Goal: Task Accomplishment & Management: Complete application form

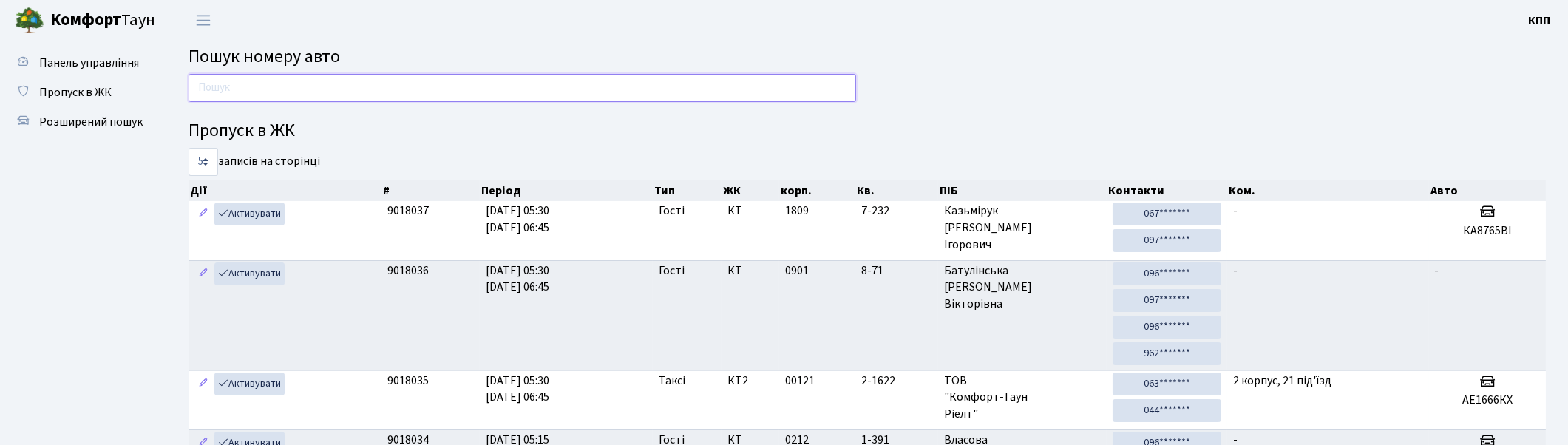
click at [491, 84] on input "text" at bounding box center [522, 88] width 668 height 28
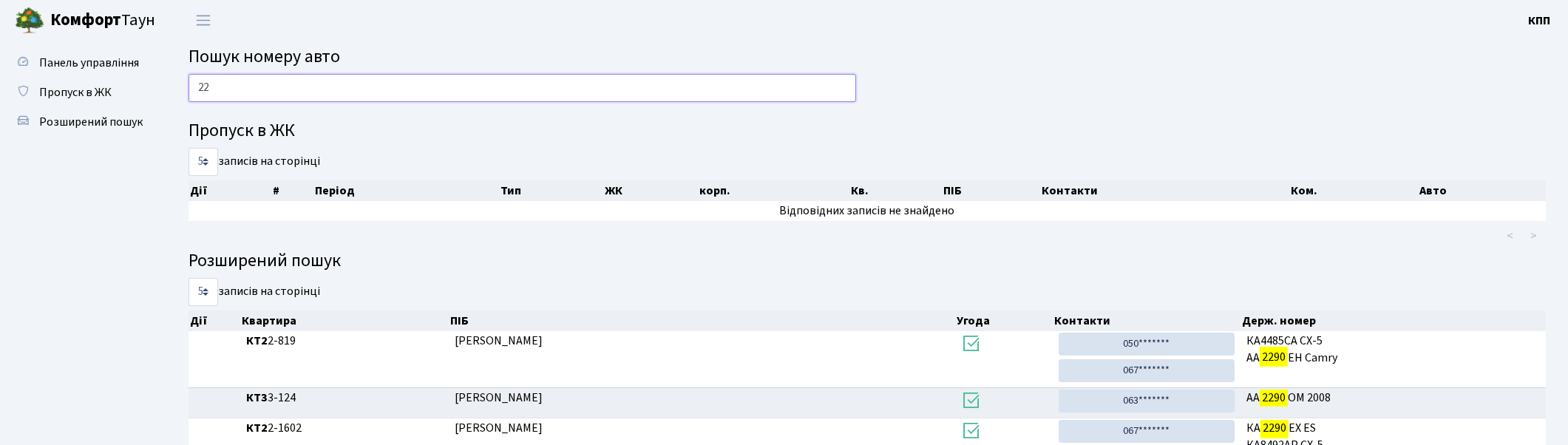
type input "2"
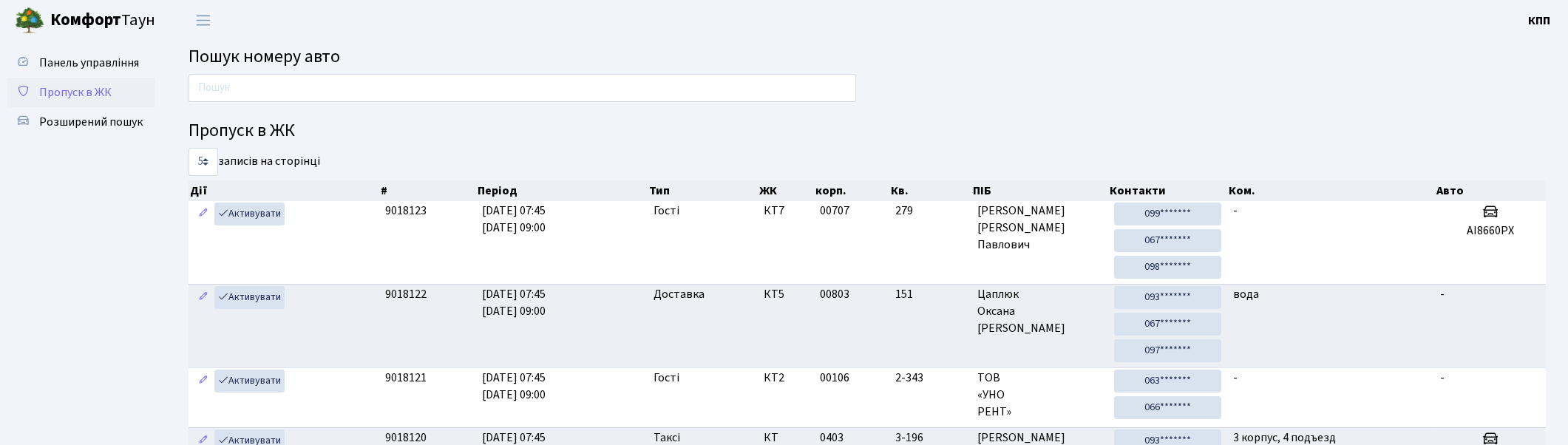
click at [87, 86] on span "Пропуск в ЖК" at bounding box center [75, 93] width 72 height 16
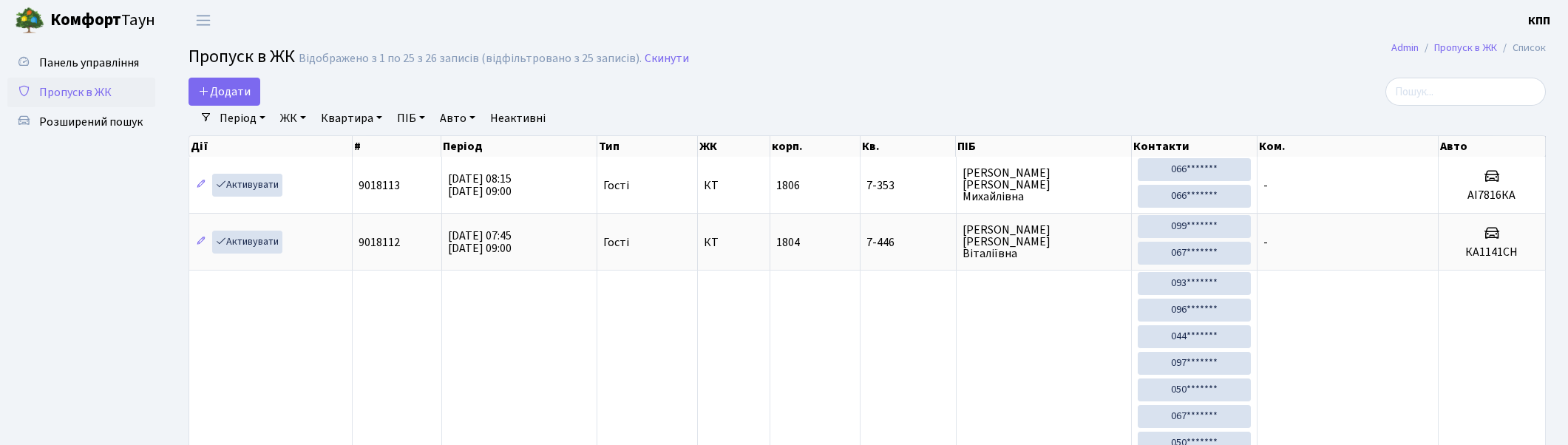
select select "25"
click at [1466, 94] on input "search" at bounding box center [1466, 92] width 161 height 28
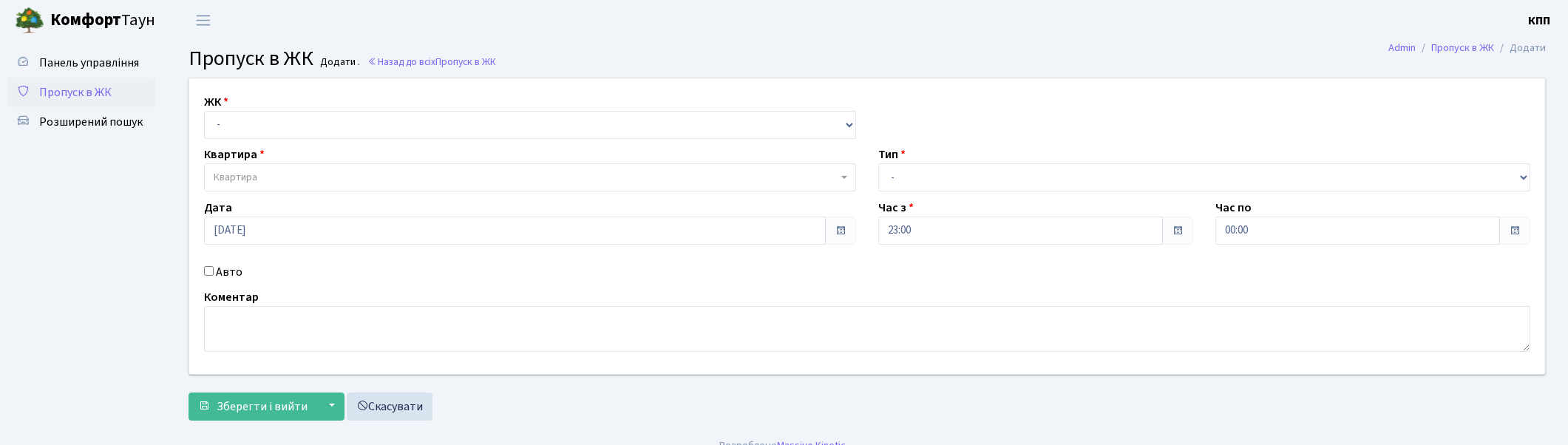
click at [86, 89] on span "Пропуск в ЖК" at bounding box center [75, 93] width 72 height 16
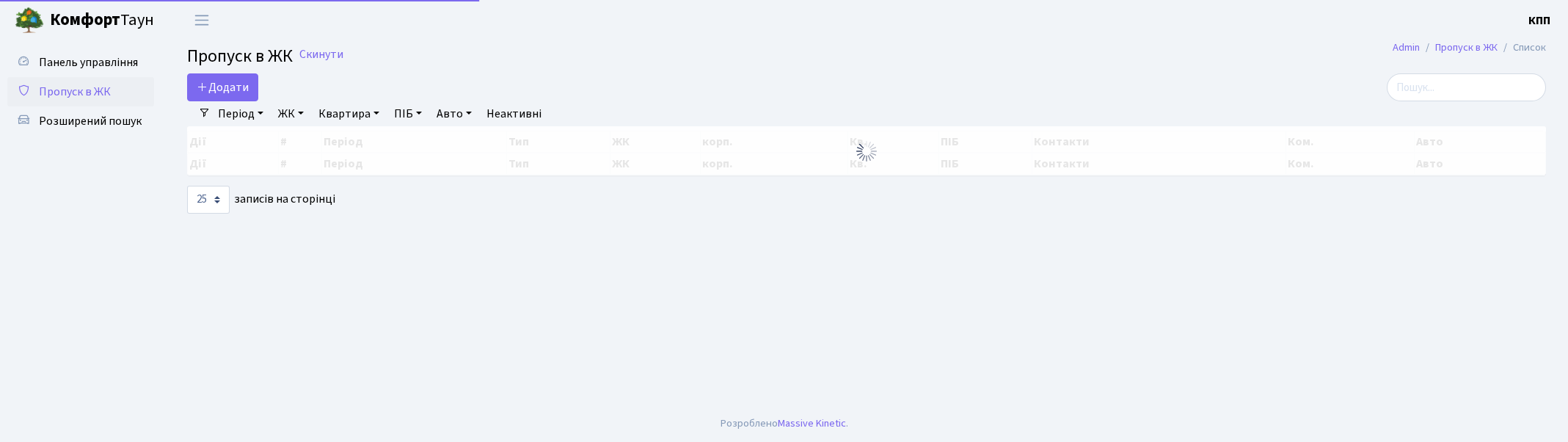
select select "25"
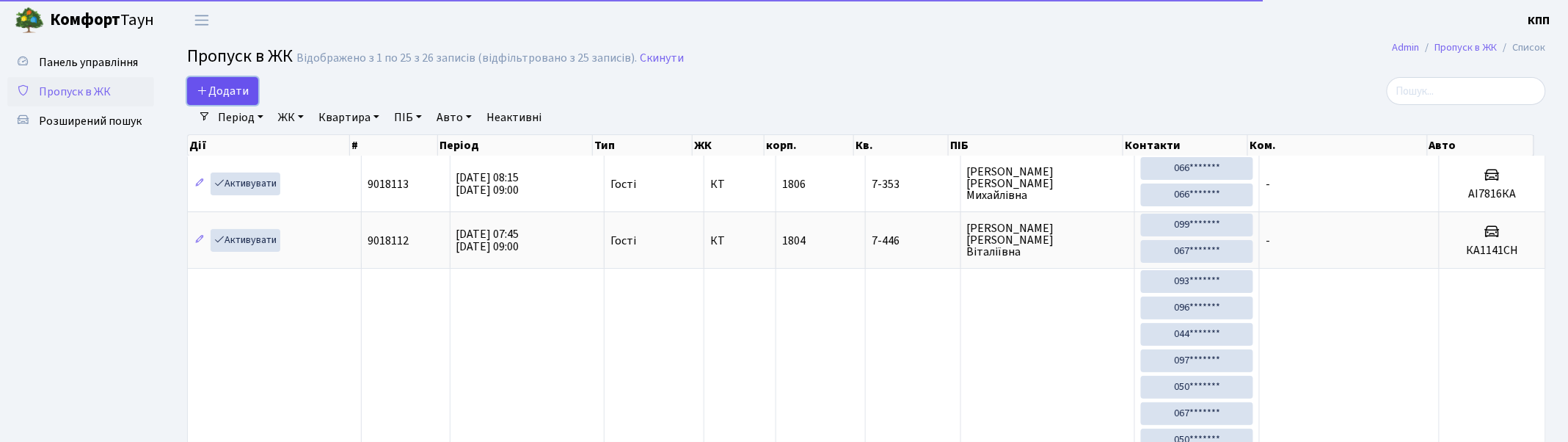
click at [222, 83] on span "Додати" at bounding box center [223, 91] width 52 height 16
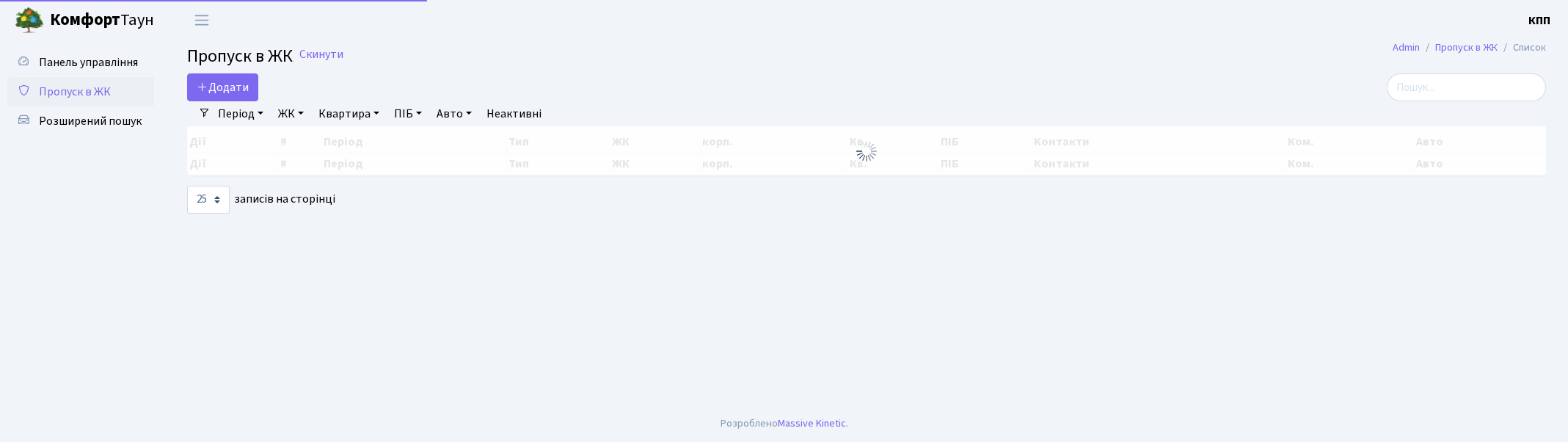
select select "25"
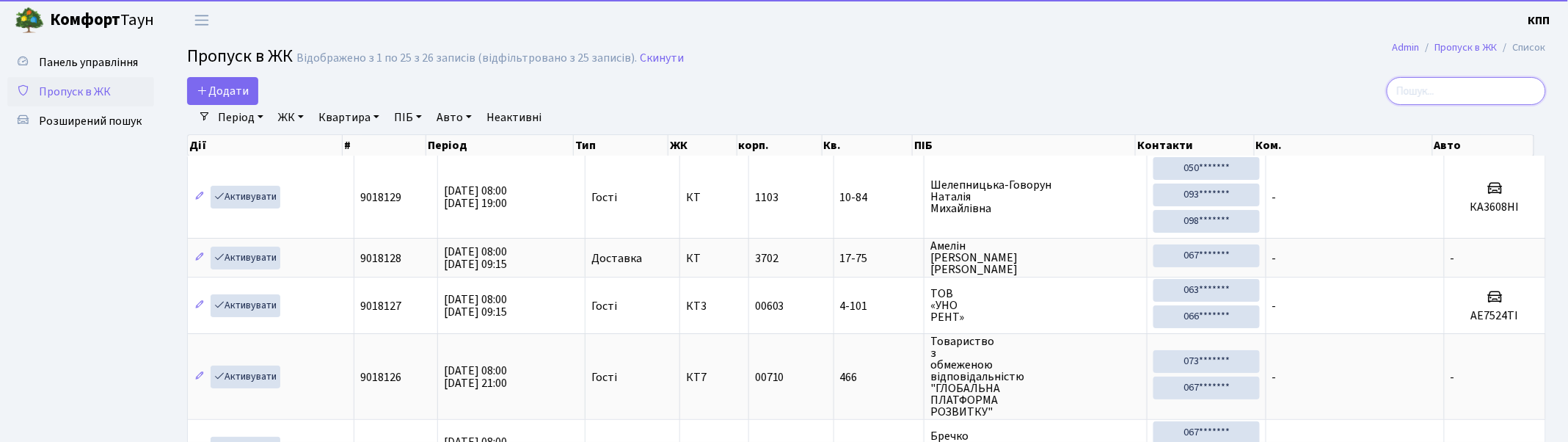
click at [1517, 94] on input "search" at bounding box center [1466, 91] width 159 height 28
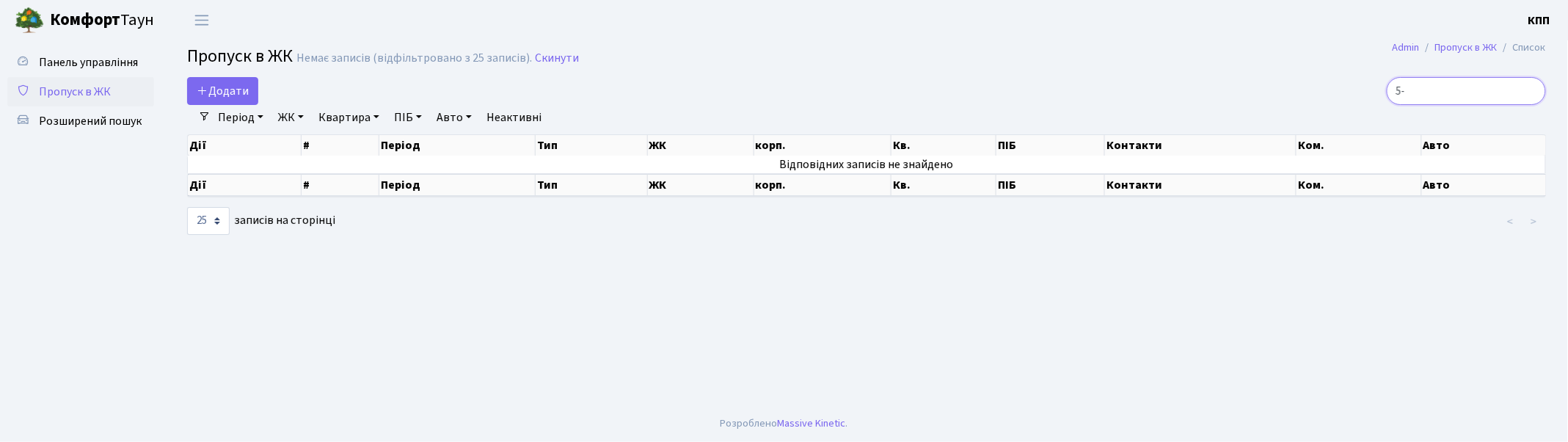
type input "5"
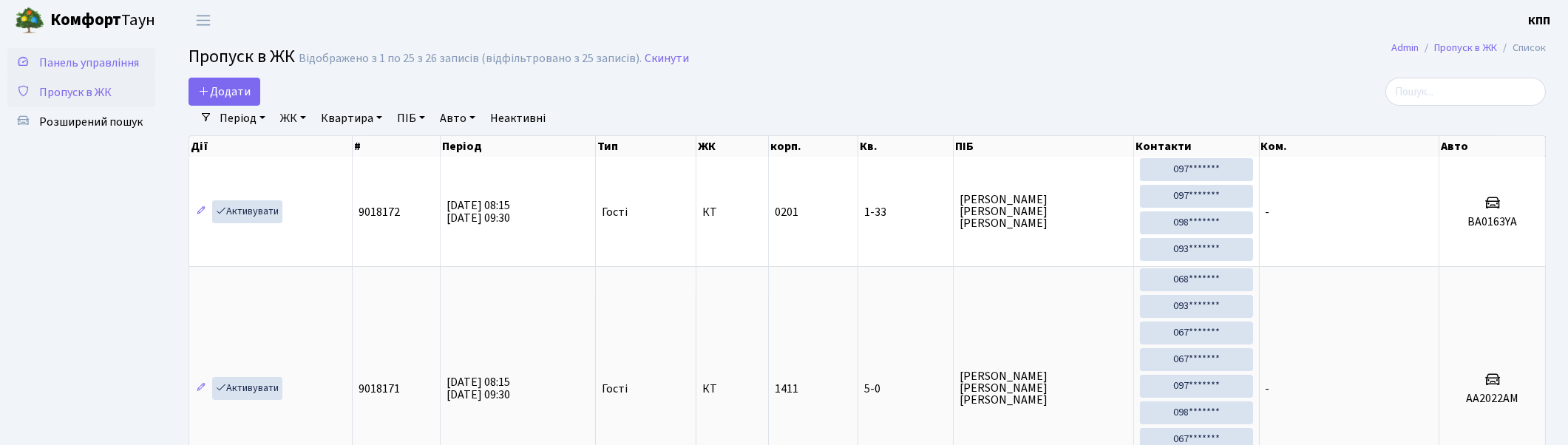
click at [66, 71] on link "Панель управління" at bounding box center [81, 63] width 148 height 30
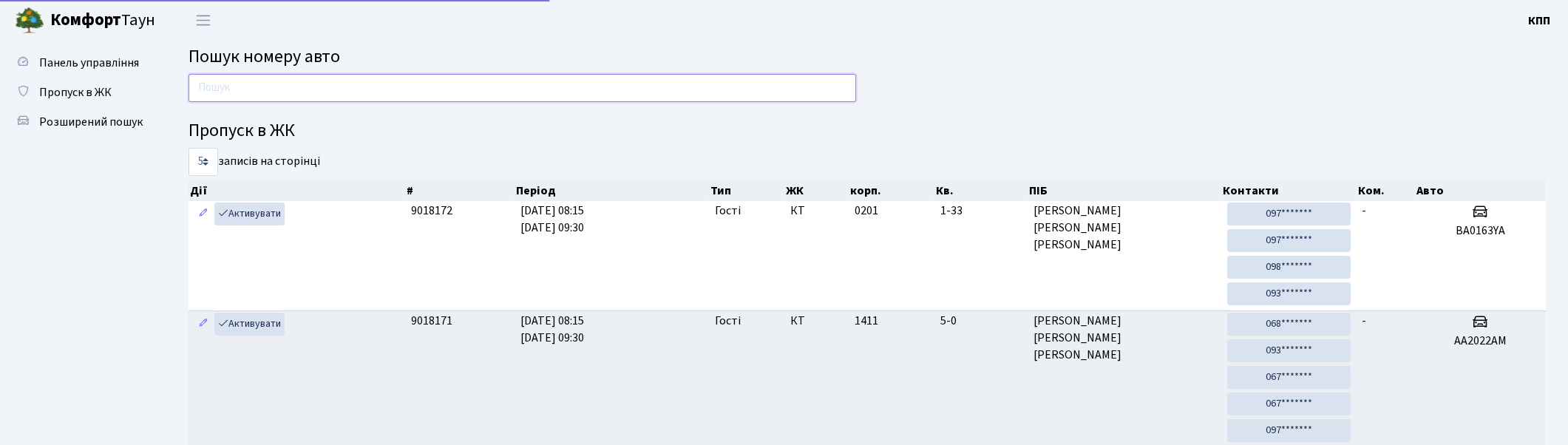
click at [314, 93] on input "text" at bounding box center [522, 88] width 668 height 28
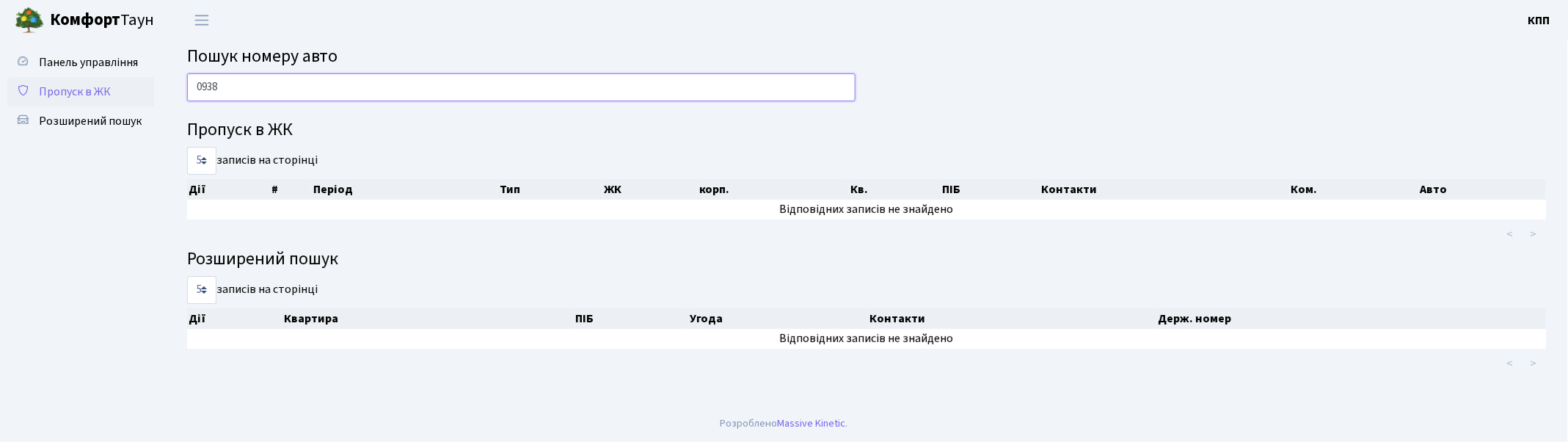
type input "0938"
click at [128, 94] on link "Пропуск в ЖК" at bounding box center [81, 92] width 146 height 29
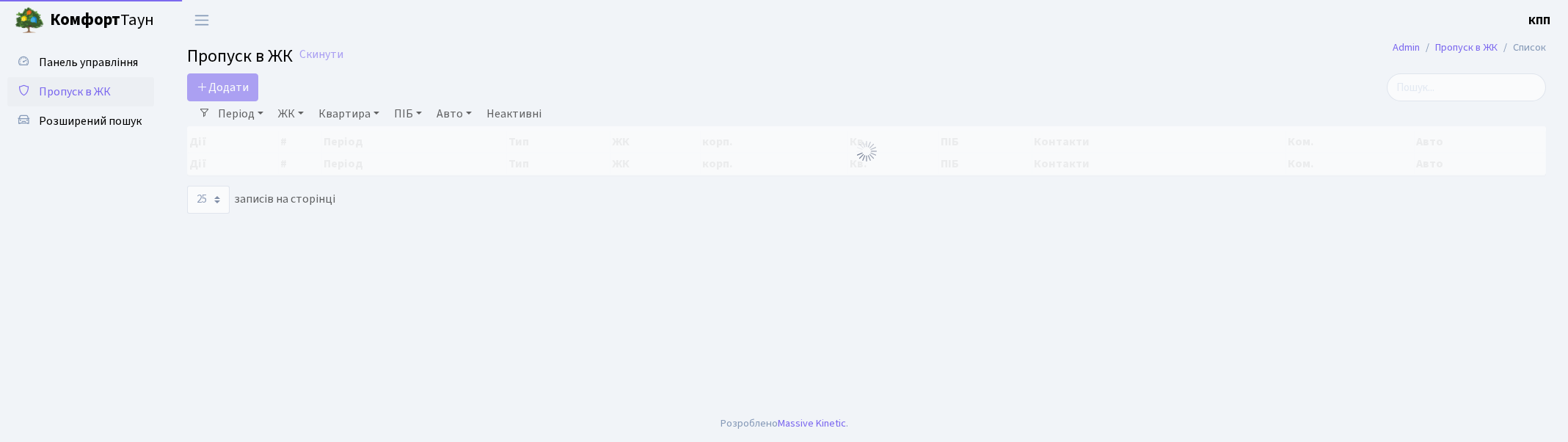
select select "25"
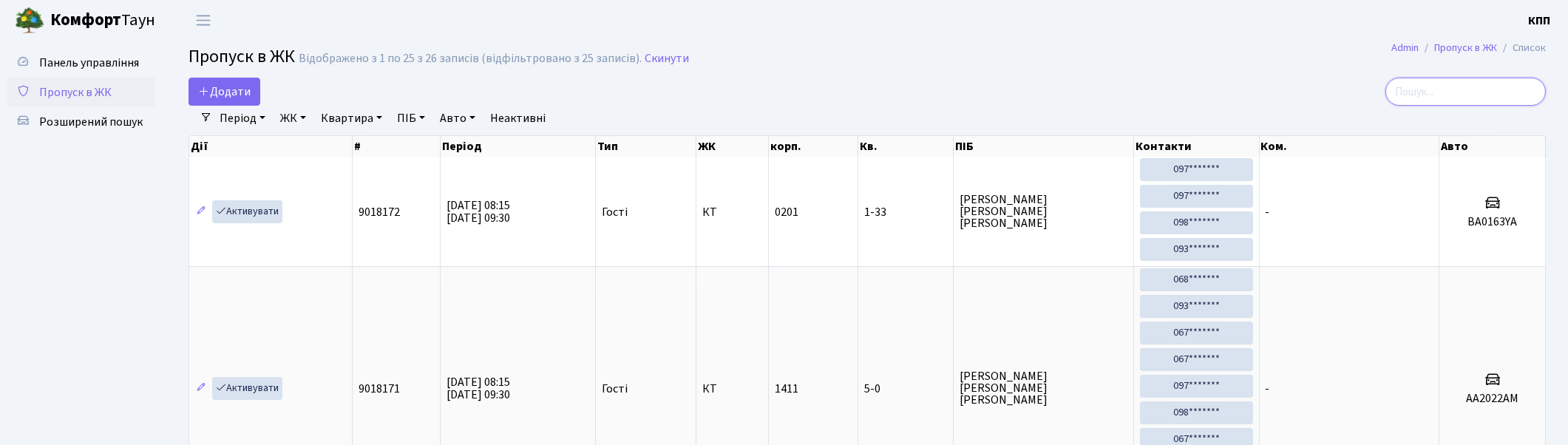
click at [1496, 85] on input "search" at bounding box center [1466, 92] width 161 height 28
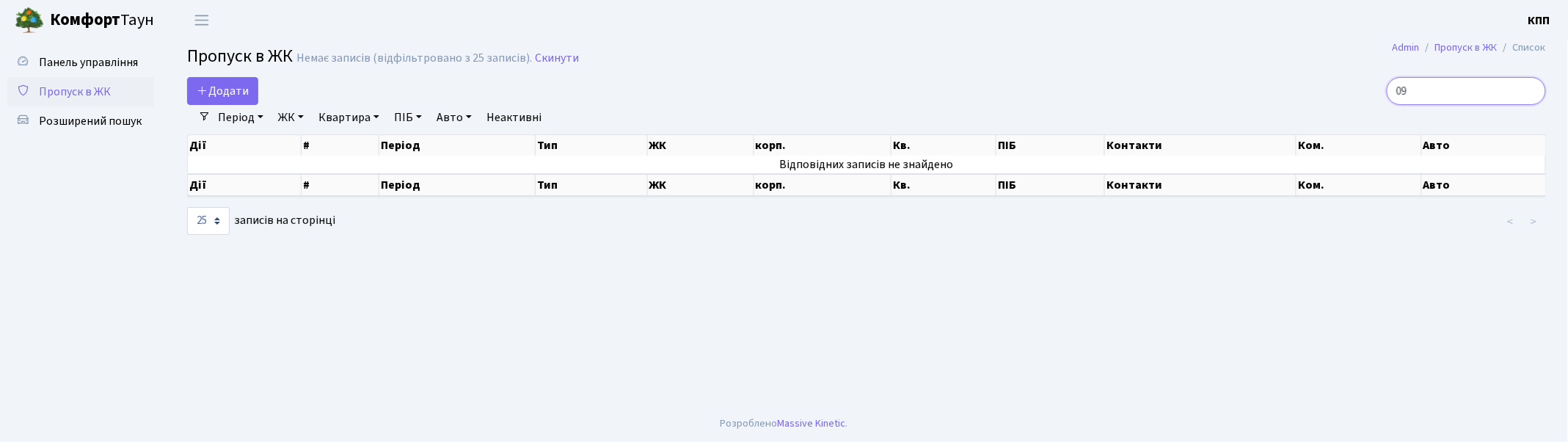
type input "0"
type input "1-237"
click at [206, 85] on icon at bounding box center [203, 90] width 11 height 11
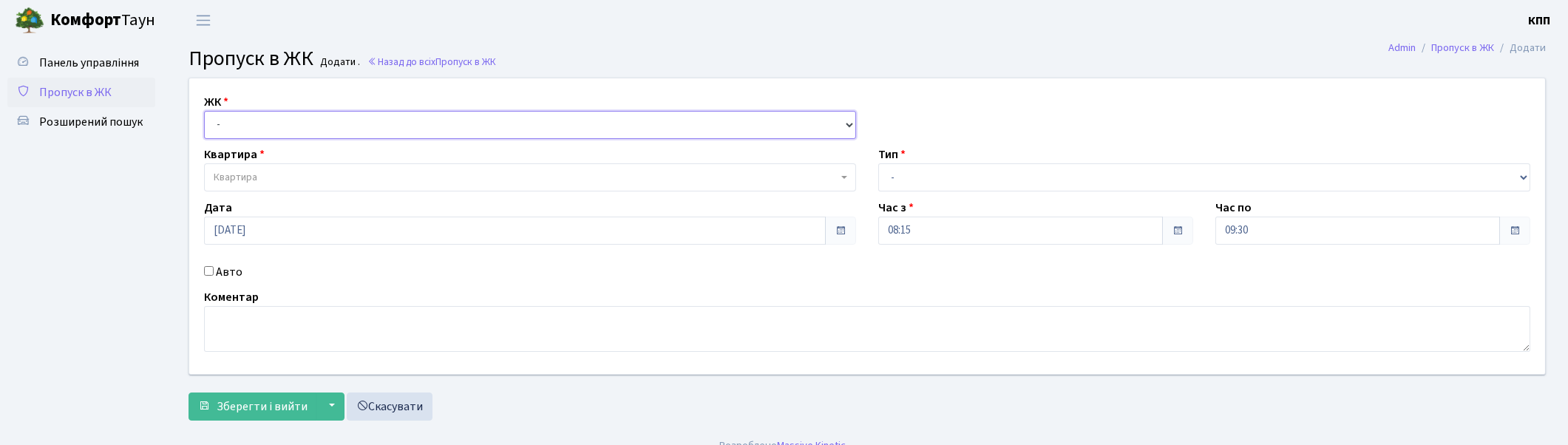
click at [217, 127] on select "- КТ, вул. Регенераторна, 4 КТ2, просп. Соборності, 17 КТ3, вул. Березнева, 16 …" at bounding box center [530, 125] width 652 height 28
select select "271"
click at [204, 111] on select "- КТ, вул. Регенераторна, 4 КТ2, просп. Соборності, 17 КТ3, вул. Березнева, 16 …" at bounding box center [530, 125] width 652 height 28
select select
click at [253, 173] on span "Квартира" at bounding box center [235, 177] width 43 height 15
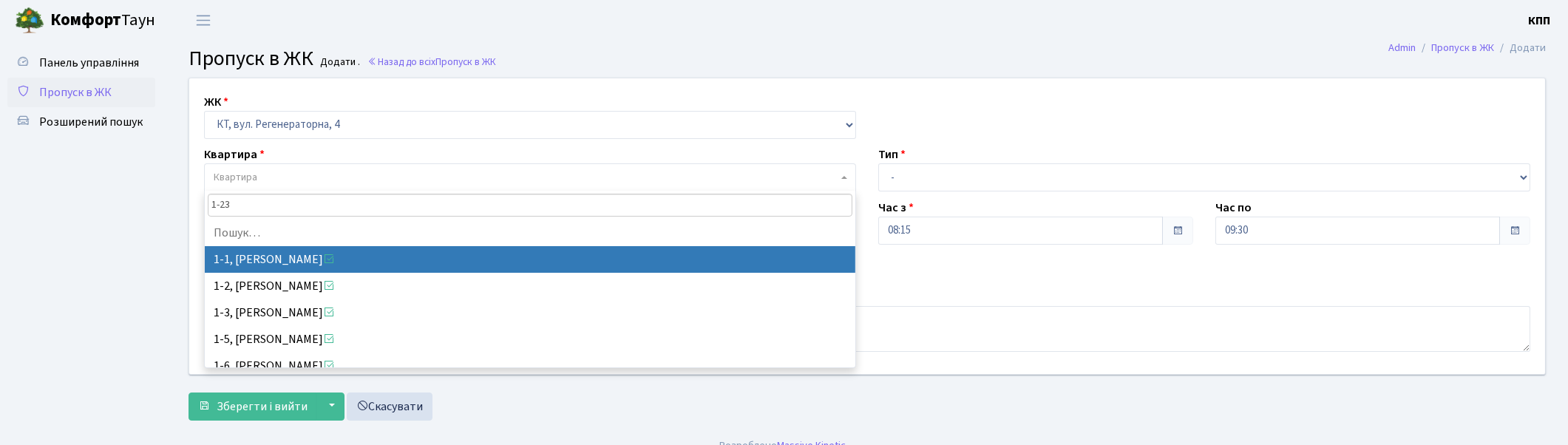
type input "1-237"
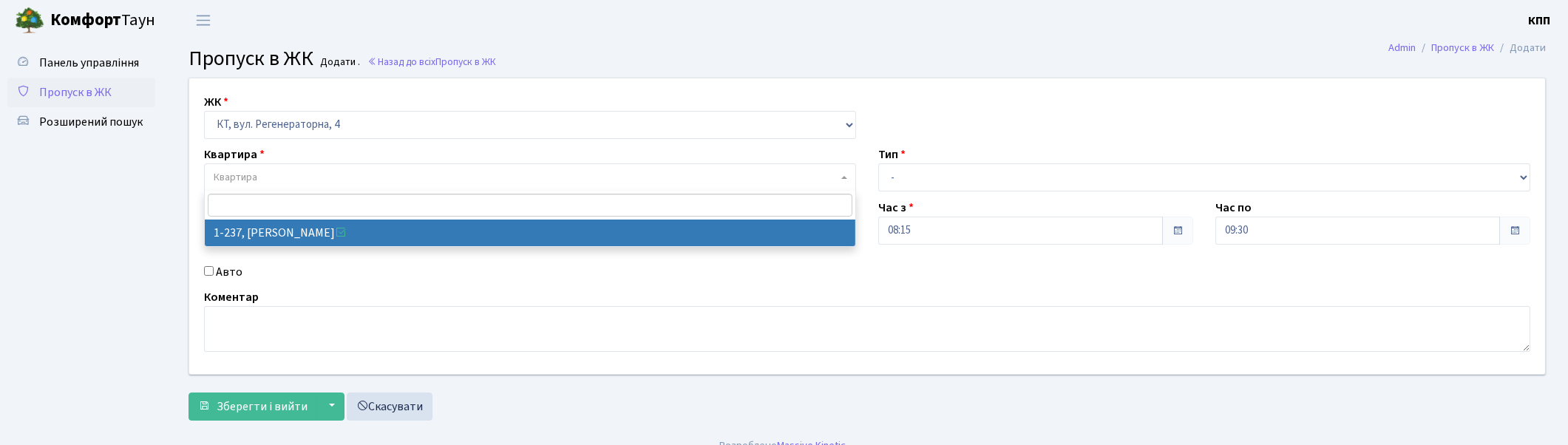
select select "237"
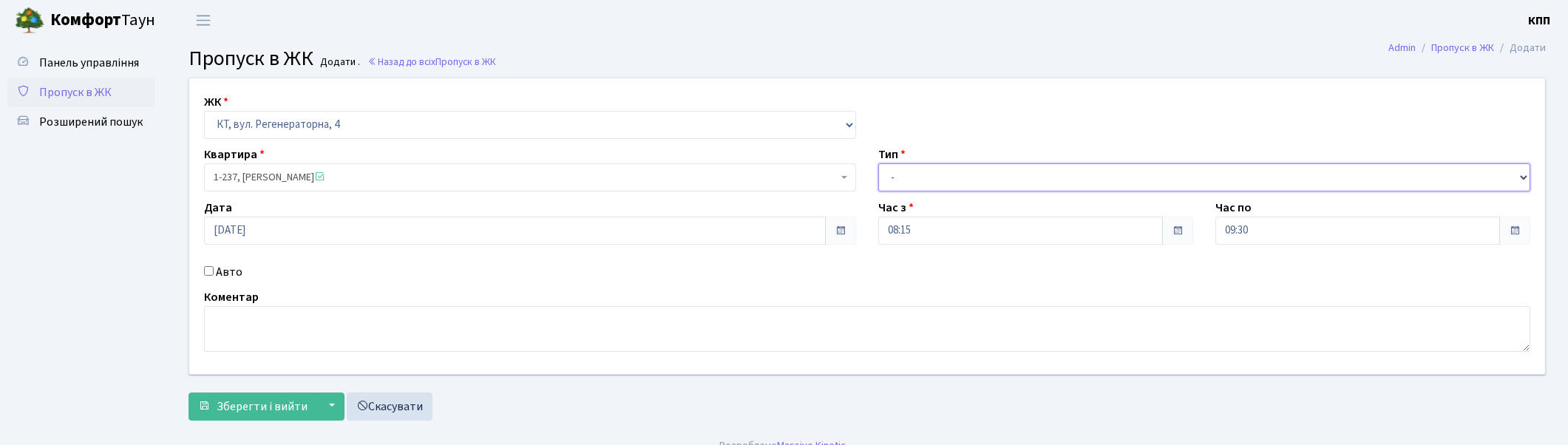
drag, startPoint x: 1031, startPoint y: 175, endPoint x: 1023, endPoint y: 185, distance: 12.8
click at [1031, 175] on select "- Доставка Таксі Гості Сервіс" at bounding box center [1205, 177] width 652 height 28
select select "3"
click at [879, 163] on select "- Доставка Таксі Гості Сервіс" at bounding box center [1205, 177] width 652 height 28
click at [268, 417] on button "Зберегти і вийти" at bounding box center [252, 406] width 129 height 28
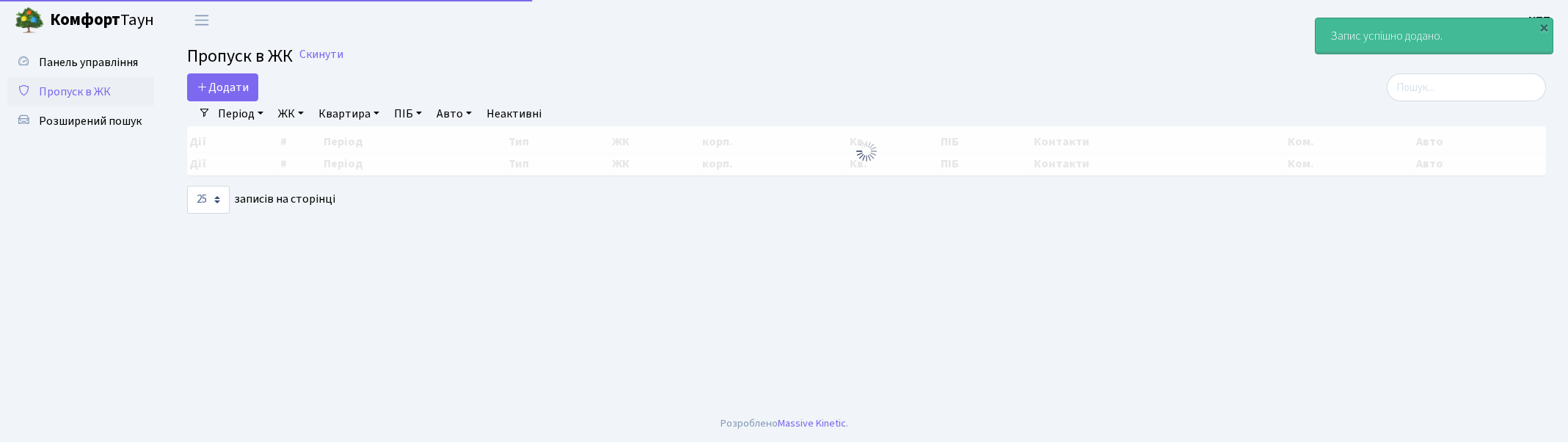
select select "25"
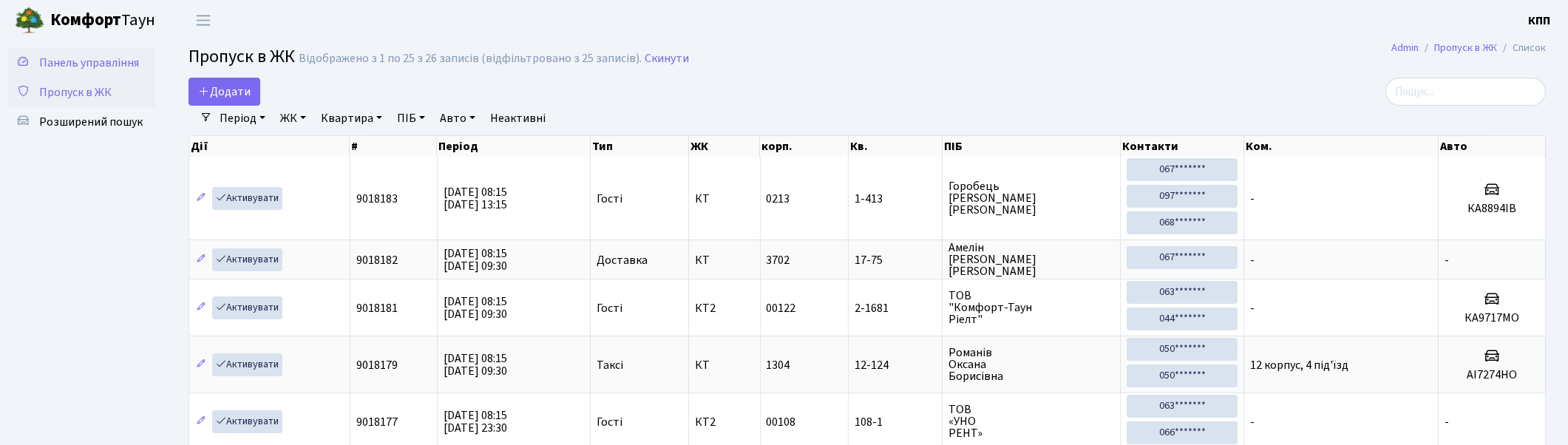
click at [91, 63] on span "Панель управління" at bounding box center [89, 63] width 100 height 16
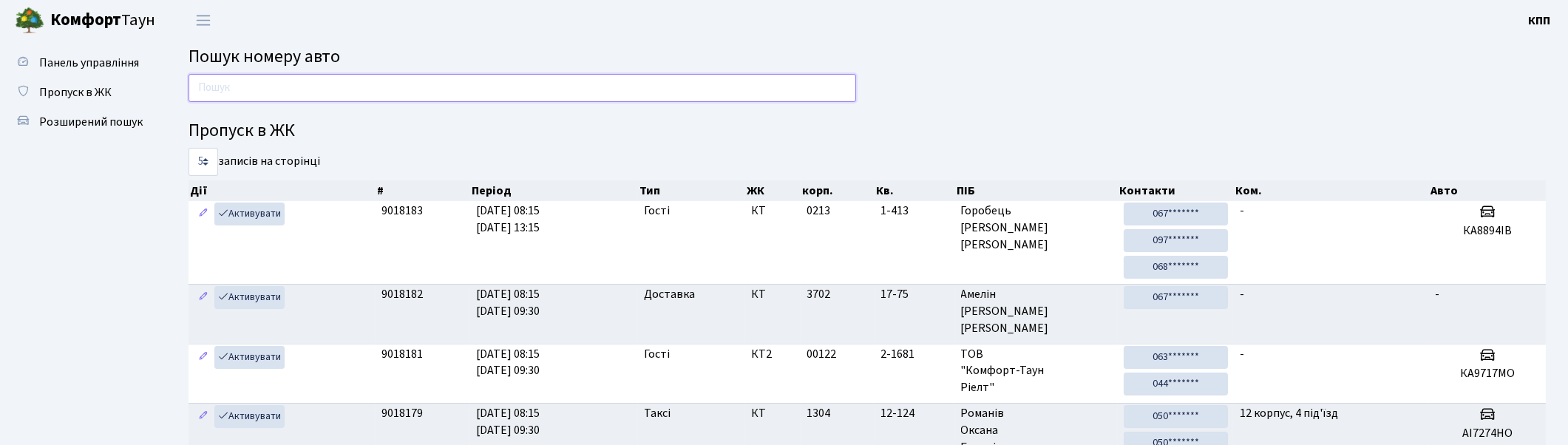
click at [256, 87] on input "text" at bounding box center [522, 88] width 668 height 28
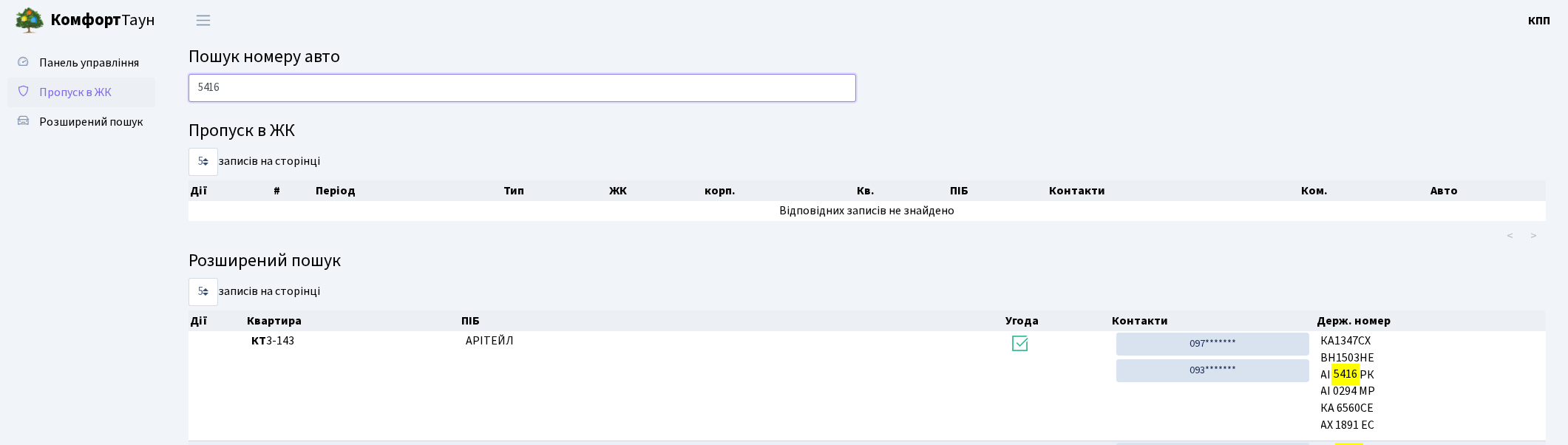
type input "5416"
click at [132, 104] on link "Пропуск в ЖК" at bounding box center [81, 93] width 148 height 30
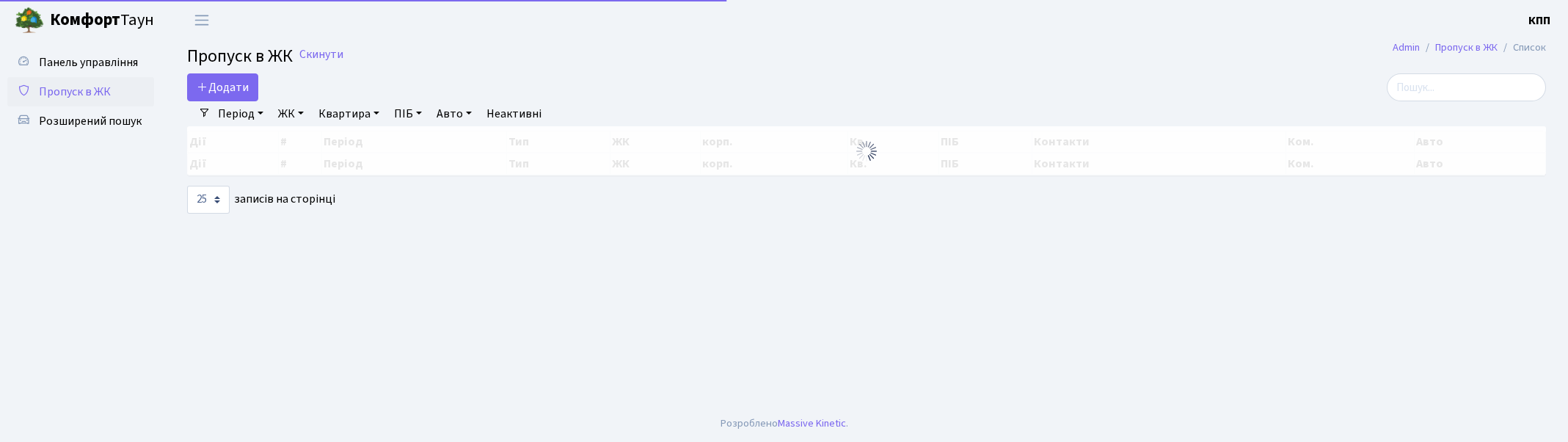
select select "25"
click at [122, 75] on link "Панель управління" at bounding box center [81, 63] width 146 height 29
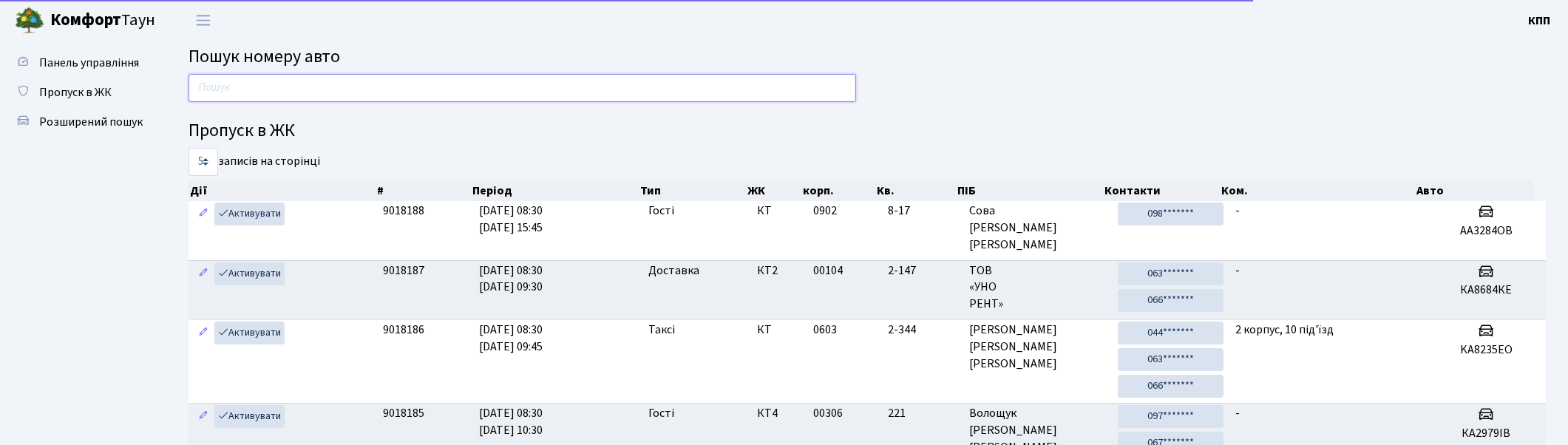
click at [215, 82] on input "text" at bounding box center [522, 88] width 668 height 28
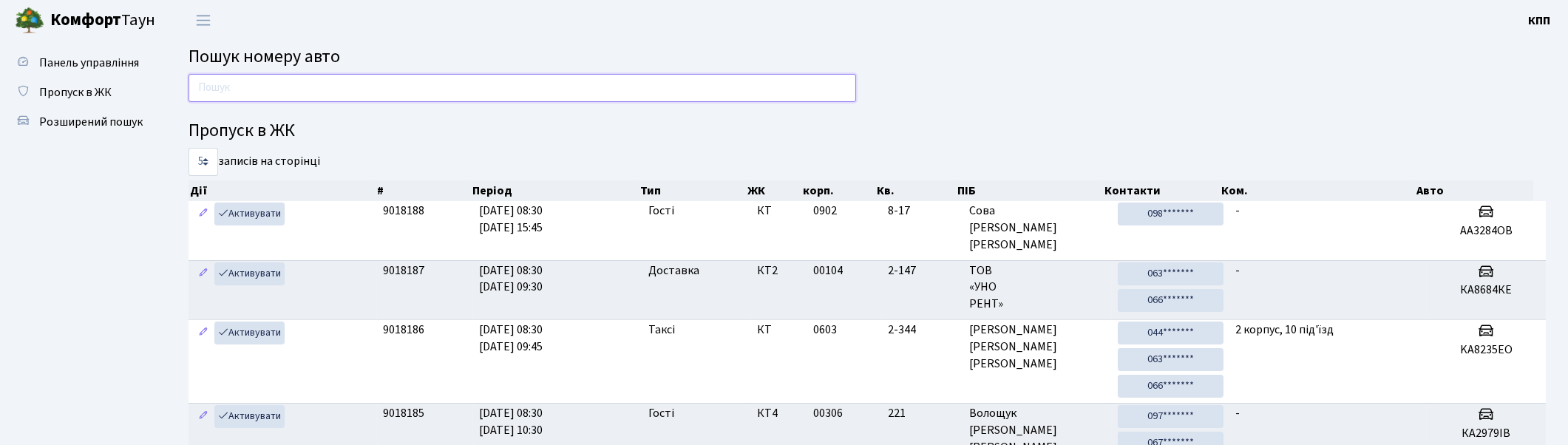
type input "9"
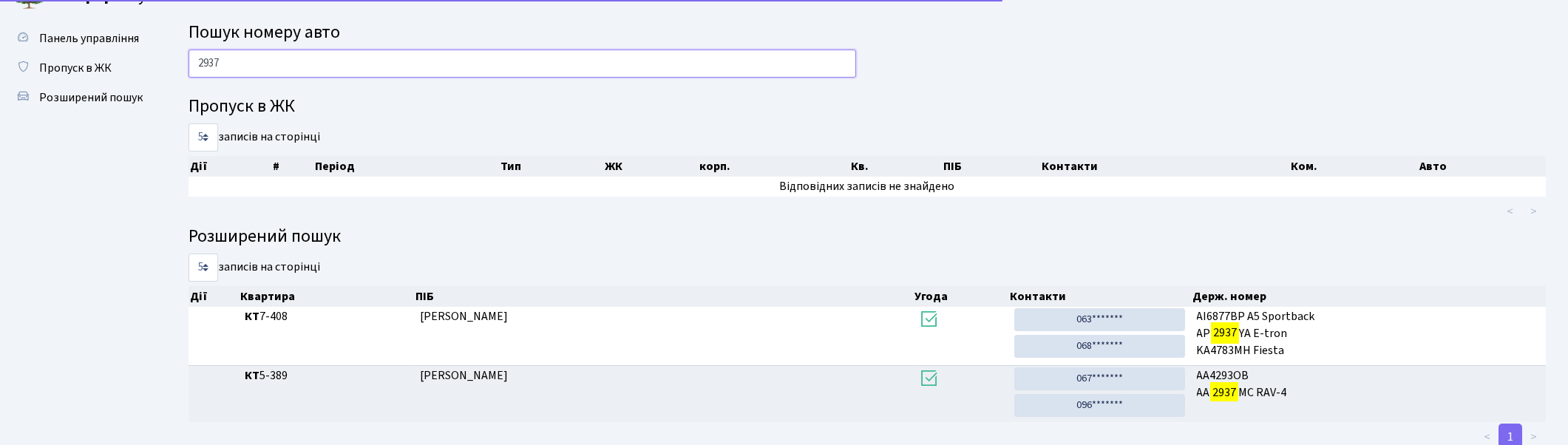
scroll to position [69, 0]
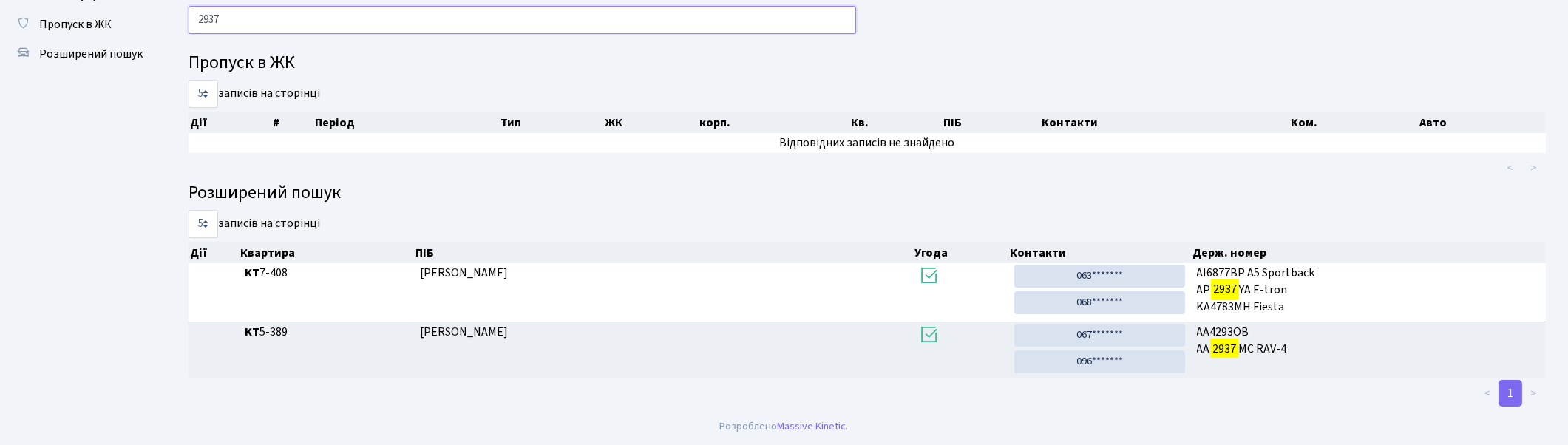
type input "2937"
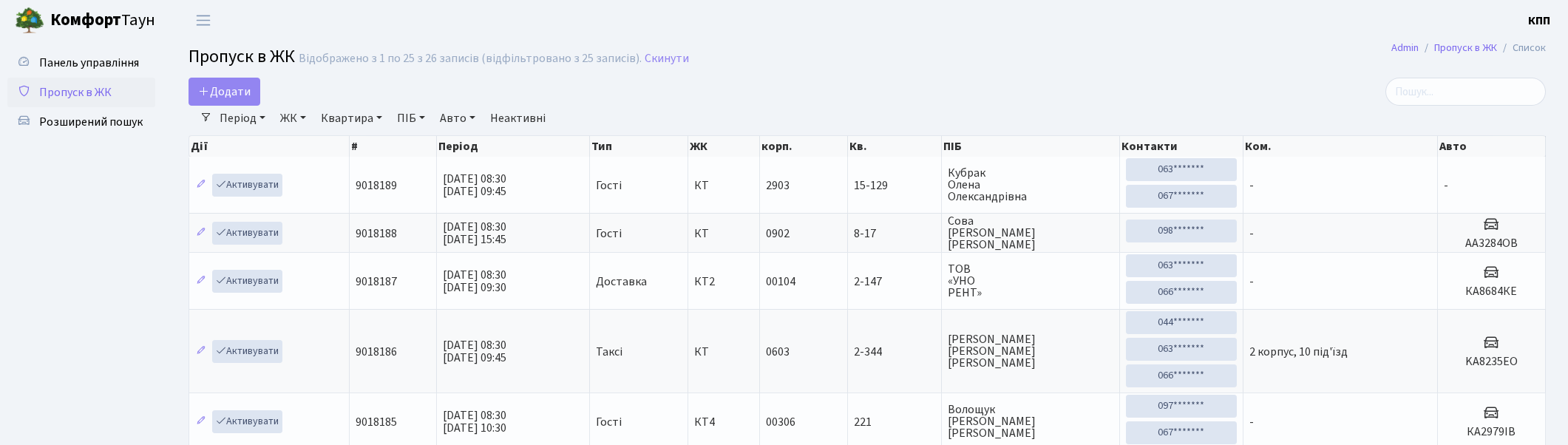
select select "25"
click at [80, 65] on span "Панель управління" at bounding box center [89, 63] width 100 height 16
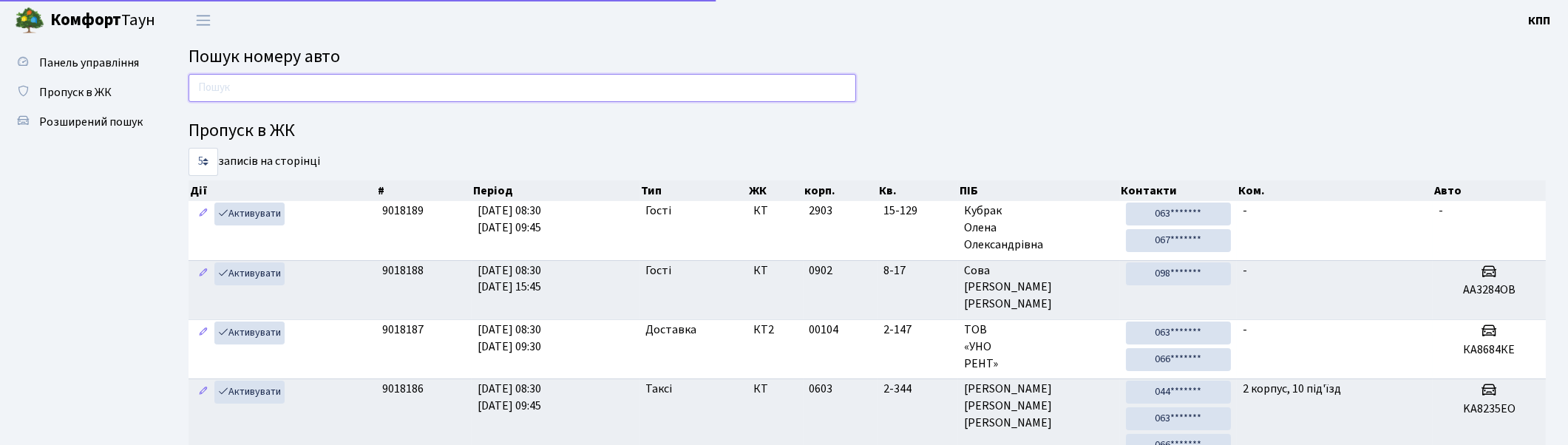
click at [636, 89] on input "text" at bounding box center [522, 88] width 668 height 28
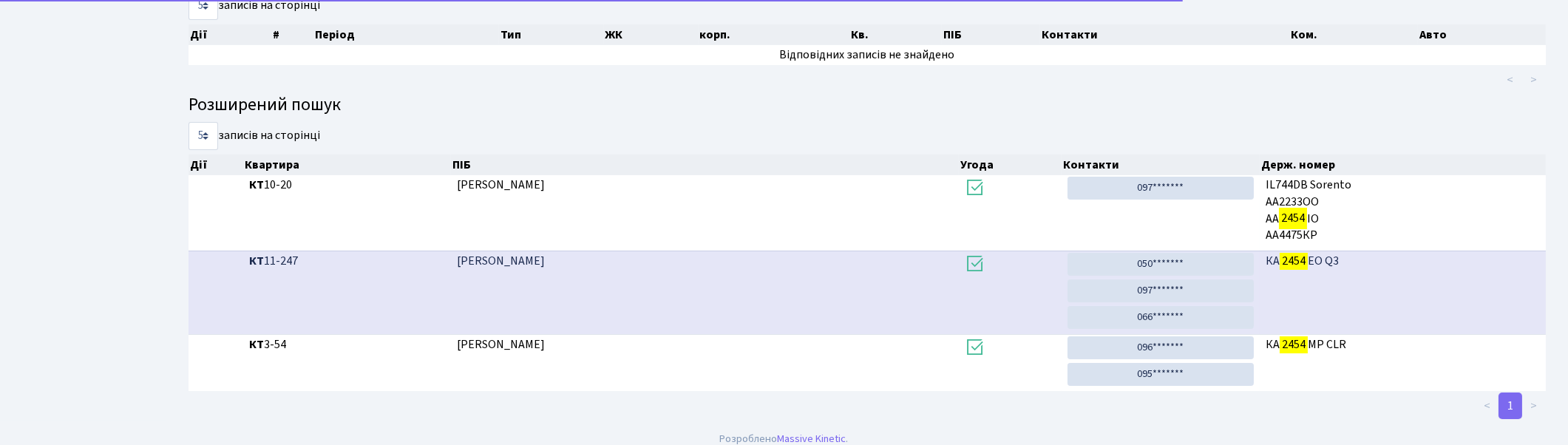
scroll to position [169, 0]
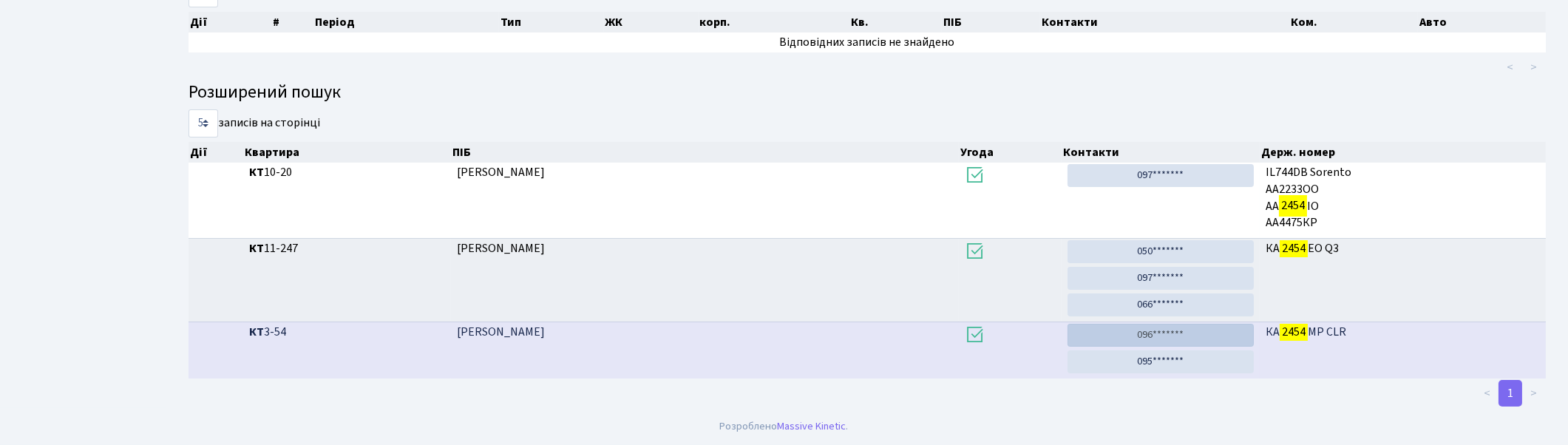
type input "2454"
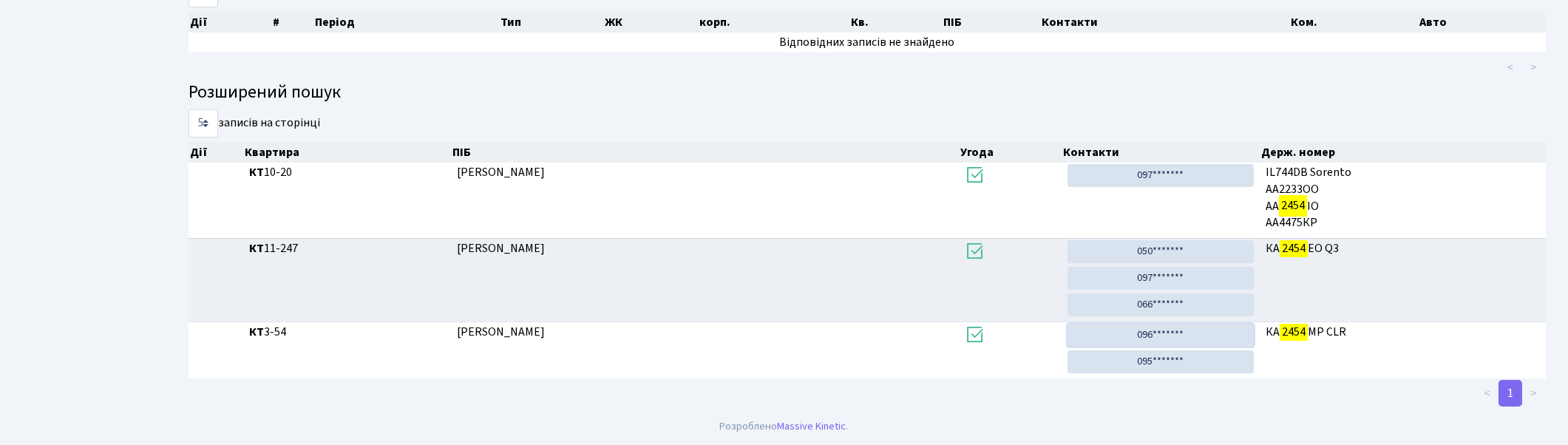
drag, startPoint x: 1158, startPoint y: 342, endPoint x: 828, endPoint y: 78, distance: 422.6
click at [1158, 342] on link "096*******" at bounding box center [1161, 335] width 185 height 23
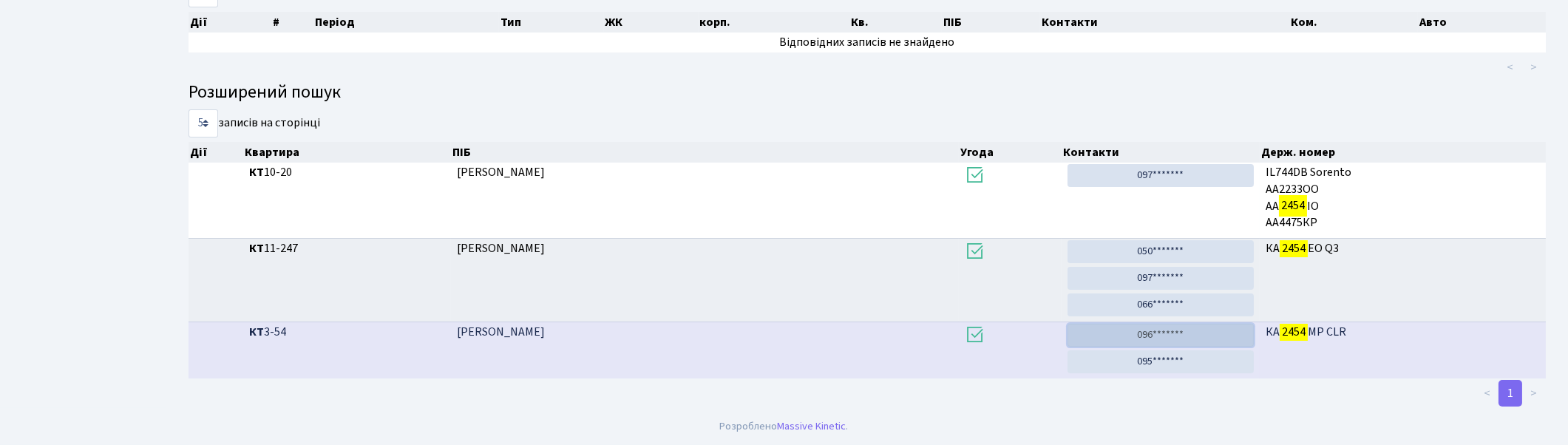
click at [1143, 335] on link "096*******" at bounding box center [1161, 335] width 185 height 23
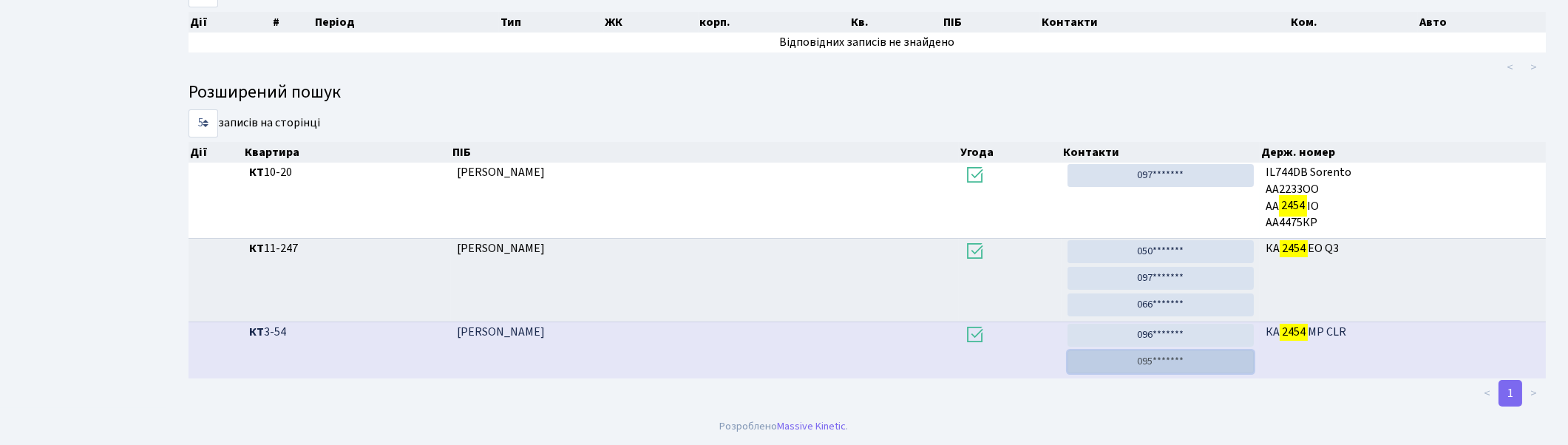
click at [1147, 366] on link "095*******" at bounding box center [1161, 362] width 185 height 23
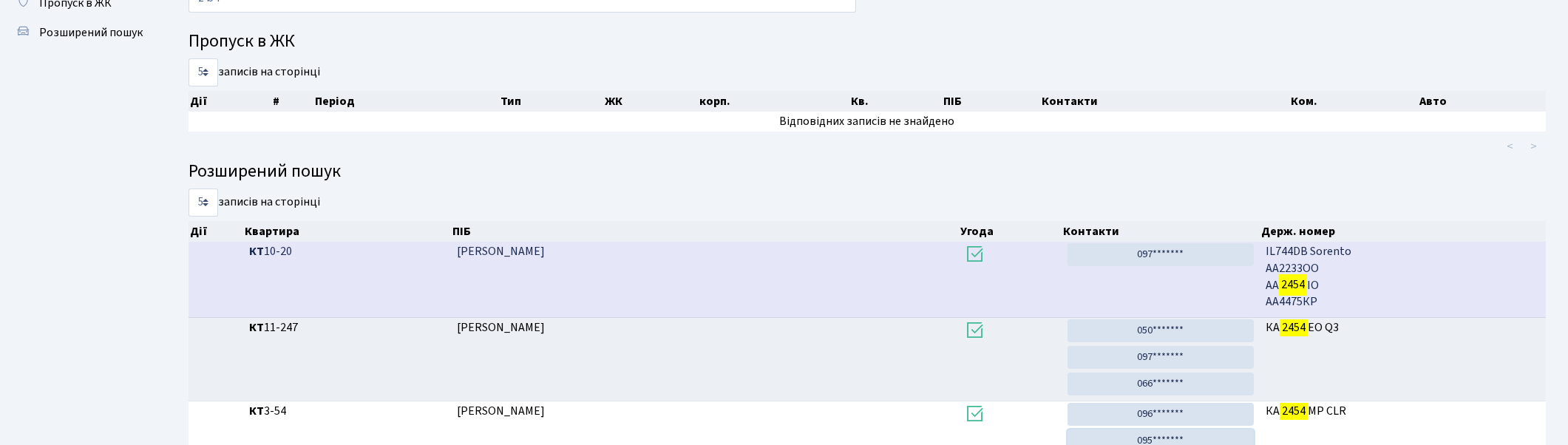
scroll to position [0, 0]
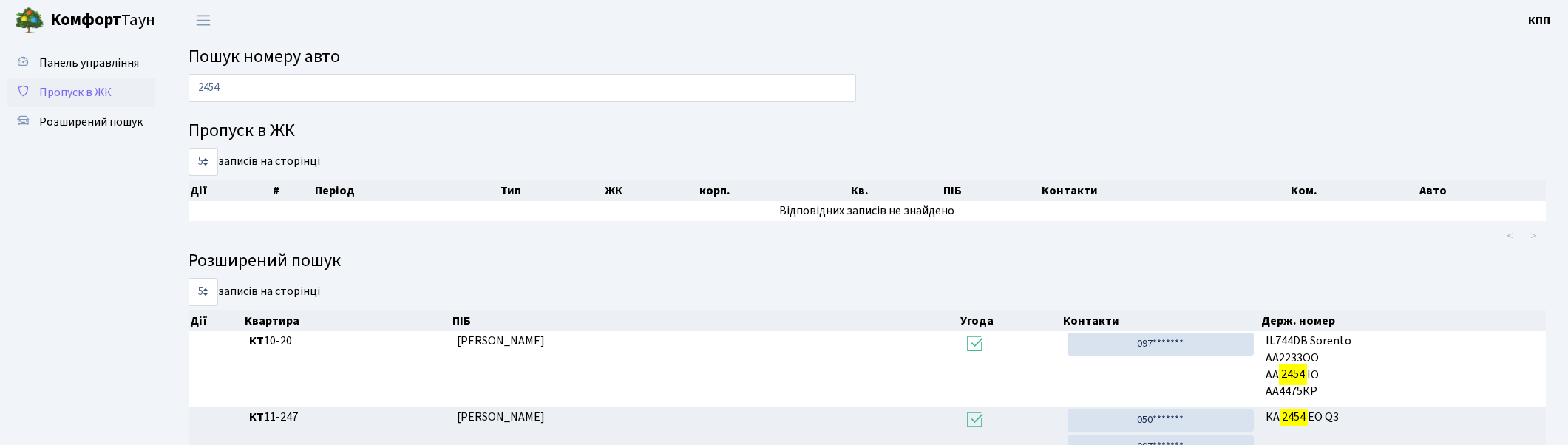
click at [63, 102] on link "Пропуск в ЖК" at bounding box center [81, 93] width 148 height 30
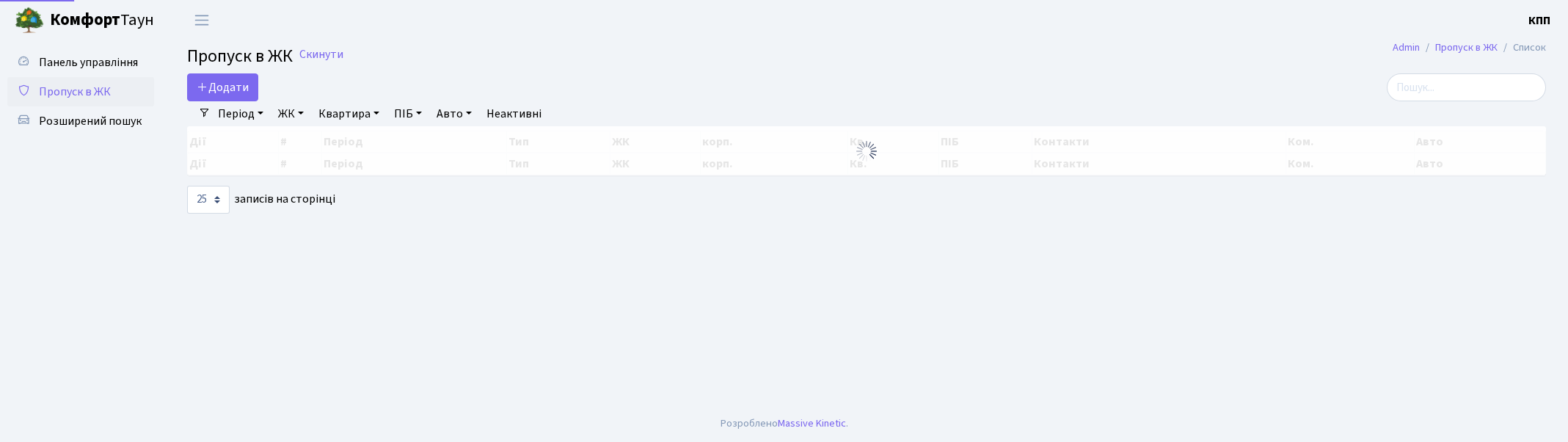
select select "25"
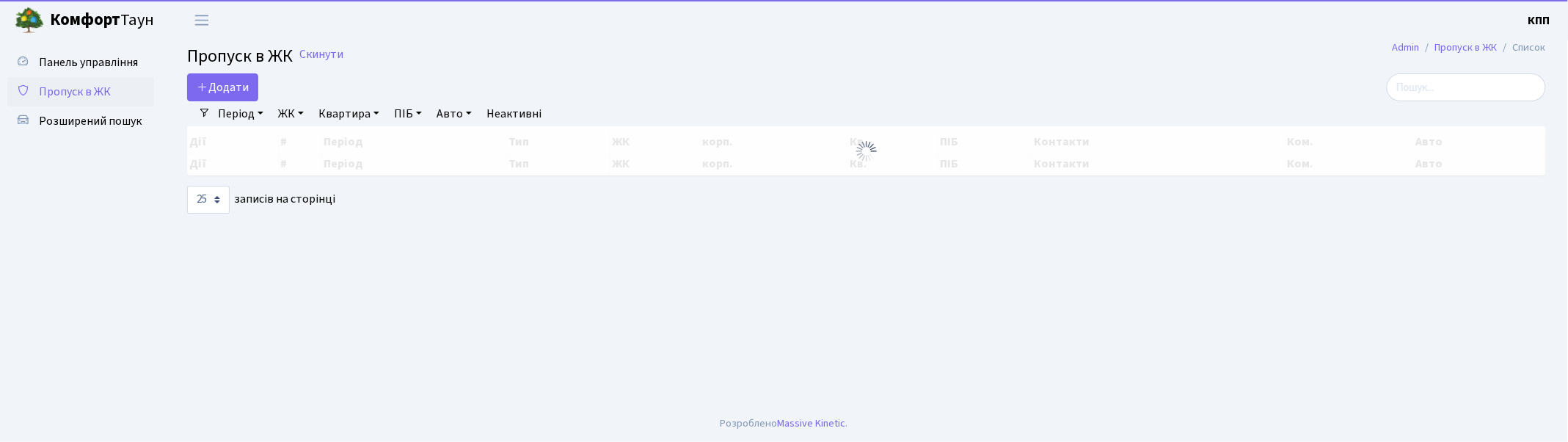
click at [66, 86] on span "Пропуск в ЖК" at bounding box center [75, 92] width 72 height 16
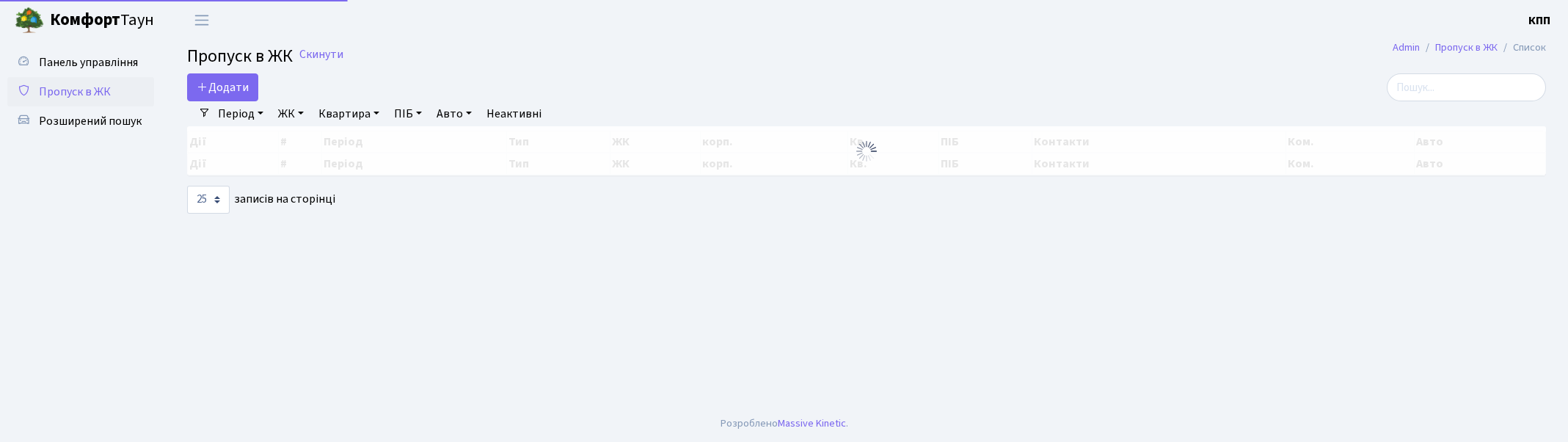
select select "25"
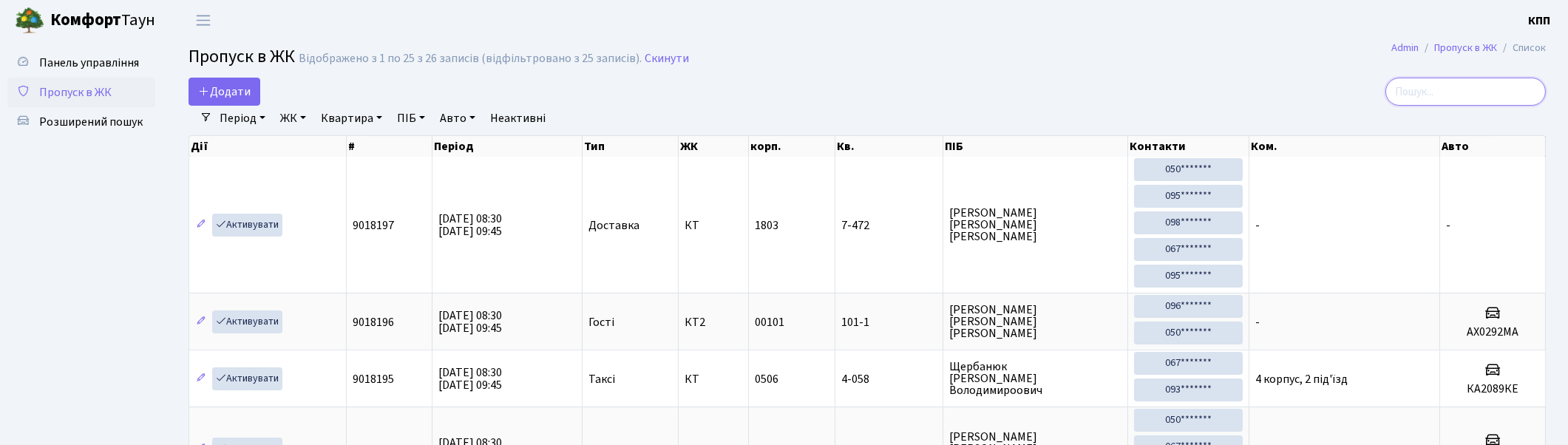
click at [1429, 93] on input "search" at bounding box center [1466, 92] width 161 height 28
type input "221"
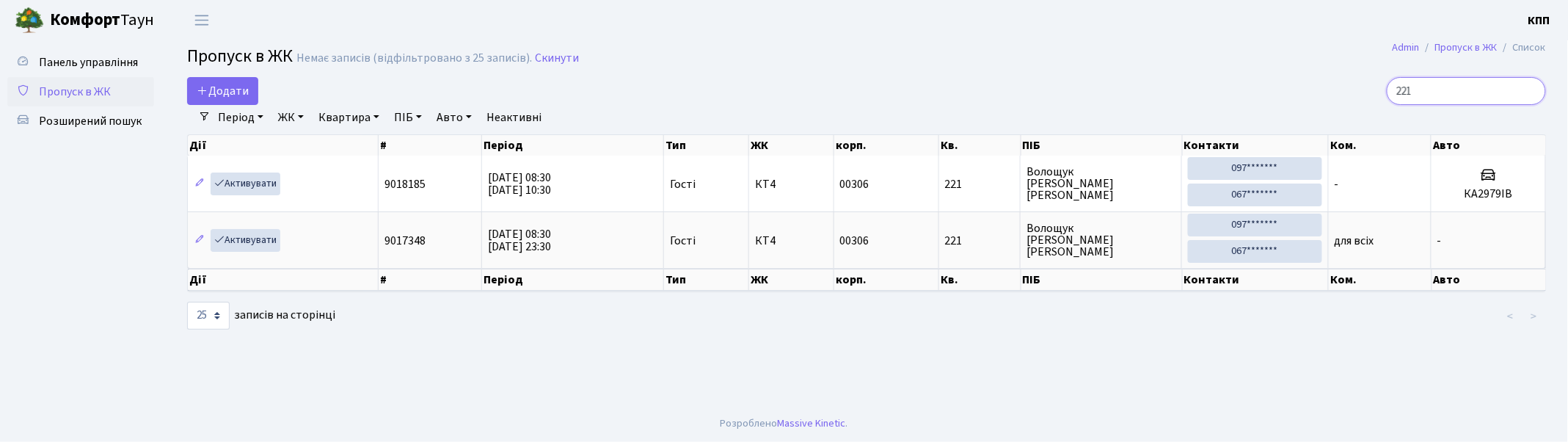
click at [1532, 88] on input "221" at bounding box center [1466, 91] width 159 height 28
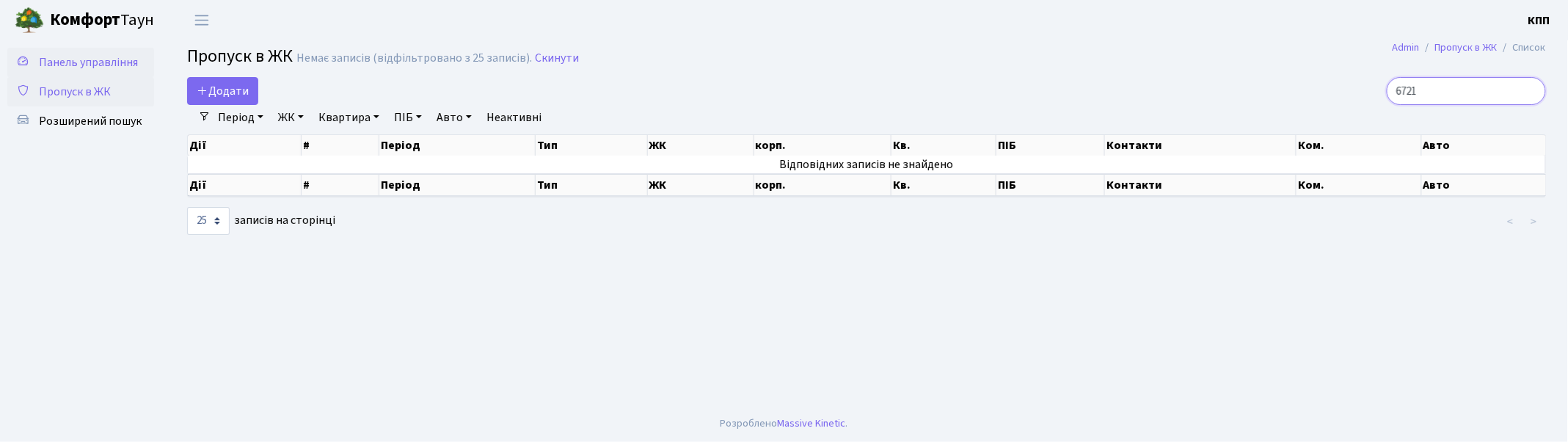
type input "6721"
click at [113, 63] on span "Панель управління" at bounding box center [89, 63] width 99 height 16
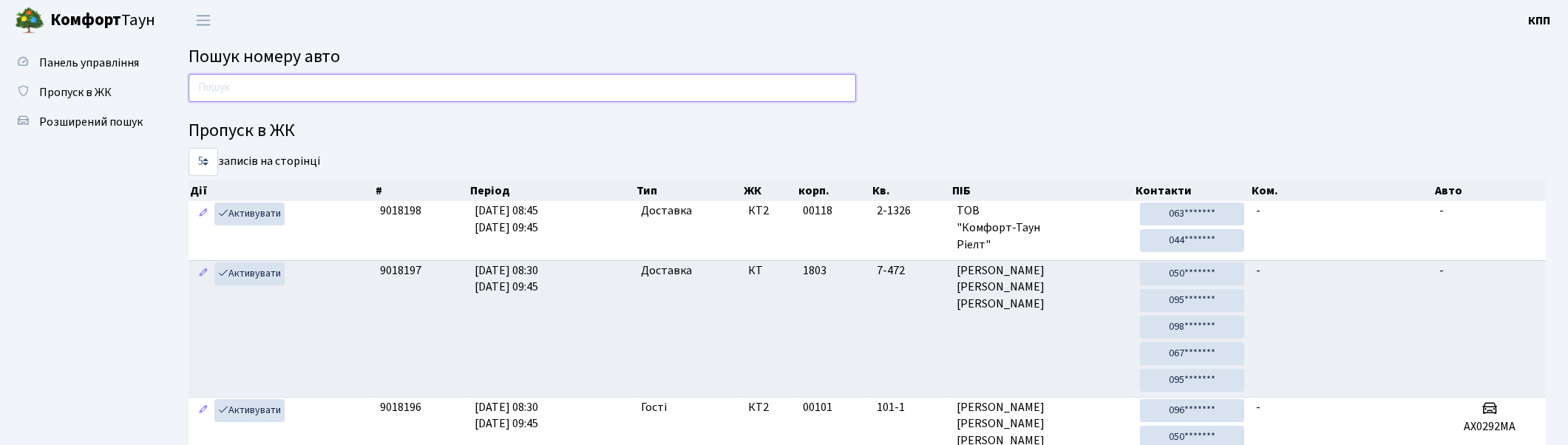
click at [652, 90] on input "text" at bounding box center [522, 88] width 668 height 28
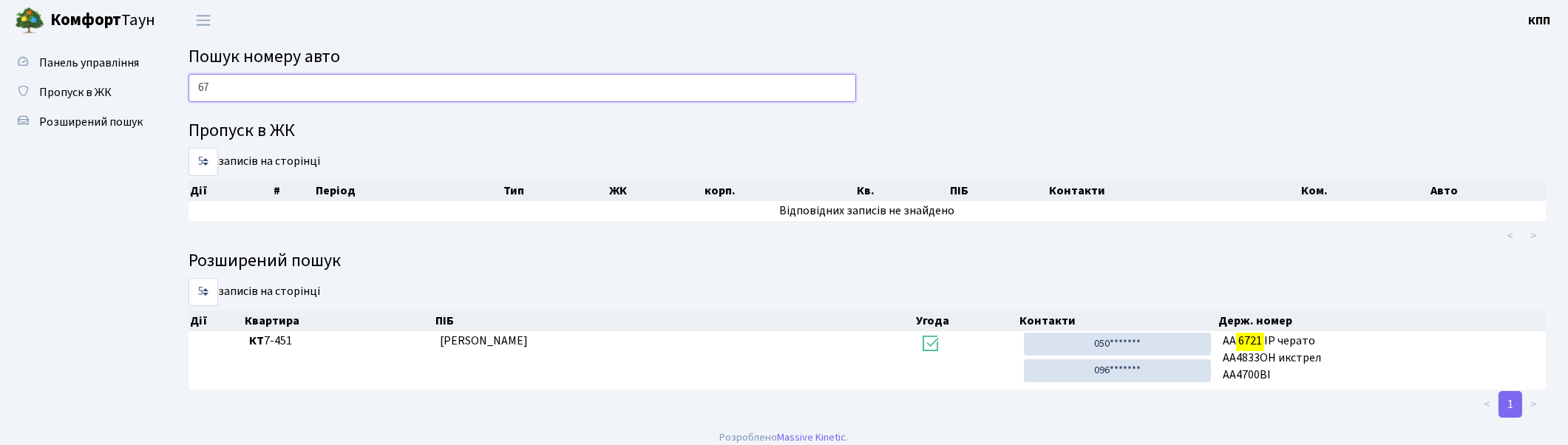
type input "6"
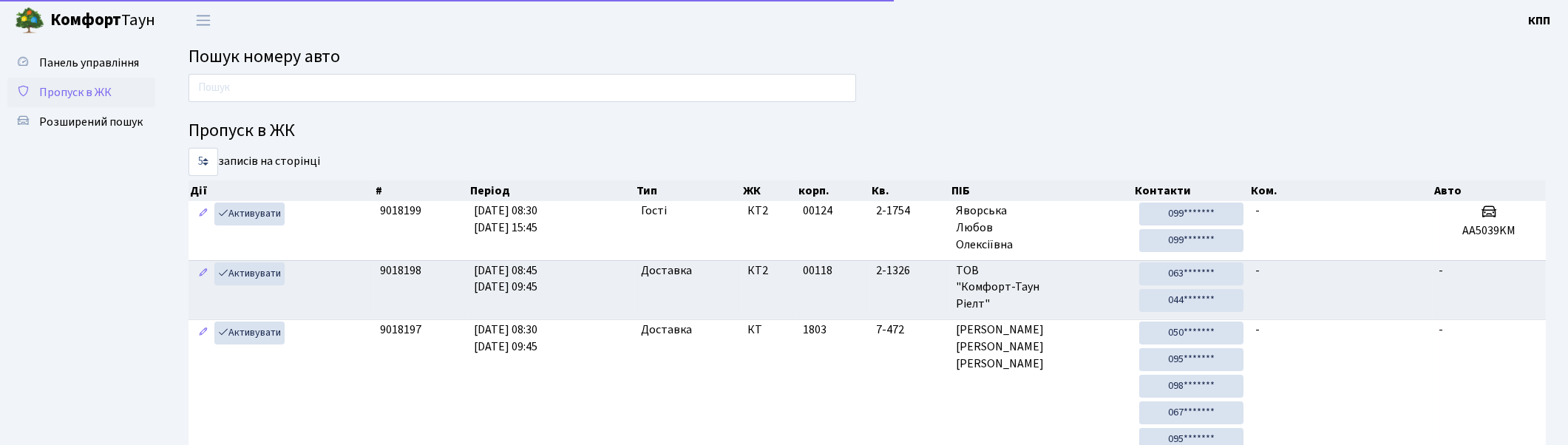
click at [82, 87] on span "Пропуск в ЖК" at bounding box center [75, 93] width 72 height 16
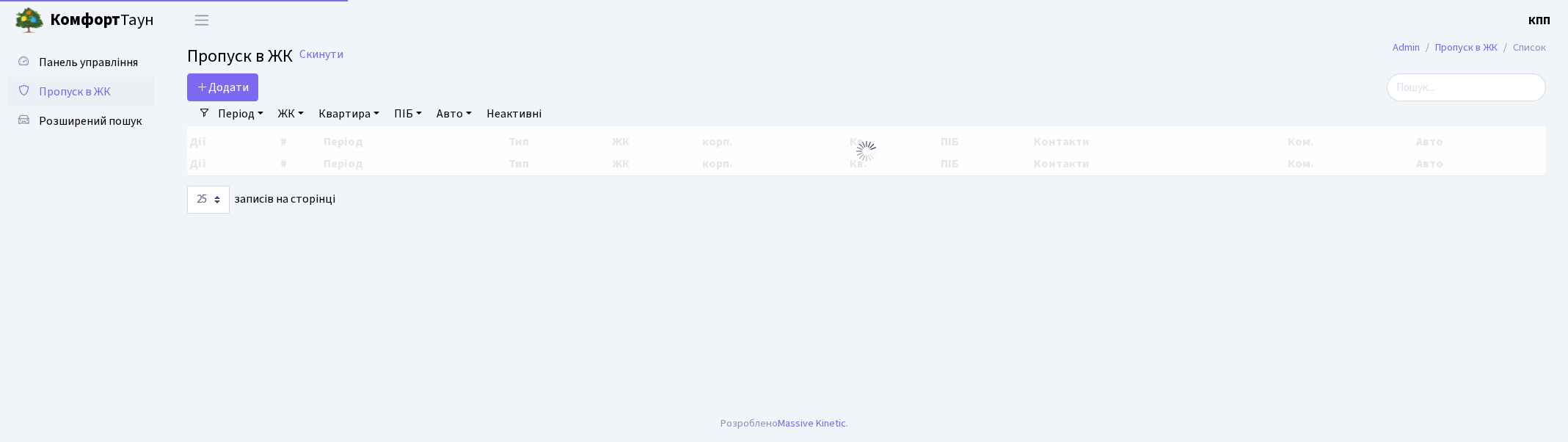
select select "25"
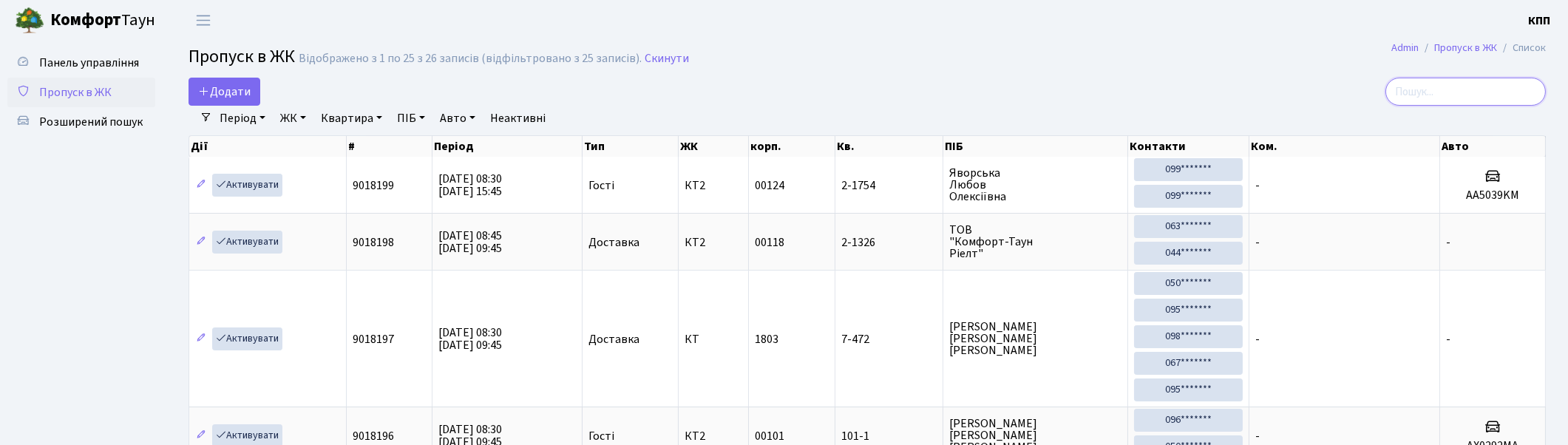
click at [1499, 91] on input "search" at bounding box center [1466, 92] width 161 height 28
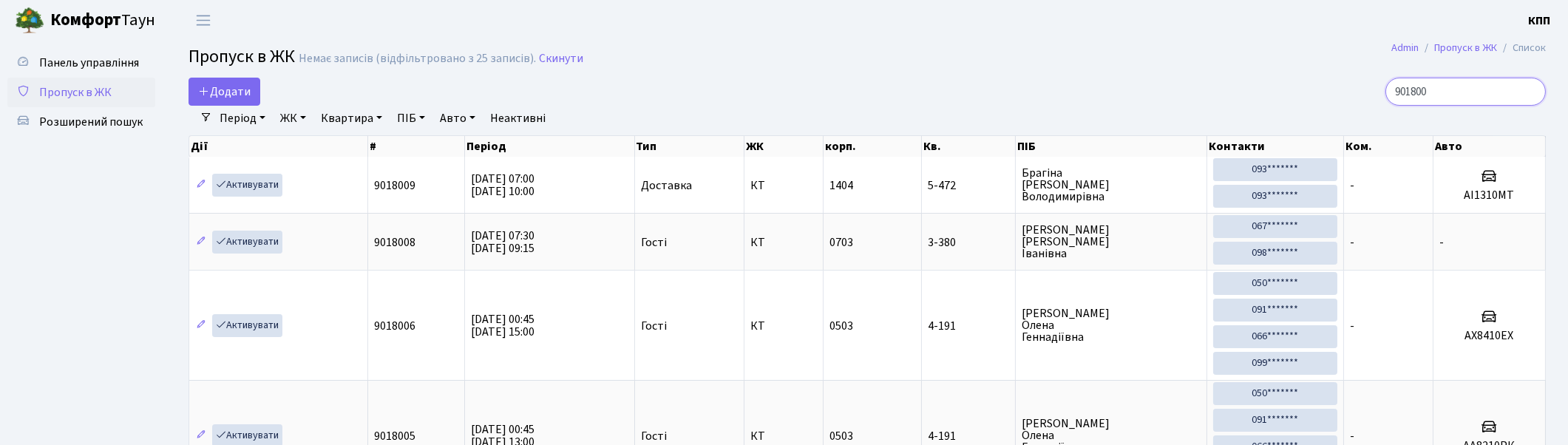
type input "9018008"
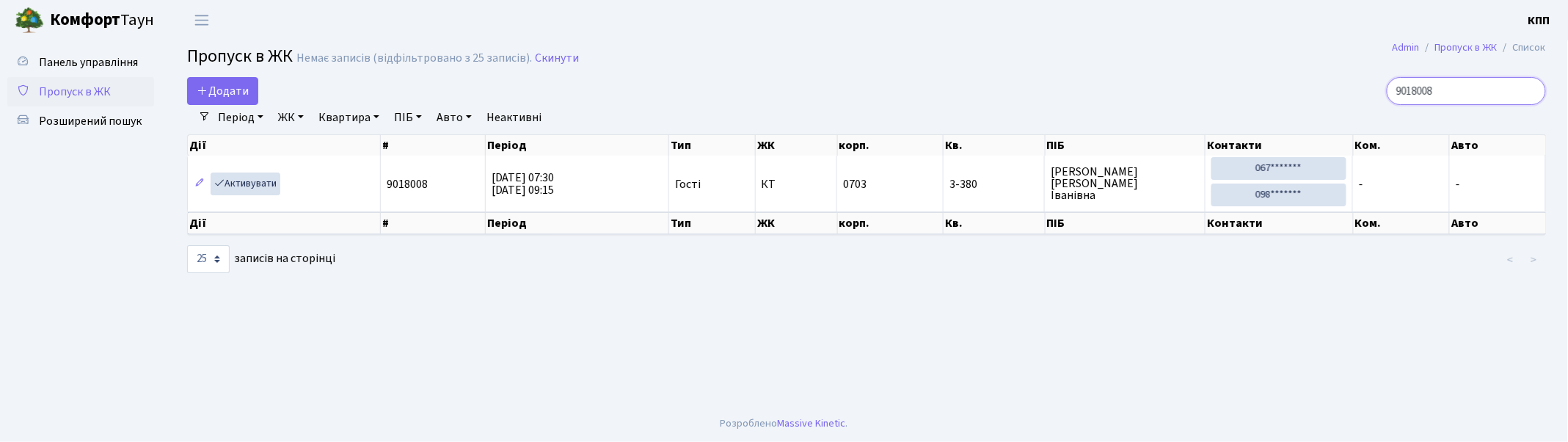
click at [1531, 91] on input "9018008" at bounding box center [1466, 91] width 159 height 28
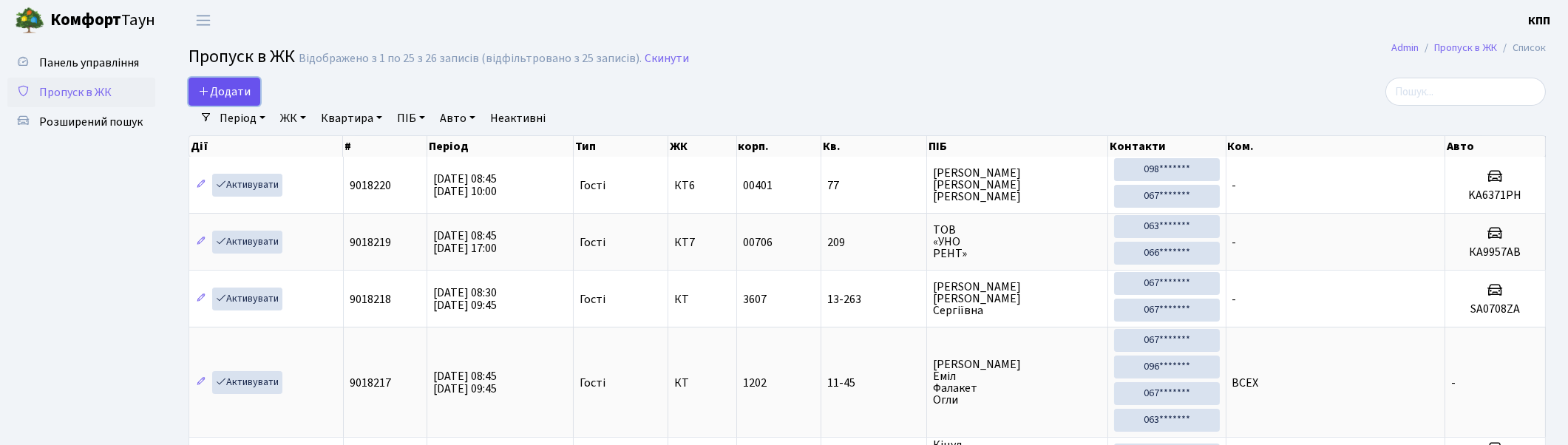
click at [230, 94] on span "Додати" at bounding box center [225, 92] width 52 height 16
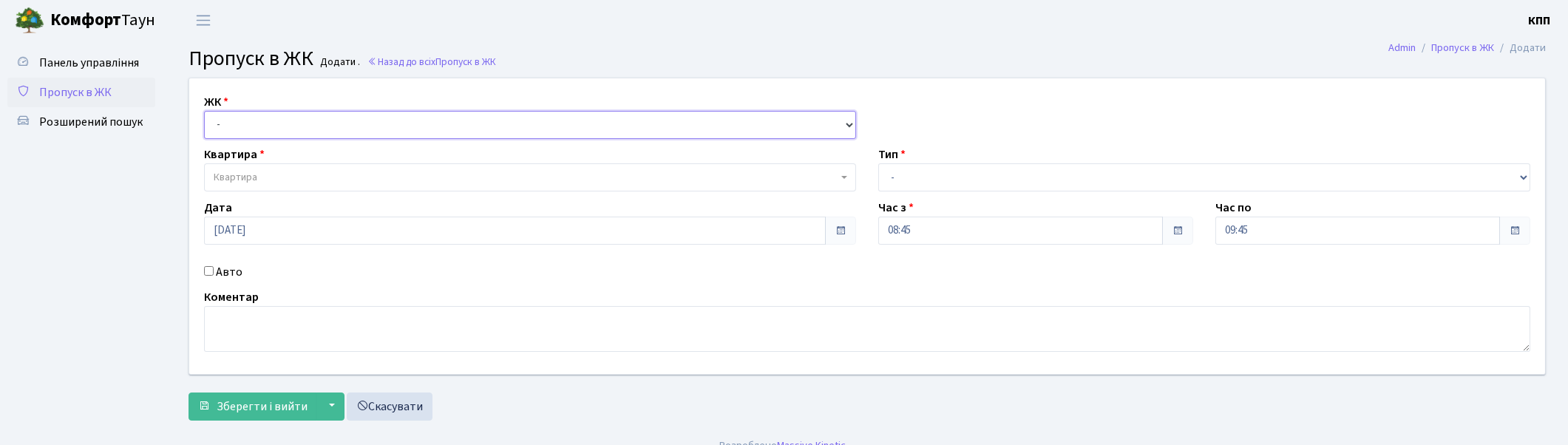
click at [234, 120] on select "- КТ, вул. Регенераторна, 4 КТ2, просп. [STREET_ADDRESS] [STREET_ADDRESS] [PERS…" at bounding box center [530, 125] width 652 height 28
select select "271"
click at [204, 111] on select "- КТ, вул. Регенераторна, 4 КТ2, просп. [STREET_ADDRESS] [STREET_ADDRESS] [PERS…" at bounding box center [530, 125] width 652 height 28
select select
click at [265, 171] on span "Квартира" at bounding box center [525, 177] width 624 height 15
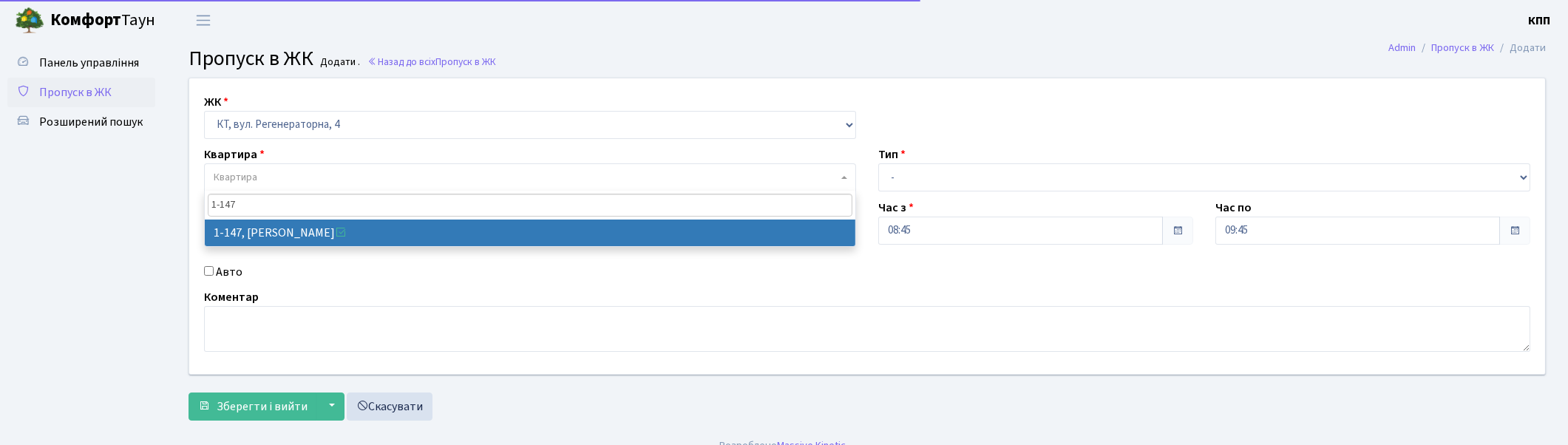
type input "1-147"
select select "147"
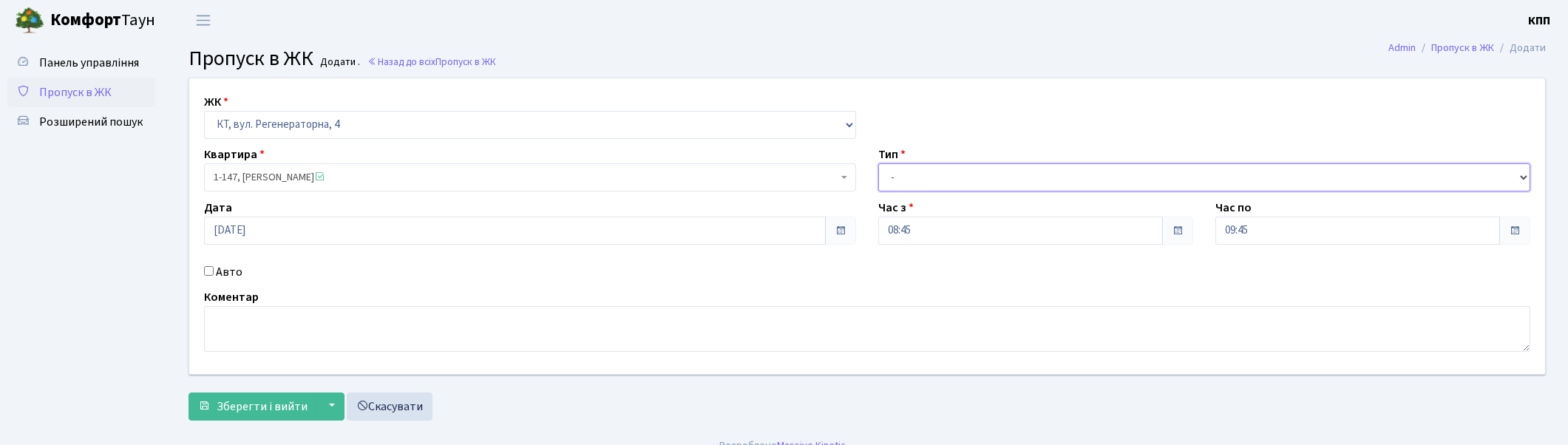
click at [917, 181] on select "- Доставка Таксі Гості Сервіс" at bounding box center [1205, 177] width 652 height 28
select select "3"
click at [879, 163] on select "- Доставка Таксі Гості Сервіс" at bounding box center [1205, 177] width 652 height 28
click at [264, 403] on span "Зберегти і вийти" at bounding box center [261, 406] width 91 height 16
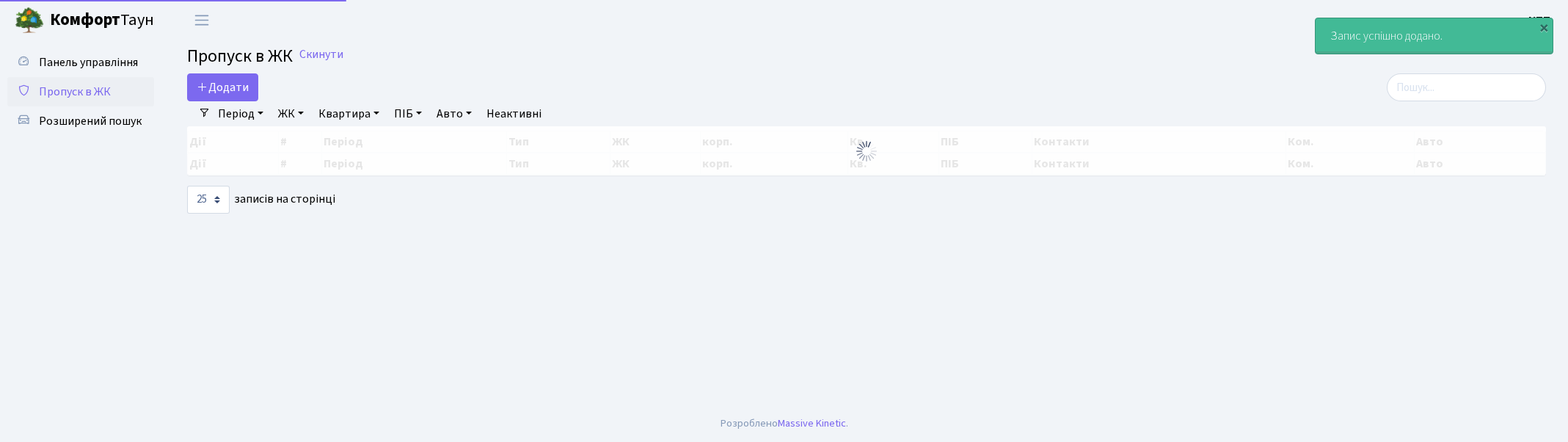
select select "25"
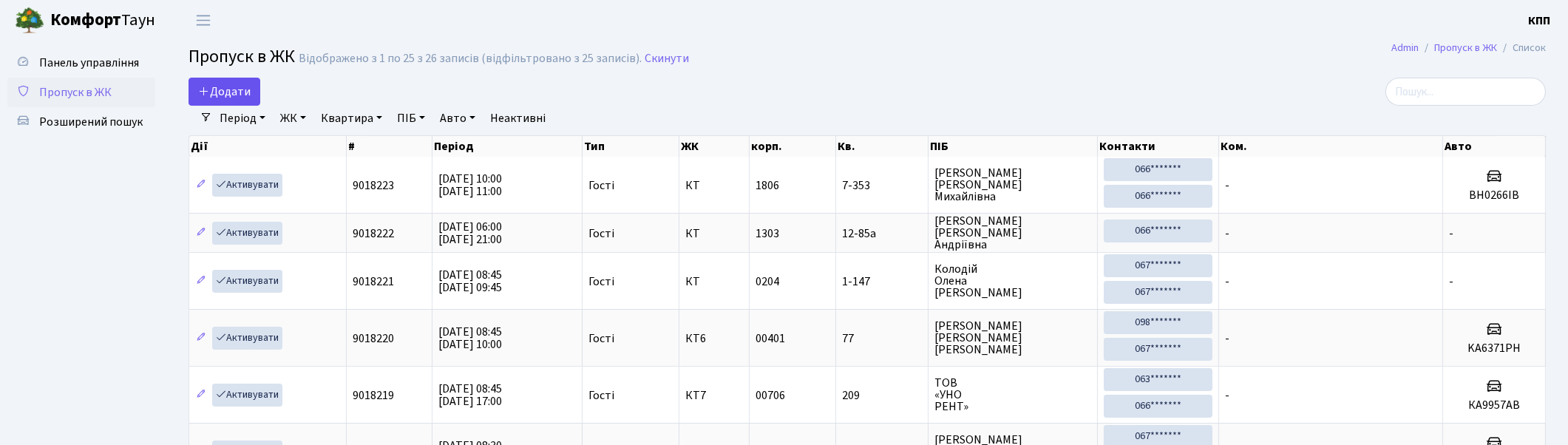
drag, startPoint x: 195, startPoint y: 110, endPoint x: 207, endPoint y: 102, distance: 14.4
click at [207, 102] on link "Додати" at bounding box center [224, 92] width 71 height 28
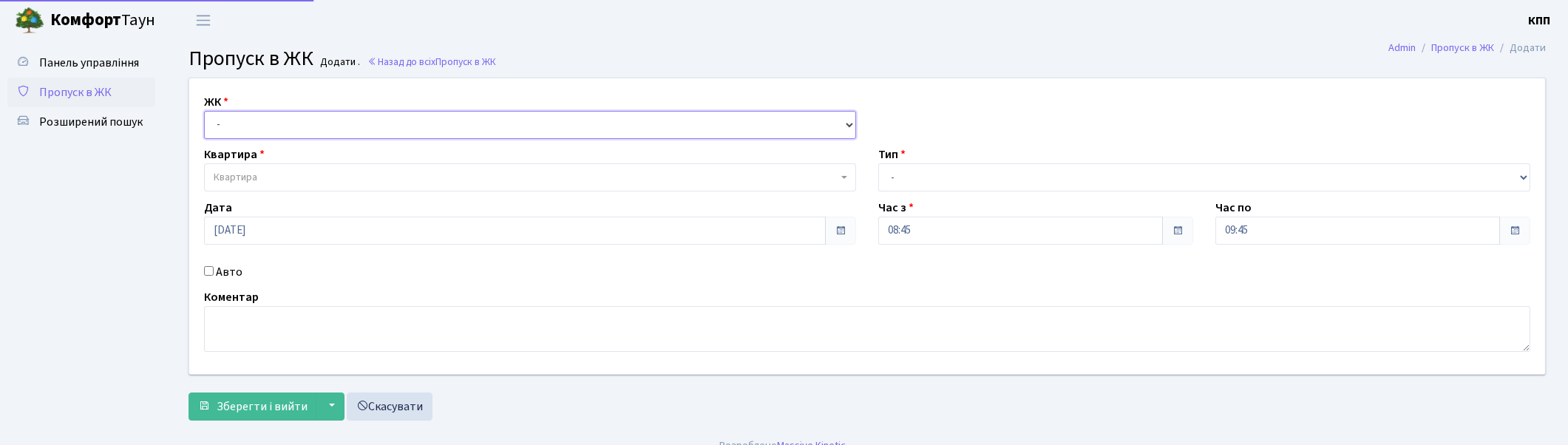
drag, startPoint x: 232, startPoint y: 125, endPoint x: 231, endPoint y: 137, distance: 12.0
click at [232, 125] on select "- КТ, вул. Регенераторна, 4 КТ2, просп. [STREET_ADDRESS] [STREET_ADDRESS] [PERS…" at bounding box center [530, 125] width 652 height 28
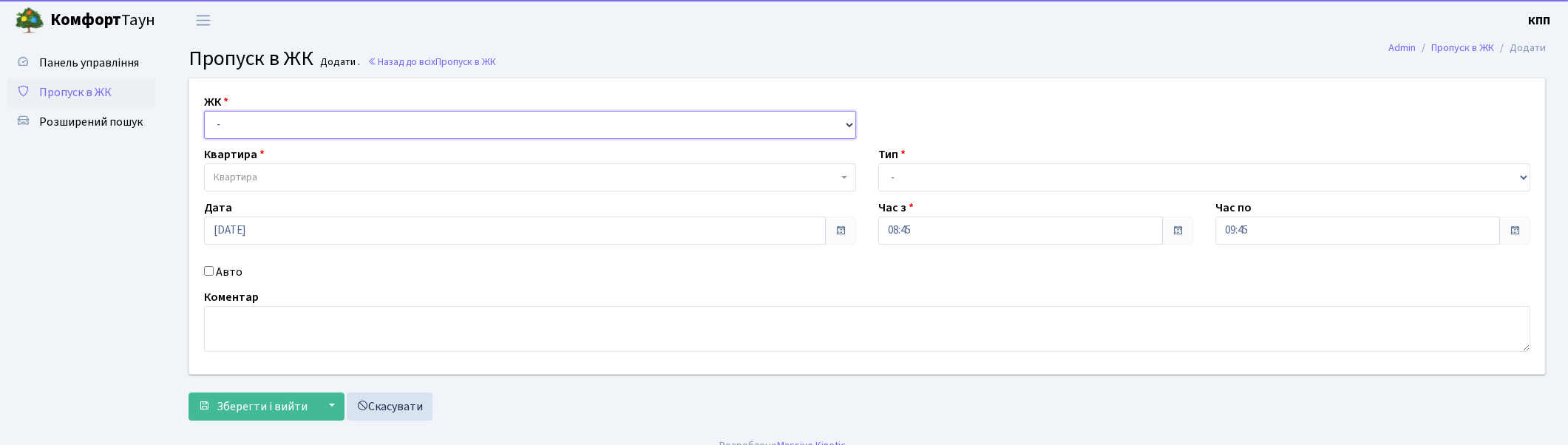
select select "271"
click at [204, 111] on select "- КТ, вул. Регенераторна, 4 КТ2, просп. [STREET_ADDRESS] [STREET_ADDRESS] [PERS…" at bounding box center [530, 125] width 652 height 28
select select
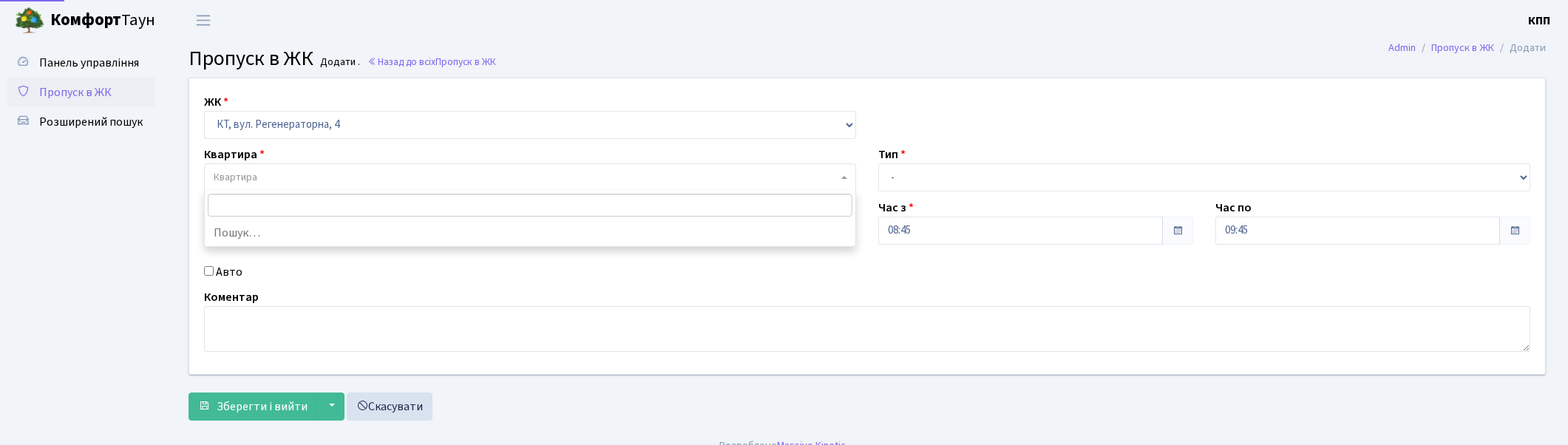
click at [245, 178] on span "Квартира" at bounding box center [235, 177] width 43 height 15
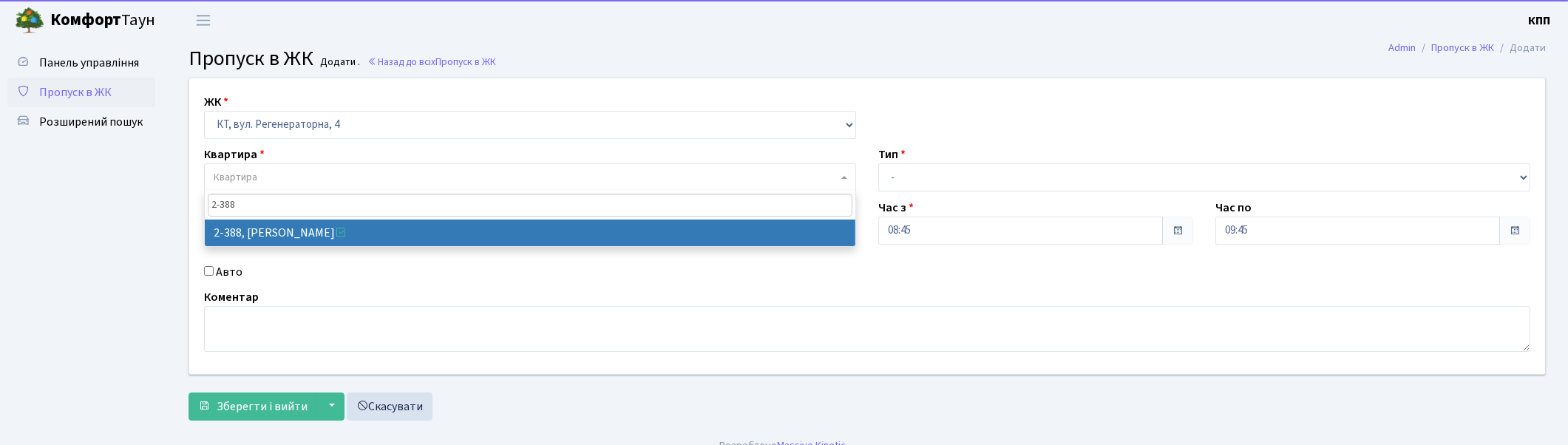
type input "2-388"
select select "1402"
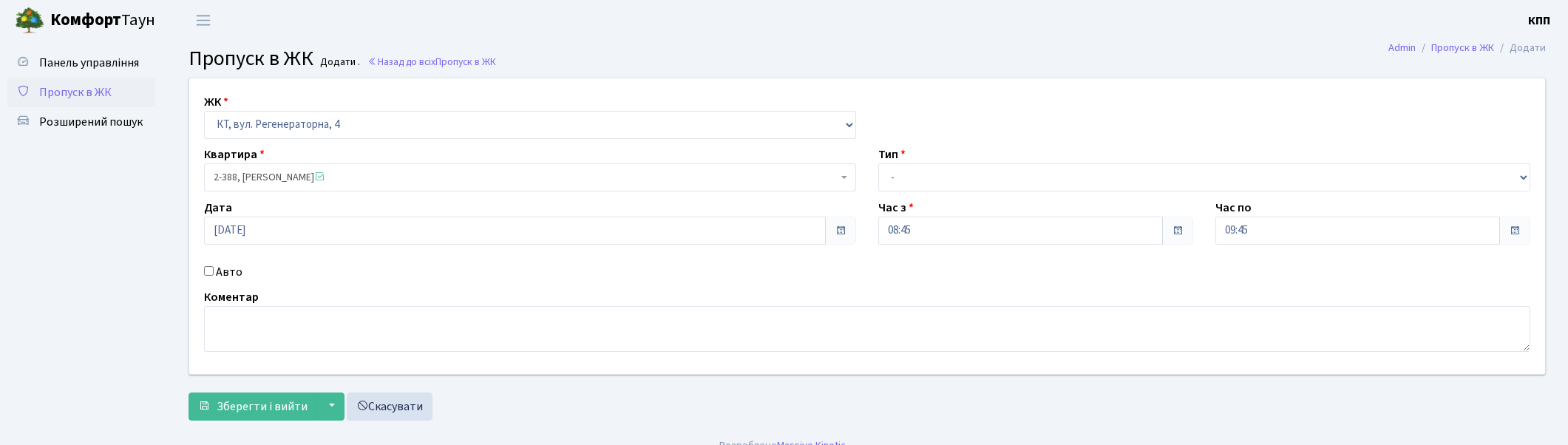
click at [207, 267] on input "Авто" at bounding box center [209, 271] width 10 height 10
checkbox input "true"
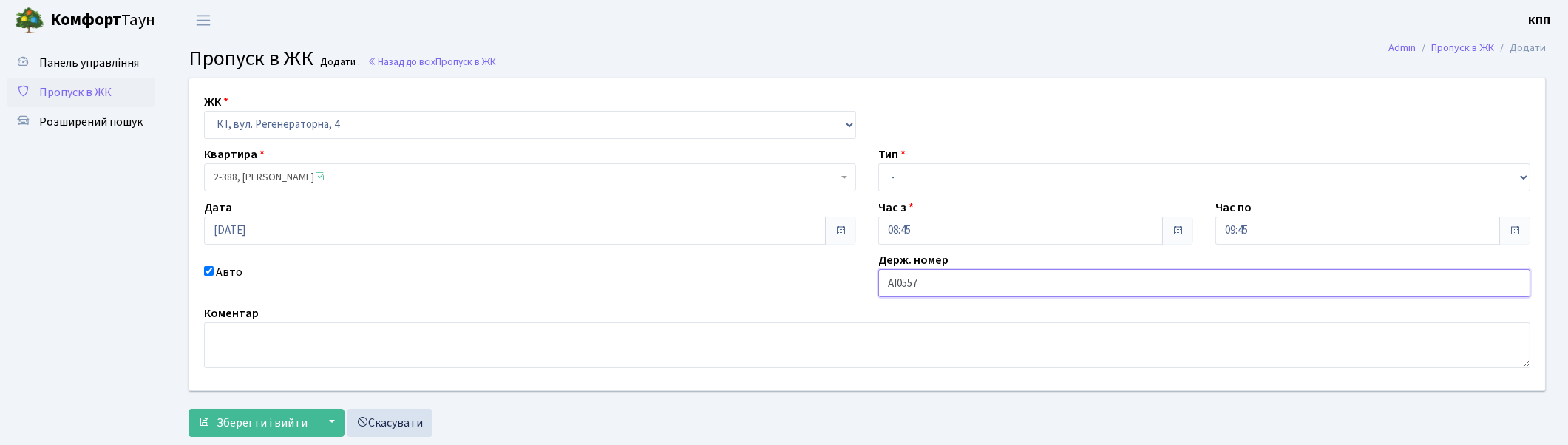
type input "АІ0557YА"
click at [910, 183] on select "- Доставка Таксі Гості Сервіс" at bounding box center [1205, 177] width 652 height 28
select select "3"
click at [879, 163] on select "- Доставка Таксі Гості Сервіс" at bounding box center [1205, 177] width 652 height 28
click at [252, 426] on span "Зберегти і вийти" at bounding box center [261, 423] width 91 height 16
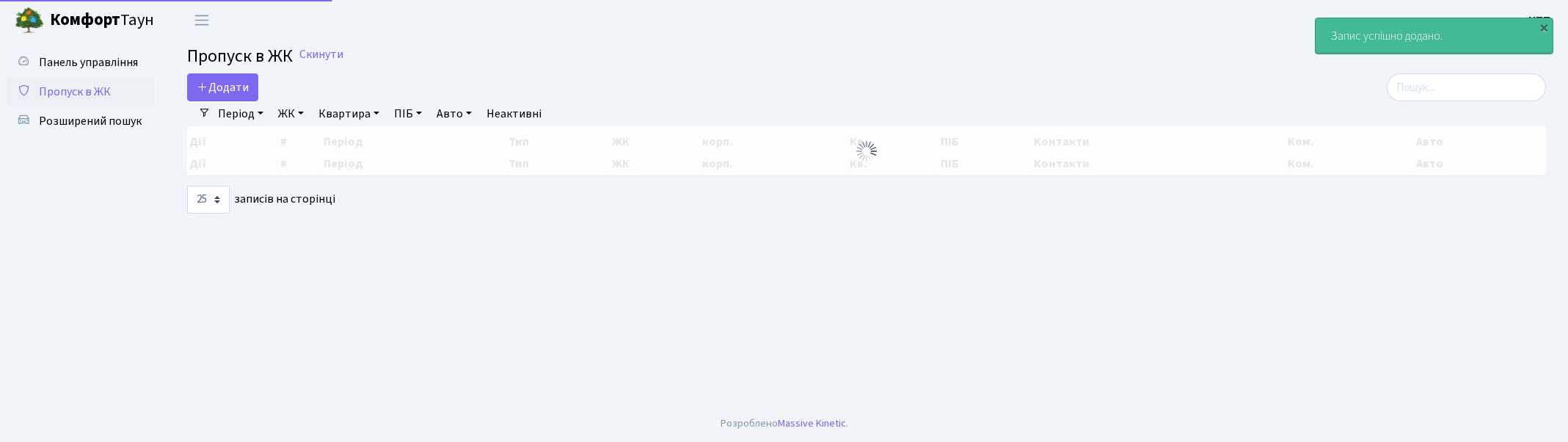
select select "25"
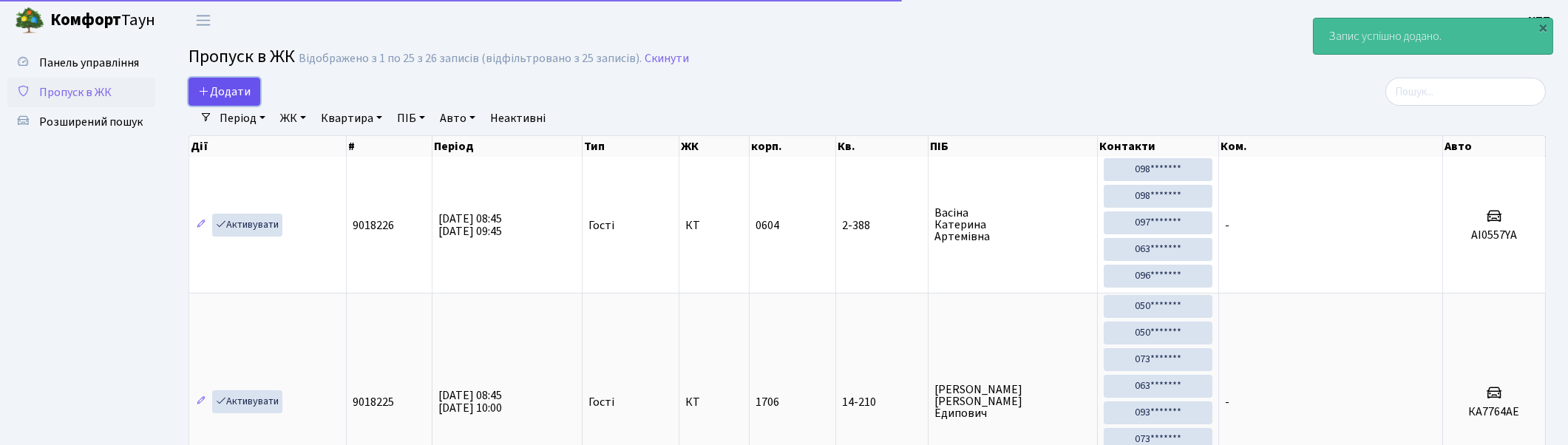
click at [242, 91] on span "Додати" at bounding box center [225, 92] width 52 height 16
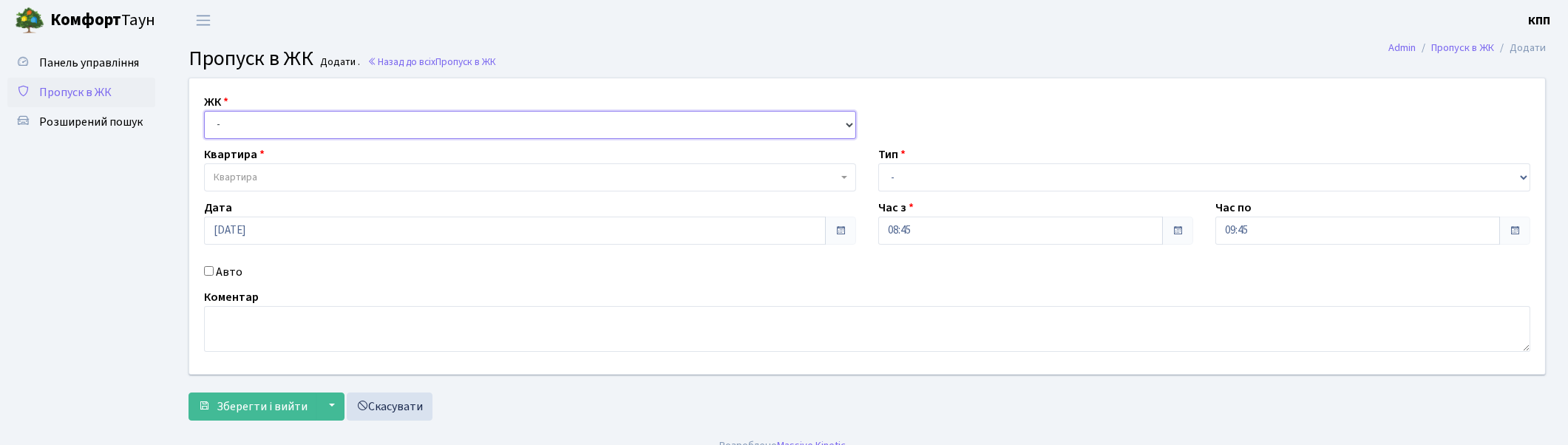
drag, startPoint x: 240, startPoint y: 122, endPoint x: 242, endPoint y: 136, distance: 14.1
click at [240, 123] on select "- КТ, вул. Регенераторна, 4 КТ2, просп. [STREET_ADDRESS] [STREET_ADDRESS] [PERS…" at bounding box center [530, 125] width 652 height 28
select select "271"
click at [204, 111] on select "- КТ, вул. Регенераторна, 4 КТ2, просп. Соборності, 17 КТ3, вул. Березнева, 16 …" at bounding box center [530, 125] width 652 height 28
select select
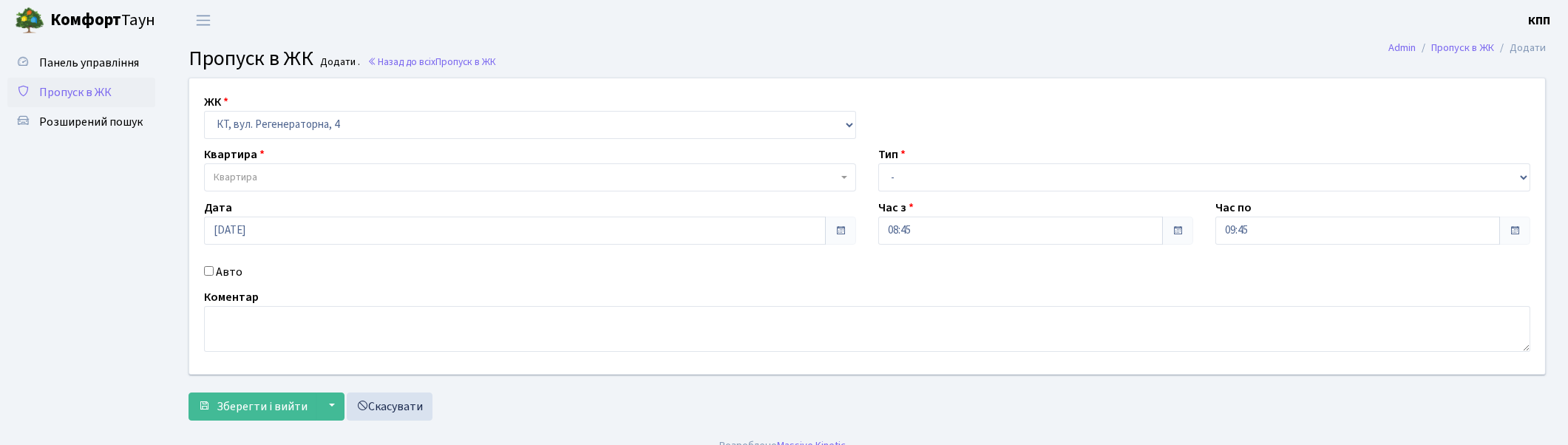
click at [208, 268] on input "Авто" at bounding box center [209, 271] width 10 height 10
checkbox input "true"
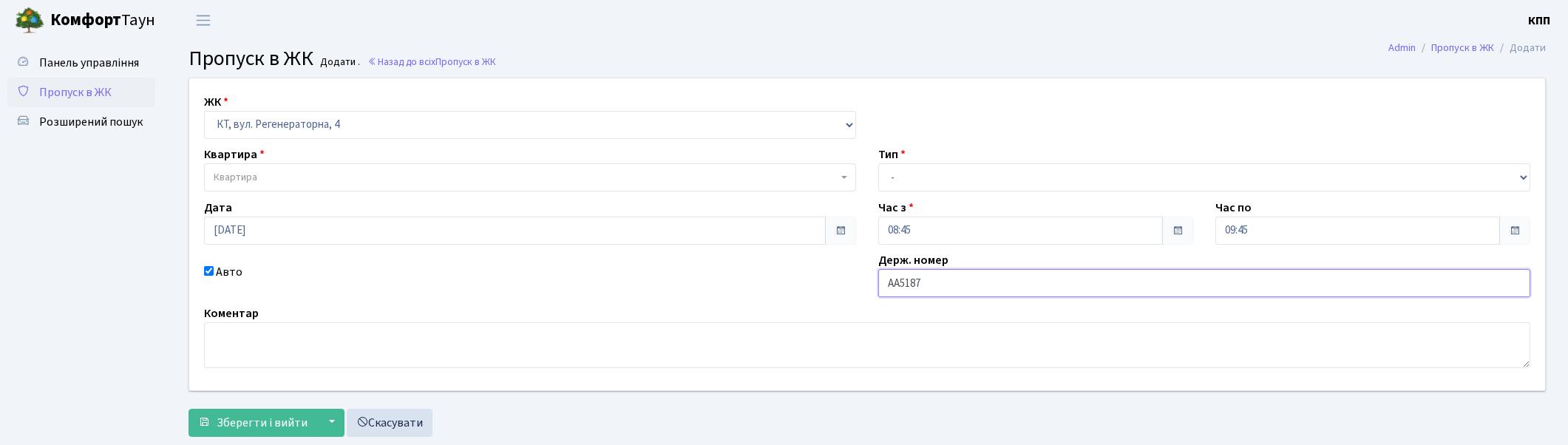
type input "АА5187ОК"
click at [917, 185] on select "- Доставка Таксі Гості Сервіс" at bounding box center [1205, 177] width 652 height 28
select select "3"
click at [879, 163] on select "- Доставка Таксі Гості Сервіс" at bounding box center [1205, 177] width 652 height 28
click at [290, 185] on span "Квартира" at bounding box center [525, 177] width 624 height 15
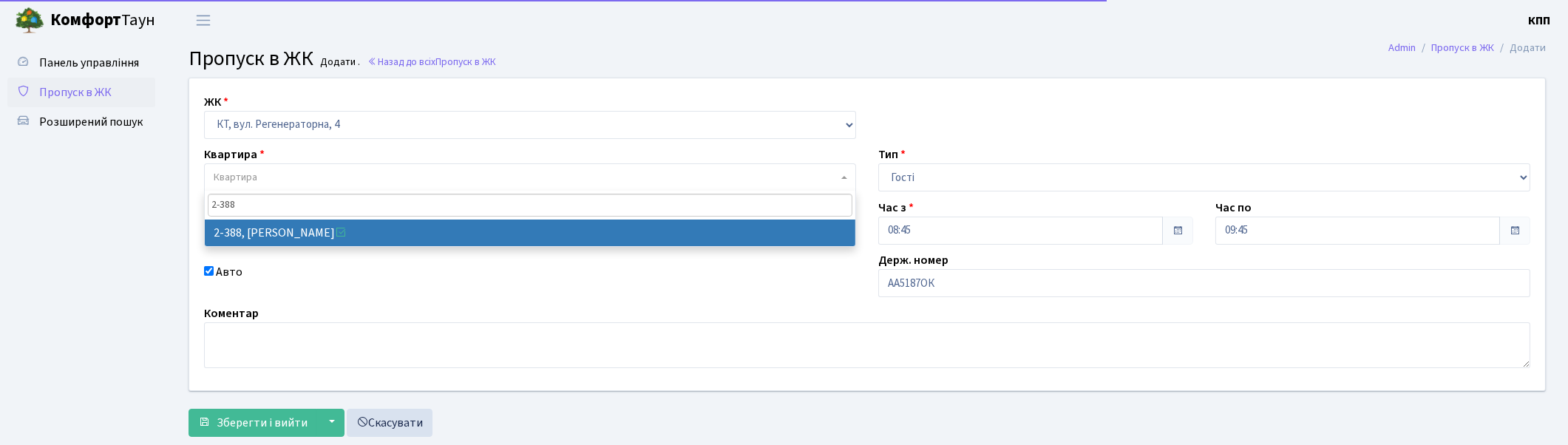
type input "2-388"
select select "1402"
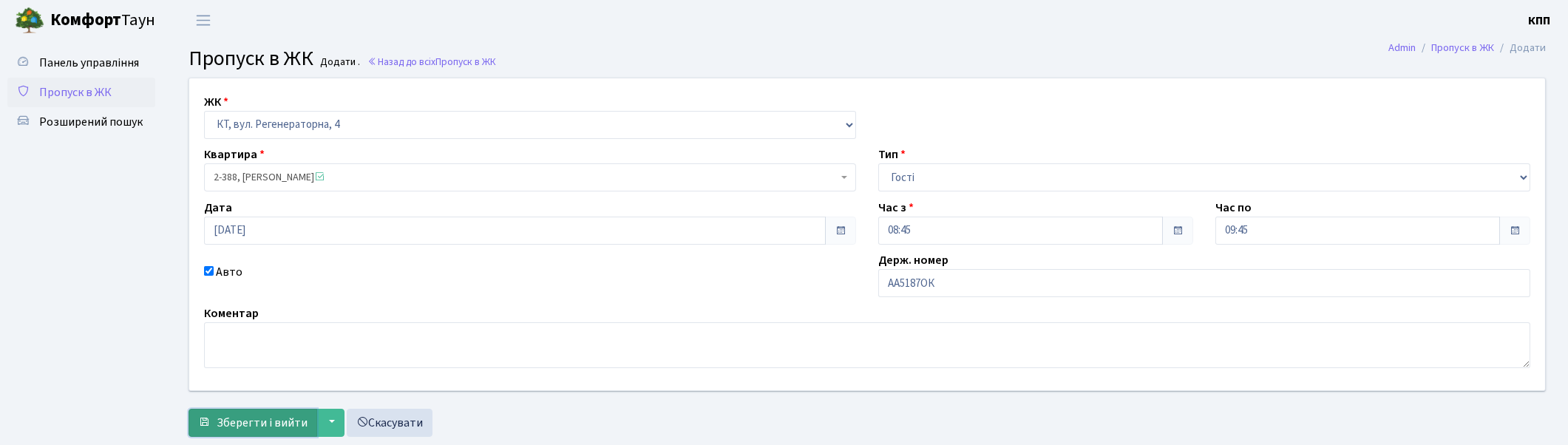
click at [248, 424] on span "Зберегти і вийти" at bounding box center [261, 423] width 91 height 16
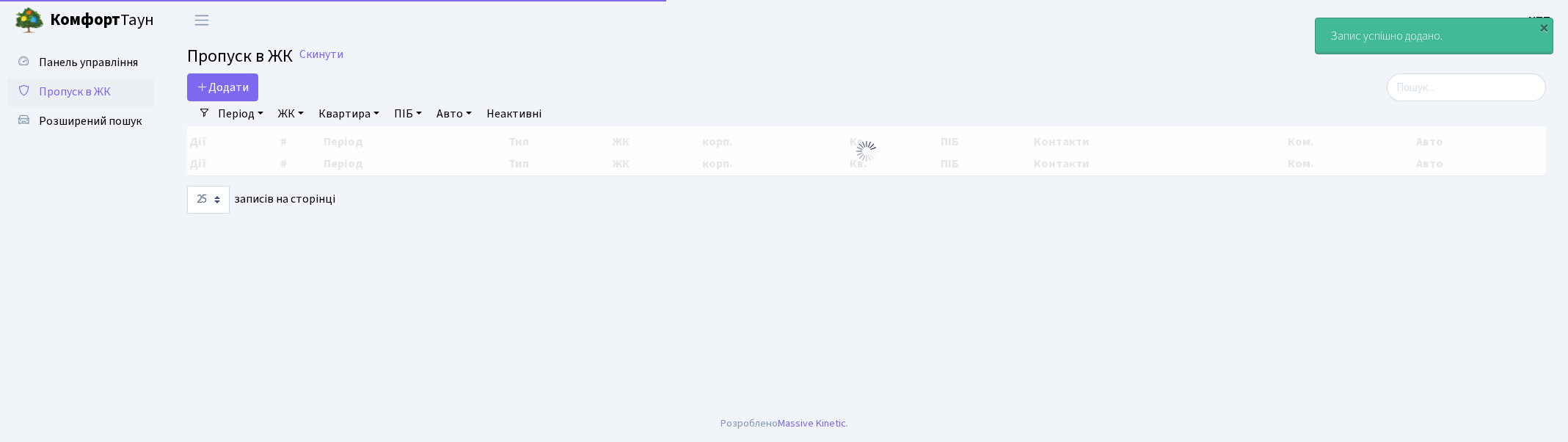
select select "25"
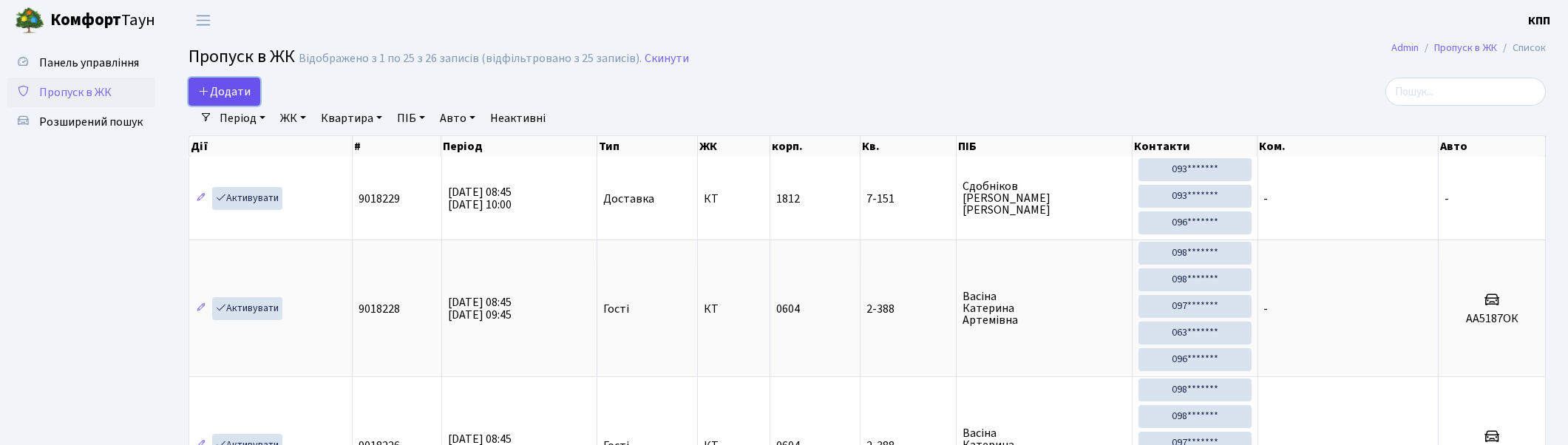
click at [191, 87] on link "Додати" at bounding box center [224, 92] width 71 height 28
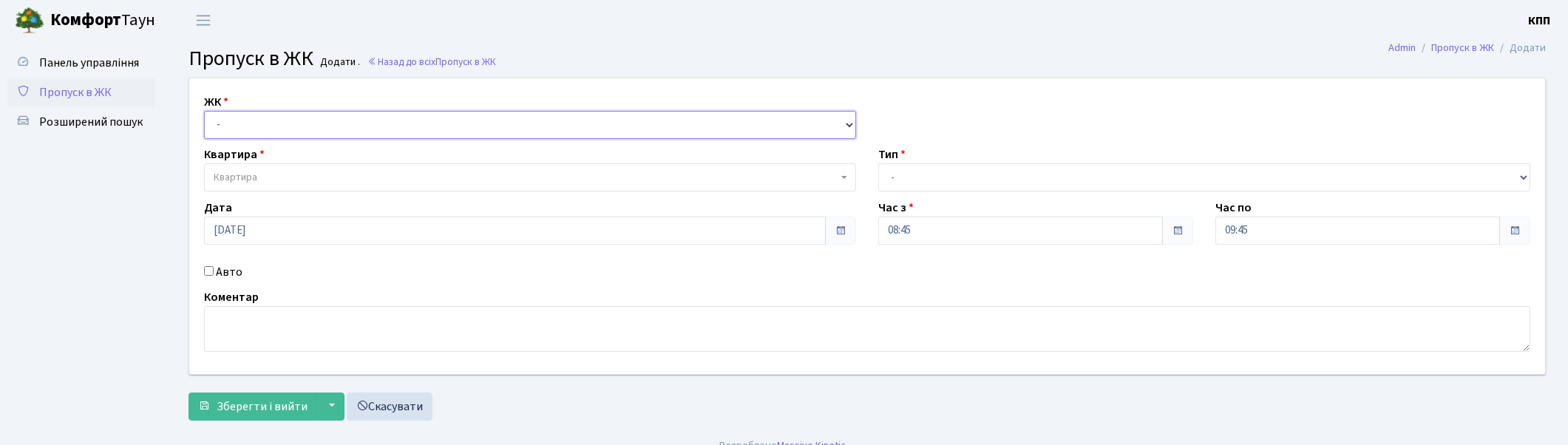
click at [222, 124] on select "- КТ, вул. Регенераторна, 4 КТ2, просп. [STREET_ADDRESS] [STREET_ADDRESS] [PERS…" at bounding box center [530, 125] width 652 height 28
select select "271"
click at [204, 111] on select "- КТ, вул. Регенераторна, 4 КТ2, просп. [STREET_ADDRESS] [STREET_ADDRESS] [PERS…" at bounding box center [530, 125] width 652 height 28
select select
click at [340, 183] on span "Квартира" at bounding box center [525, 177] width 624 height 15
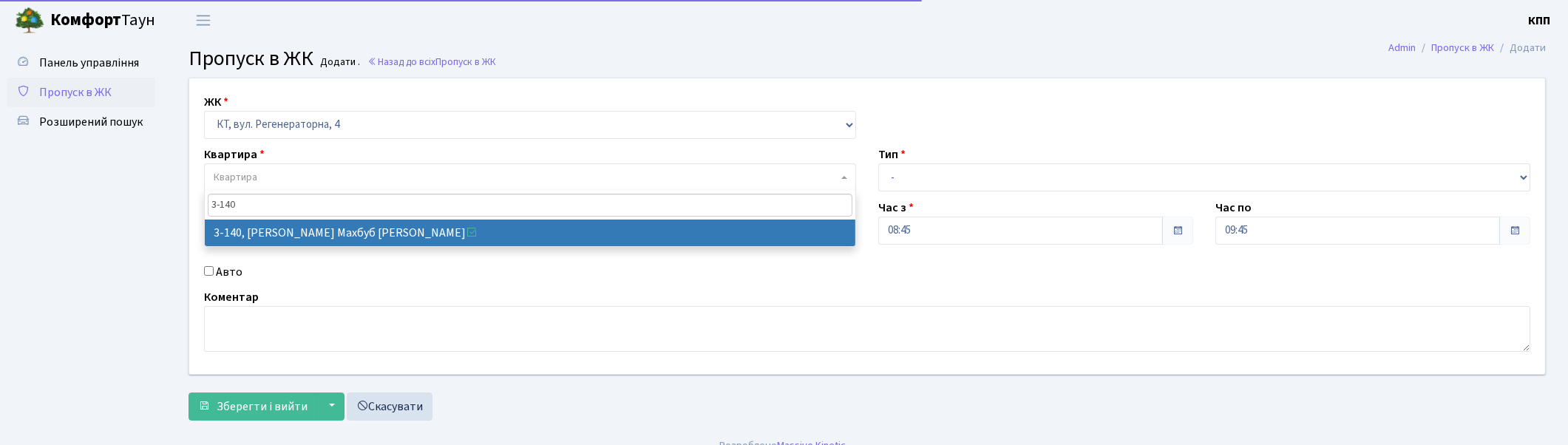
type input "3-140"
select select "807"
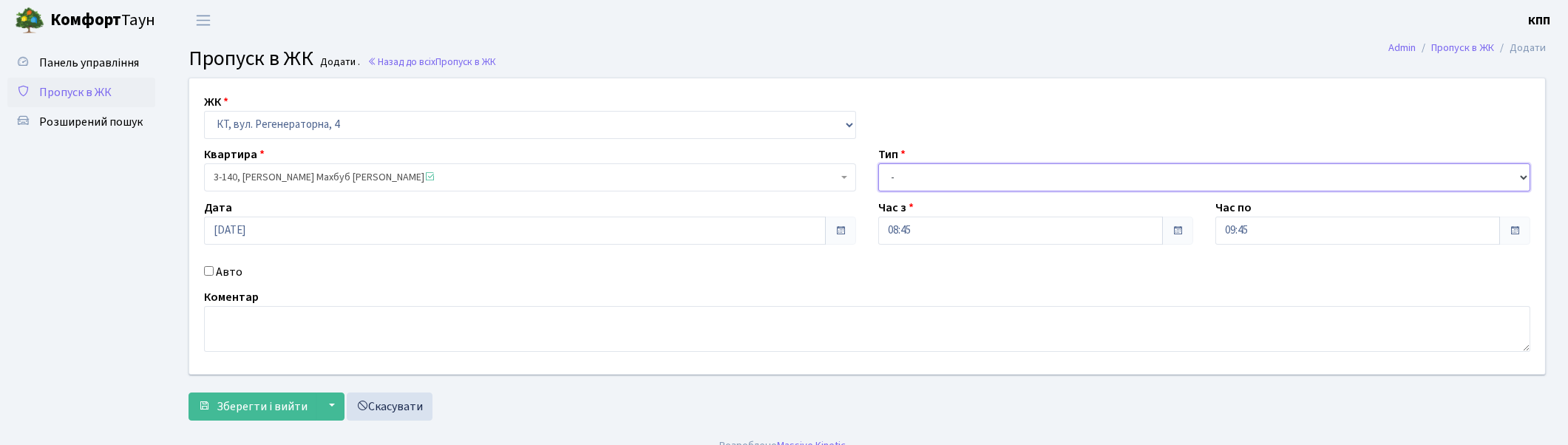
click at [1134, 177] on select "- Доставка Таксі Гості Сервіс" at bounding box center [1205, 177] width 652 height 28
select select "3"
click at [879, 163] on select "- Доставка Таксі Гості Сервіс" at bounding box center [1205, 177] width 652 height 28
click at [266, 411] on span "Зберегти і вийти" at bounding box center [261, 406] width 91 height 16
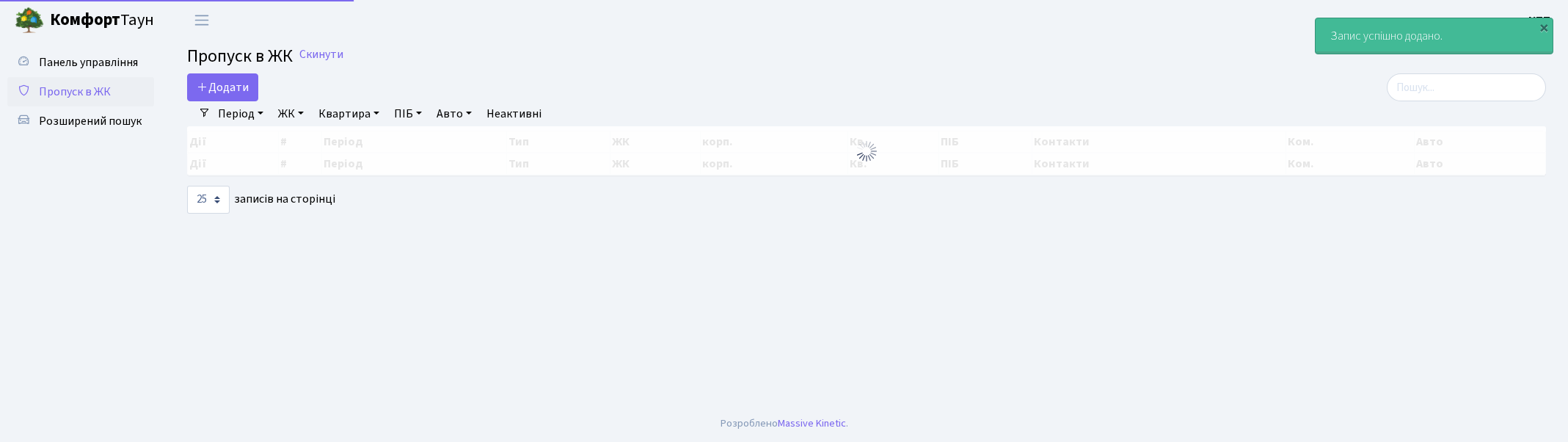
select select "25"
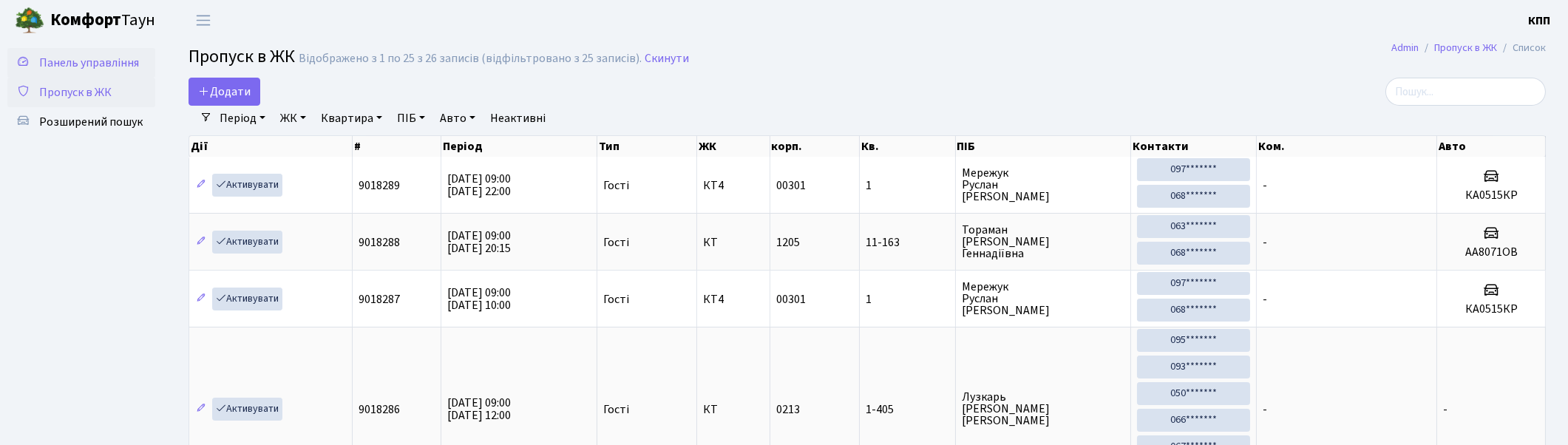
click at [105, 57] on span "Панель управління" at bounding box center [89, 63] width 100 height 16
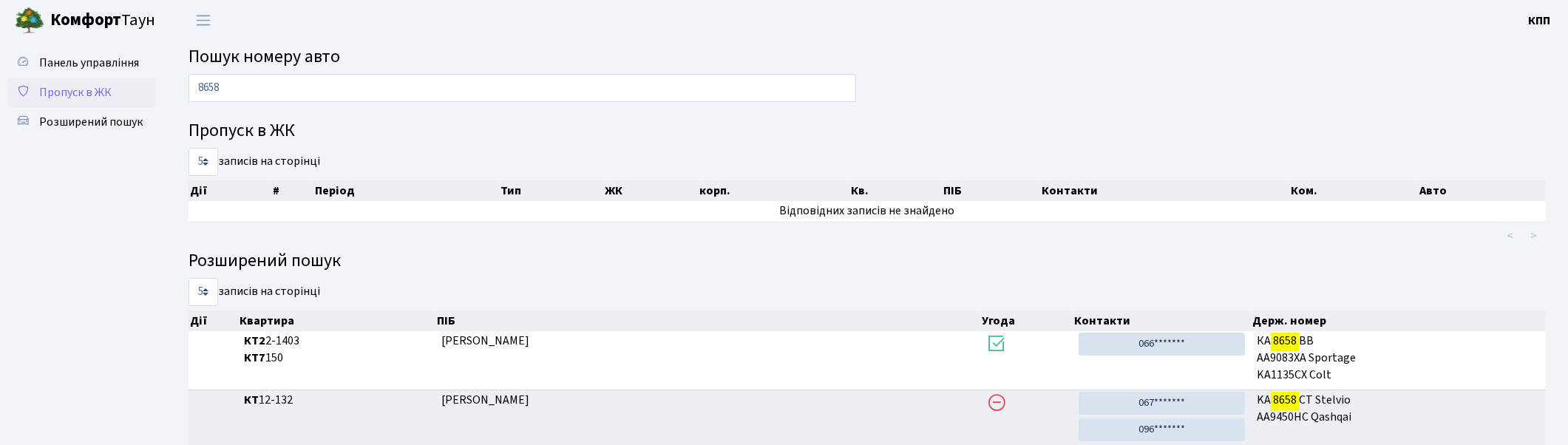
type input "8658"
click at [106, 89] on span "Пропуск в ЖК" at bounding box center [75, 93] width 72 height 16
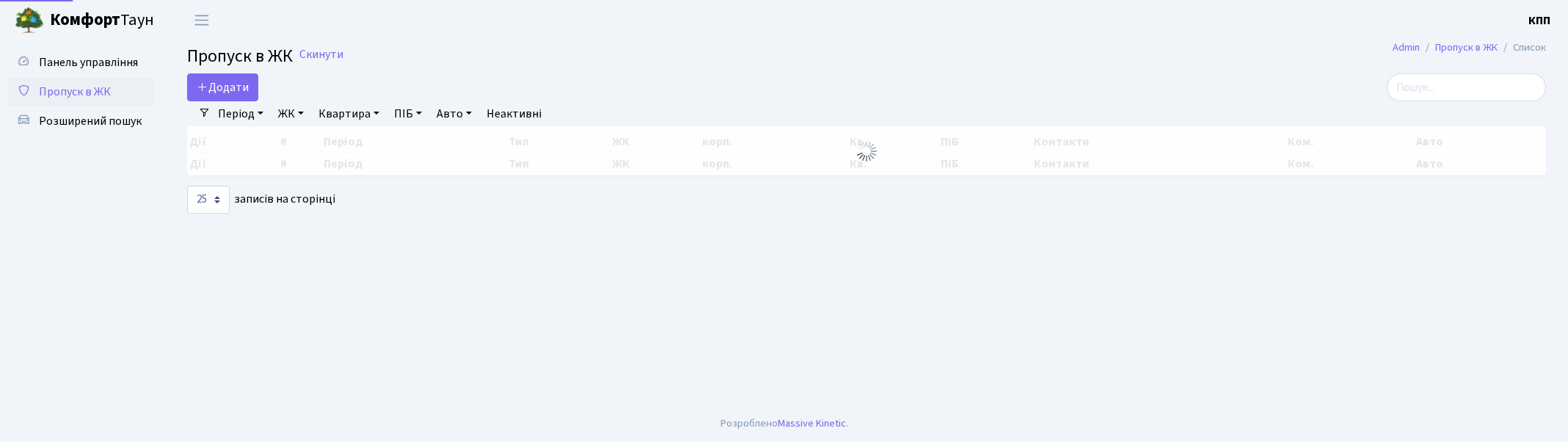
select select "25"
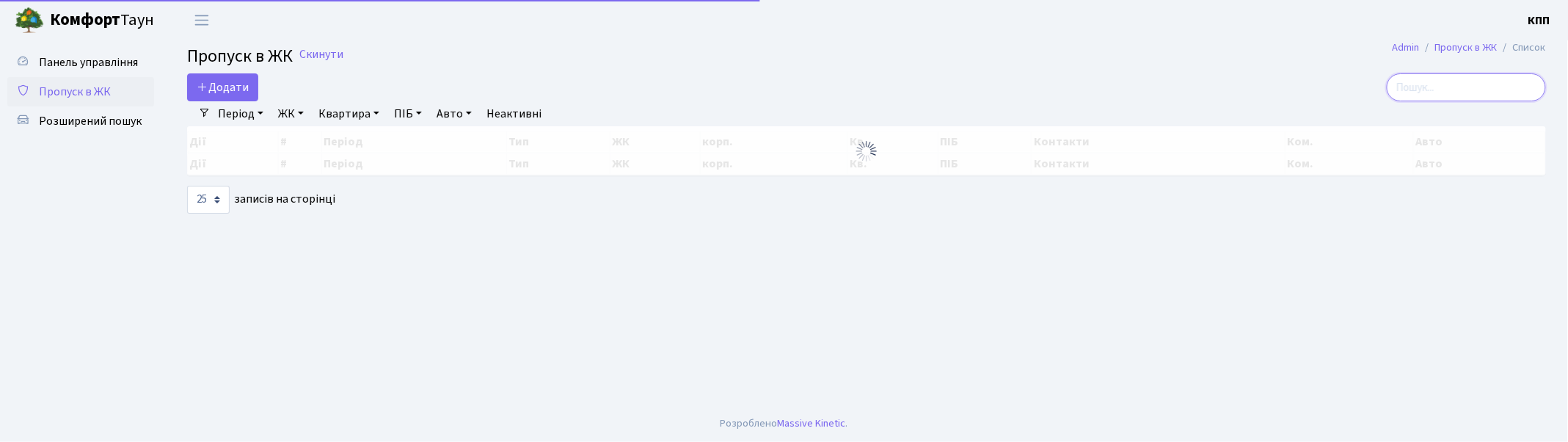
click at [1448, 90] on input "search" at bounding box center [1466, 87] width 159 height 28
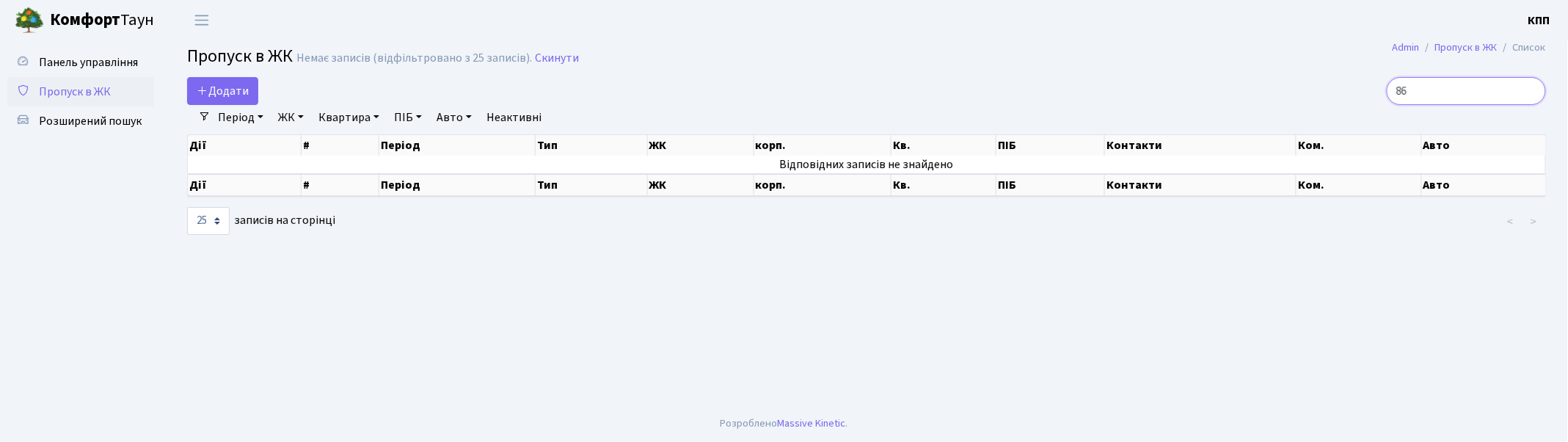
type input "8"
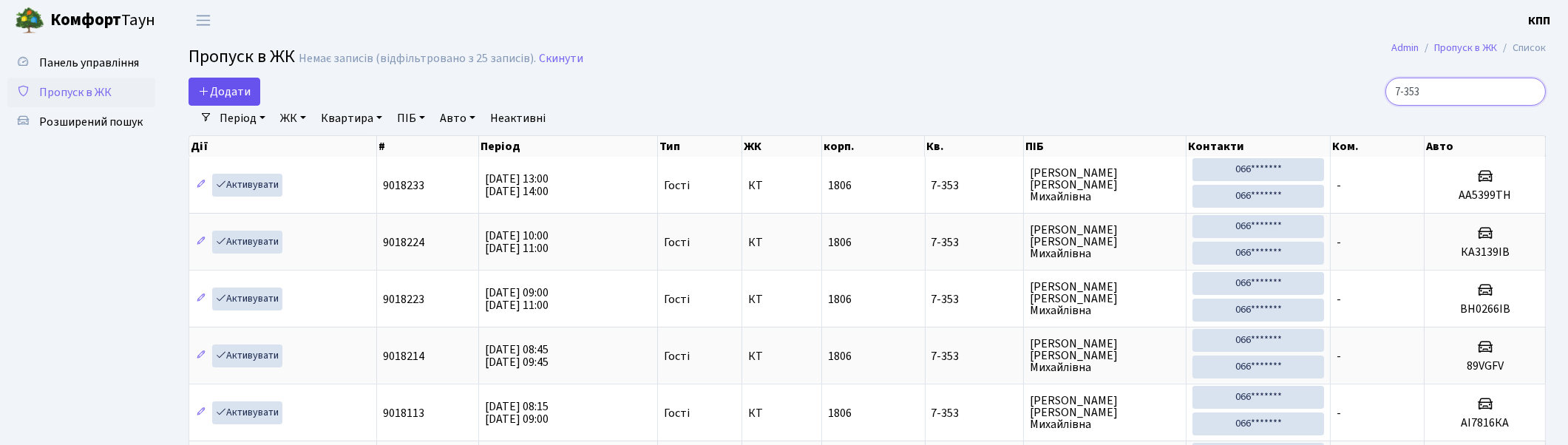
type input "7-353"
click at [233, 84] on span "Додати" at bounding box center [225, 92] width 52 height 16
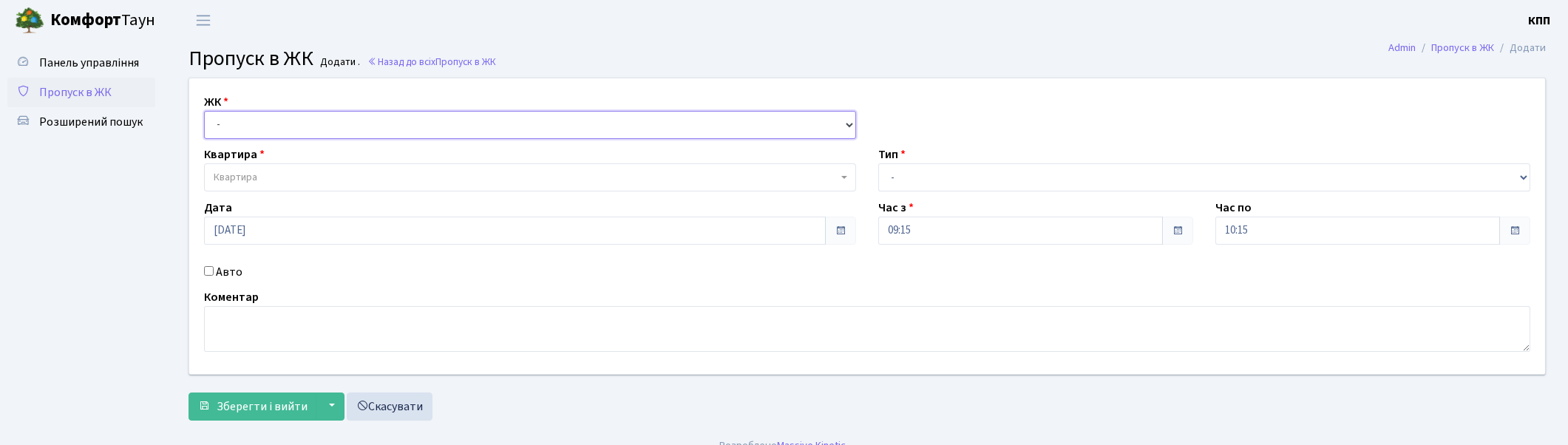
click at [253, 117] on select "- КТ, вул. Регенераторна, 4 КТ2, просп. Соборності, 17 КТ3, вул. Березнева, 16 …" at bounding box center [530, 125] width 652 height 28
select select "271"
click at [204, 111] on select "- КТ, вул. Регенераторна, 4 КТ2, просп. Соборності, 17 КТ3, вул. Березнева, 16 …" at bounding box center [530, 125] width 652 height 28
select select
click at [266, 180] on span "Квартира" at bounding box center [525, 177] width 624 height 15
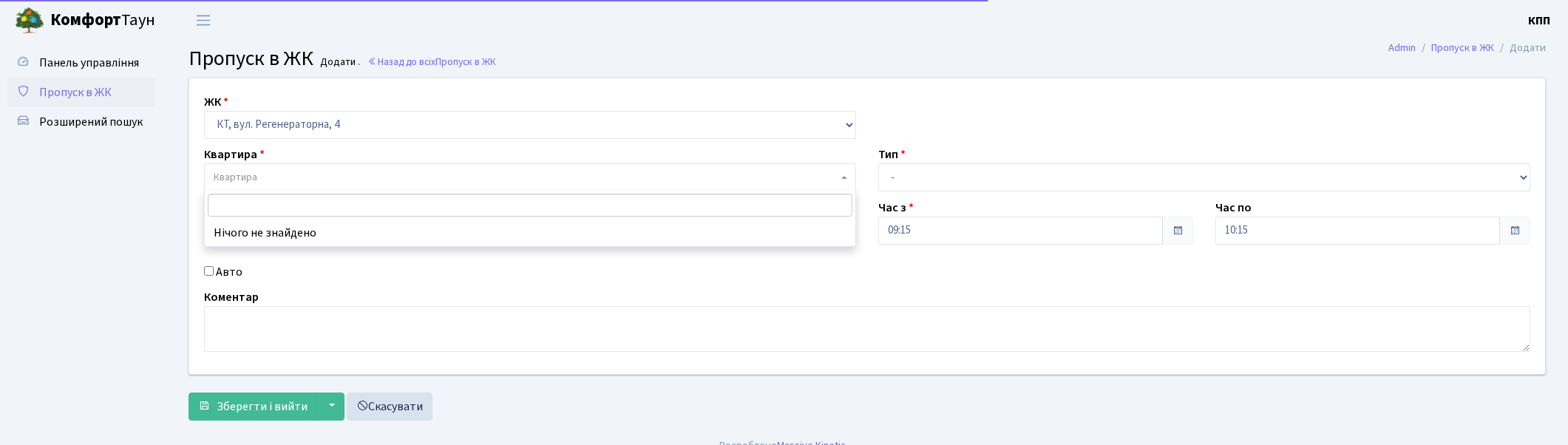
click at [208, 271] on input "Авто" at bounding box center [209, 271] width 10 height 10
checkbox input "true"
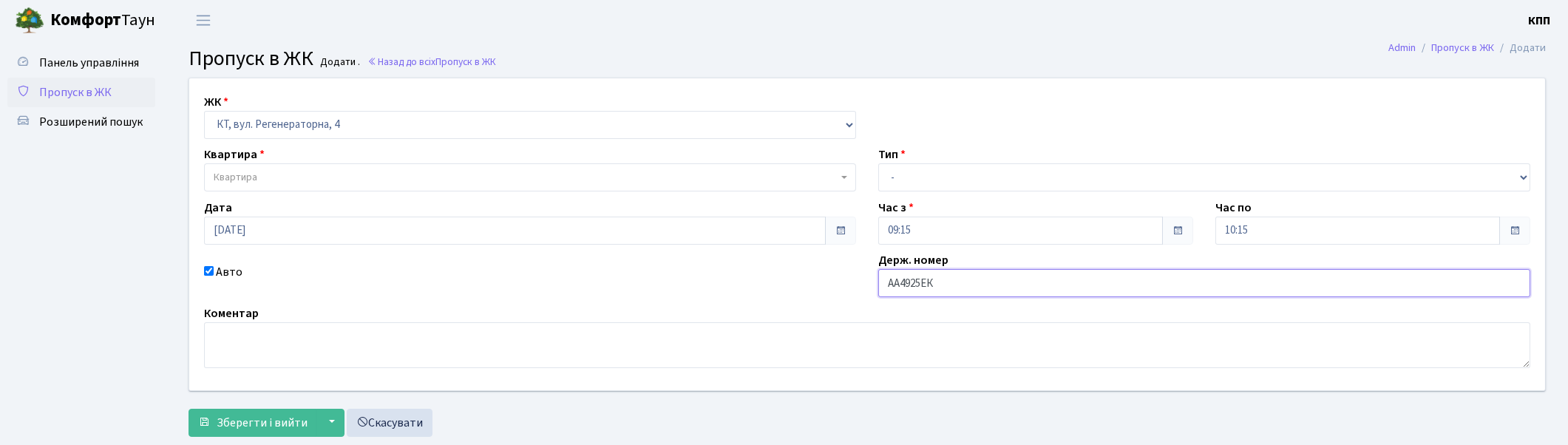
type input "АА4925ЕК"
click at [267, 174] on span "Квартира" at bounding box center [525, 177] width 624 height 15
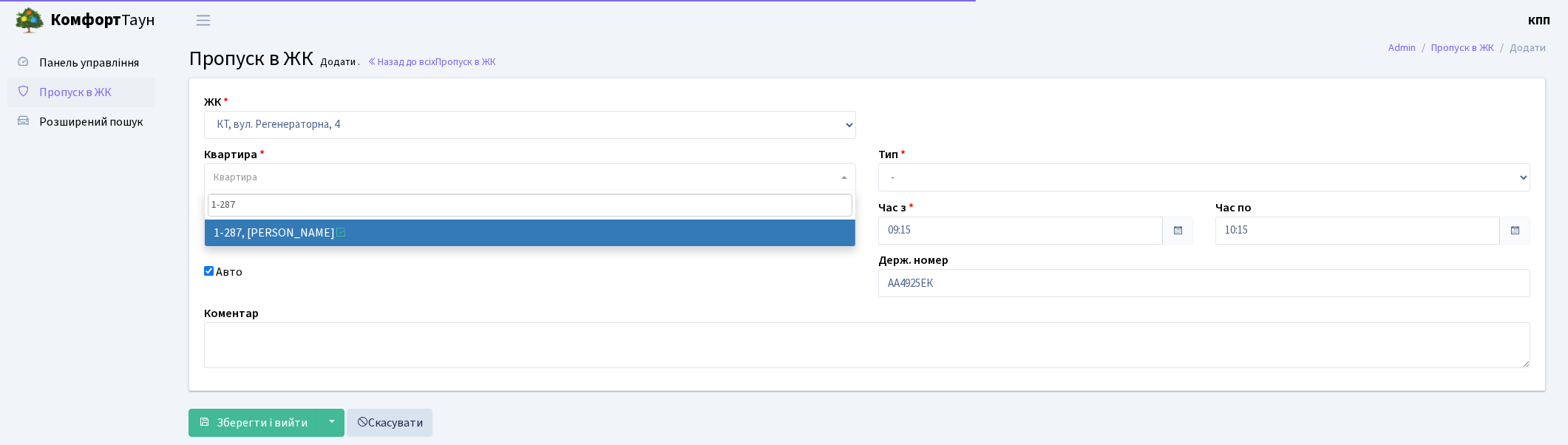
type input "1-287"
select select "287"
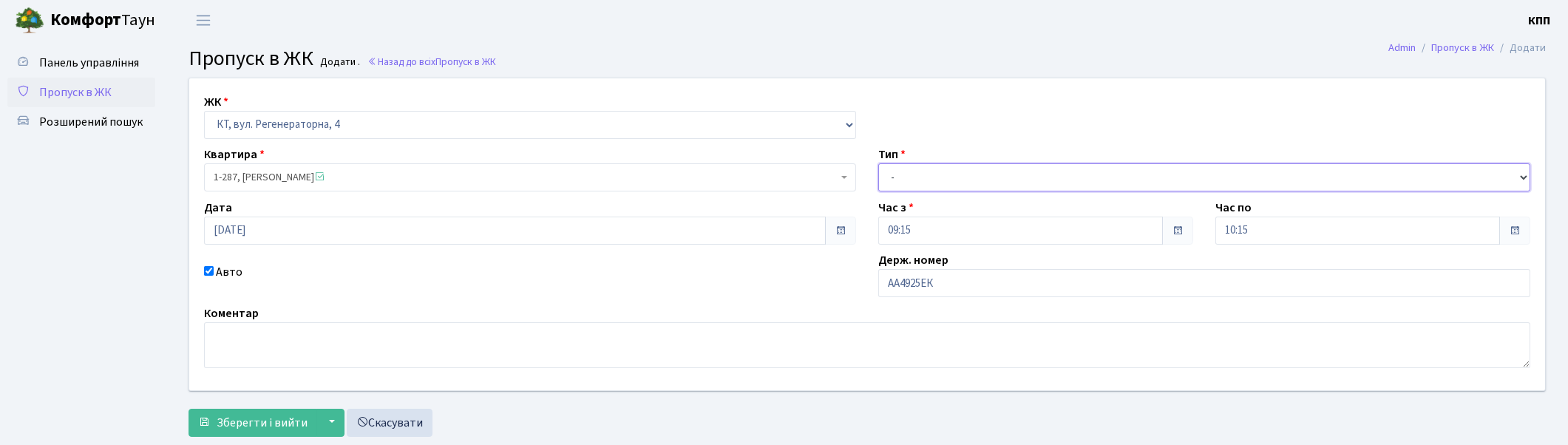
click at [1098, 174] on select "- Доставка Таксі Гості Сервіс" at bounding box center [1205, 177] width 652 height 28
select select "3"
click at [879, 163] on select "- Доставка Таксі Гості Сервіс" at bounding box center [1205, 177] width 652 height 28
click at [291, 422] on span "Зберегти і вийти" at bounding box center [261, 423] width 91 height 16
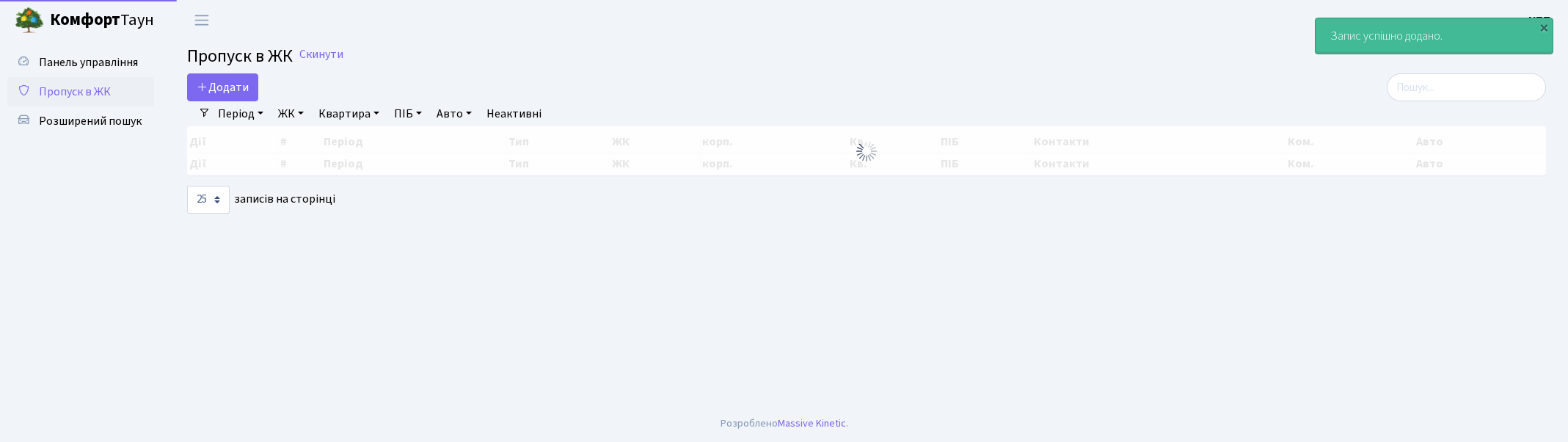
select select "25"
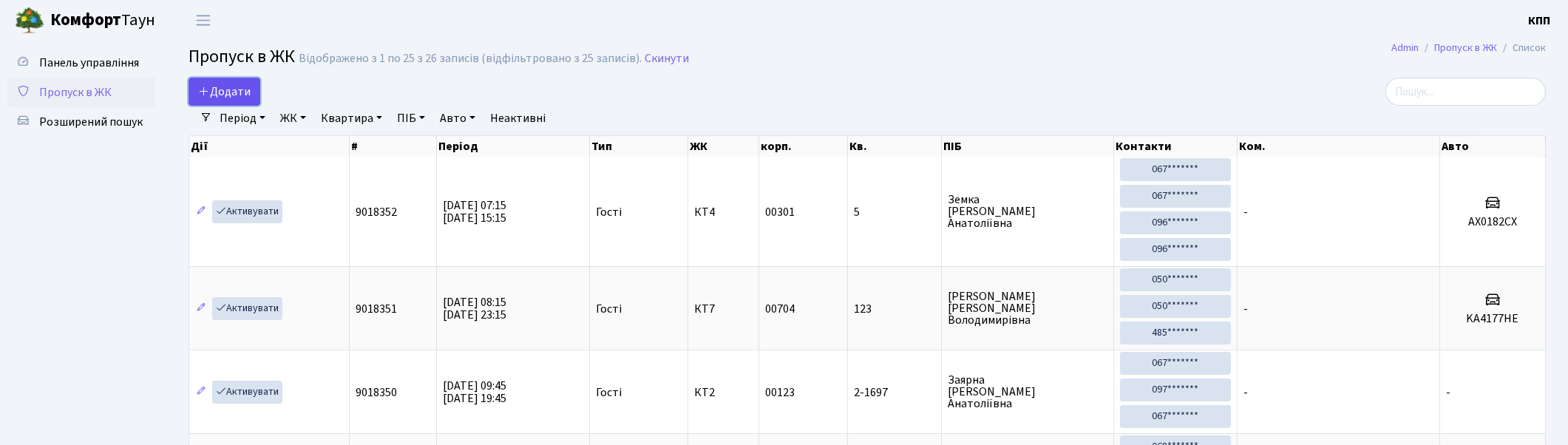
click at [225, 82] on link "Додати" at bounding box center [224, 92] width 71 height 28
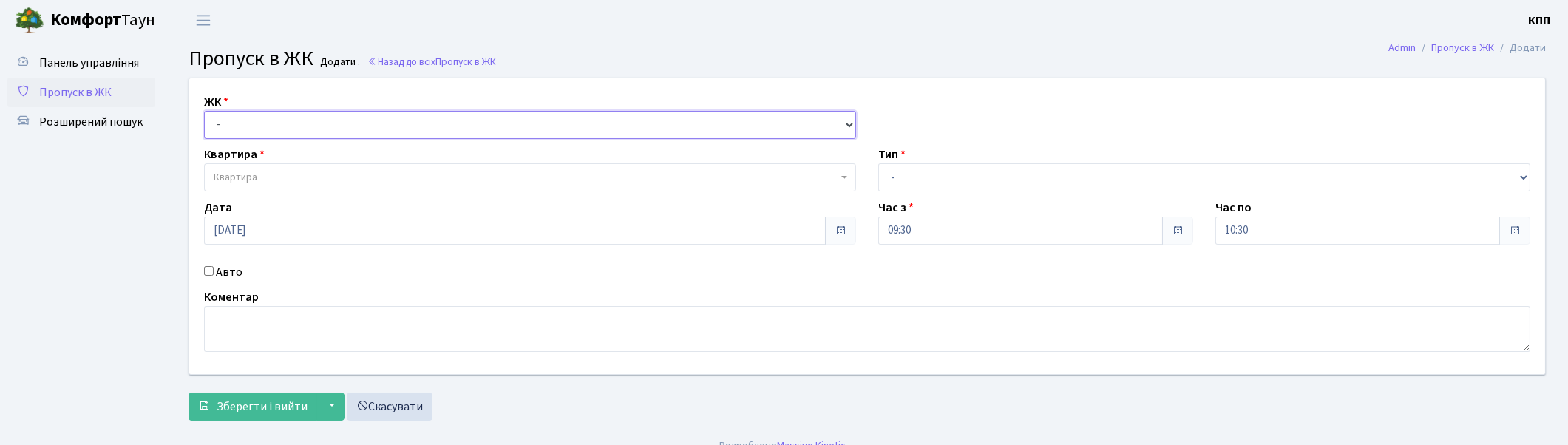
click at [270, 133] on select "- КТ, вул. Регенераторна, 4 КТ2, просп. [STREET_ADDRESS] [STREET_ADDRESS] [PERS…" at bounding box center [530, 125] width 652 height 28
select select "271"
click at [204, 111] on select "- КТ, вул. Регенераторна, 4 КТ2, просп. [STREET_ADDRESS] [STREET_ADDRESS] [PERS…" at bounding box center [530, 125] width 652 height 28
select select
click at [268, 178] on span "Квартира" at bounding box center [525, 177] width 624 height 15
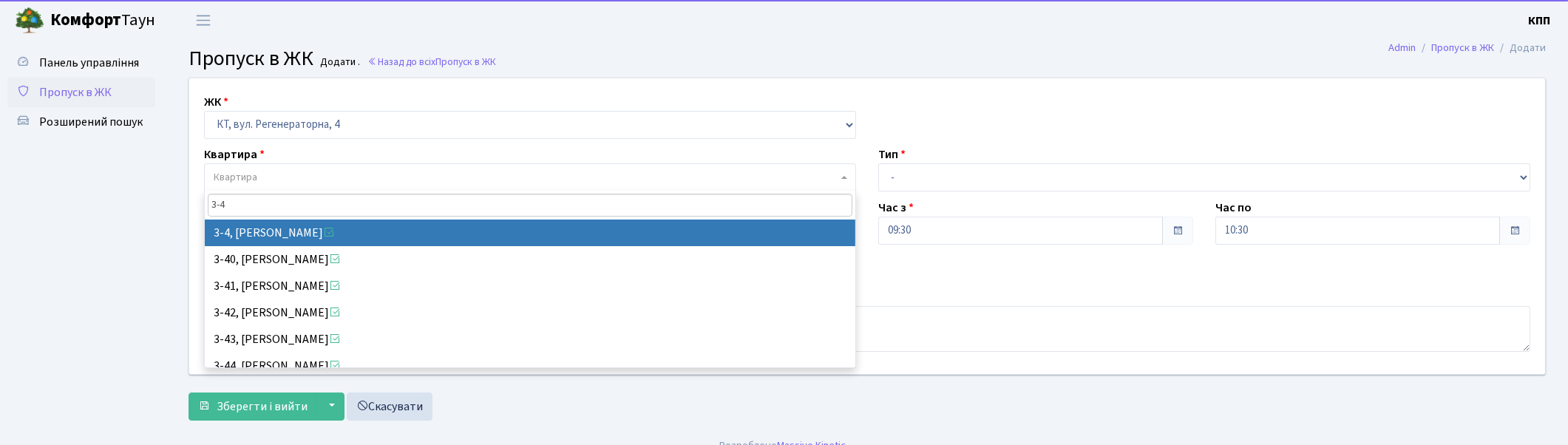
type input "3-4"
select select "975"
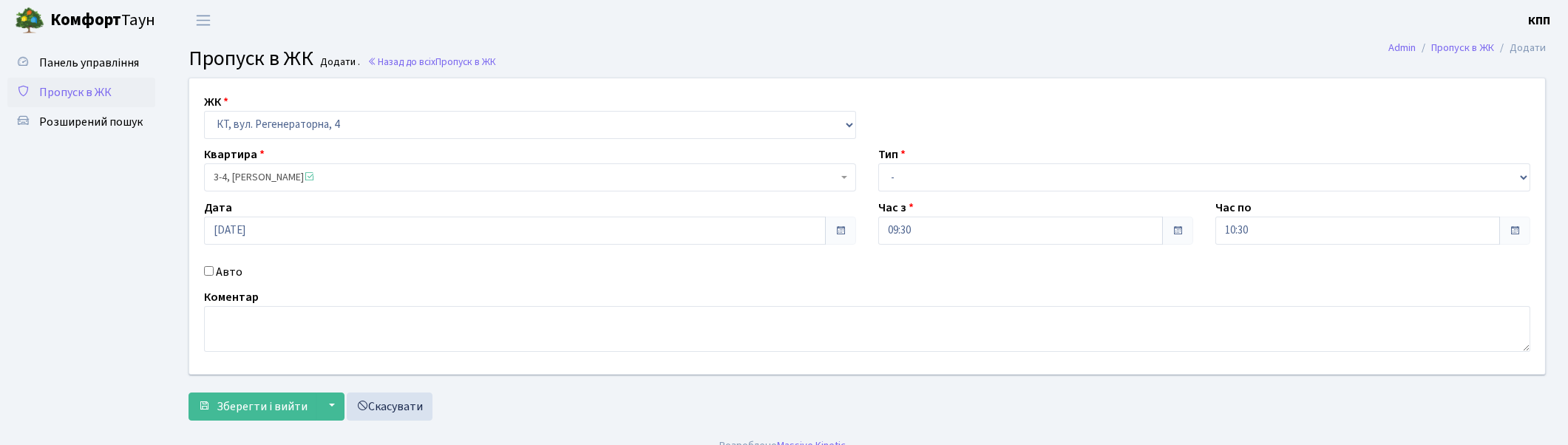
click at [207, 268] on input "Авто" at bounding box center [209, 271] width 10 height 10
checkbox input "true"
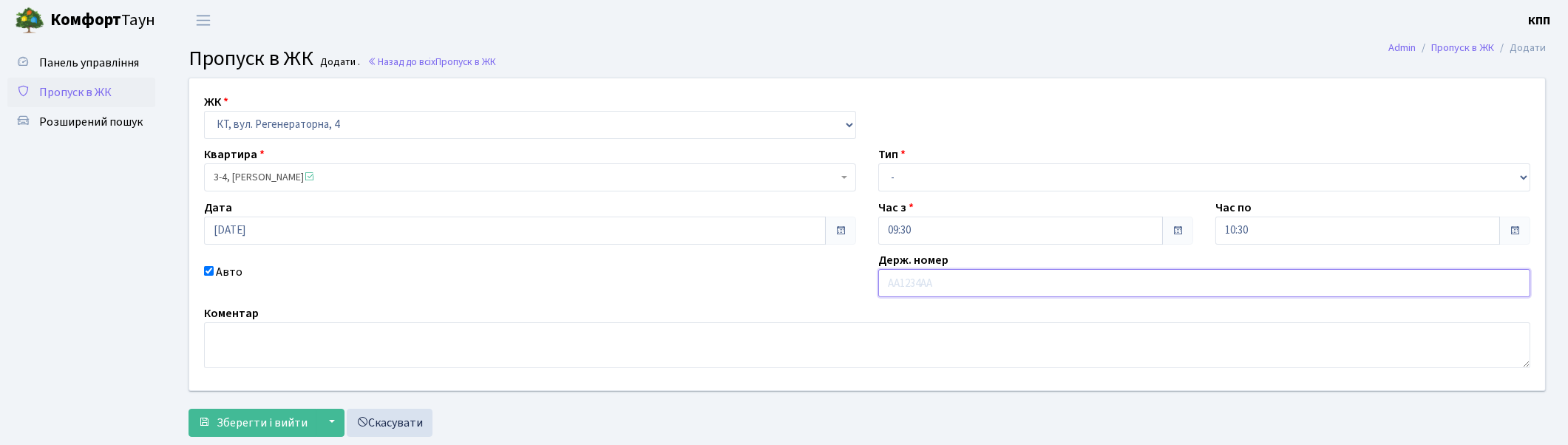
click at [952, 290] on input "text" at bounding box center [1205, 283] width 652 height 28
type input "КА1618ОТ"
click at [896, 172] on select "- Доставка Таксі Гості Сервіс" at bounding box center [1205, 177] width 652 height 28
select select "3"
click at [879, 163] on select "- Доставка Таксі Гості Сервіс" at bounding box center [1205, 177] width 652 height 28
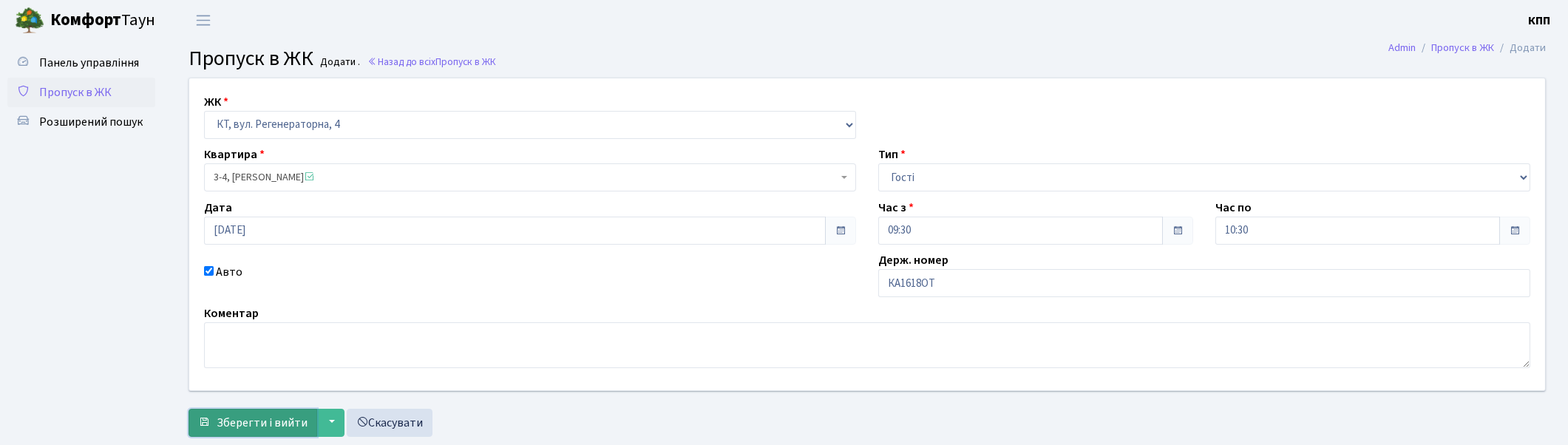
click at [245, 434] on button "Зберегти і вийти" at bounding box center [252, 423] width 129 height 28
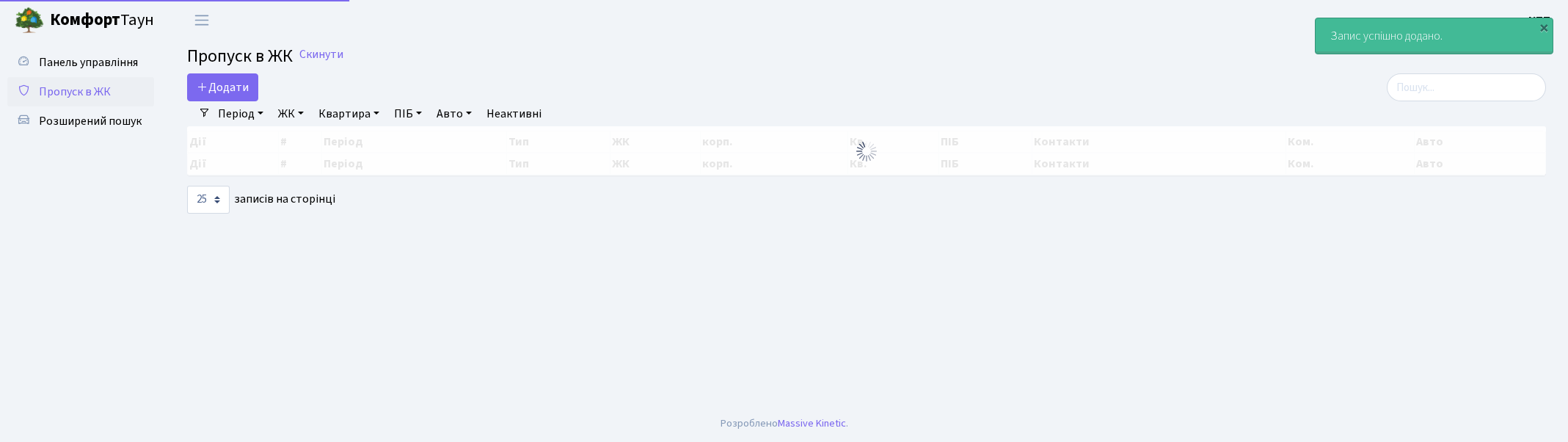
select select "25"
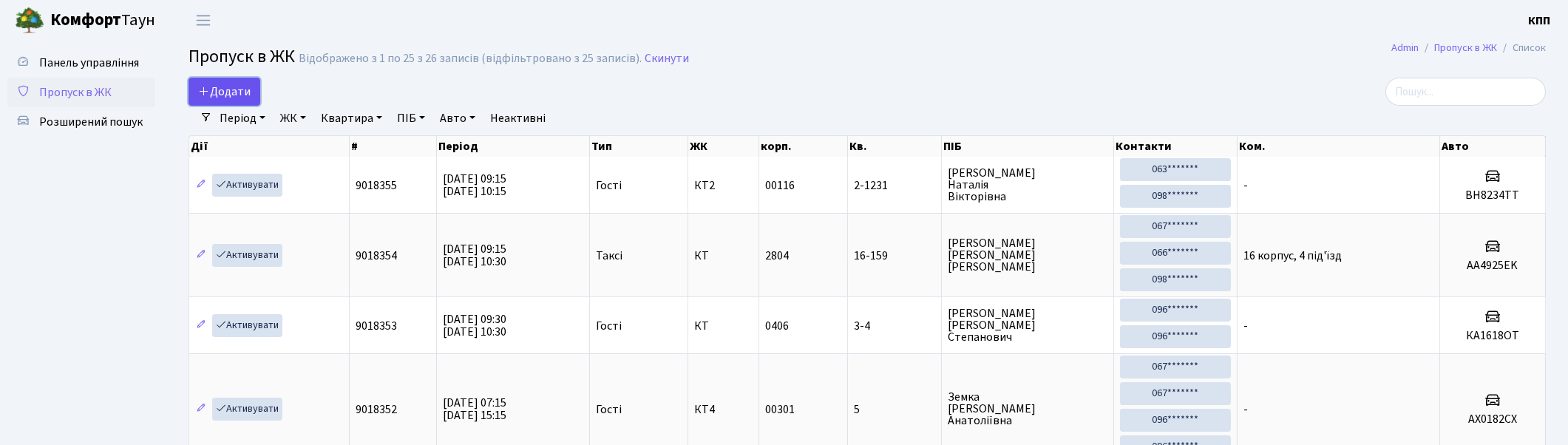
click at [231, 90] on span "Додати" at bounding box center [225, 92] width 52 height 16
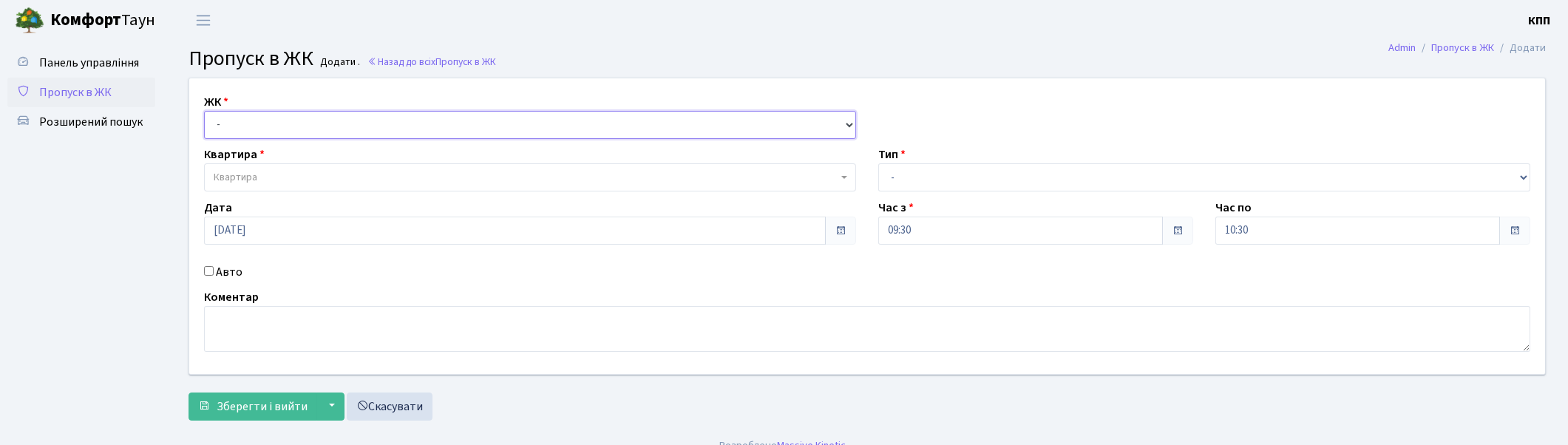
drag, startPoint x: 0, startPoint y: 0, endPoint x: 231, endPoint y: 118, distance: 259.4
click at [231, 118] on select "- КТ, вул. Регенераторна, 4 КТ2, просп. [STREET_ADDRESS] [STREET_ADDRESS] [PERS…" at bounding box center [530, 125] width 652 height 28
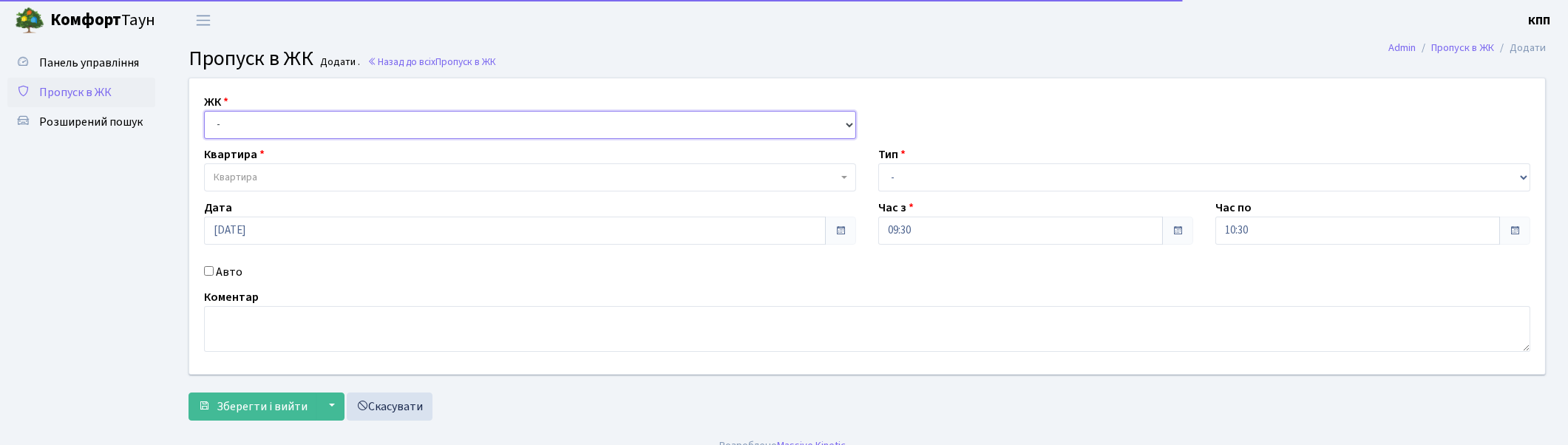
select select "271"
click at [204, 111] on select "- КТ, вул. Регенераторна, 4 КТ2, просп. Соборності, 17 КТ3, вул. Березнева, 16 …" at bounding box center [530, 125] width 652 height 28
select select
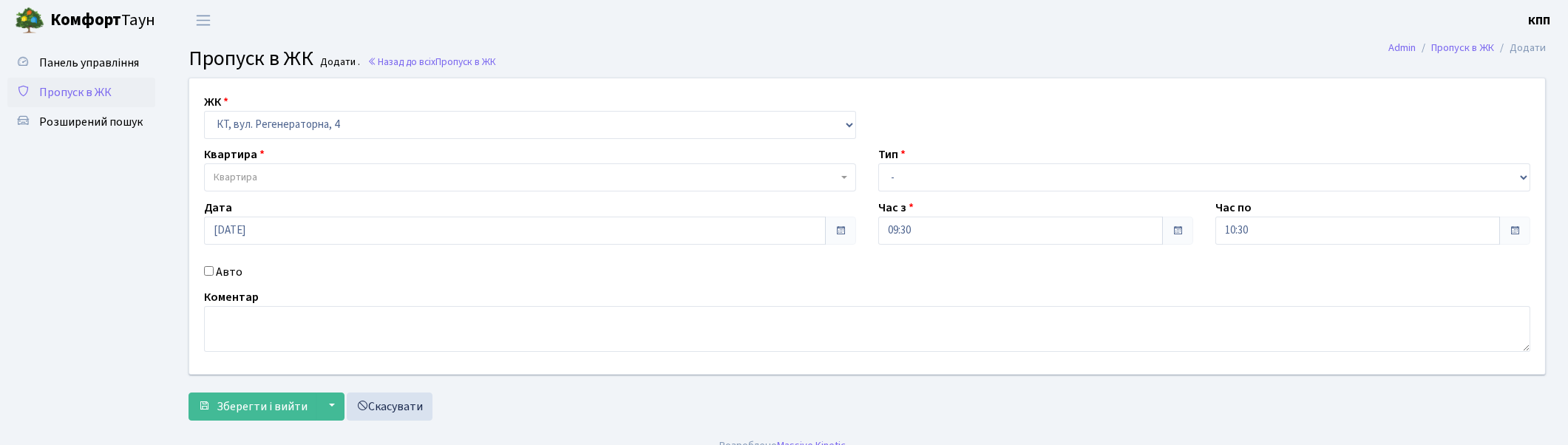
click at [247, 176] on span "Квартира" at bounding box center [235, 177] width 43 height 15
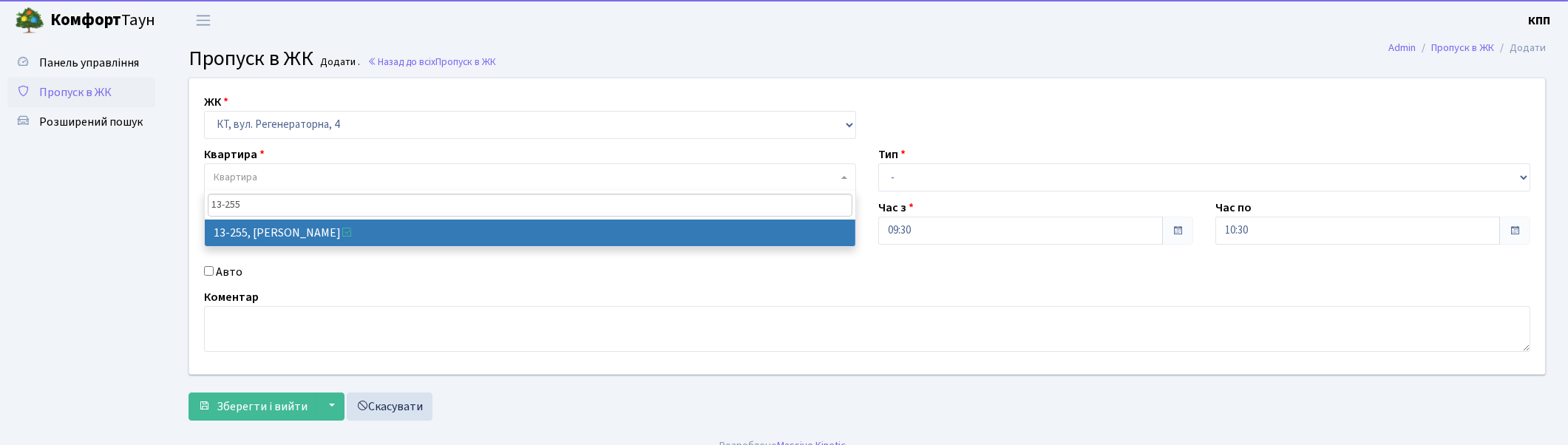
type input "13-255"
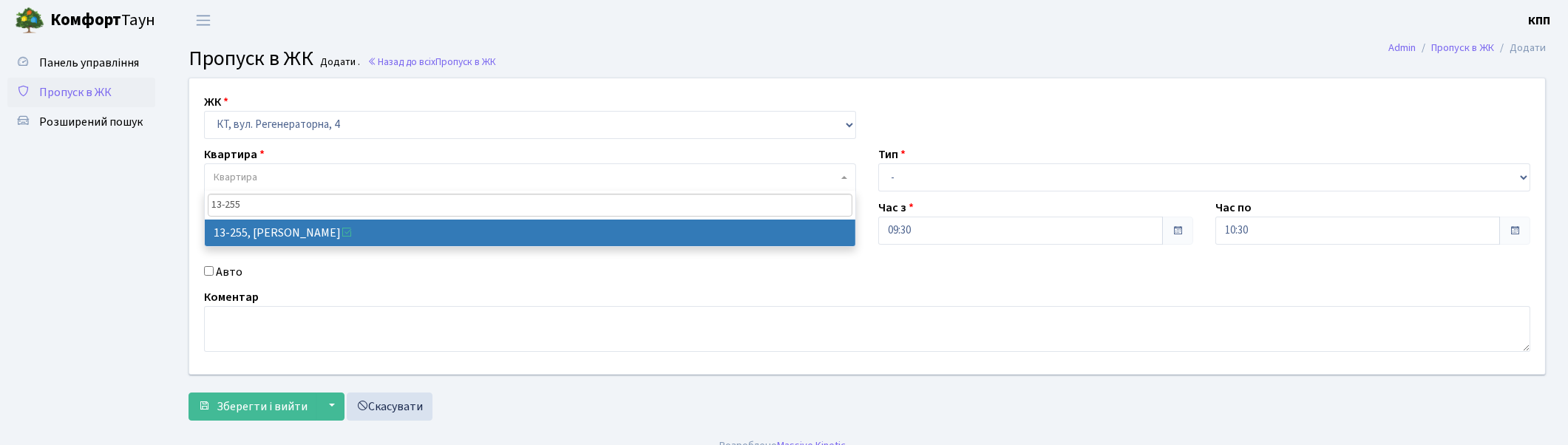
drag, startPoint x: 289, startPoint y: 237, endPoint x: 570, endPoint y: 185, distance: 285.8
select select "7901"
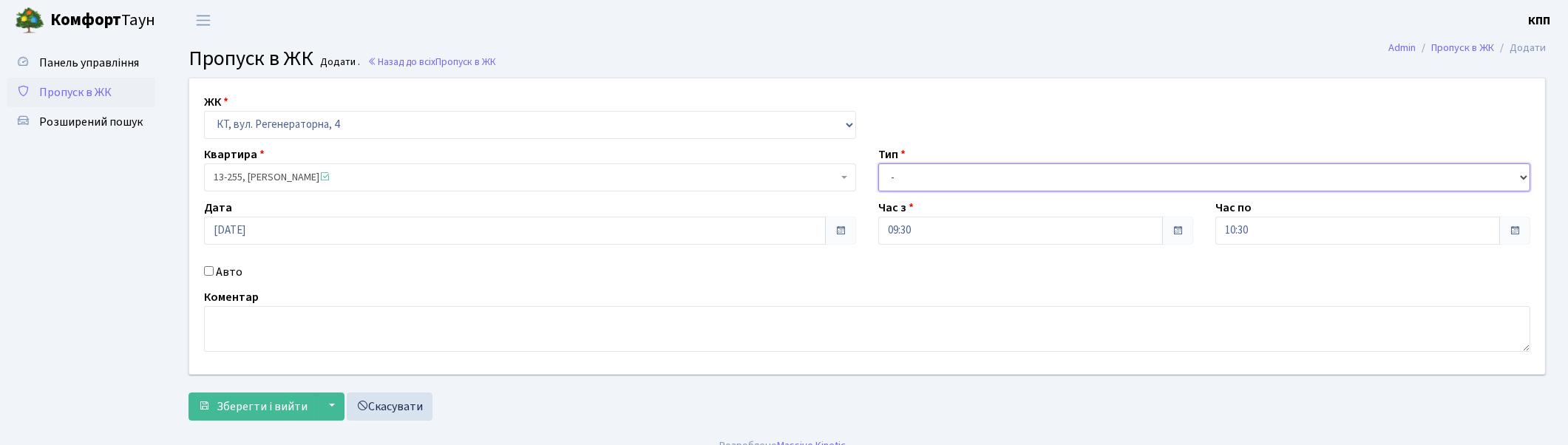
click at [943, 177] on select "- Доставка Таксі Гості Сервіс" at bounding box center [1205, 177] width 652 height 28
select select "3"
click at [879, 163] on select "- Доставка Таксі Гості Сервіс" at bounding box center [1205, 177] width 652 height 28
click at [259, 408] on span "Зберегти і вийти" at bounding box center [261, 406] width 91 height 16
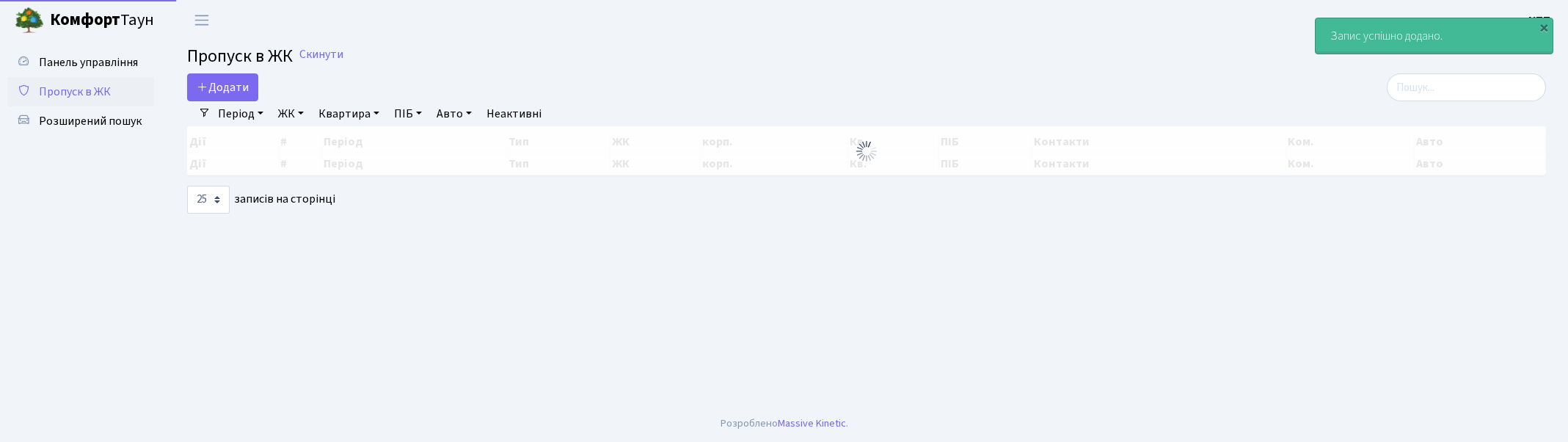
select select "25"
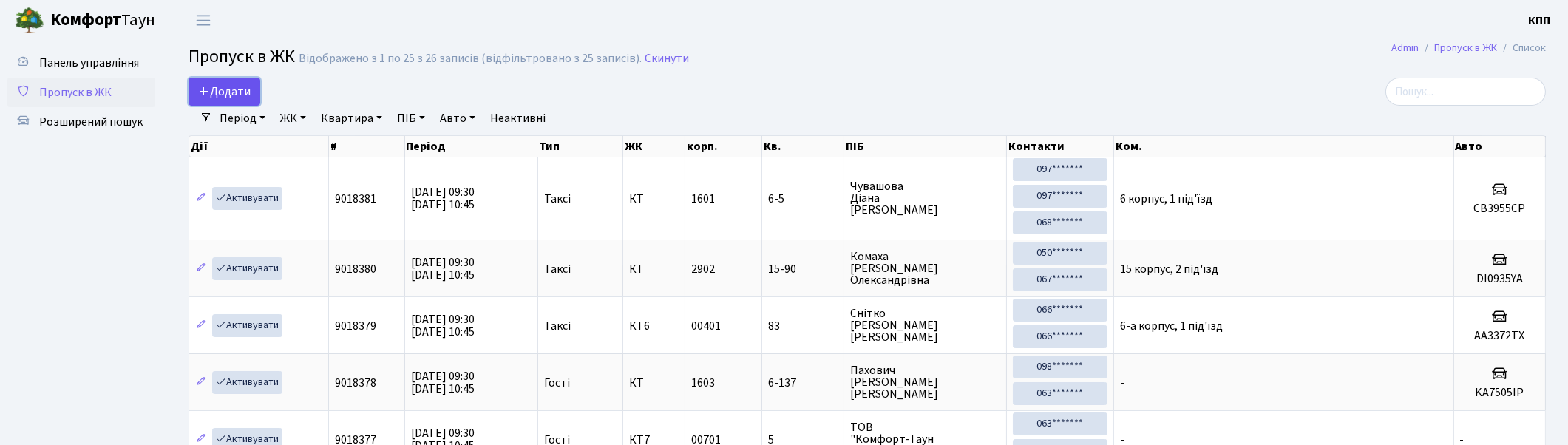
click at [241, 97] on span "Додати" at bounding box center [225, 92] width 52 height 16
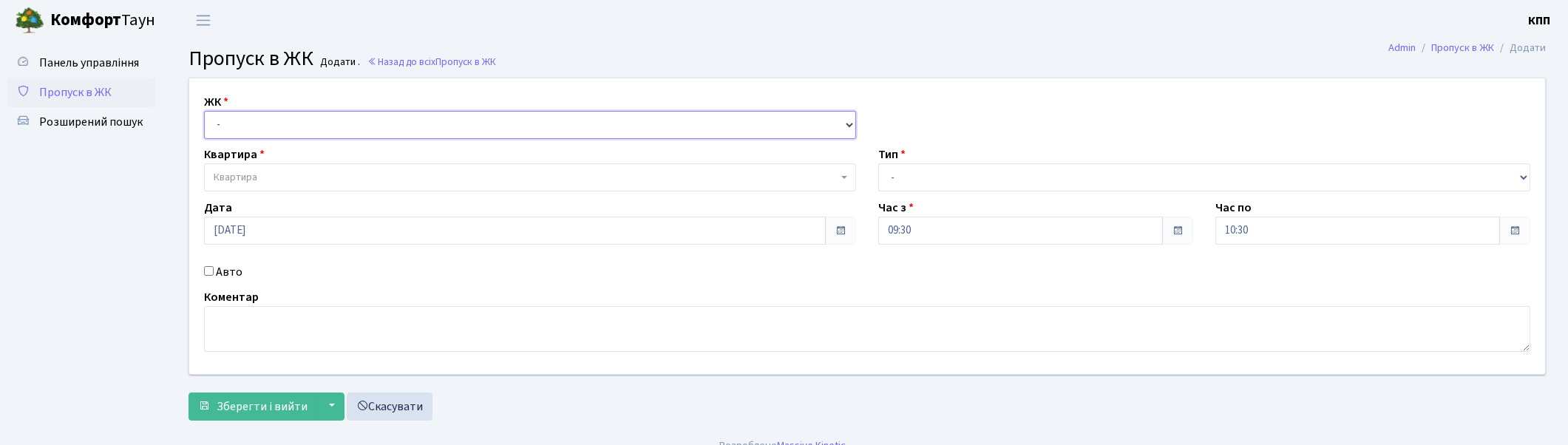
click at [252, 127] on select "- КТ, вул. Регенераторна, 4 КТ2, просп. [STREET_ADDRESS] [STREET_ADDRESS] [PERS…" at bounding box center [530, 125] width 652 height 28
select select "271"
click at [204, 111] on select "- КТ, вул. Регенераторна, 4 КТ2, просп. Соборності, 17 КТ3, вул. Березнева, 16 …" at bounding box center [530, 125] width 652 height 28
select select
click at [270, 186] on span "Квартира" at bounding box center [530, 177] width 652 height 28
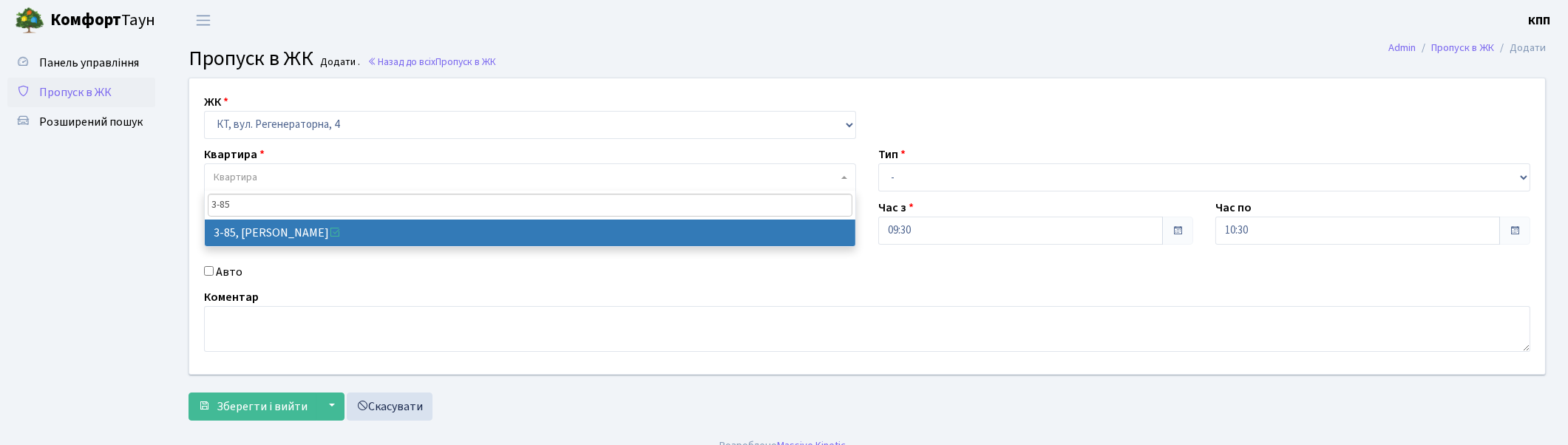
type input "3-85"
drag, startPoint x: 326, startPoint y: 231, endPoint x: 231, endPoint y: 242, distance: 95.6
select select "894"
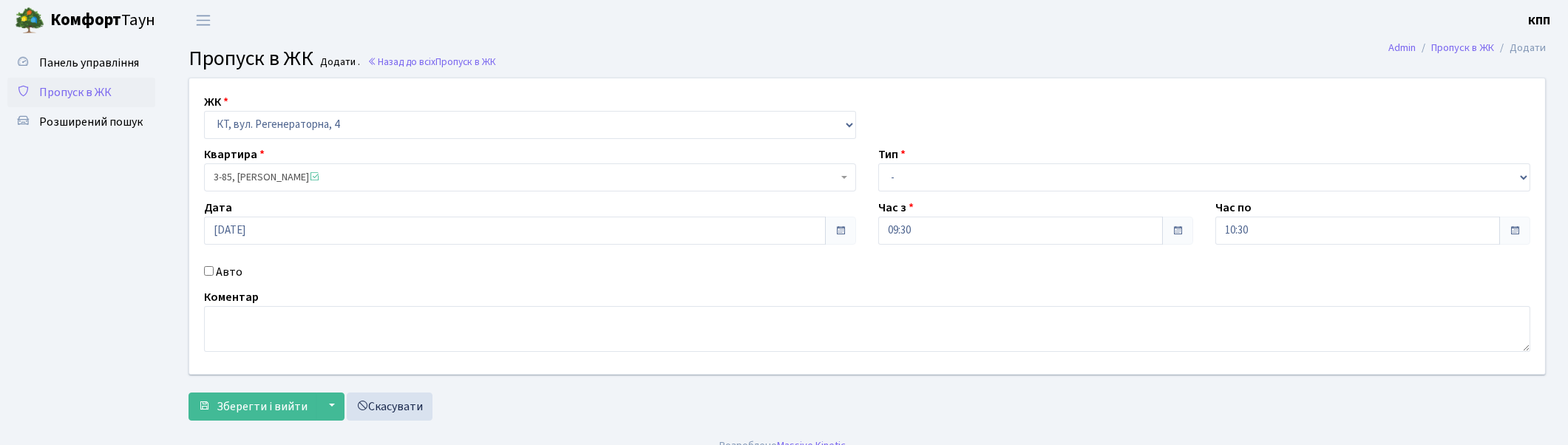
click at [205, 271] on input "Авто" at bounding box center [209, 271] width 10 height 10
checkbox input "true"
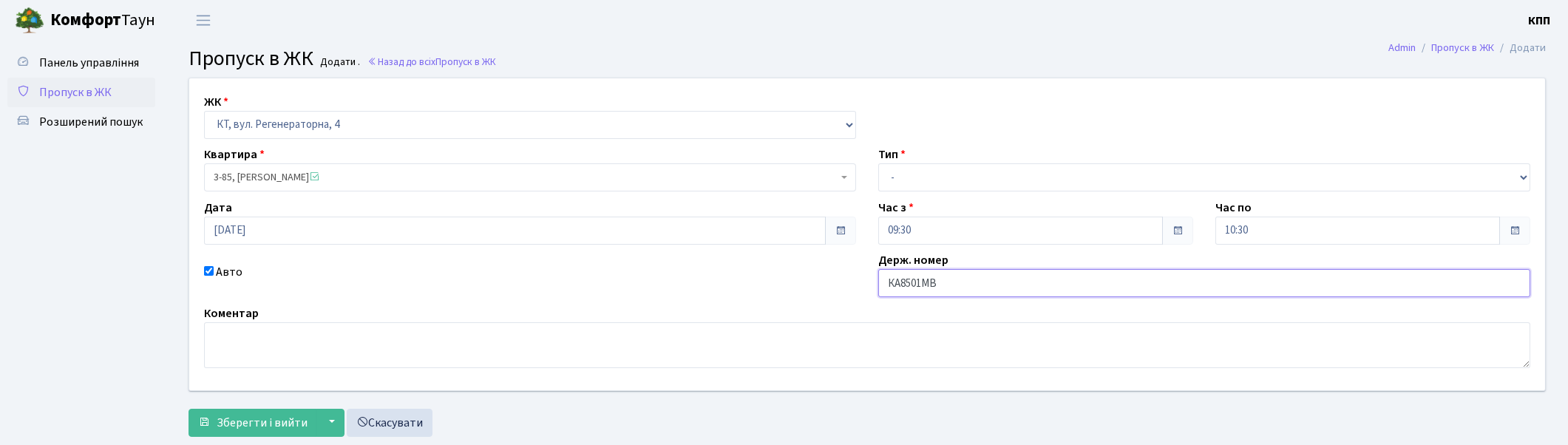
type input "КА8501МВ"
drag, startPoint x: 1023, startPoint y: 167, endPoint x: 1016, endPoint y: 185, distance: 19.3
click at [1023, 167] on select "- Доставка Таксі Гості Сервіс" at bounding box center [1205, 177] width 652 height 28
select select "3"
click at [879, 163] on select "- Доставка Таксі Гості Сервіс" at bounding box center [1205, 177] width 652 height 28
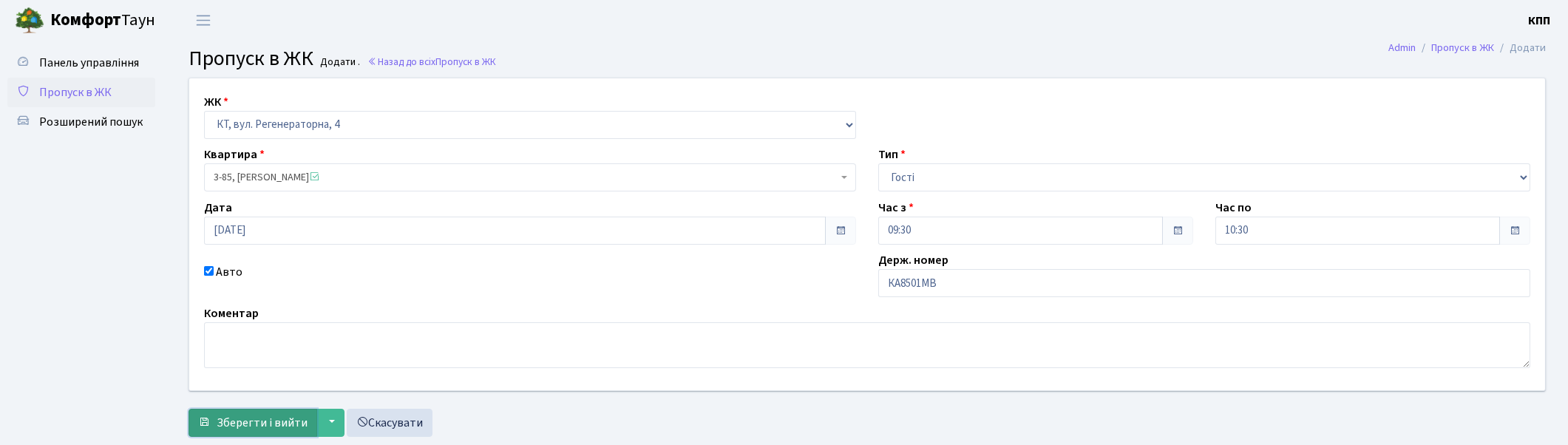
click at [239, 419] on span "Зберегти і вийти" at bounding box center [261, 423] width 91 height 16
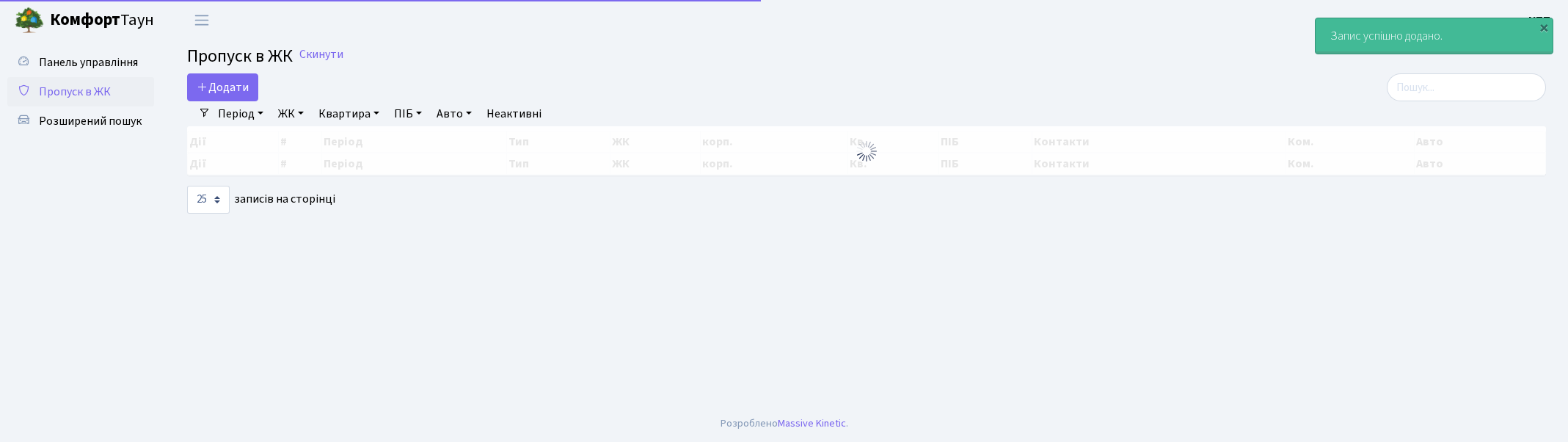
select select "25"
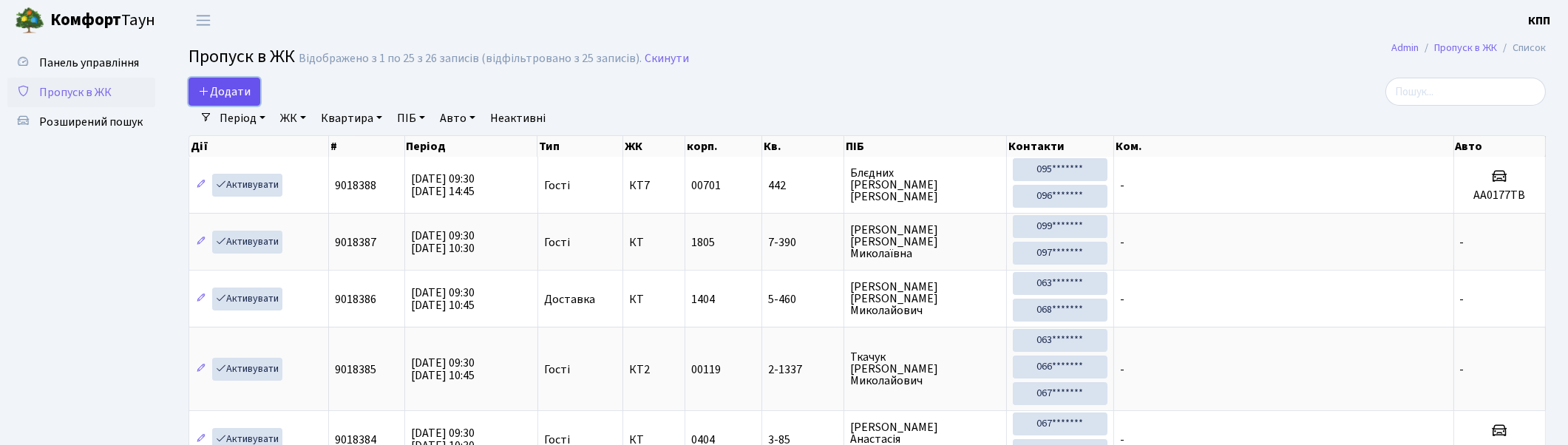
click at [243, 90] on span "Додати" at bounding box center [225, 92] width 52 height 16
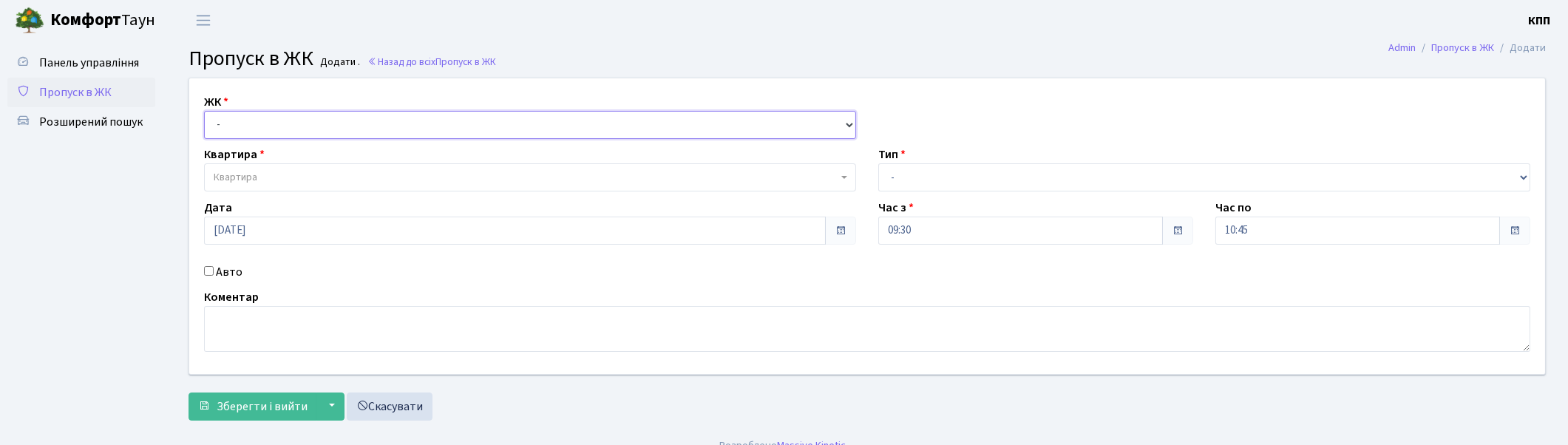
click at [255, 134] on select "- КТ, вул. Регенераторна, 4 КТ2, просп. [STREET_ADDRESS] [STREET_ADDRESS] [PERS…" at bounding box center [530, 125] width 652 height 28
select select "271"
click at [204, 111] on select "- КТ, вул. Регенераторна, 4 КТ2, просп. Соборності, 17 КТ3, вул. Березнева, 16 …" at bounding box center [530, 125] width 652 height 28
select select
click at [253, 179] on span "Квартира" at bounding box center [235, 177] width 43 height 15
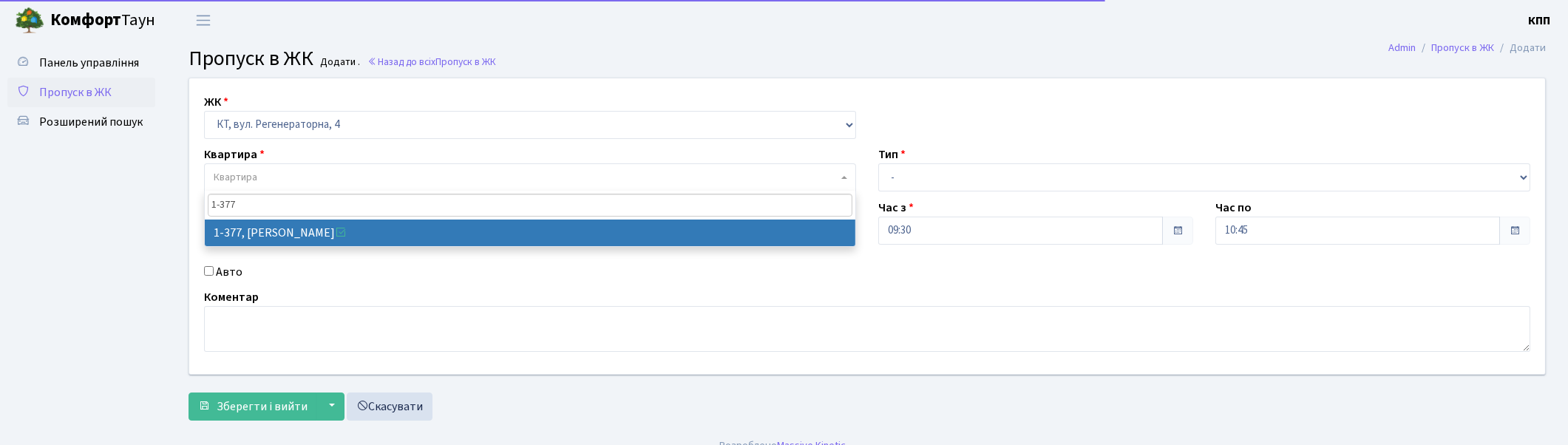
type input "1-377"
drag, startPoint x: 546, startPoint y: 238, endPoint x: 784, endPoint y: 180, distance: 245.0
select select "429"
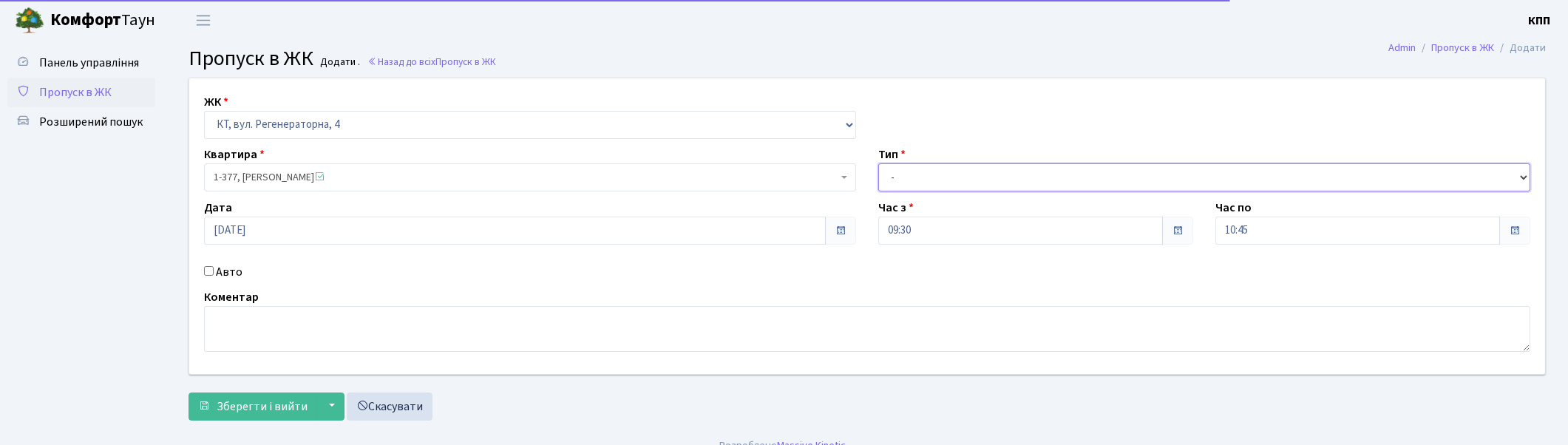
drag, startPoint x: 922, startPoint y: 178, endPoint x: 918, endPoint y: 189, distance: 11.7
click at [922, 181] on select "- Доставка Таксі Гості Сервіс" at bounding box center [1205, 177] width 652 height 28
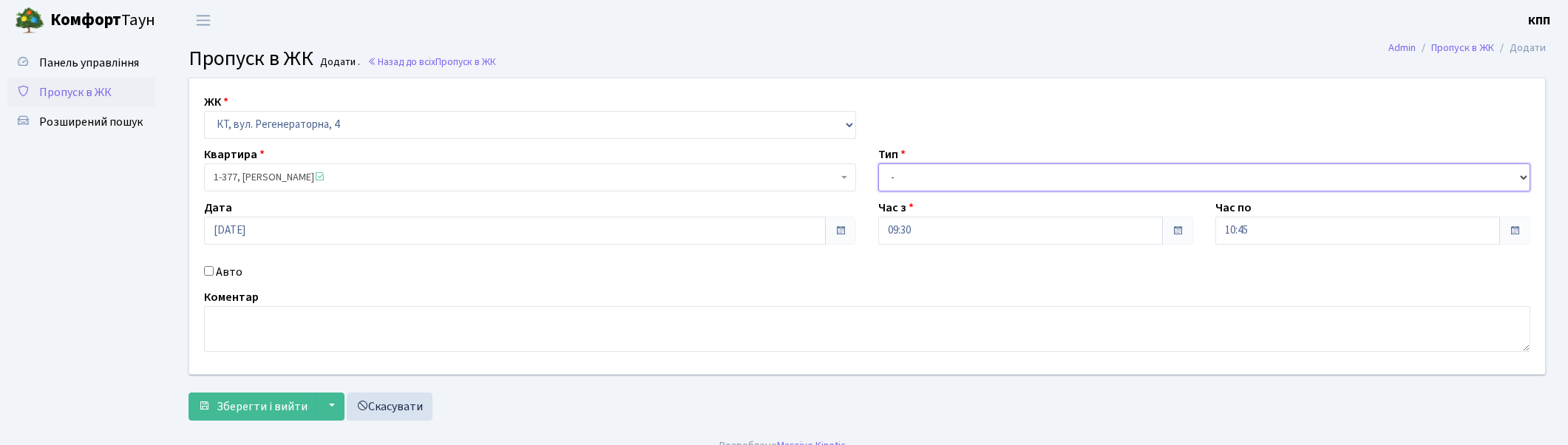
select select "3"
click at [879, 163] on select "- Доставка Таксі Гості Сервіс" at bounding box center [1205, 177] width 652 height 28
click at [275, 402] on span "Зберегти і вийти" at bounding box center [261, 406] width 91 height 16
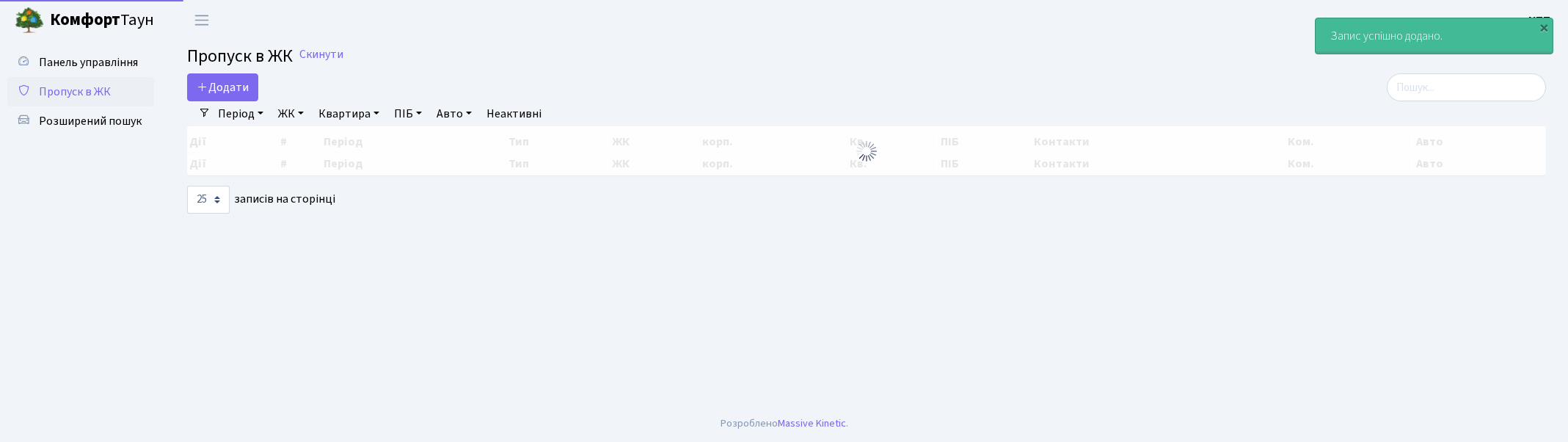
select select "25"
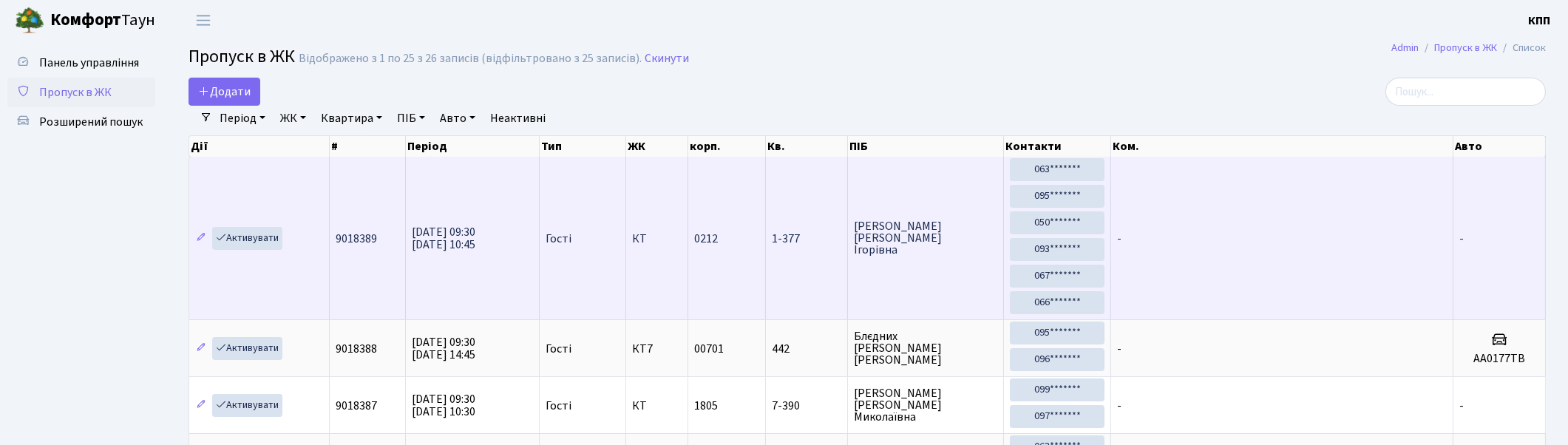
drag, startPoint x: 602, startPoint y: 290, endPoint x: 589, endPoint y: 297, distance: 14.8
click at [589, 297] on td "Гості" at bounding box center [584, 238] width 87 height 162
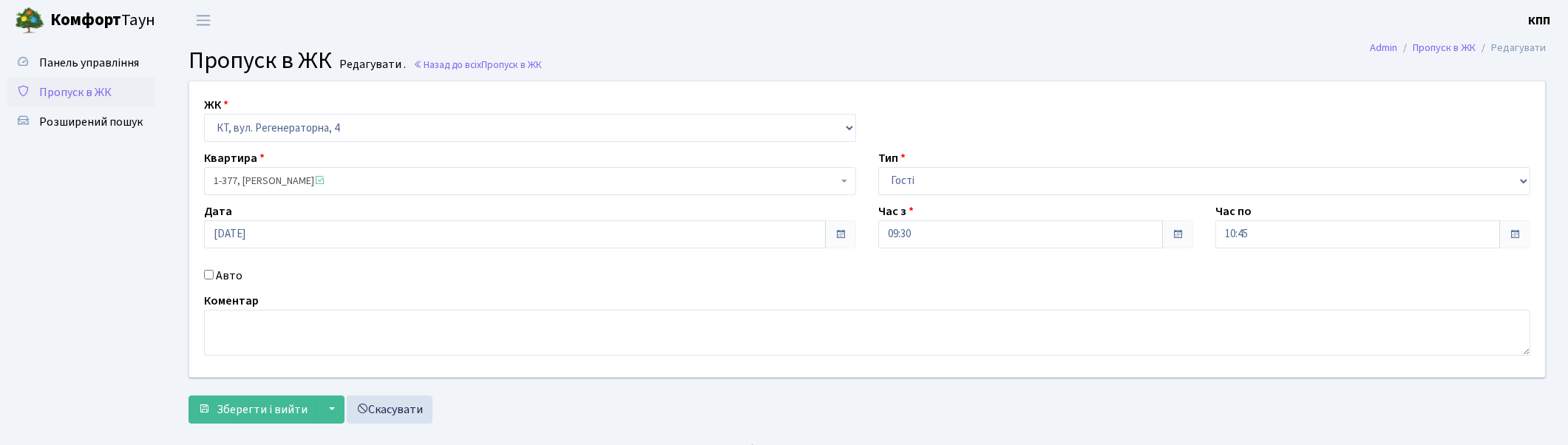
click at [92, 34] on link "[PERSON_NAME]" at bounding box center [93, 20] width 185 height 41
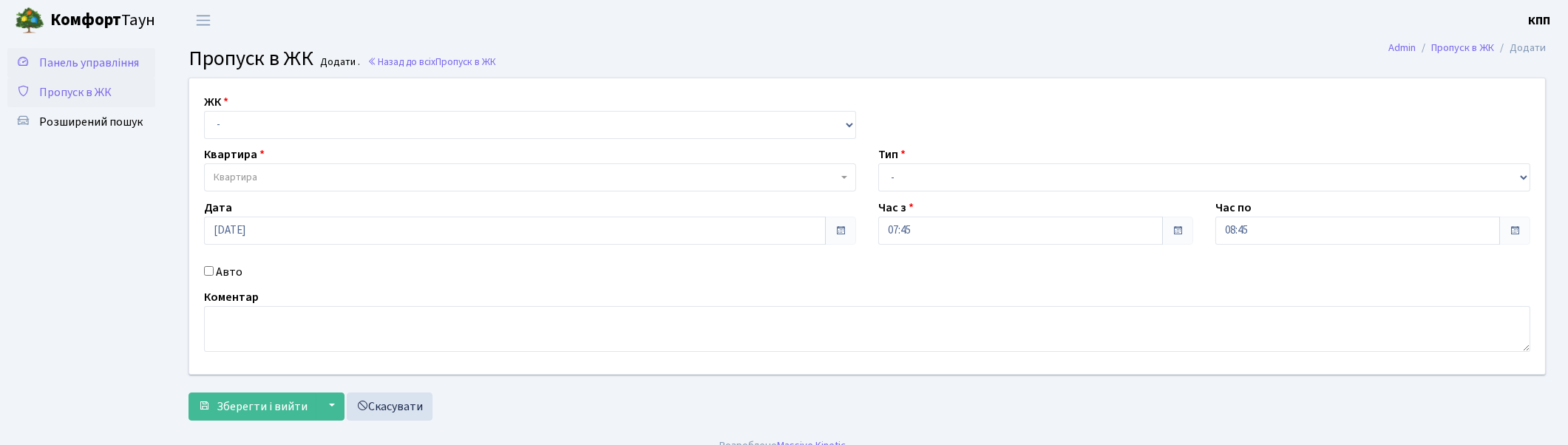
click at [94, 72] on link "Панель управління" at bounding box center [81, 63] width 148 height 30
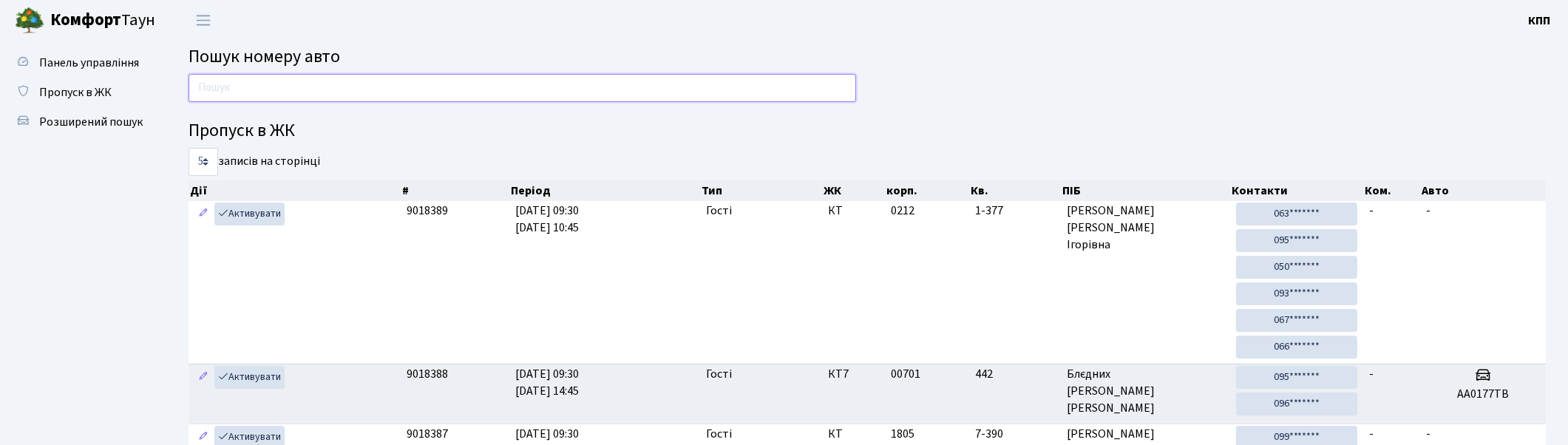
click at [289, 87] on input "text" at bounding box center [522, 88] width 668 height 28
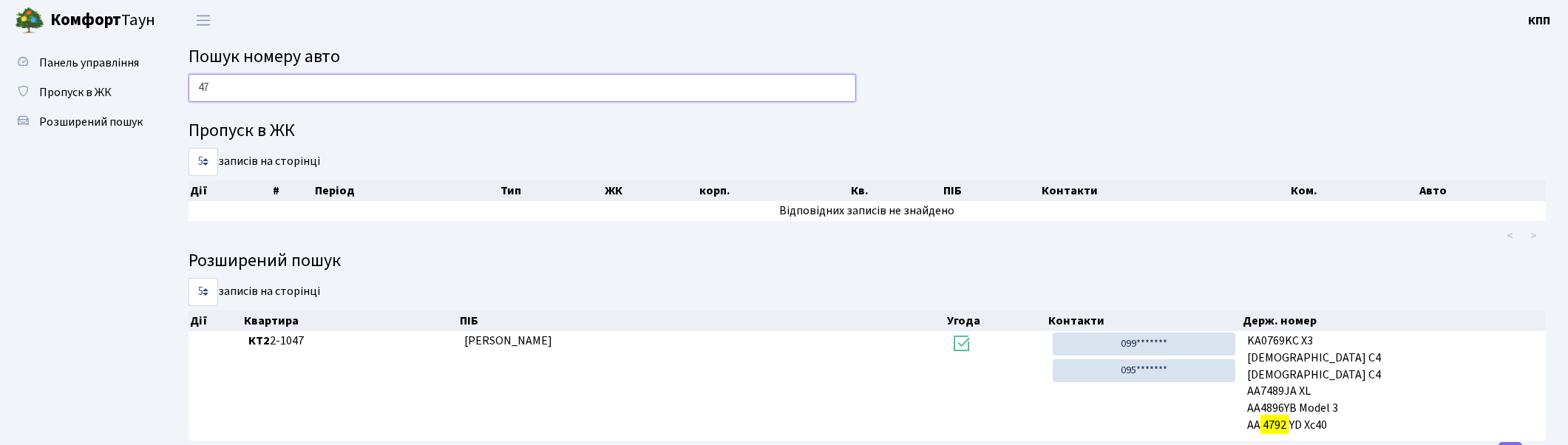
type input "4"
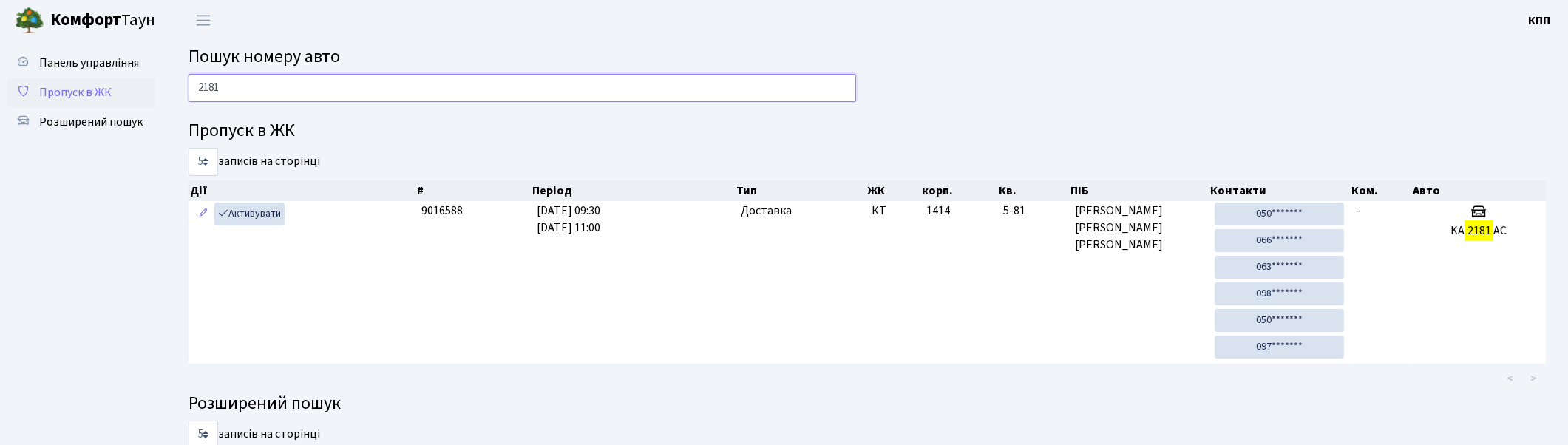
type input "2181"
click at [48, 98] on span "Пропуск в ЖК" at bounding box center [75, 93] width 72 height 16
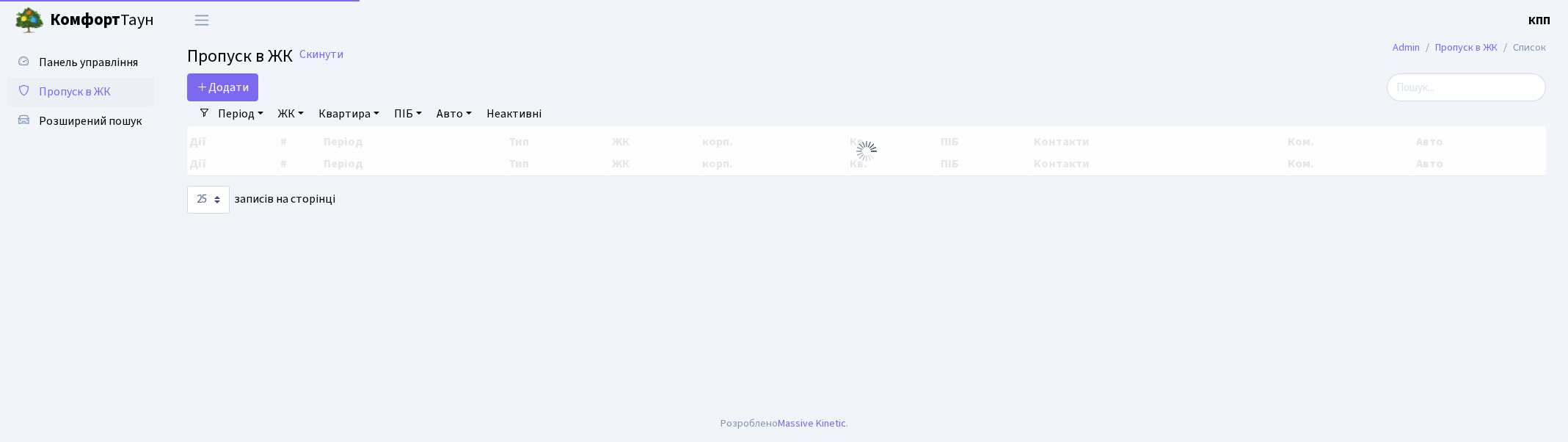
select select "25"
click at [203, 84] on icon at bounding box center [203, 86] width 11 height 11
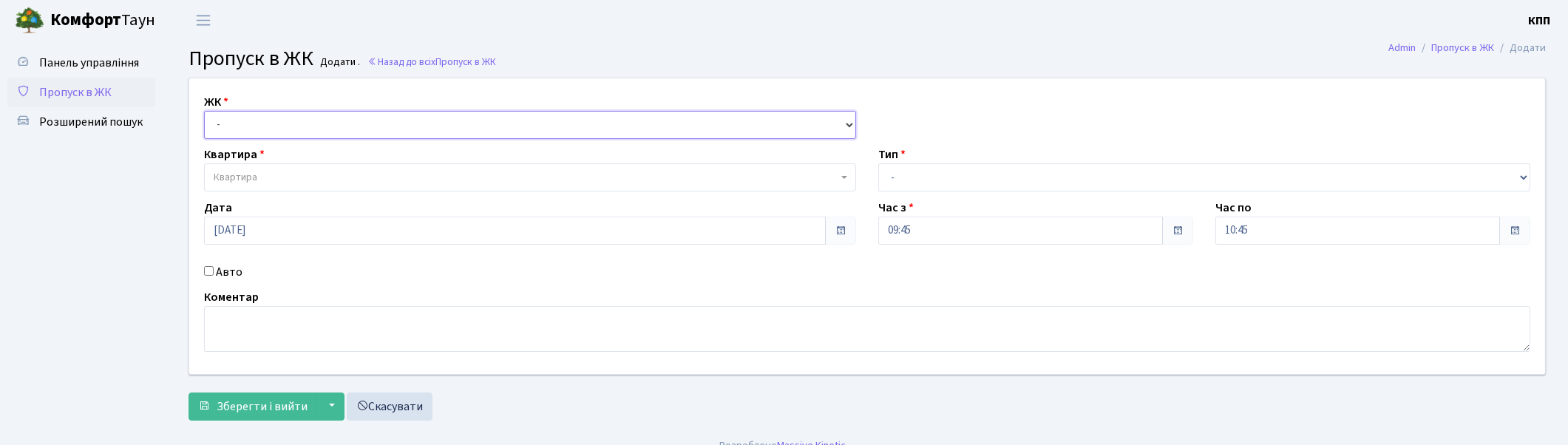
click at [263, 132] on select "- КТ, вул. Регенераторна, 4 КТ2, просп. [STREET_ADDRESS] [STREET_ADDRESS] [PERS…" at bounding box center [530, 125] width 652 height 28
select select "271"
click at [204, 111] on select "- КТ, вул. Регенераторна, 4 КТ2, просп. [STREET_ADDRESS] [STREET_ADDRESS] [PERS…" at bounding box center [530, 125] width 652 height 28
select select
click at [245, 179] on span "Квартира" at bounding box center [235, 177] width 43 height 15
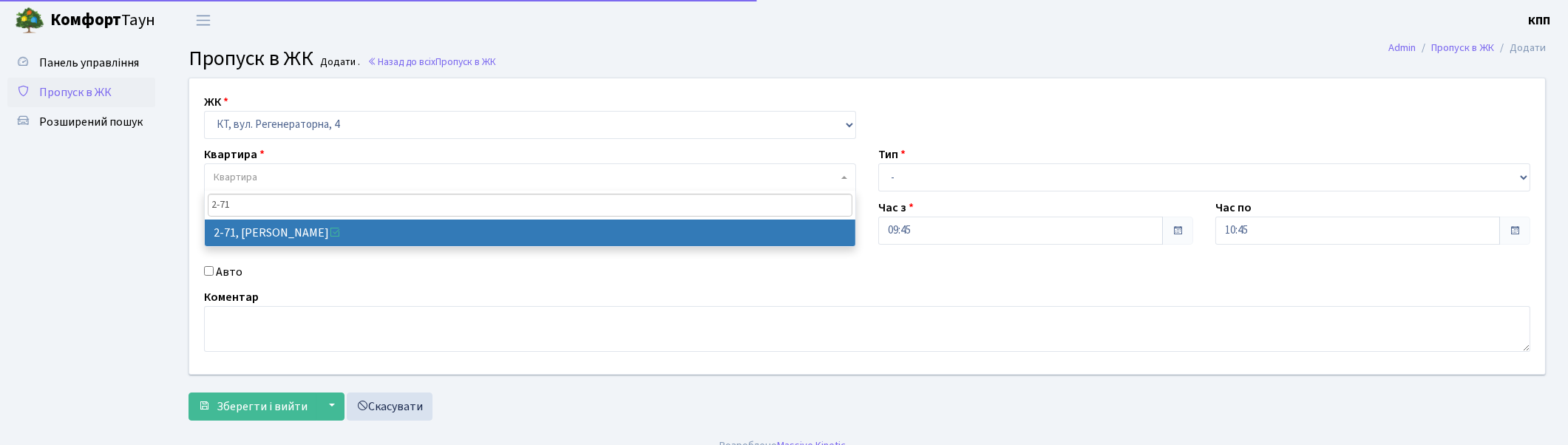
type input "2-71"
select select "640"
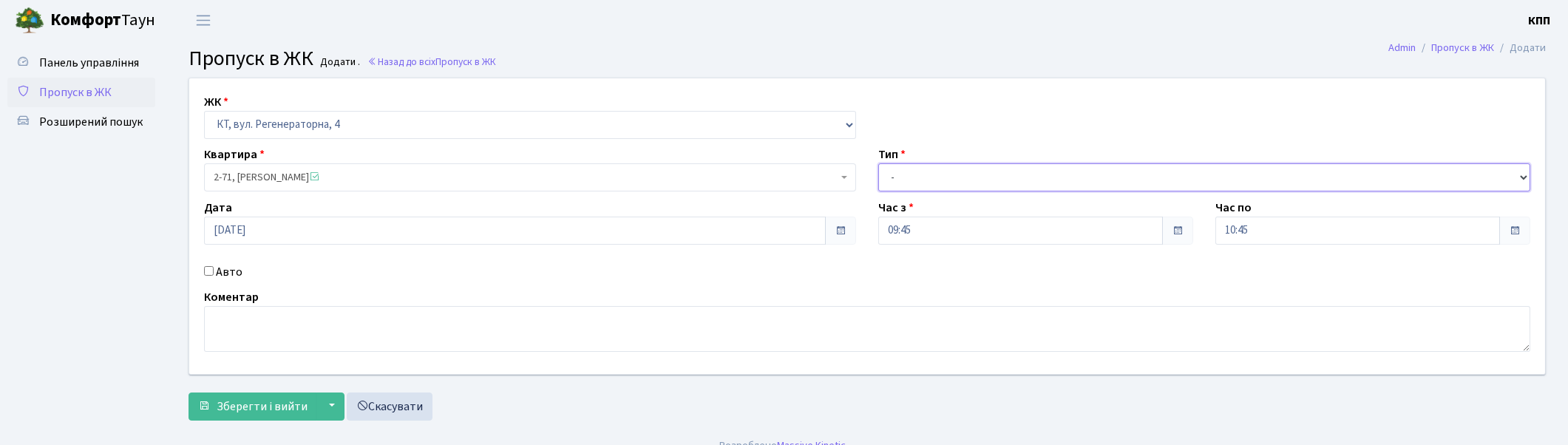
drag, startPoint x: 897, startPoint y: 166, endPoint x: 897, endPoint y: 186, distance: 20.0
click at [897, 170] on select "- Доставка Таксі Гості Сервіс" at bounding box center [1205, 177] width 652 height 28
select select "3"
click at [879, 163] on select "- Доставка Таксі Гості Сервіс" at bounding box center [1205, 177] width 652 height 28
click at [270, 403] on span "Зберегти і вийти" at bounding box center [261, 406] width 91 height 16
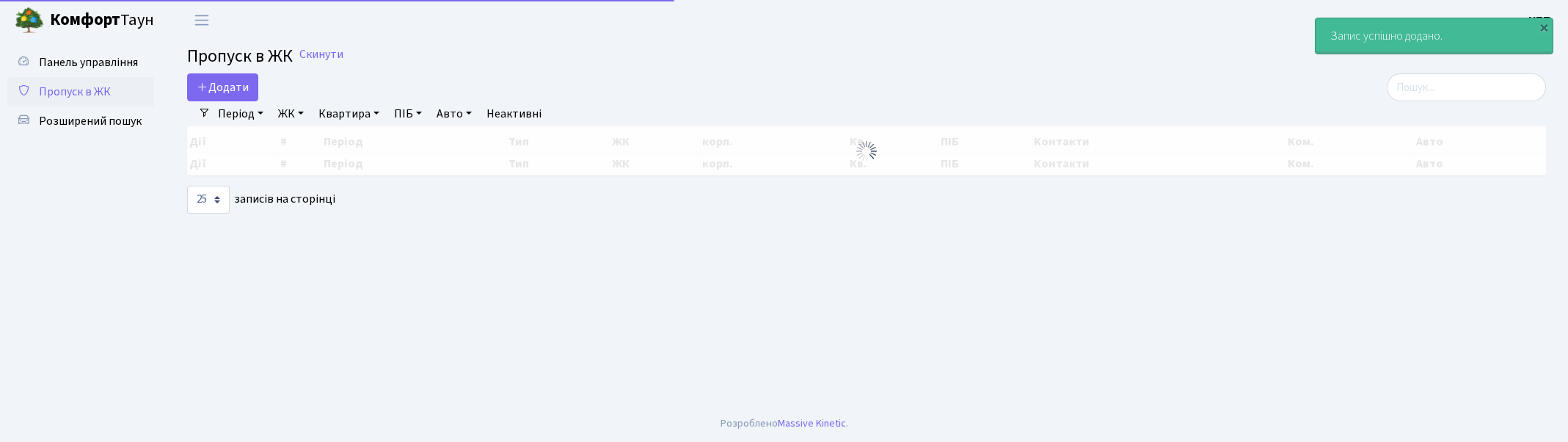
select select "25"
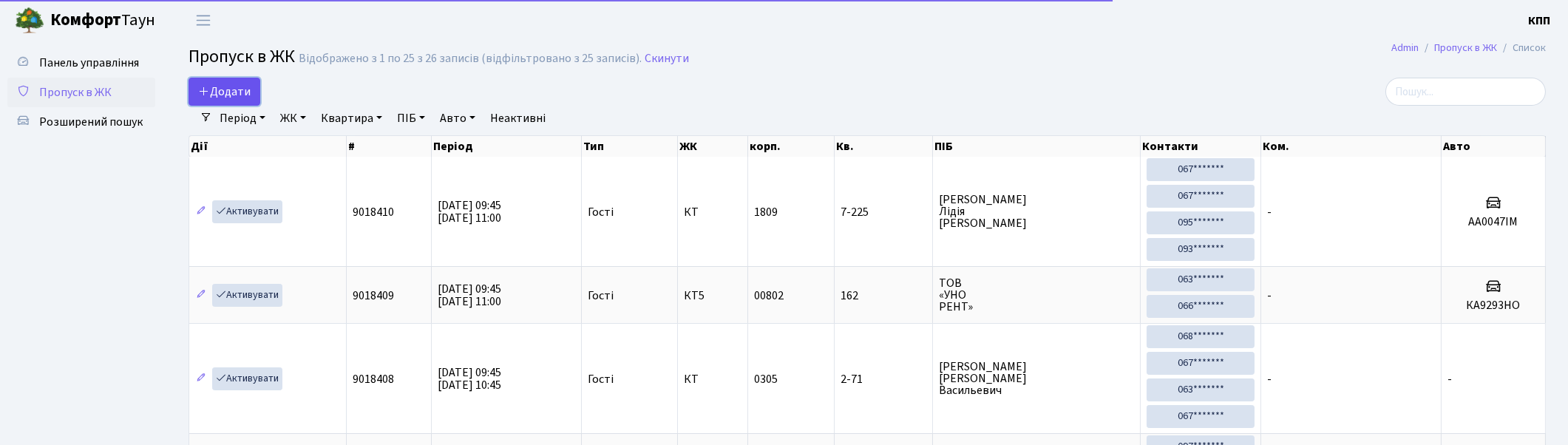
click at [208, 101] on link "Додати" at bounding box center [224, 92] width 71 height 28
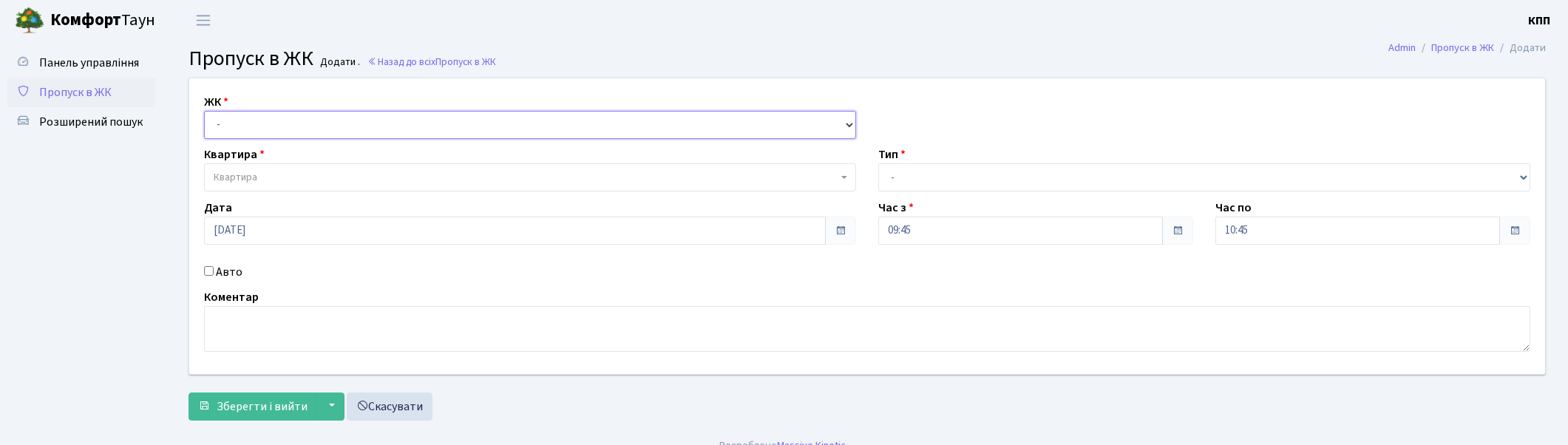
click at [211, 129] on select "- КТ, вул. Регенераторна, 4 КТ2, просп. [STREET_ADDRESS] [STREET_ADDRESS] [PERS…" at bounding box center [530, 125] width 652 height 28
click at [93, 59] on span "Панель управління" at bounding box center [89, 63] width 100 height 16
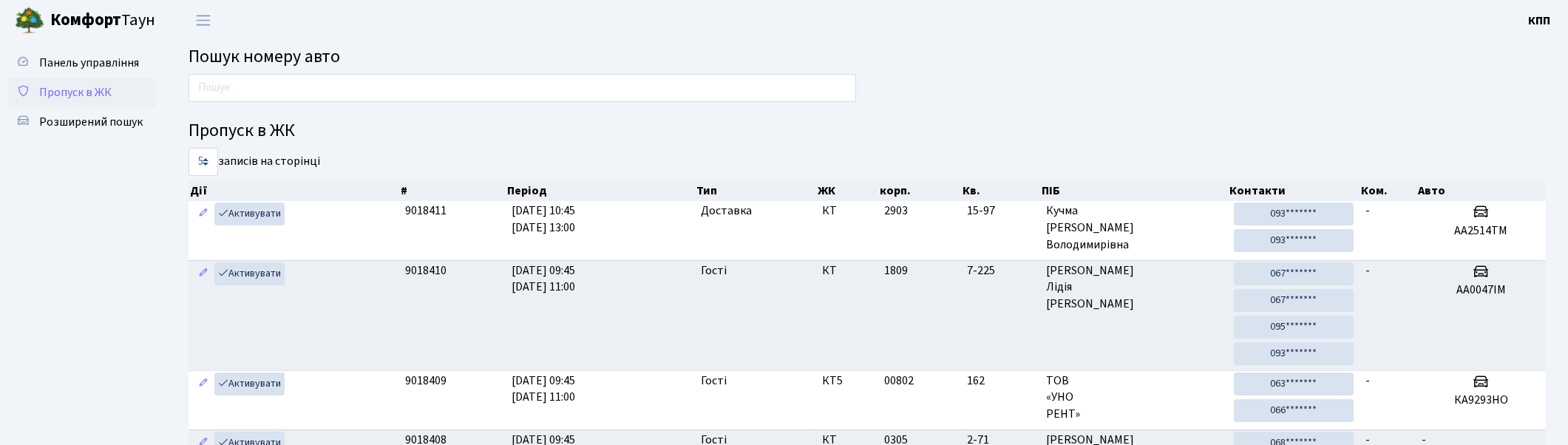
click at [106, 91] on span "Пропуск в ЖК" at bounding box center [75, 93] width 72 height 16
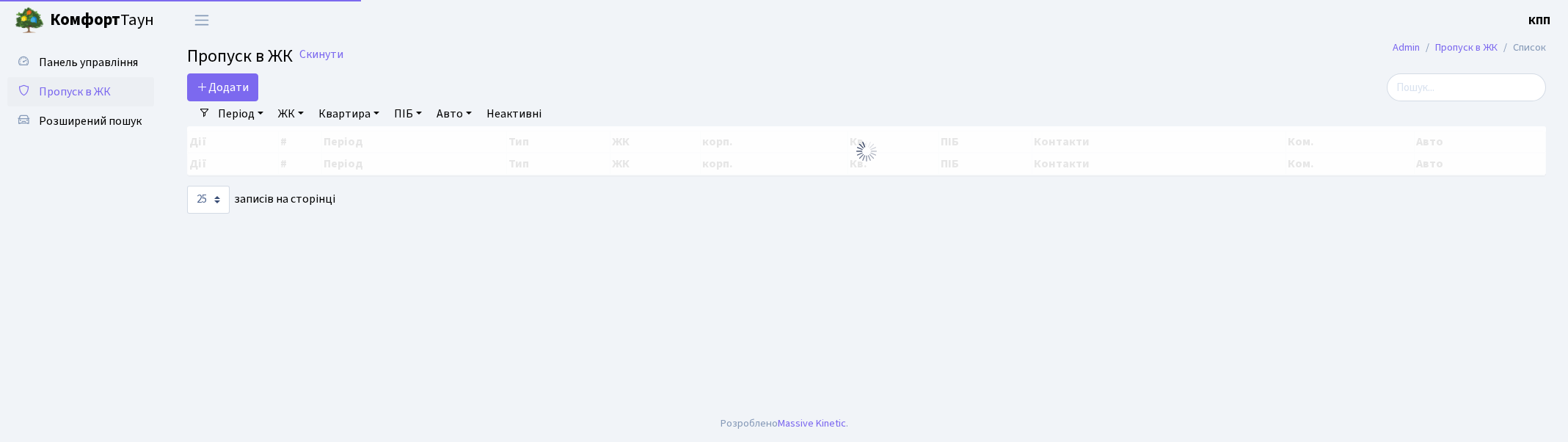
select select "25"
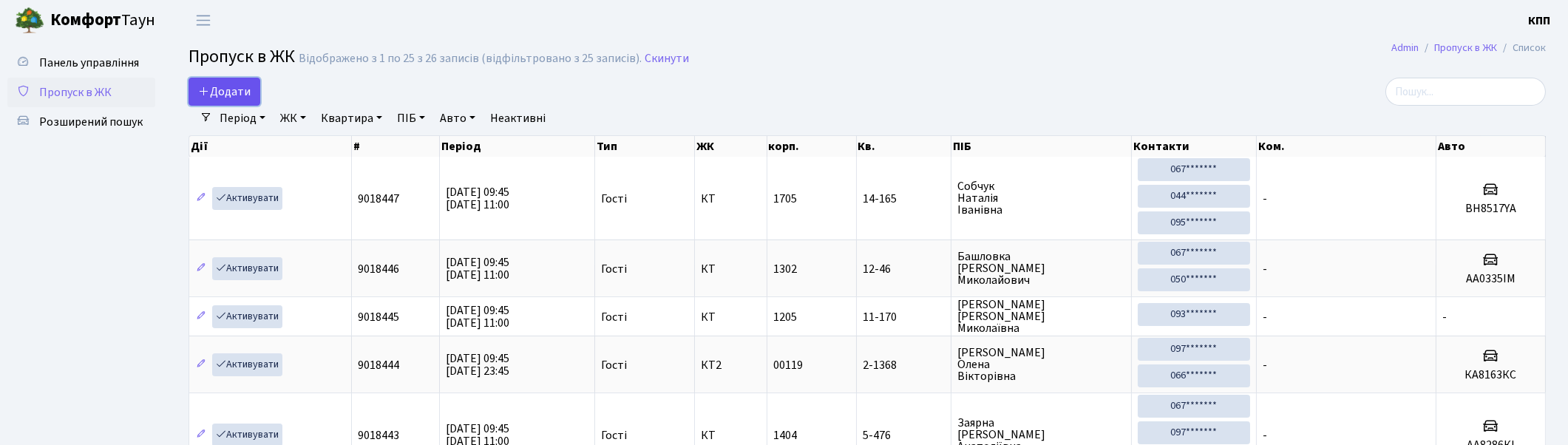
click at [230, 89] on span "Додати" at bounding box center [225, 92] width 52 height 16
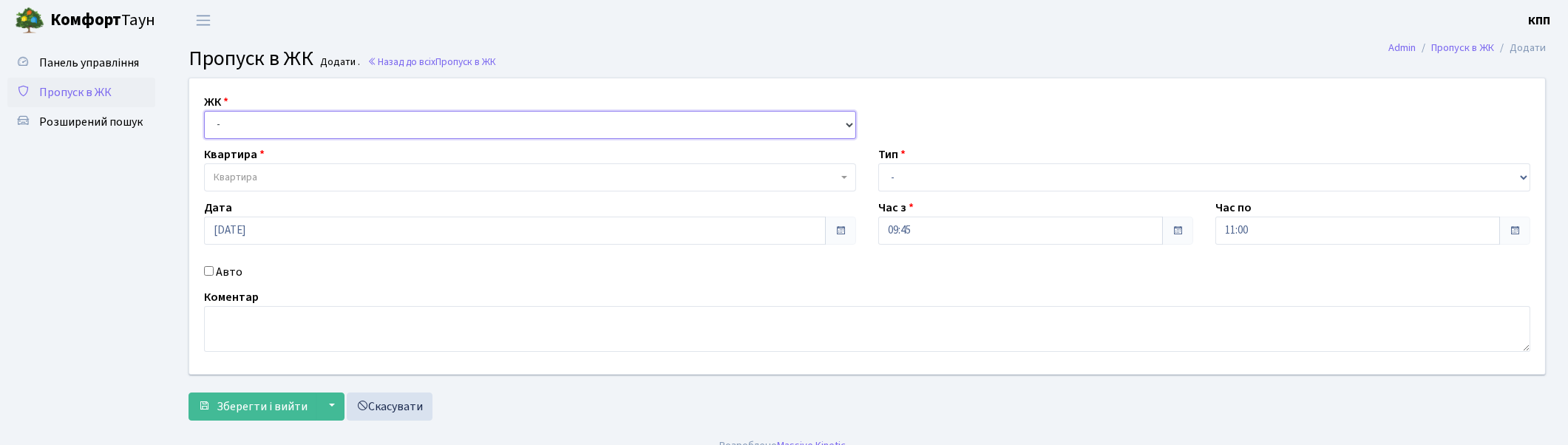
click at [232, 118] on select "- КТ, вул. Регенераторна, 4 КТ2, просп. Соборності, 17 КТ3, вул. Березнева, 16 …" at bounding box center [530, 125] width 652 height 28
select select "271"
click at [204, 111] on select "- КТ, вул. Регенераторна, 4 КТ2, просп. Соборності, 17 КТ3, вул. Березнева, 16 …" at bounding box center [530, 125] width 652 height 28
select select
click at [259, 179] on span "Квартира" at bounding box center [525, 177] width 624 height 15
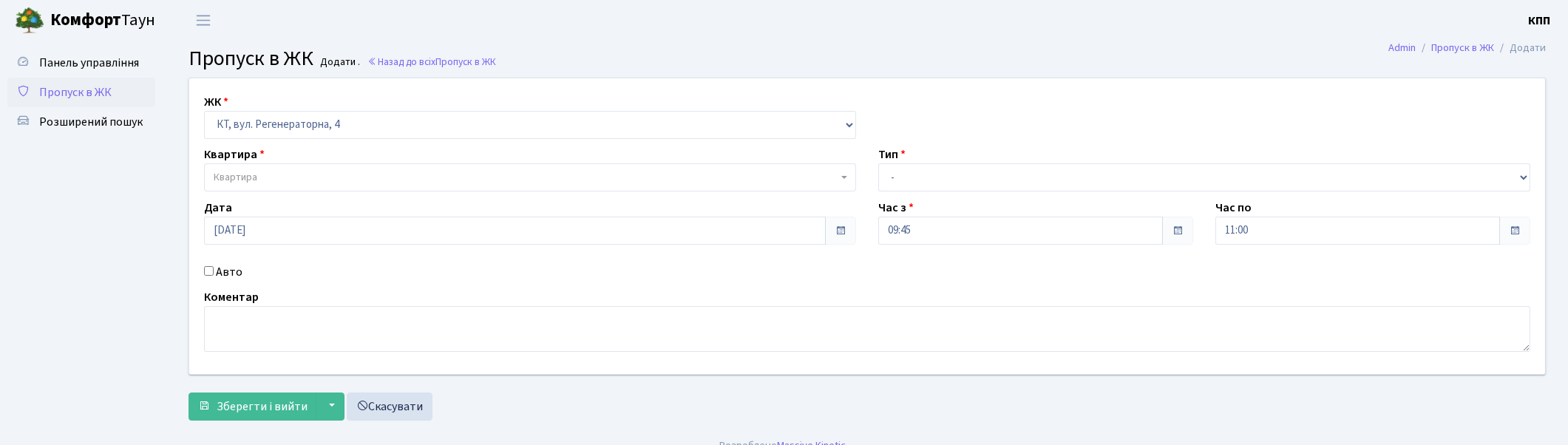
click at [212, 270] on input "Авто" at bounding box center [209, 271] width 10 height 10
checkbox input "true"
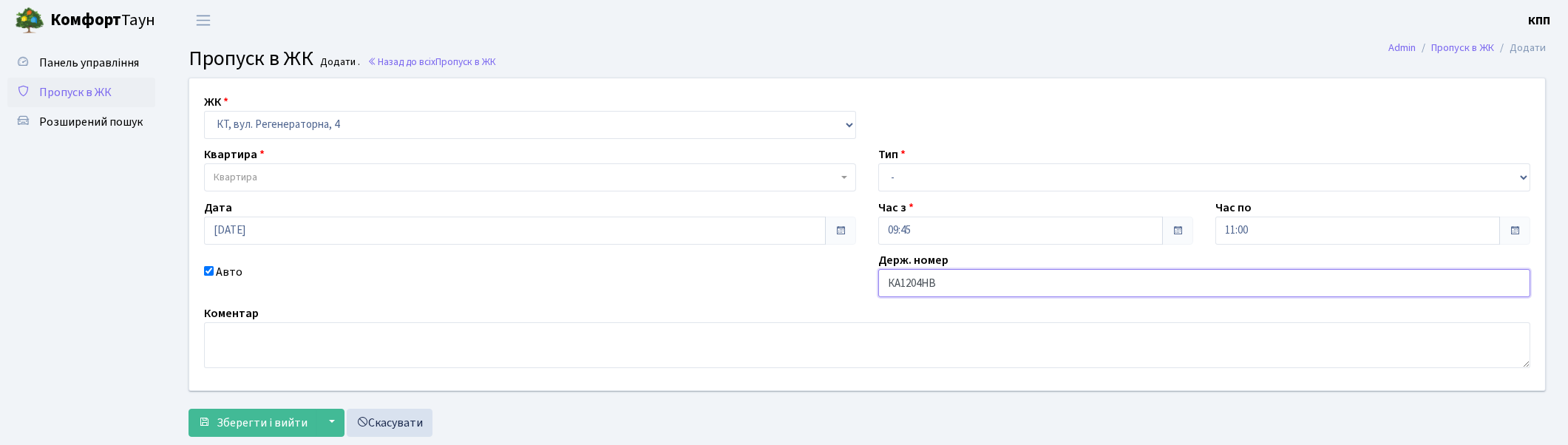
type input "КА1204НВ"
click at [419, 173] on span "Квартира" at bounding box center [525, 177] width 624 height 15
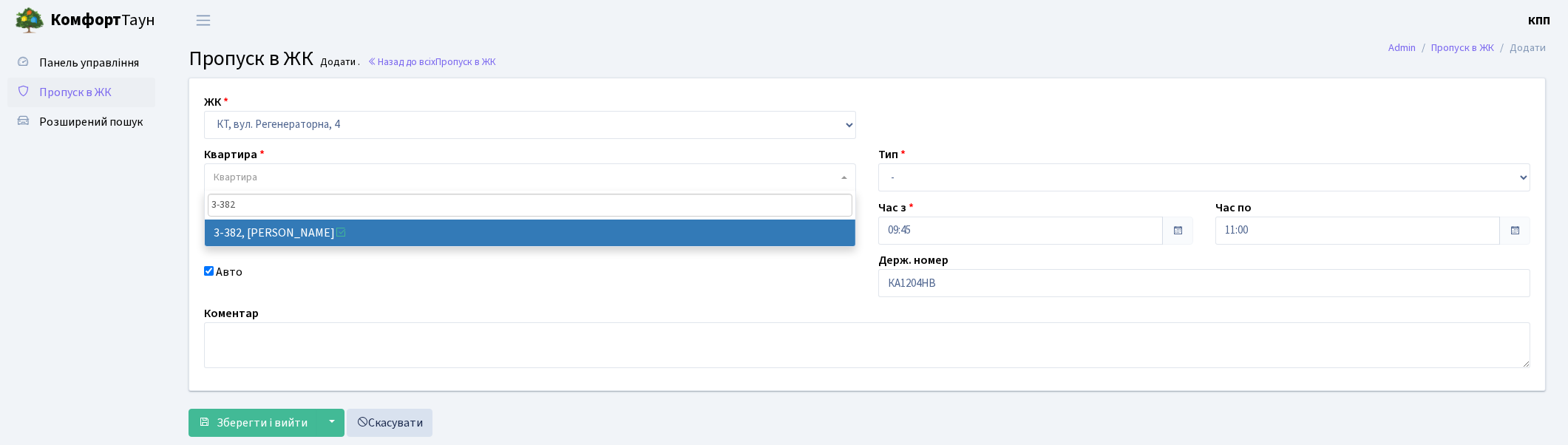
type input "3-382"
select select "1600"
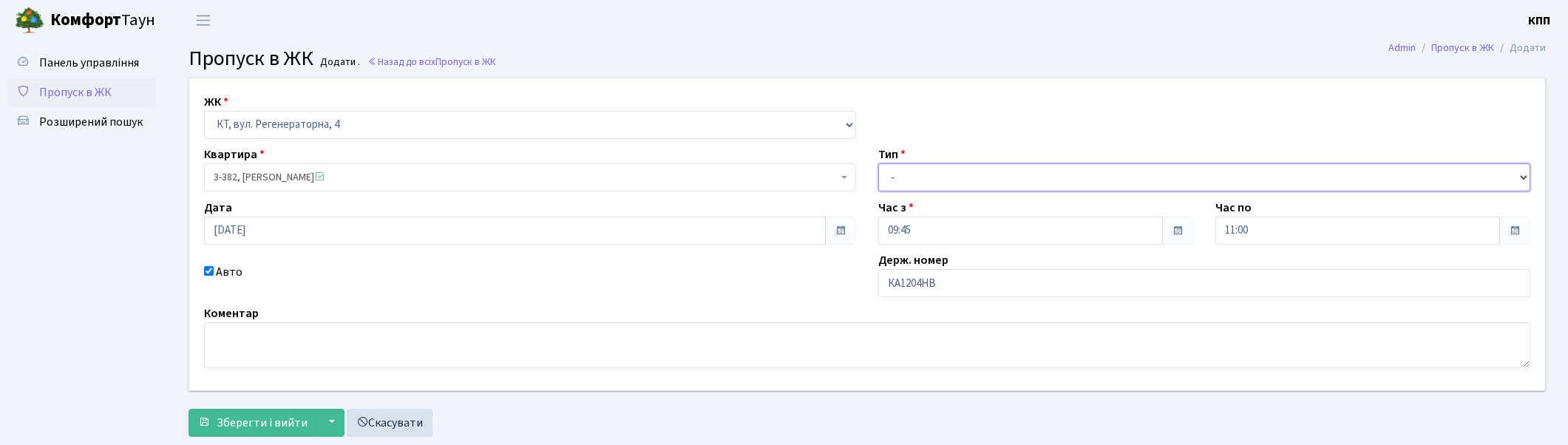
click at [1045, 182] on select "- Доставка Таксі Гості Сервіс" at bounding box center [1205, 177] width 652 height 28
click at [879, 163] on select "- Доставка Таксі Гості Сервіс" at bounding box center [1205, 177] width 652 height 28
drag, startPoint x: 1207, startPoint y: 186, endPoint x: 1193, endPoint y: 190, distance: 14.6
click at [1204, 186] on select "- Доставка Таксі Гості Сервіс" at bounding box center [1205, 177] width 652 height 28
select select "2"
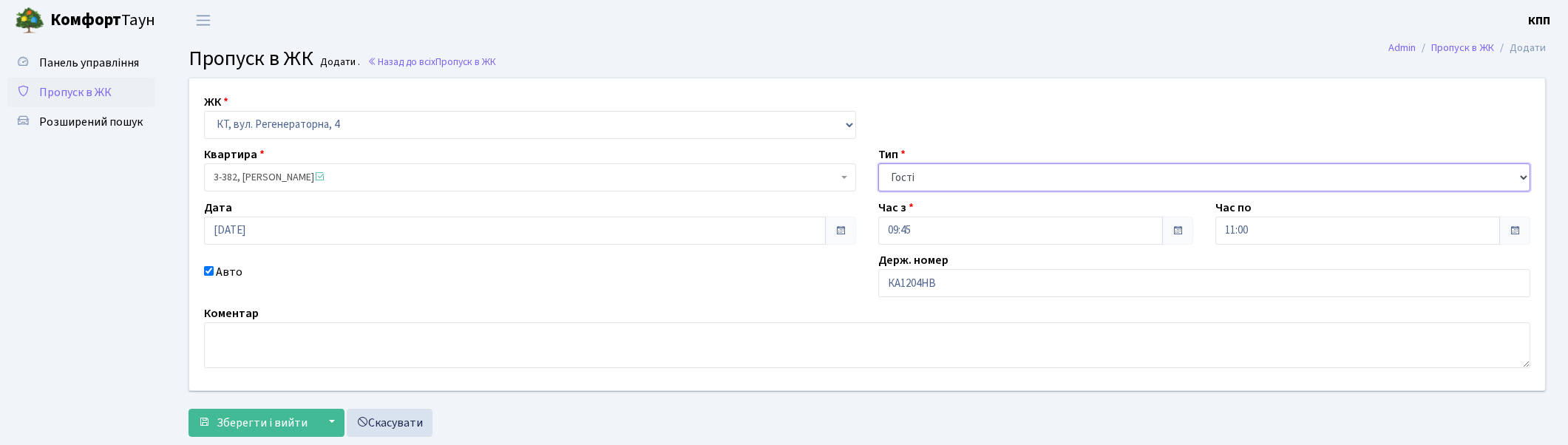
click at [879, 163] on select "- Доставка Таксі Гості Сервіс" at bounding box center [1205, 177] width 652 height 28
click at [222, 430] on span "Зберегти і вийти" at bounding box center [261, 423] width 91 height 16
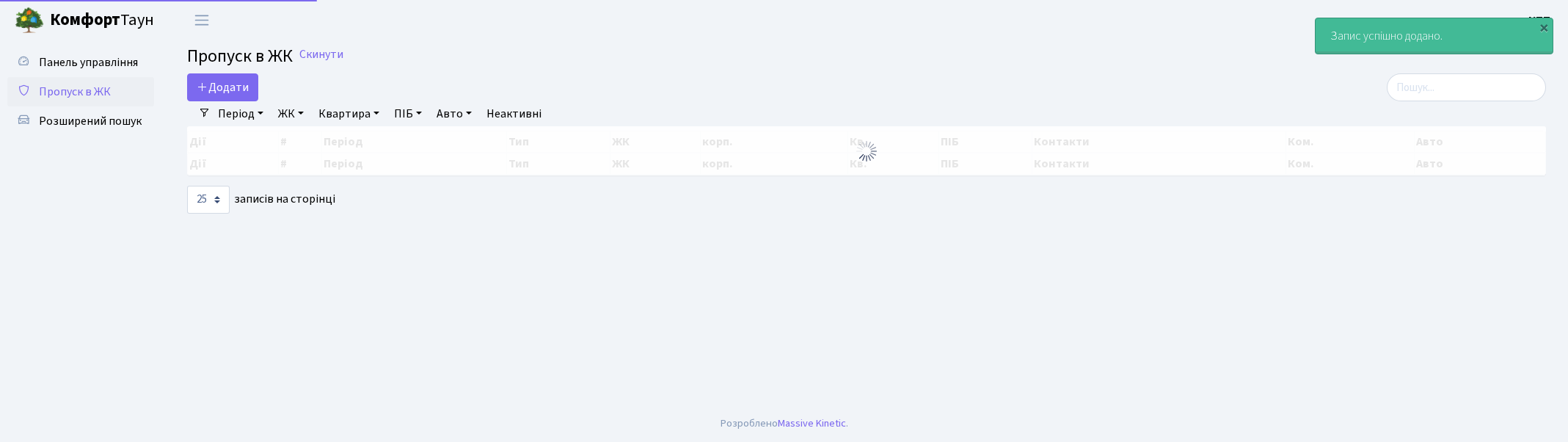
select select "25"
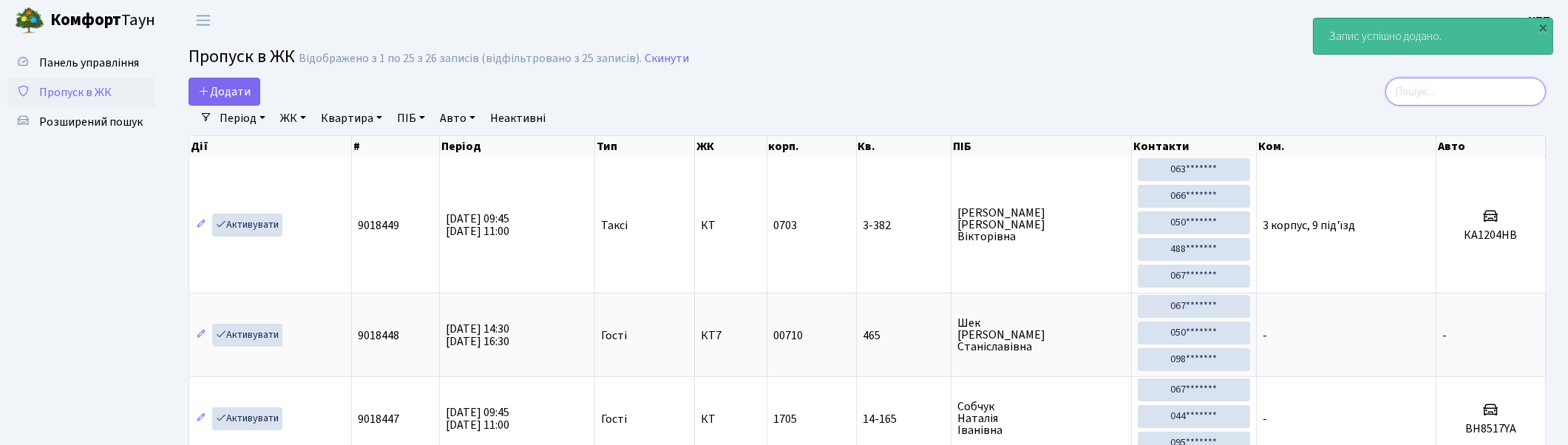
click at [1502, 89] on input "search" at bounding box center [1466, 92] width 161 height 28
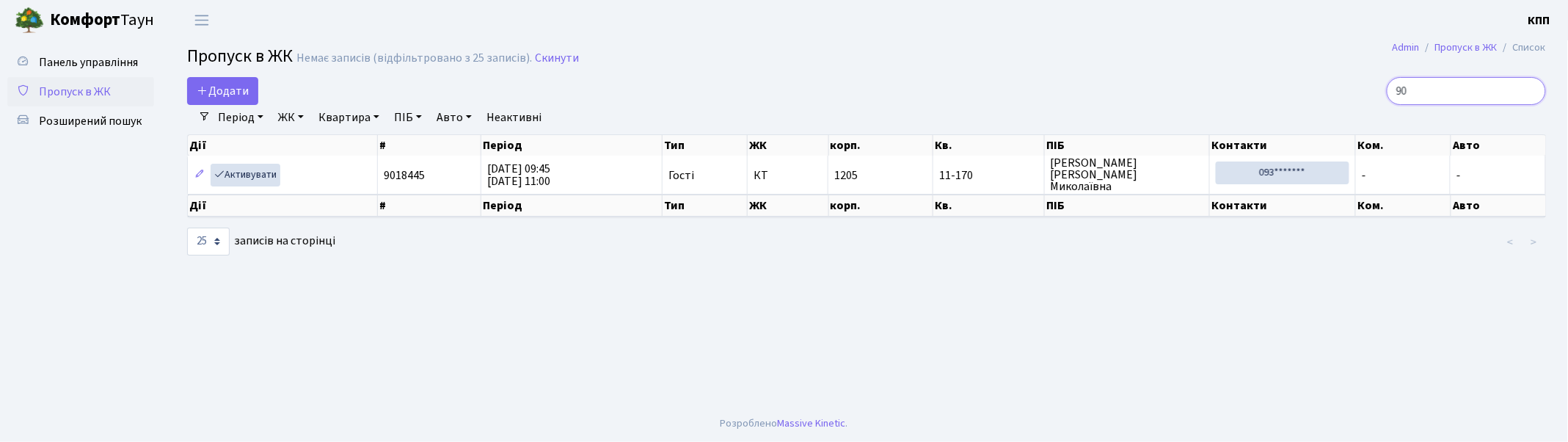
type input "9"
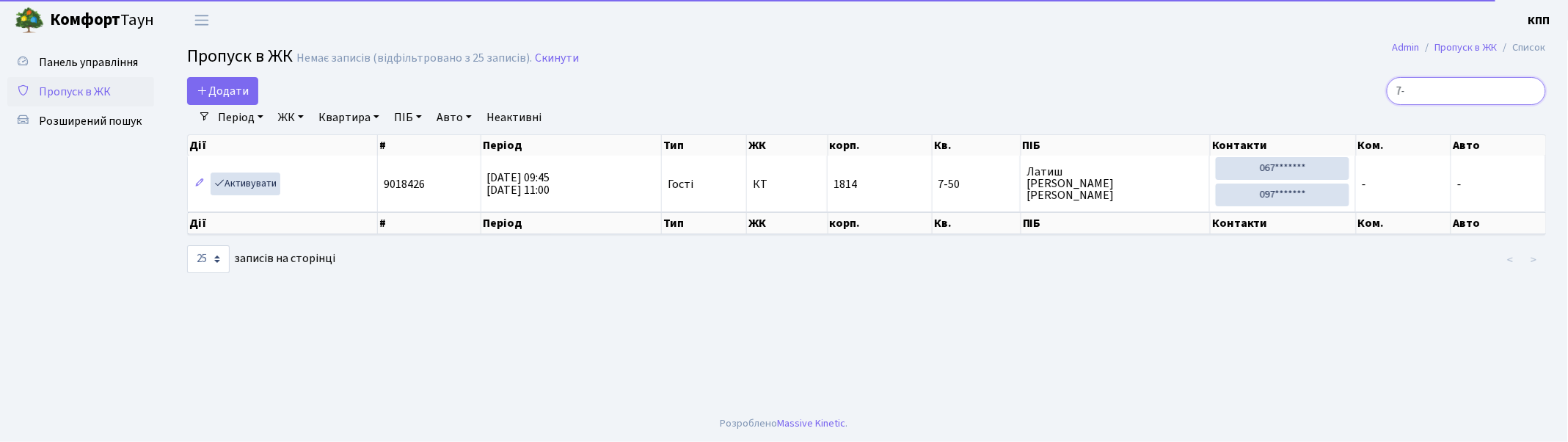
type input "7"
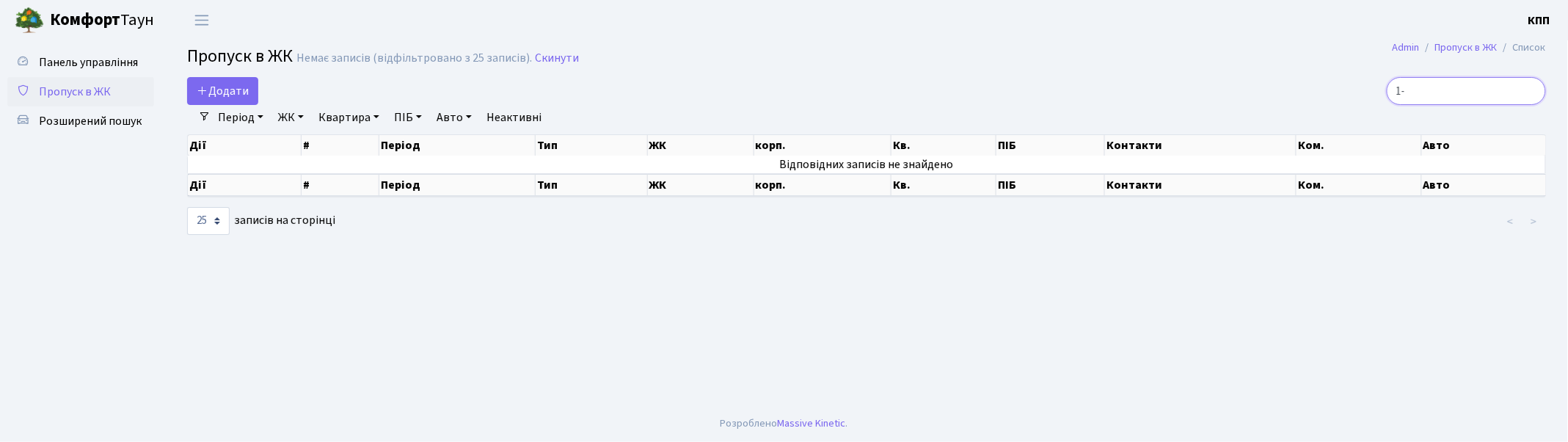
type input "1"
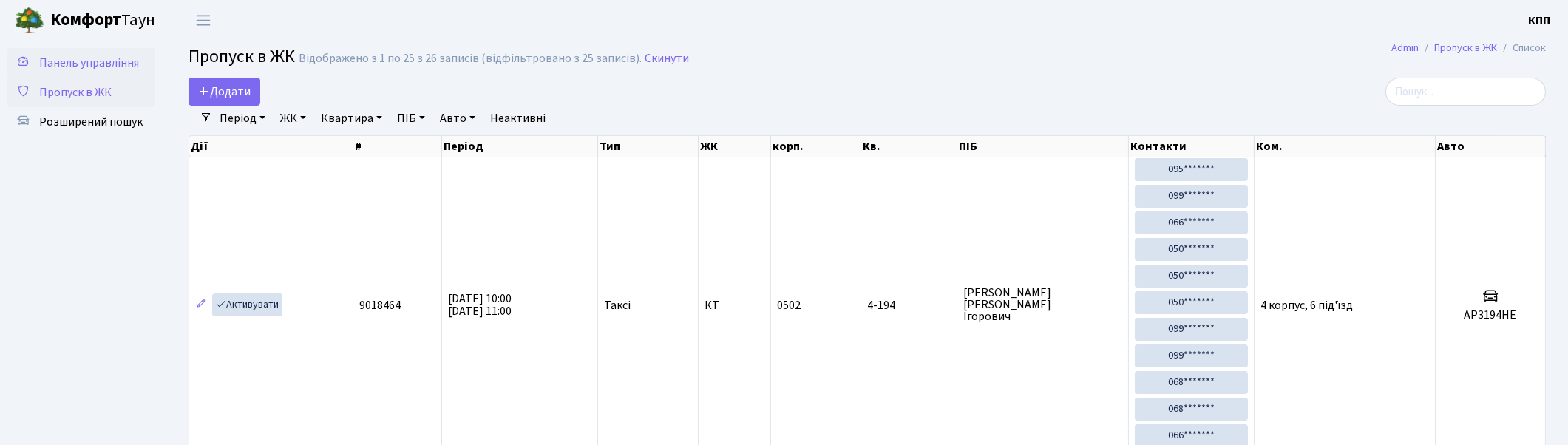
click at [61, 69] on span "Панель управління" at bounding box center [89, 63] width 100 height 16
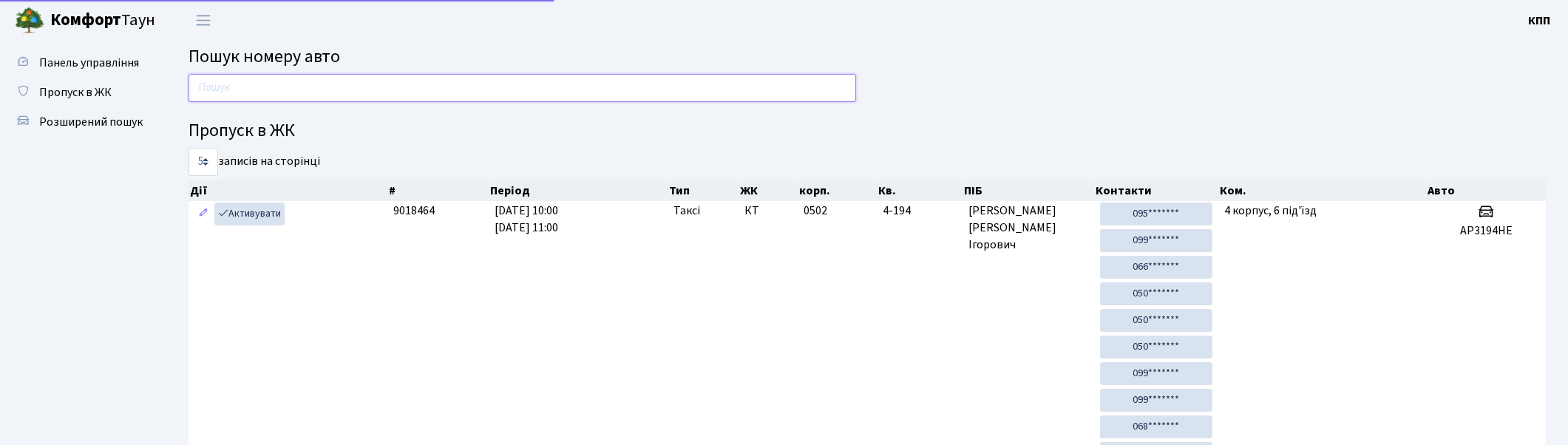
click at [228, 87] on input "text" at bounding box center [522, 88] width 668 height 28
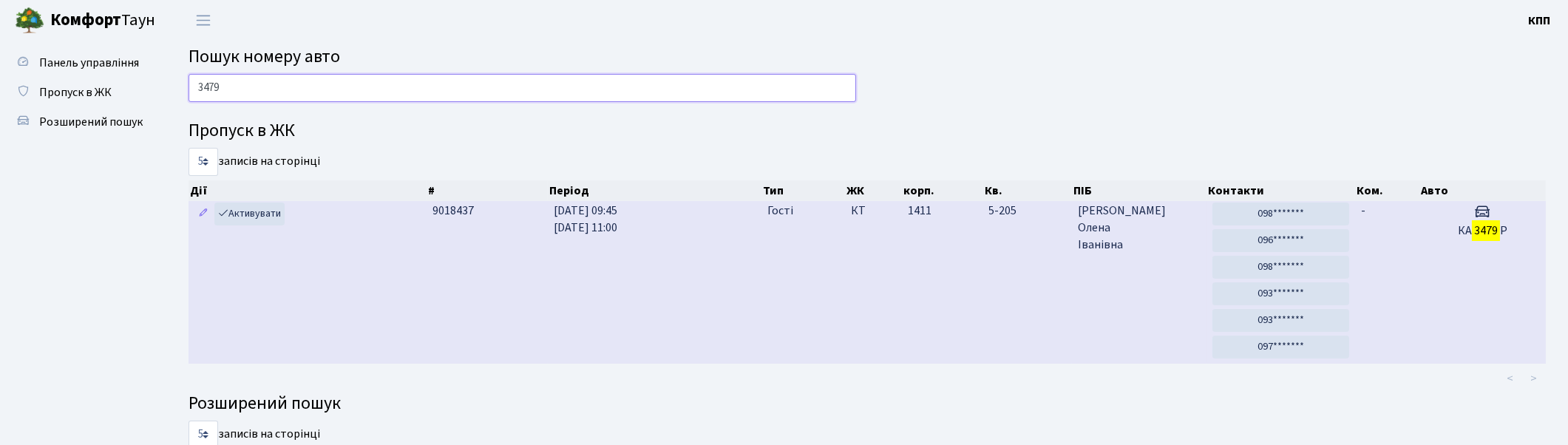
type input "3479"
click at [989, 253] on td "5-205" at bounding box center [1028, 282] width 89 height 162
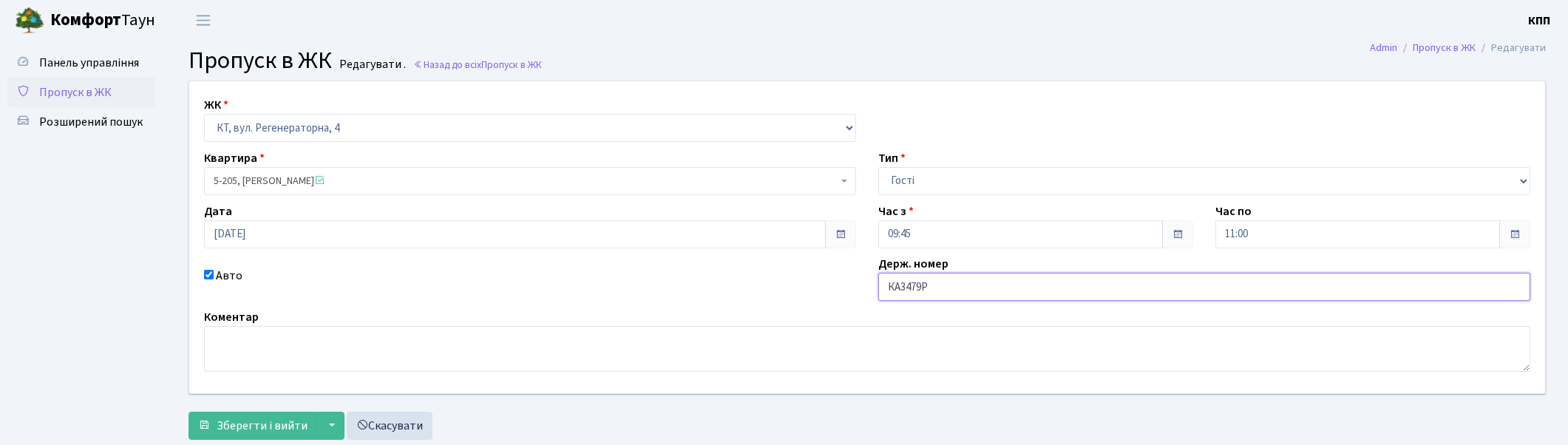
click at [992, 286] on input "КА3479Р" at bounding box center [1205, 287] width 652 height 28
type input "КА3479РК"
click at [198, 427] on span "submit" at bounding box center [204, 425] width 11 height 11
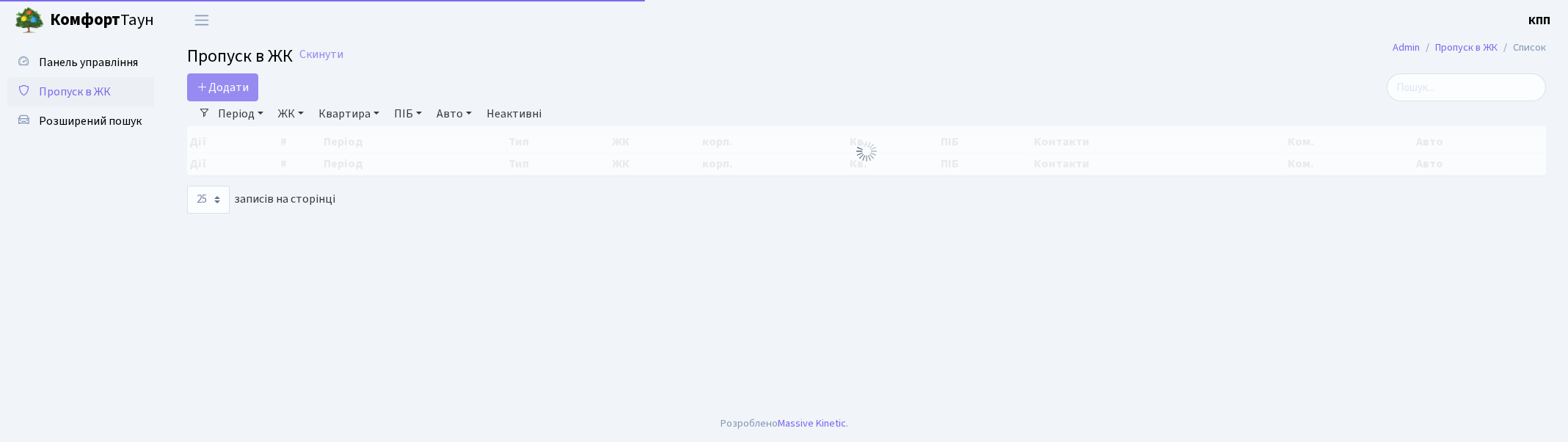
select select "25"
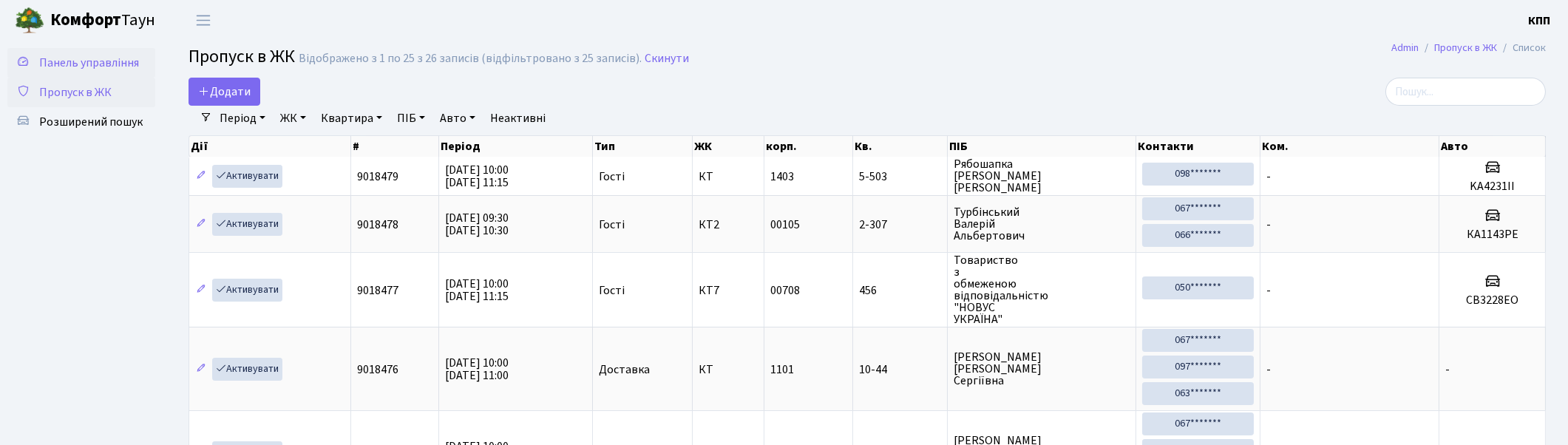
click at [99, 55] on span "Панель управління" at bounding box center [89, 63] width 100 height 16
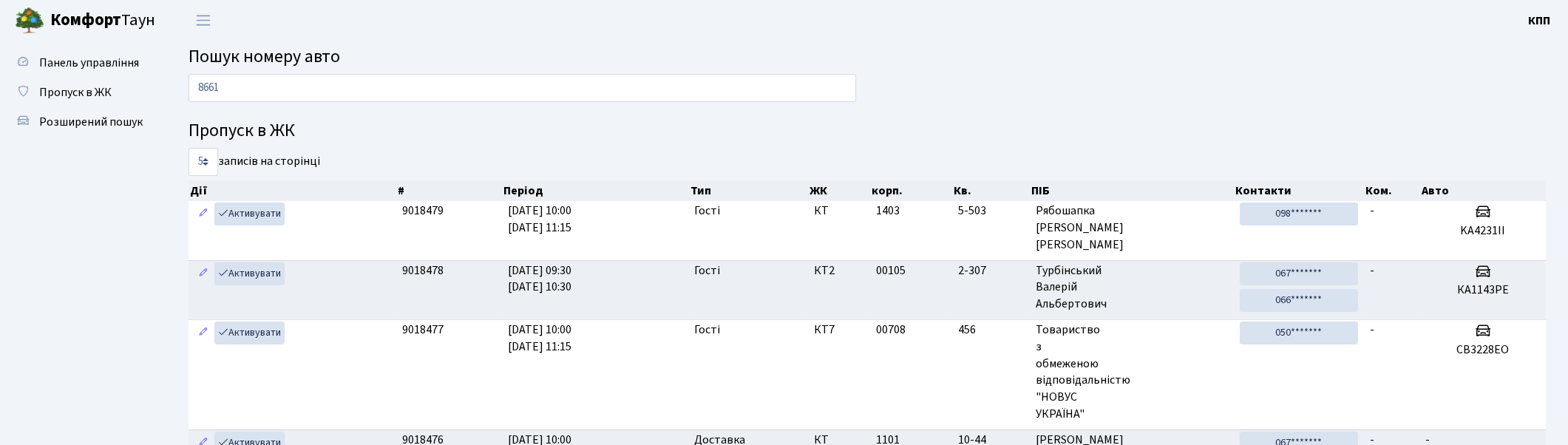
type input "8661"
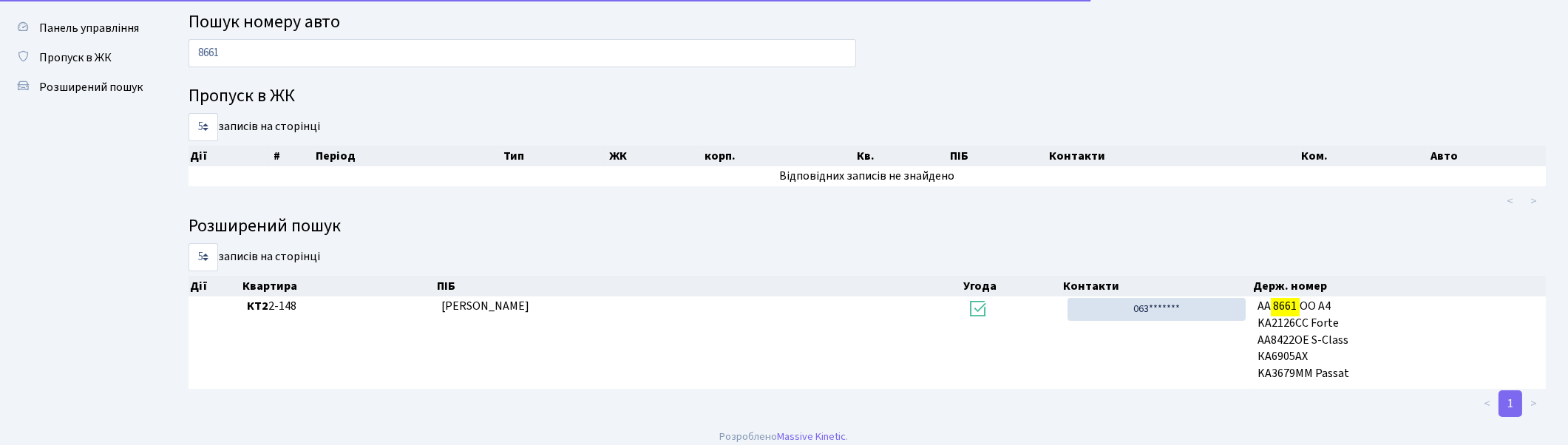
scroll to position [45, 0]
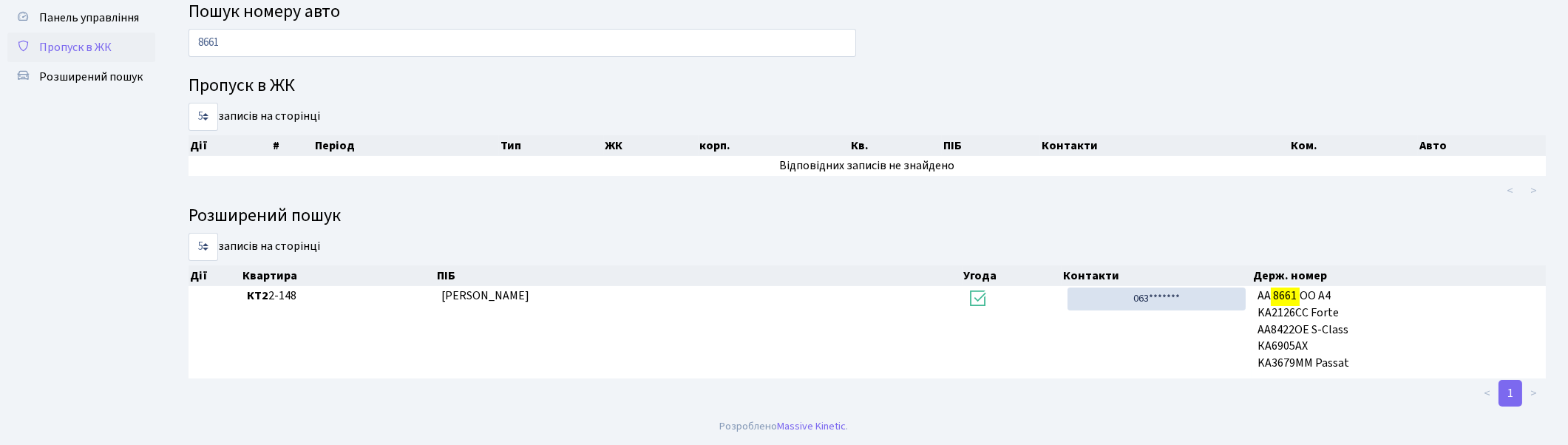
click at [86, 39] on span "Пропуск в ЖК" at bounding box center [75, 48] width 72 height 16
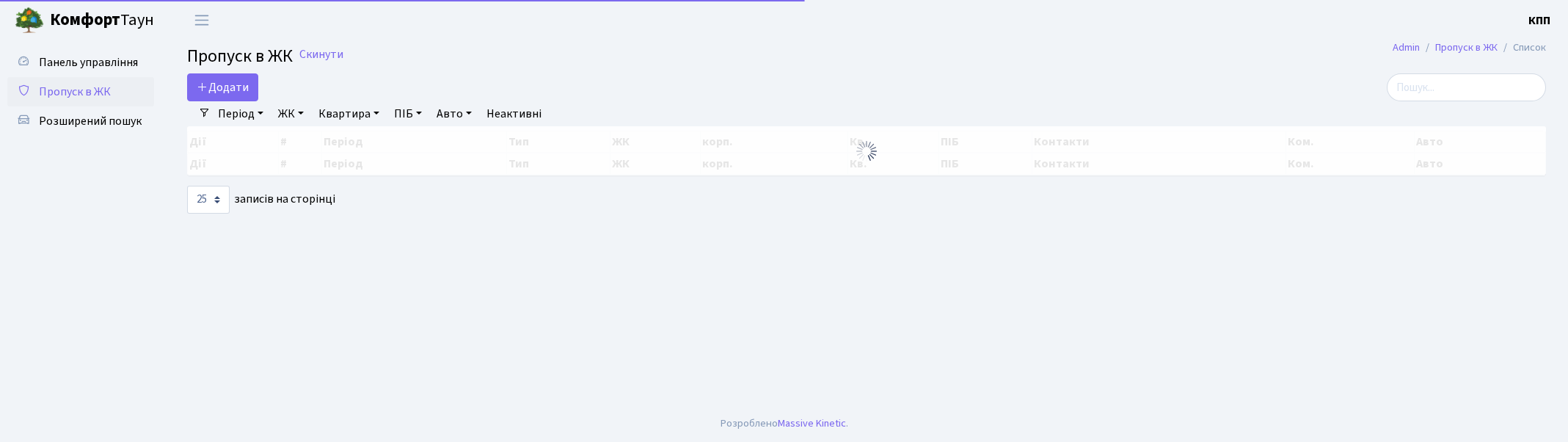
select select "25"
click at [1480, 101] on div "Період 27.09.2025 - 27.09.2025 ЖК - КТ, вул. Регенераторна, 4 КТ2, просп. Собор…" at bounding box center [872, 113] width 1323 height 25
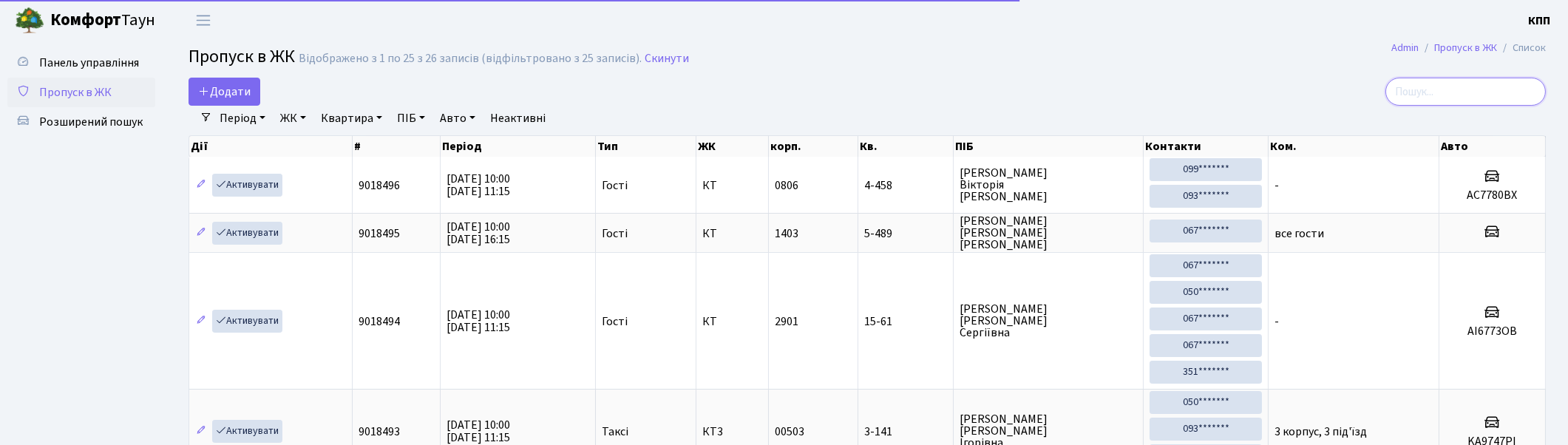
click at [1489, 96] on input "search" at bounding box center [1466, 92] width 161 height 28
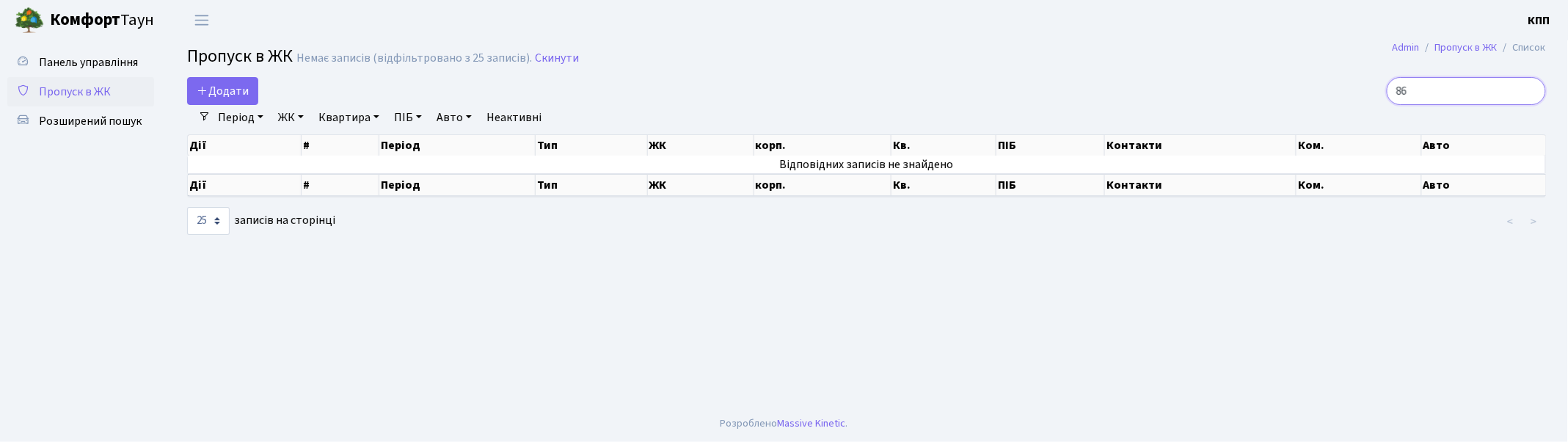
type input "8"
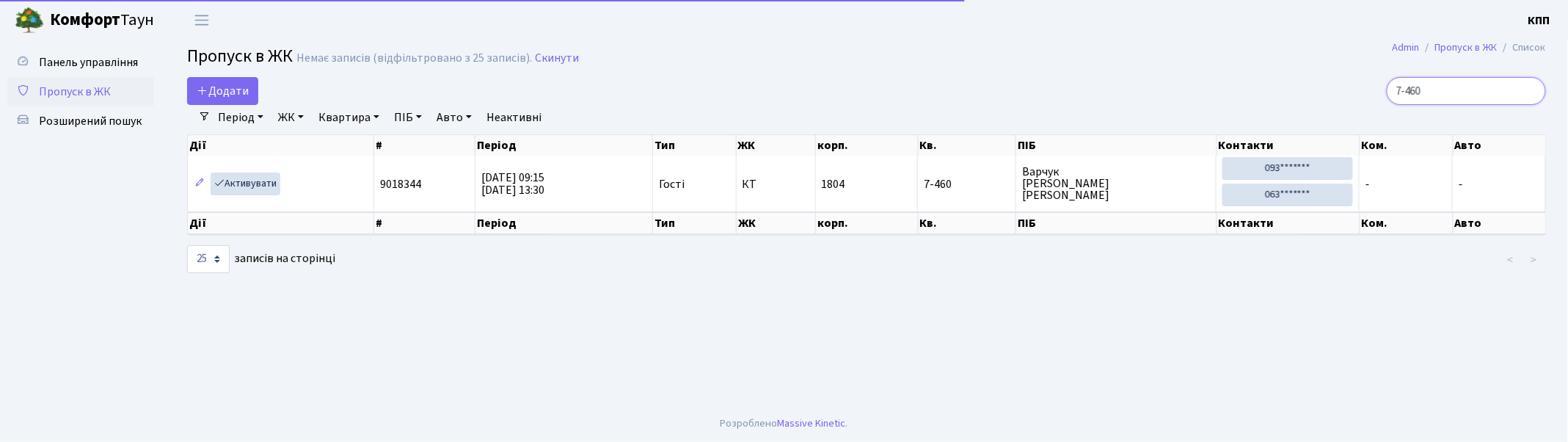
type input "7-460"
click at [56, 85] on span "Пропуск в ЖК" at bounding box center [75, 92] width 72 height 16
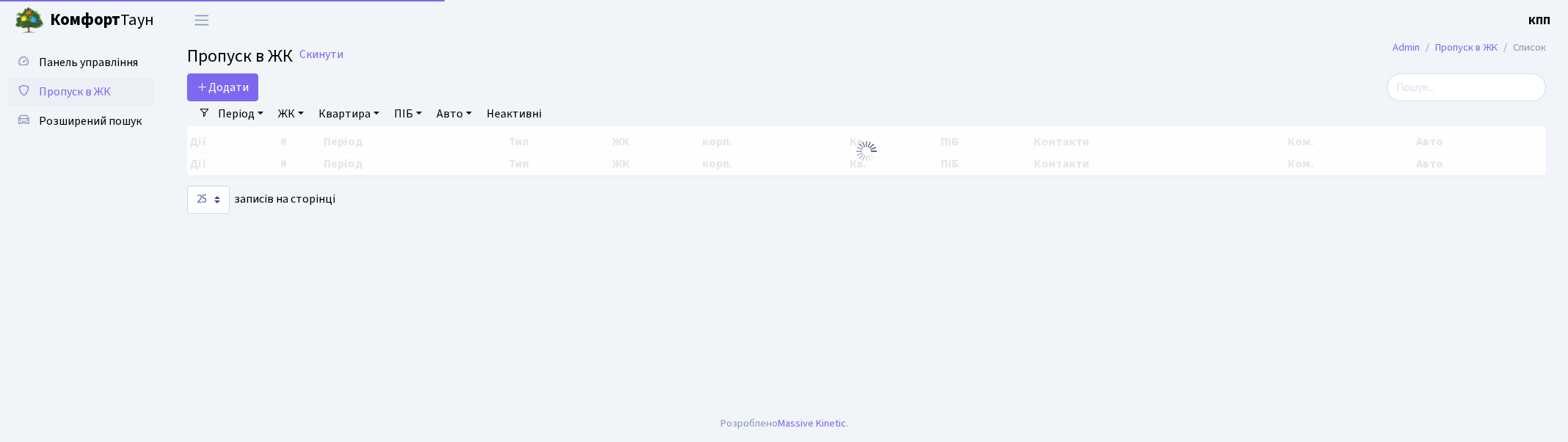
select select "25"
click at [1490, 85] on input "search" at bounding box center [1466, 87] width 159 height 28
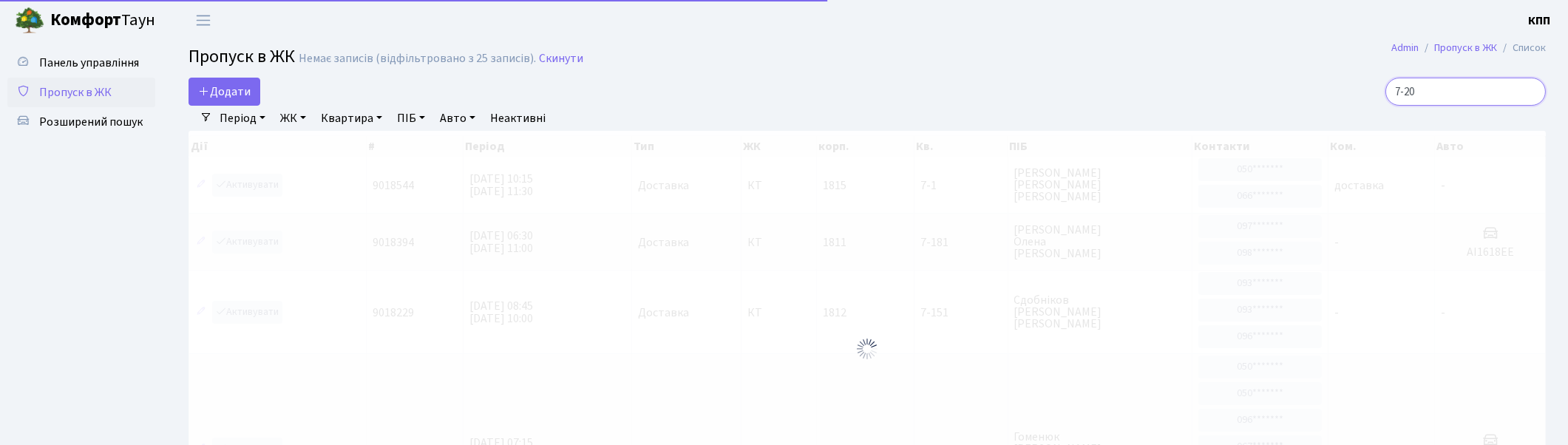
type input "7-208"
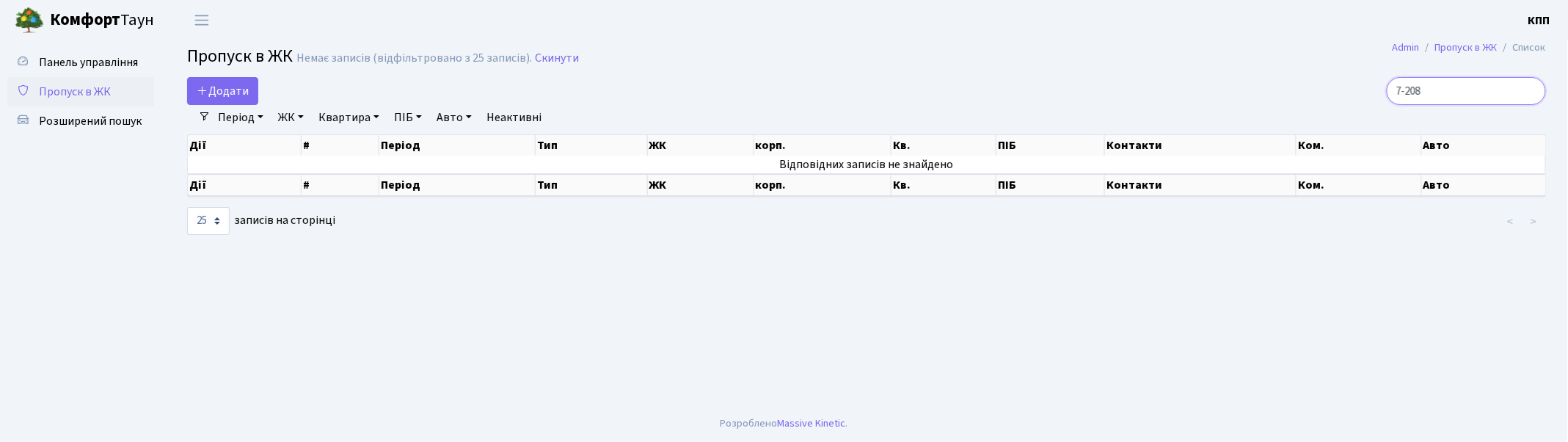
drag, startPoint x: 1475, startPoint y: 93, endPoint x: 1397, endPoint y: 93, distance: 78.0
click at [1398, 93] on div "7-208" at bounding box center [1326, 91] width 438 height 28
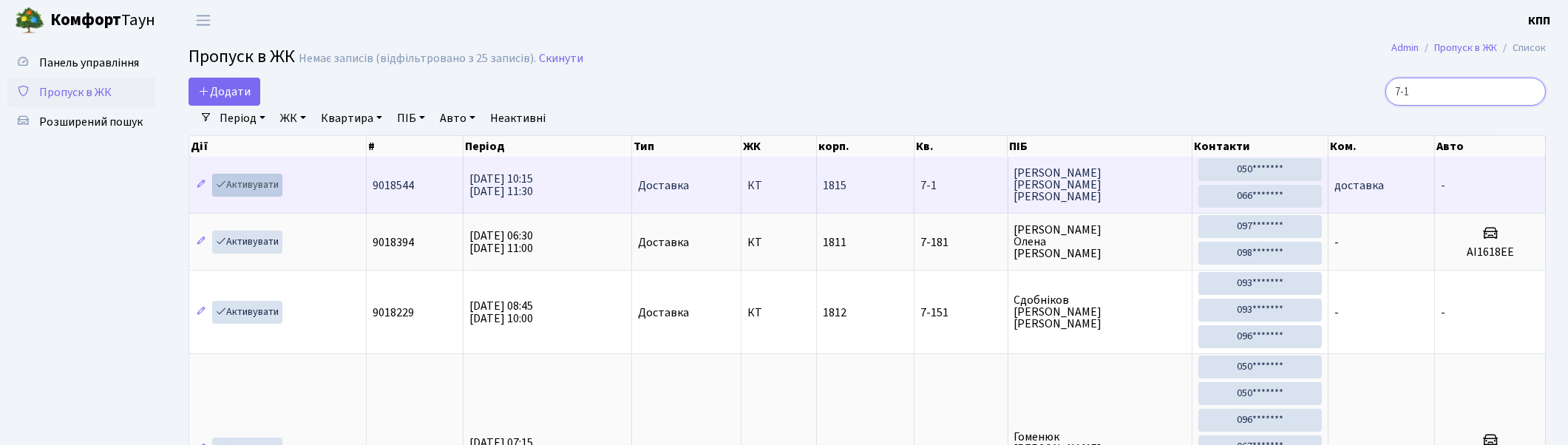
type input "7-1"
click at [250, 180] on link "Активувати" at bounding box center [248, 185] width 70 height 23
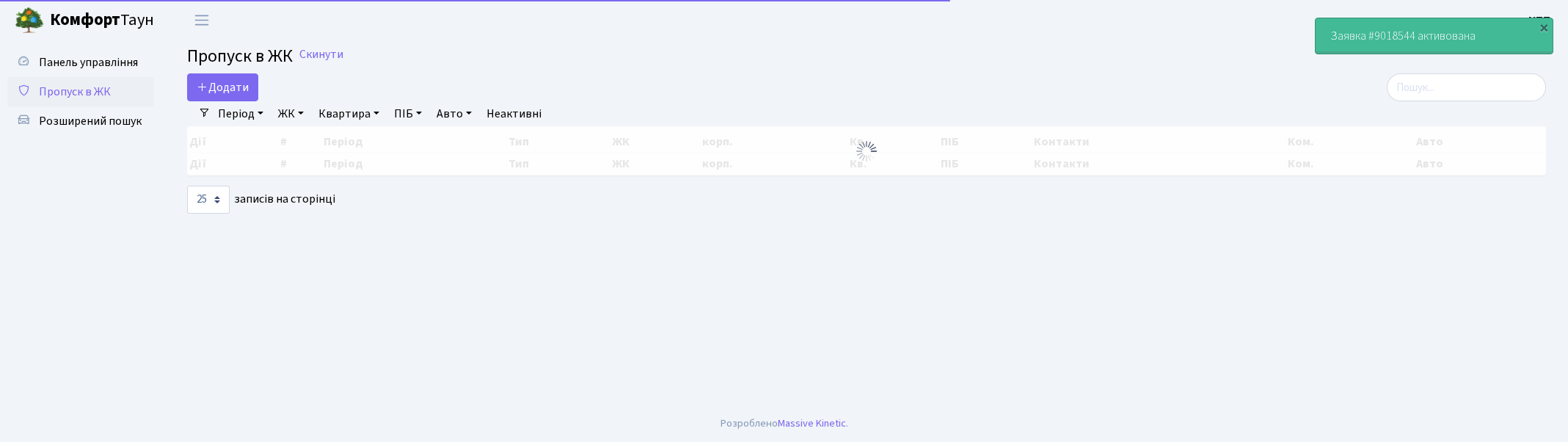
select select "25"
click at [1448, 95] on input "search" at bounding box center [1466, 87] width 159 height 28
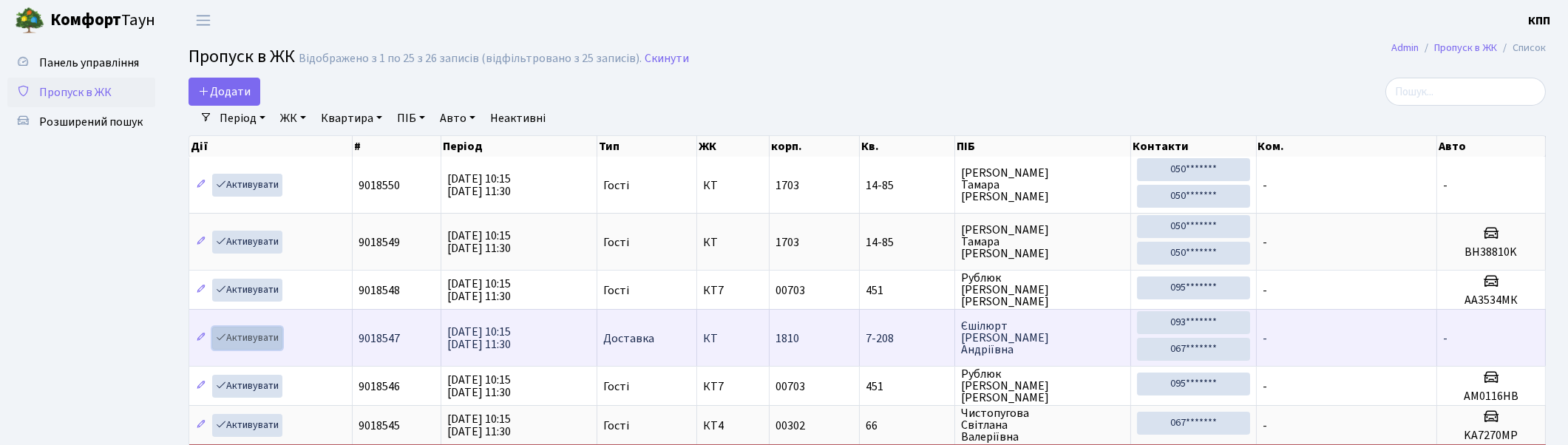
click at [233, 336] on link "Активувати" at bounding box center [248, 338] width 70 height 23
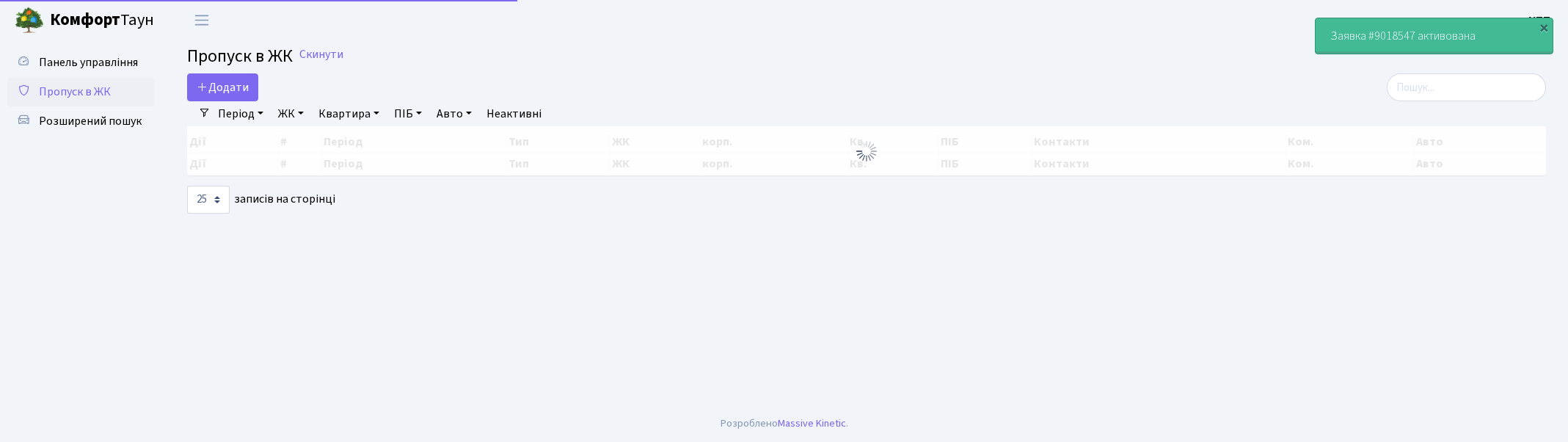
select select "25"
click at [1472, 93] on input "search" at bounding box center [1466, 87] width 159 height 28
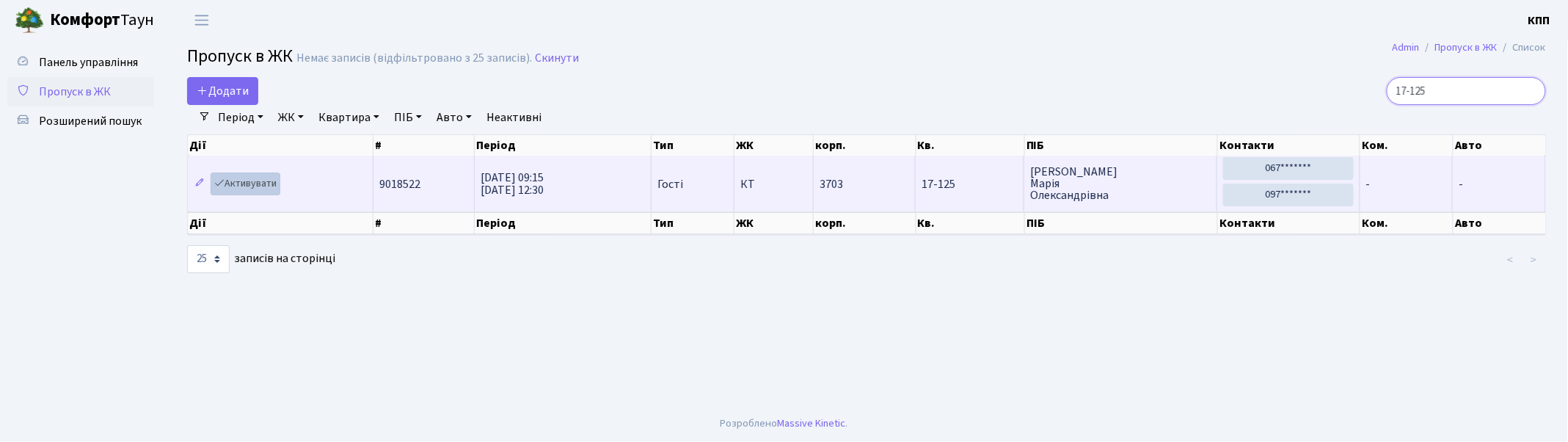
type input "17-125"
click at [255, 186] on link "Активувати" at bounding box center [246, 184] width 70 height 23
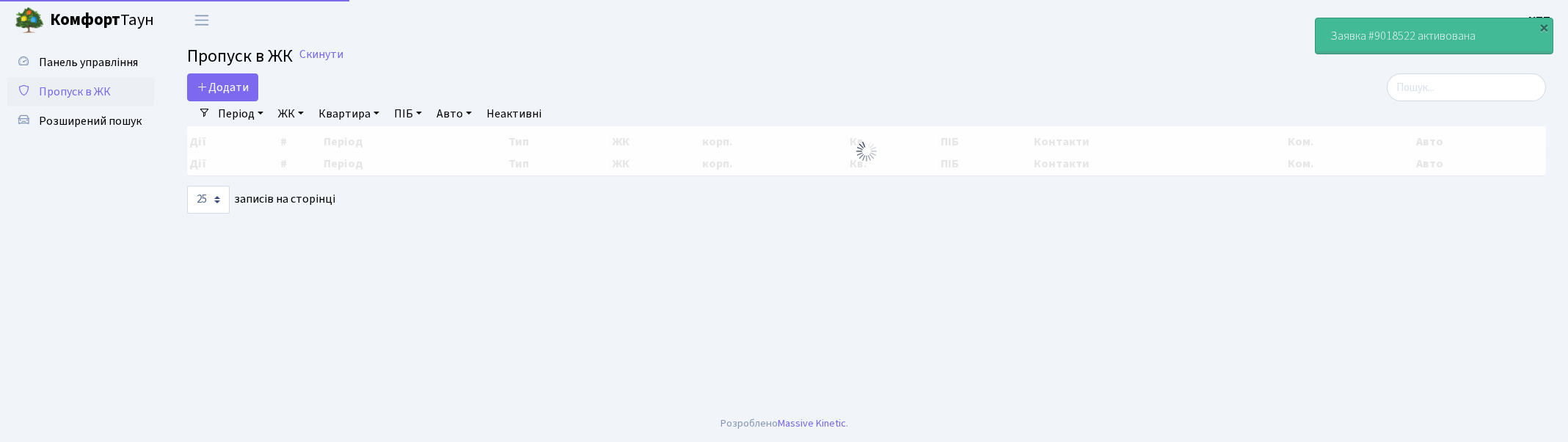
select select "25"
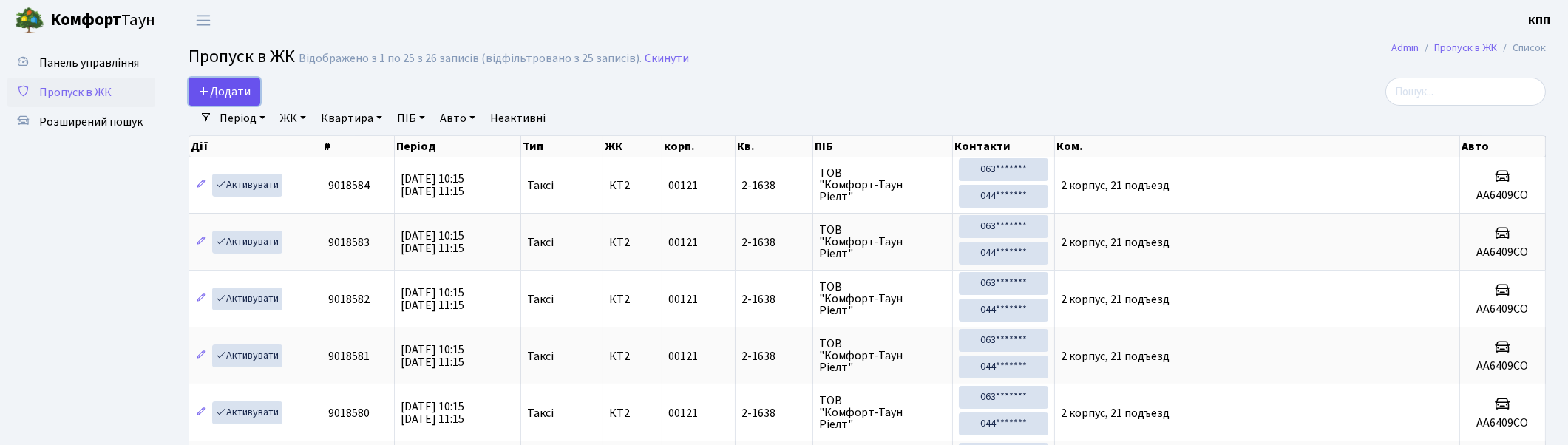
click at [238, 94] on span "Додати" at bounding box center [225, 92] width 52 height 16
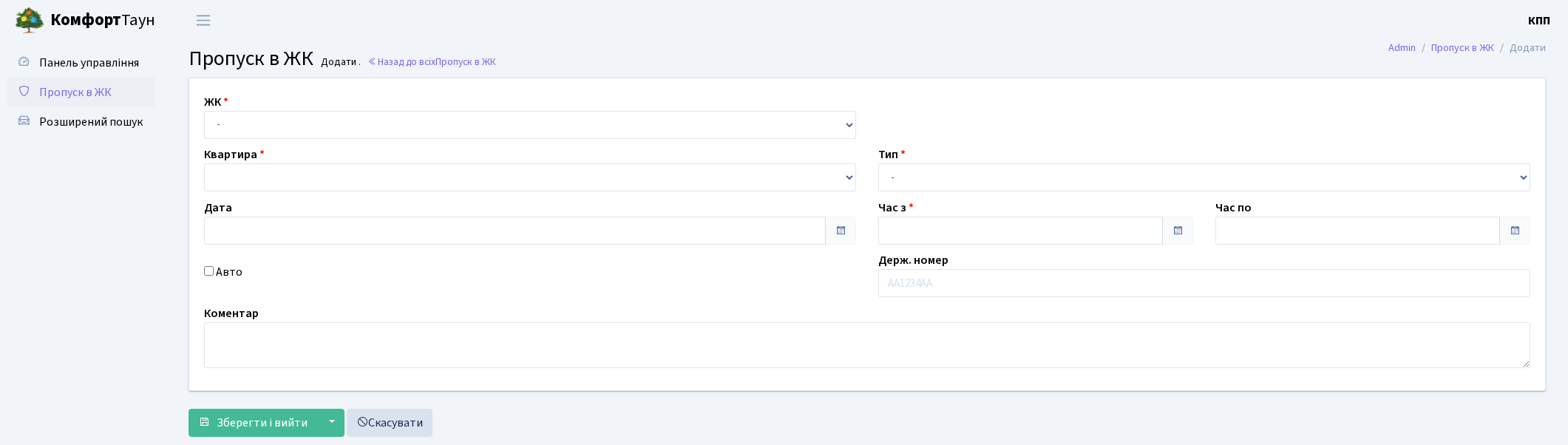
type input "[DATE]"
type input "10:30"
type input "11:30"
select select "271"
click at [204, 111] on select "- КТ, вул. Регенераторна, 4 КТ2, просп. [STREET_ADDRESS] [STREET_ADDRESS] [PERS…" at bounding box center [530, 125] width 652 height 28
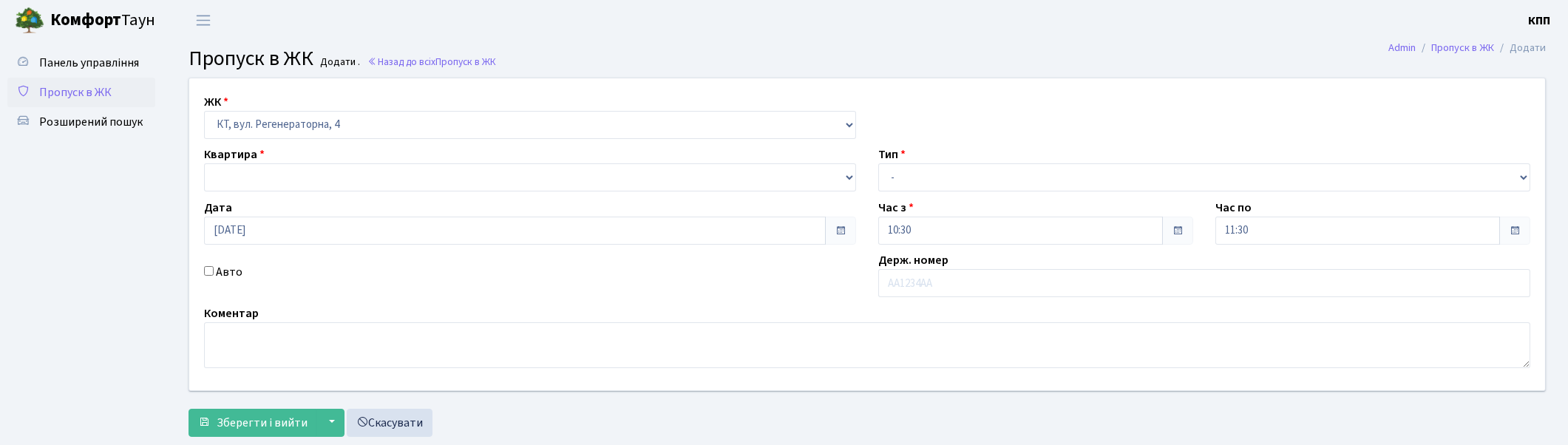
select select
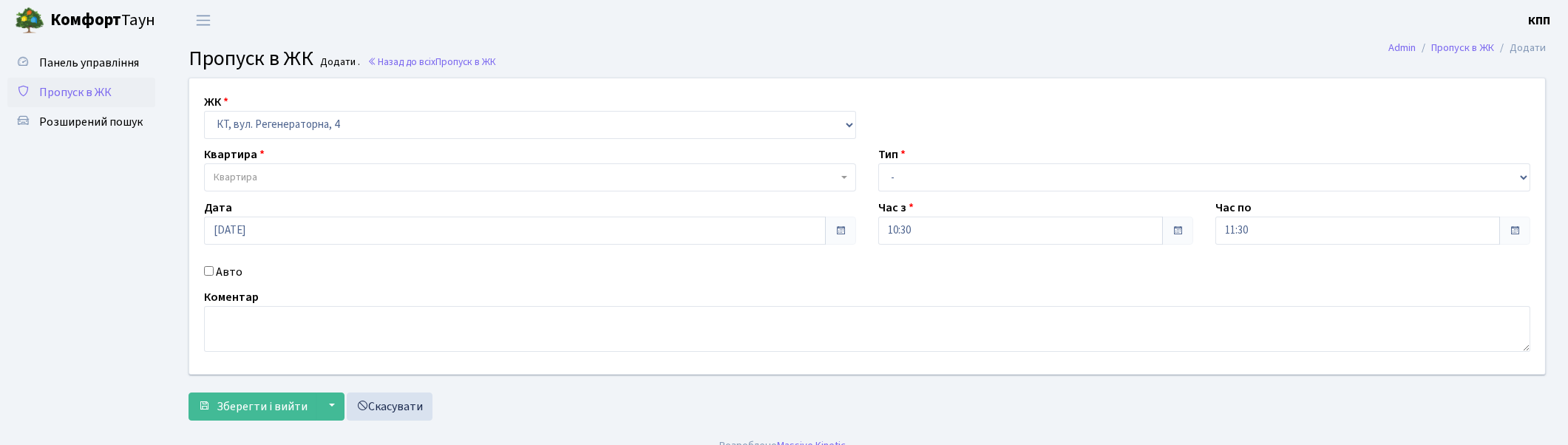
click at [265, 179] on span "Квартира" at bounding box center [525, 177] width 624 height 15
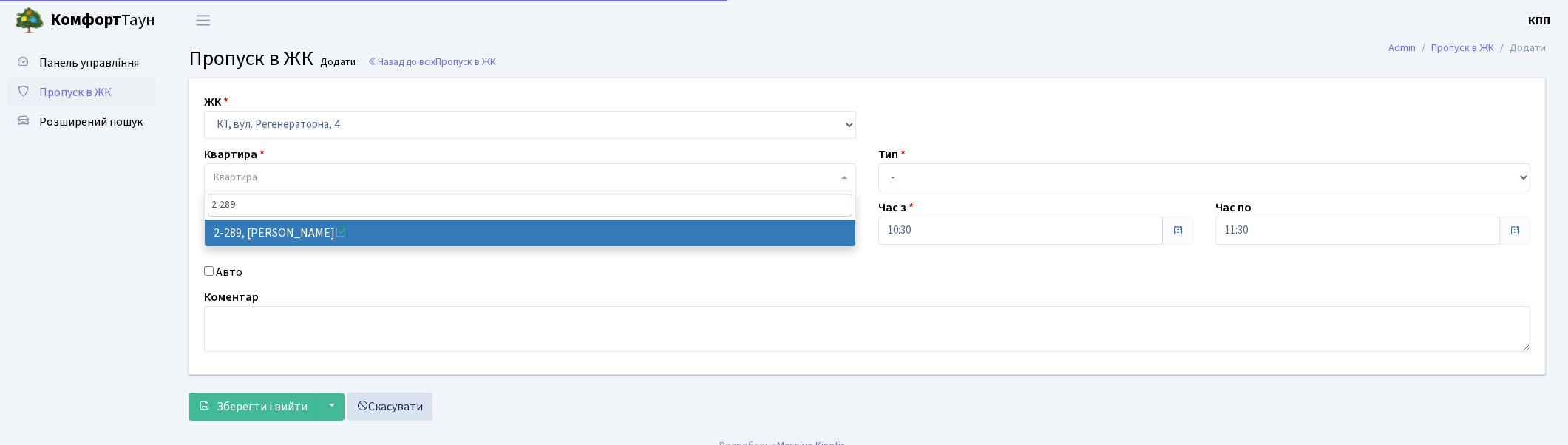
type input "2-289"
drag, startPoint x: 292, startPoint y: 216, endPoint x: 781, endPoint y: 246, distance: 489.9
select select "1303"
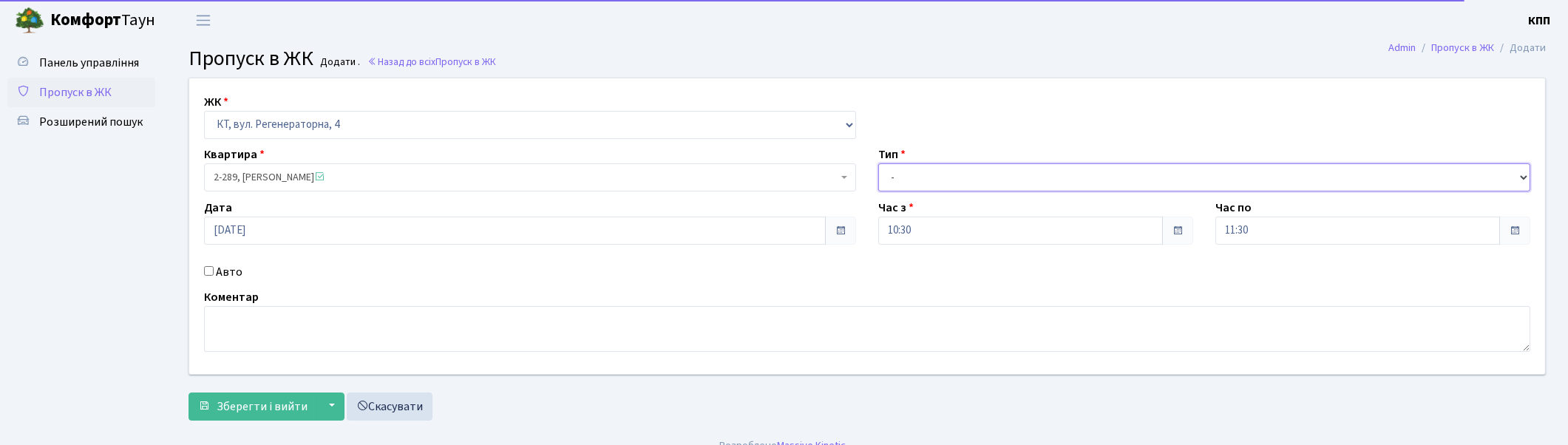
click at [932, 178] on select "- Доставка Таксі Гості Сервіс" at bounding box center [1205, 177] width 652 height 28
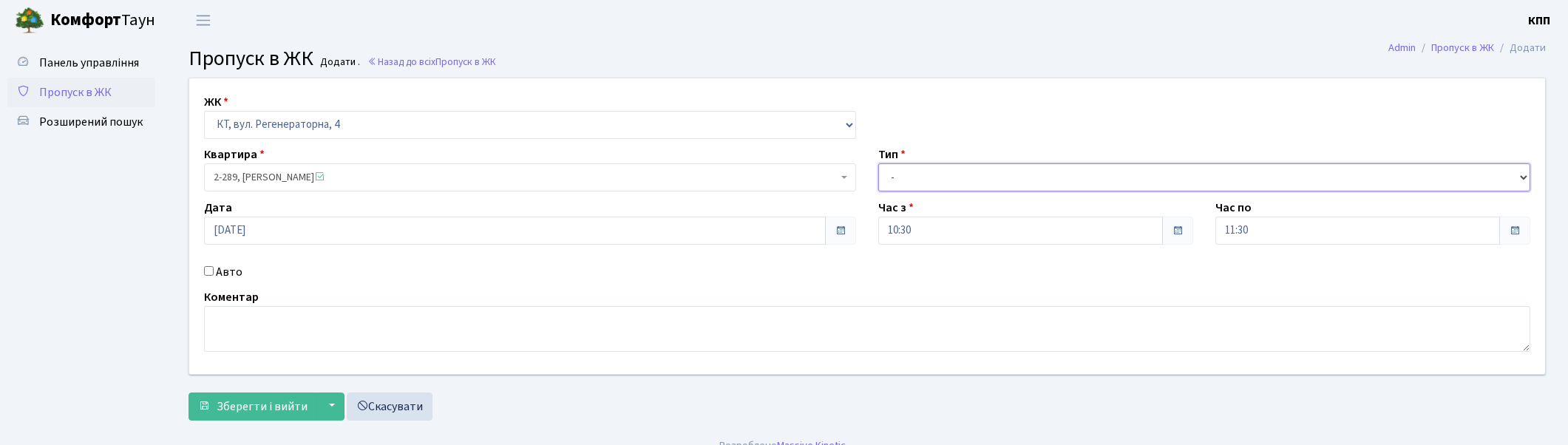
select select "3"
click at [879, 163] on select "- Доставка Таксі Гості Сервіс" at bounding box center [1205, 177] width 652 height 28
click at [252, 402] on span "Зберегти і вийти" at bounding box center [261, 406] width 91 height 16
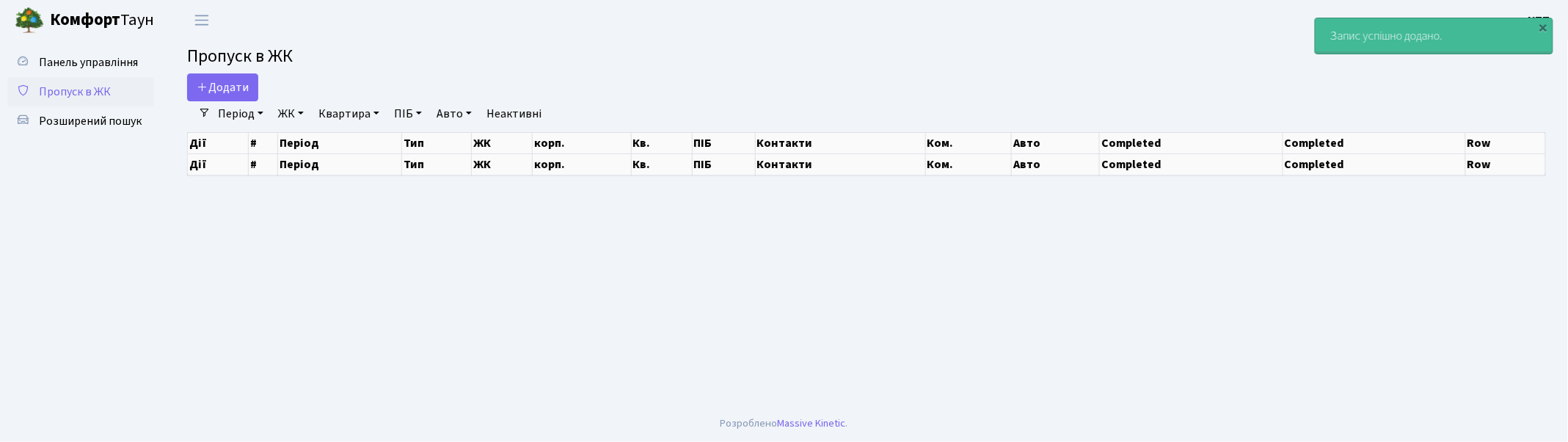
select select "25"
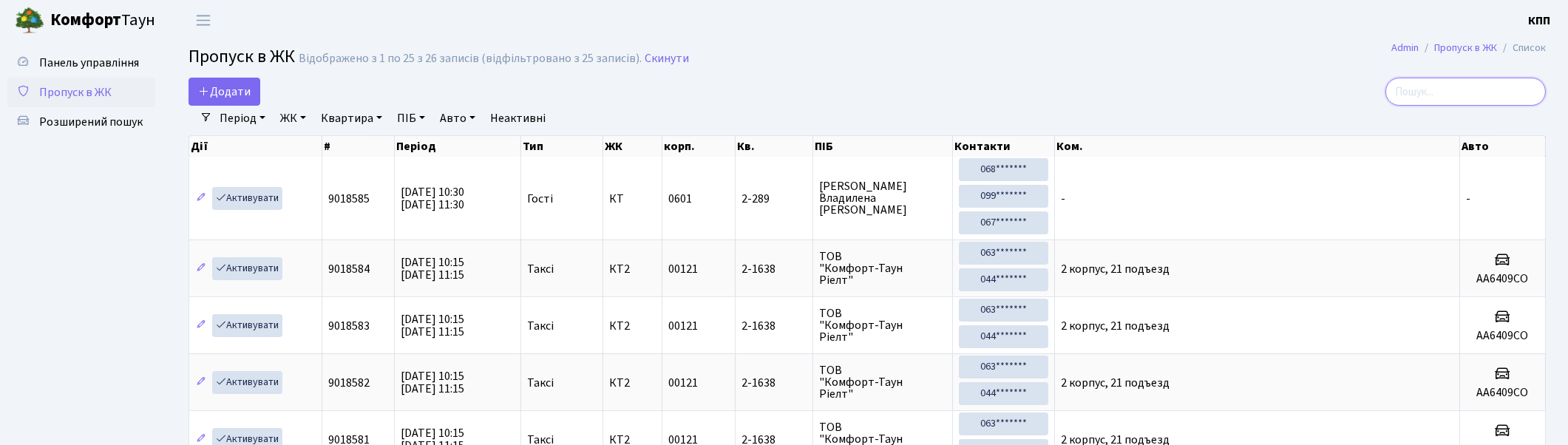
click at [1446, 96] on input "search" at bounding box center [1466, 92] width 161 height 28
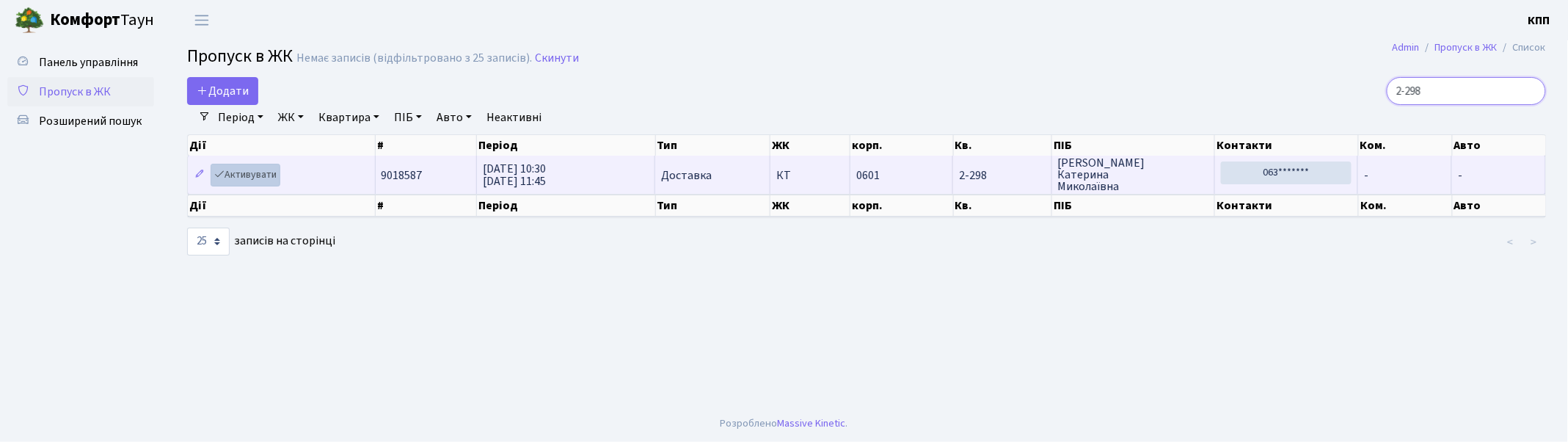
type input "2-298"
click at [228, 179] on link "Активувати" at bounding box center [246, 175] width 70 height 23
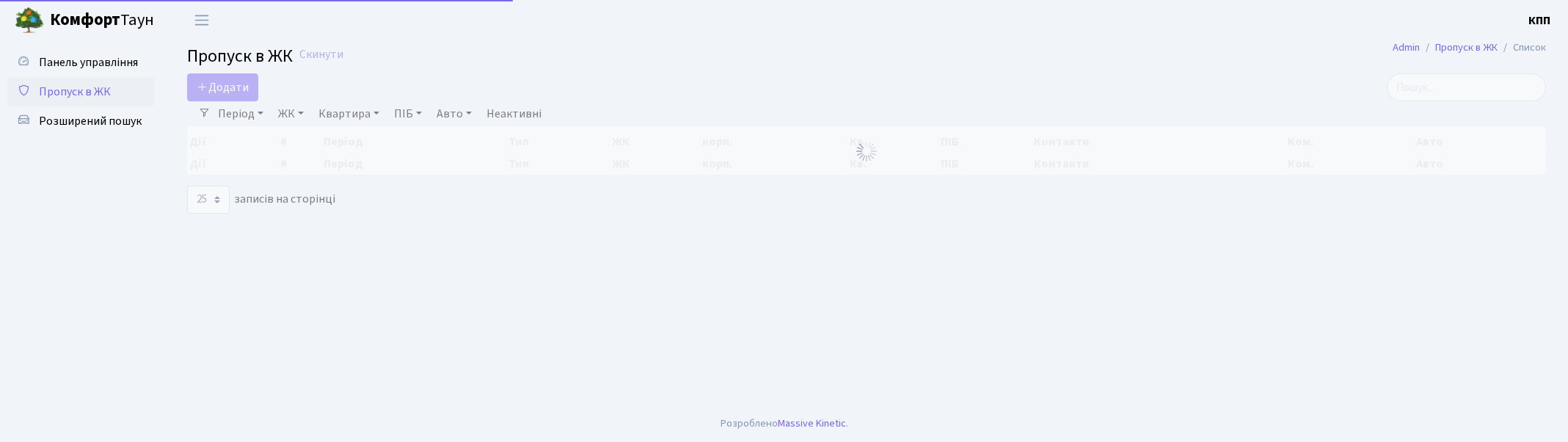
select select "25"
click at [1451, 96] on input "search" at bounding box center [1466, 87] width 159 height 28
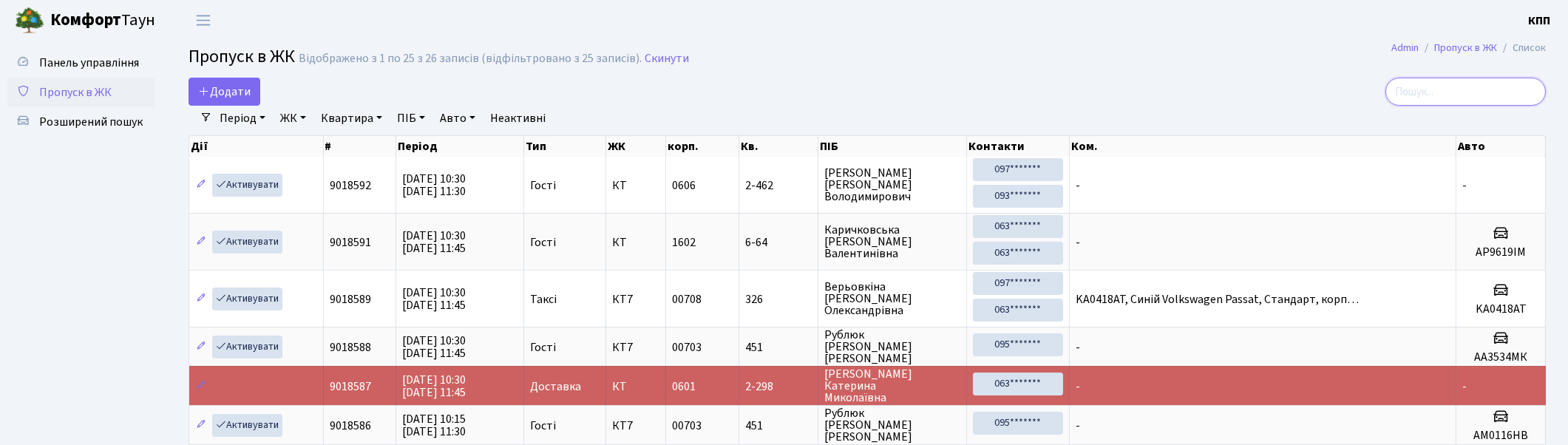
click at [1476, 94] on input "search" at bounding box center [1466, 92] width 161 height 28
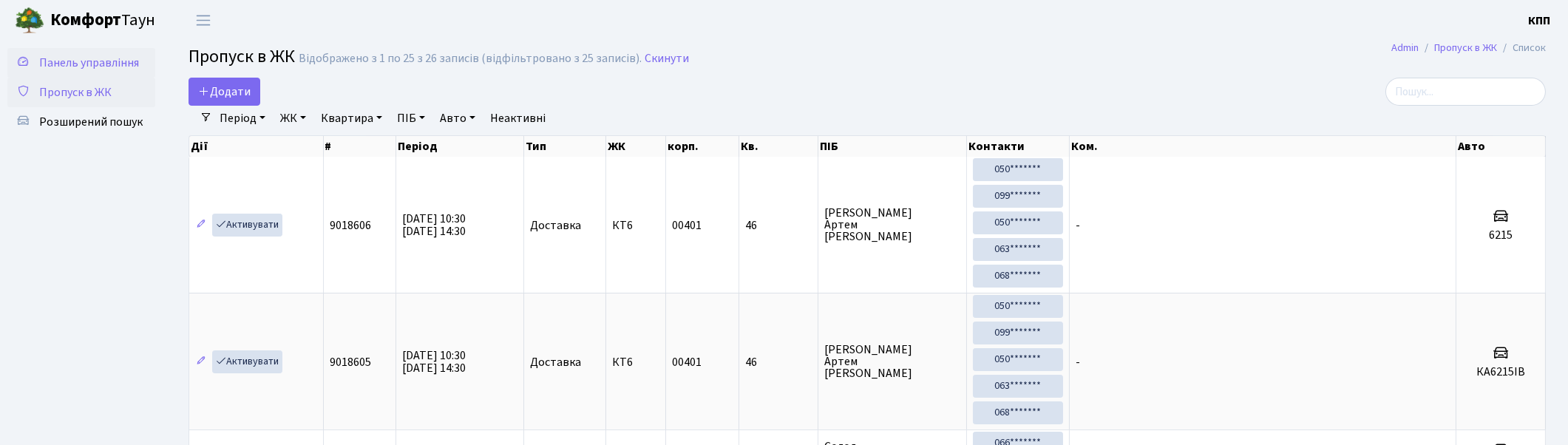
click at [119, 68] on span "Панель управління" at bounding box center [89, 63] width 100 height 16
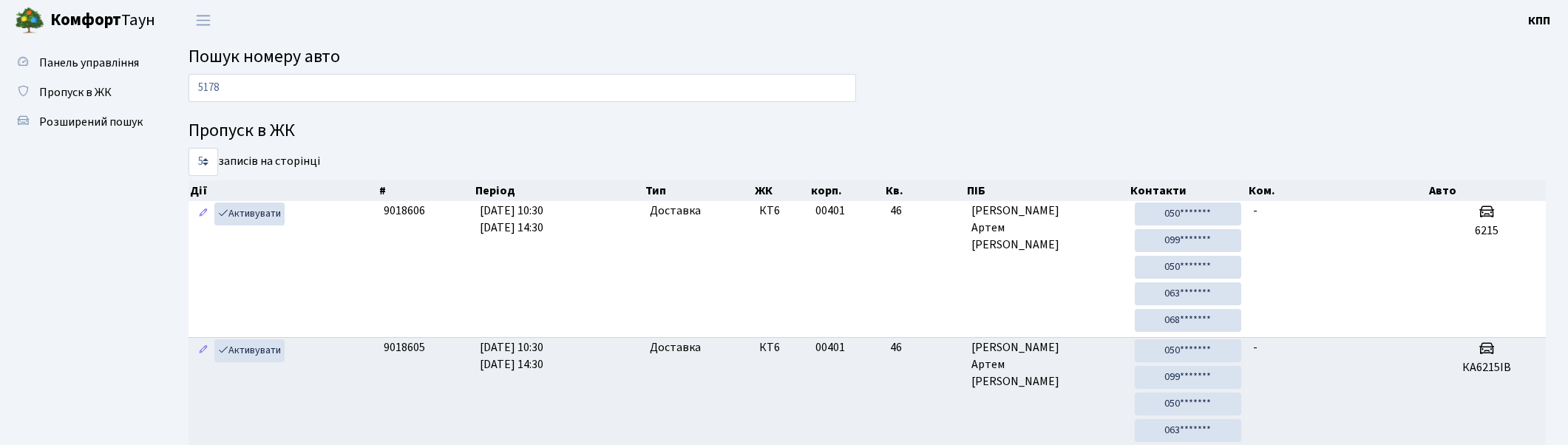
type input "5178"
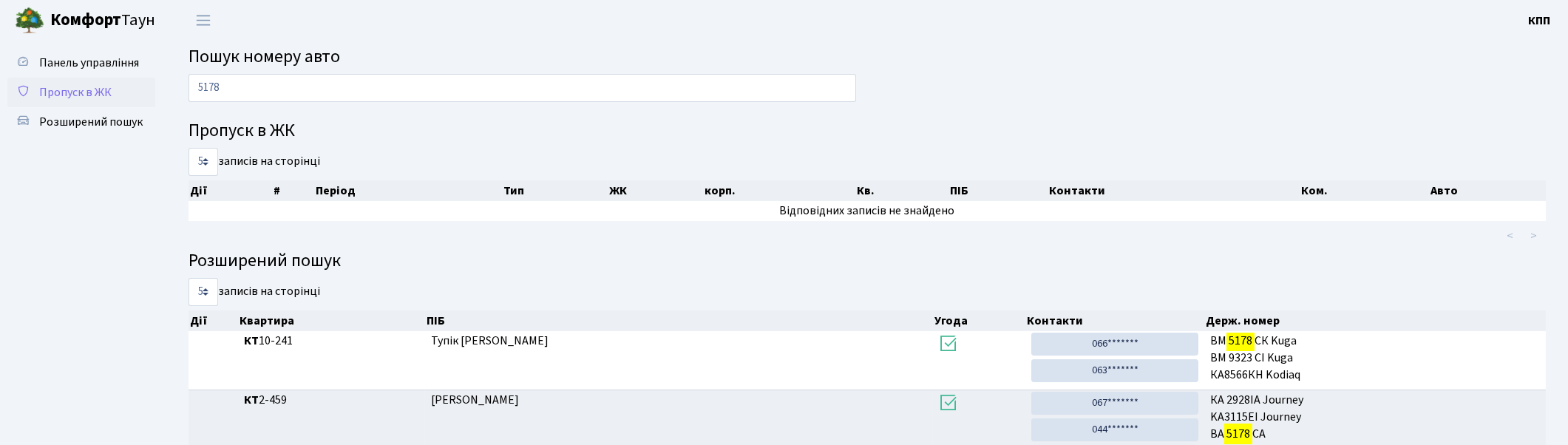
click at [84, 84] on span "Пропуск в ЖК" at bounding box center [75, 93] width 72 height 16
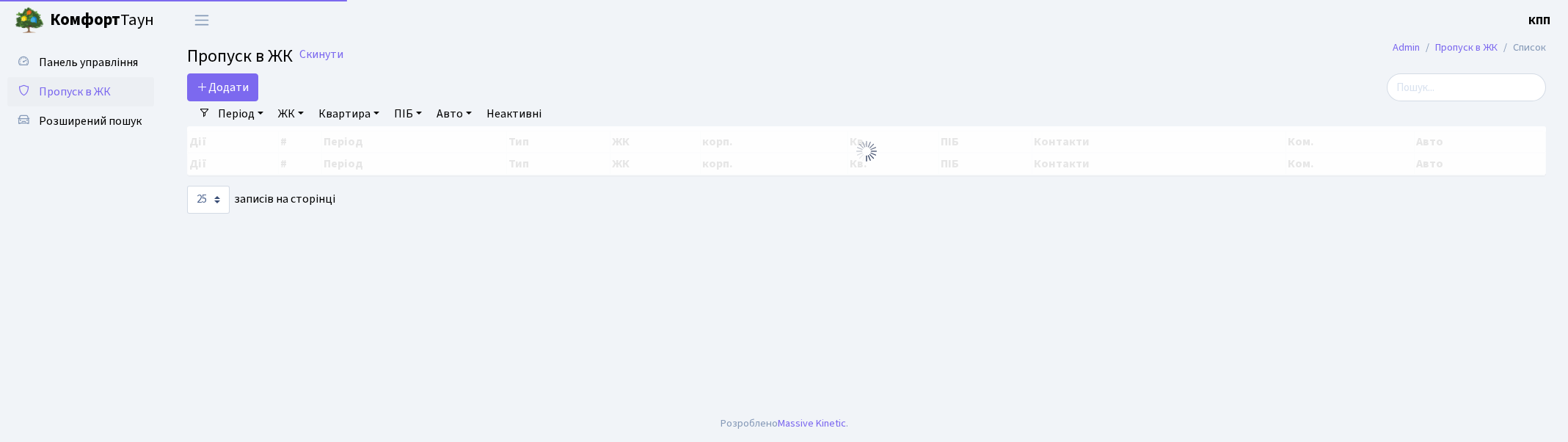
select select "25"
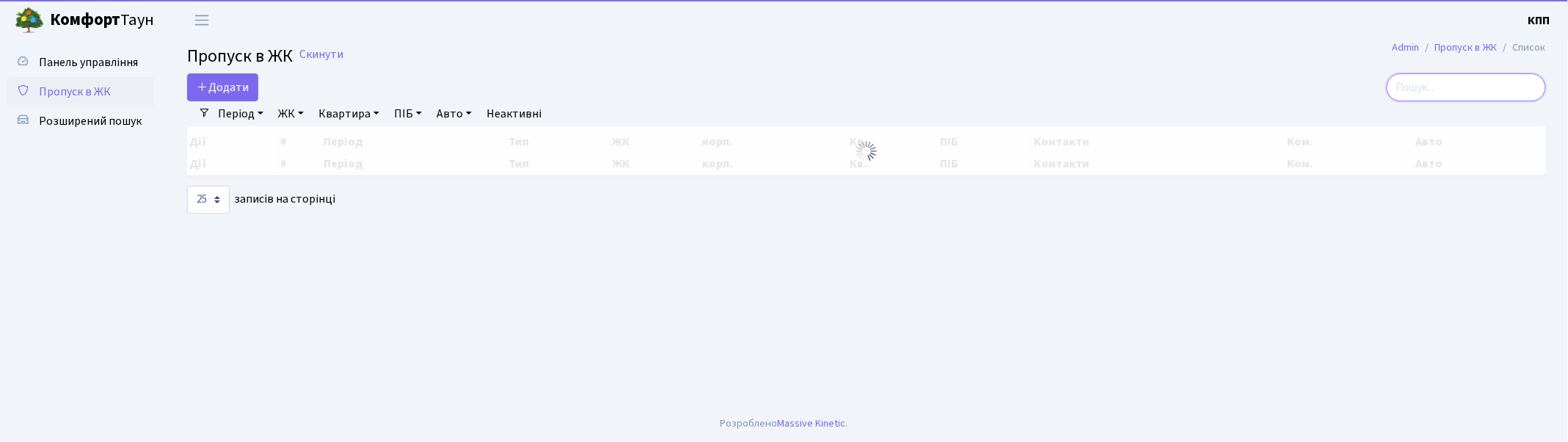
click at [1457, 86] on input "search" at bounding box center [1466, 87] width 159 height 28
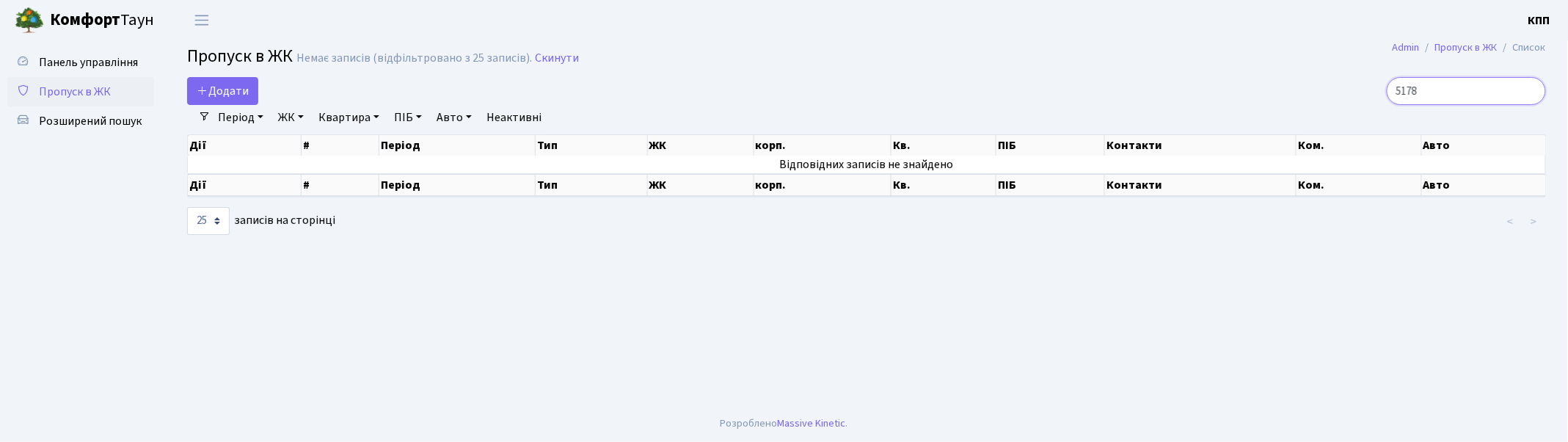
type input "5178"
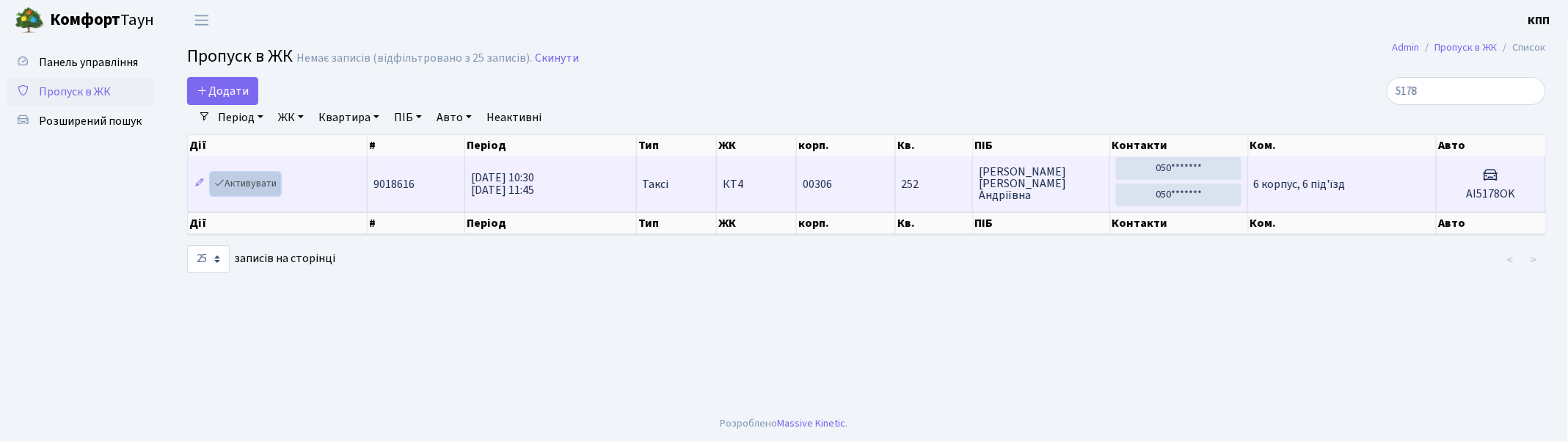
click at [237, 182] on link "Активувати" at bounding box center [246, 184] width 70 height 23
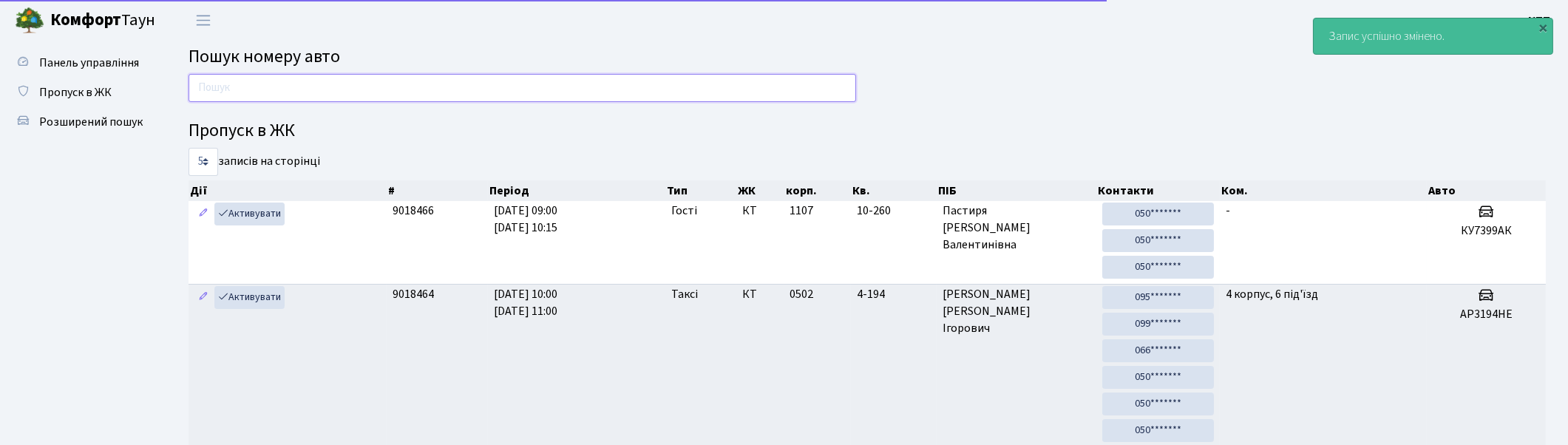
click at [208, 87] on input "text" at bounding box center [522, 88] width 668 height 28
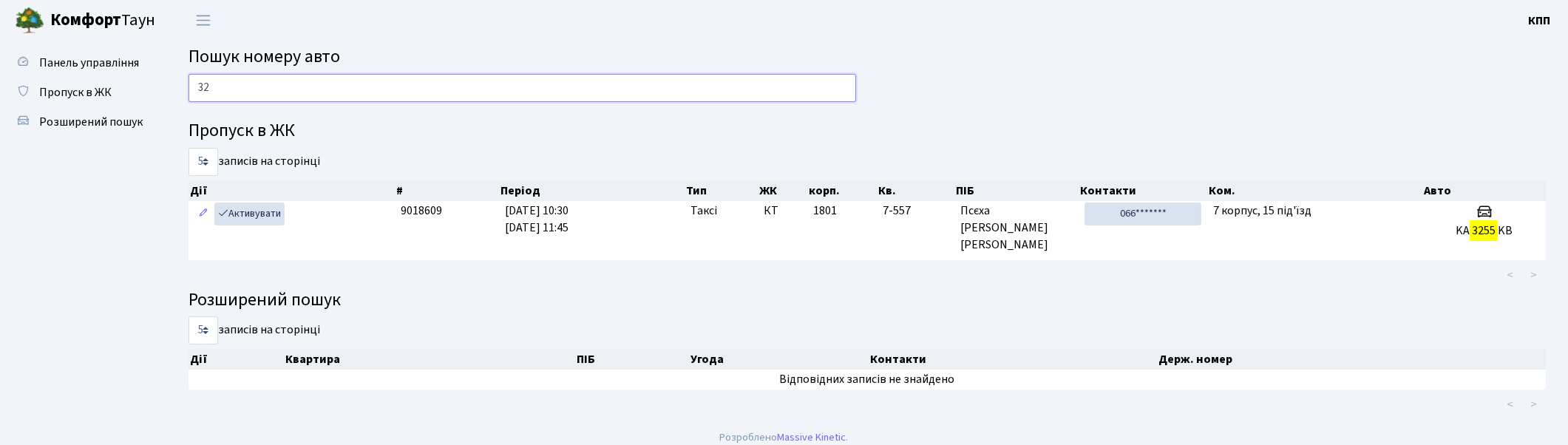
type input "3"
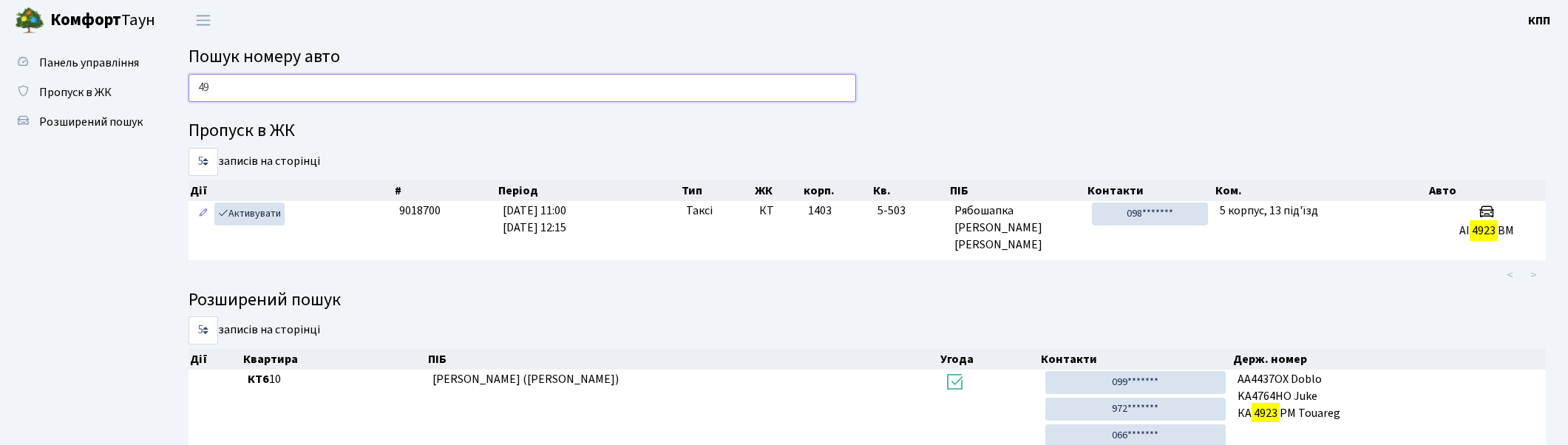
type input "4"
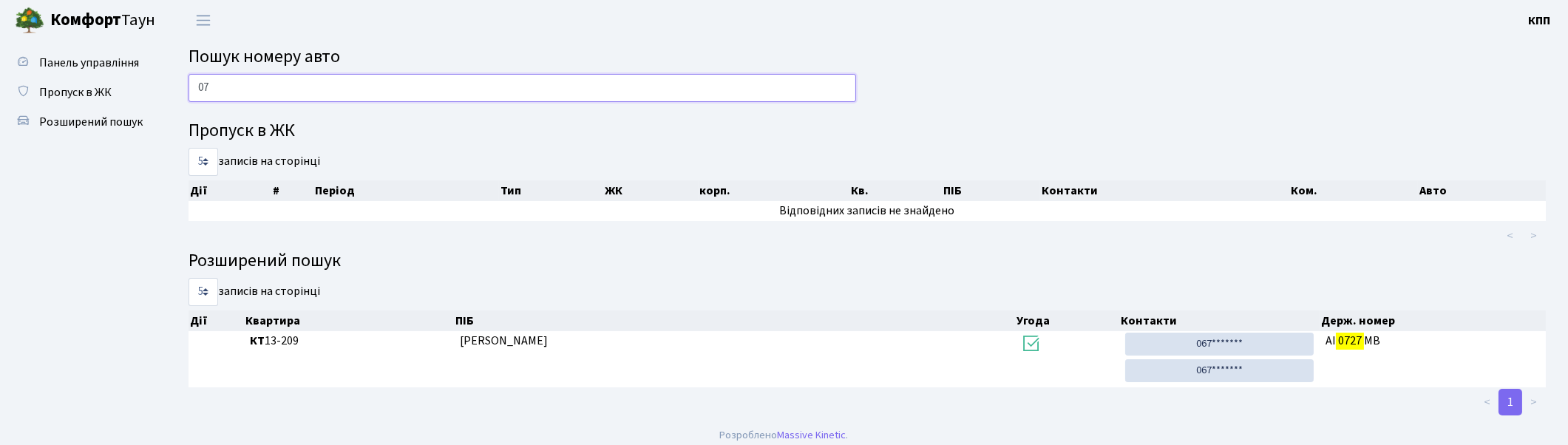
type input "0"
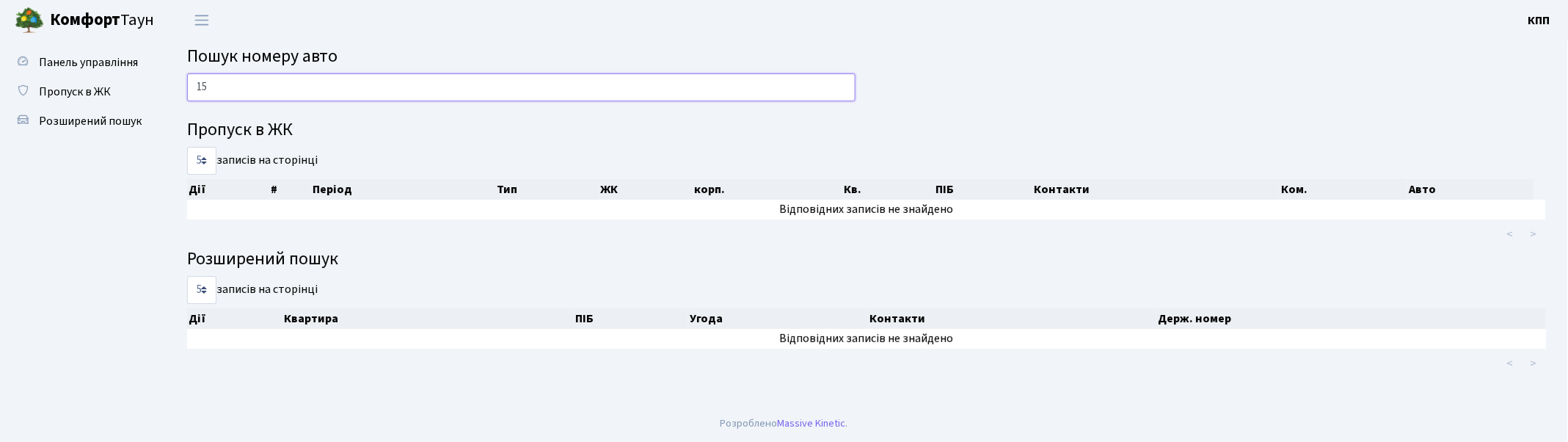
type input "1"
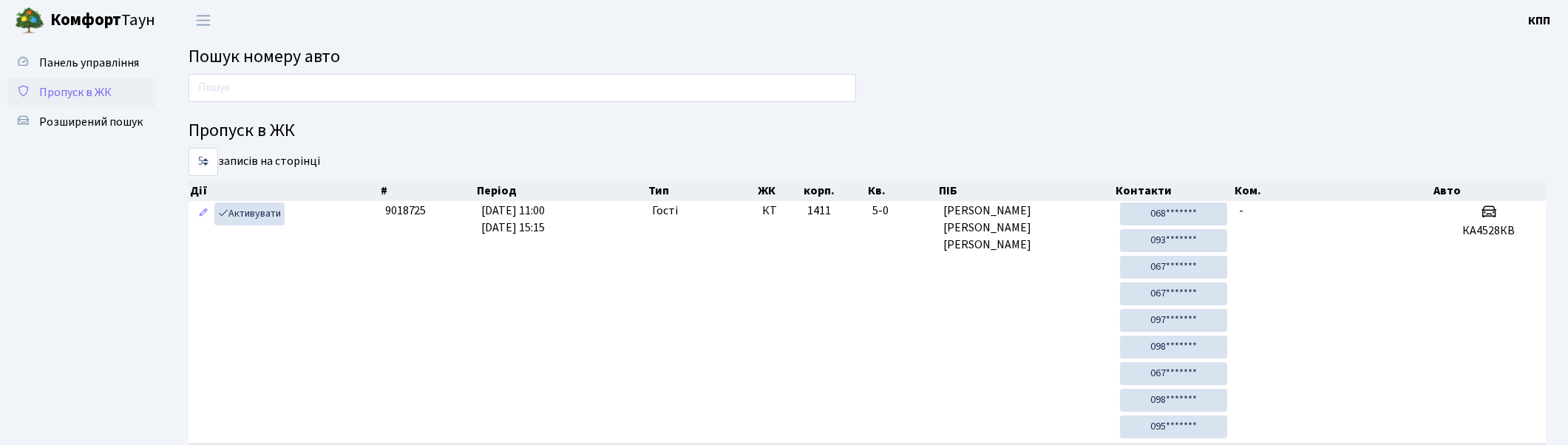
click at [89, 93] on span "Пропуск в ЖК" at bounding box center [75, 93] width 72 height 16
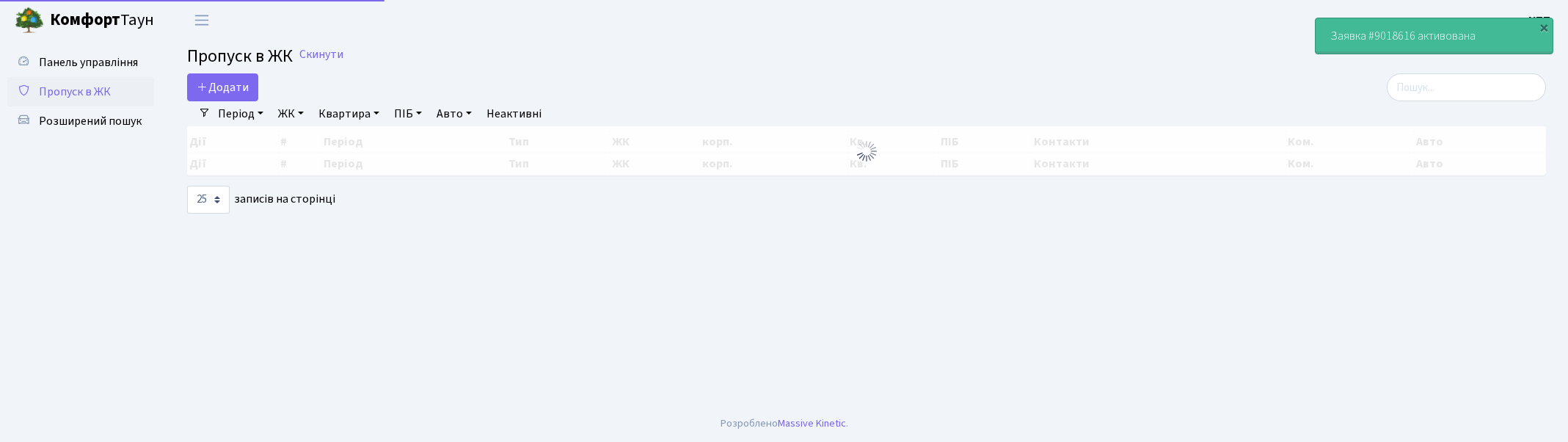
select select "25"
click at [1468, 81] on input "search" at bounding box center [1466, 87] width 159 height 28
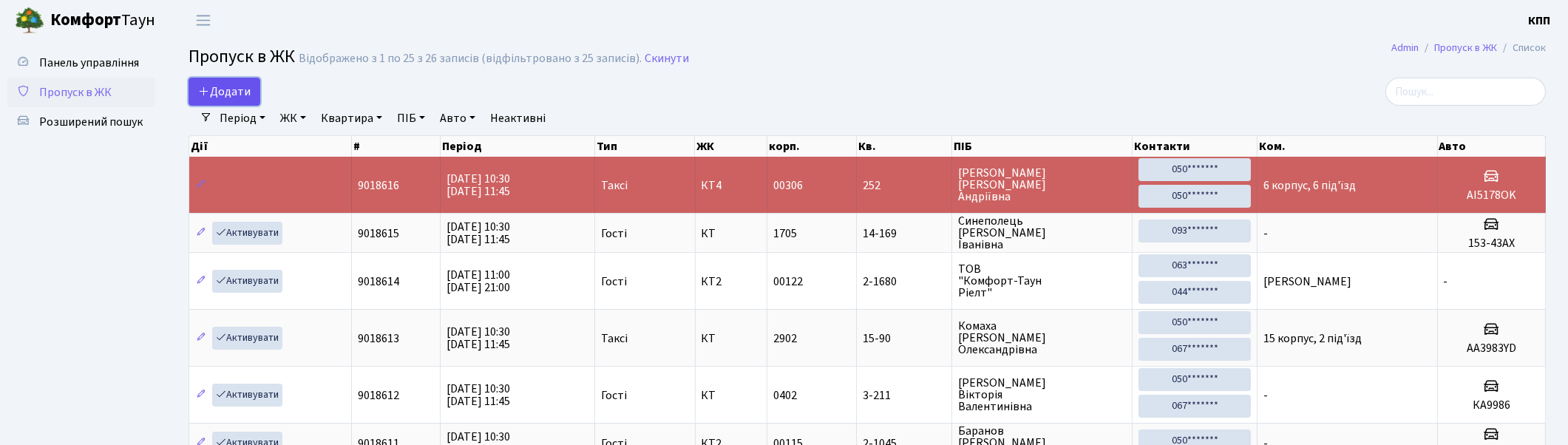
click at [220, 96] on span "Додати" at bounding box center [225, 92] width 52 height 16
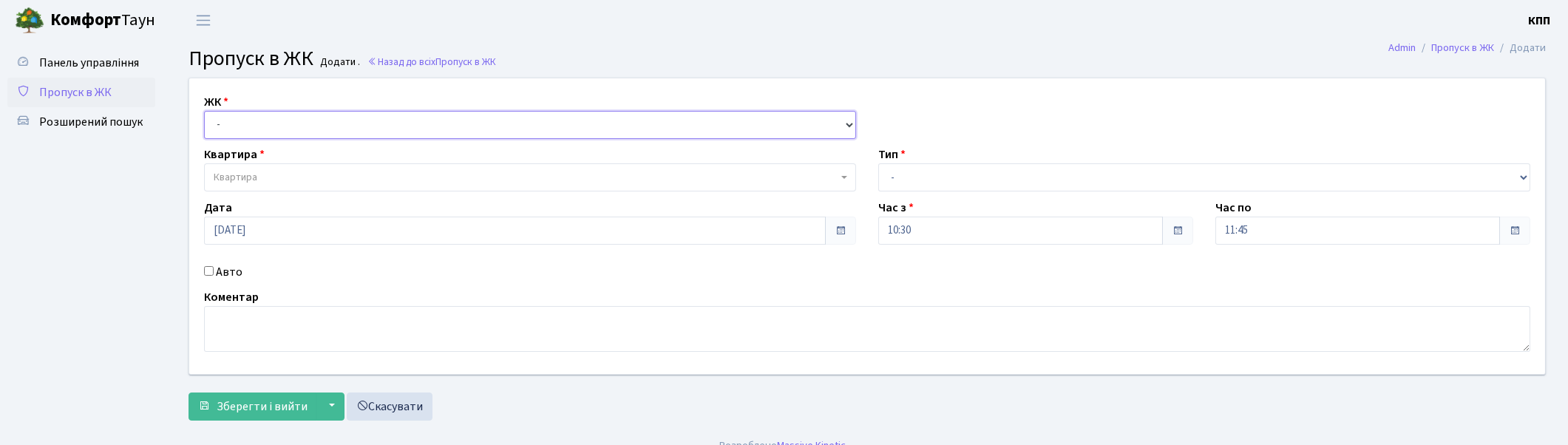
click at [285, 126] on select "- КТ, вул. Регенераторна, 4 КТ2, просп. Соборності, 17 КТ3, вул. Березнева, 16 …" at bounding box center [530, 125] width 652 height 28
select select "271"
click at [204, 111] on select "- КТ, вул. Регенераторна, 4 КТ2, просп. Соборності, 17 КТ3, вул. Березнева, 16 …" at bounding box center [530, 125] width 652 height 28
select select
click at [287, 177] on span "Квартира" at bounding box center [525, 177] width 624 height 15
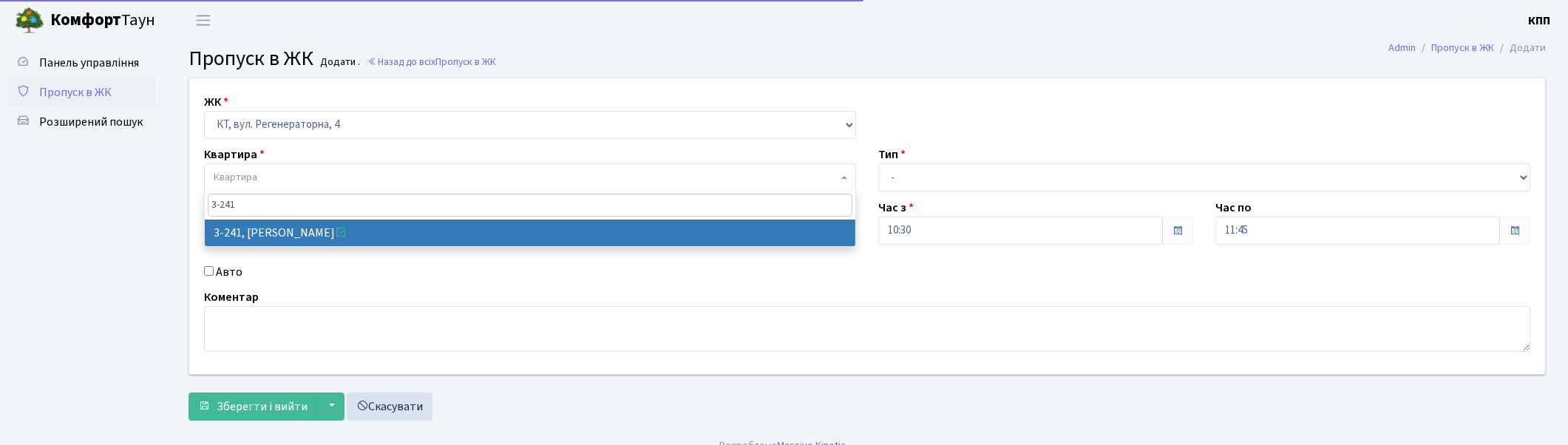
type input "3-241"
drag, startPoint x: 265, startPoint y: 227, endPoint x: 244, endPoint y: 289, distance: 65.5
select select "742"
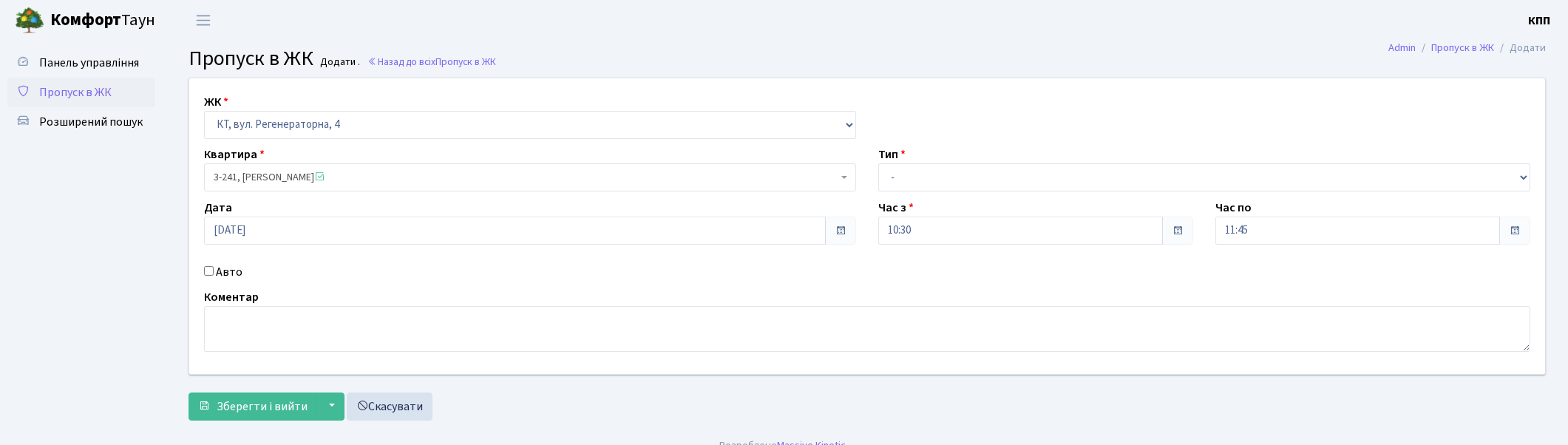
click at [230, 275] on label "Авто" at bounding box center [229, 272] width 26 height 18
click at [214, 275] on input "Авто" at bounding box center [209, 271] width 10 height 10
checkbox input "true"
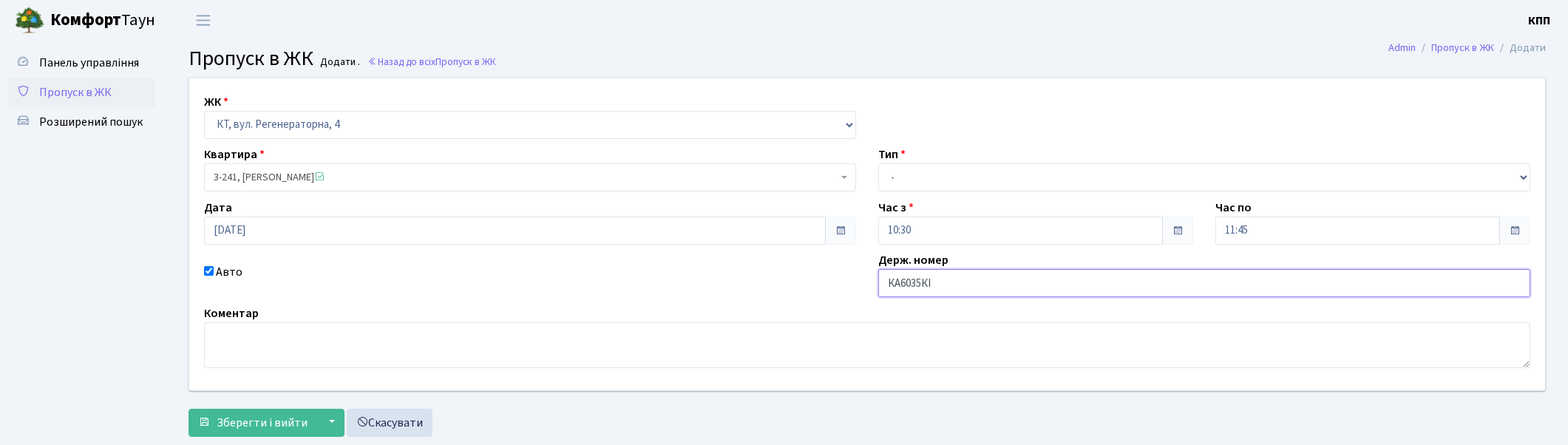
type input "КА6035КІ"
click at [970, 179] on select "- Доставка Таксі Гості Сервіс" at bounding box center [1205, 177] width 652 height 28
select select "2"
click at [879, 163] on select "- Доставка Таксі Гості Сервіс" at bounding box center [1205, 177] width 652 height 28
click at [274, 421] on span "Зберегти і вийти" at bounding box center [261, 423] width 91 height 16
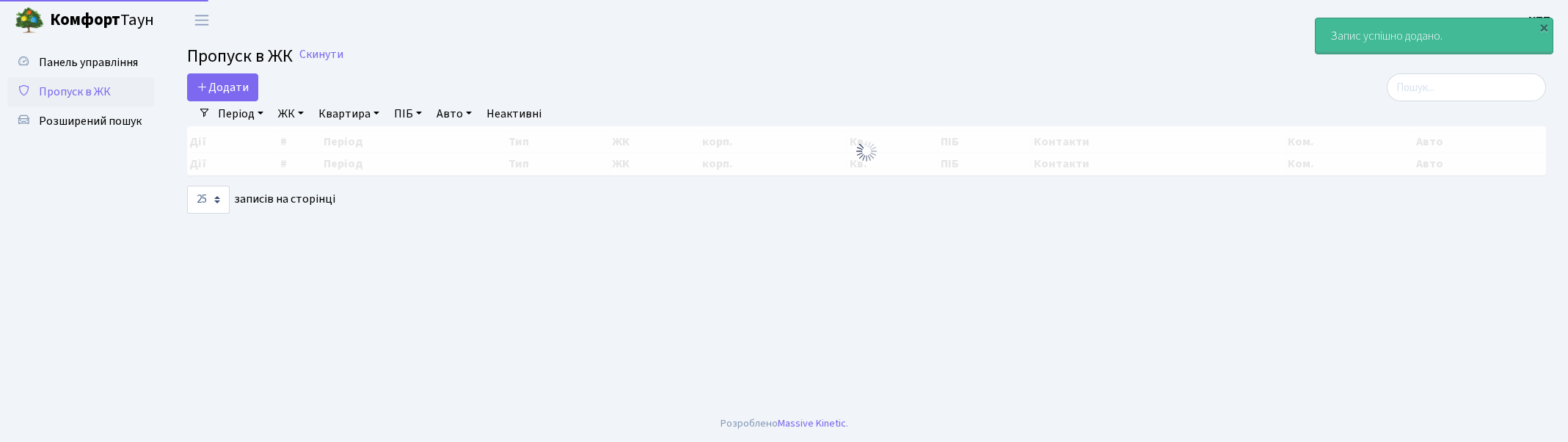
select select "25"
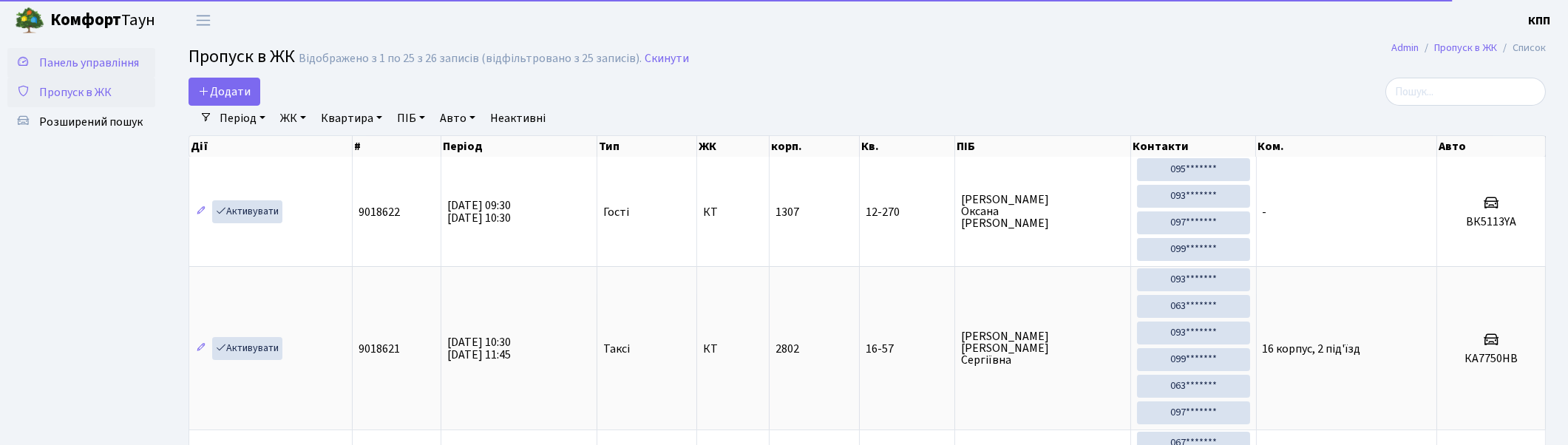
click at [101, 62] on span "Панель управління" at bounding box center [89, 63] width 100 height 16
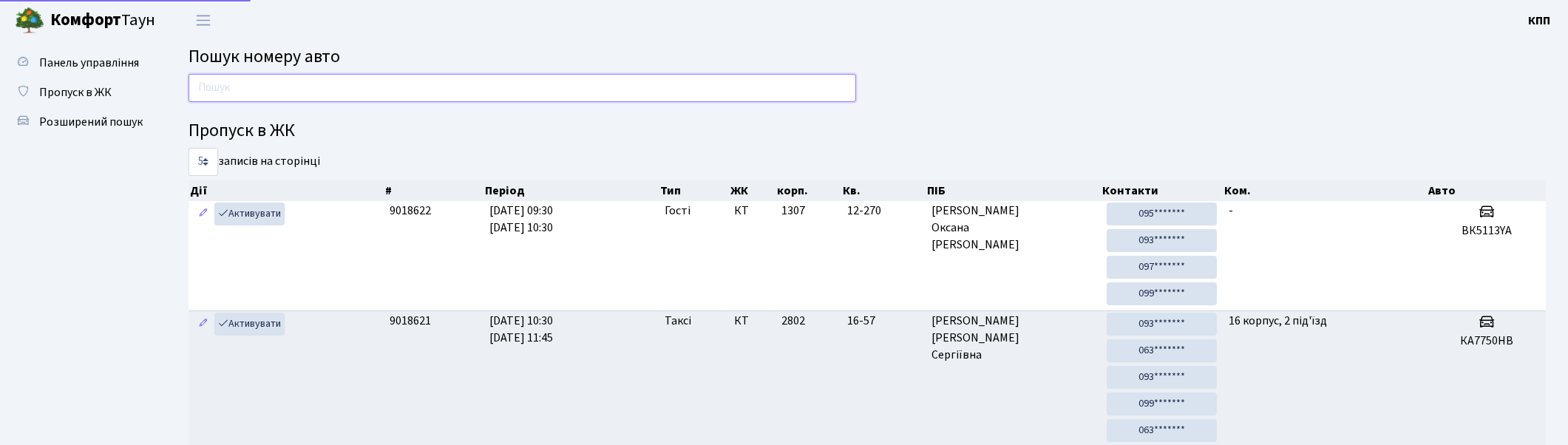
click at [366, 93] on input "text" at bounding box center [522, 88] width 668 height 28
type input "9986"
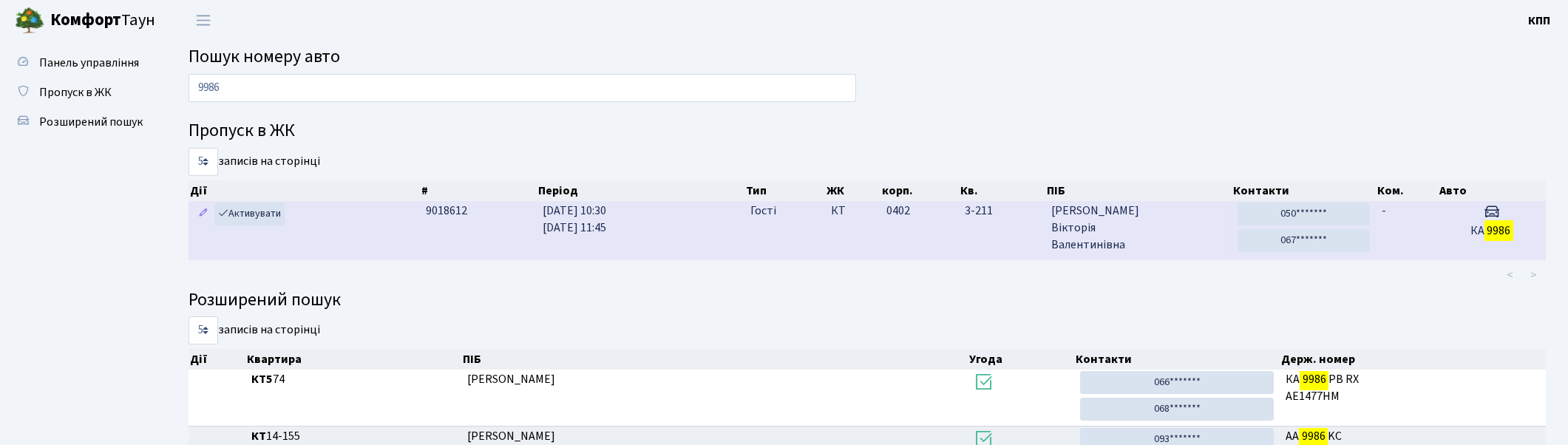
click at [824, 242] on td "Гості" at bounding box center [784, 229] width 80 height 58
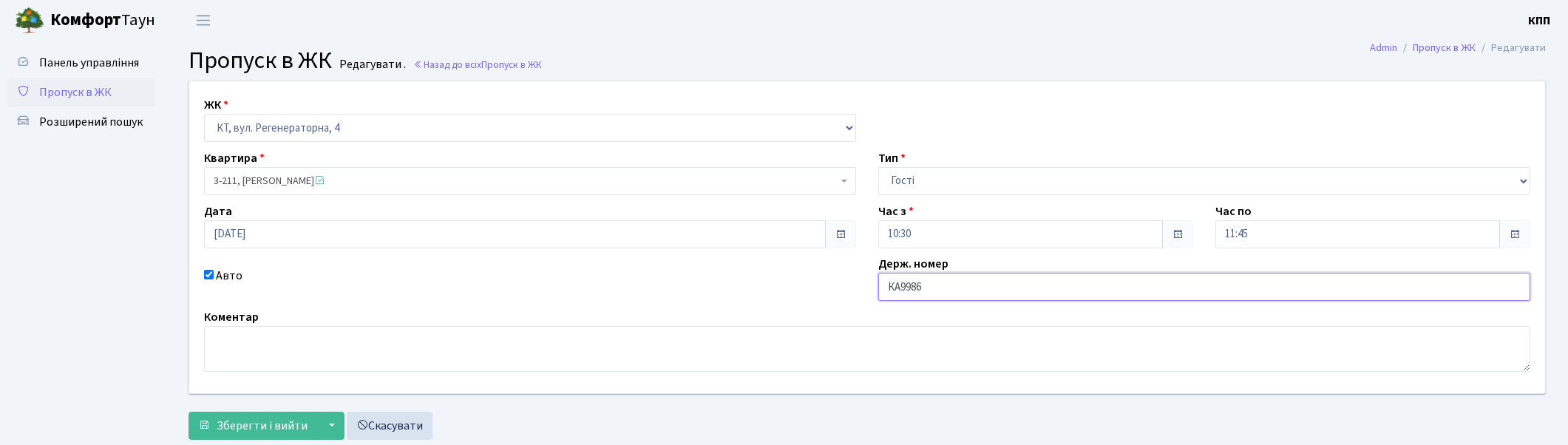
click at [957, 286] on input "КА9986" at bounding box center [1205, 287] width 652 height 28
type input "КА9986НХ"
click at [261, 433] on span "Зберегти і вийти" at bounding box center [261, 426] width 91 height 16
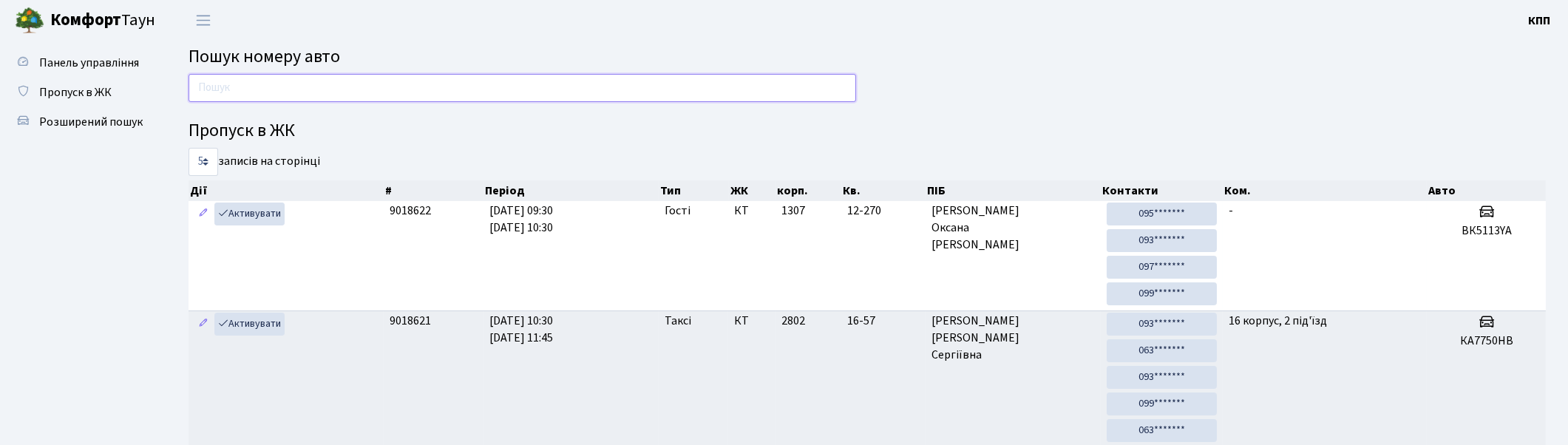
click at [274, 98] on input "text" at bounding box center [522, 88] width 668 height 28
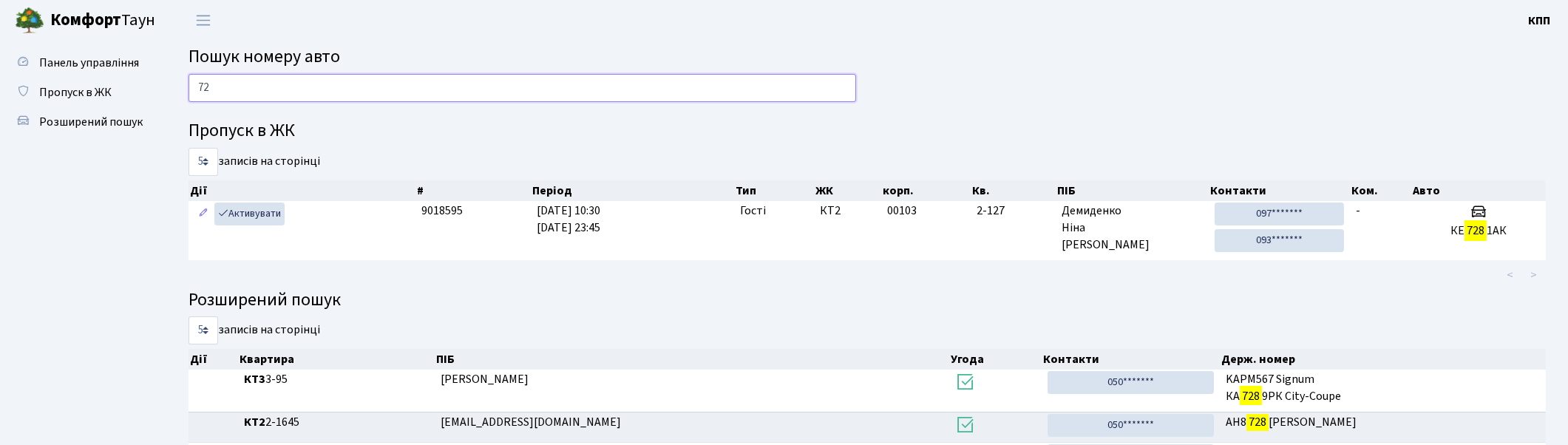
type input "7"
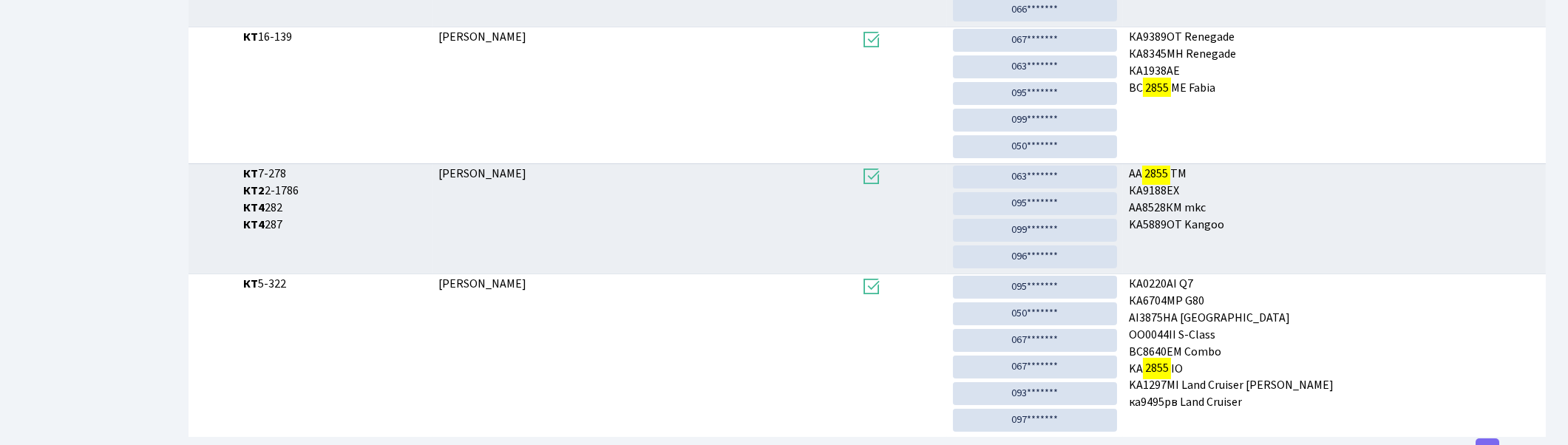
scroll to position [464, 0]
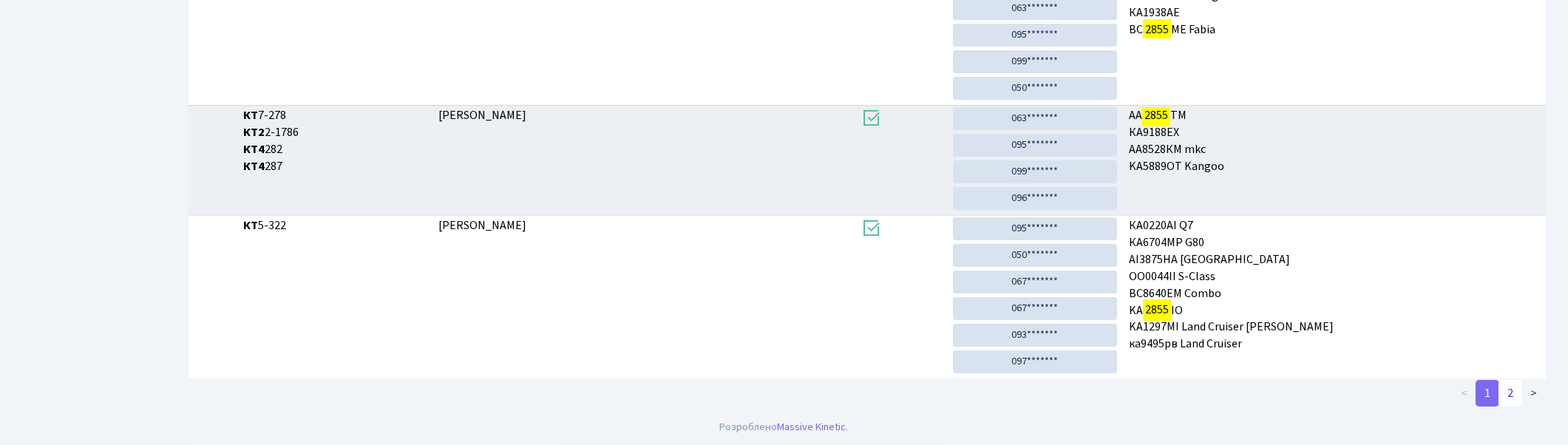
type input "2855"
click at [1518, 402] on link "2" at bounding box center [1510, 393] width 24 height 26
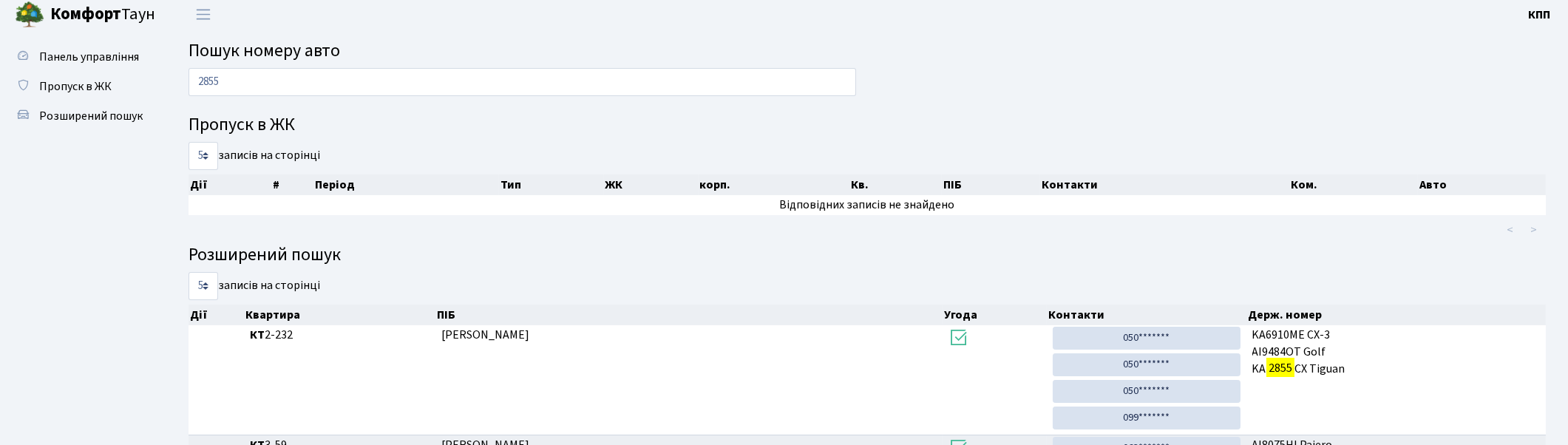
scroll to position [0, 0]
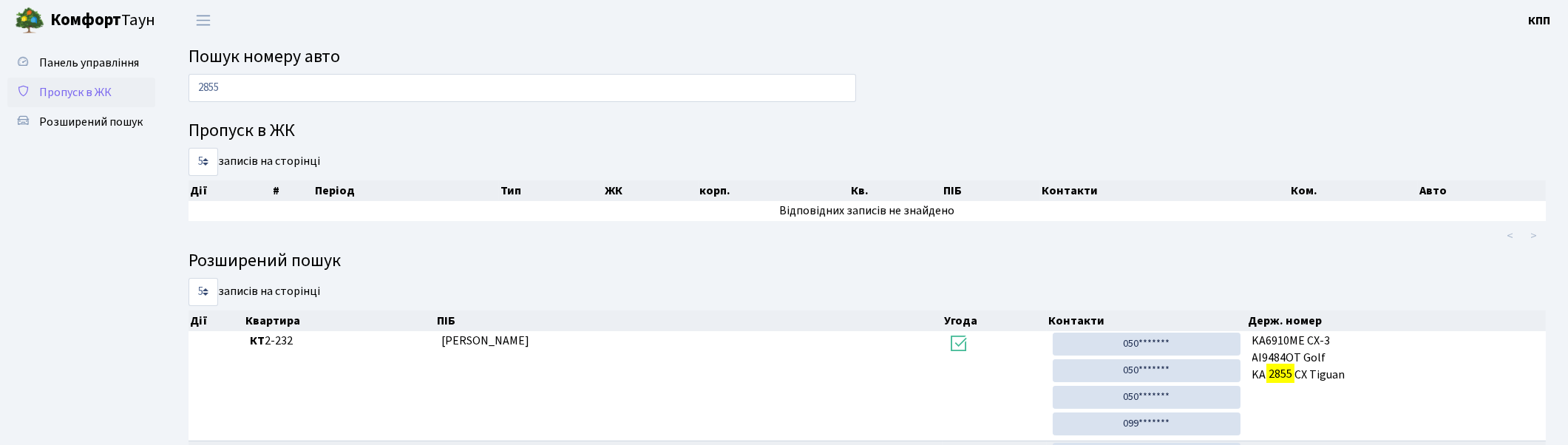
click at [63, 84] on span "Пропуск в ЖК" at bounding box center [75, 93] width 72 height 16
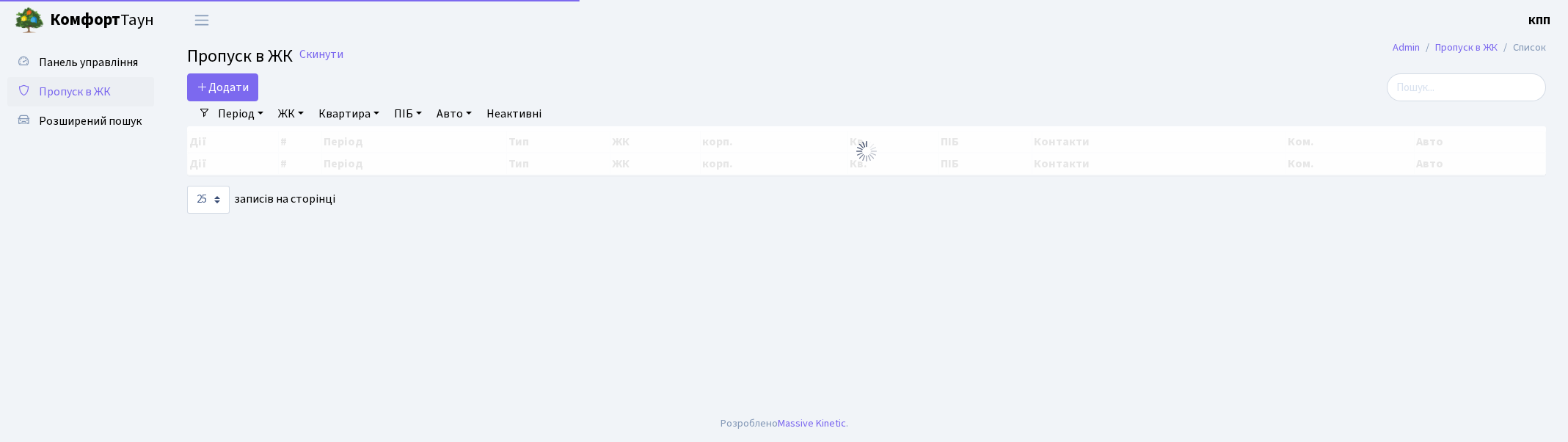
select select "25"
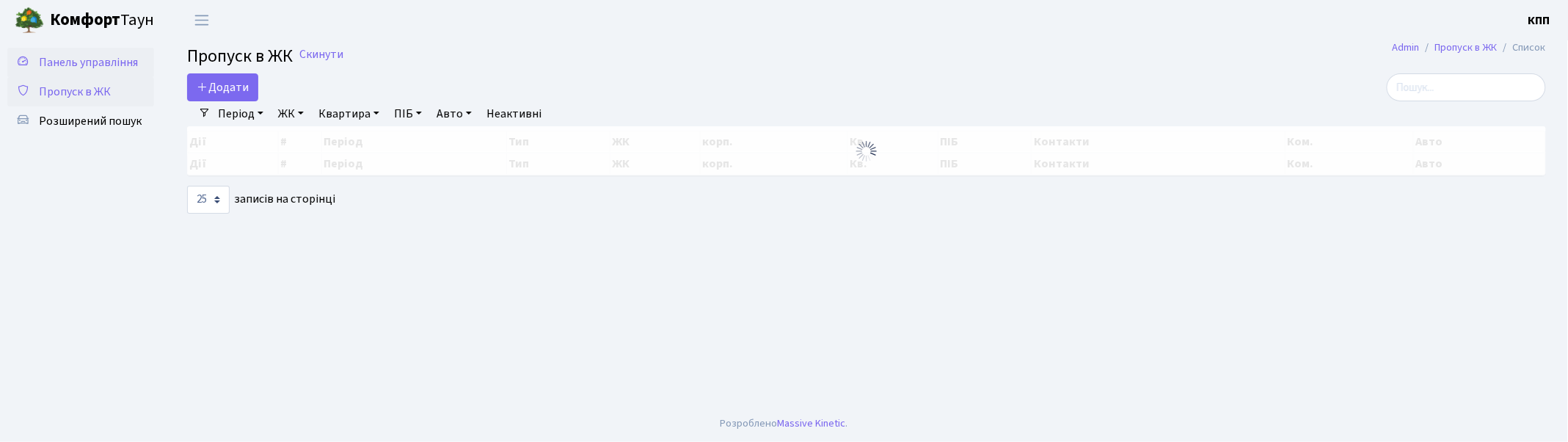
click at [97, 63] on span "Панель управління" at bounding box center [89, 63] width 99 height 16
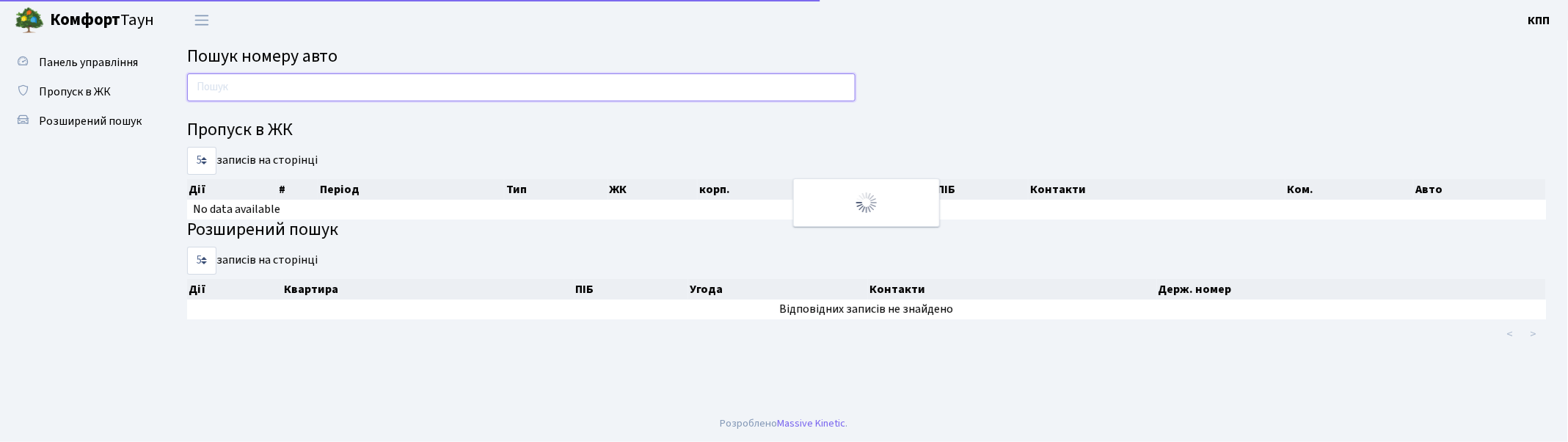
drag, startPoint x: 0, startPoint y: 0, endPoint x: 335, endPoint y: 93, distance: 347.7
click at [335, 93] on input "text" at bounding box center [521, 87] width 669 height 28
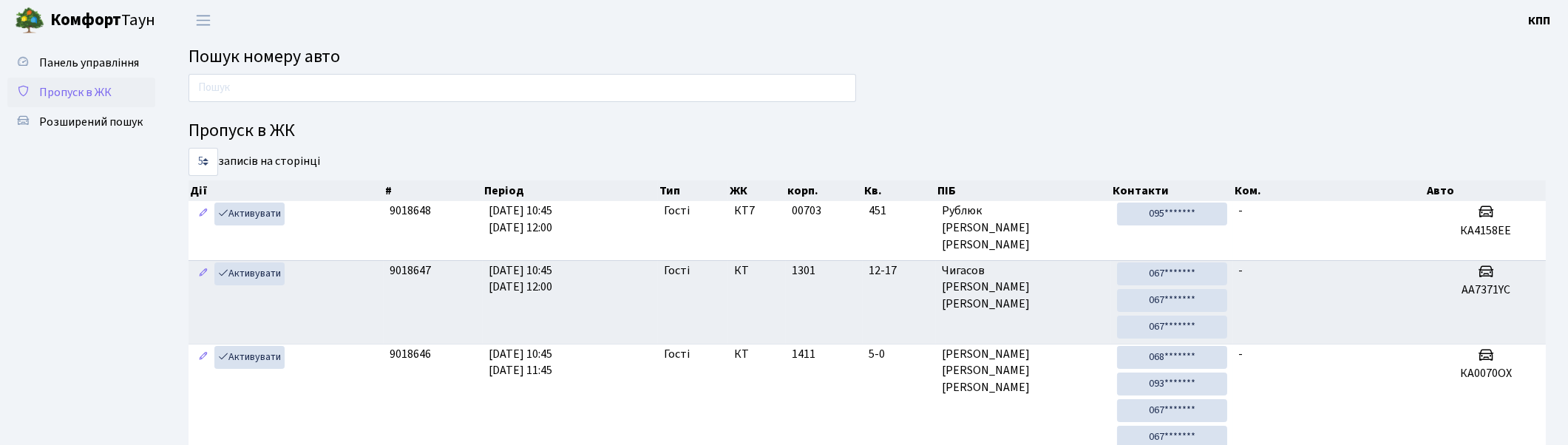
click at [94, 90] on span "Пропуск в ЖК" at bounding box center [75, 93] width 72 height 16
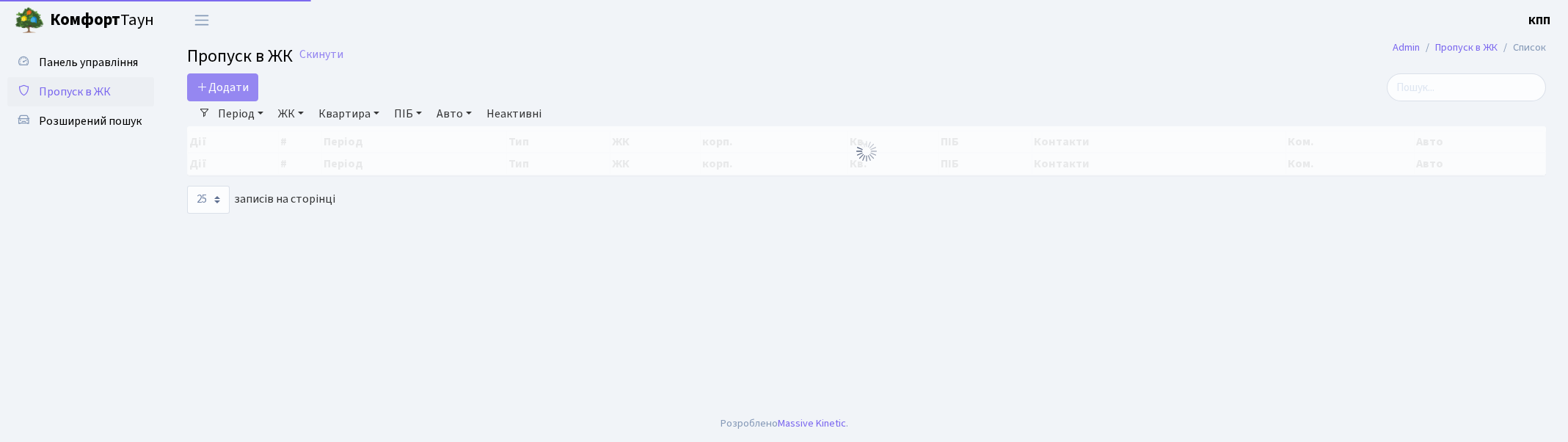
select select "25"
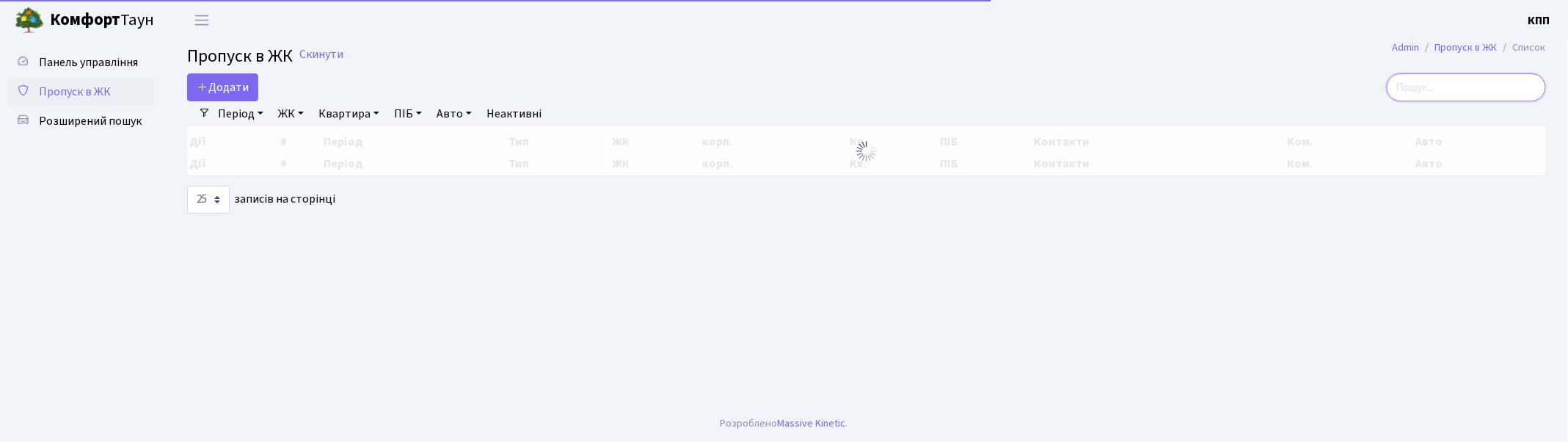
click at [1453, 86] on input "search" at bounding box center [1466, 87] width 159 height 28
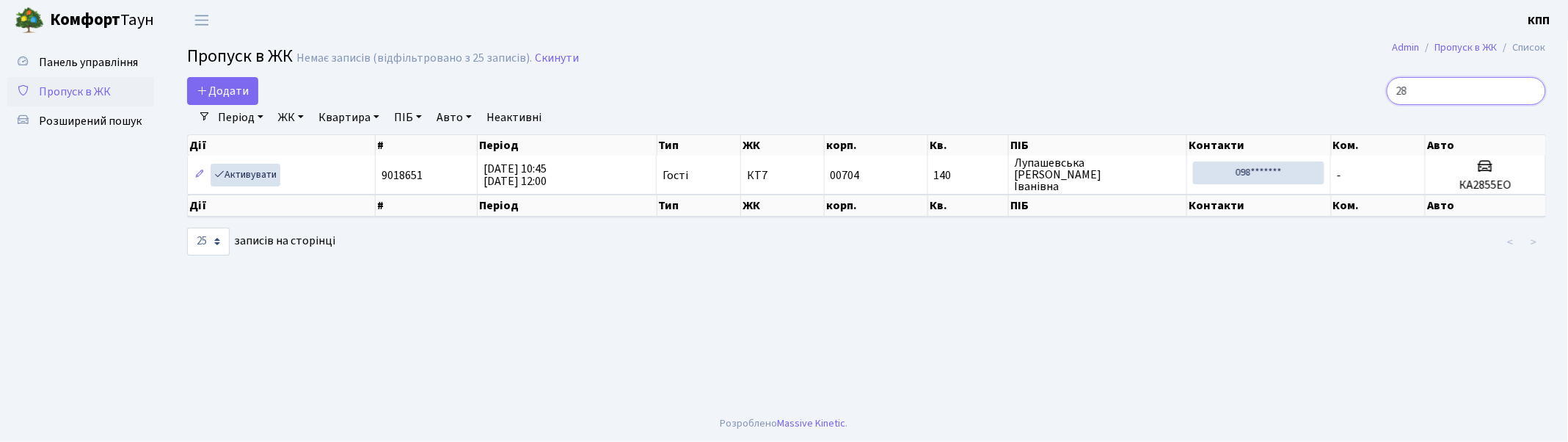
type input "2"
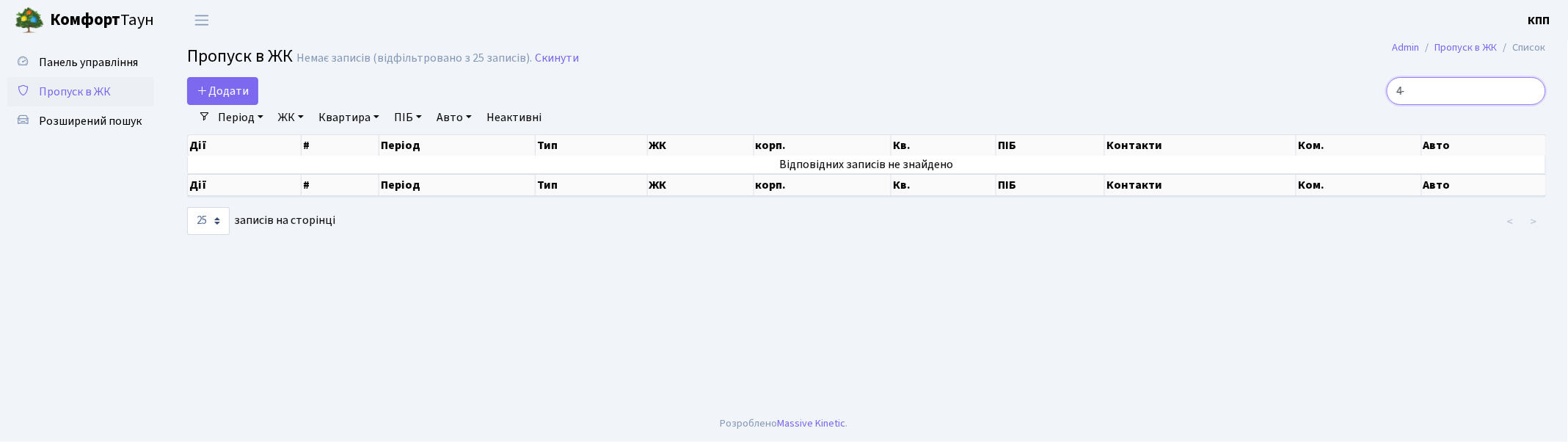
type input "4"
type input "3-25"
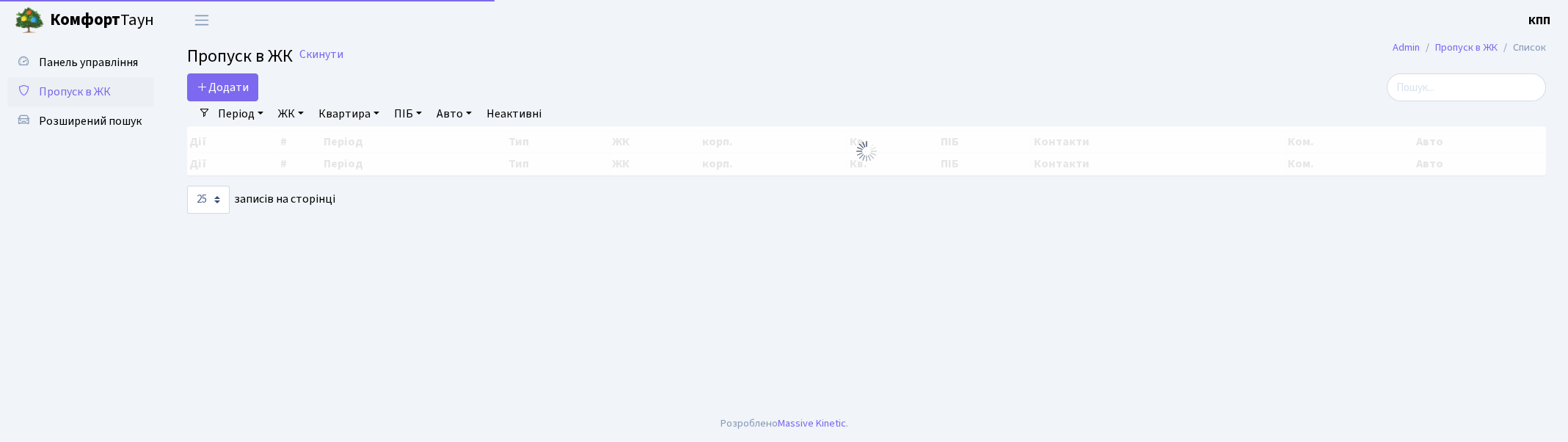
select select "25"
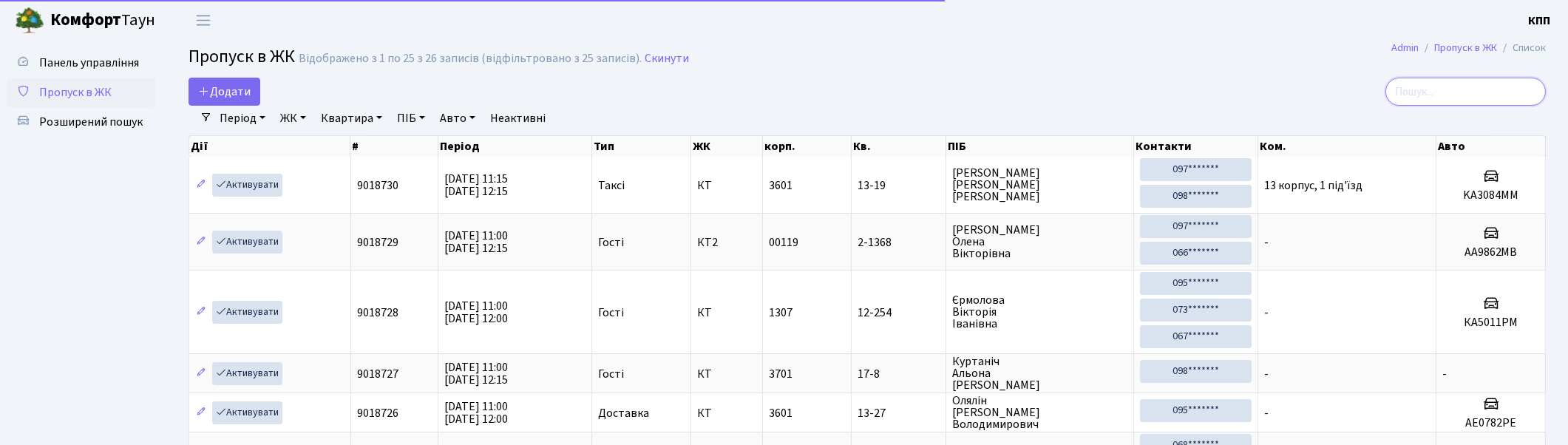
click at [1502, 94] on input "search" at bounding box center [1466, 92] width 161 height 28
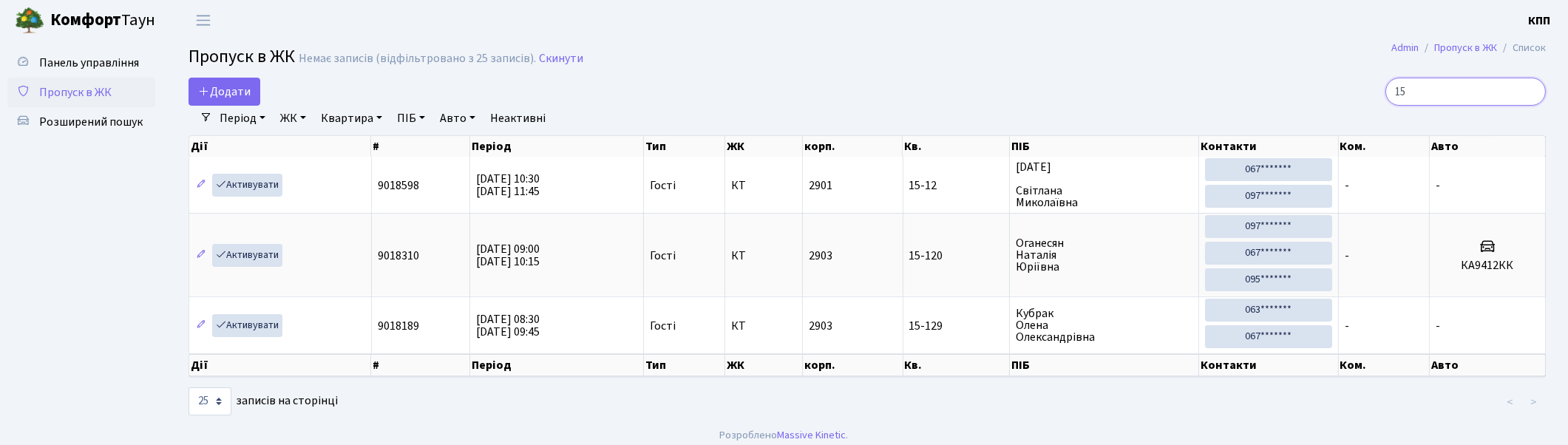
type input "1"
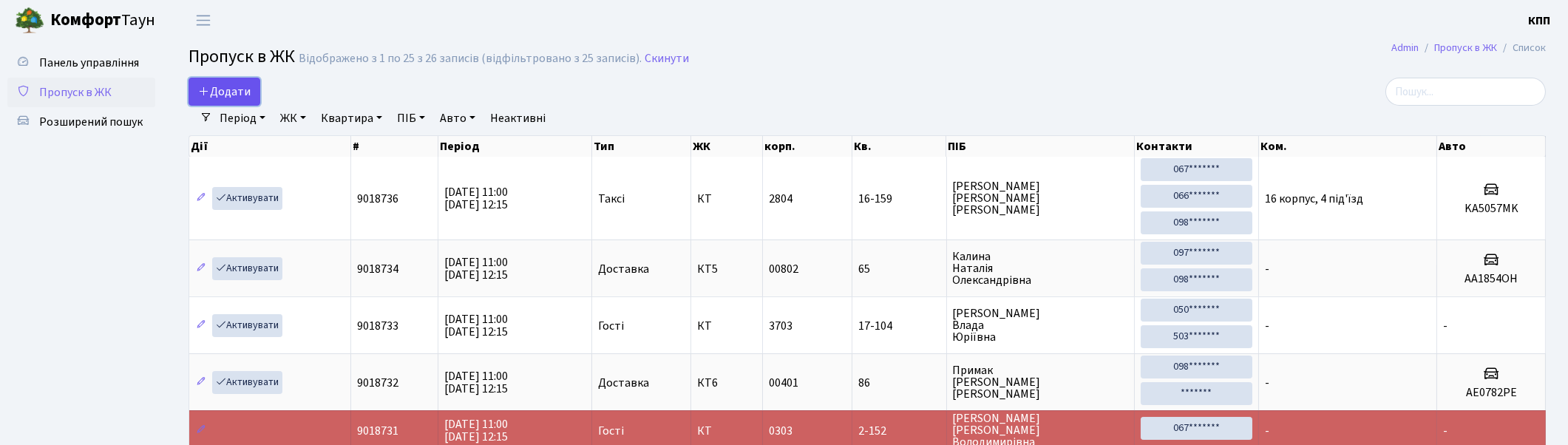
click at [216, 98] on span "Додати" at bounding box center [225, 92] width 52 height 16
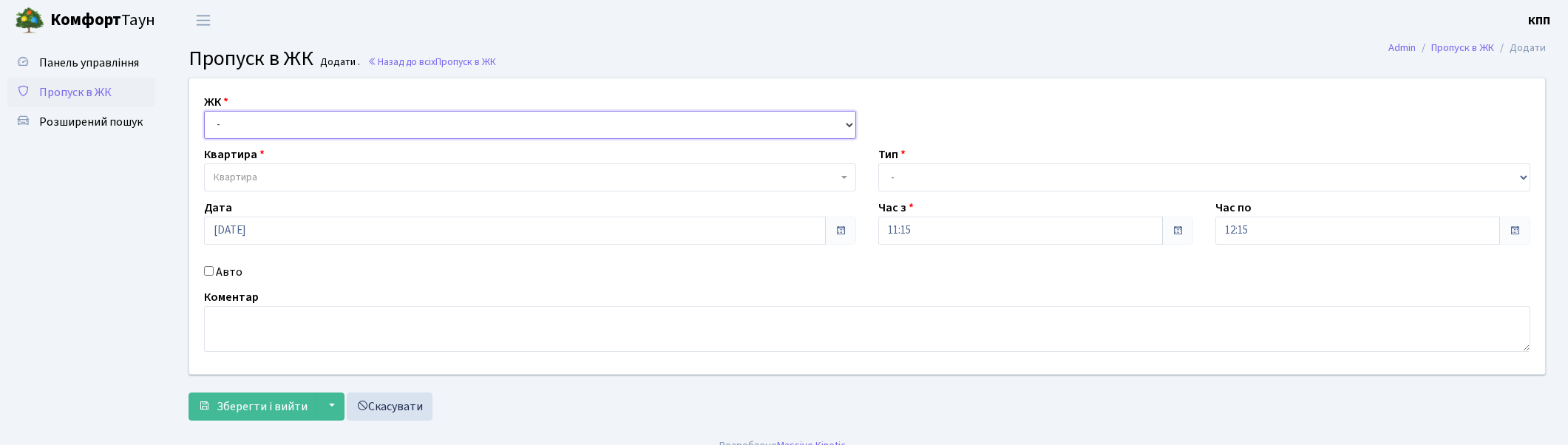
click at [220, 134] on select "- КТ, вул. Регенераторна, 4 КТ2, просп. [STREET_ADDRESS] [STREET_ADDRESS] [PERS…" at bounding box center [530, 125] width 652 height 28
click at [204, 111] on select "- КТ, вул. Регенераторна, 4 КТ2, просп. [STREET_ADDRESS] [STREET_ADDRESS] [PERS…" at bounding box center [530, 125] width 652 height 28
click at [234, 136] on select "- КТ, вул. Регенераторна, 4 КТ2, просп. [STREET_ADDRESS] [STREET_ADDRESS] [PERS…" at bounding box center [530, 125] width 652 height 28
select select "271"
click at [204, 111] on select "- КТ, вул. Регенераторна, 4 КТ2, просп. [STREET_ADDRESS] [STREET_ADDRESS] [PERS…" at bounding box center [530, 125] width 652 height 28
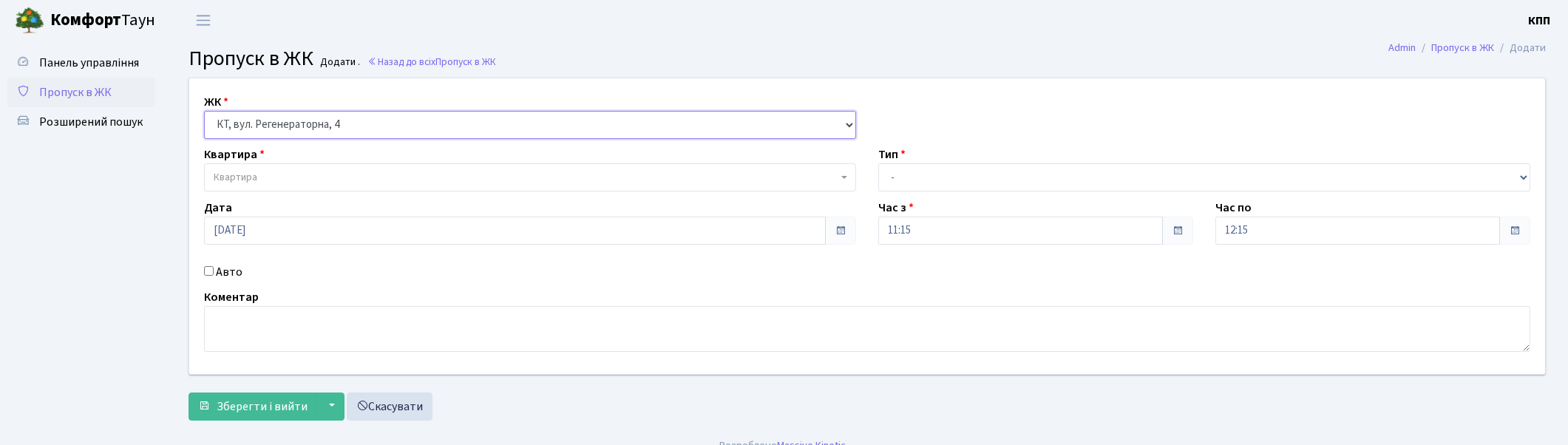
select select
click at [208, 268] on input "Авто" at bounding box center [209, 271] width 10 height 10
checkbox input "true"
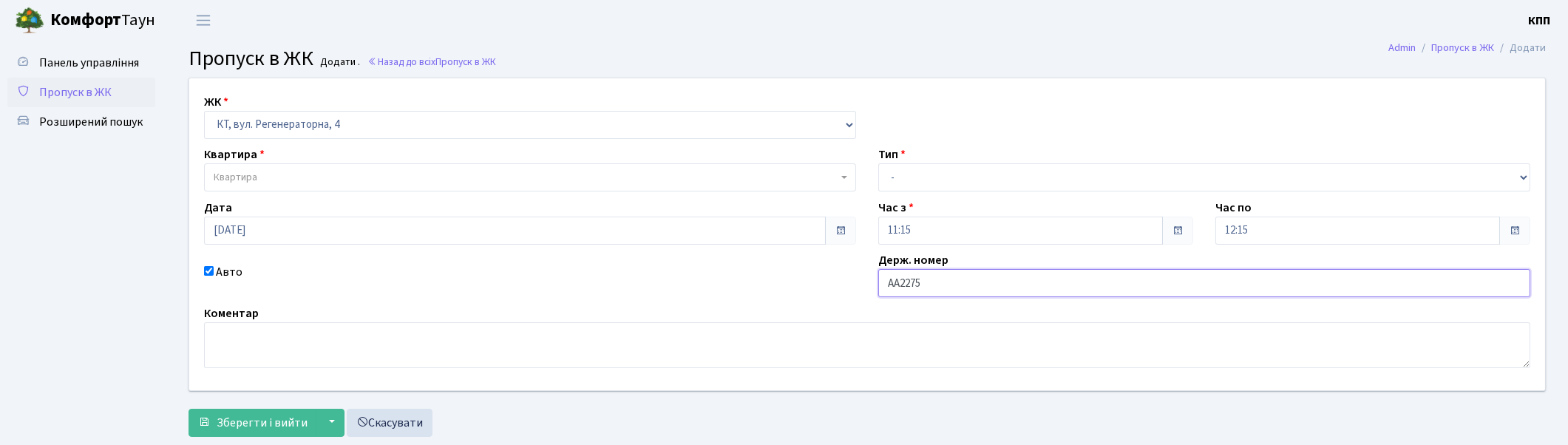
type input "АА2275КН"
click at [902, 173] on select "- Доставка Таксі Гості Сервіс" at bounding box center [1205, 177] width 652 height 28
select select "3"
click at [879, 163] on select "- Доставка Таксі Гості Сервіс" at bounding box center [1205, 177] width 652 height 28
click at [306, 188] on div "ЖК - КТ, вул. Регенераторна, 4 КТ2, просп. [STREET_ADDRESS] [STREET_ADDRESS] [P…" at bounding box center [866, 234] width 1378 height 312
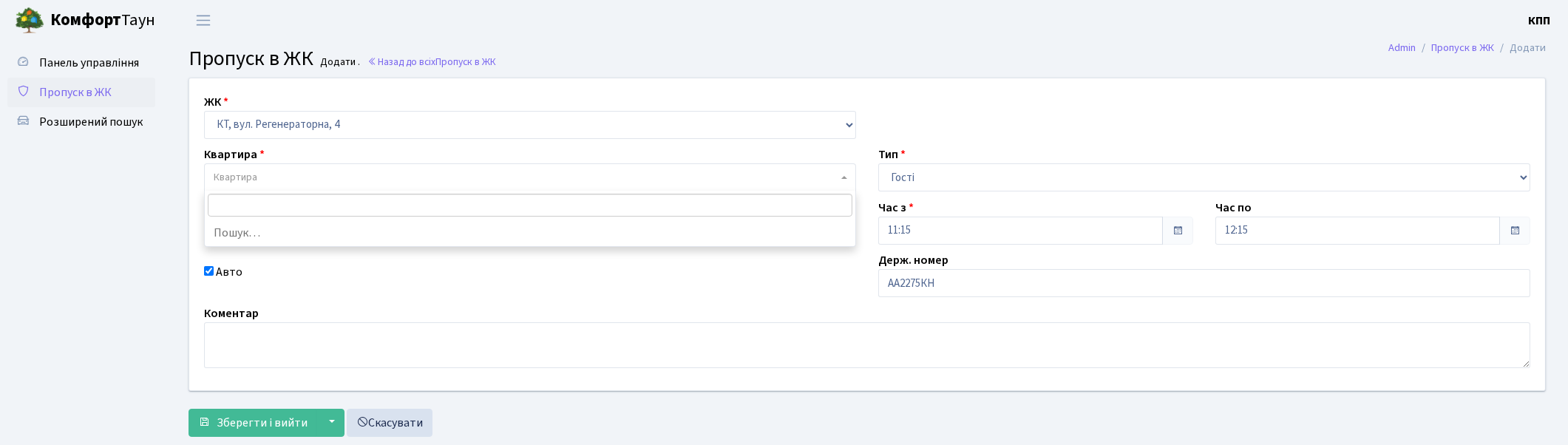
drag, startPoint x: 306, startPoint y: 187, endPoint x: 316, endPoint y: 190, distance: 10.4
click at [306, 186] on span "Квартира" at bounding box center [530, 177] width 652 height 28
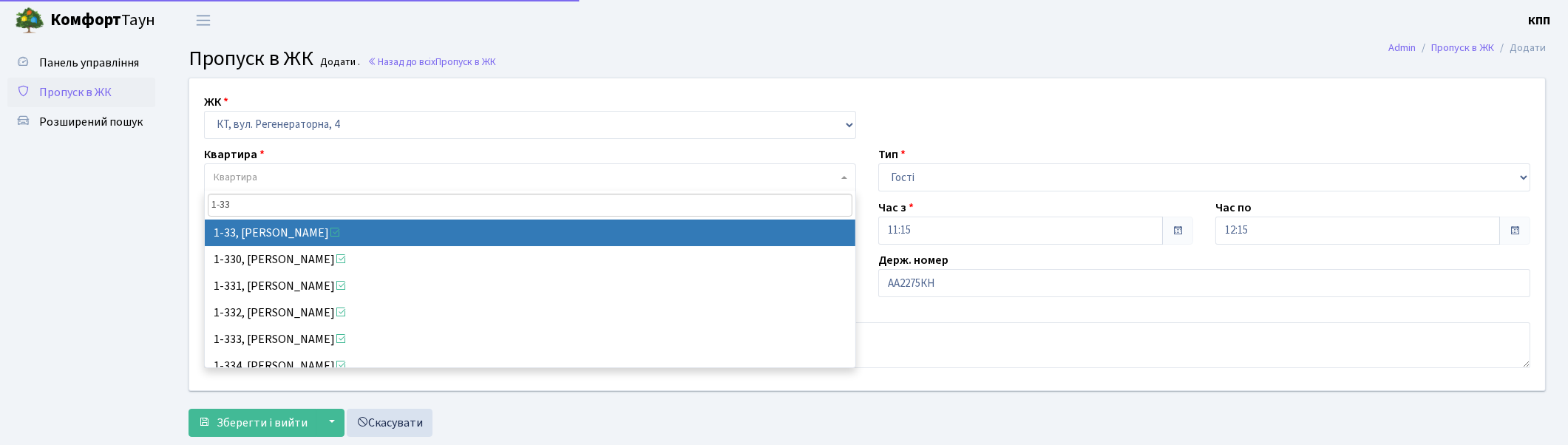
type input "1-33"
select select "33"
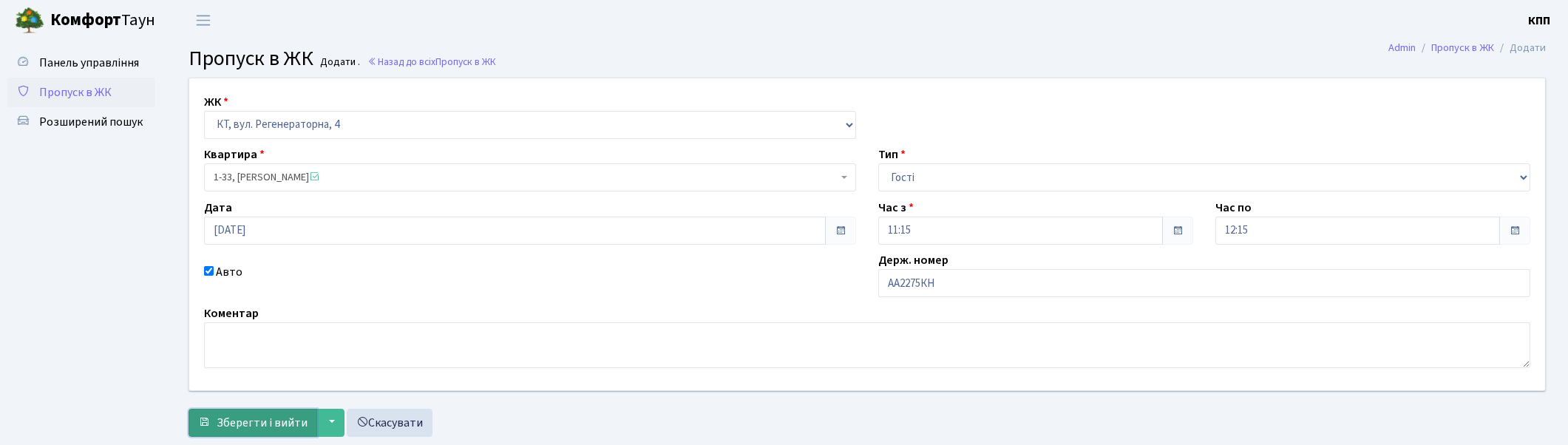
click at [242, 418] on span "Зберегти і вийти" at bounding box center [261, 423] width 91 height 16
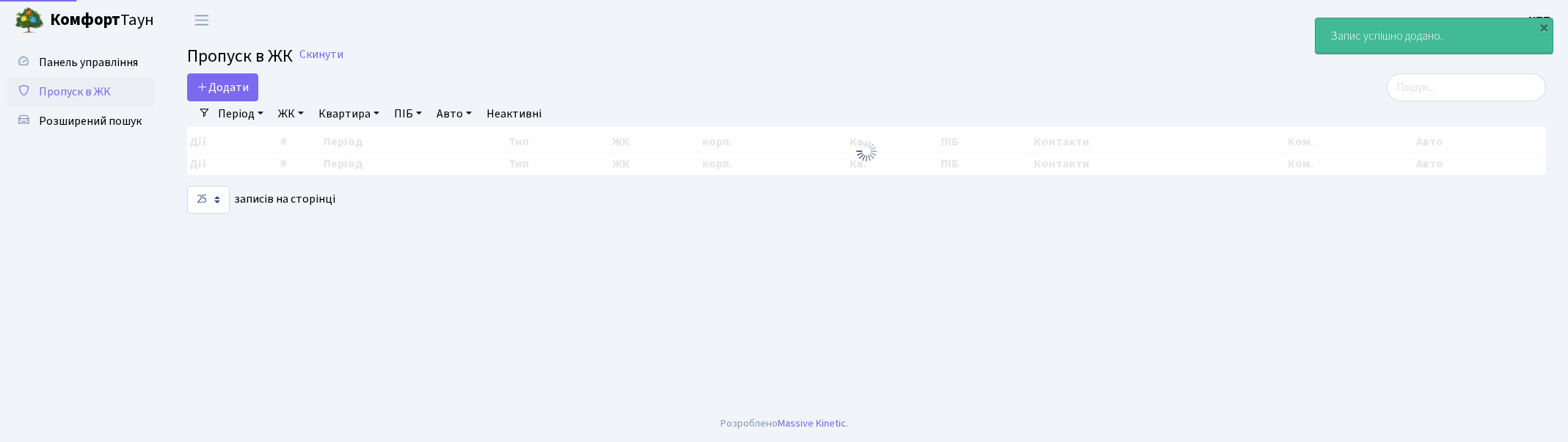
select select "25"
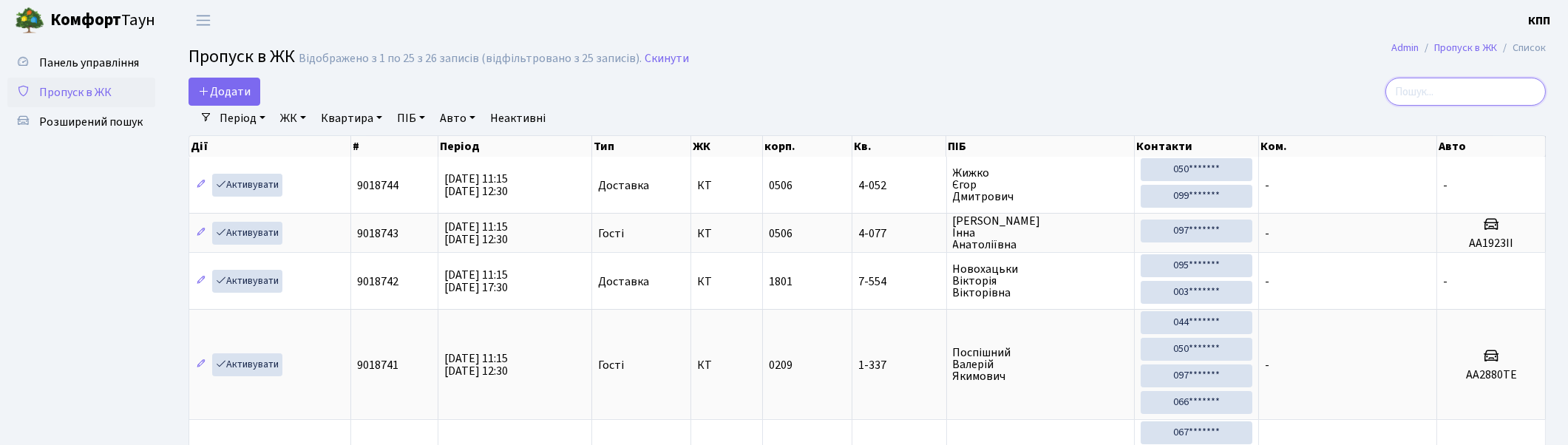
click at [1430, 81] on input "search" at bounding box center [1466, 92] width 161 height 28
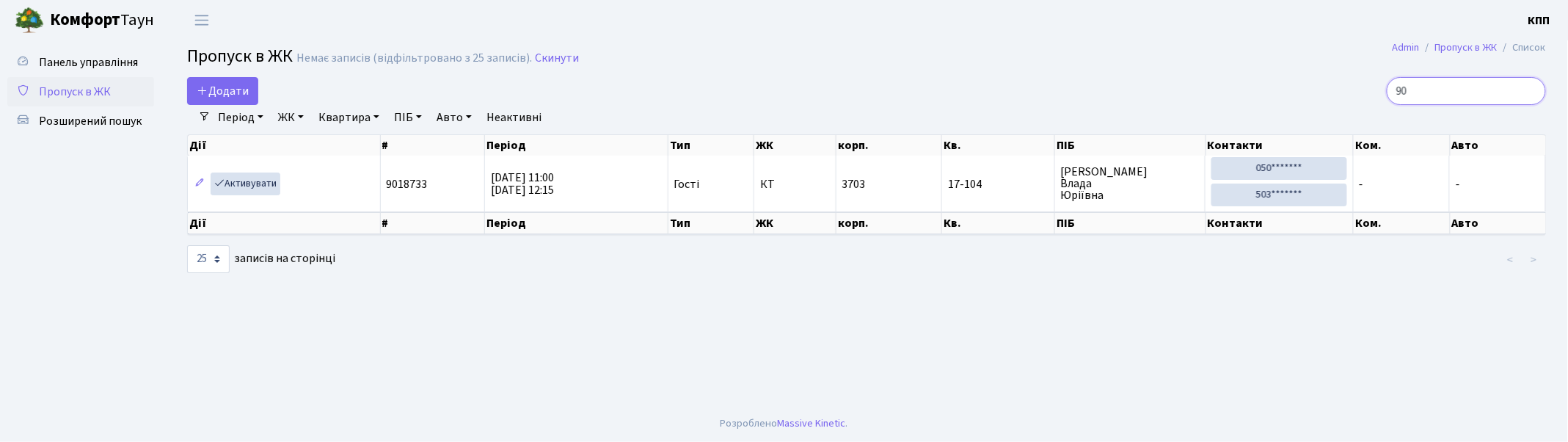
type input "9"
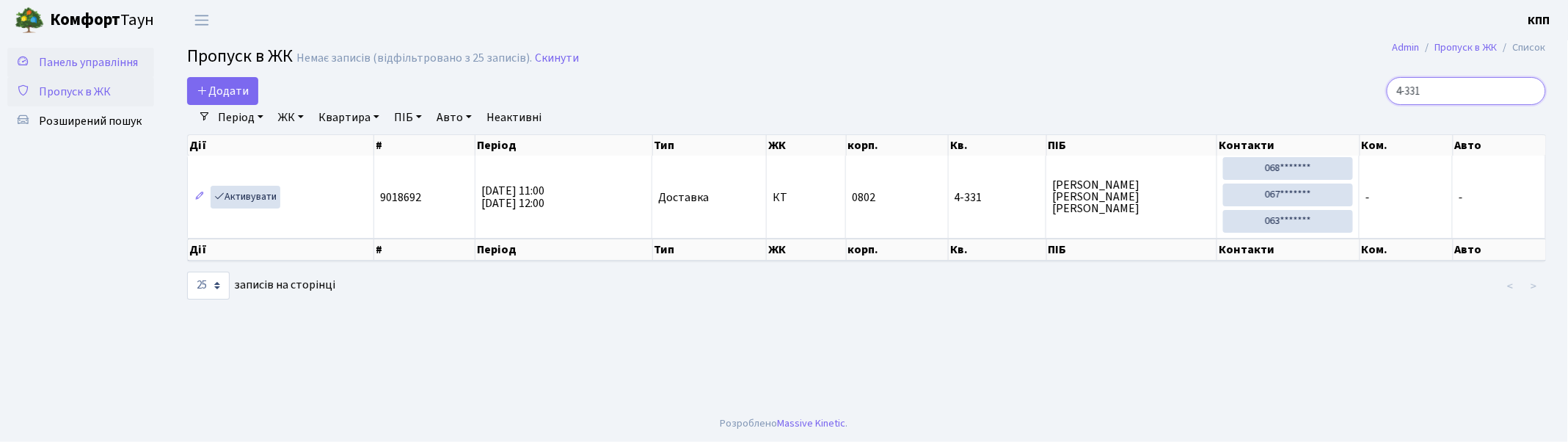
type input "4-331"
click at [53, 49] on link "Панель управління" at bounding box center [81, 63] width 146 height 29
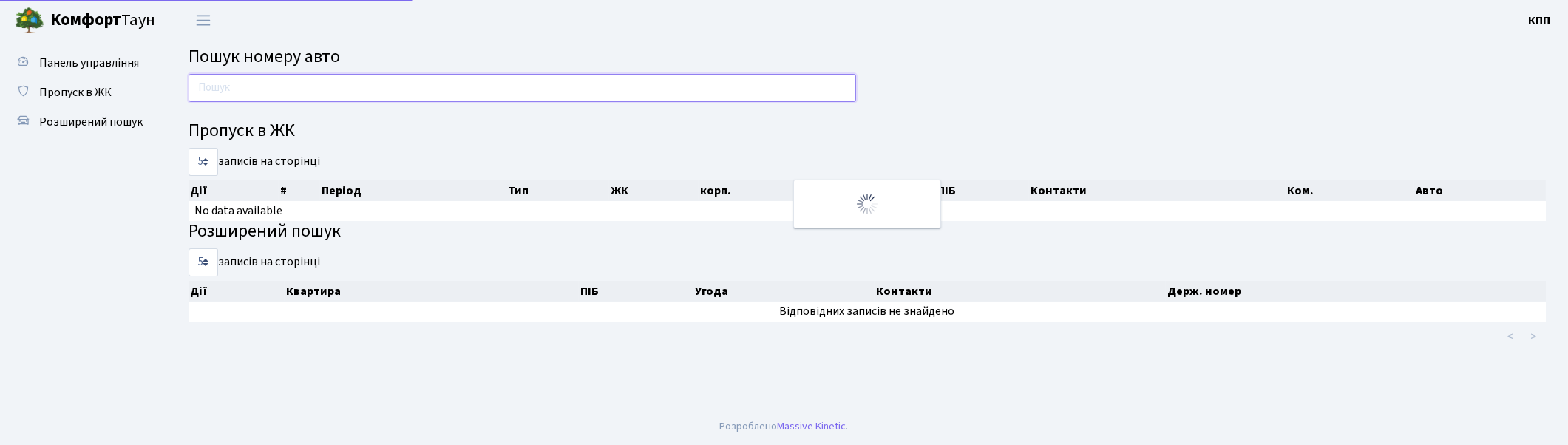
click at [296, 101] on input "text" at bounding box center [522, 88] width 668 height 28
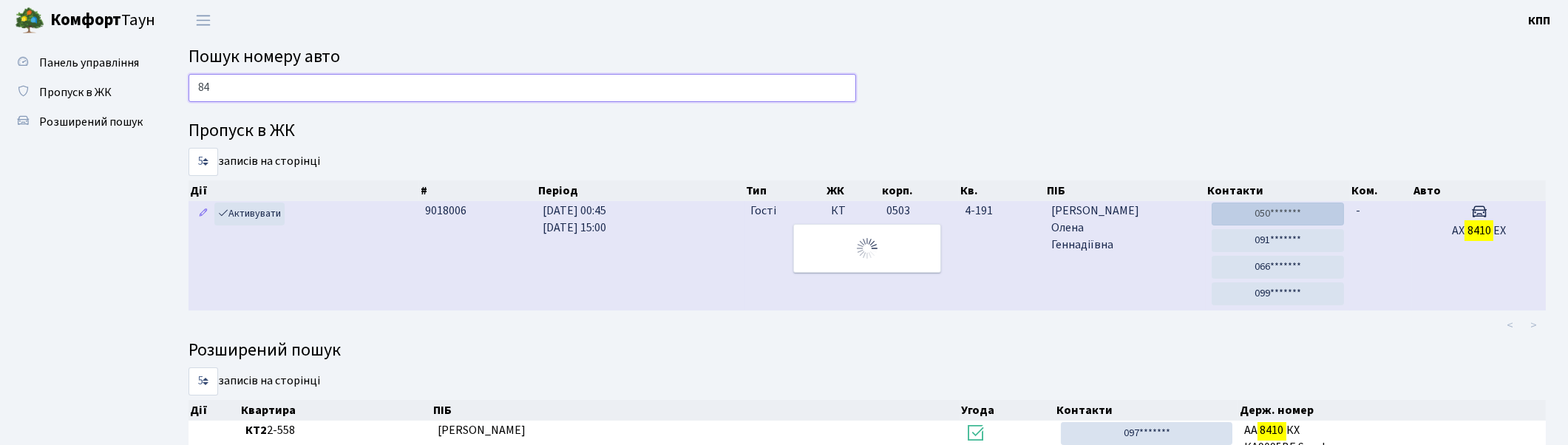
type input "8"
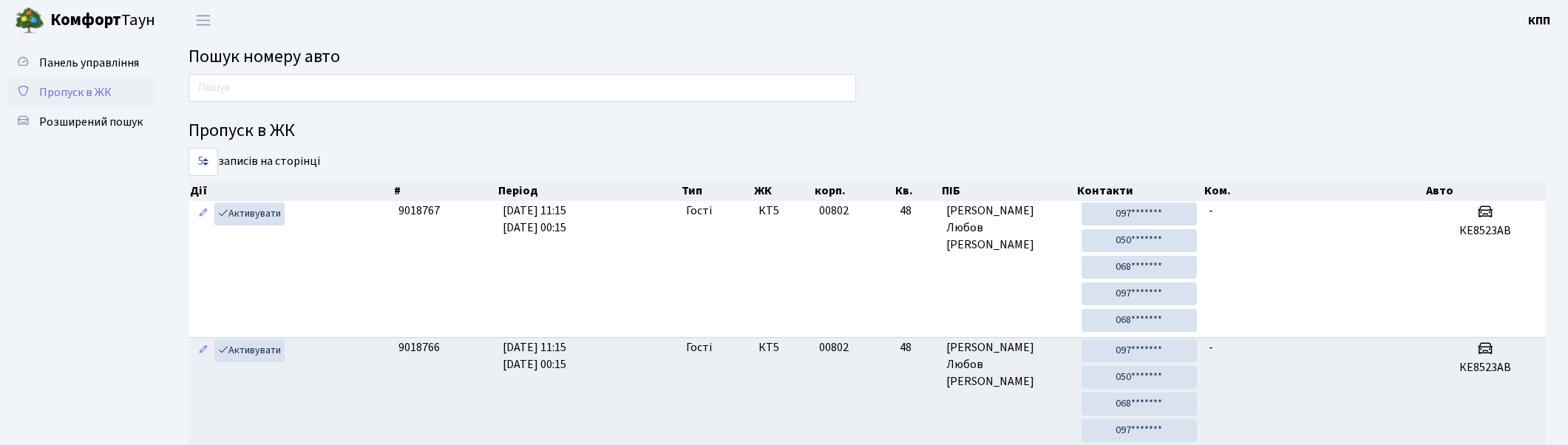
click at [84, 87] on span "Пропуск в ЖК" at bounding box center [75, 93] width 72 height 16
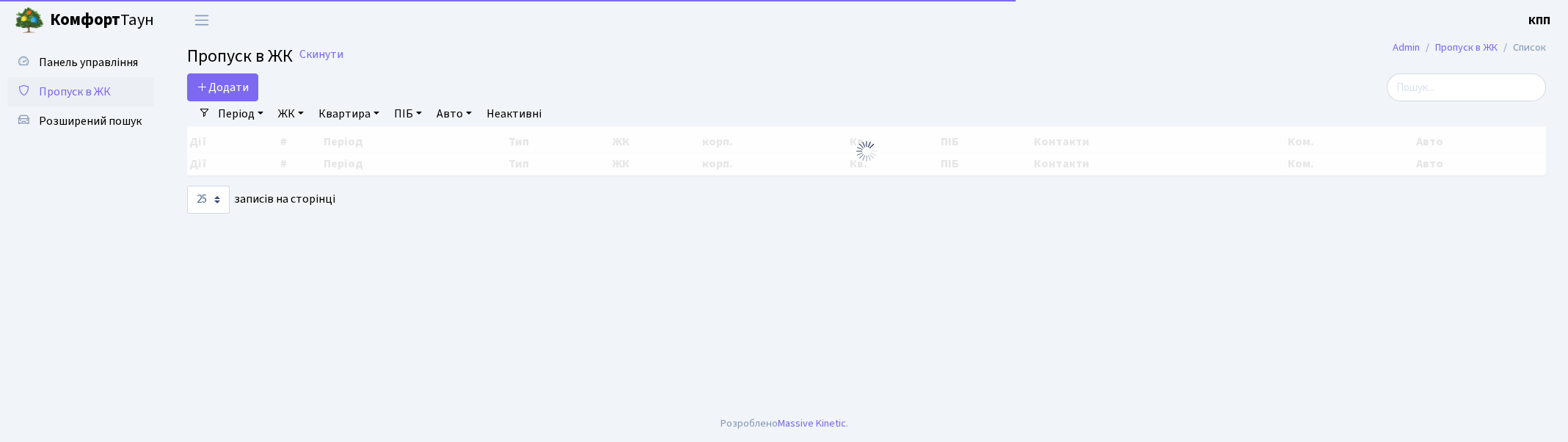
select select "25"
click at [229, 92] on span "Додати" at bounding box center [223, 87] width 52 height 16
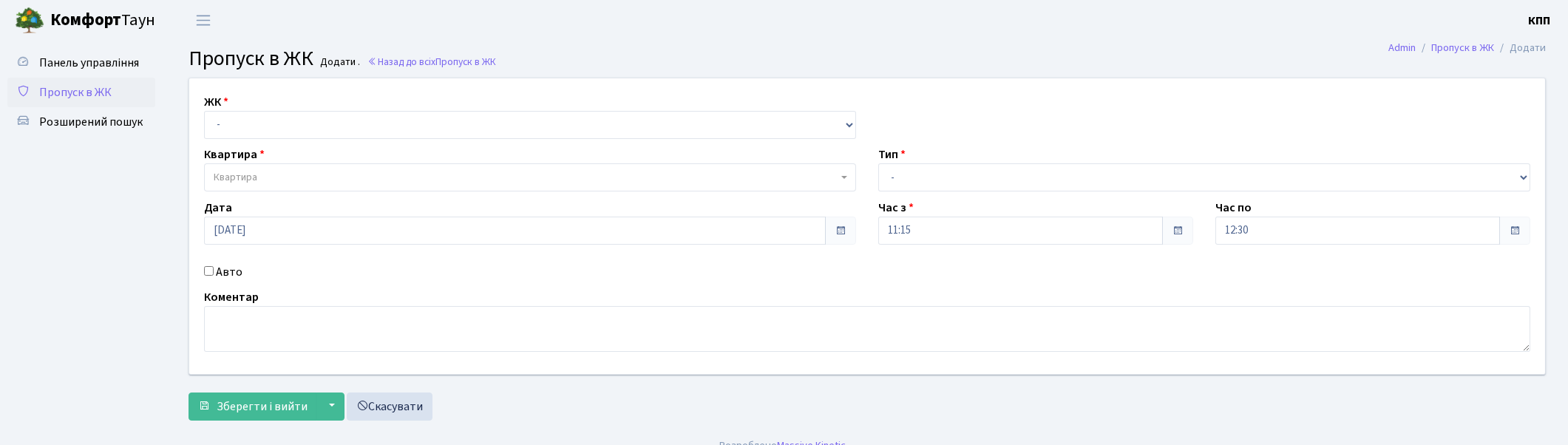
click at [205, 268] on input "Авто" at bounding box center [209, 271] width 10 height 10
checkbox input "true"
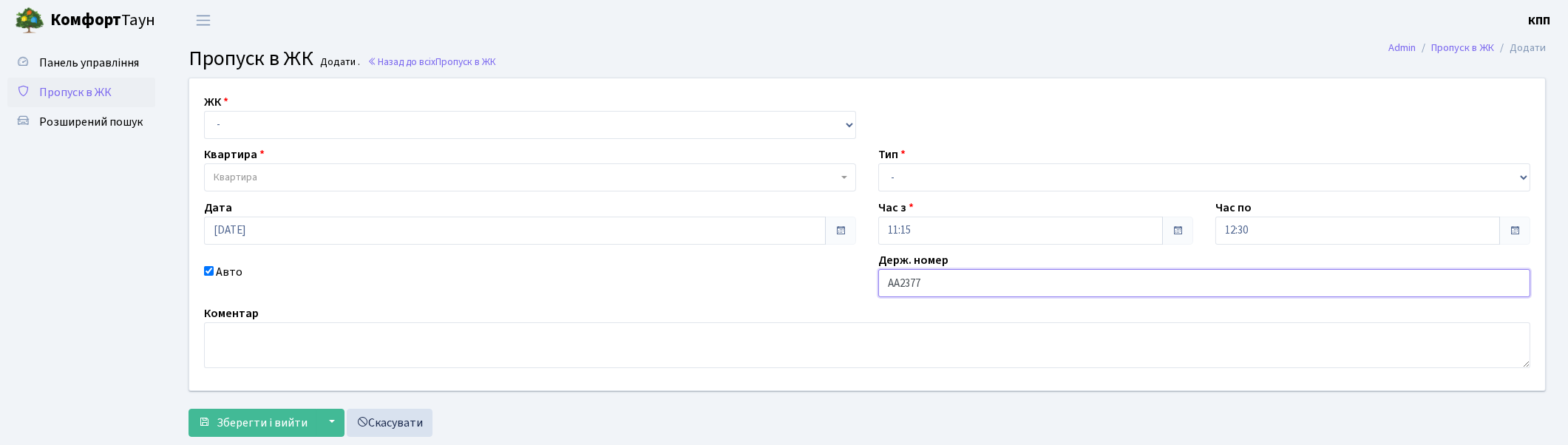
type input "АА2377ВС"
drag, startPoint x: 912, startPoint y: 173, endPoint x: 903, endPoint y: 181, distance: 12.0
click at [912, 173] on select "- Доставка Таксі Гості Сервіс" at bounding box center [1205, 177] width 652 height 28
select select "3"
click at [879, 163] on select "- Доставка Таксі Гості Сервіс" at bounding box center [1205, 177] width 652 height 28
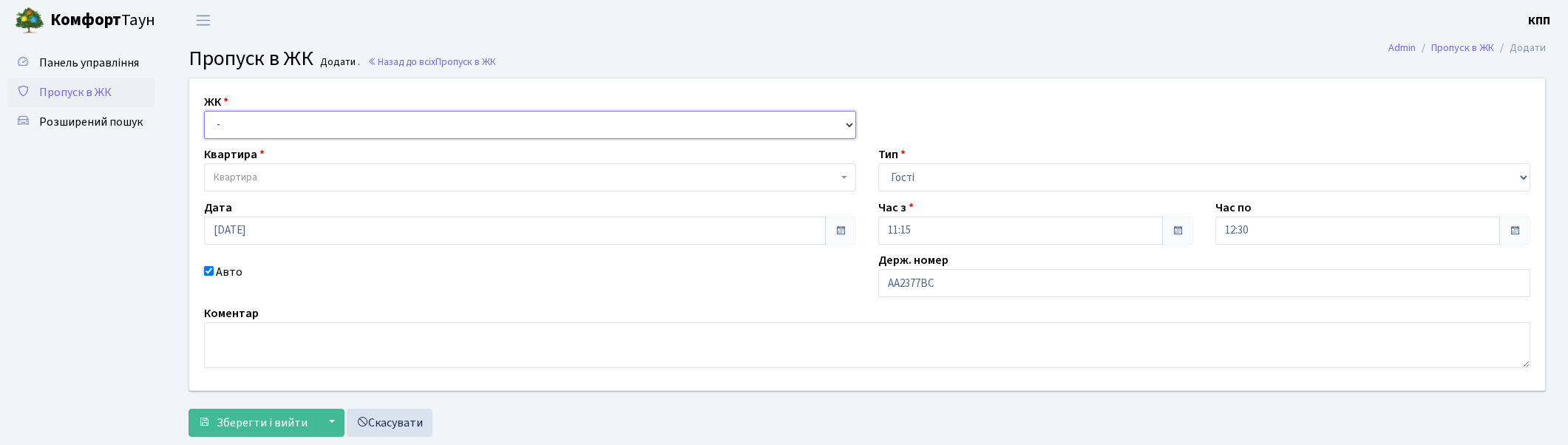
drag, startPoint x: 257, startPoint y: 113, endPoint x: 257, endPoint y: 129, distance: 16.0
click at [257, 118] on select "- КТ, вул. Регенераторна, 4 КТ2, просп. [STREET_ADDRESS] [STREET_ADDRESS] [PERS…" at bounding box center [530, 125] width 652 height 28
select select "271"
click at [204, 111] on select "- КТ, вул. Регенераторна, 4 КТ2, просп. [STREET_ADDRESS] [STREET_ADDRESS] [PERS…" at bounding box center [530, 125] width 652 height 28
select select
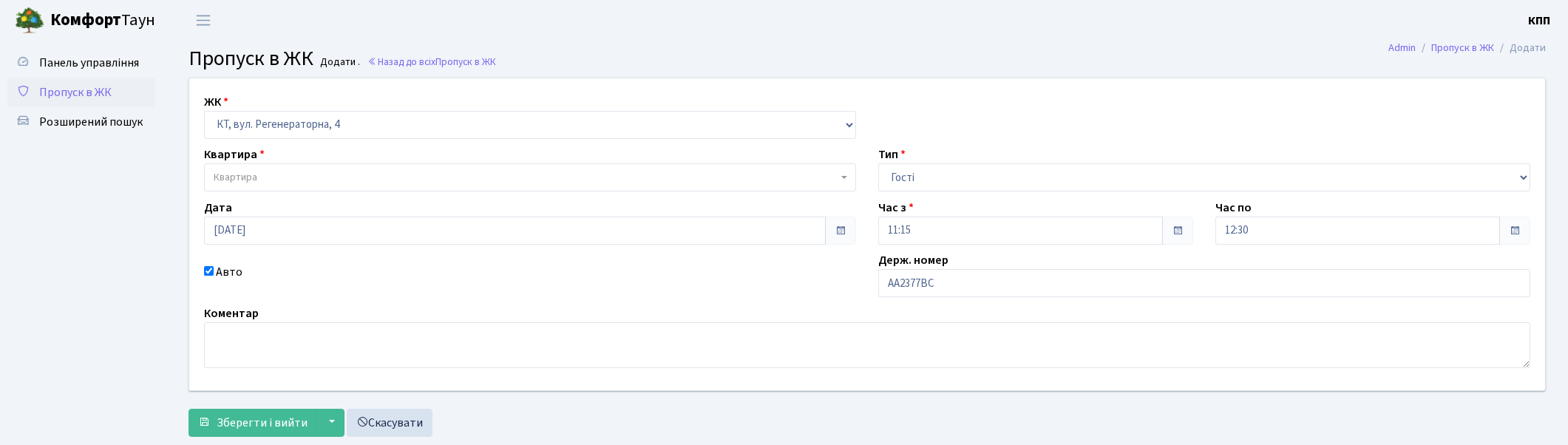
click at [234, 179] on span "Квартира" at bounding box center [235, 177] width 43 height 15
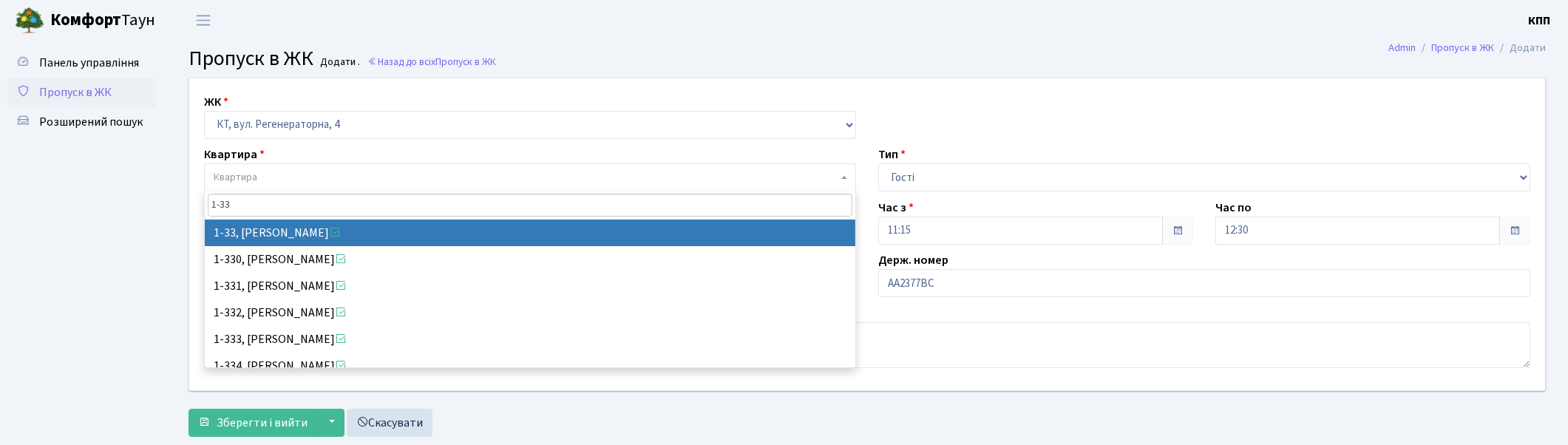
type input "1-33"
select select "33"
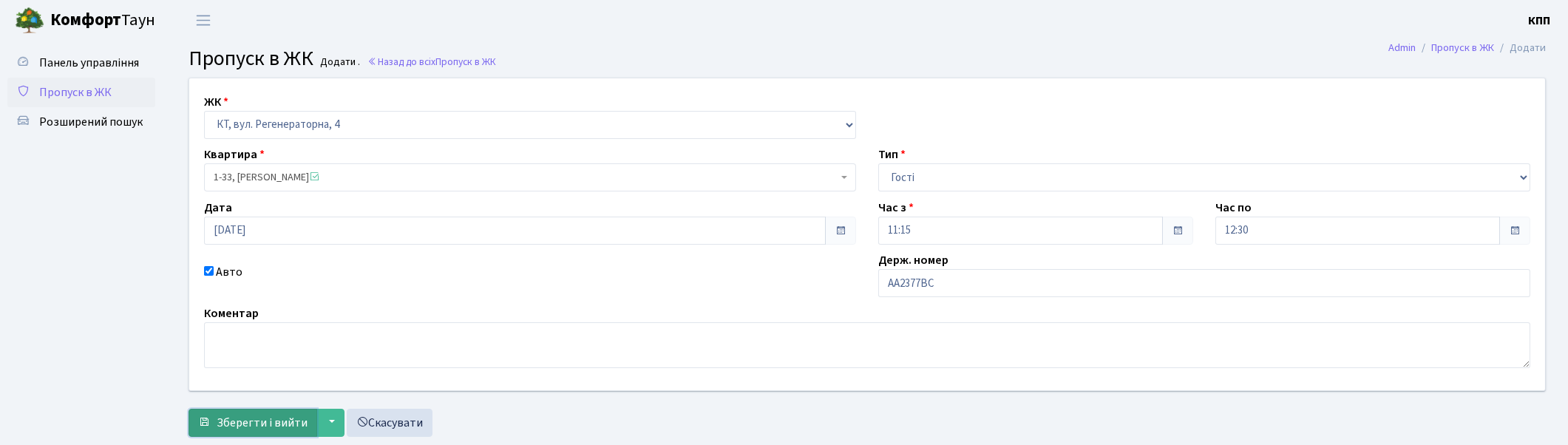
click at [230, 411] on button "Зберегти і вийти" at bounding box center [252, 423] width 129 height 28
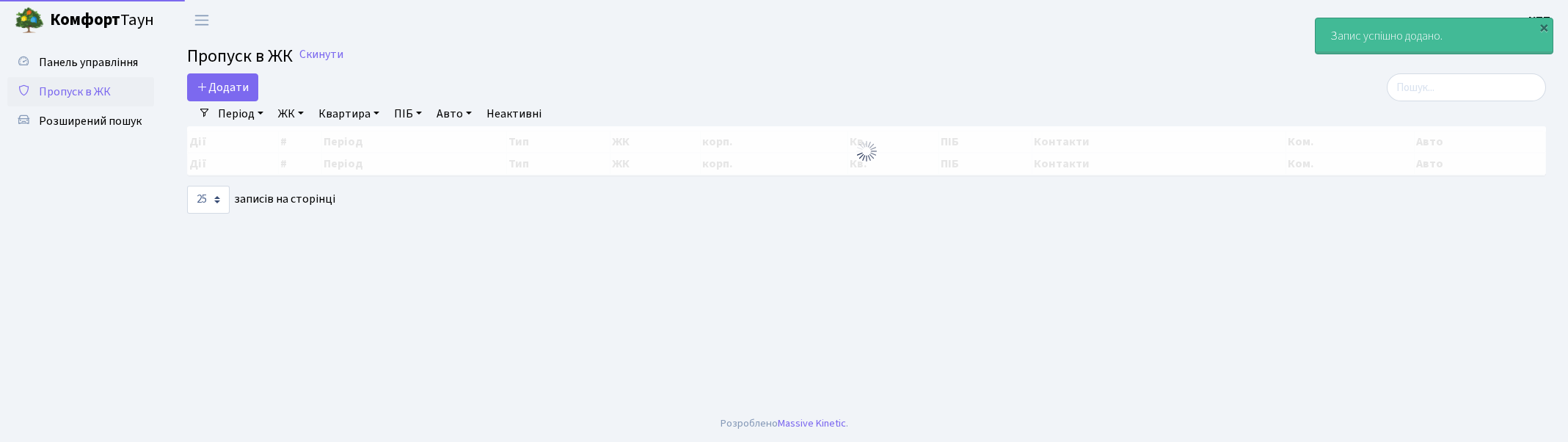
select select "25"
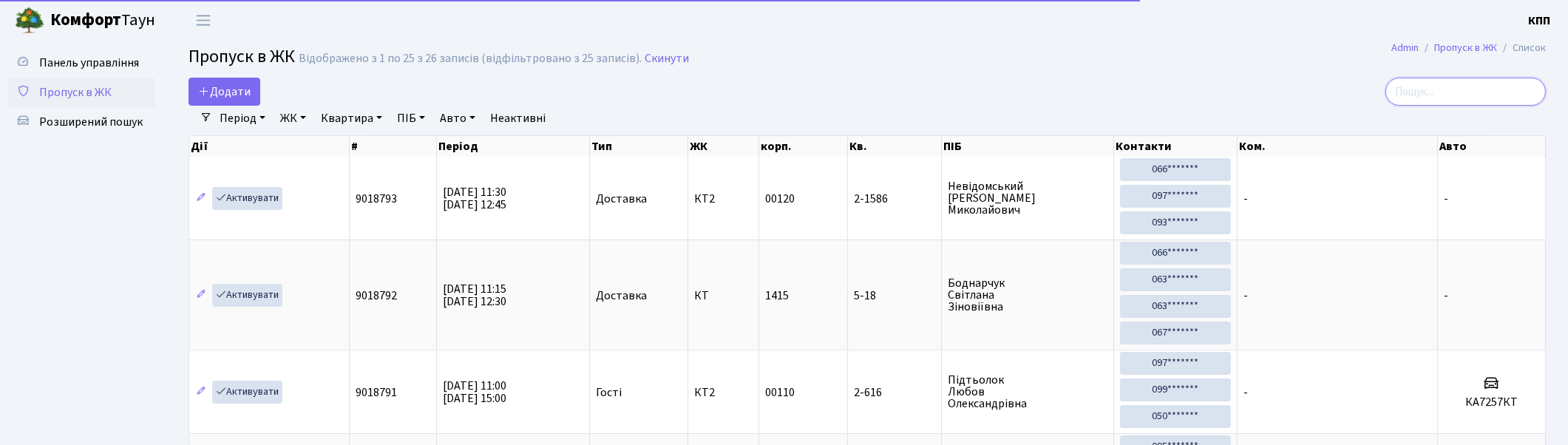
click at [1443, 100] on input "search" at bounding box center [1466, 92] width 161 height 28
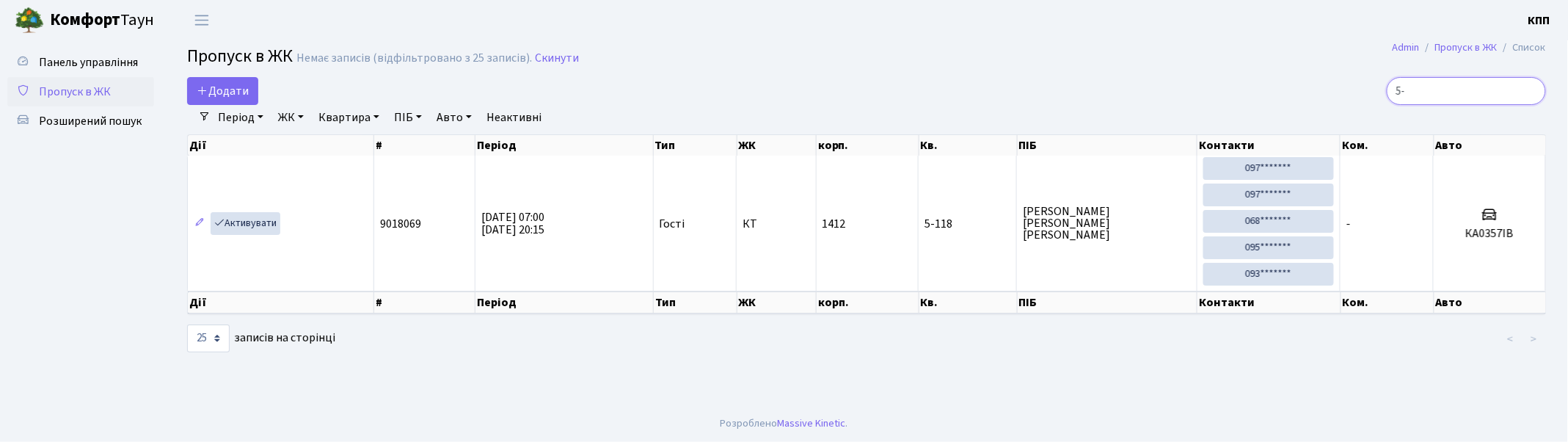
type input "5"
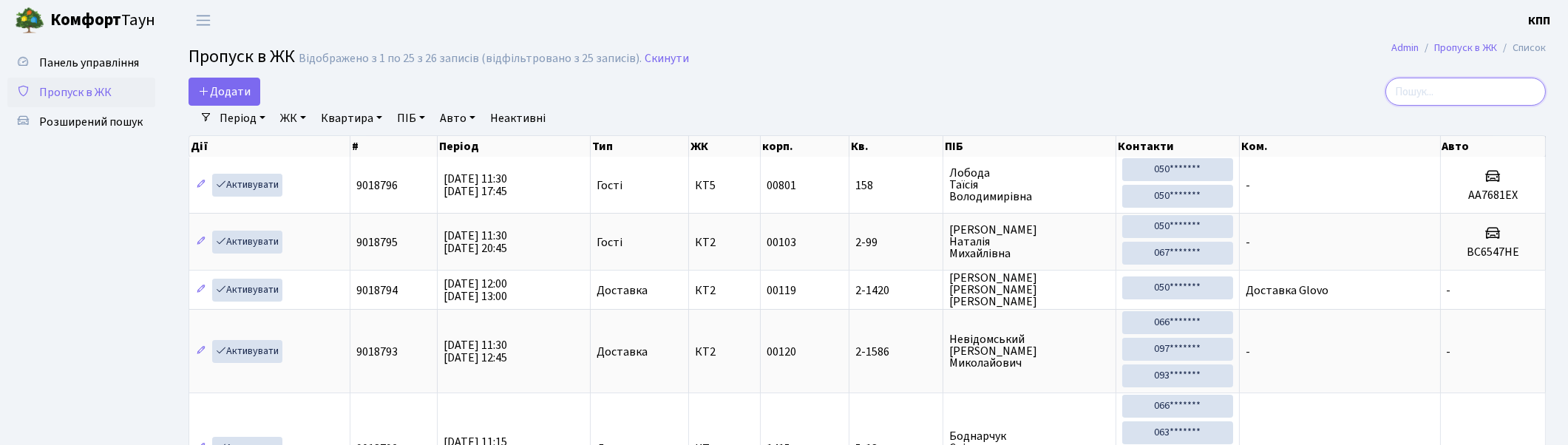
click at [1438, 79] on input "search" at bounding box center [1466, 92] width 161 height 28
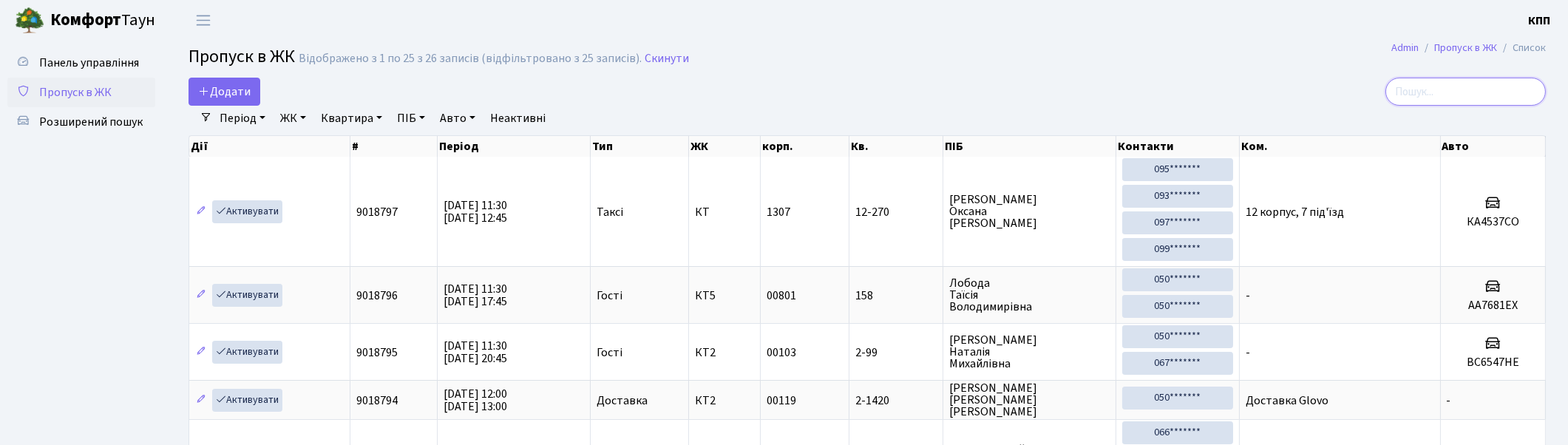
click at [1437, 92] on input "search" at bounding box center [1466, 92] width 161 height 28
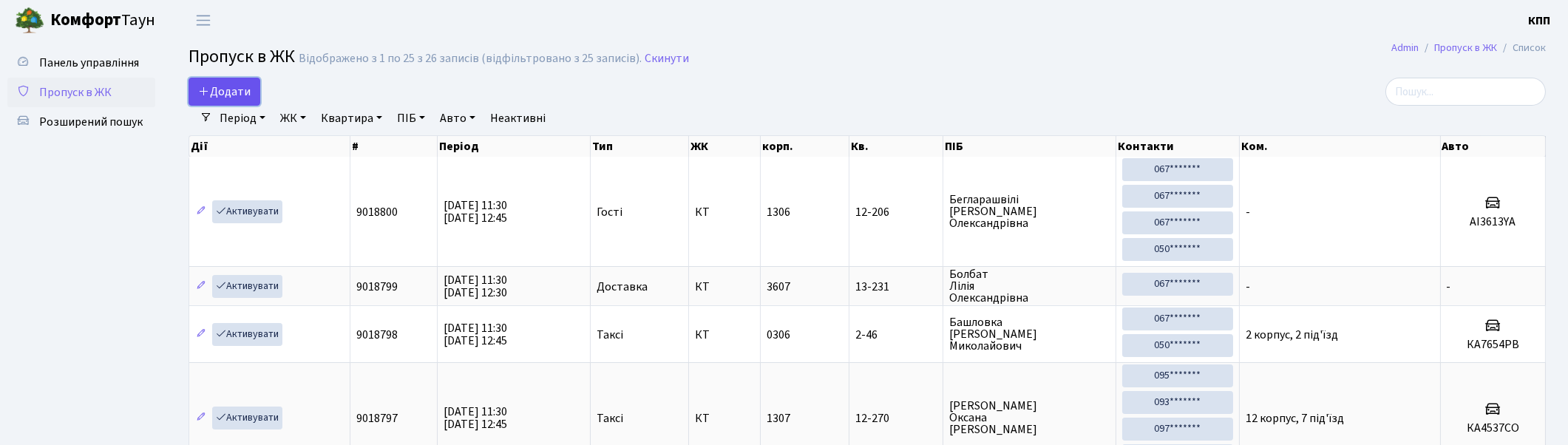
click at [225, 86] on span "Додати" at bounding box center [225, 92] width 52 height 16
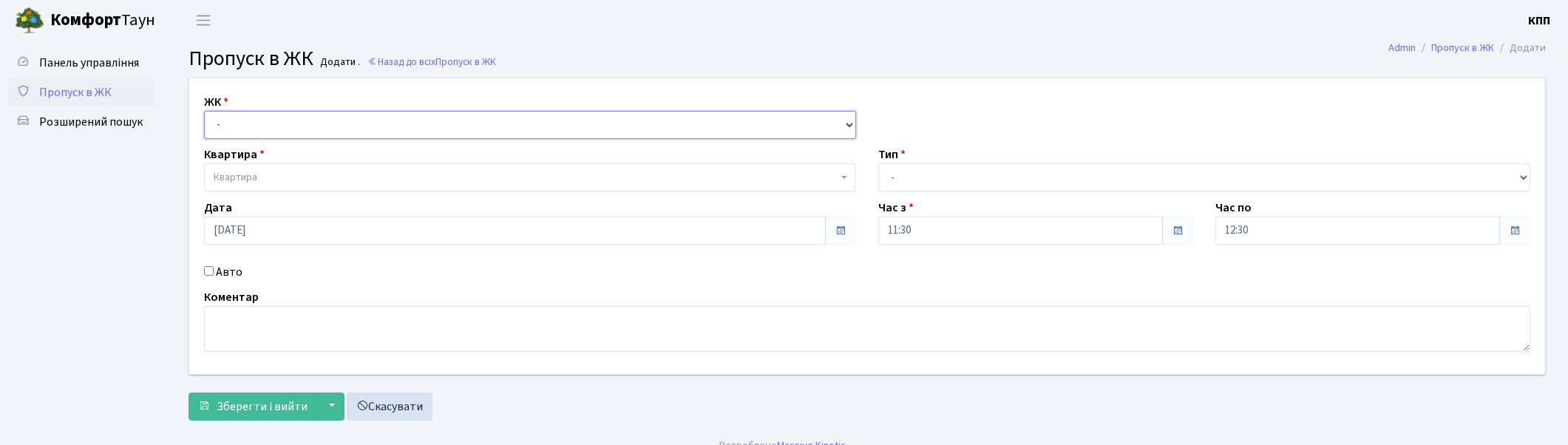
click at [298, 123] on select "- КТ, вул. Регенераторна, 4 КТ2, просп. [STREET_ADDRESS] [STREET_ADDRESS] [PERS…" at bounding box center [530, 125] width 652 height 28
select select "271"
click at [204, 111] on select "- КТ, вул. Регенераторна, 4 КТ2, просп. [STREET_ADDRESS] [STREET_ADDRESS] [PERS…" at bounding box center [530, 125] width 652 height 28
select select
click at [291, 193] on div "ЖК - КТ, вул. Регенераторна, 4 КТ2, просп. [STREET_ADDRESS] [STREET_ADDRESS] [P…" at bounding box center [866, 226] width 1378 height 296
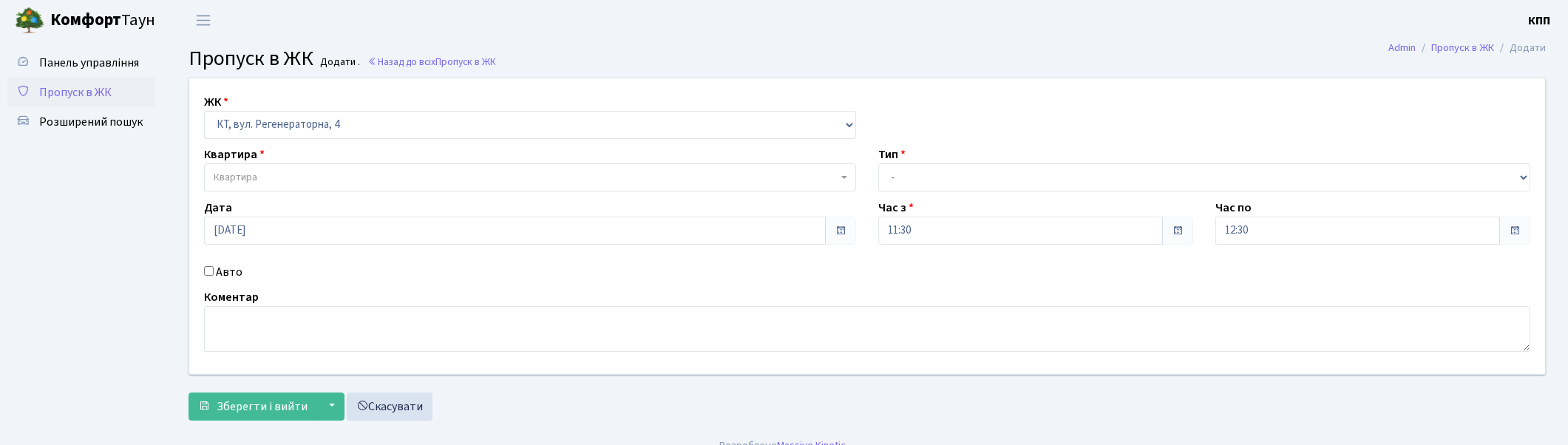
click at [298, 189] on span "Квартира" at bounding box center [530, 177] width 652 height 28
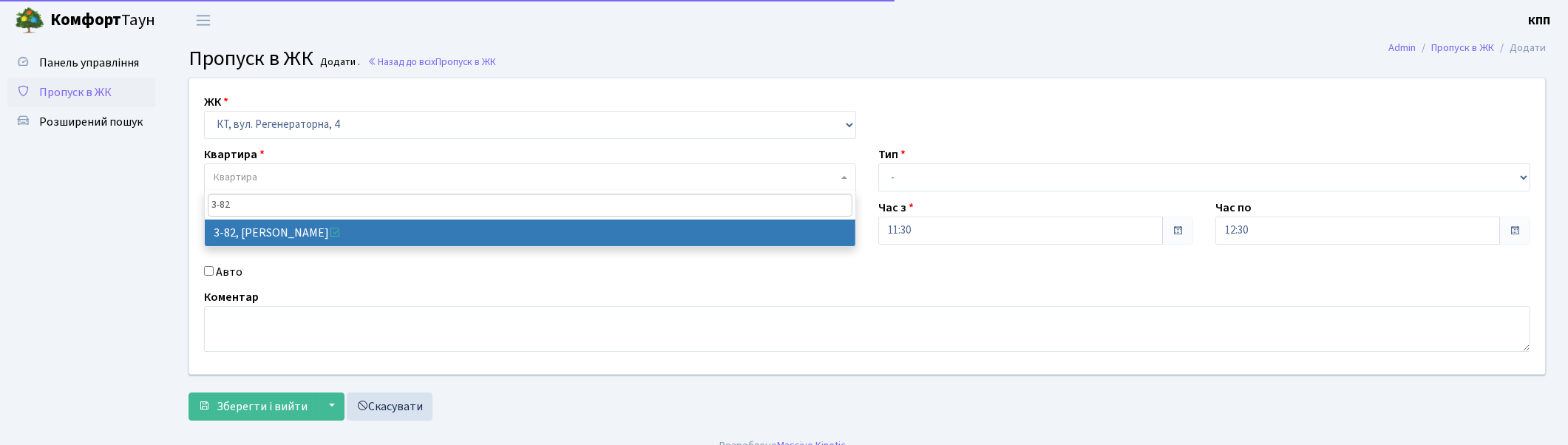
type input "3-82"
select select "891"
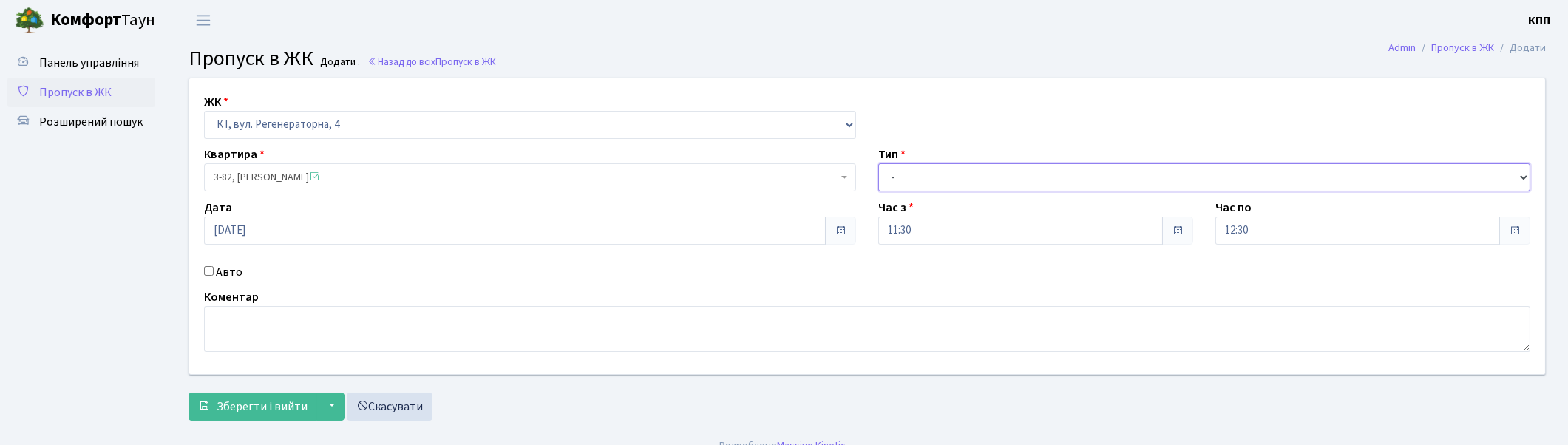
click at [937, 188] on select "- Доставка Таксі Гості Сервіс" at bounding box center [1205, 177] width 652 height 28
select select "3"
click at [879, 163] on select "- Доставка Таксі Гості Сервіс" at bounding box center [1205, 177] width 652 height 28
click at [286, 410] on span "Зберегти і вийти" at bounding box center [261, 406] width 91 height 16
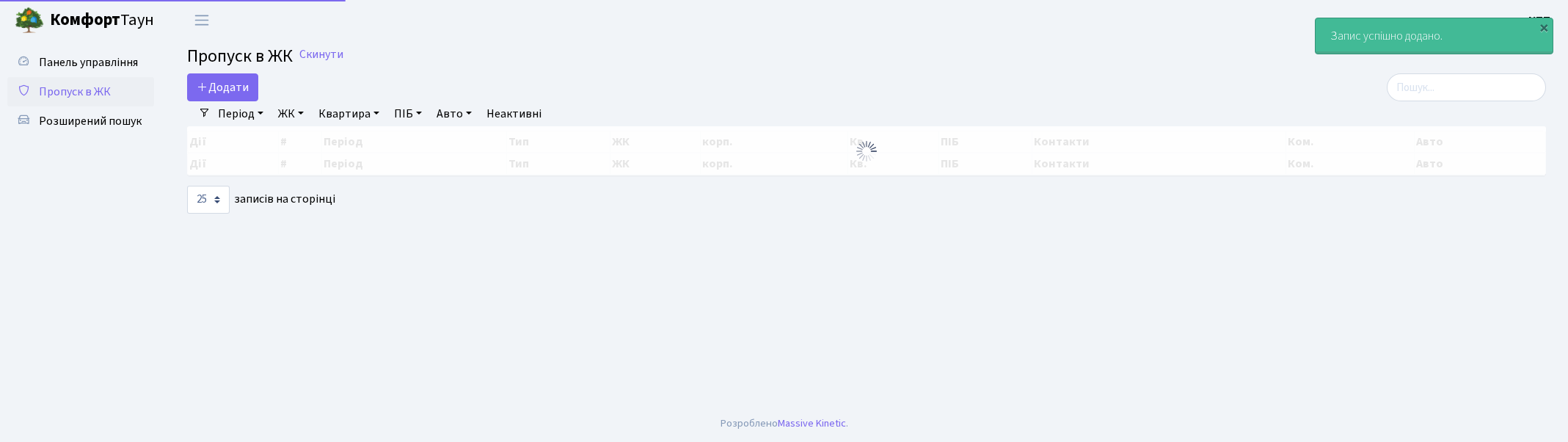
select select "25"
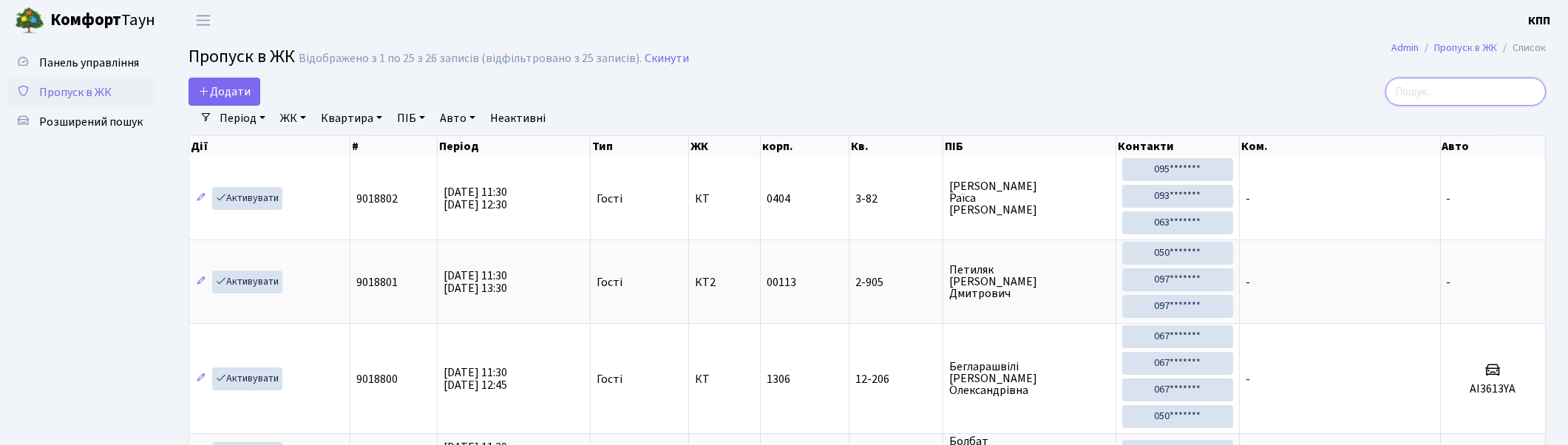
click at [1457, 85] on input "search" at bounding box center [1466, 92] width 161 height 28
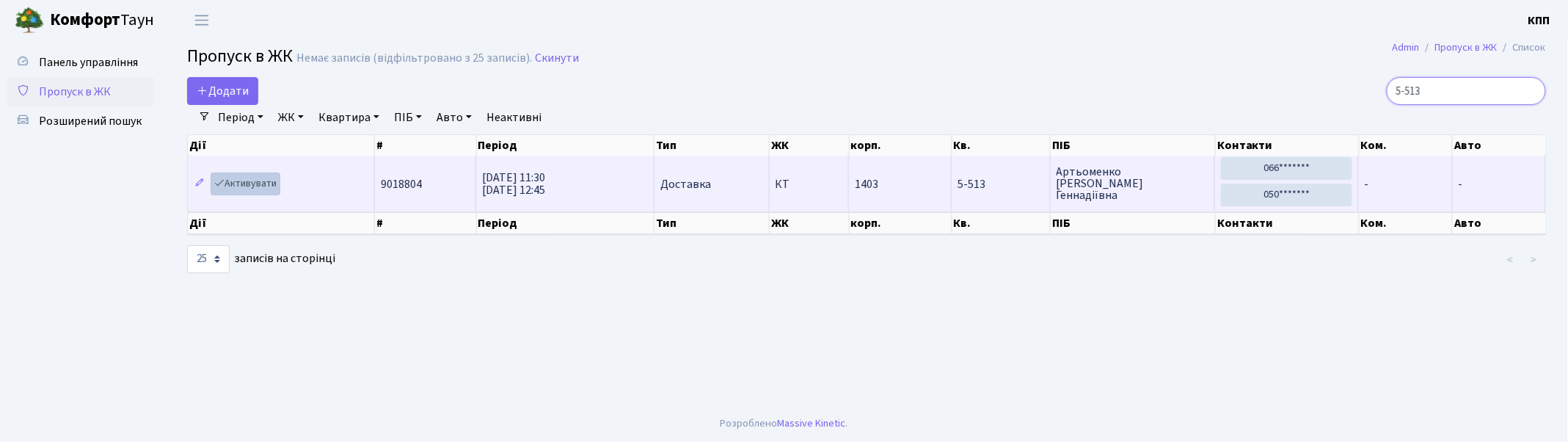
type input "5-513"
click at [224, 184] on link "Активувати" at bounding box center [246, 184] width 70 height 23
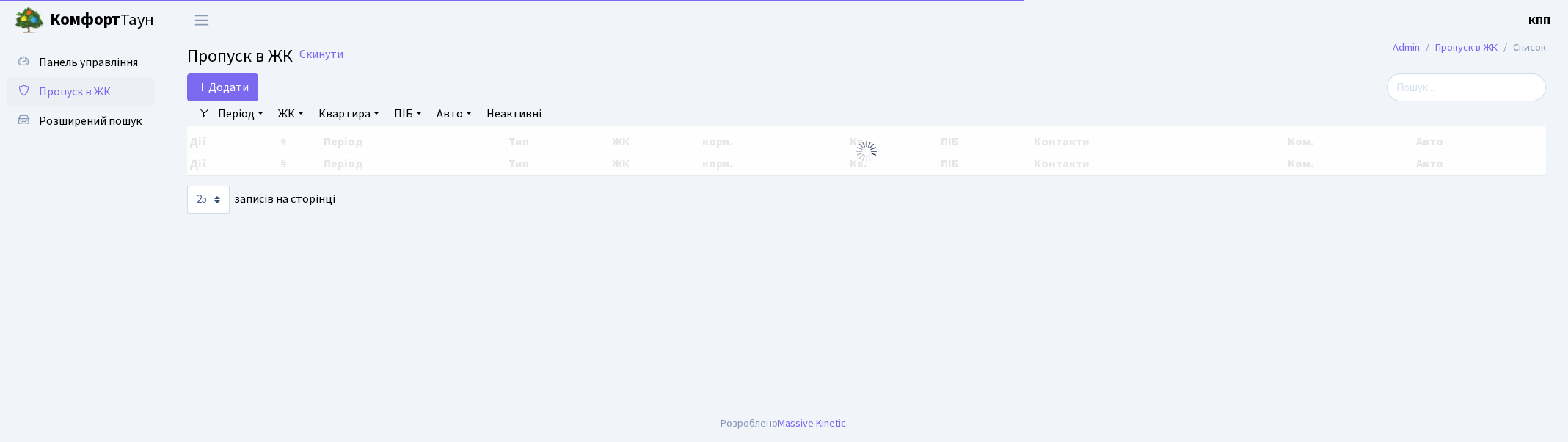
select select "25"
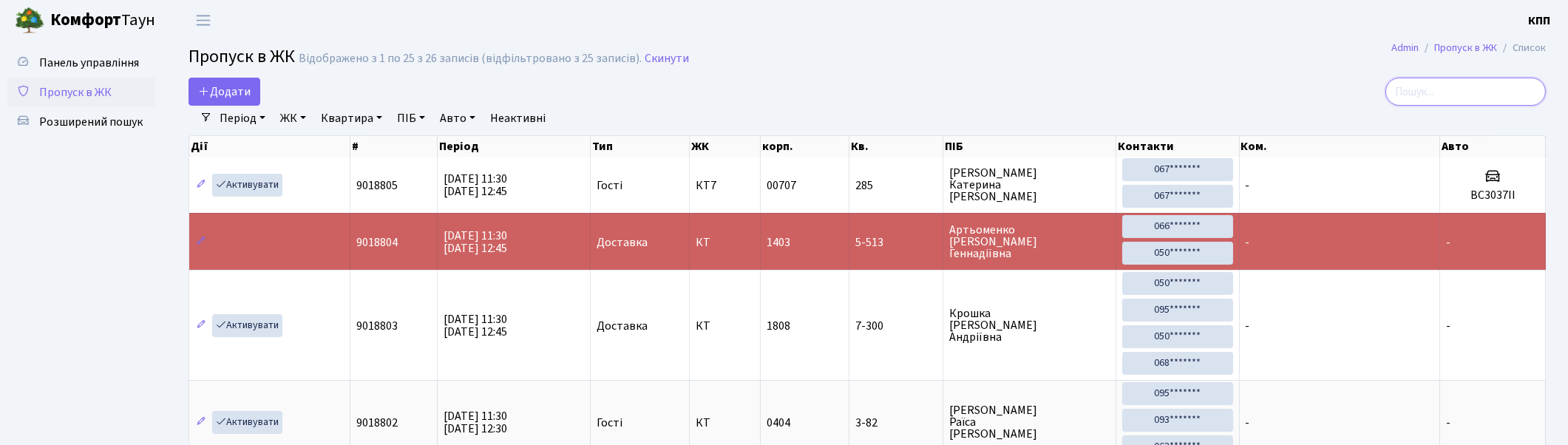
click at [1472, 87] on input "search" at bounding box center [1466, 92] width 161 height 28
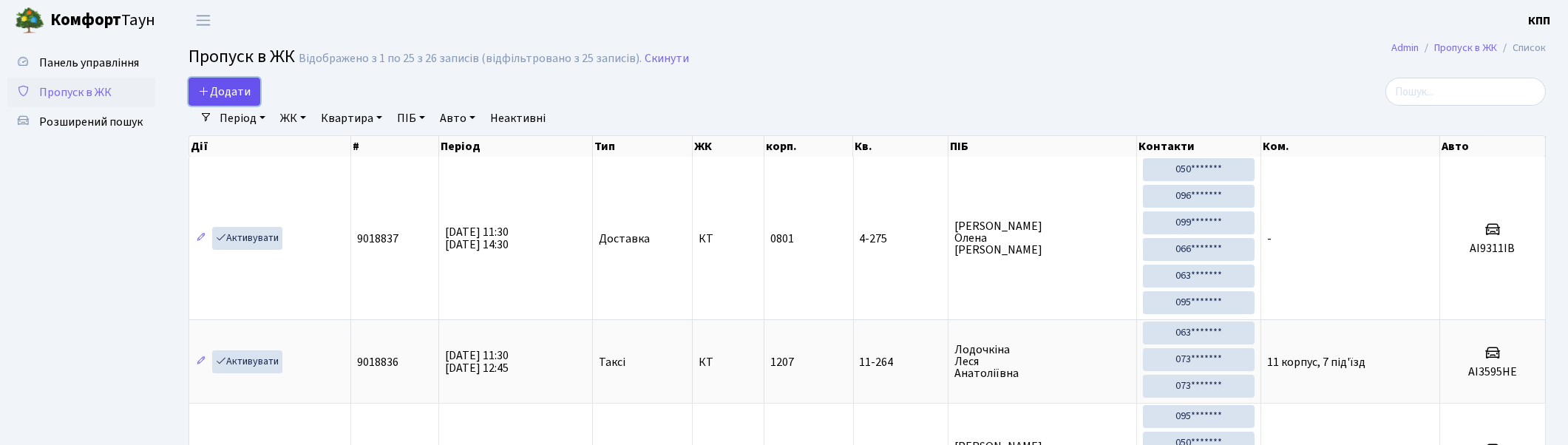
click at [220, 93] on span "Додати" at bounding box center [225, 92] width 52 height 16
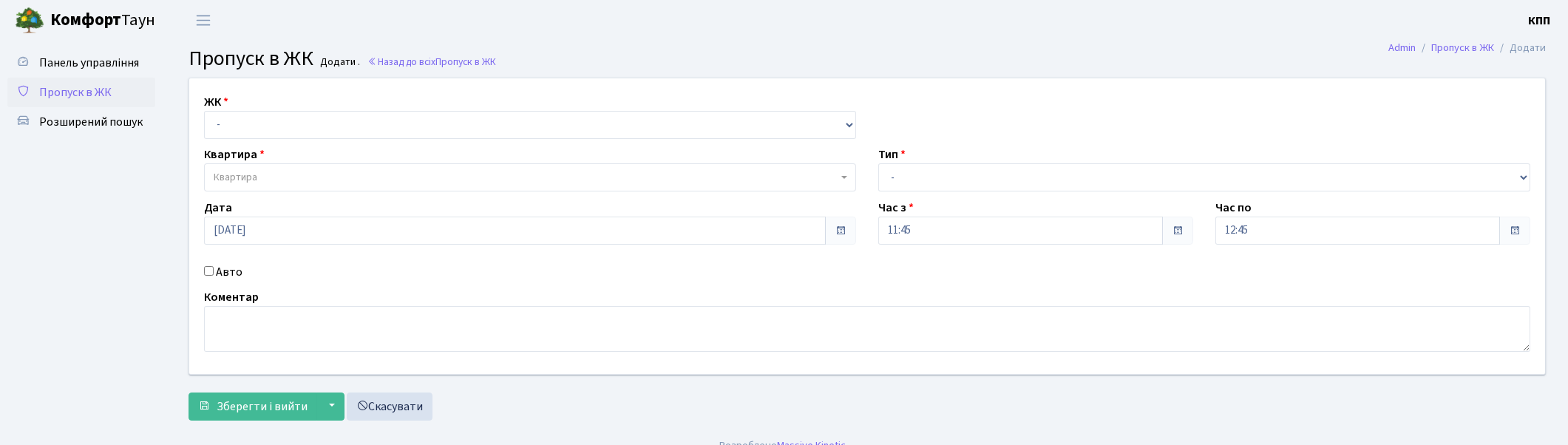
select select "271"
click at [204, 111] on select "- КТ, вул. Регенераторна, 4 КТ2, просп. [STREET_ADDRESS] [STREET_ADDRESS] [PERS…" at bounding box center [530, 125] width 652 height 28
select select
click at [275, 175] on span "Квартира" at bounding box center [525, 177] width 624 height 15
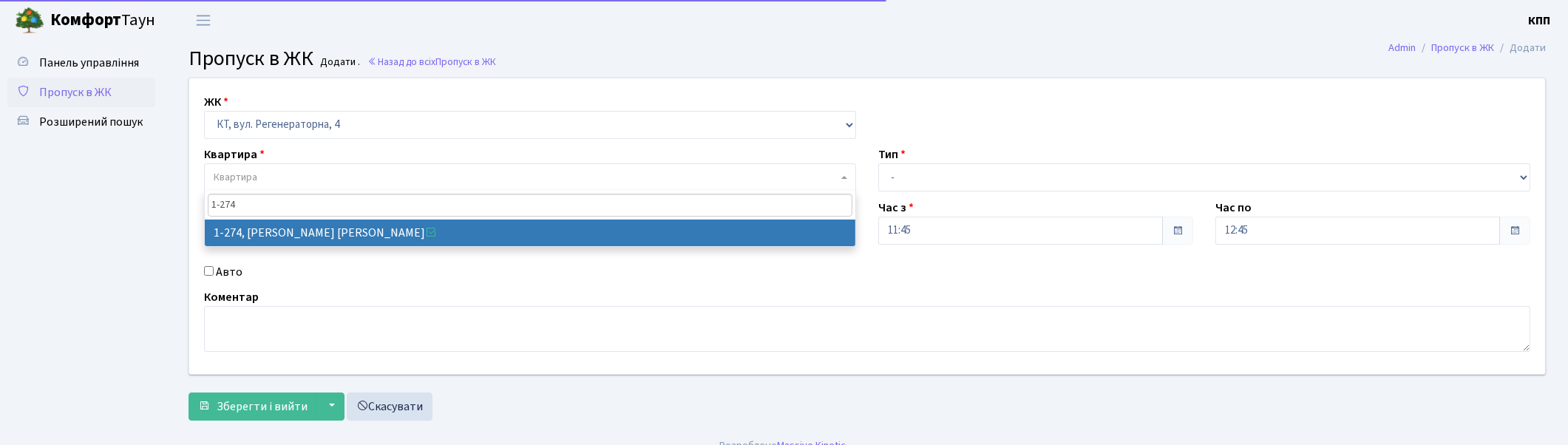
type input "1-274"
select select "274"
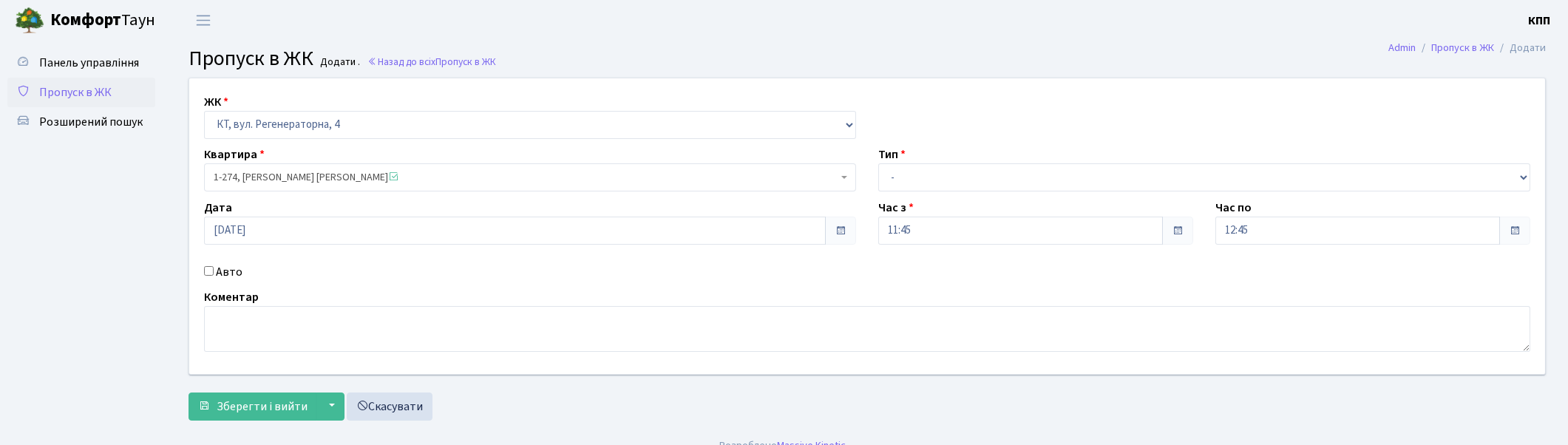
click at [225, 275] on label "Авто" at bounding box center [229, 272] width 26 height 18
click at [214, 275] on input "Авто" at bounding box center [209, 271] width 10 height 10
checkbox input "true"
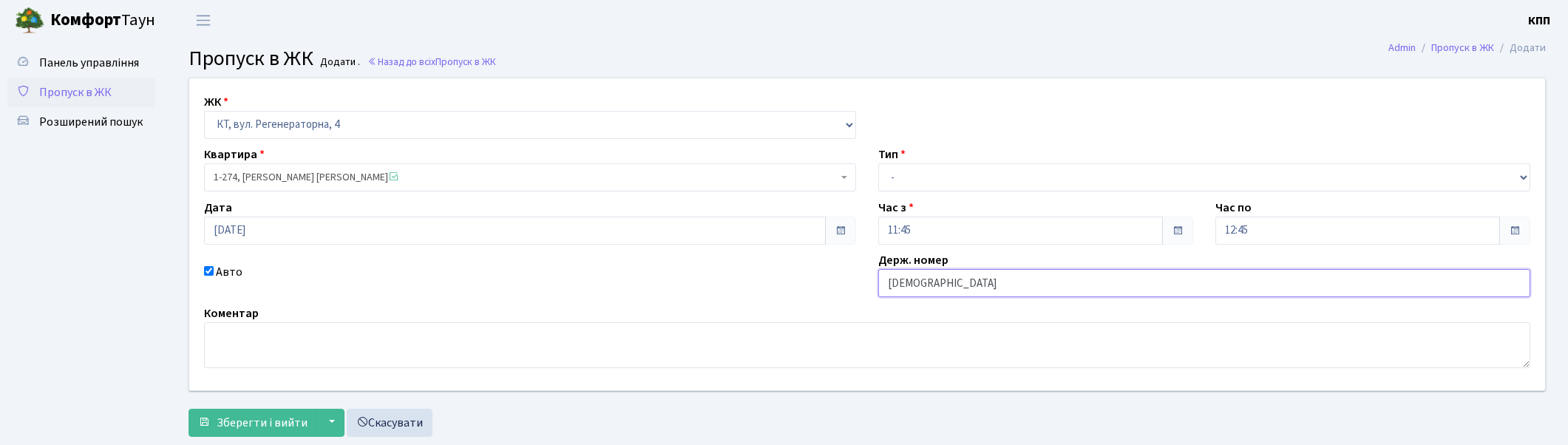
type input "[DEMOGRAPHIC_DATA]"
click at [966, 188] on select "- Доставка Таксі Гості Сервіс" at bounding box center [1205, 177] width 652 height 28
select select "2"
click at [879, 163] on select "- Доставка Таксі Гості Сервіс" at bounding box center [1205, 177] width 652 height 28
click at [232, 409] on button "Зберегти і вийти" at bounding box center [252, 423] width 129 height 28
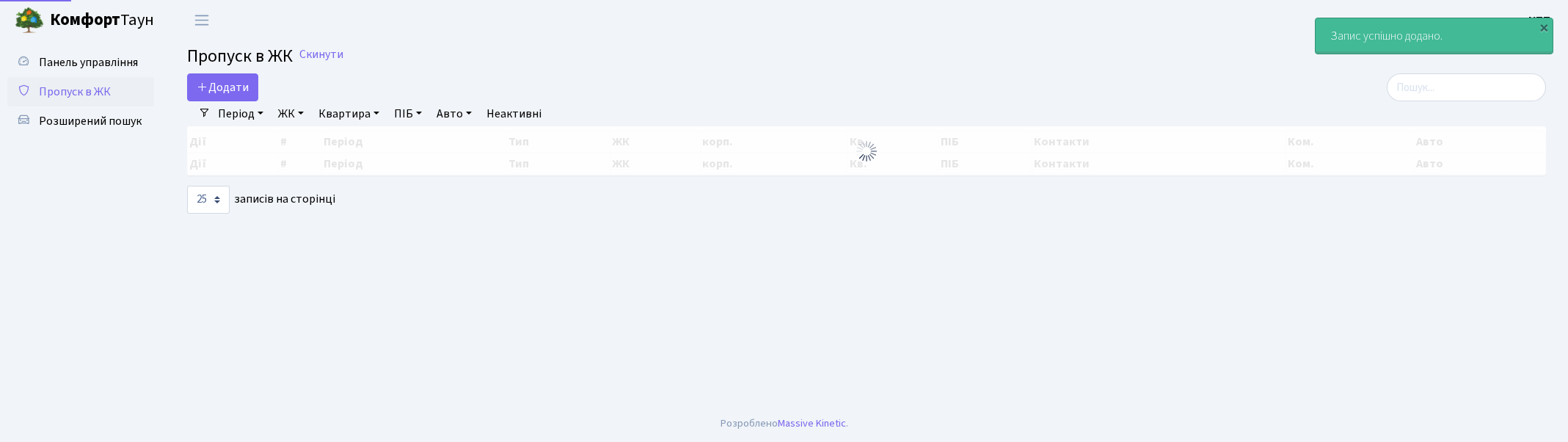
select select "25"
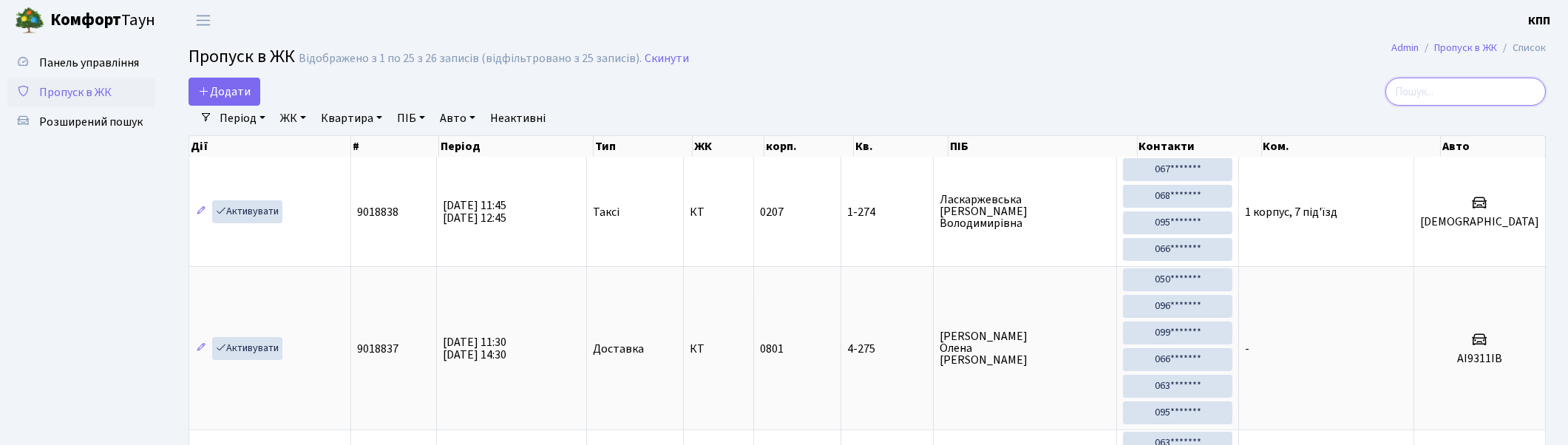
click at [1450, 91] on input "search" at bounding box center [1466, 92] width 161 height 28
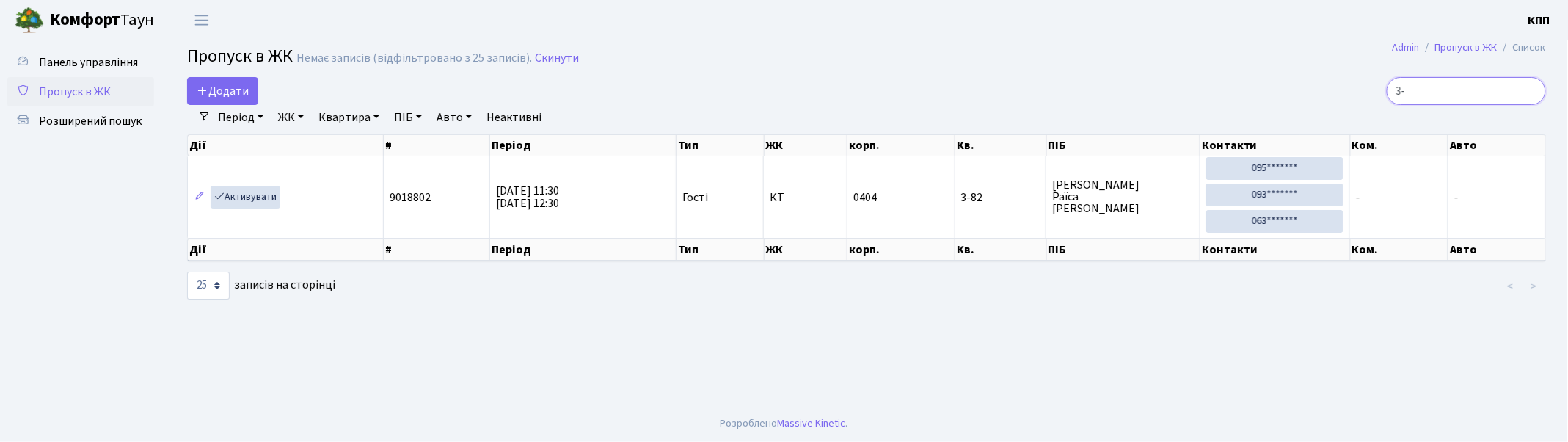
type input "3"
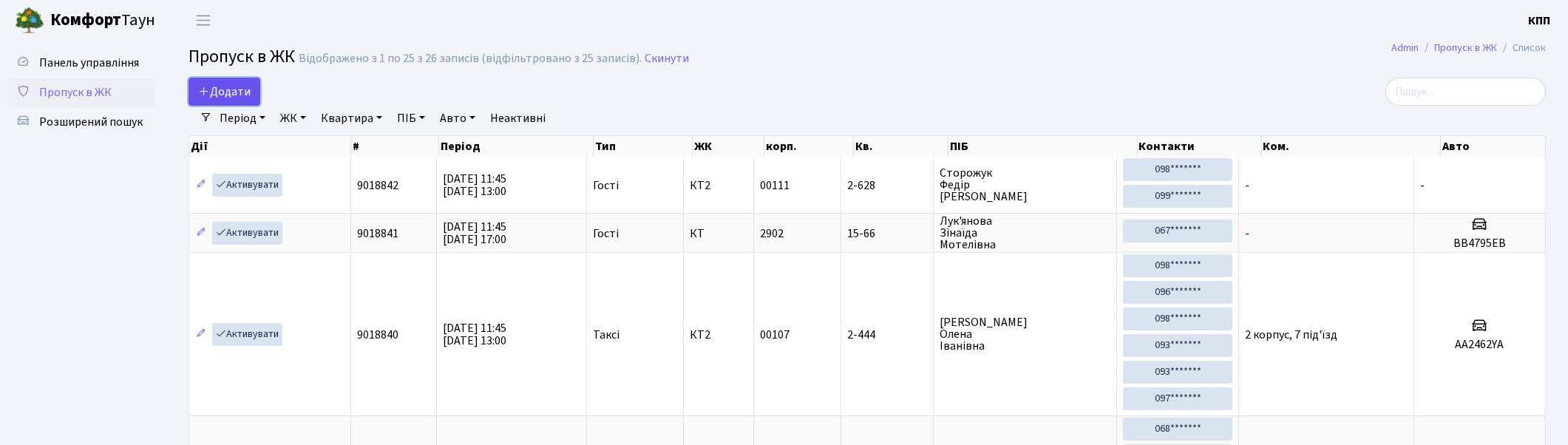
click at [204, 93] on icon at bounding box center [204, 91] width 11 height 11
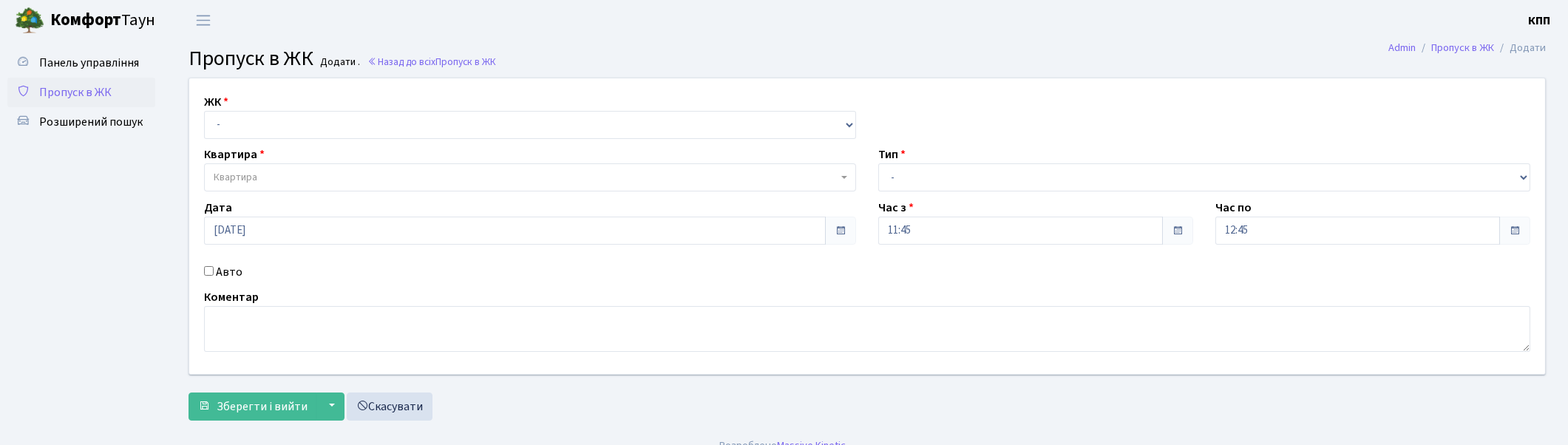
click at [257, 137] on select "- КТ, вул. Регенераторна, 4 КТ2, просп. [STREET_ADDRESS] [STREET_ADDRESS] [PERS…" at bounding box center [530, 125] width 652 height 28
select select "271"
click at [204, 111] on select "- КТ, вул. Регенераторна, 4 КТ2, просп. [STREET_ADDRESS] [STREET_ADDRESS] [PERS…" at bounding box center [530, 125] width 652 height 28
select select
click at [270, 166] on span "Квартира" at bounding box center [530, 177] width 652 height 28
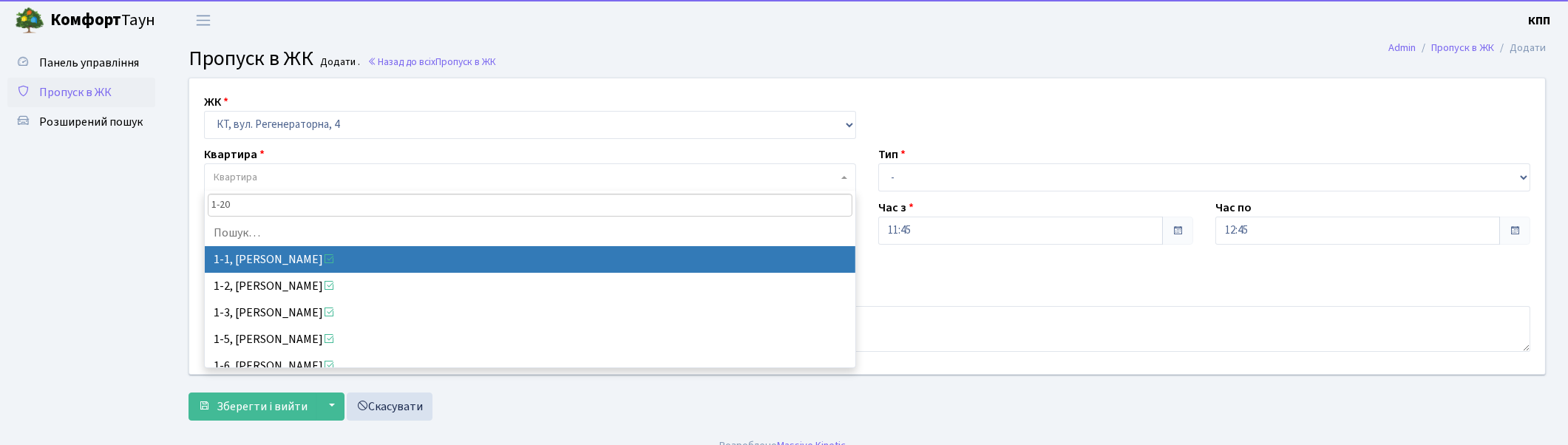
type input "1-202"
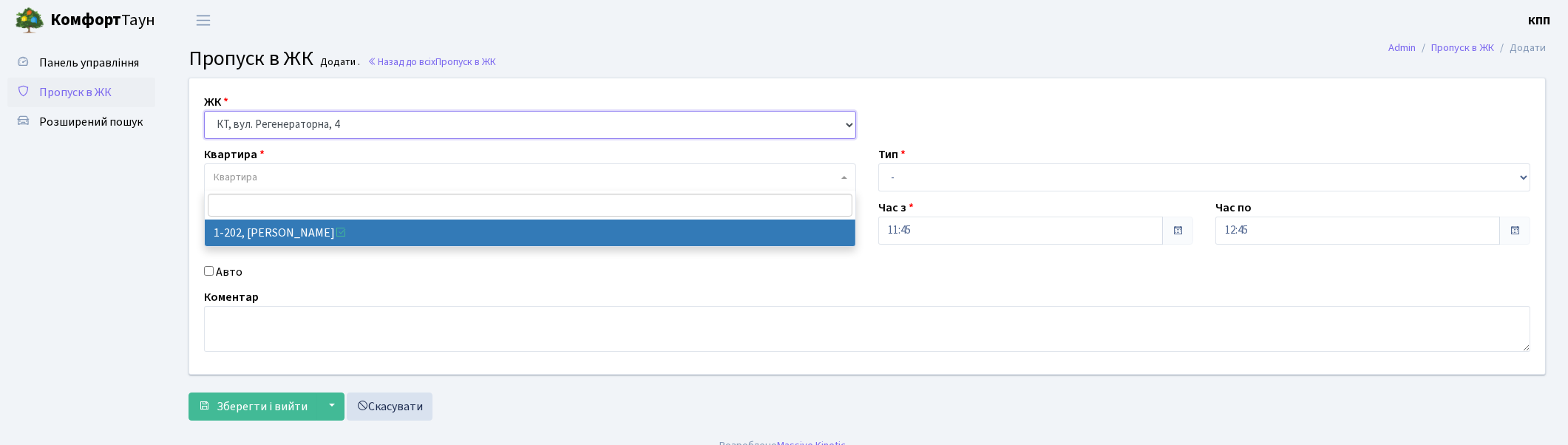
click at [260, 134] on select "- КТ, вул. Регенераторна, 4 КТ2, просп. [STREET_ADDRESS] [STREET_ADDRESS] [PERS…" at bounding box center [530, 125] width 652 height 28
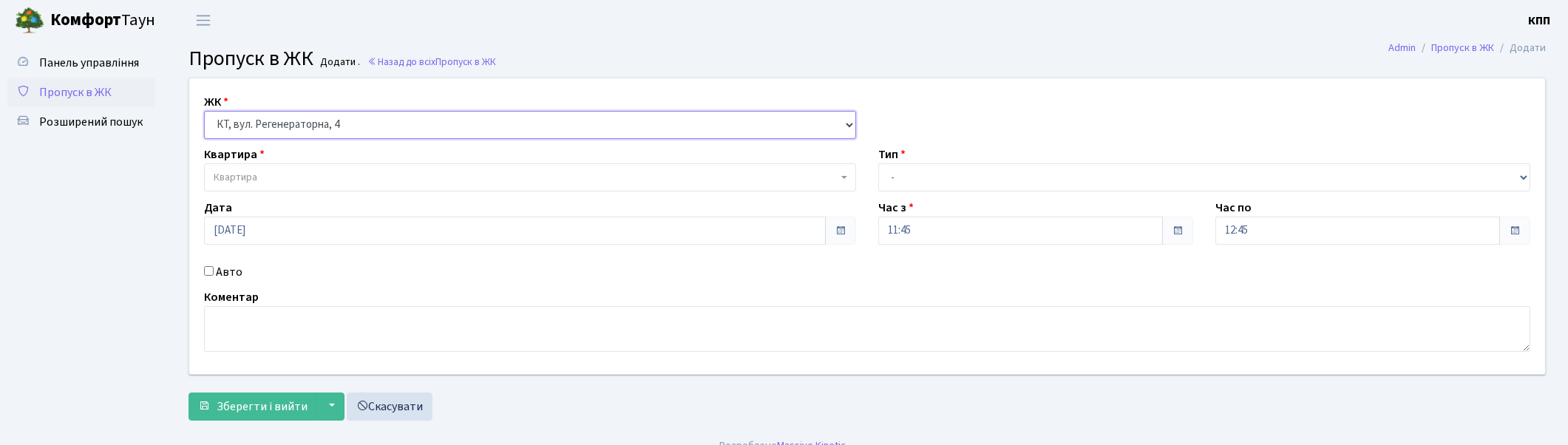
select select "302"
click at [204, 111] on select "- КТ, вул. Регенераторна, 4 КТ2, просп. [STREET_ADDRESS] [STREET_ADDRESS] [PERS…" at bounding box center [530, 125] width 652 height 28
select select
click at [265, 211] on div "Дата [DATE]" at bounding box center [529, 222] width 675 height 46
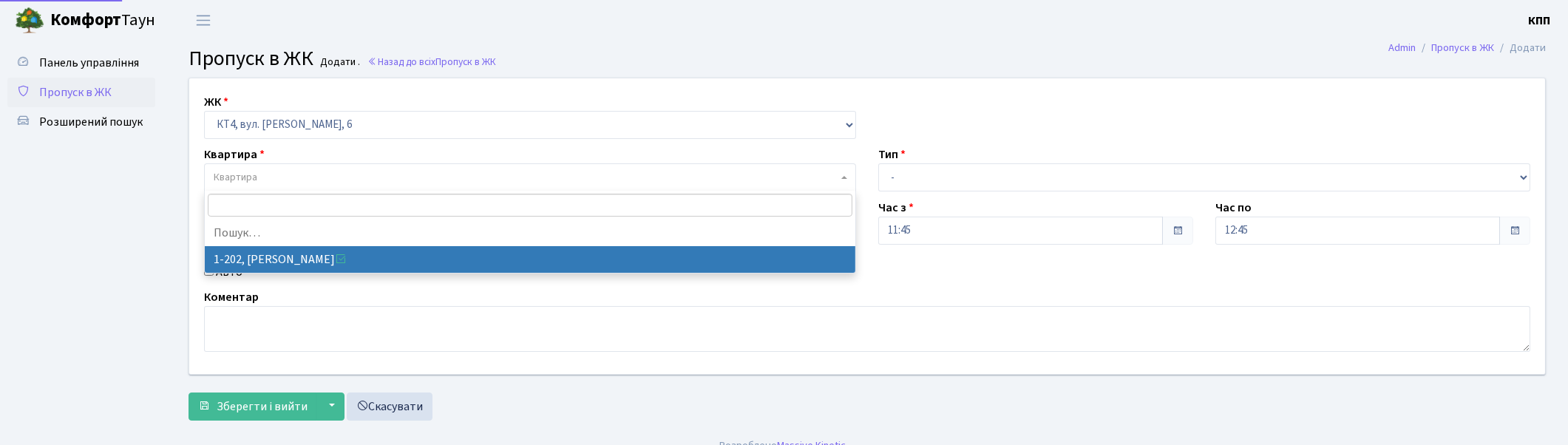
click at [274, 178] on span "Квартира" at bounding box center [525, 177] width 624 height 15
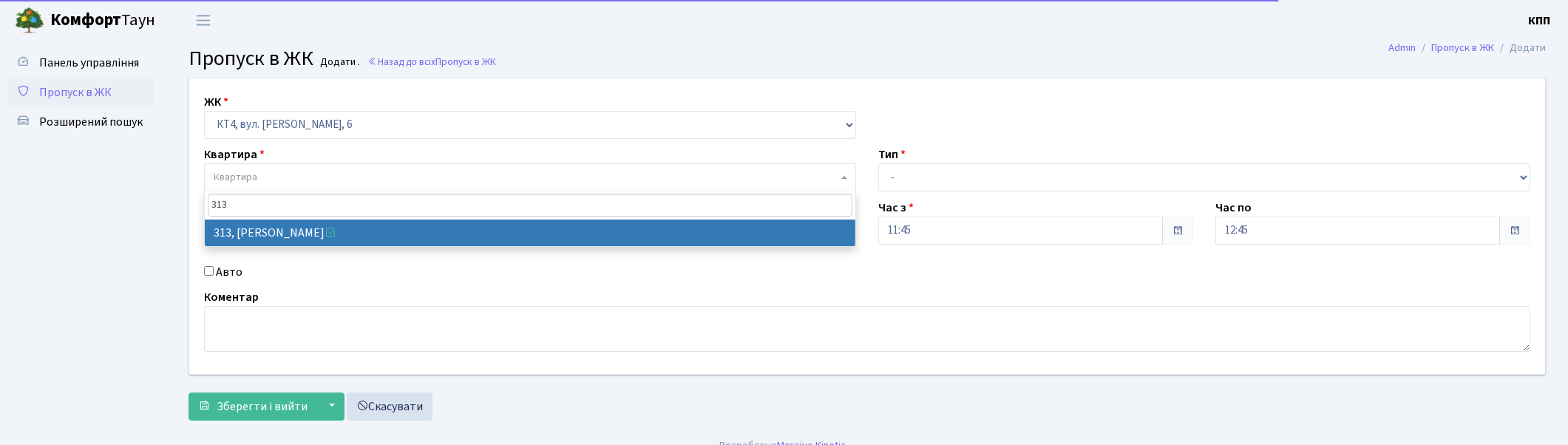
type input "313"
select select "17024"
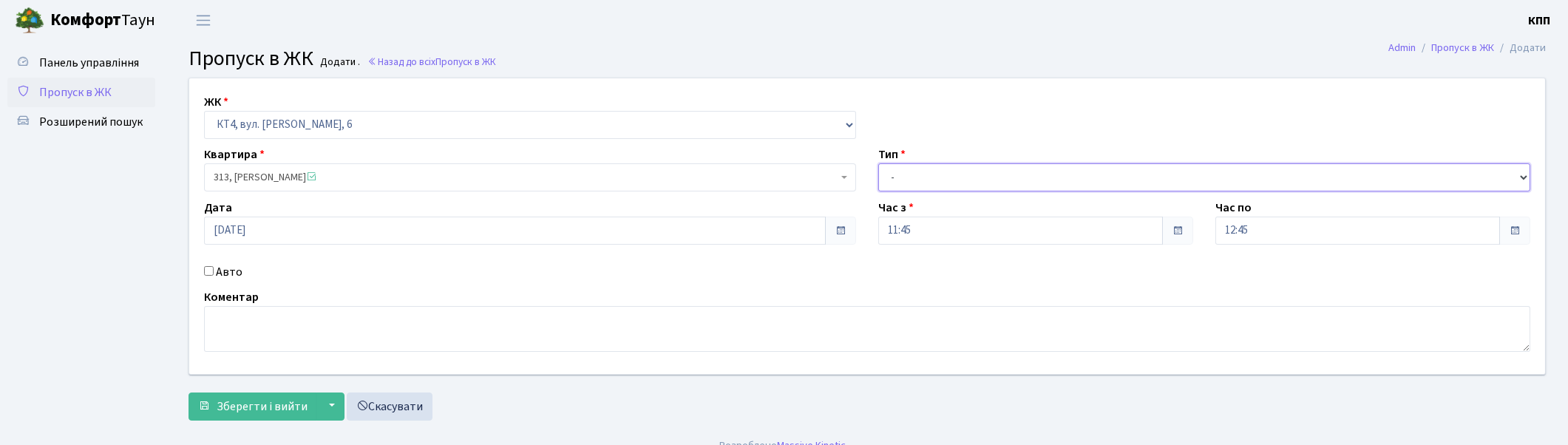
click at [1033, 188] on select "- Доставка Таксі Гості Сервіс" at bounding box center [1205, 177] width 652 height 28
click at [879, 163] on select "- Доставка Таксі Гості Сервіс" at bounding box center [1205, 177] width 652 height 28
click at [933, 187] on select "- Доставка Таксі Гості Сервіс" at bounding box center [1205, 177] width 652 height 28
select select "1"
click at [879, 163] on select "- Доставка Таксі Гості Сервіс" at bounding box center [1205, 177] width 652 height 28
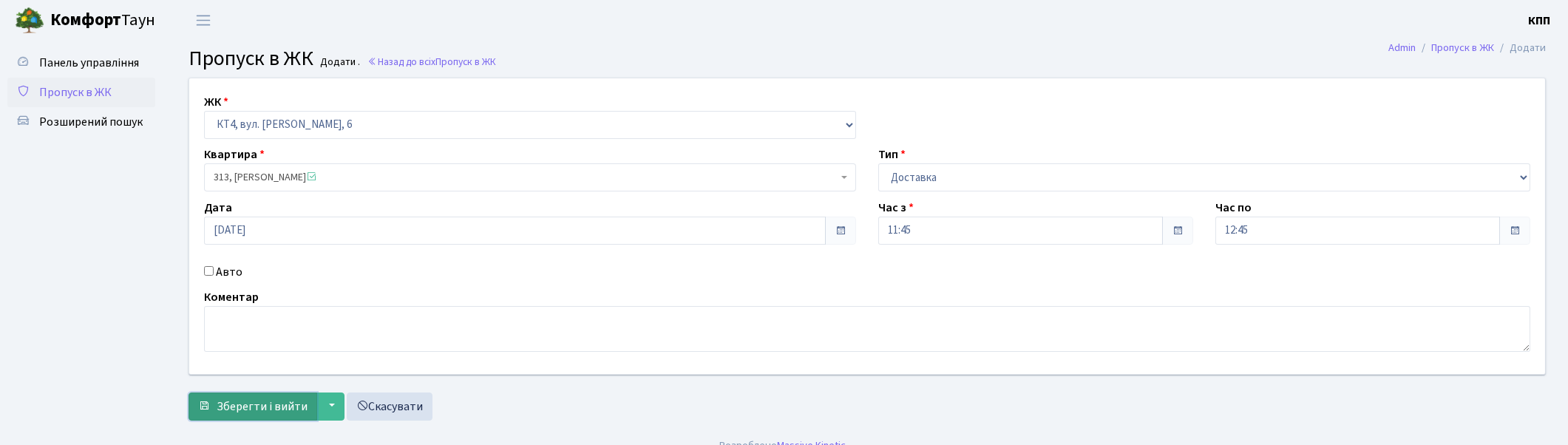
click at [268, 402] on span "Зберегти і вийти" at bounding box center [261, 406] width 91 height 16
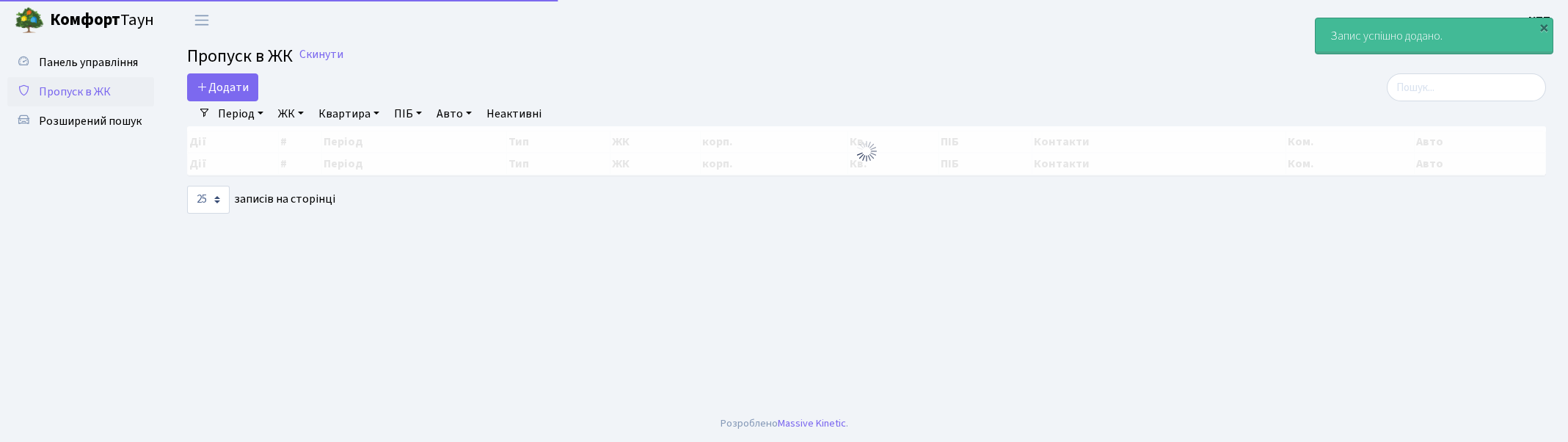
select select "25"
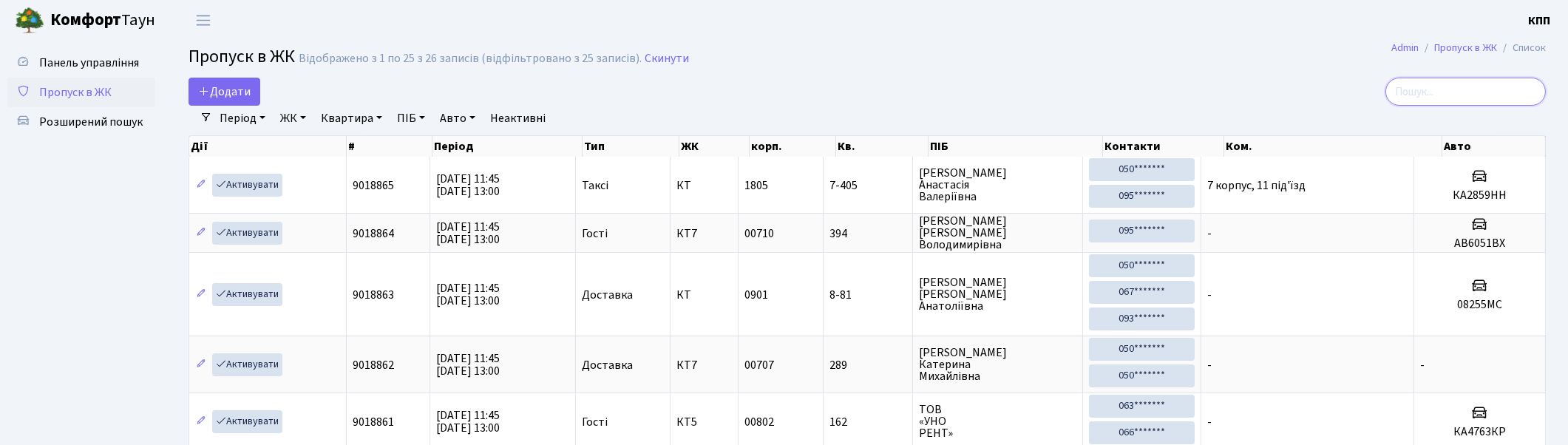
click at [1457, 89] on input "search" at bounding box center [1466, 92] width 161 height 28
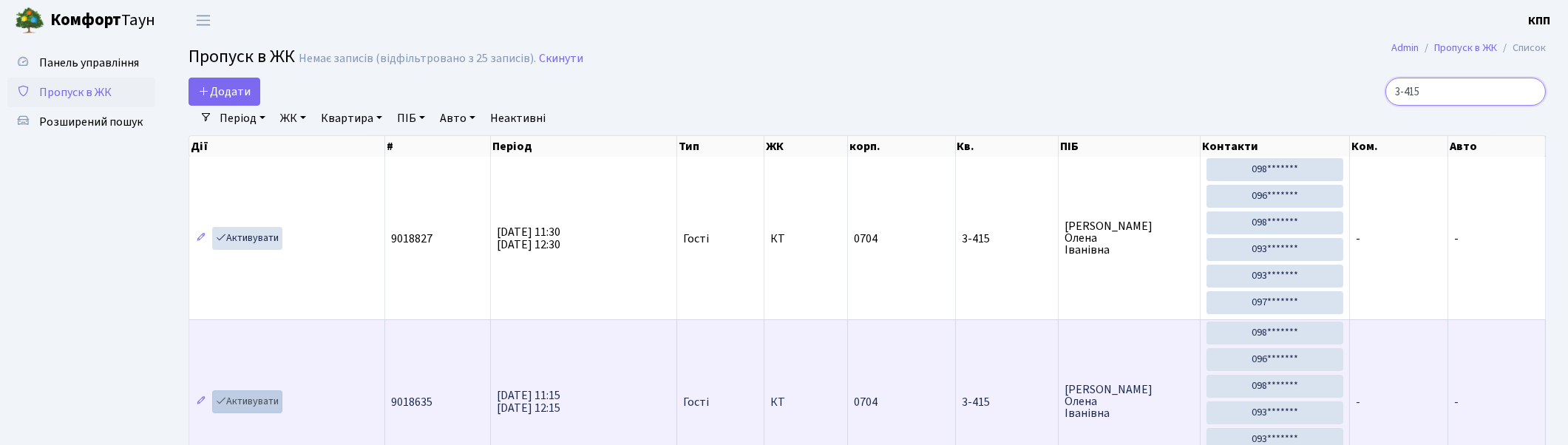
type input "3-415"
click at [230, 404] on link "Активувати" at bounding box center [248, 402] width 70 height 23
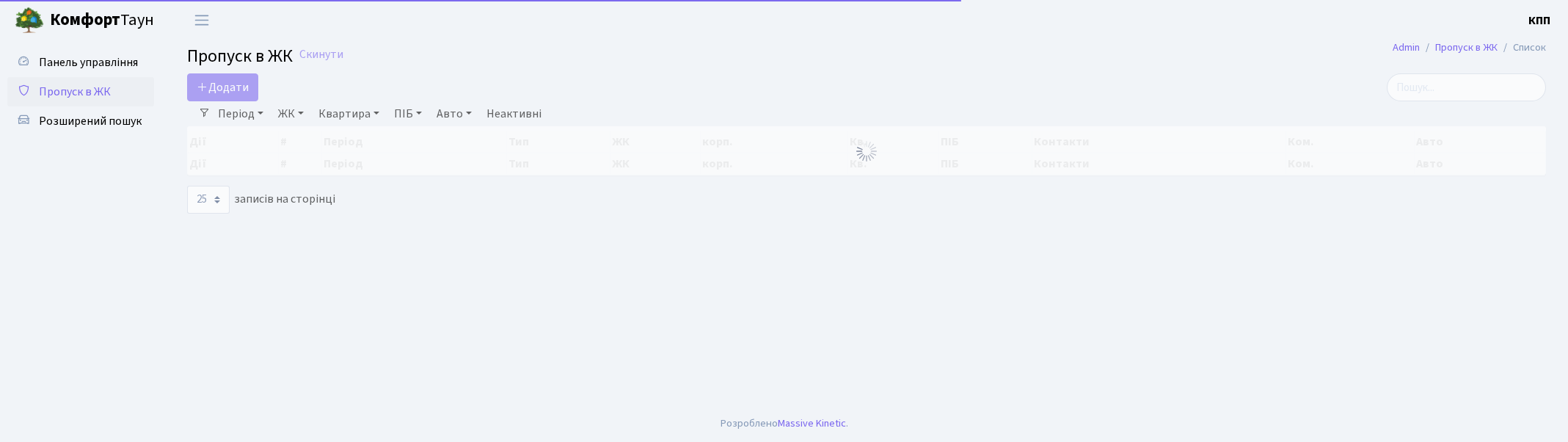
select select "25"
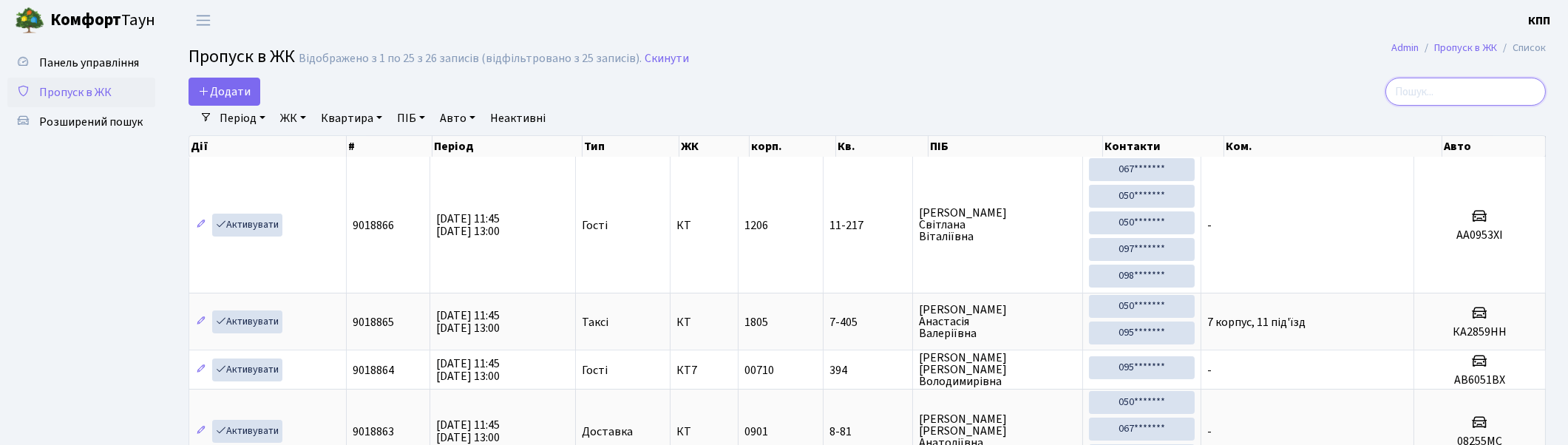
click at [1473, 94] on input "search" at bounding box center [1466, 92] width 161 height 28
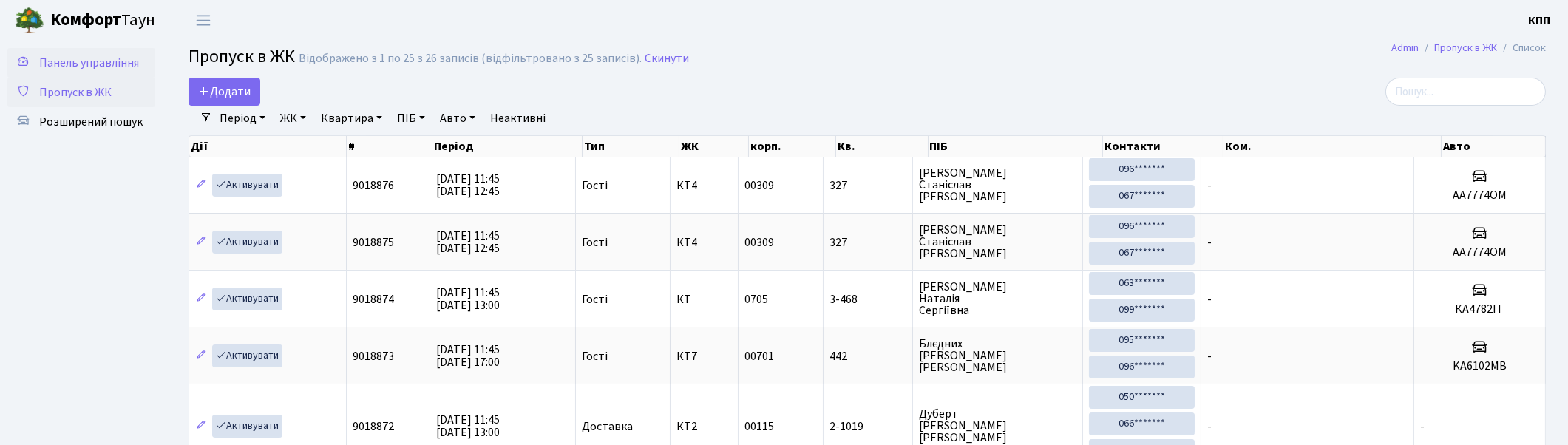
click at [93, 64] on span "Панель управління" at bounding box center [89, 63] width 100 height 16
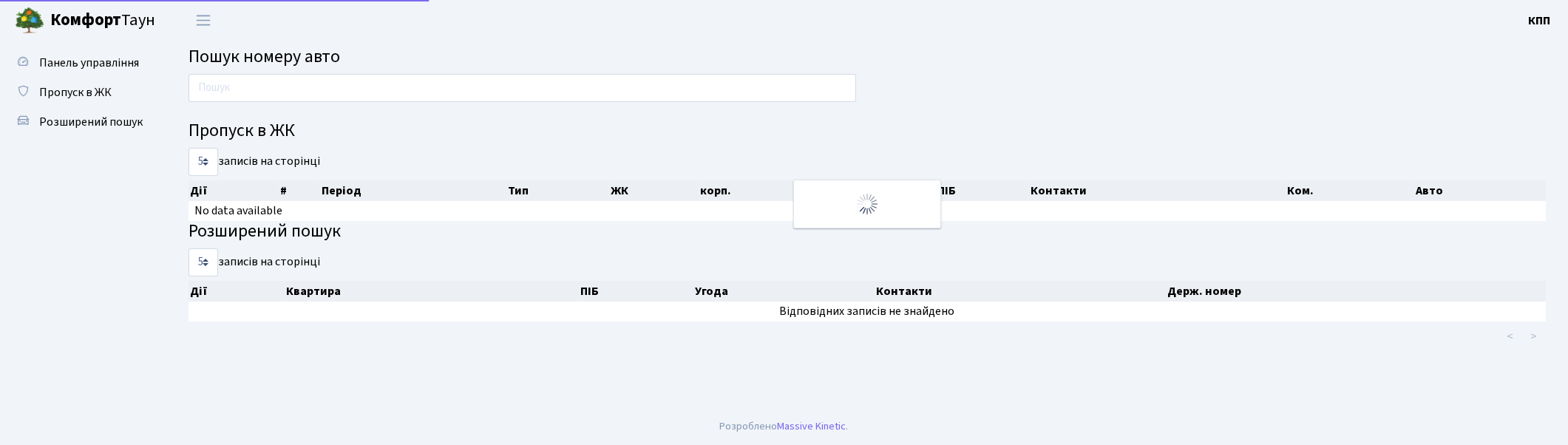
click at [351, 89] on input "text" at bounding box center [522, 88] width 668 height 28
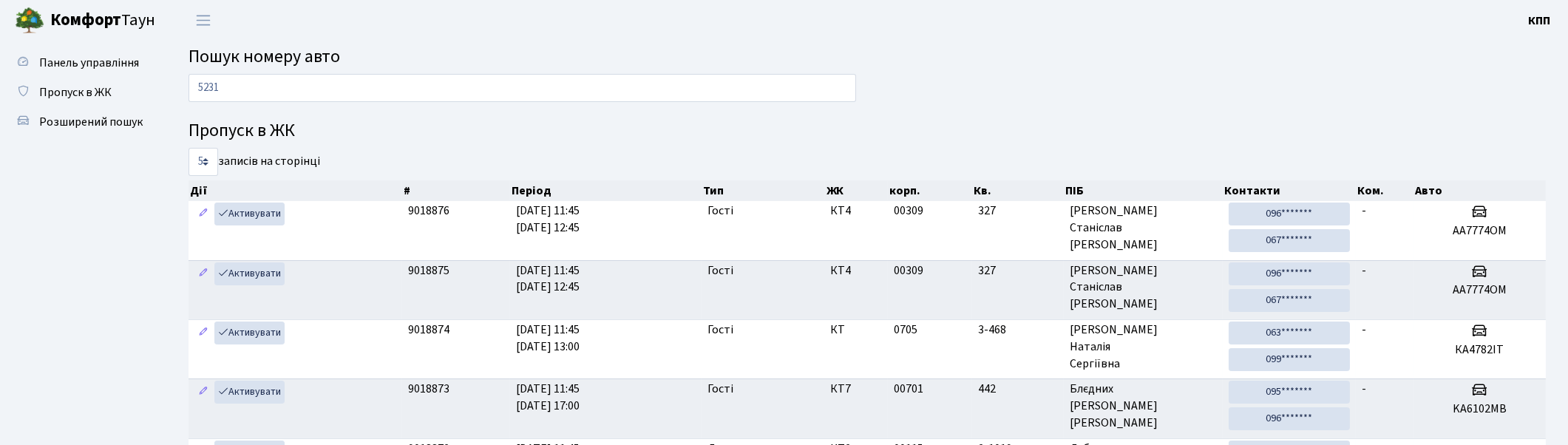
type input "5231"
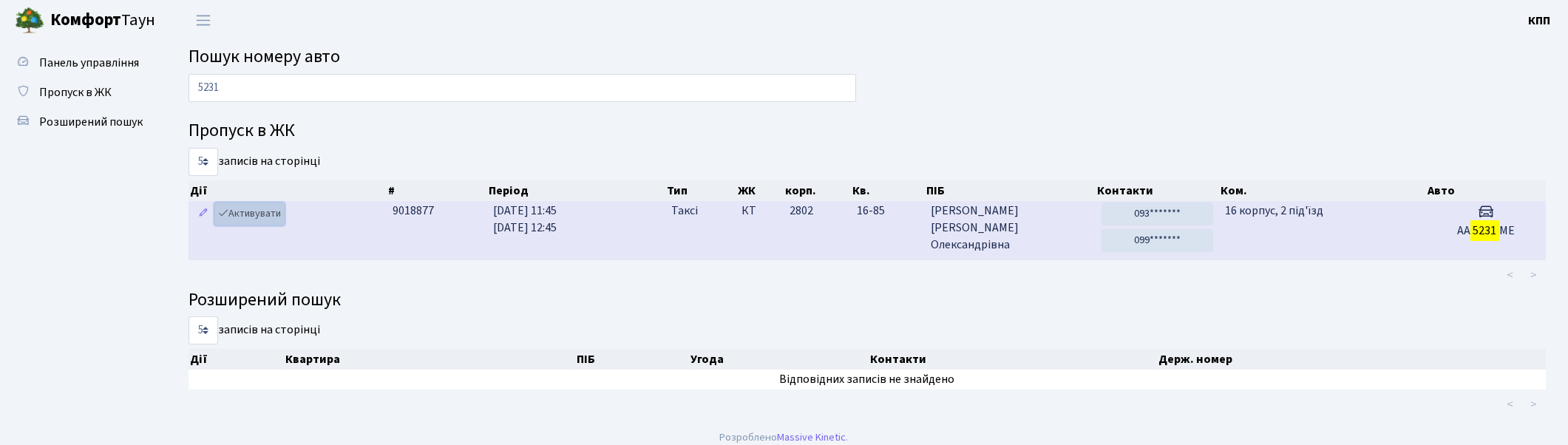
click at [233, 213] on link "Активувати" at bounding box center [250, 214] width 70 height 23
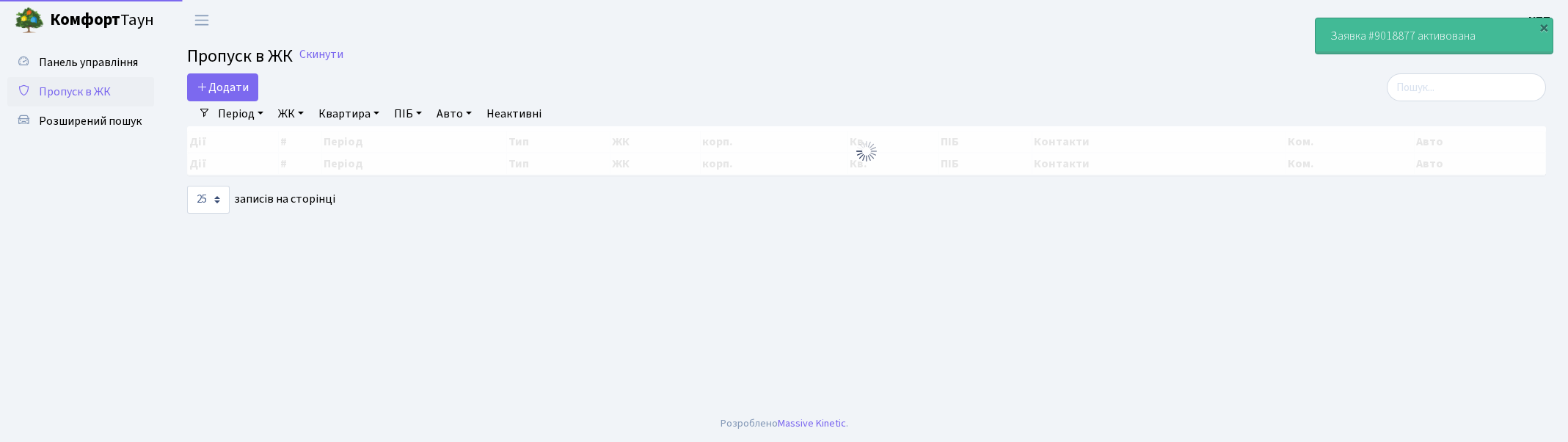
select select "25"
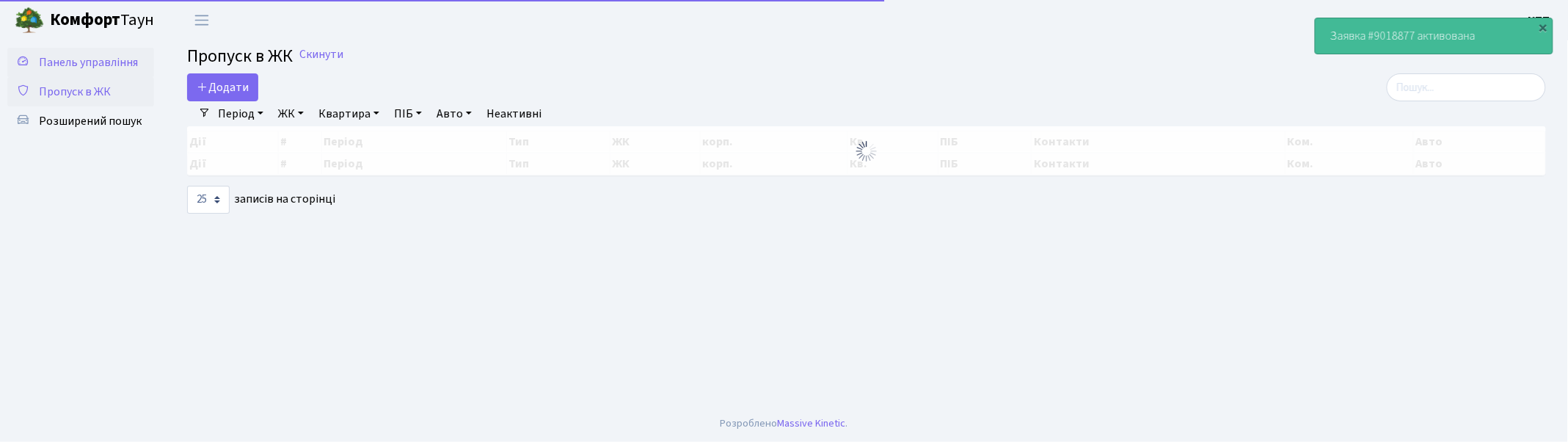
click at [56, 59] on span "Панель управління" at bounding box center [89, 63] width 99 height 16
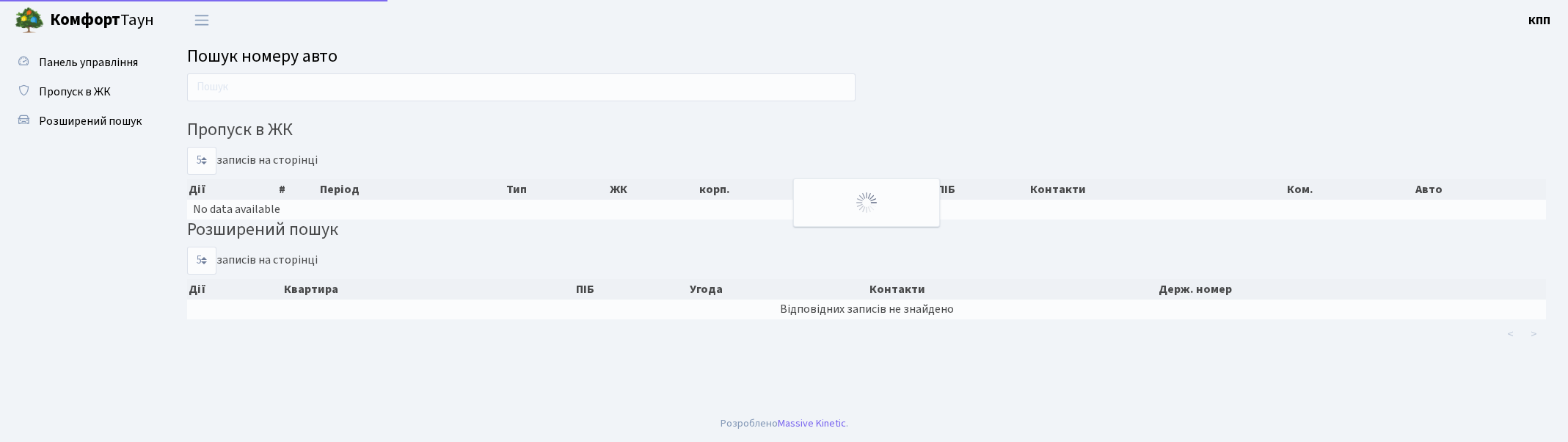
click at [386, 90] on input "text" at bounding box center [521, 87] width 669 height 28
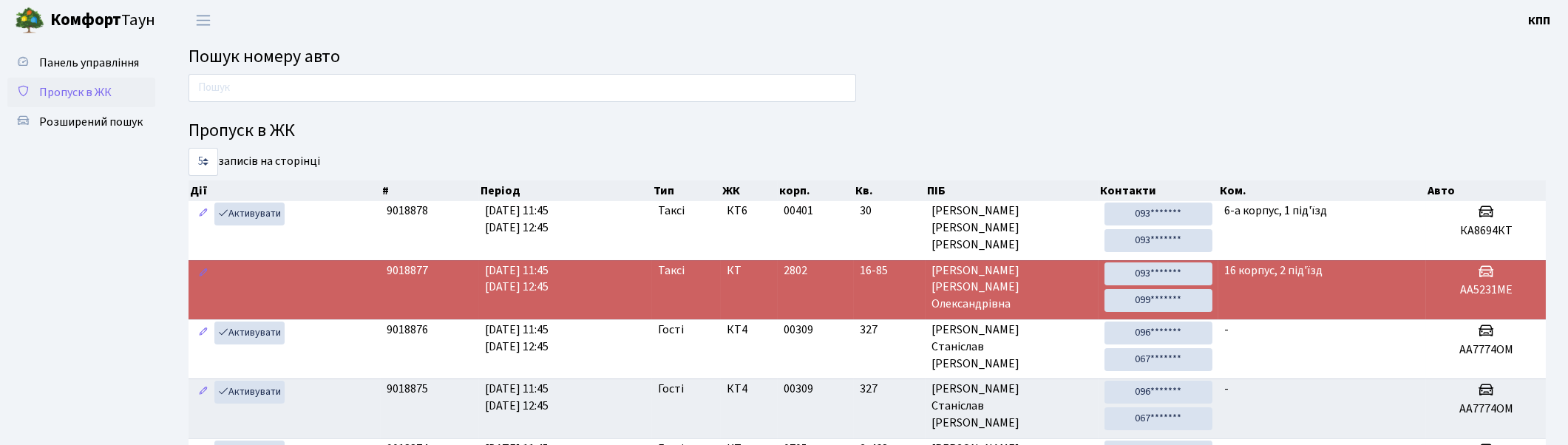
click at [94, 78] on link "Пропуск в ЖК" at bounding box center [81, 93] width 148 height 30
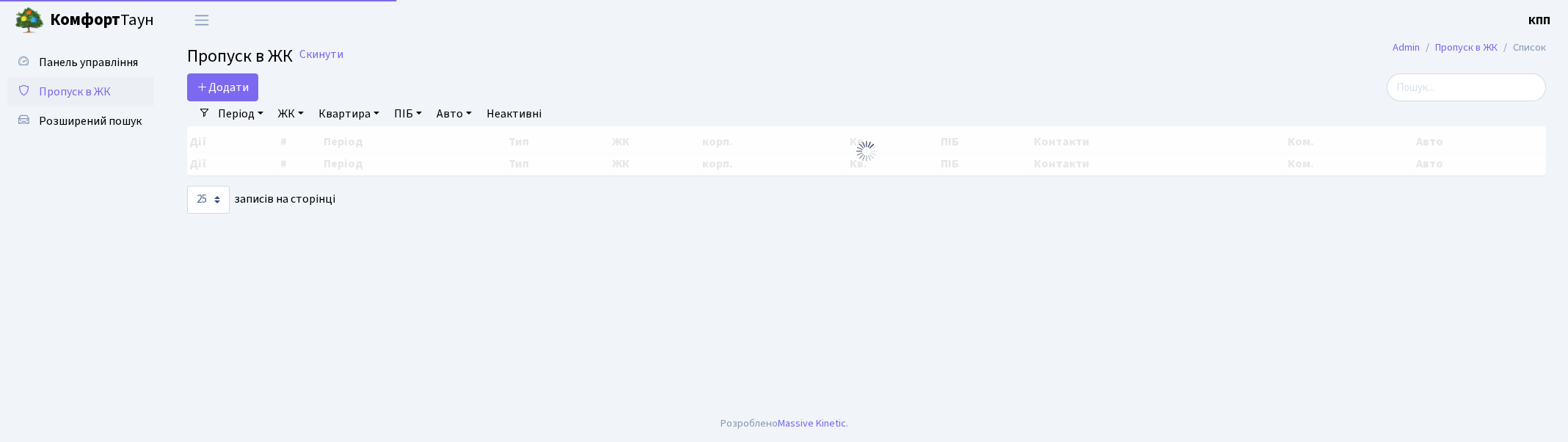
select select "25"
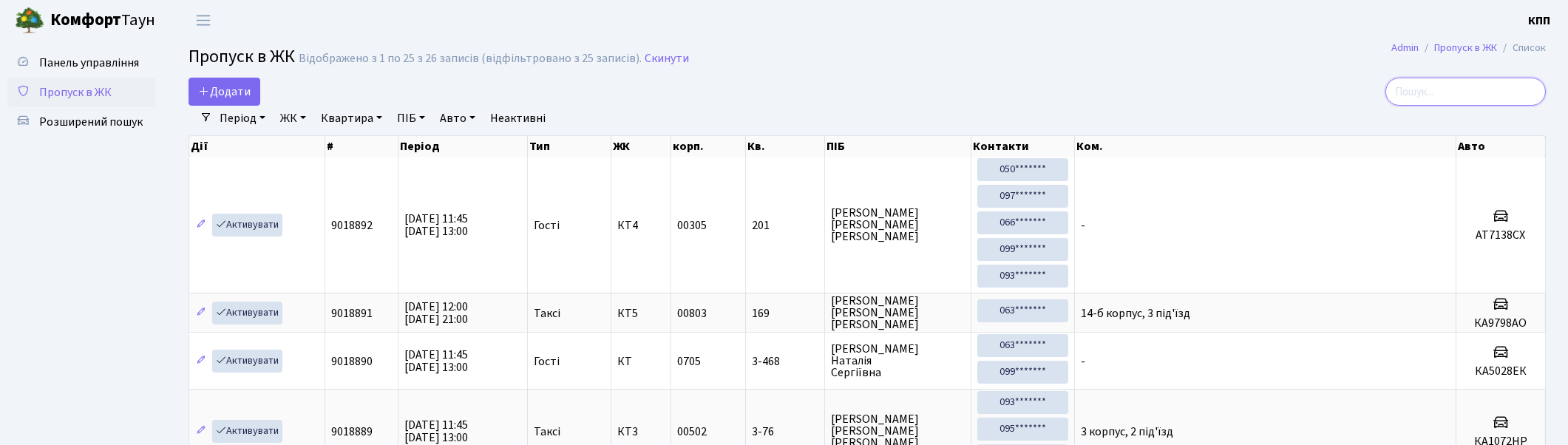
drag, startPoint x: 1494, startPoint y: 84, endPoint x: 1472, endPoint y: 103, distance: 29.1
click at [1491, 89] on input "search" at bounding box center [1466, 92] width 161 height 28
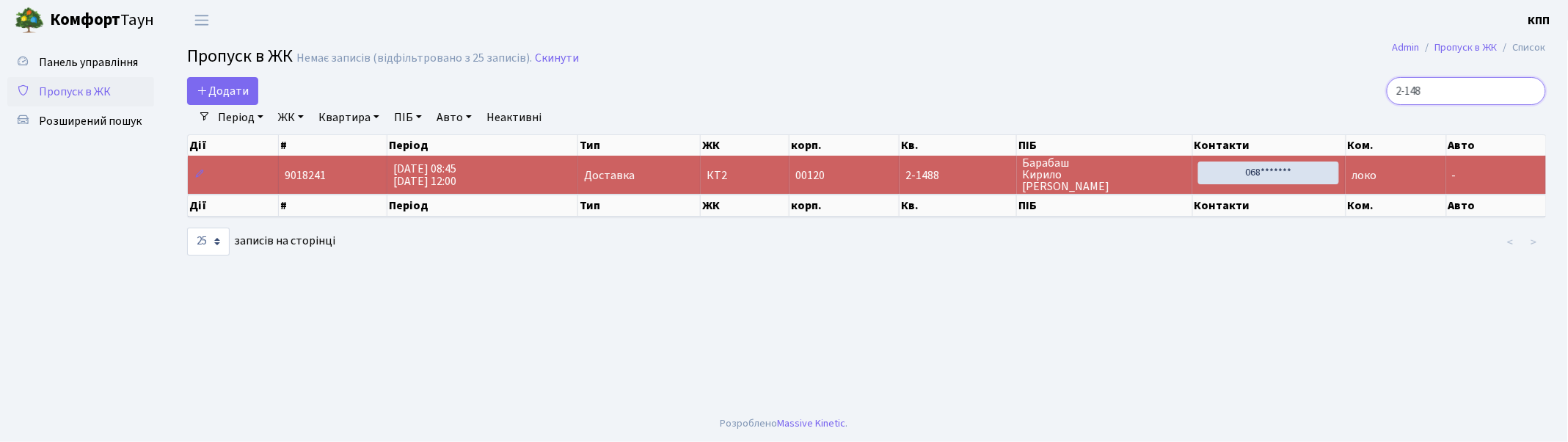
type input "2-148"
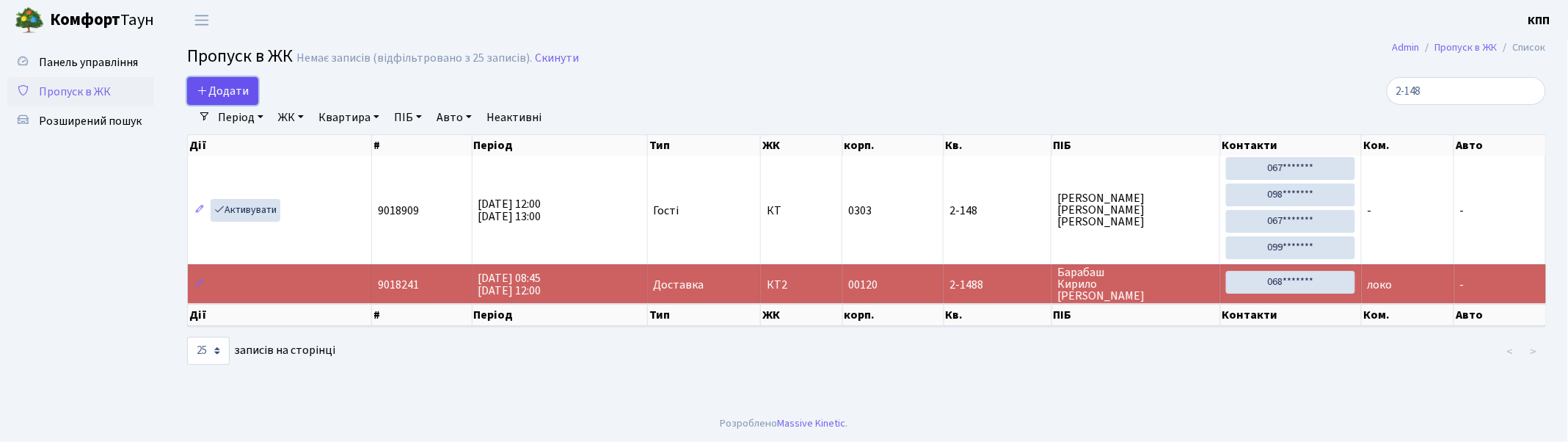
click at [254, 94] on link "Додати" at bounding box center [222, 91] width 71 height 28
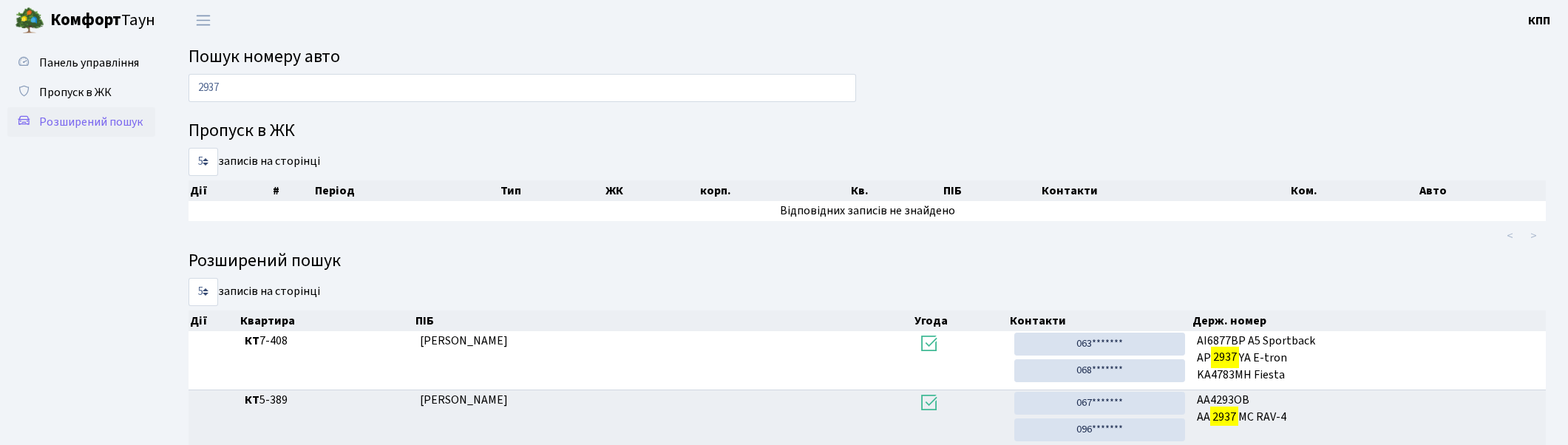
scroll to position [69, 0]
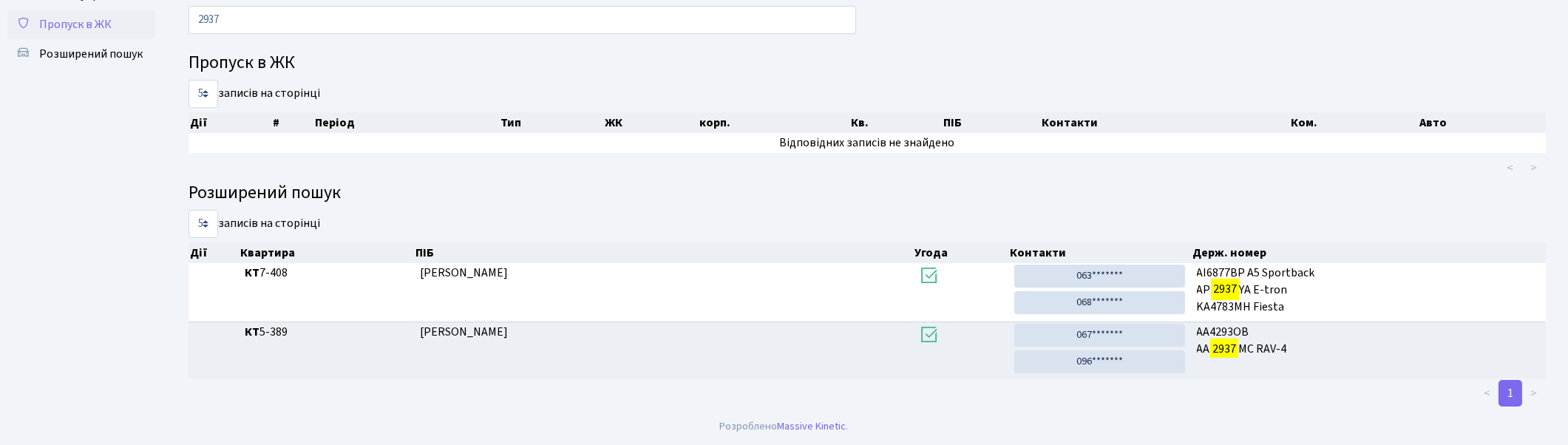
click at [61, 23] on span "Пропуск в ЖК" at bounding box center [75, 25] width 72 height 16
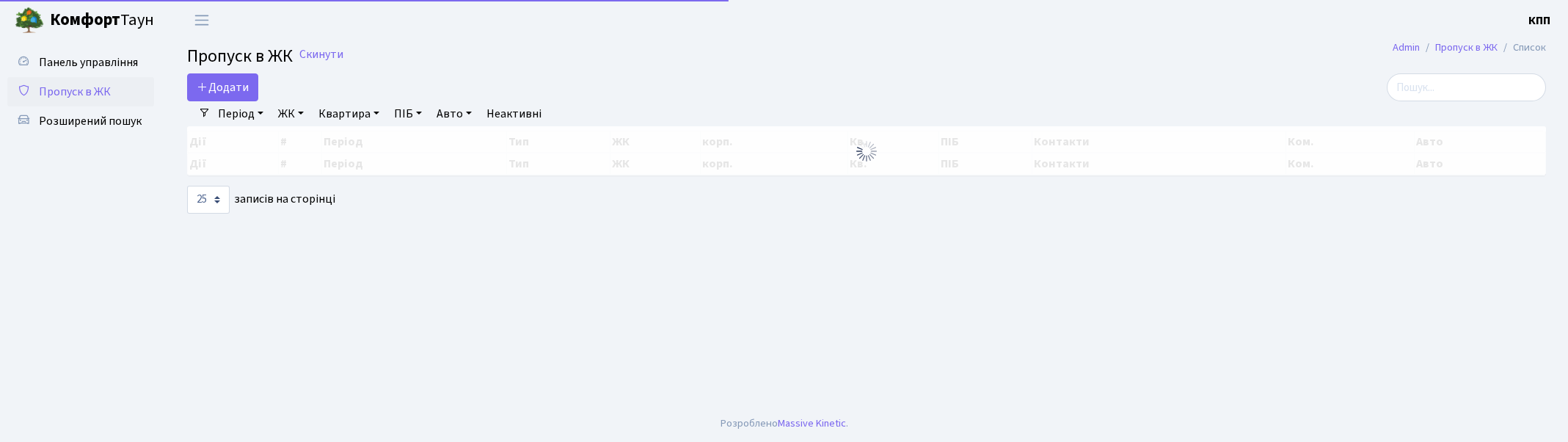
select select "25"
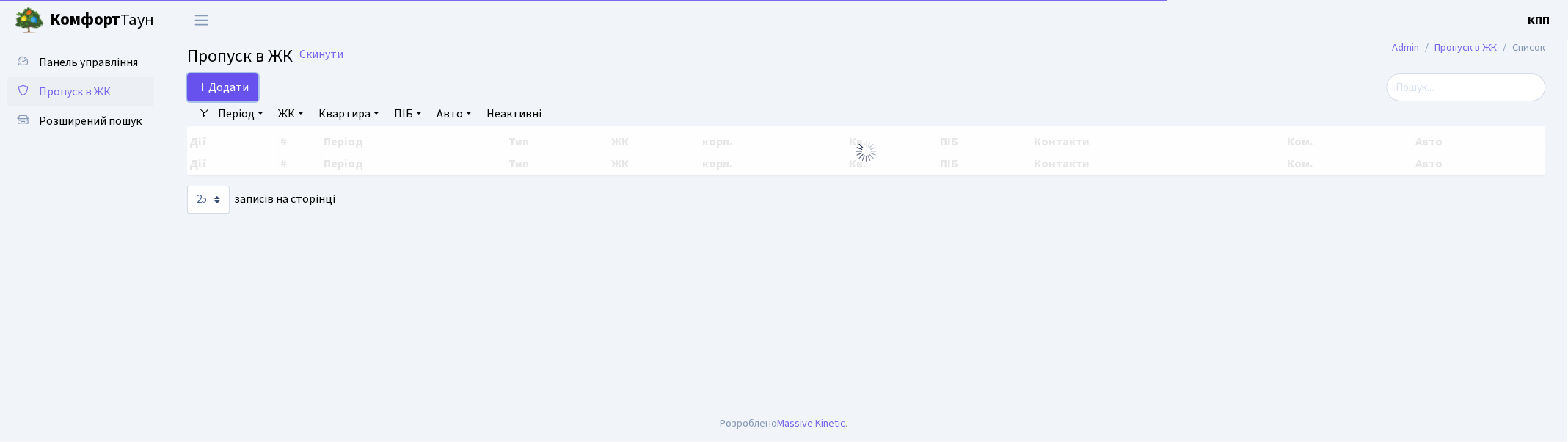
click at [214, 84] on span "Додати" at bounding box center [223, 87] width 52 height 16
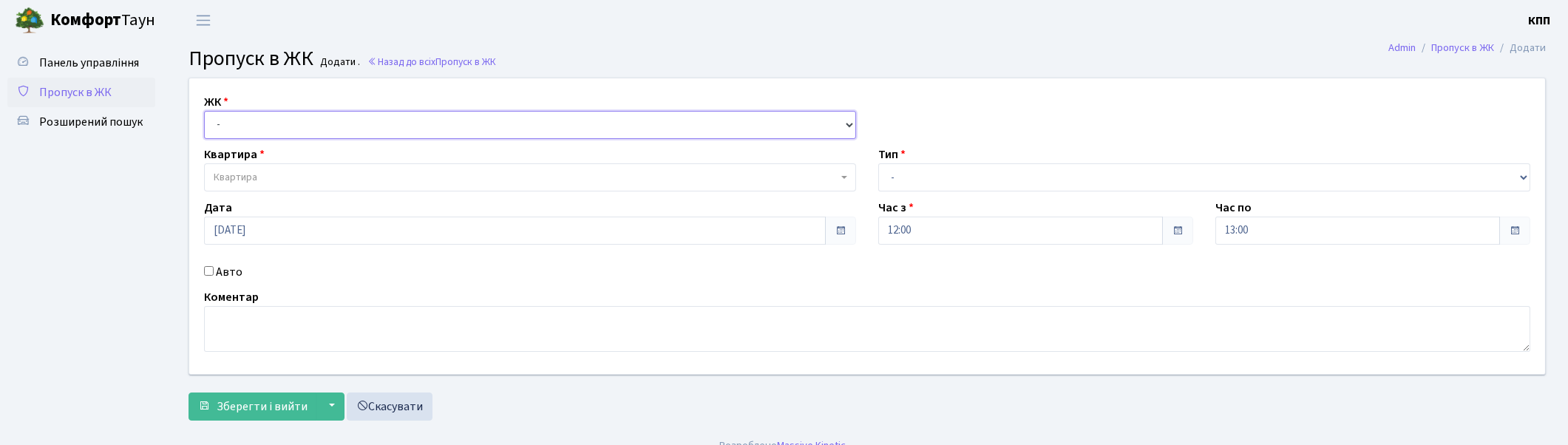
click at [223, 122] on select "- КТ, вул. Регенераторна, 4 КТ2, просп. Соборності, 17 КТ3, вул. Березнева, 16 …" at bounding box center [530, 125] width 652 height 28
select select "271"
click at [204, 111] on select "- КТ, вул. Регенераторна, 4 КТ2, просп. Соборності, 17 КТ3, вул. Березнева, 16 …" at bounding box center [530, 125] width 652 height 28
select select
click at [244, 175] on span "Квартира" at bounding box center [235, 177] width 43 height 15
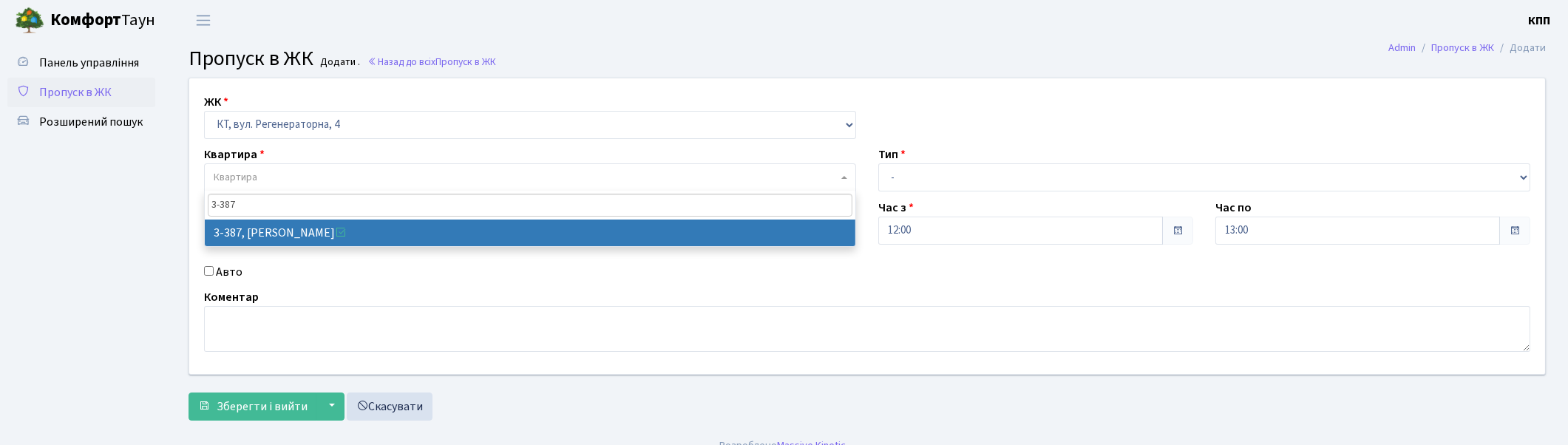
type input "3-387"
select select "1605"
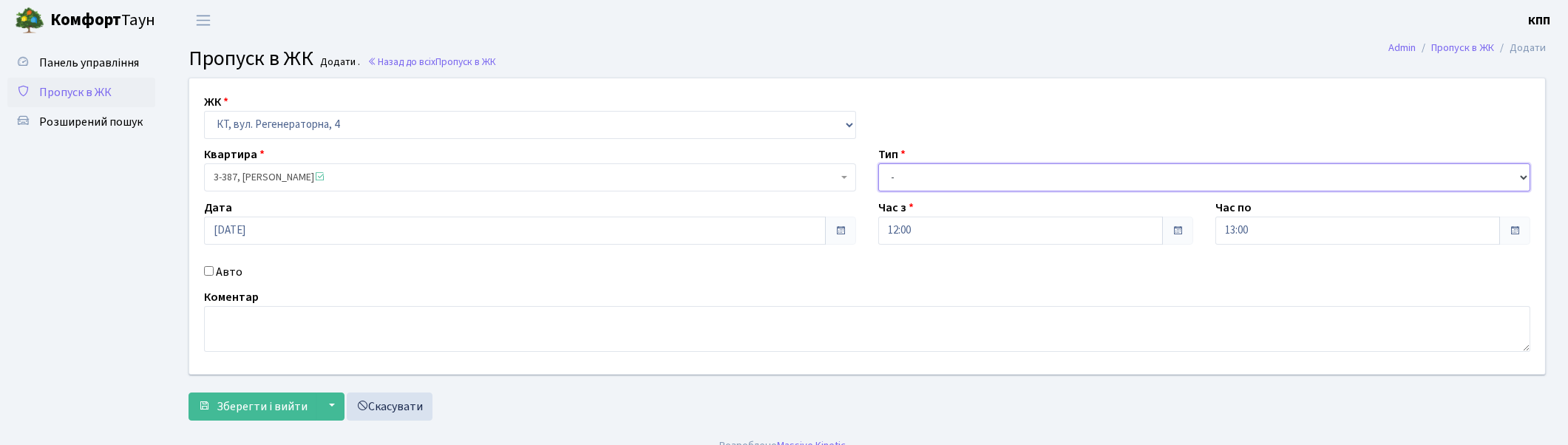
click at [966, 181] on select "- Доставка Таксі Гості Сервіс" at bounding box center [1205, 177] width 652 height 28
select select "1"
click at [879, 163] on select "- Доставка Таксі Гості Сервіс" at bounding box center [1205, 177] width 652 height 28
click at [248, 406] on span "Зберегти і вийти" at bounding box center [261, 406] width 91 height 16
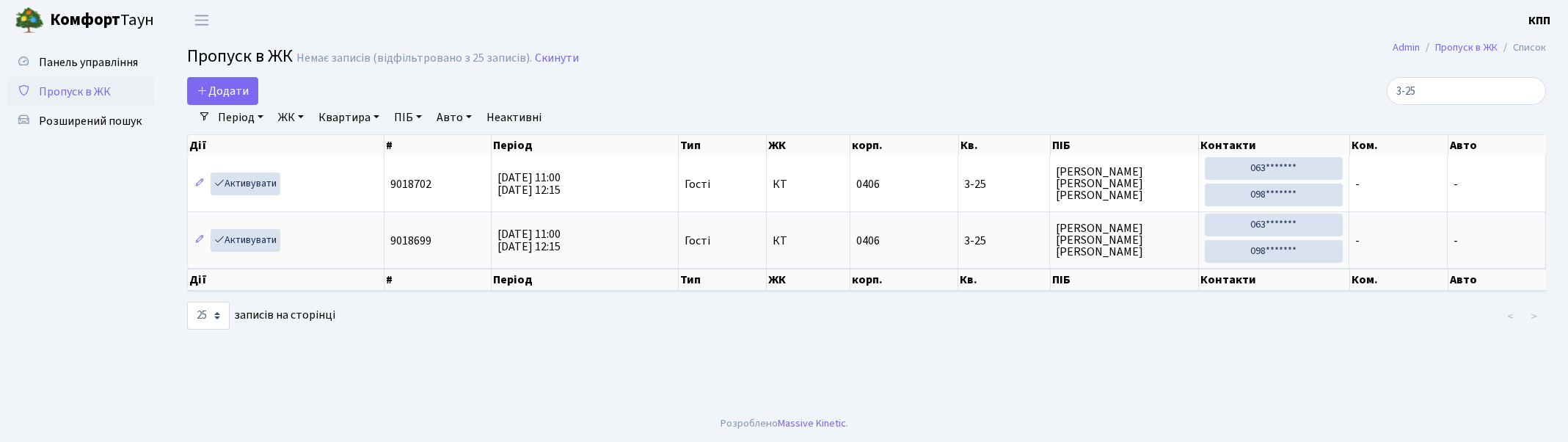
select select "25"
click at [231, 96] on span "Додати" at bounding box center [223, 91] width 52 height 16
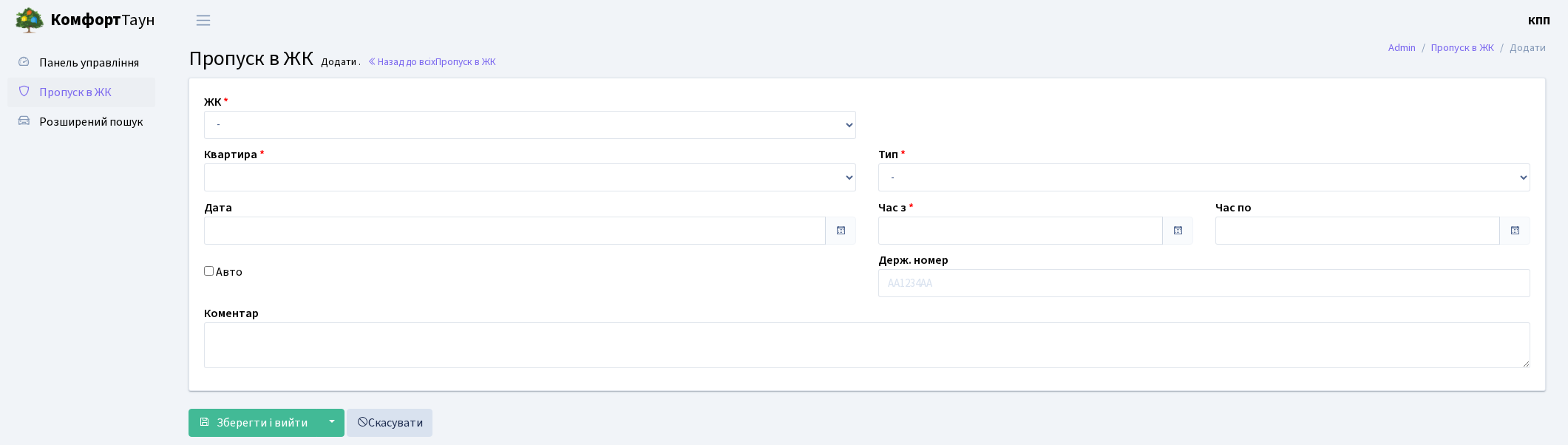
type input "[DATE]"
type input "12:00"
type input "13:00"
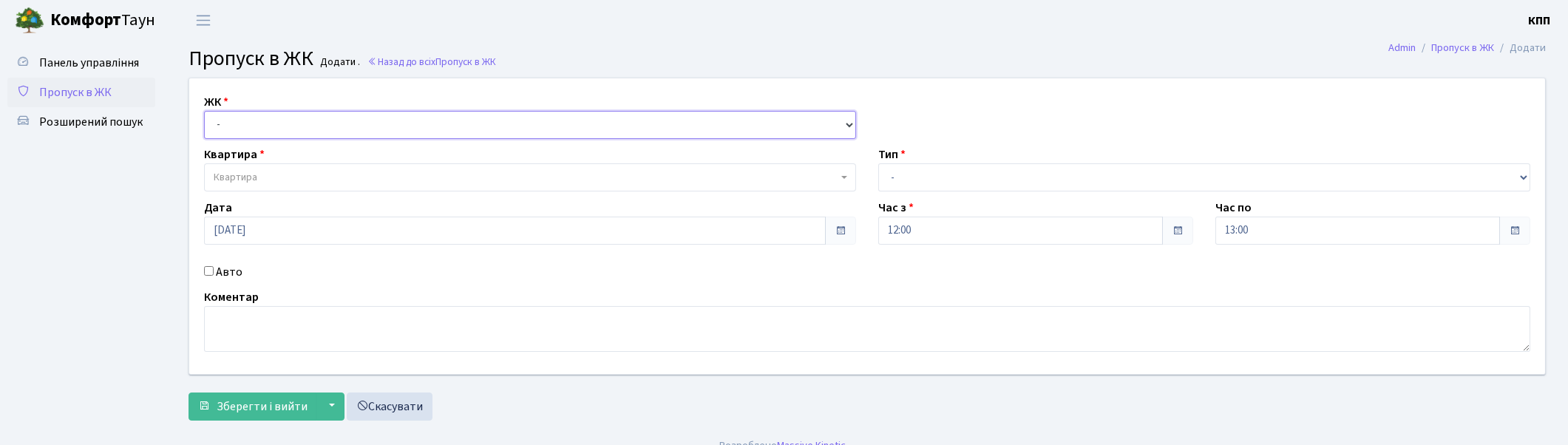
drag, startPoint x: 225, startPoint y: 125, endPoint x: 239, endPoint y: 138, distance: 19.1
click at [225, 125] on select "- КТ, вул. Регенераторна, 4 КТ2, просп. Соборності, 17 КТ3, вул. Березнева, 16 …" at bounding box center [530, 125] width 652 height 28
select select "271"
click at [204, 111] on select "- КТ, вул. Регенераторна, 4 КТ2, просп. Соборності, 17 КТ3, вул. Березнева, 16 …" at bounding box center [530, 125] width 652 height 28
select select
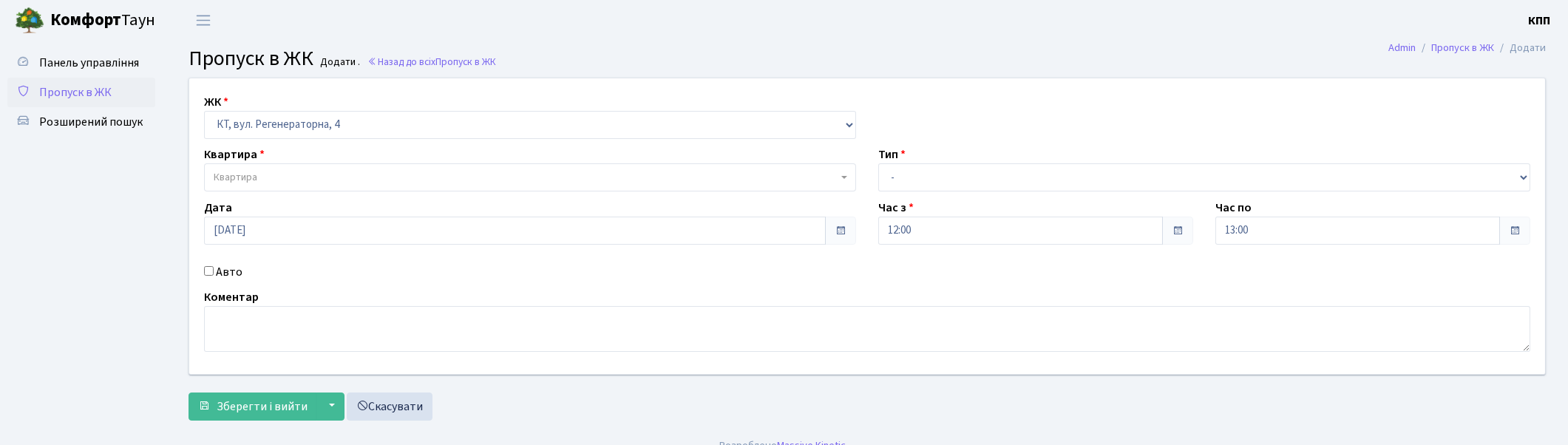
click at [275, 180] on span "Квартира" at bounding box center [525, 177] width 624 height 15
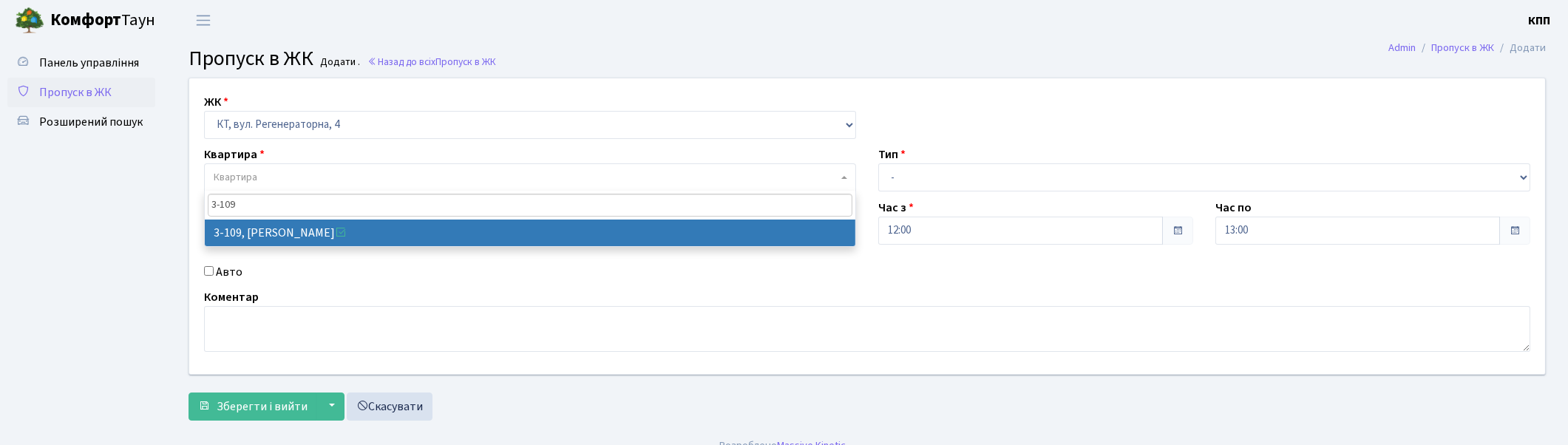
type input "3-109"
select select "918"
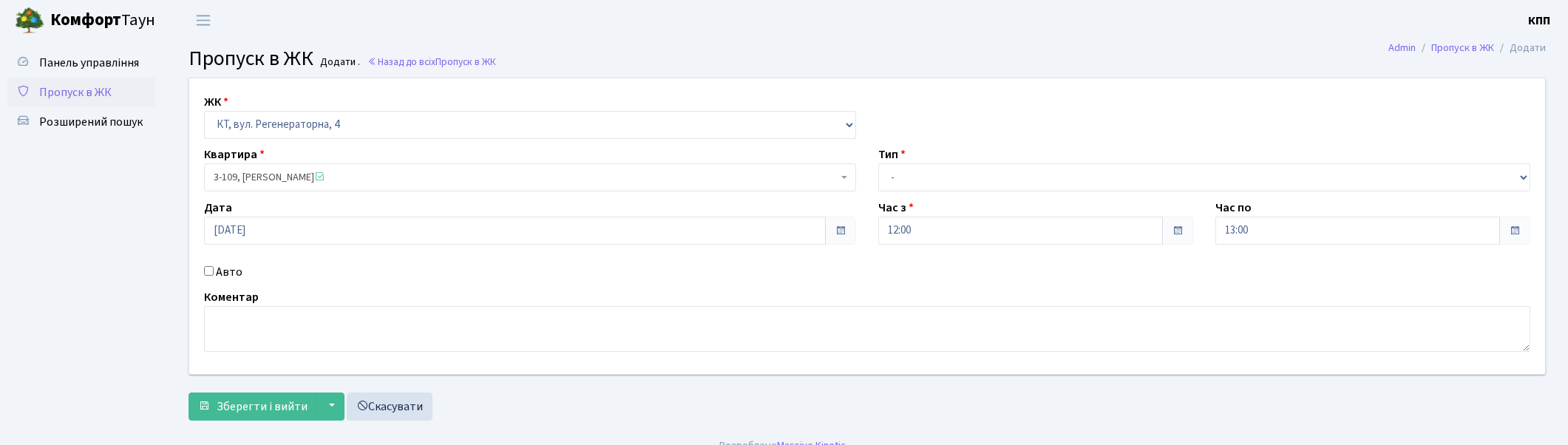
drag, startPoint x: 925, startPoint y: 158, endPoint x: 925, endPoint y: 175, distance: 17.0
click at [926, 167] on div "Тип - Доставка Таксі Гості Сервіс" at bounding box center [1204, 169] width 675 height 46
click at [917, 195] on div "ЖК - КТ, вул. Регенераторна, 4 КТ2, просп. Соборності, 17 КТ3, вул. Березнева, …" at bounding box center [866, 226] width 1378 height 296
click at [922, 182] on select "- Доставка Таксі Гості Сервіс" at bounding box center [1205, 177] width 652 height 28
select select "3"
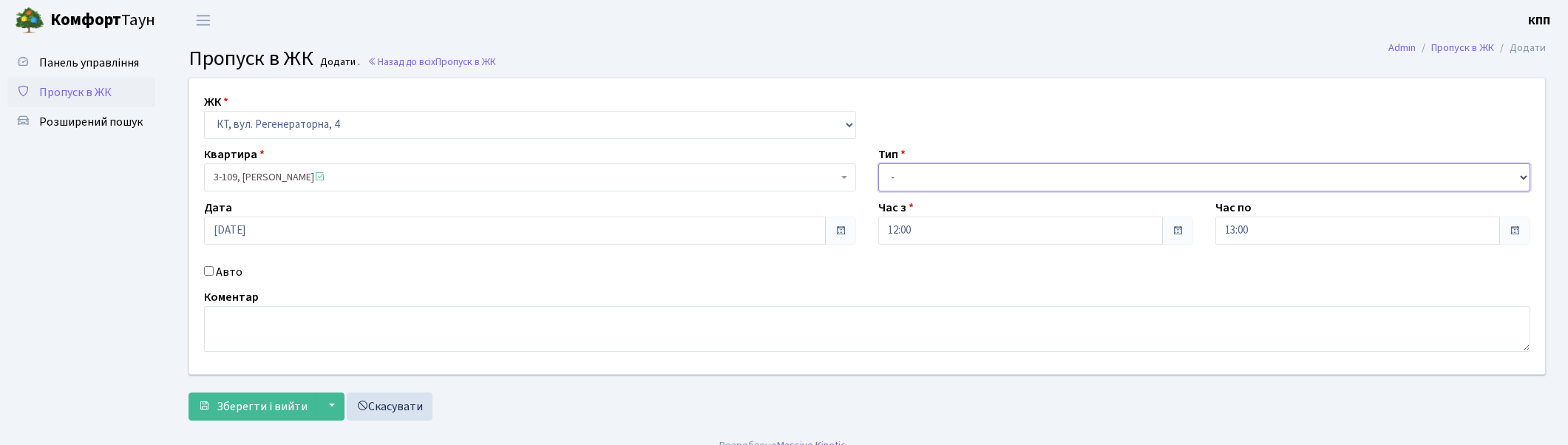
click at [879, 163] on select "- Доставка Таксі Гості Сервіс" at bounding box center [1205, 177] width 652 height 28
click at [253, 404] on span "Зберегти і вийти" at bounding box center [261, 406] width 91 height 16
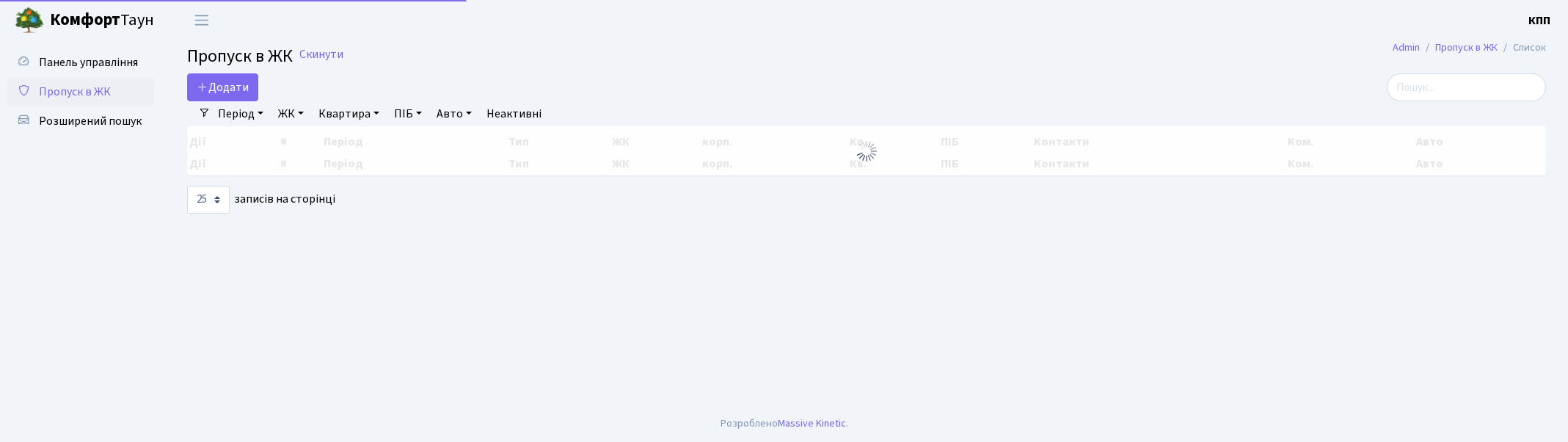
select select "25"
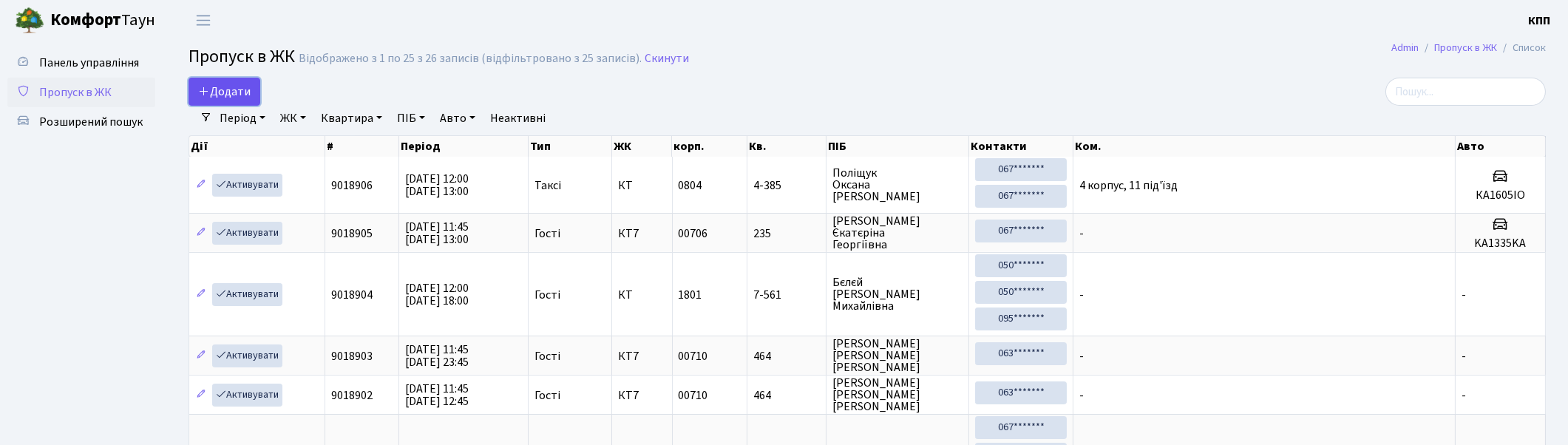
click at [232, 91] on span "Додати" at bounding box center [225, 92] width 52 height 16
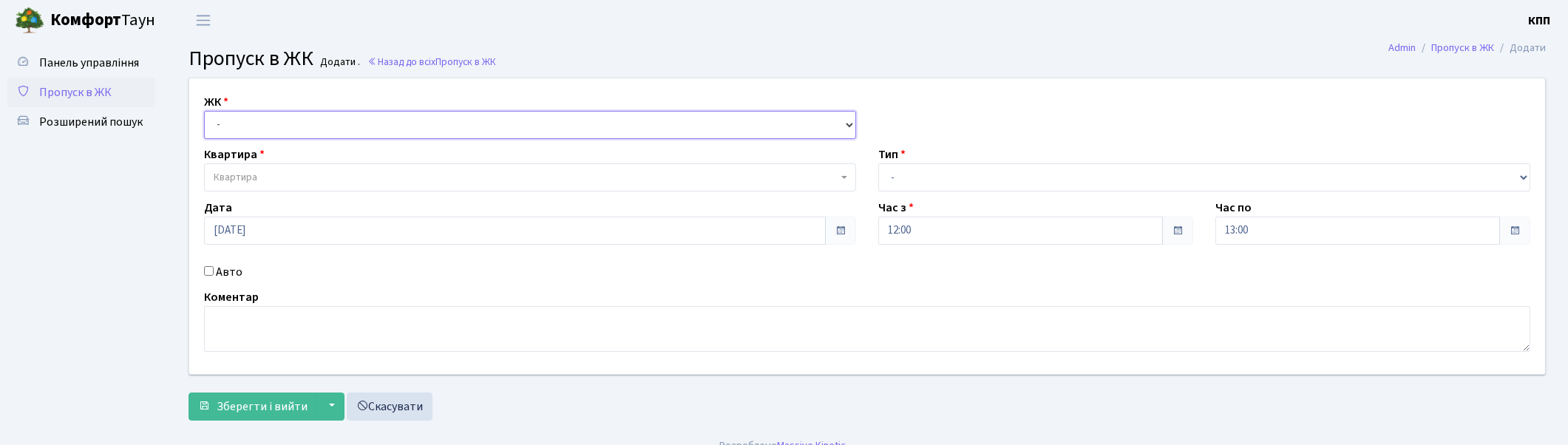
click at [280, 116] on select "- КТ, вул. Регенераторна, 4 КТ2, просп. [STREET_ADDRESS] [STREET_ADDRESS] [PERS…" at bounding box center [530, 125] width 652 height 28
select select "271"
click at [204, 111] on select "- КТ, вул. Регенераторна, 4 КТ2, просп. [STREET_ADDRESS] [STREET_ADDRESS] [PERS…" at bounding box center [530, 125] width 652 height 28
select select
click at [267, 173] on span "Квартира" at bounding box center [525, 177] width 624 height 15
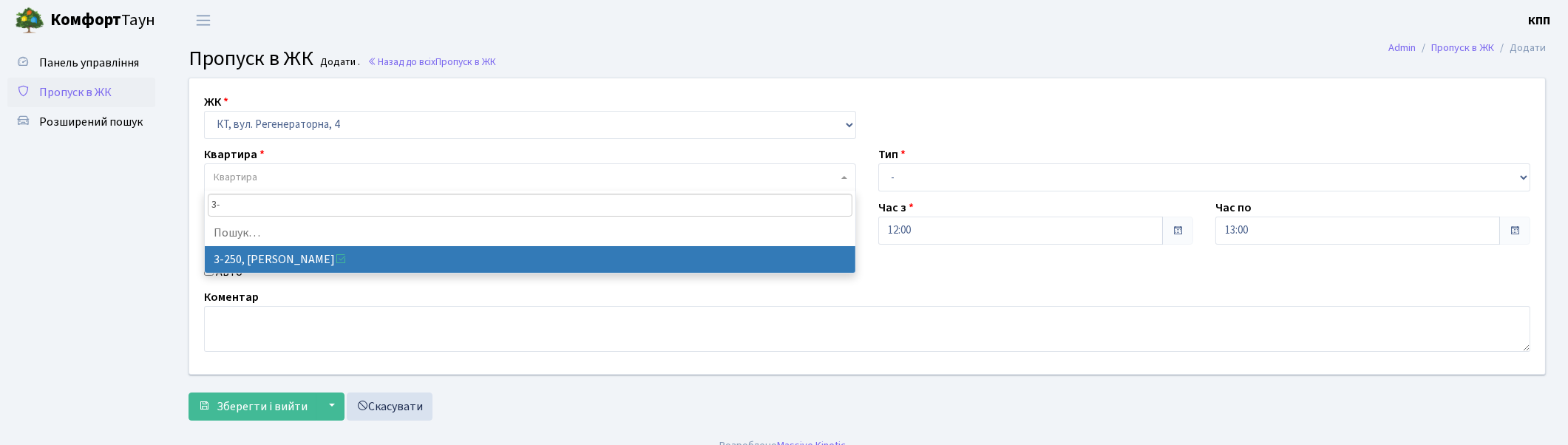
type input "3"
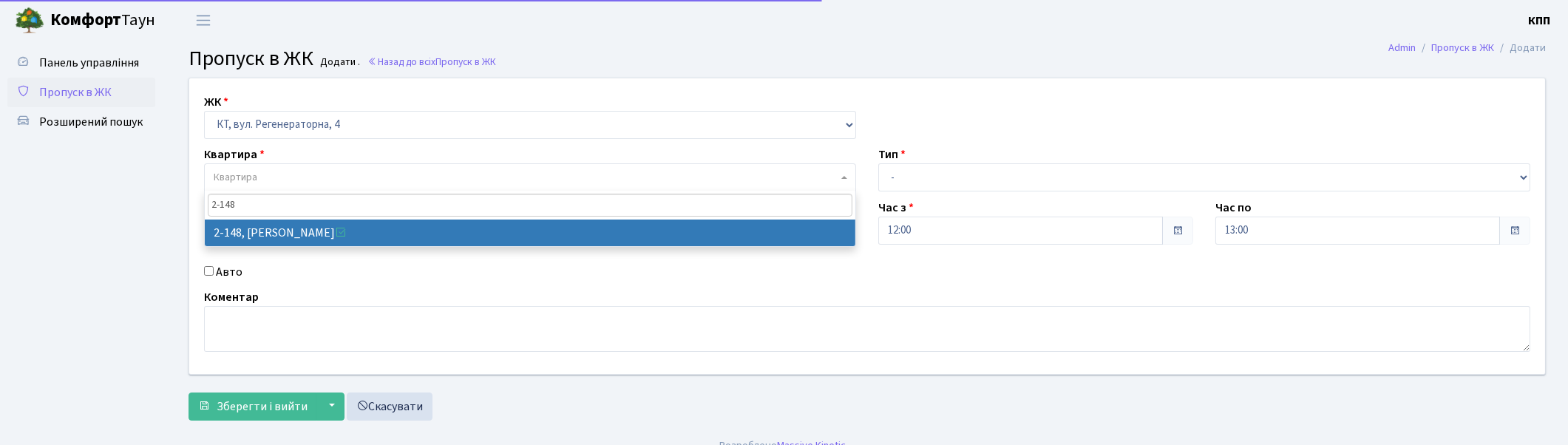
type input "2-148"
select select "561"
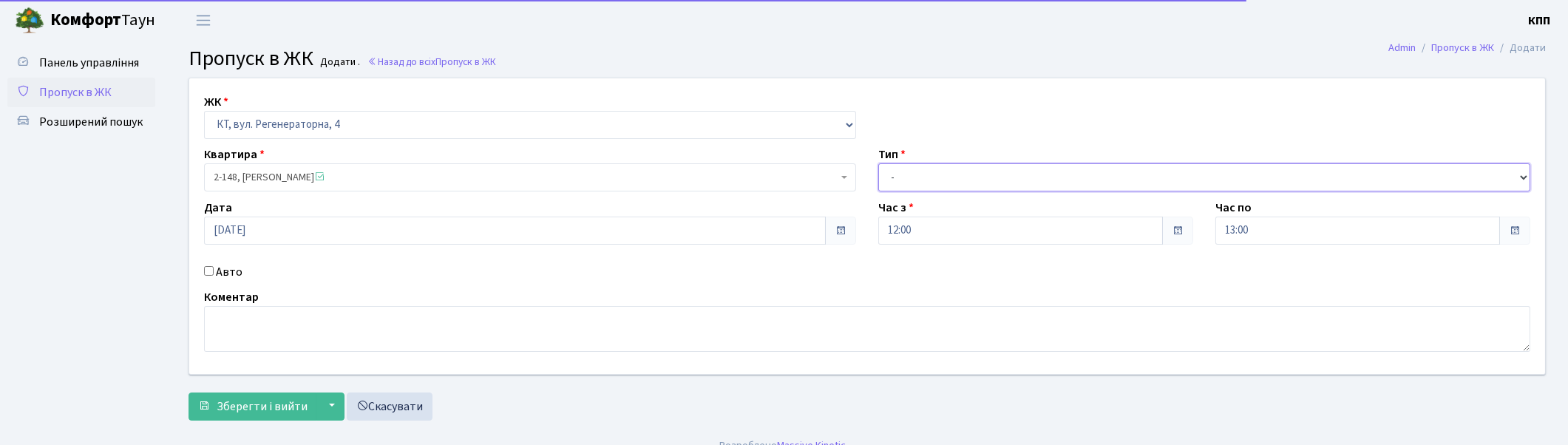
click at [1060, 172] on select "- Доставка Таксі Гості Сервіс" at bounding box center [1205, 177] width 652 height 28
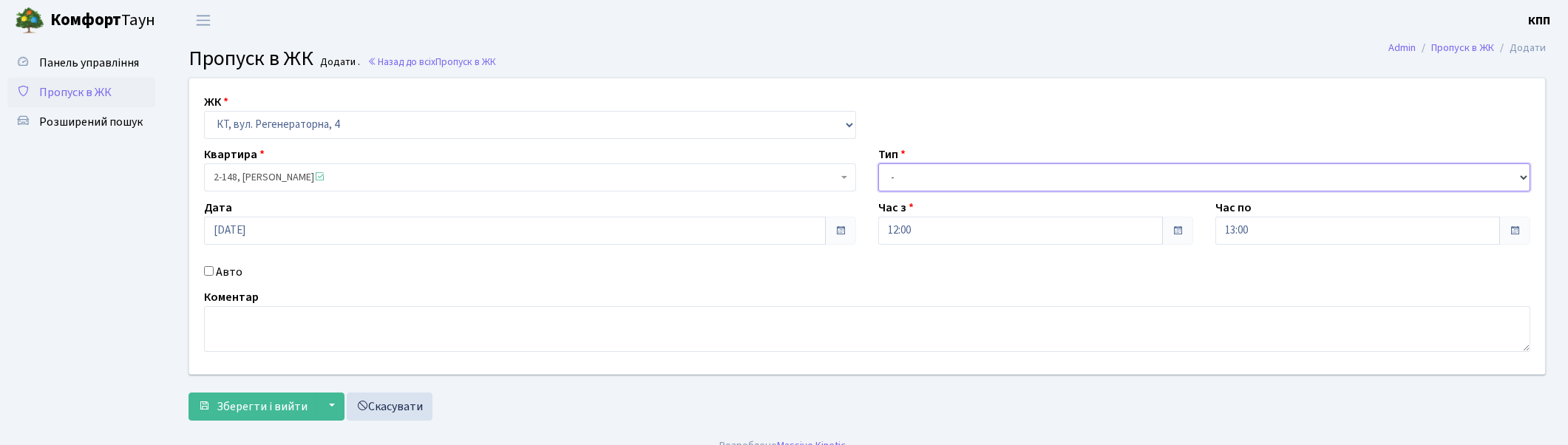
select select "3"
click at [879, 163] on select "- Доставка Таксі Гості Сервіс" at bounding box center [1205, 177] width 652 height 28
click at [280, 404] on span "Зберегти і вийти" at bounding box center [261, 406] width 91 height 16
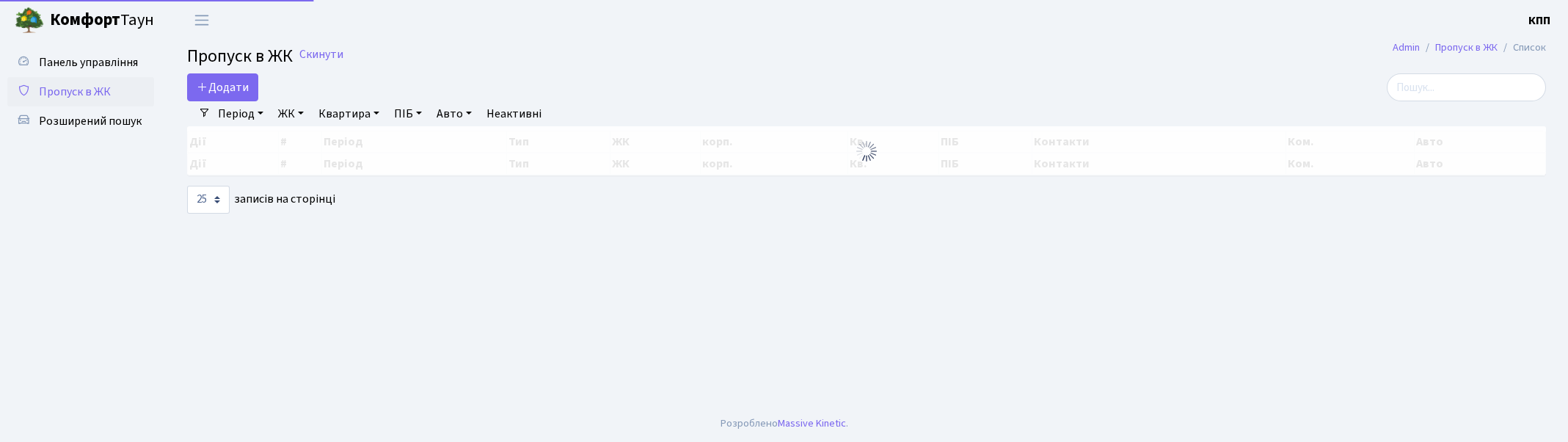
select select "25"
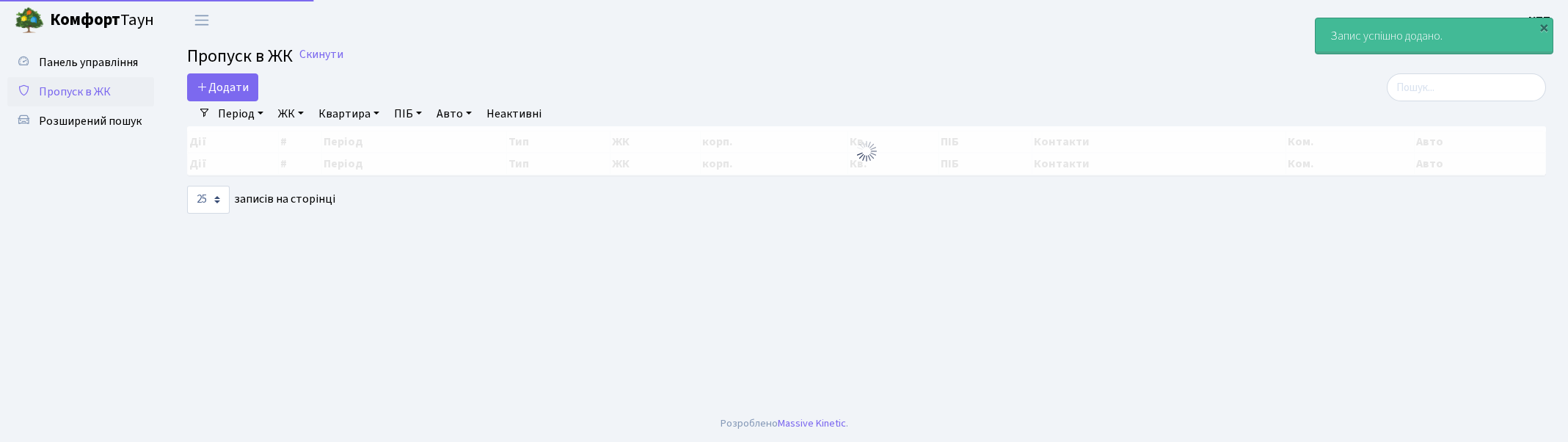
select select "25"
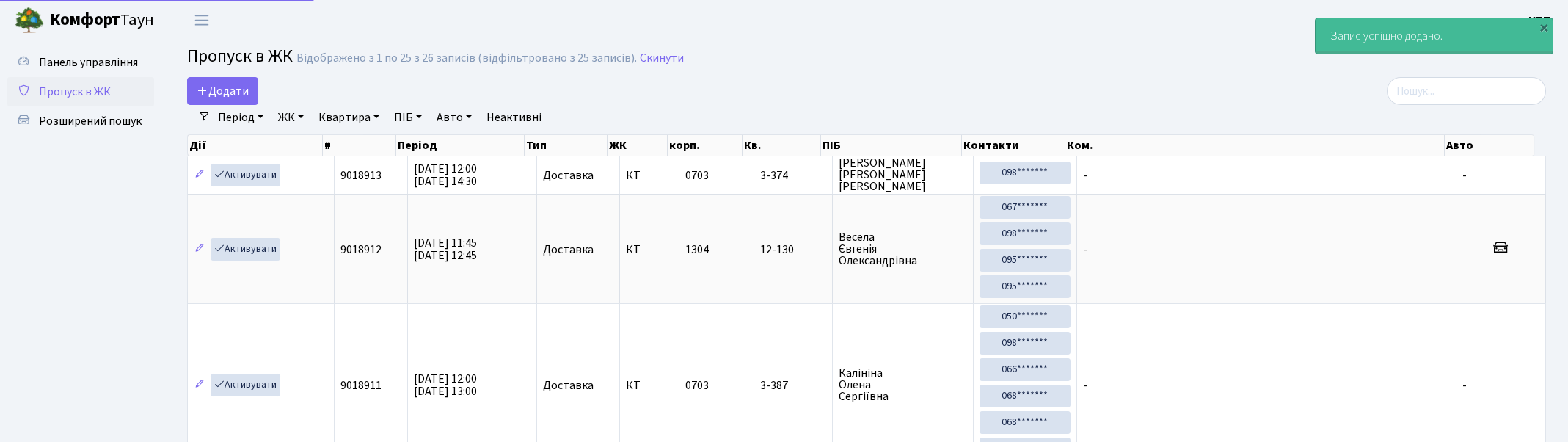
select select "25"
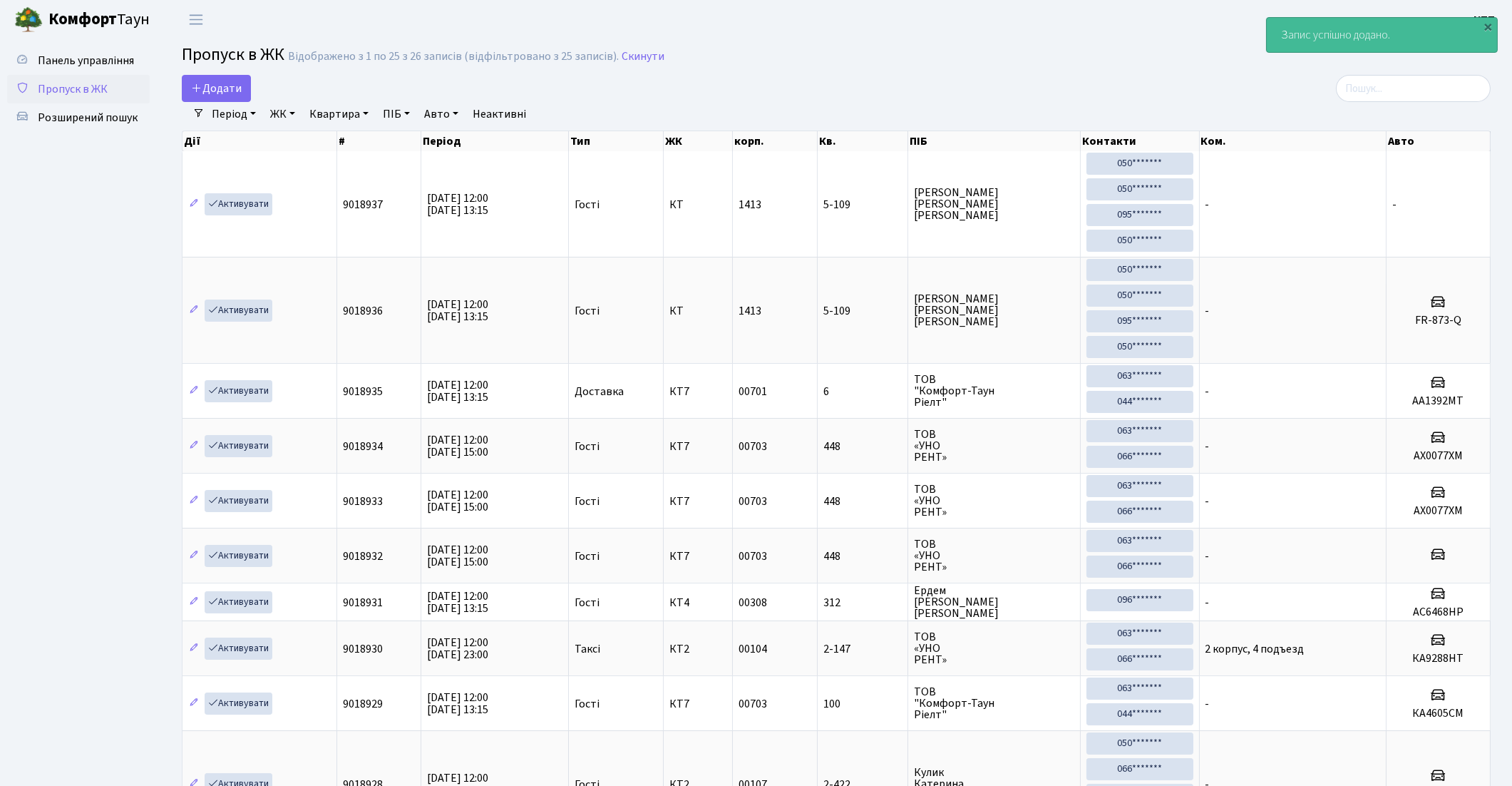
click at [335, 118] on link "Квартира" at bounding box center [338, 114] width 70 height 25
click at [287, 115] on link "ЖК" at bounding box center [283, 114] width 36 height 25
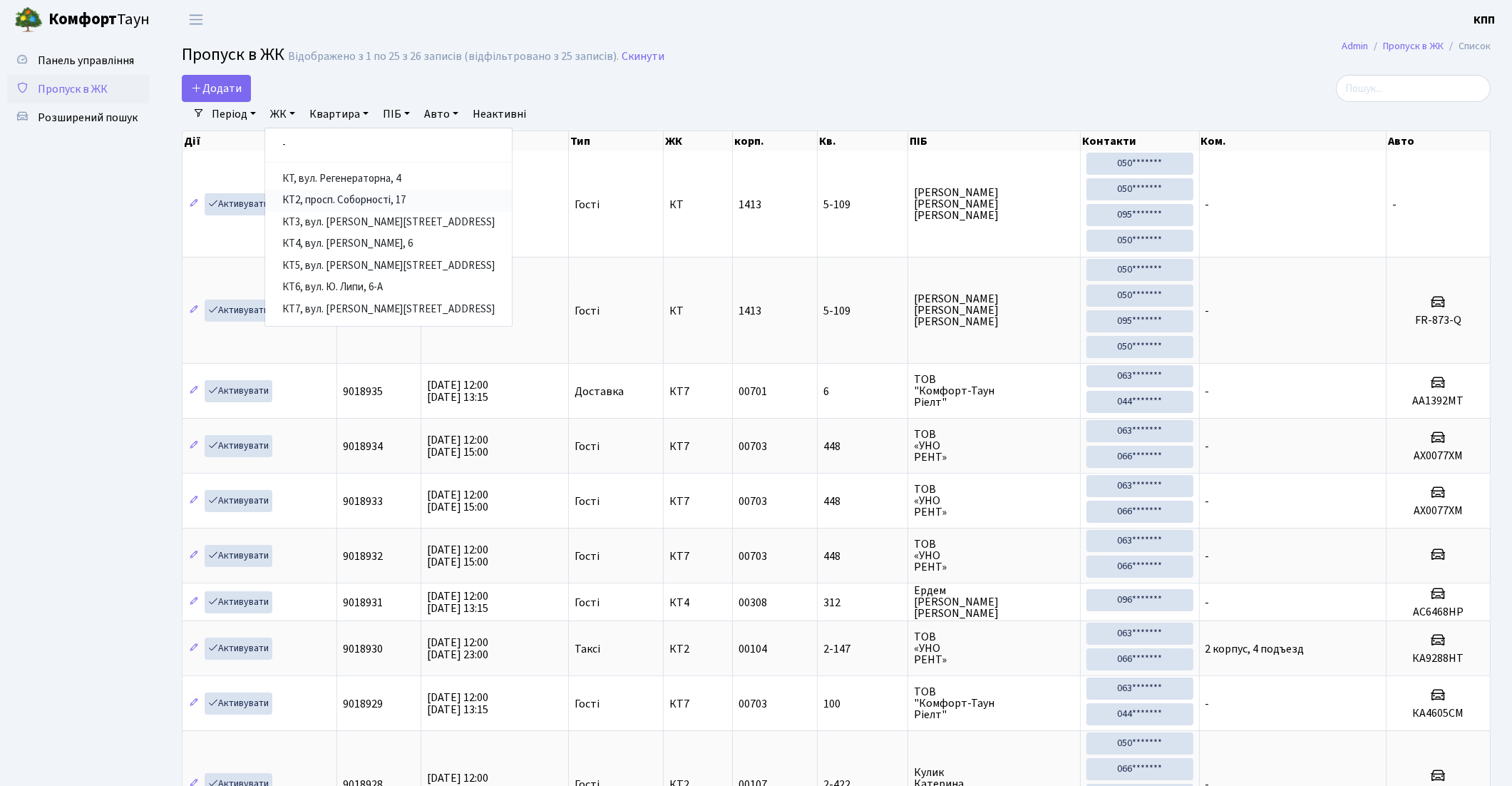
click at [357, 204] on link "КТ2, просп. Соборності, 17" at bounding box center [389, 201] width 247 height 22
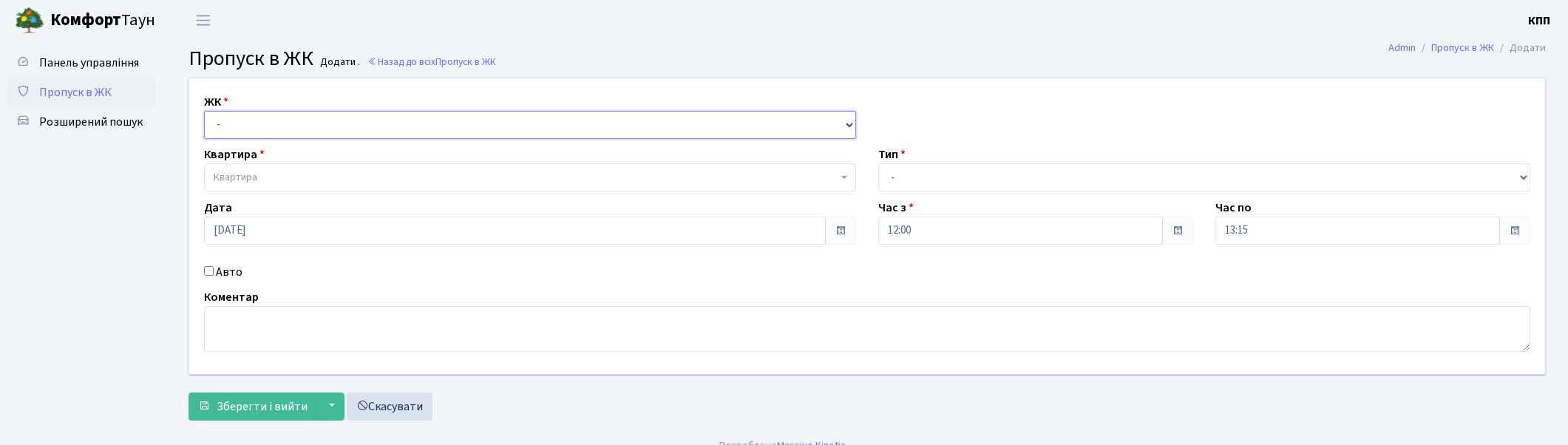
click at [230, 137] on select "- КТ, вул. Регенераторна, 4 КТ2, просп. Соборності, 17 КТ3, вул. Березнева, 16 …" at bounding box center [530, 125] width 652 height 28
select select "271"
click at [204, 111] on select "- КТ, вул. Регенераторна, 4 КТ2, просп. Соборності, 17 КТ3, вул. Березнева, 16 …" at bounding box center [530, 125] width 652 height 28
select select
click at [250, 173] on span "Квартира" at bounding box center [235, 177] width 43 height 15
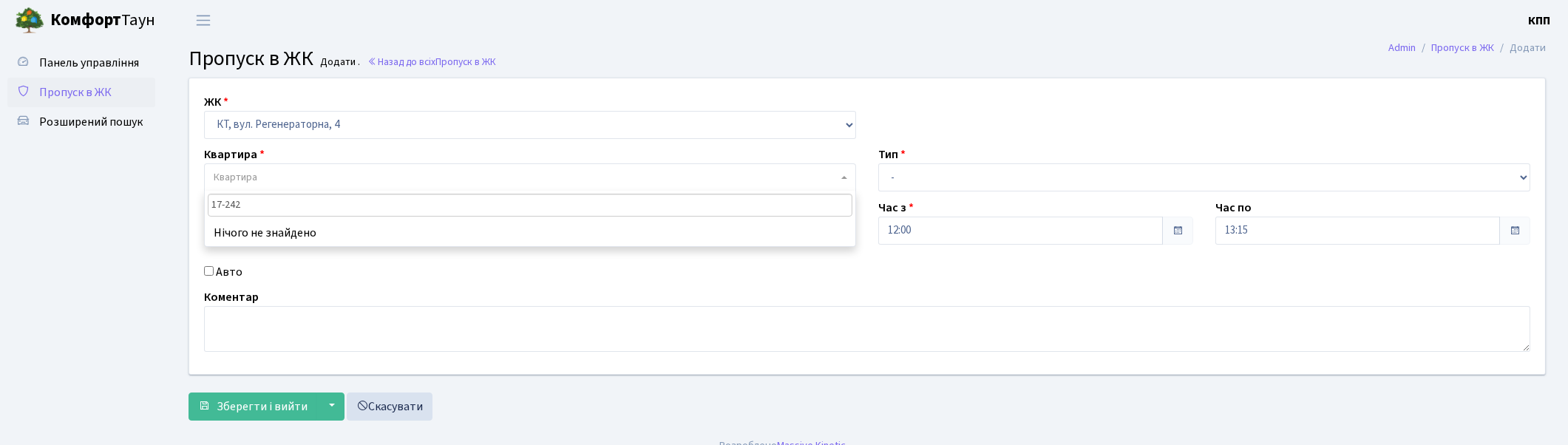
type input "17-242"
click at [917, 174] on select "- Доставка Таксі Гості Сервіс" at bounding box center [1205, 177] width 652 height 28
select select "1"
click at [879, 163] on select "- Доставка Таксі Гості Сервіс" at bounding box center [1205, 177] width 652 height 28
click at [326, 174] on span "Квартира" at bounding box center [525, 177] width 624 height 15
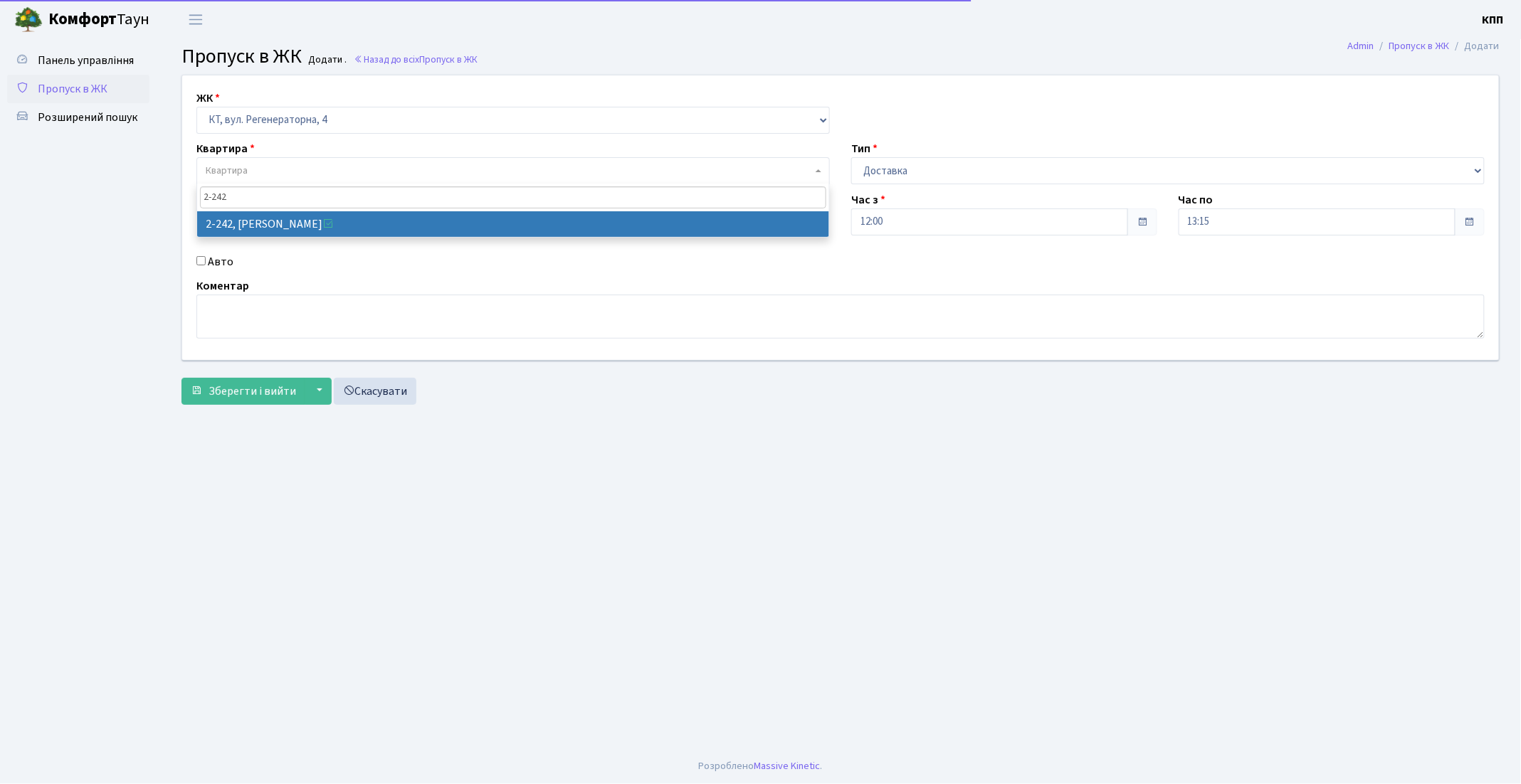
type input "2-242"
select select "507"
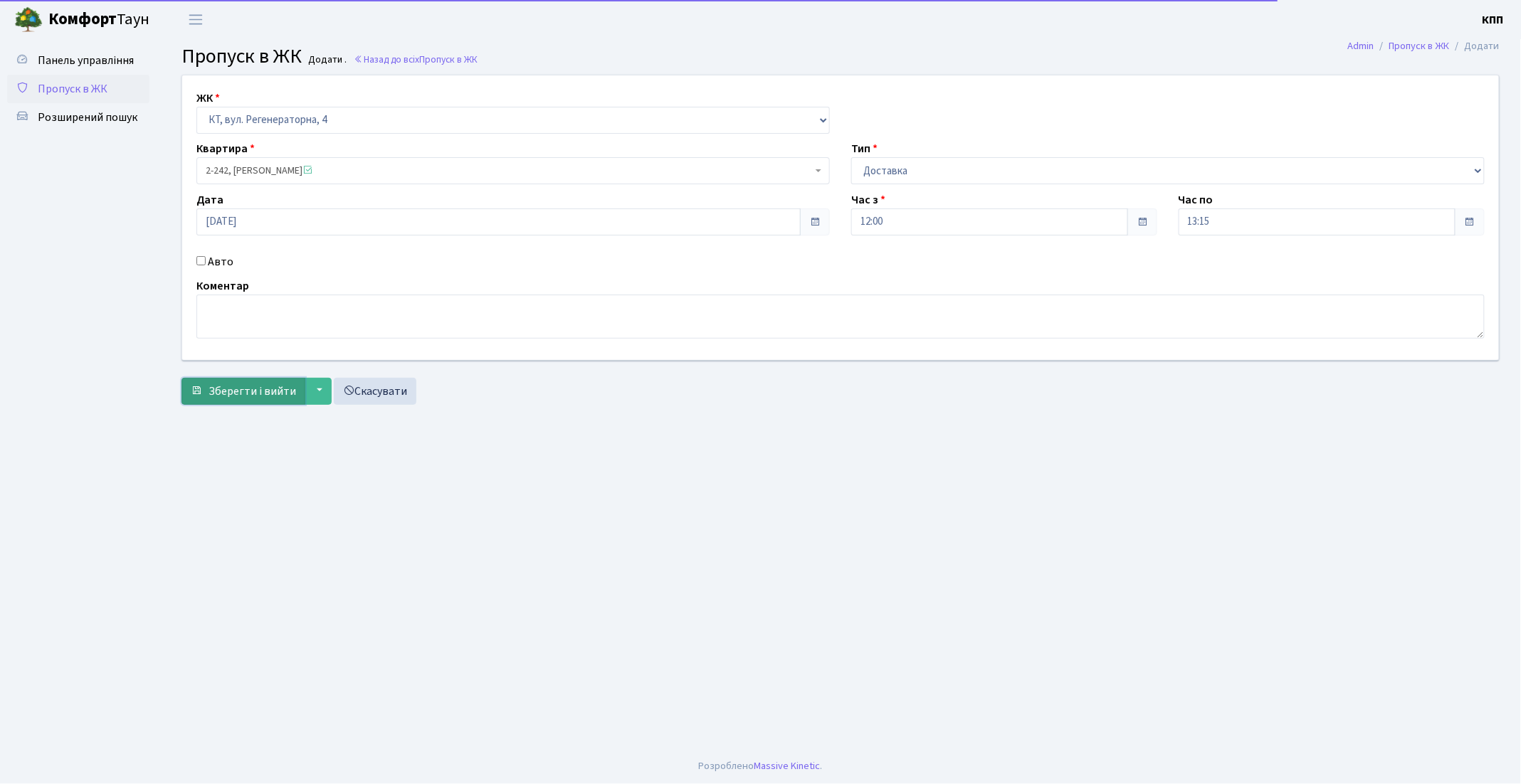
click at [230, 384] on span "Зберегти і вийти" at bounding box center [252, 391] width 88 height 16
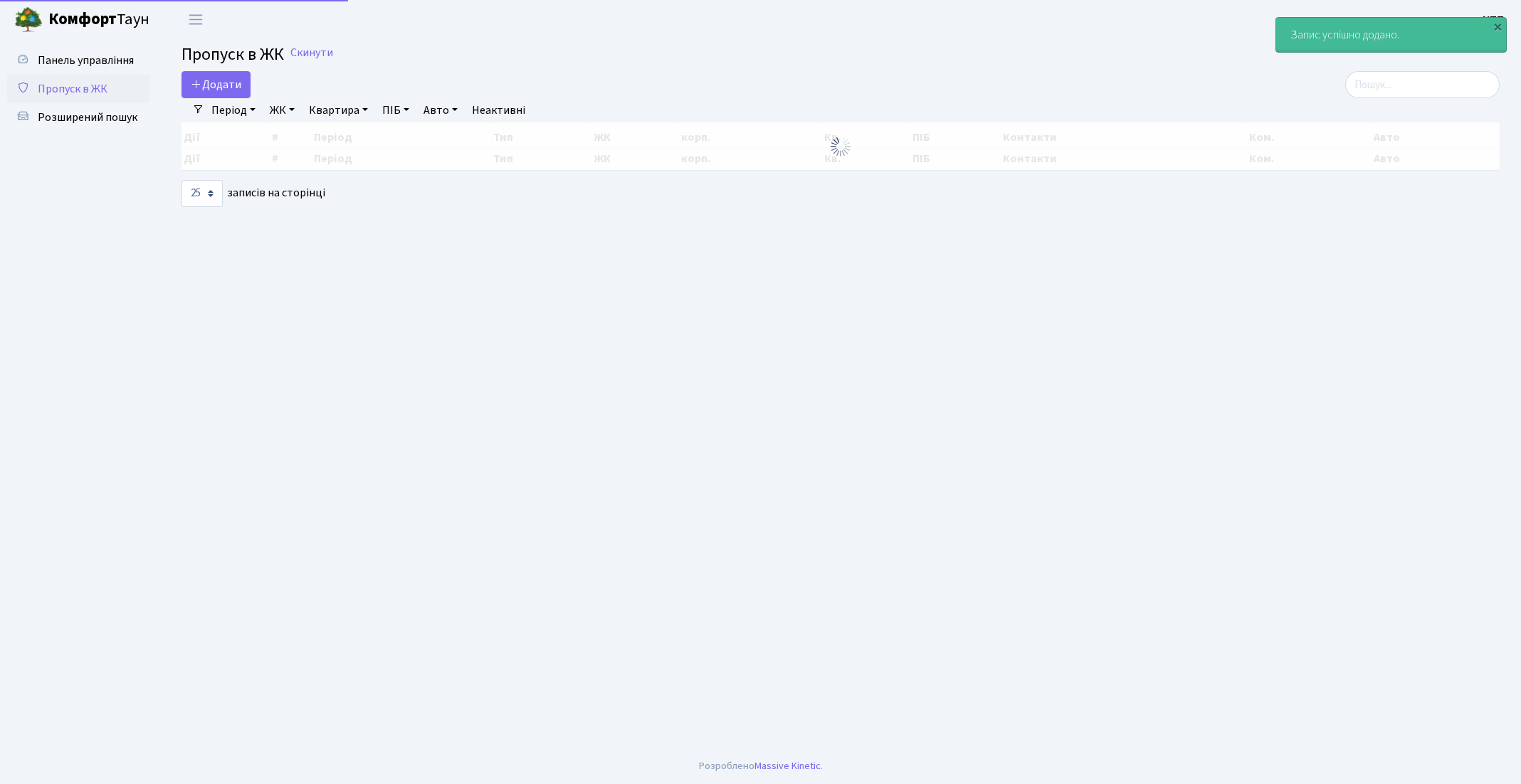
select select "25"
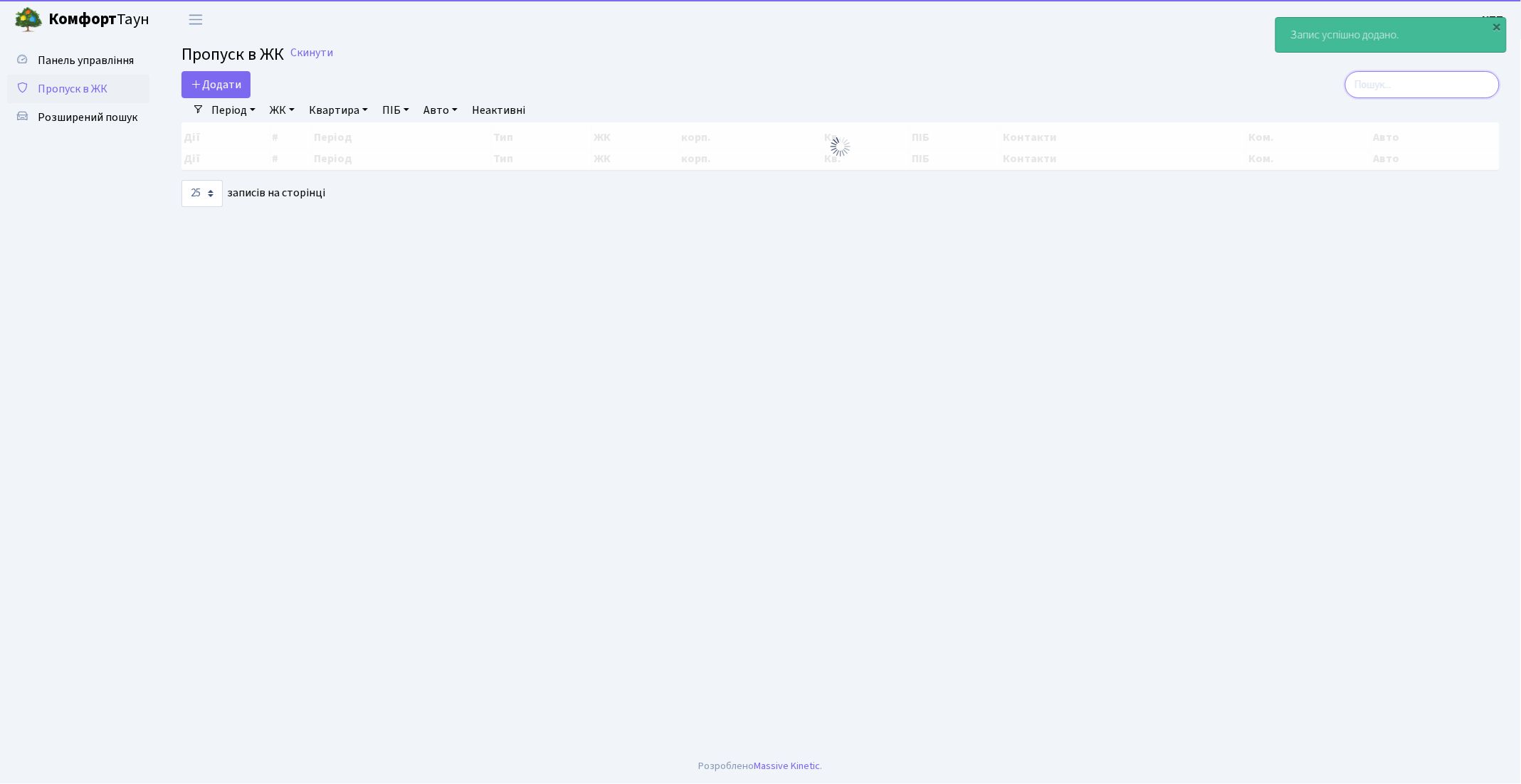
drag, startPoint x: 1403, startPoint y: 93, endPoint x: 1377, endPoint y: 98, distance: 26.5
click at [1402, 92] on input "search" at bounding box center [1422, 84] width 155 height 27
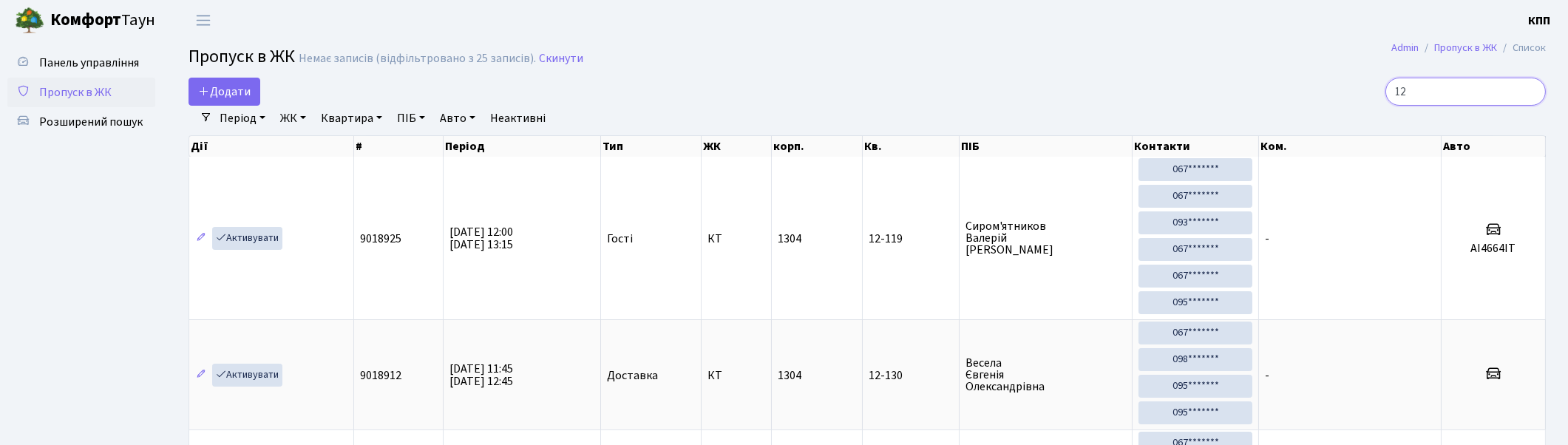
type input "1"
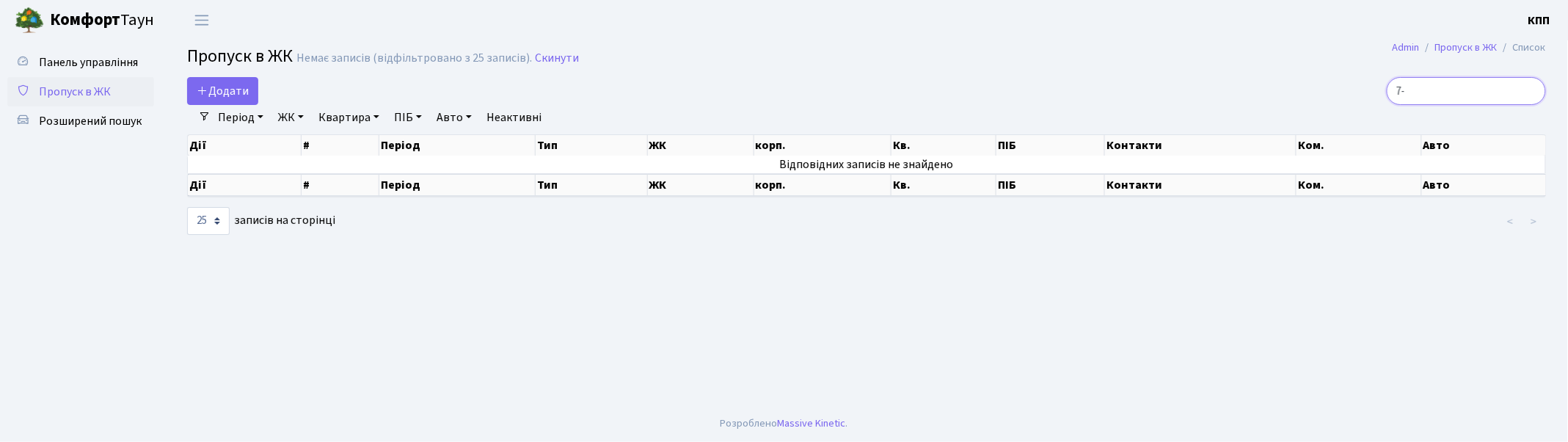
type input "7"
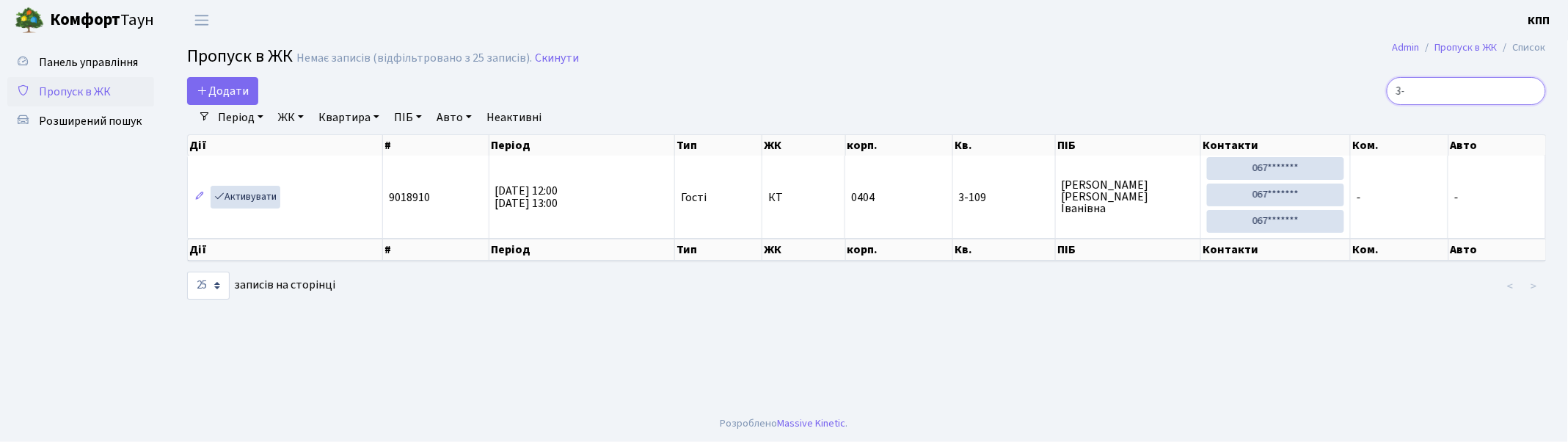
type input "3"
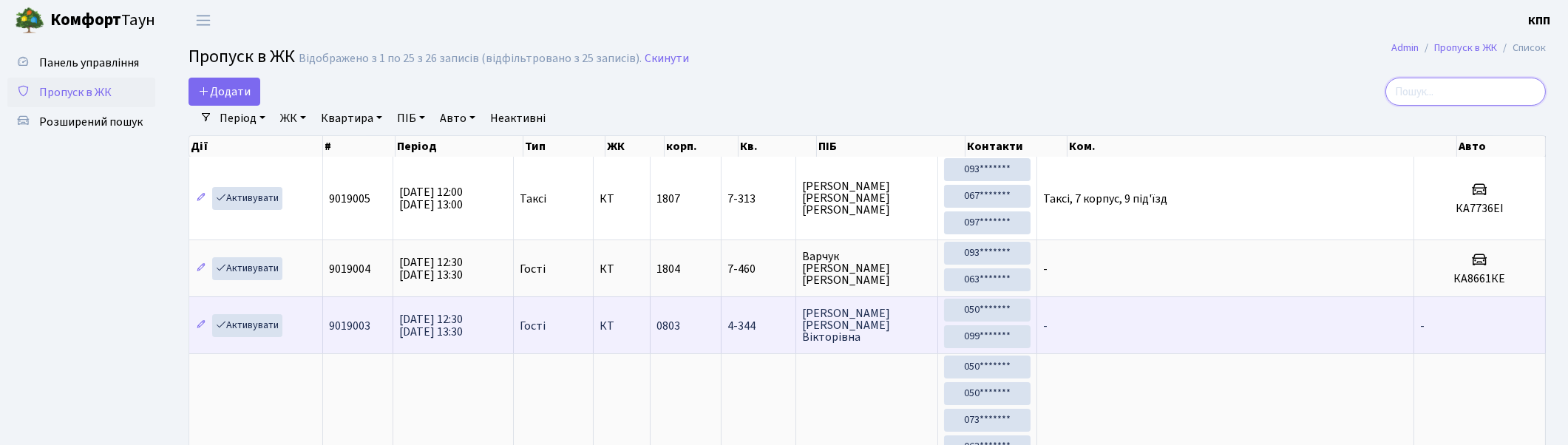
type input "4"
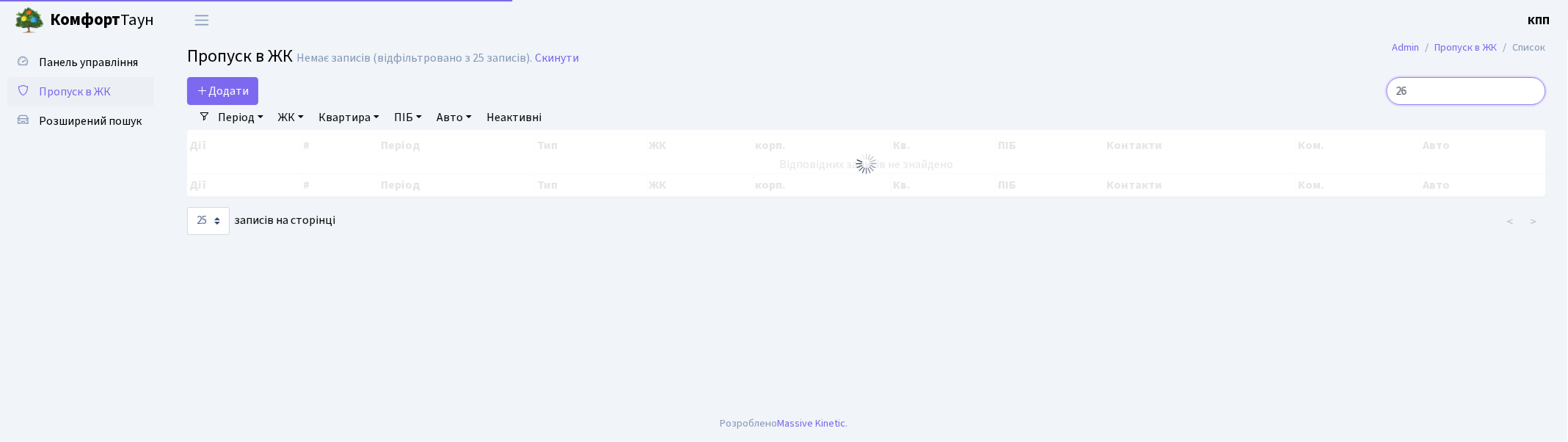
type input "2"
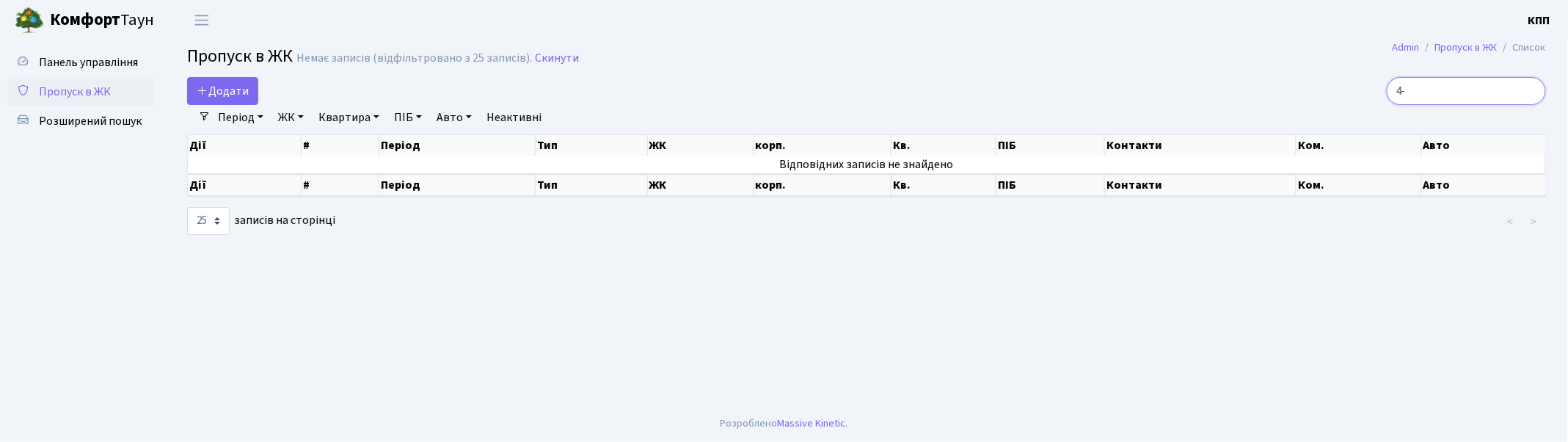
type input "4"
type input "2"
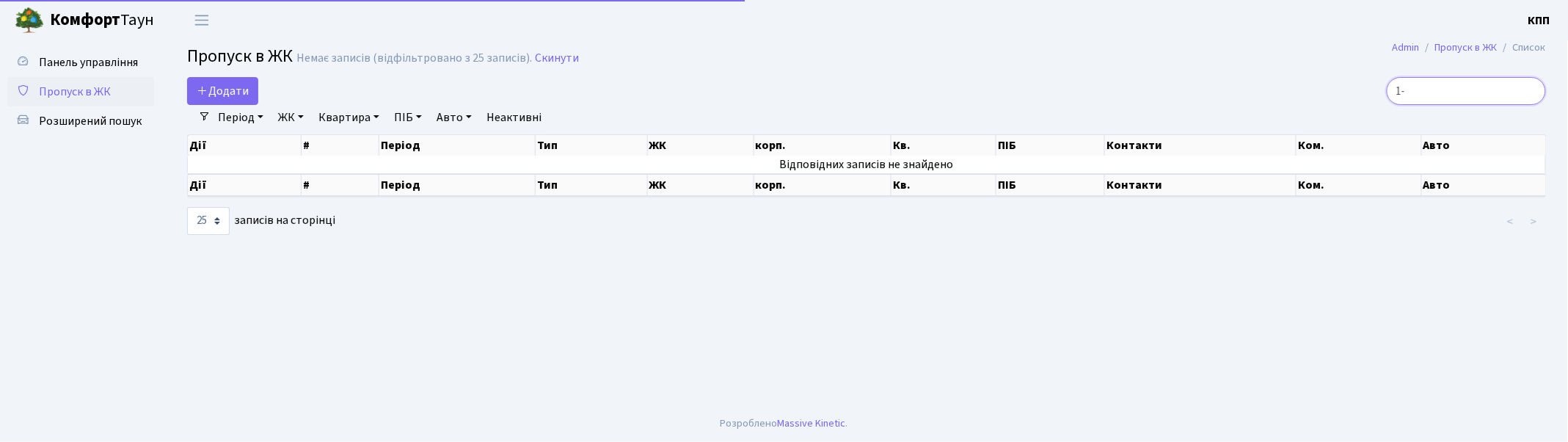
type input "1"
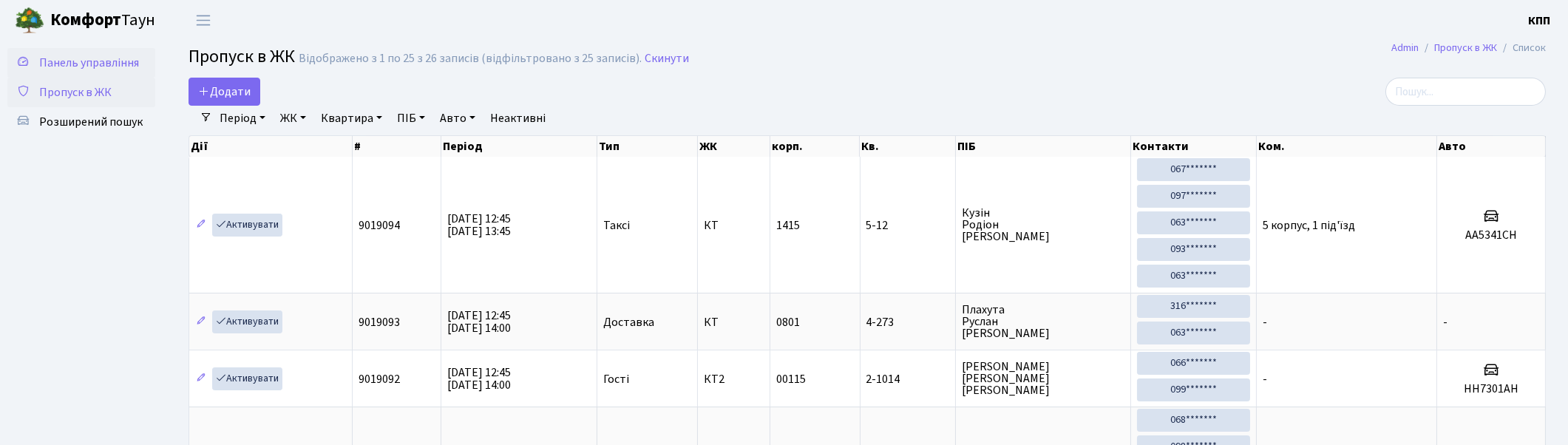
click at [62, 55] on span "Панель управління" at bounding box center [89, 63] width 100 height 16
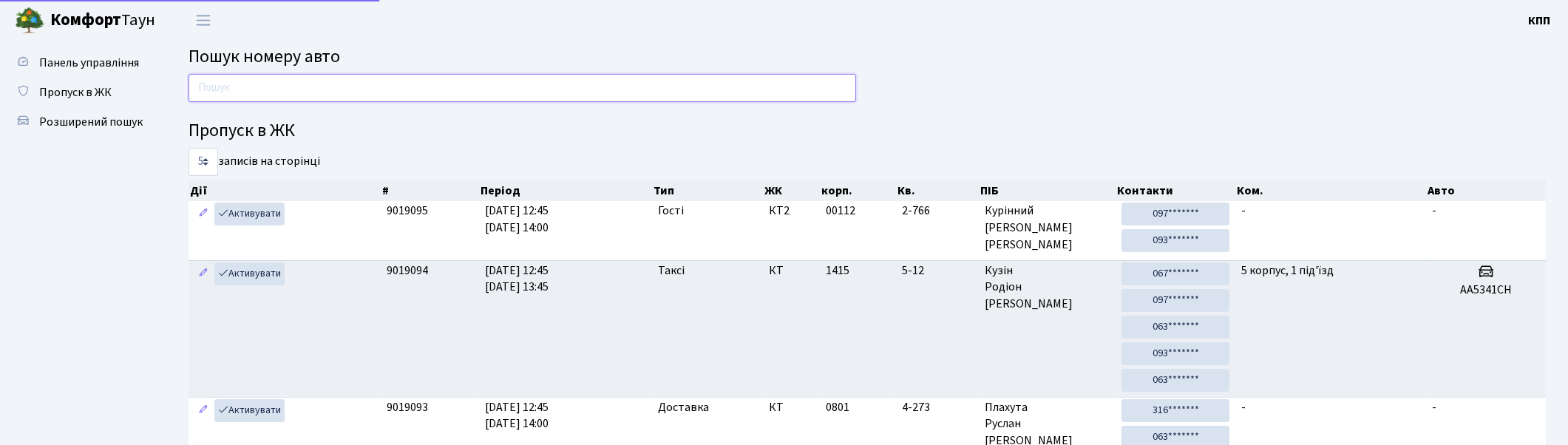
click at [238, 92] on input "text" at bounding box center [522, 88] width 668 height 28
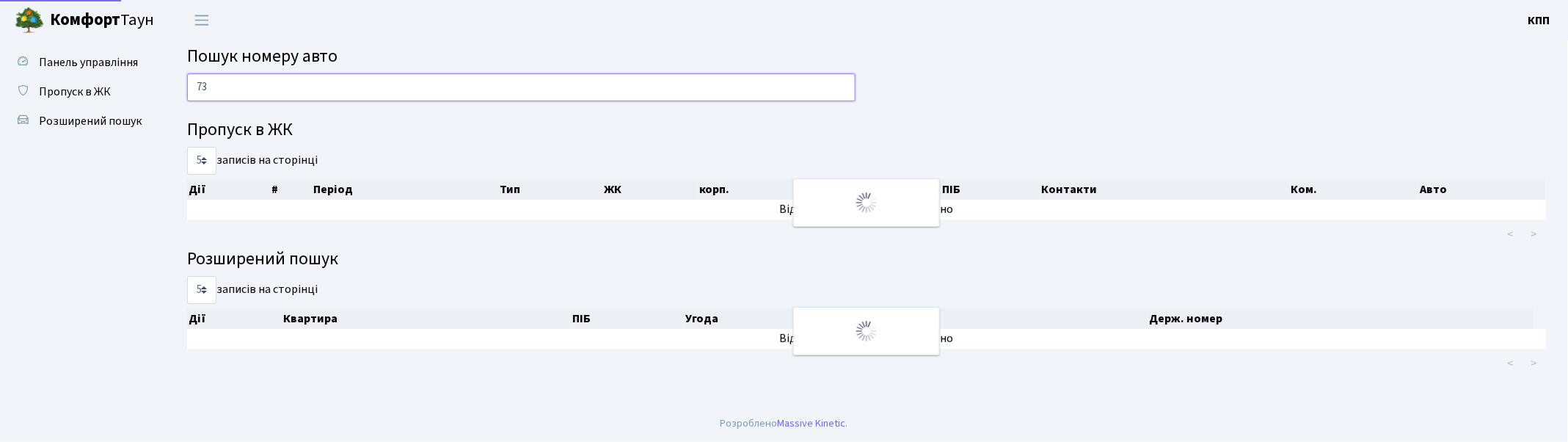
type input "7"
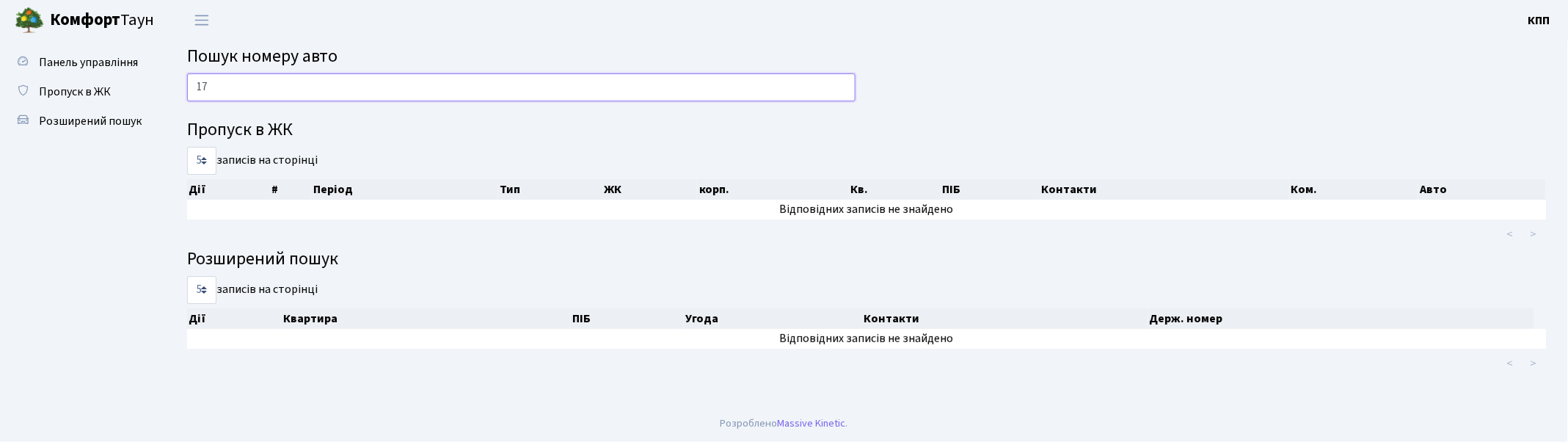
type input "1"
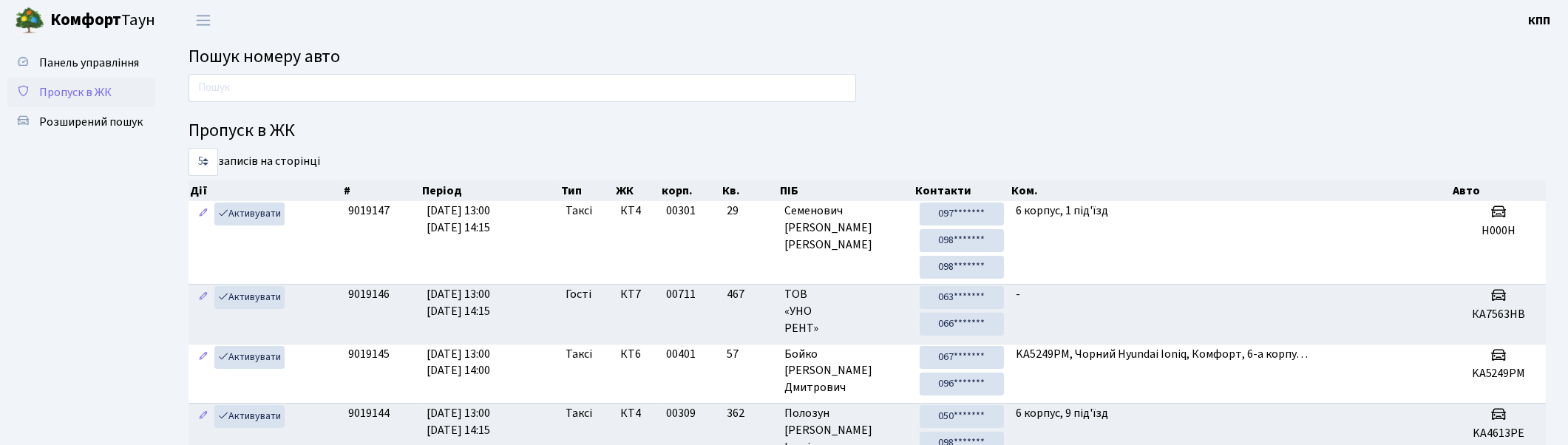
click at [89, 90] on span "Пропуск в ЖК" at bounding box center [75, 93] width 72 height 16
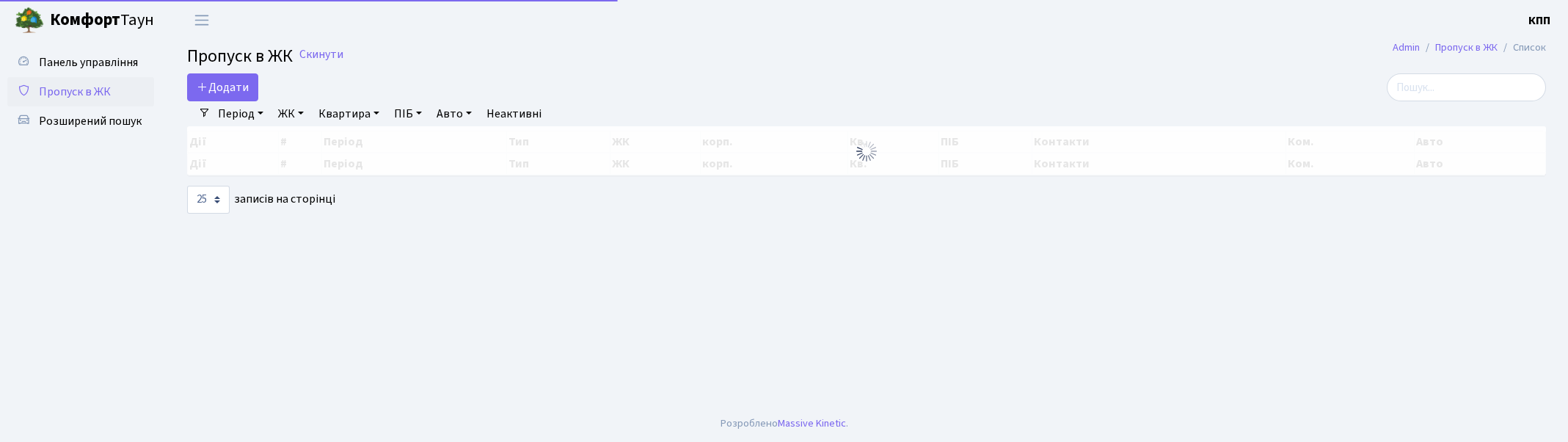
select select "25"
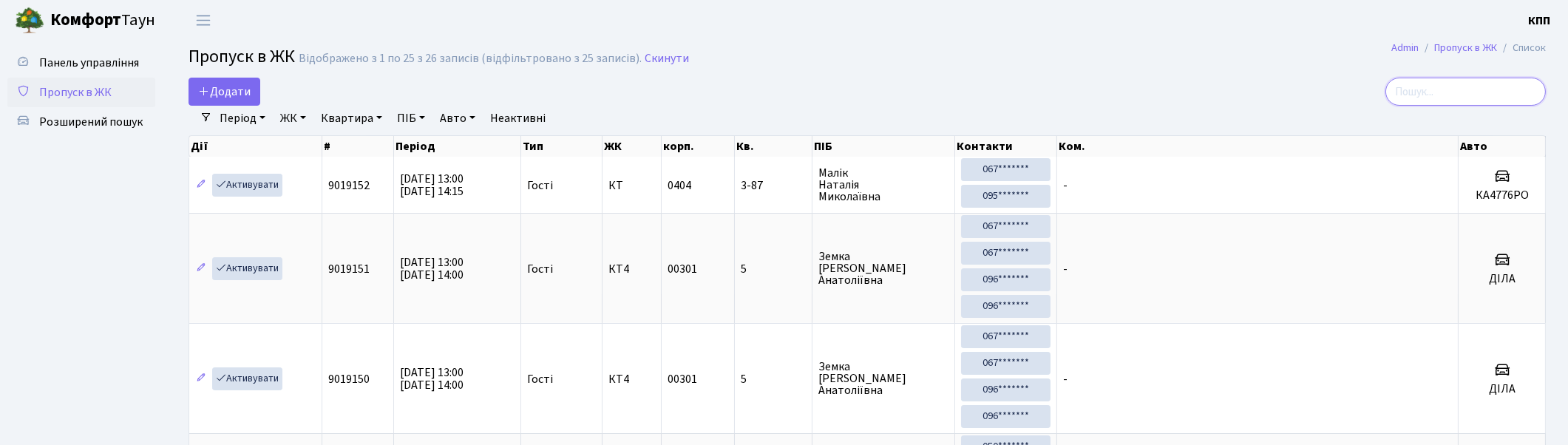
click at [1452, 83] on input "search" at bounding box center [1466, 92] width 161 height 28
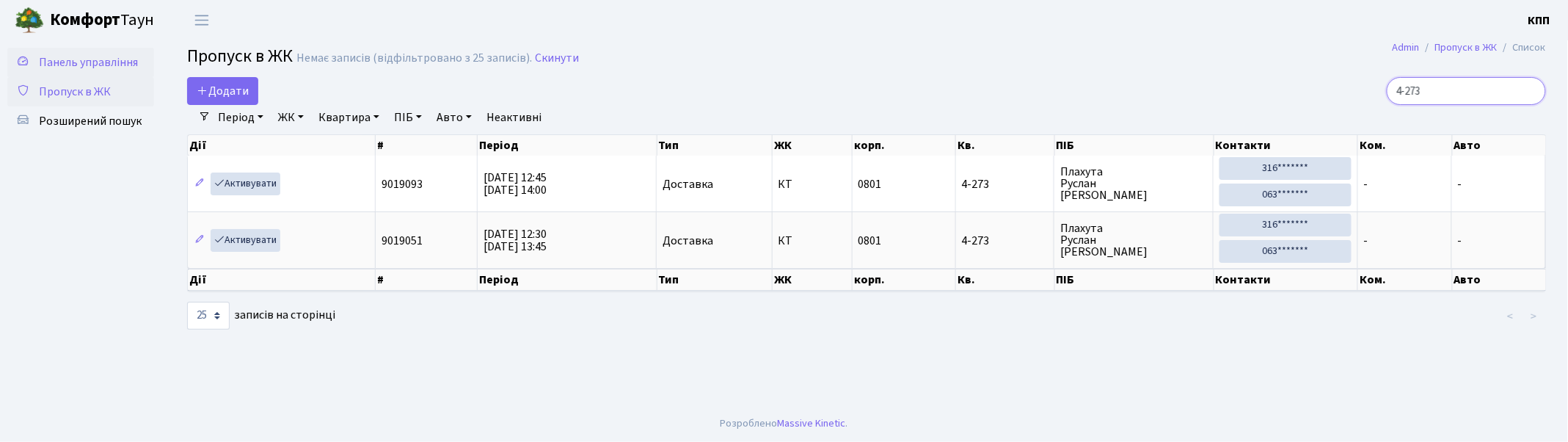
type input "4-273"
click at [60, 63] on span "Панель управління" at bounding box center [89, 63] width 99 height 16
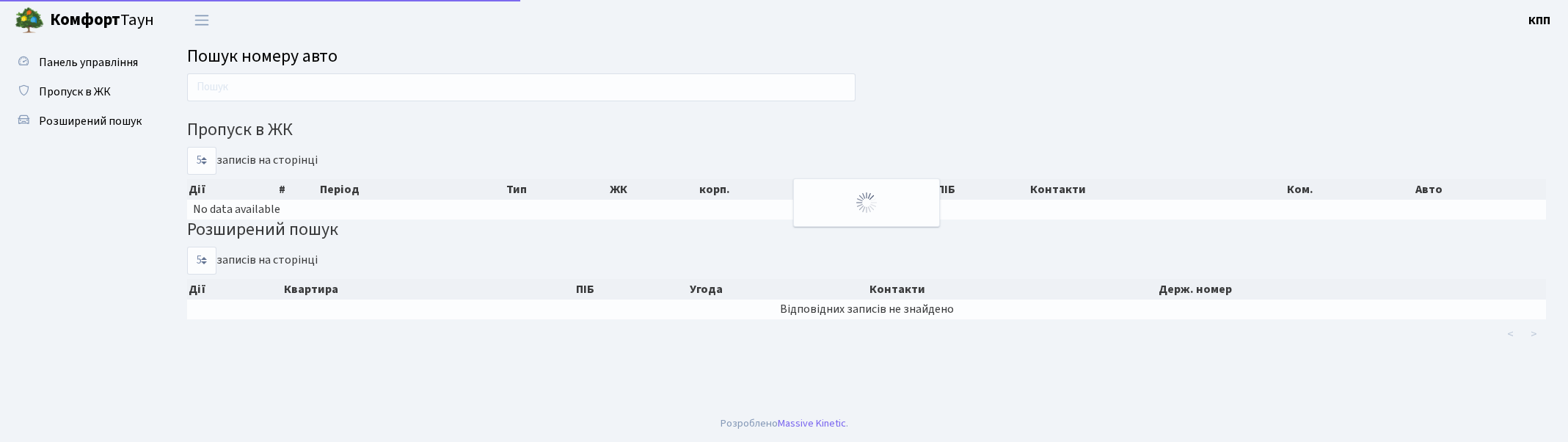
click at [273, 77] on input "text" at bounding box center [521, 87] width 669 height 28
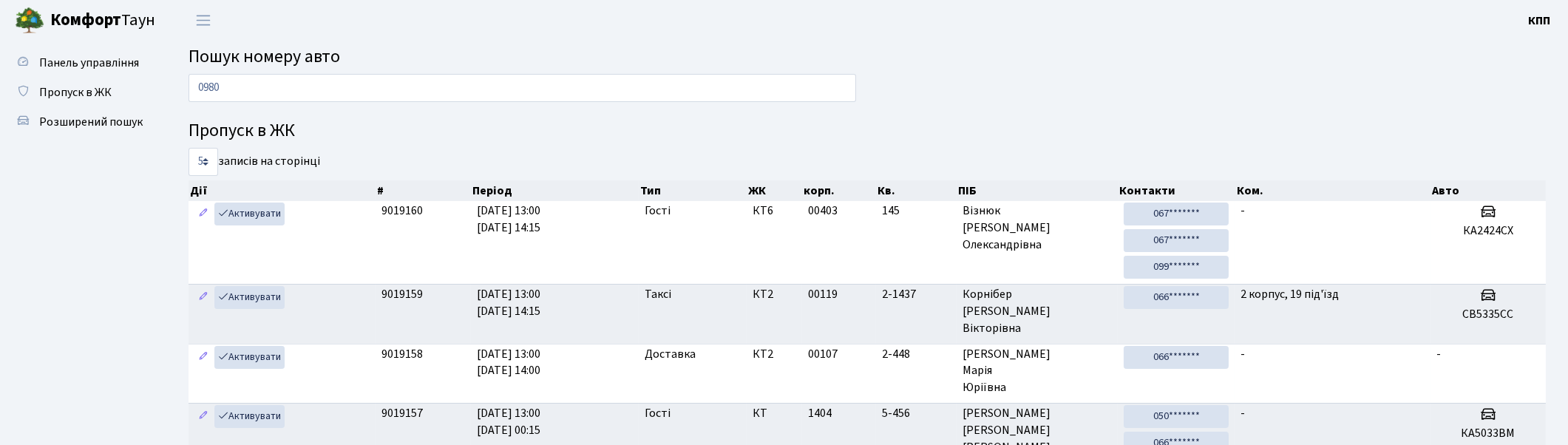
type input "0980"
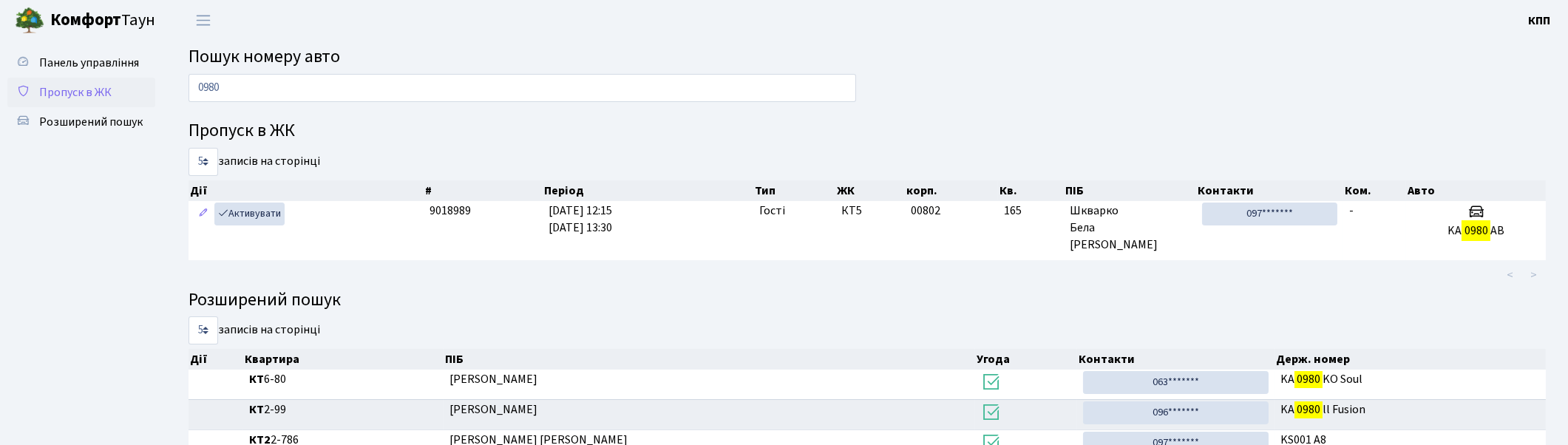
click at [85, 97] on span "Пропуск в ЖК" at bounding box center [75, 93] width 72 height 16
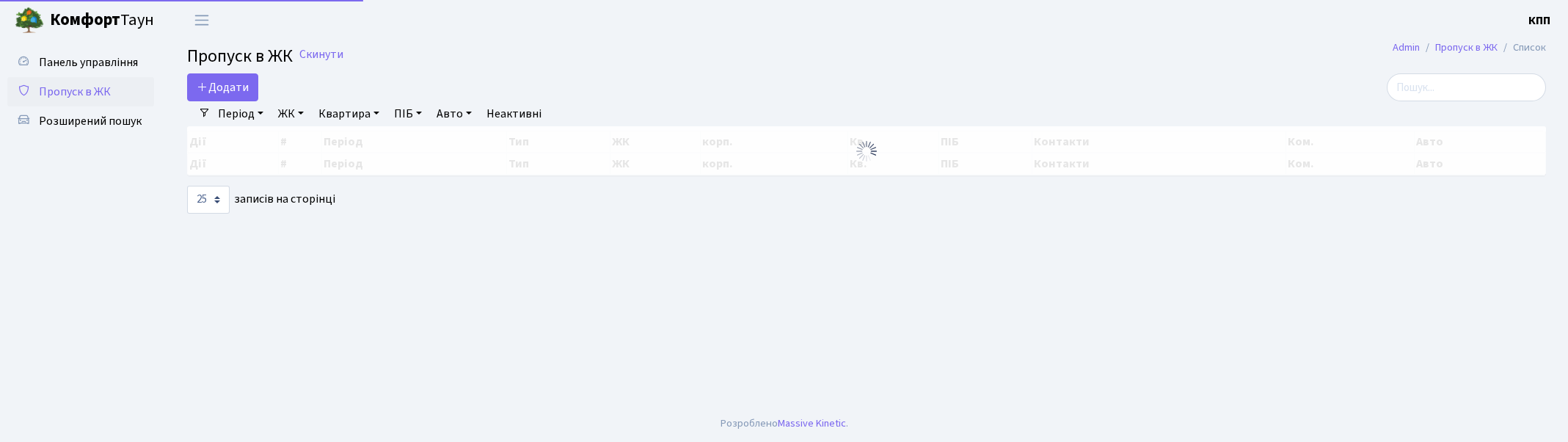
select select "25"
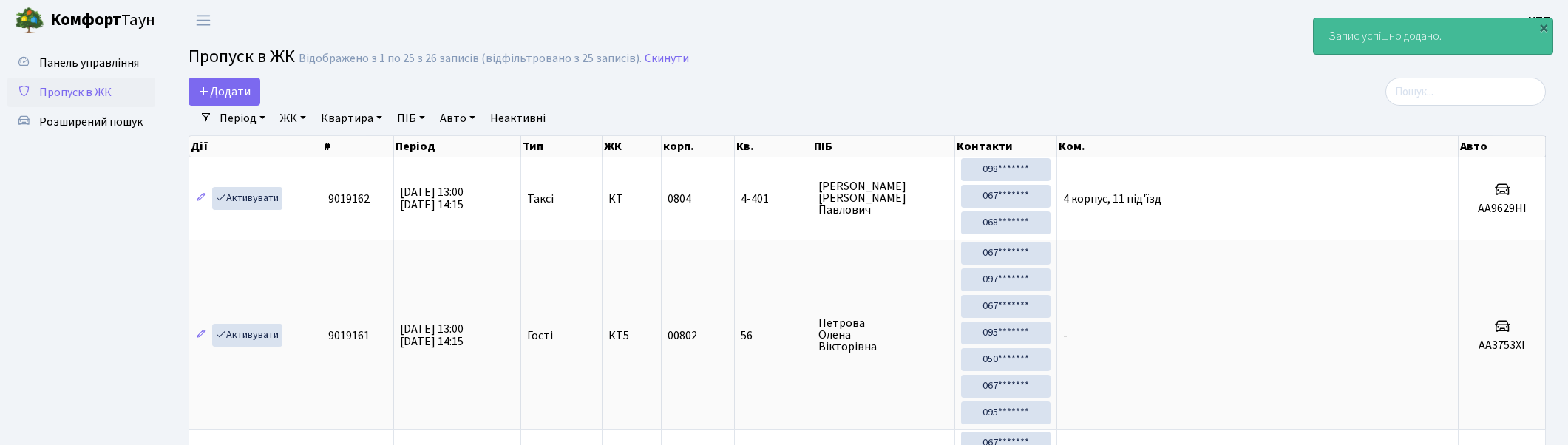
select select "25"
click at [112, 62] on span "Панель управління" at bounding box center [89, 63] width 100 height 16
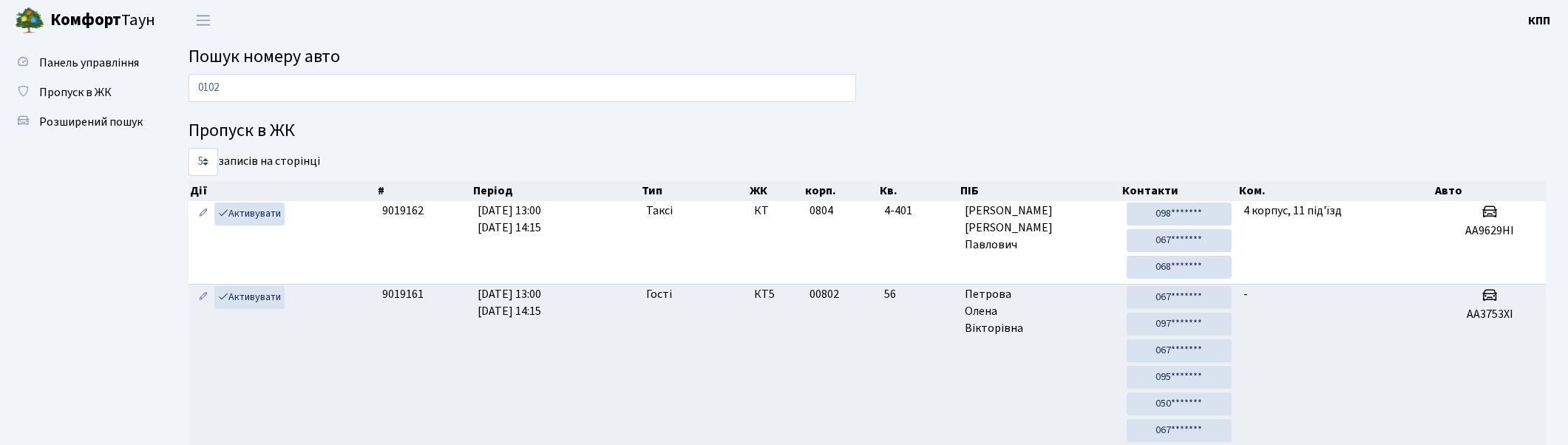
type input "0102"
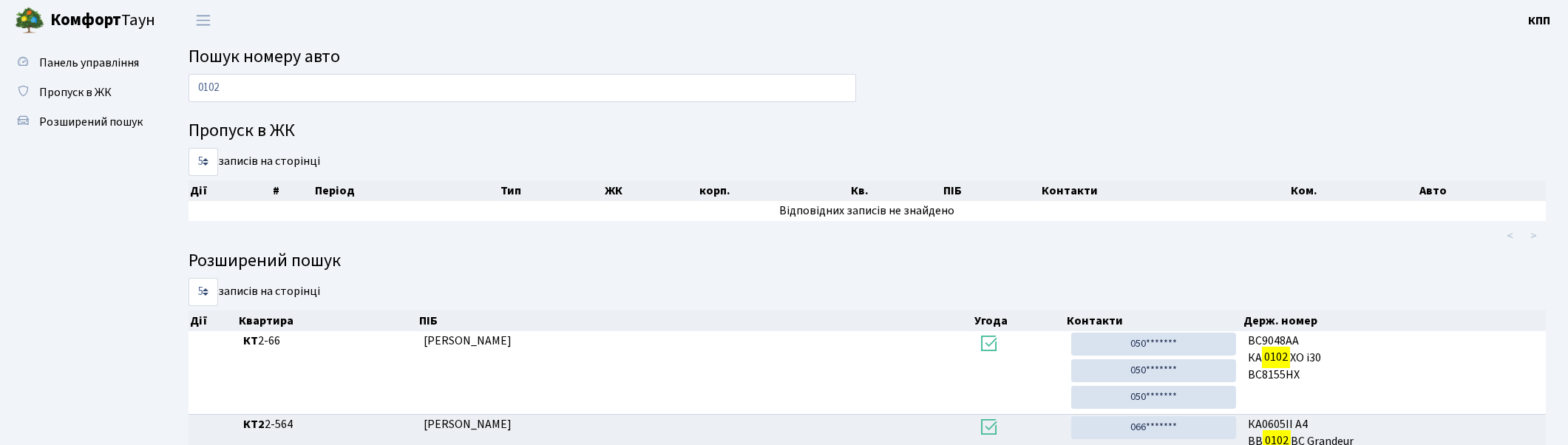
click at [245, 89] on input "0102" at bounding box center [522, 88] width 668 height 28
click at [94, 89] on span "Пропуск в ЖК" at bounding box center [75, 93] width 72 height 16
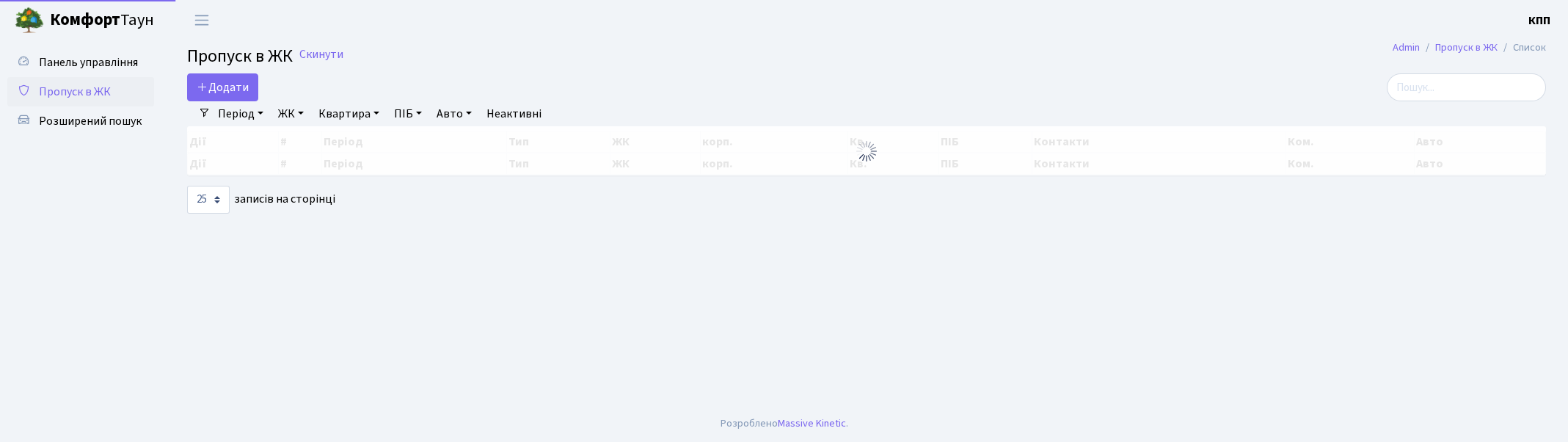
select select "25"
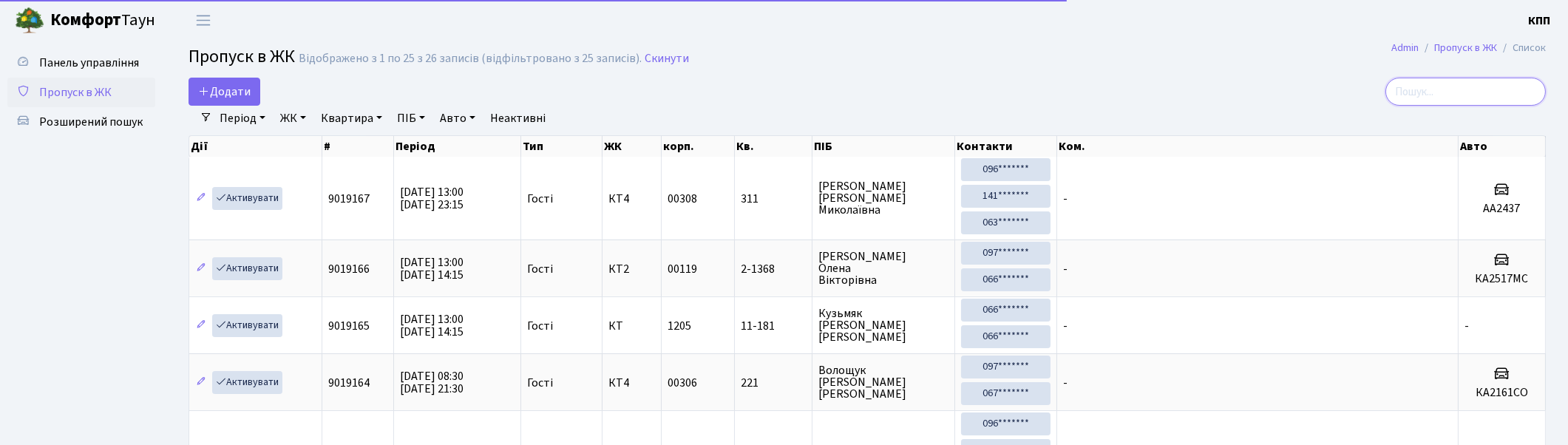
click at [1430, 87] on input "search" at bounding box center [1466, 92] width 161 height 28
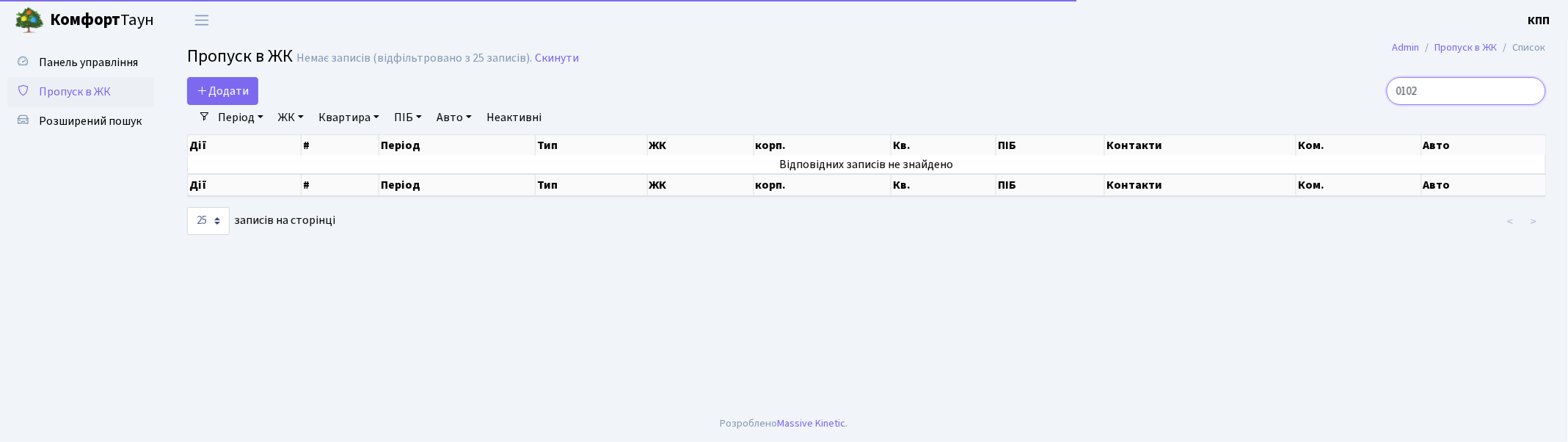
type input "0102"
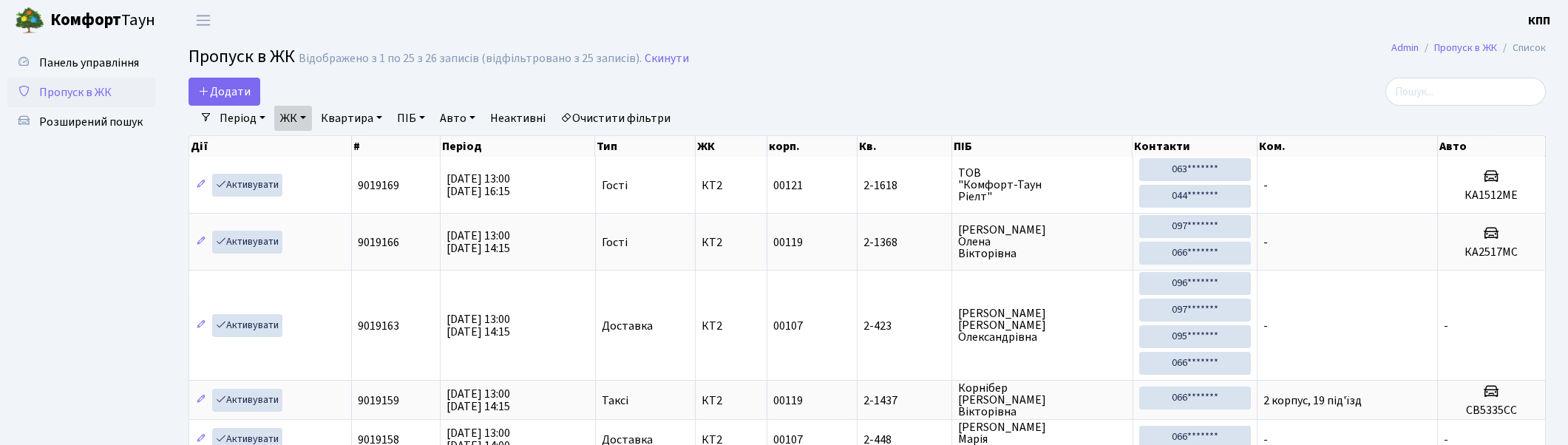
select select "25"
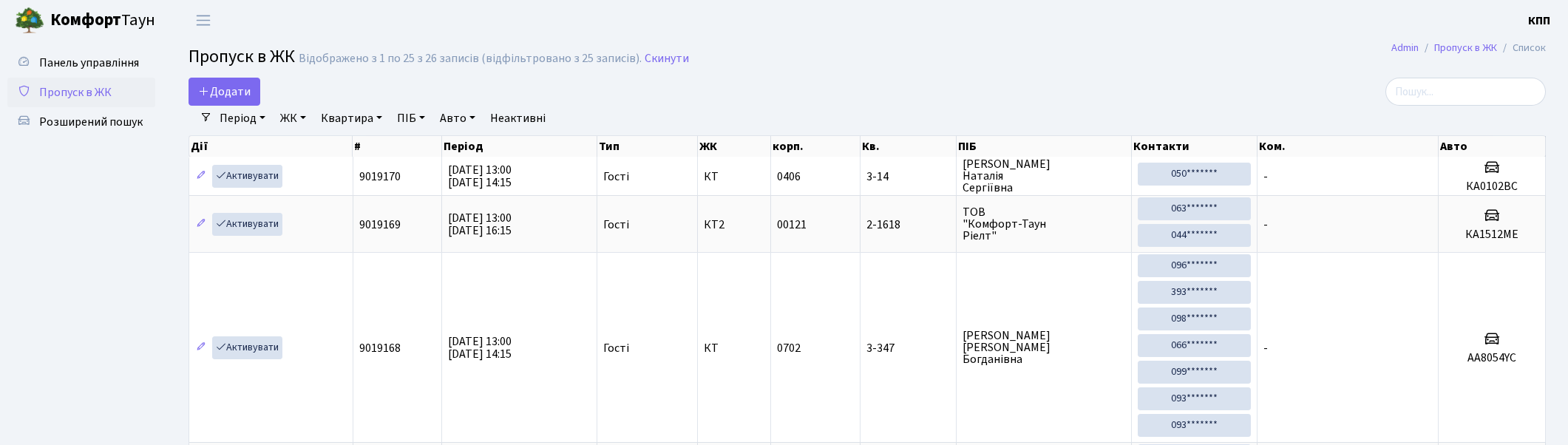
select select "25"
click at [1425, 86] on input "search" at bounding box center [1466, 92] width 161 height 28
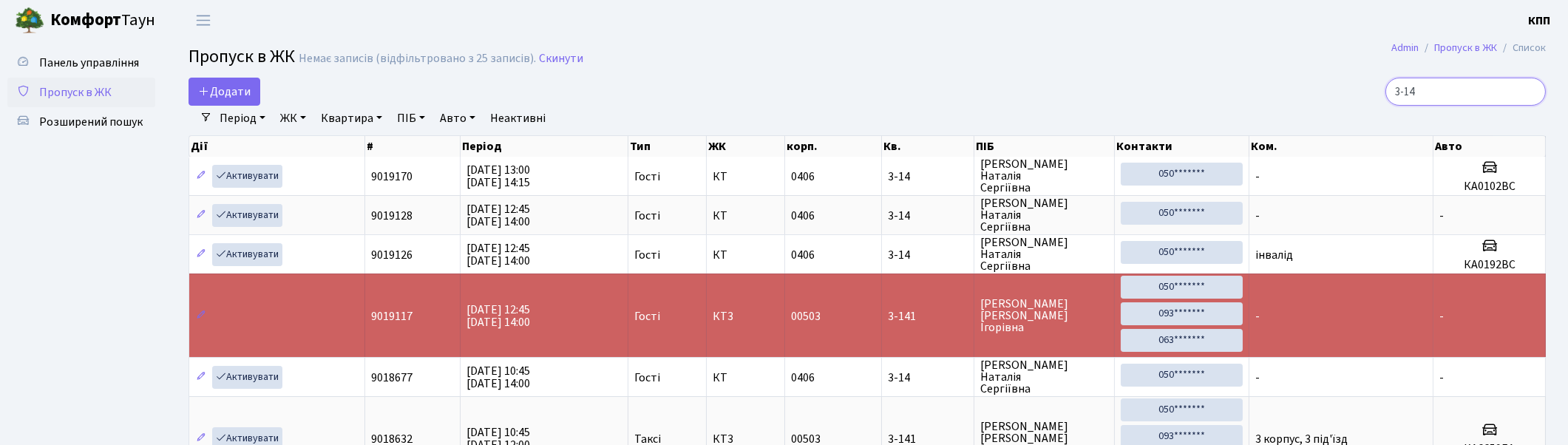
type input "3-14"
click at [93, 86] on span "Пропуск в ЖК" at bounding box center [75, 93] width 72 height 16
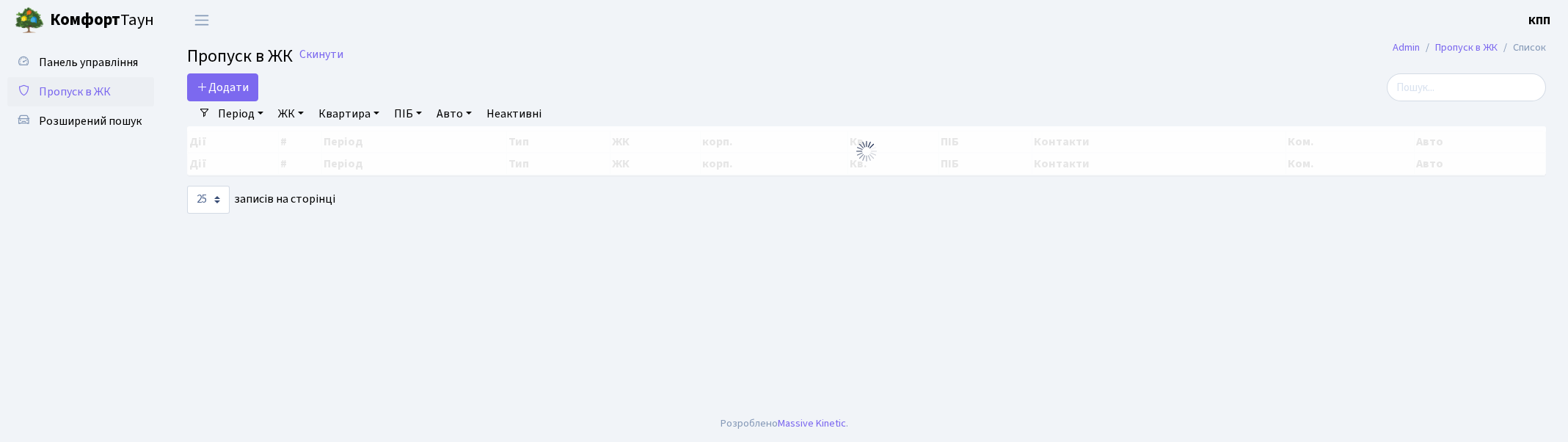
select select "25"
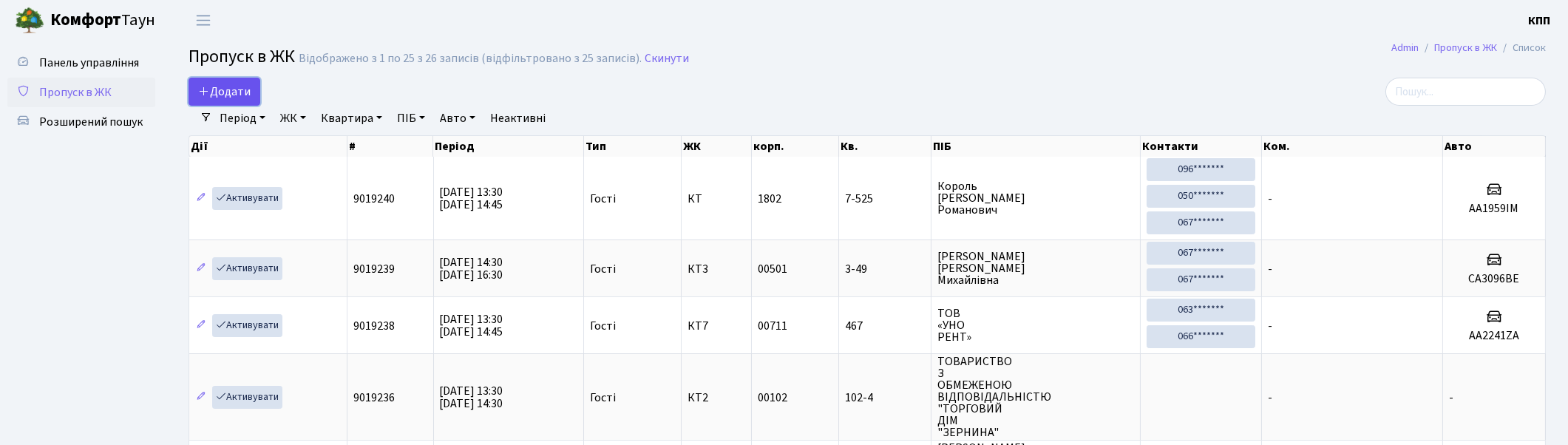
click at [202, 92] on icon at bounding box center [204, 91] width 11 height 11
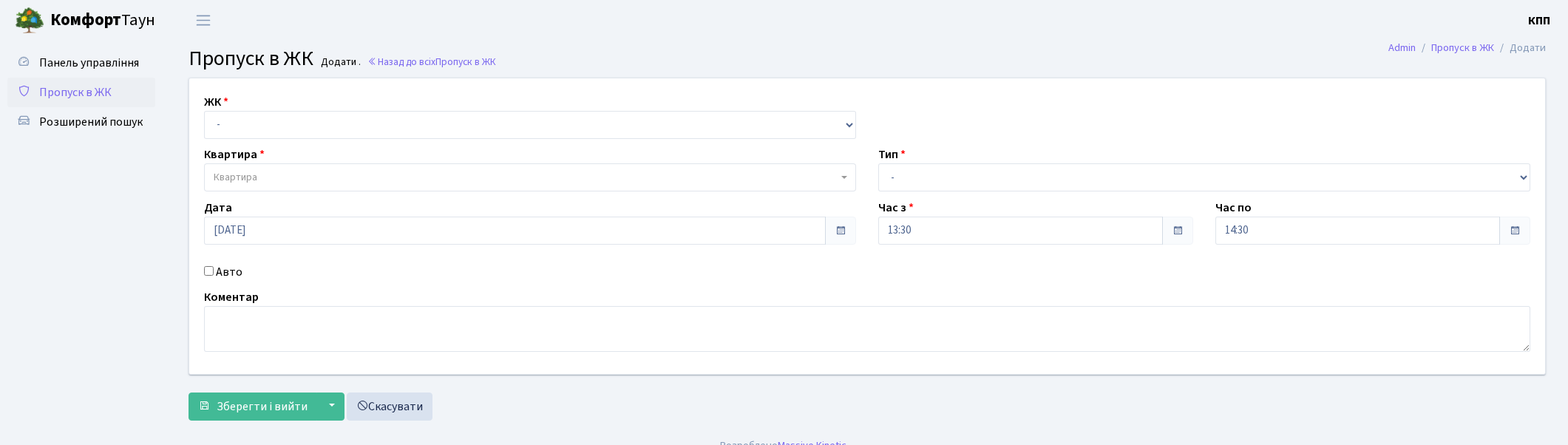
click at [277, 122] on select "- КТ, вул. Регенераторна, 4 КТ2, просп. Соборності, 17 КТ3, вул. Березнева, 16 …" at bounding box center [530, 125] width 652 height 28
select select "271"
click at [204, 111] on select "- КТ, вул. Регенераторна, 4 КТ2, просп. Соборності, 17 КТ3, вул. Березнева, 16 …" at bounding box center [530, 125] width 652 height 28
select select
click at [283, 175] on span "Квартира" at bounding box center [525, 177] width 624 height 15
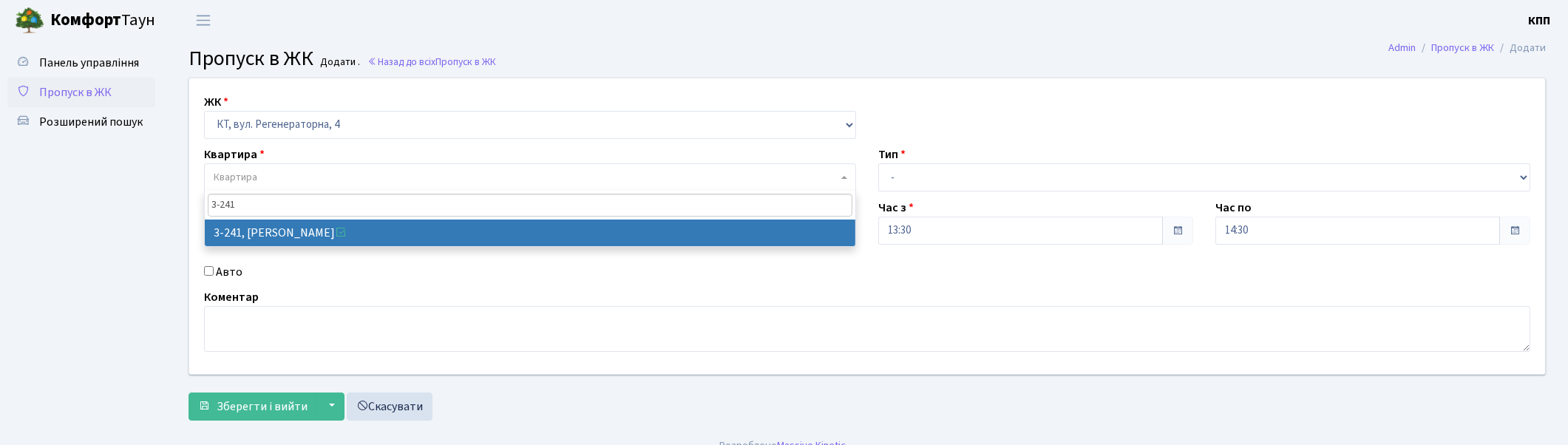
type input "3-241"
select select "742"
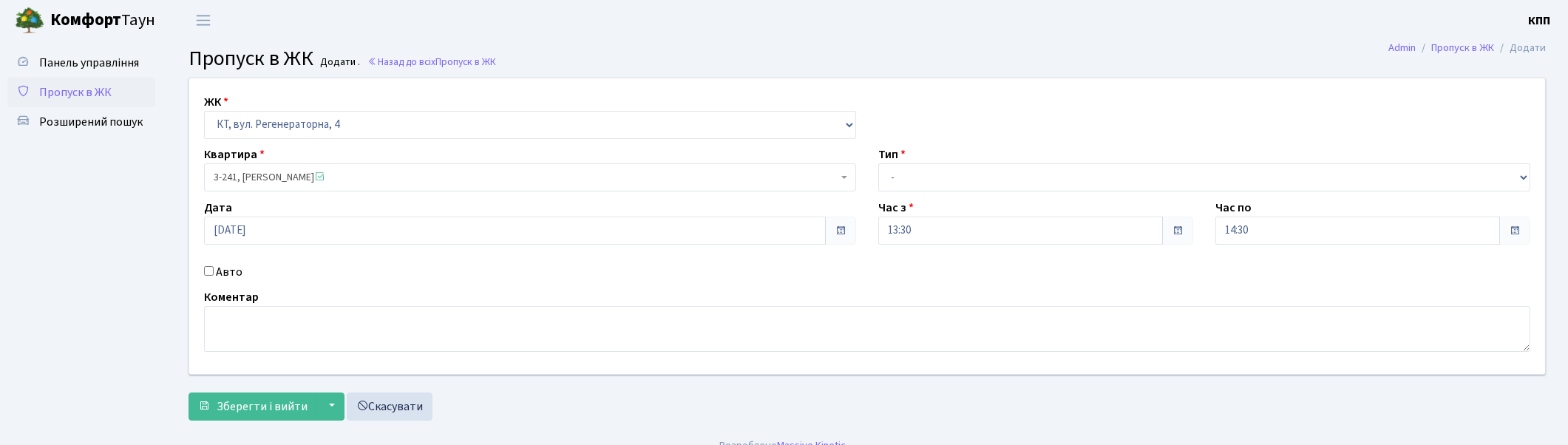
click at [222, 269] on label "Авто" at bounding box center [229, 272] width 26 height 18
click at [214, 269] on input "Авто" at bounding box center [209, 271] width 10 height 10
checkbox input "true"
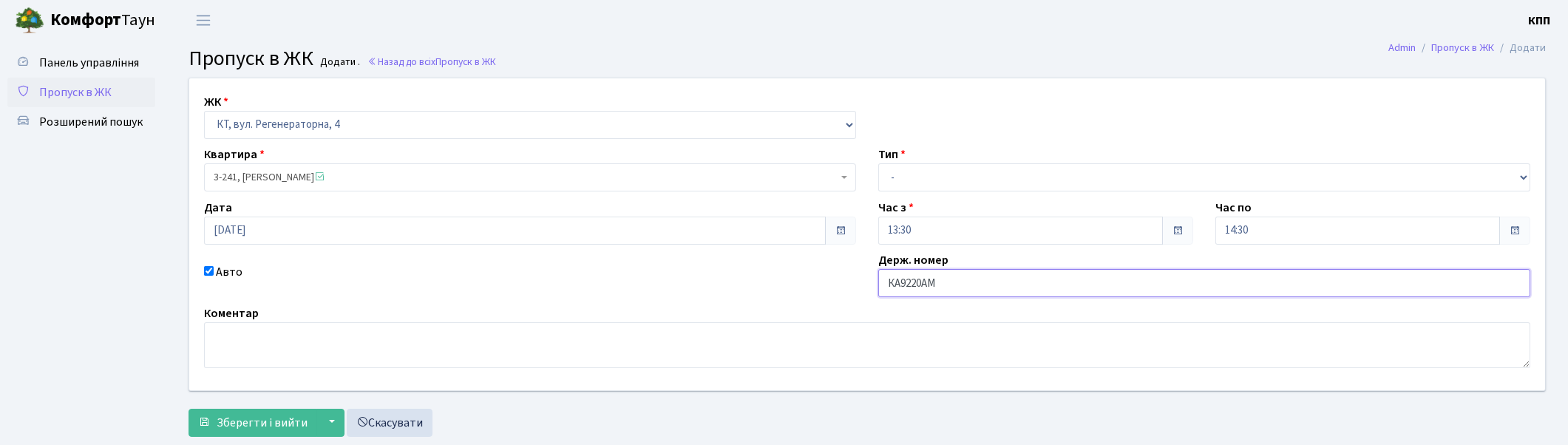
type input "КА9220АМ"
click at [943, 173] on select "- Доставка Таксі Гості Сервіс" at bounding box center [1205, 177] width 652 height 28
click at [879, 163] on select "- Доставка Таксі Гості Сервіс" at bounding box center [1205, 177] width 652 height 28
drag, startPoint x: 906, startPoint y: 178, endPoint x: 912, endPoint y: 188, distance: 11.7
click at [906, 178] on select "- Доставка Таксі Гості Сервіс" at bounding box center [1205, 177] width 652 height 28
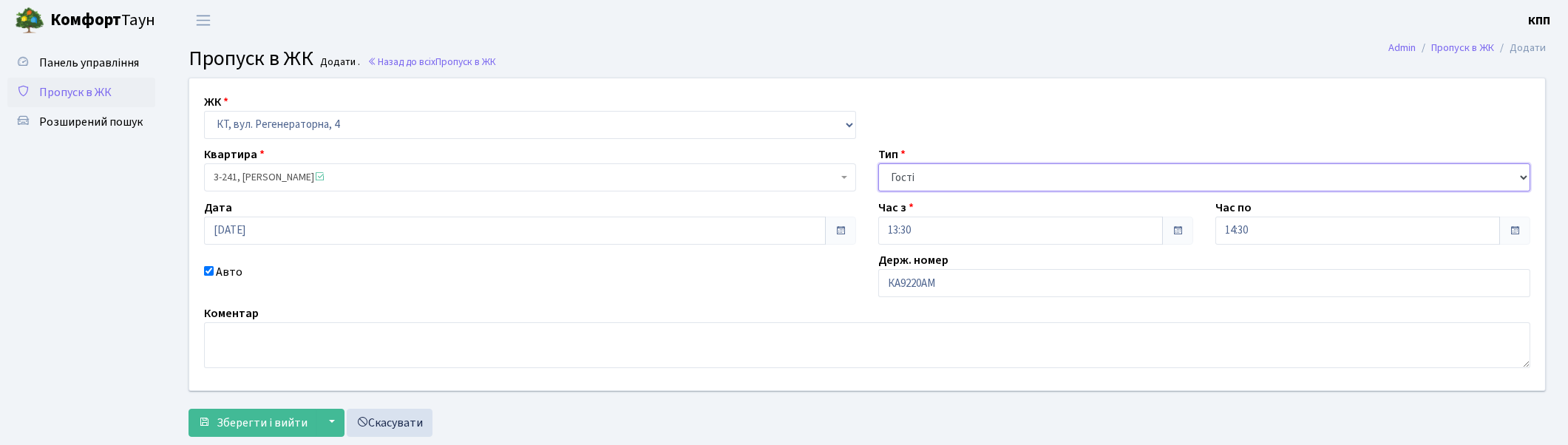
select select "2"
click at [879, 163] on select "- Доставка Таксі Гості Сервіс" at bounding box center [1205, 177] width 652 height 28
click at [241, 420] on span "Зберегти і вийти" at bounding box center [261, 423] width 91 height 16
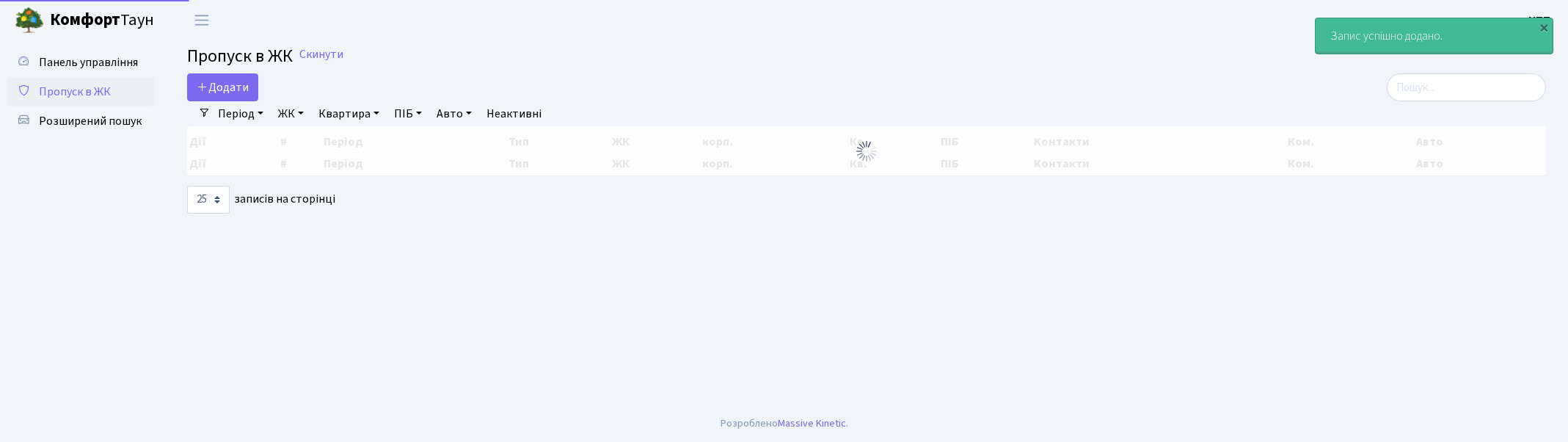
select select "25"
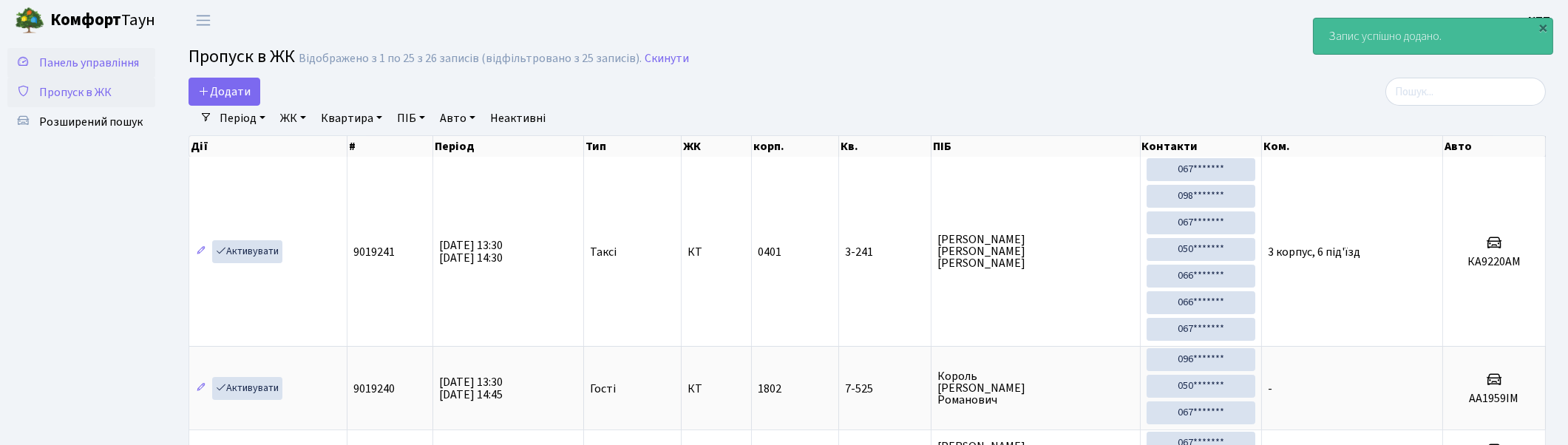
click at [54, 55] on span "Панель управління" at bounding box center [89, 63] width 100 height 16
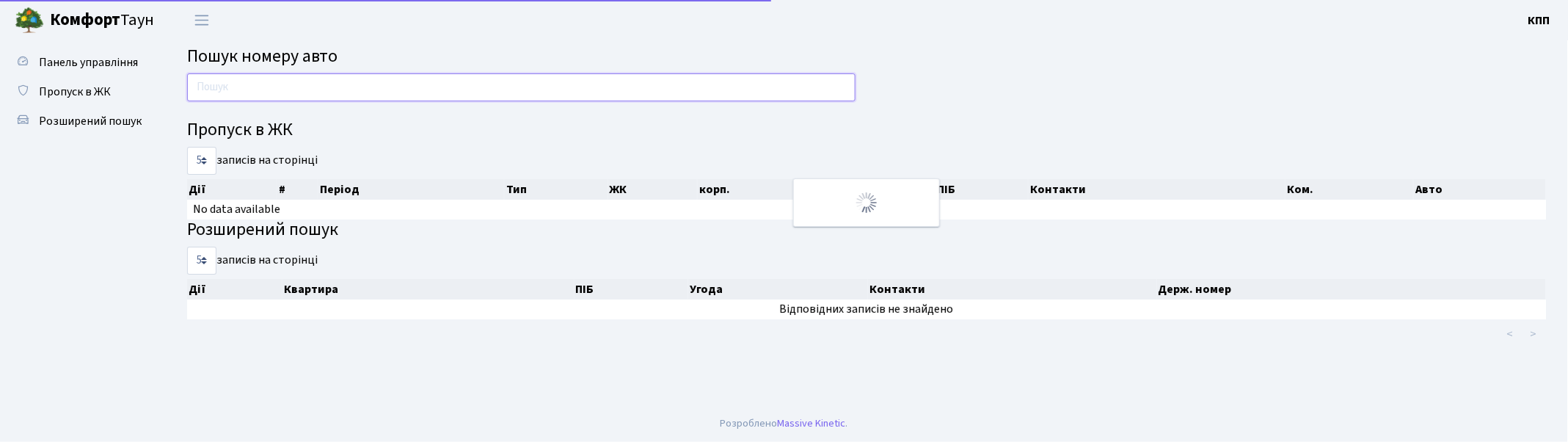
click at [243, 91] on input "text" at bounding box center [521, 87] width 669 height 28
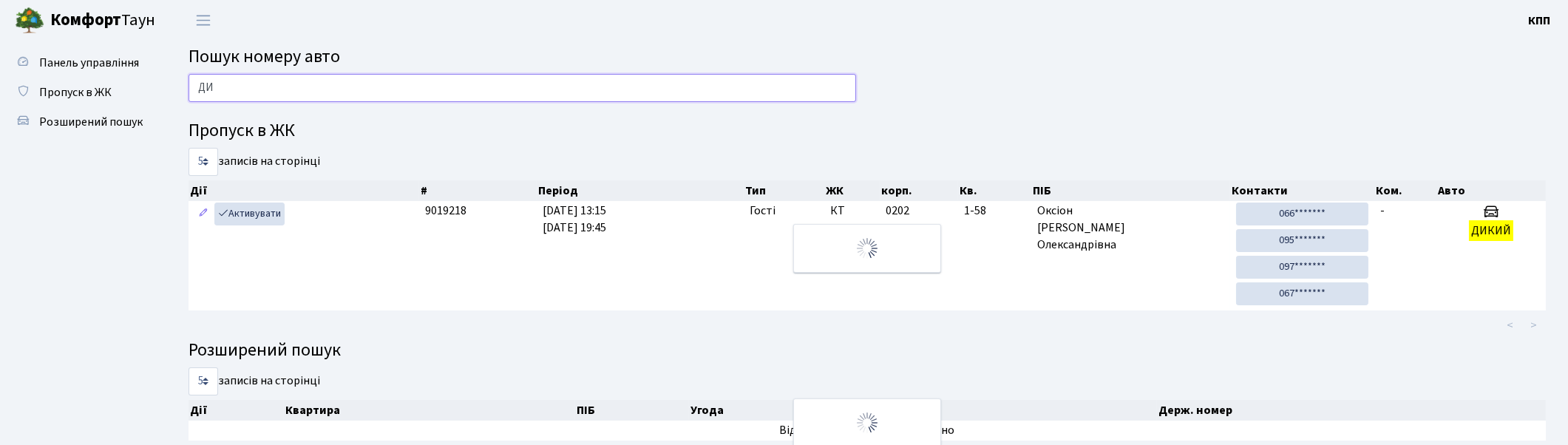
type input "Д"
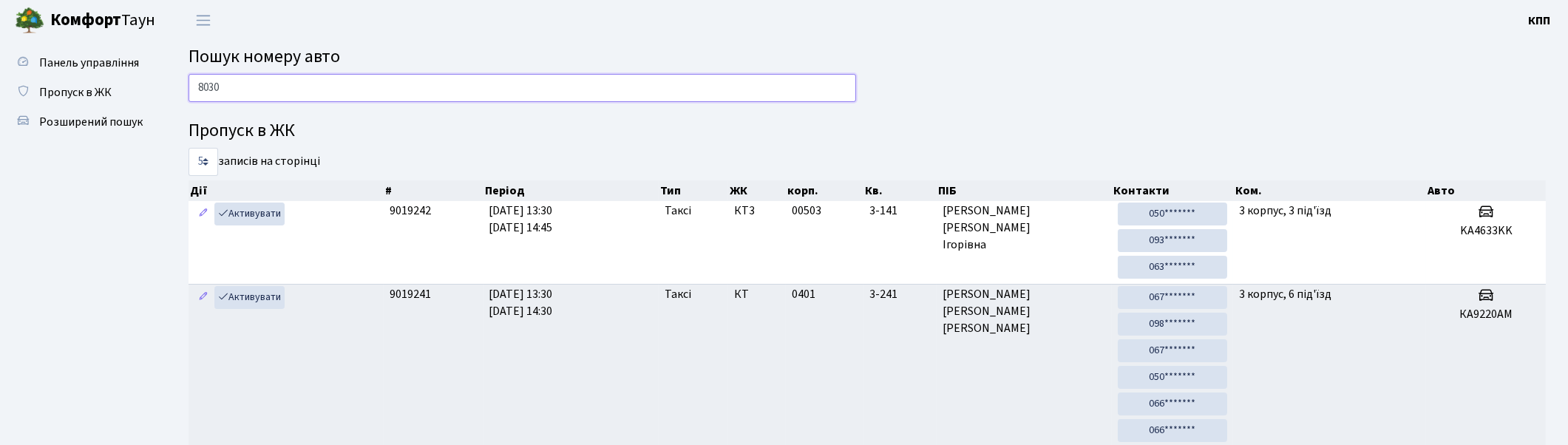
type input "8030"
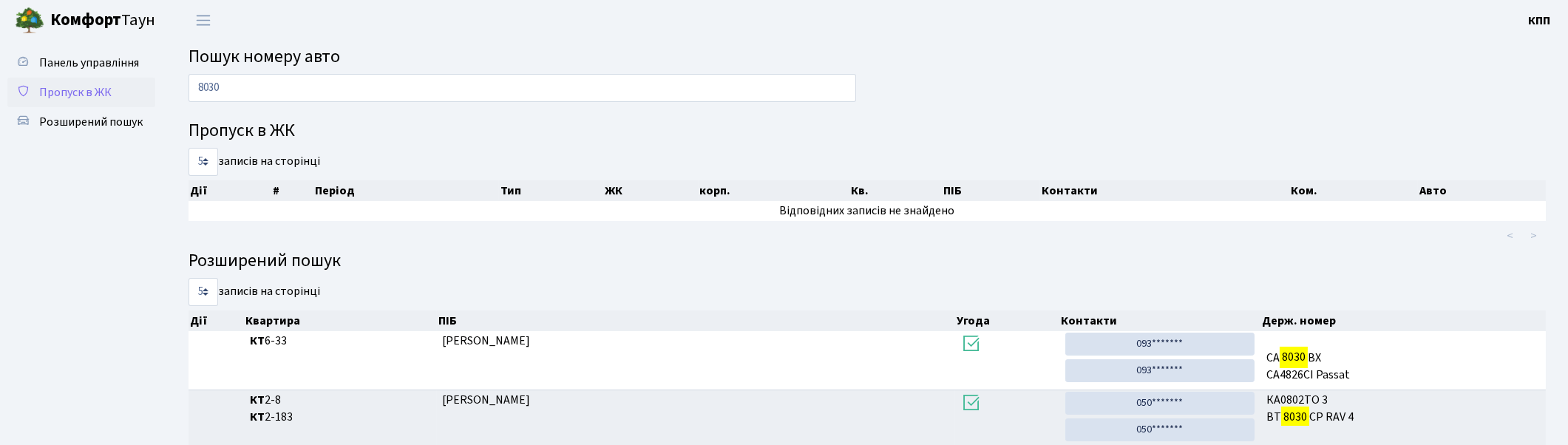
click at [92, 91] on span "Пропуск в ЖК" at bounding box center [75, 93] width 72 height 16
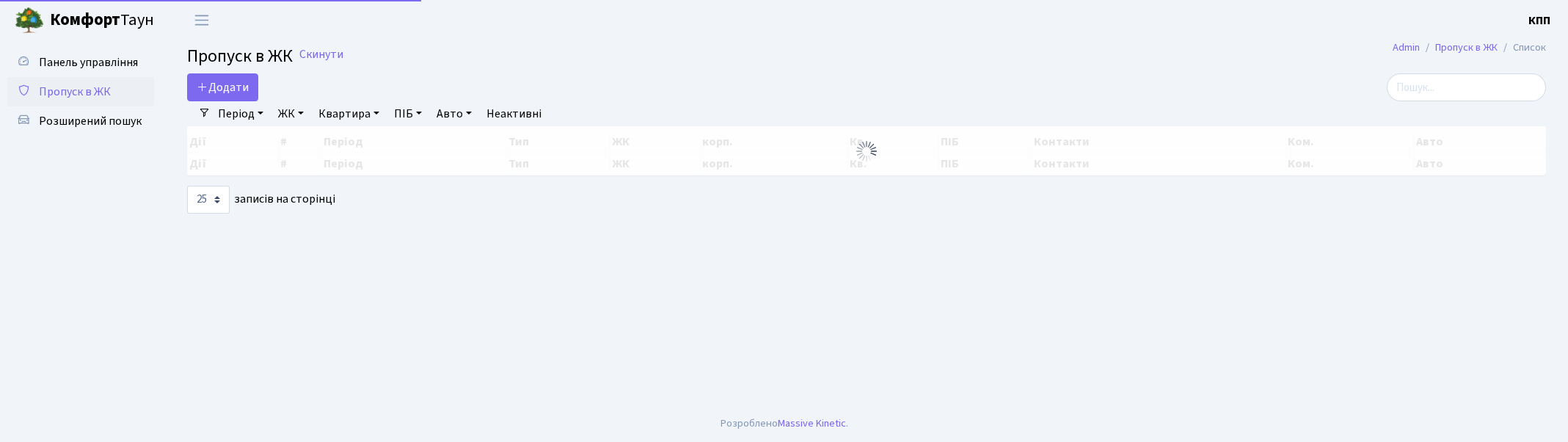
select select "25"
click at [83, 62] on span "Панель управління" at bounding box center [89, 63] width 99 height 16
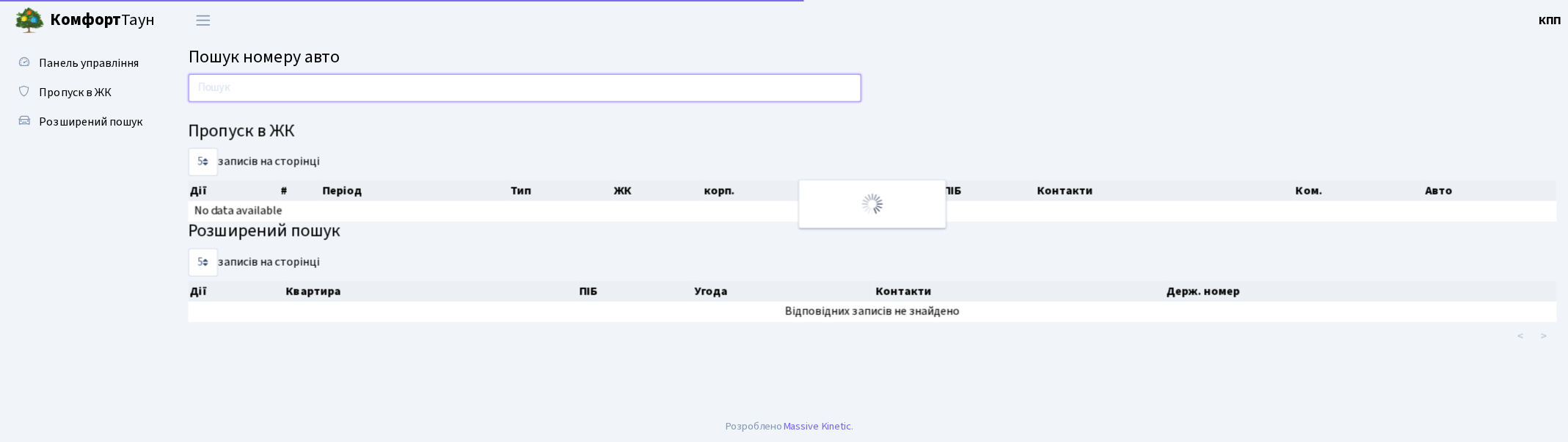
drag, startPoint x: 0, startPoint y: 0, endPoint x: 243, endPoint y: 84, distance: 257.1
click at [243, 84] on input "text" at bounding box center [521, 87] width 669 height 28
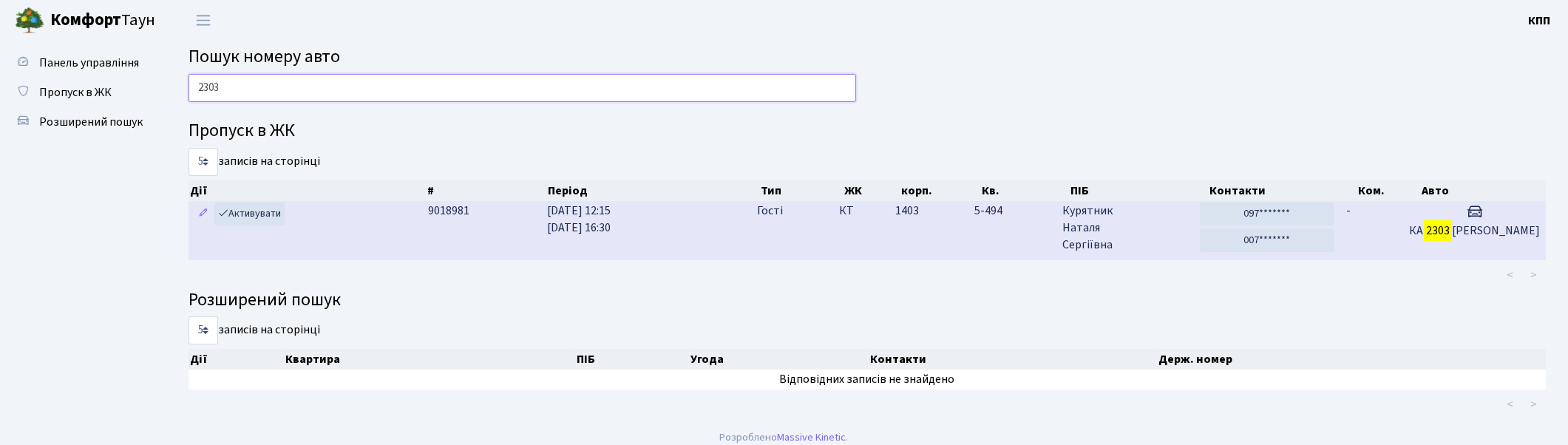
type input "2303"
click at [750, 207] on td "27.09.2025 12:15 27.09.2025 16:30" at bounding box center [645, 229] width 209 height 58
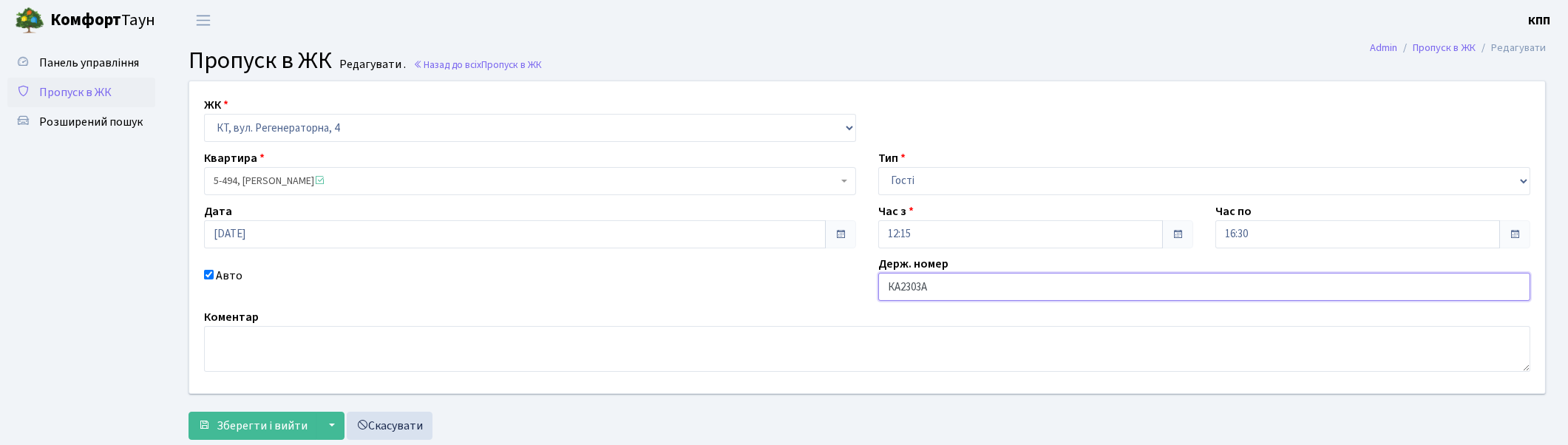
click at [940, 297] on input "КА2303А" at bounding box center [1205, 287] width 652 height 28
type input "КА2303АВ"
click at [278, 433] on span "Зберегти і вийти" at bounding box center [261, 426] width 91 height 16
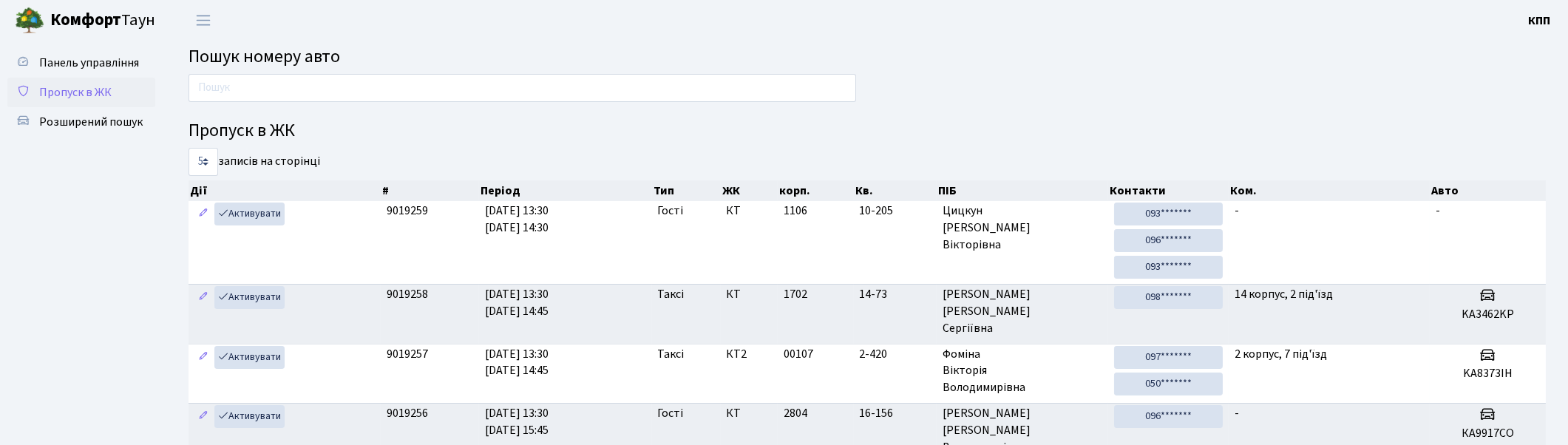
click at [72, 98] on span "Пропуск в ЖК" at bounding box center [75, 93] width 72 height 16
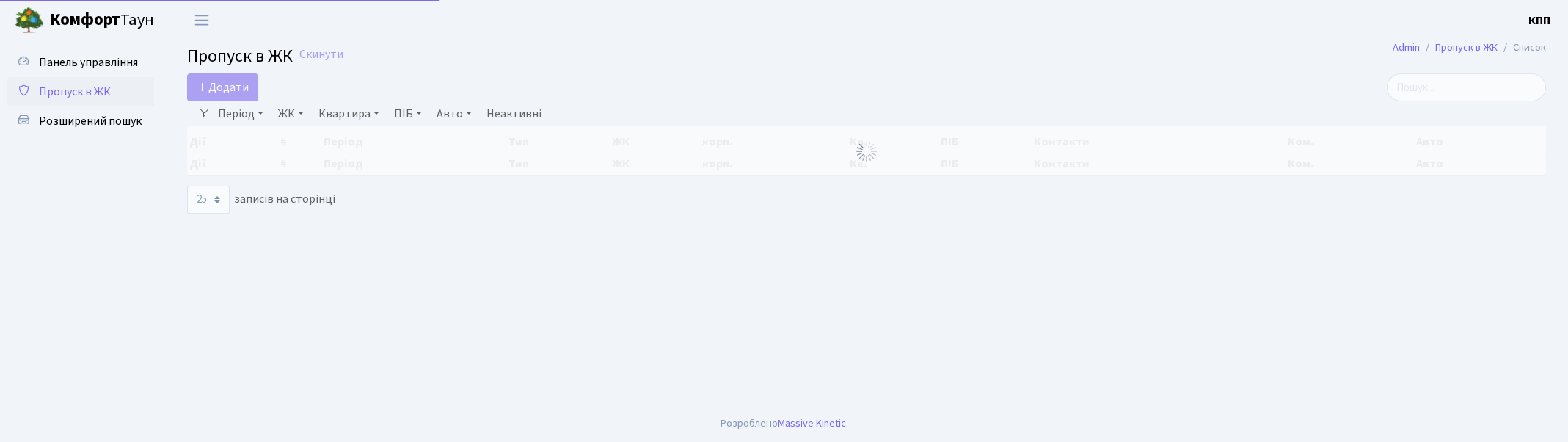
select select "25"
click at [233, 81] on span "Додати" at bounding box center [223, 87] width 52 height 16
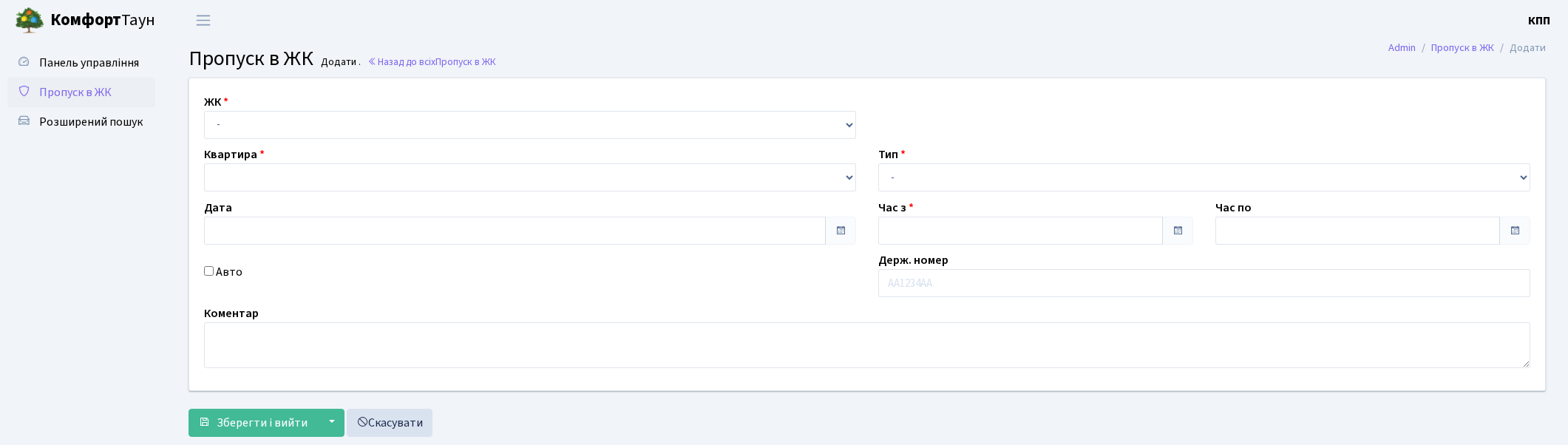
type input "[DATE]"
type input "13:30"
type input "14:45"
drag, startPoint x: 290, startPoint y: 121, endPoint x: 284, endPoint y: 138, distance: 18.0
click at [289, 122] on select "- КТ, вул. Регенераторна, 4 КТ2, просп. Соборності, 17 КТ3, вул. Березнева, 16 …" at bounding box center [530, 125] width 652 height 28
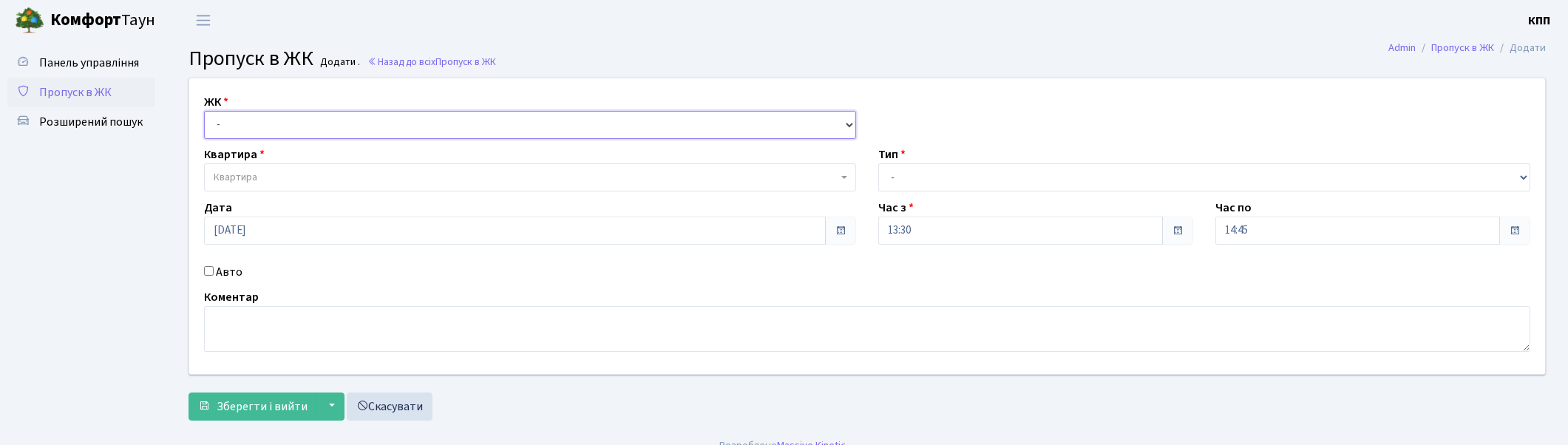
select select "271"
click at [204, 111] on select "- КТ, вул. Регенераторна, 4 КТ2, просп. Соборності, 17 КТ3, вул. Березнева, 16 …" at bounding box center [530, 125] width 652 height 28
select select
click at [279, 172] on span "Квартира" at bounding box center [525, 177] width 624 height 15
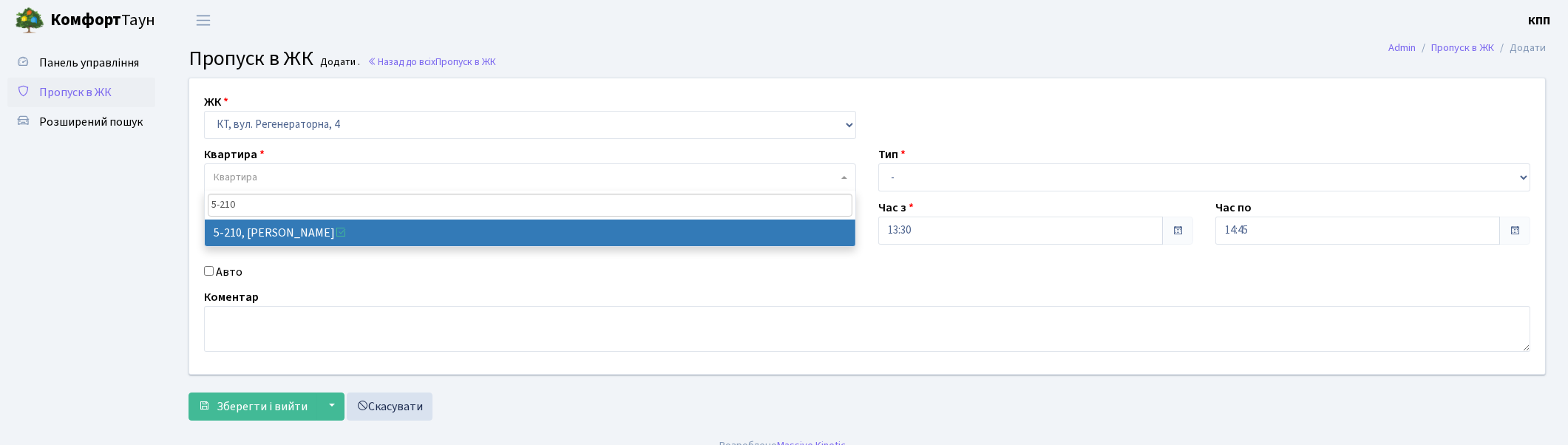
type input "5-210"
select select "2368"
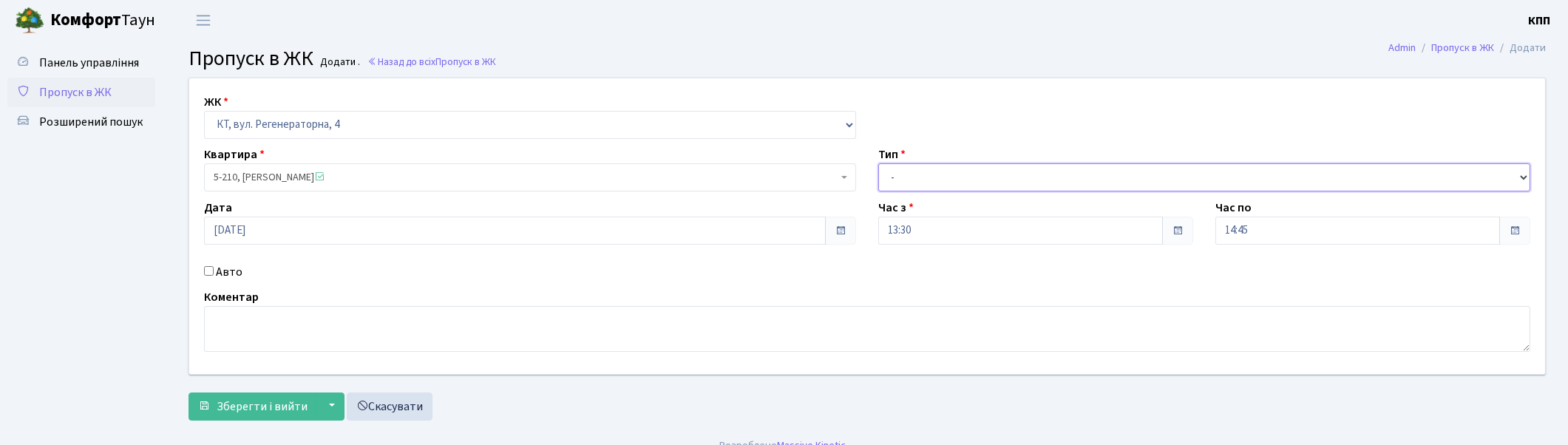
click at [910, 183] on select "- Доставка Таксі Гості Сервіс" at bounding box center [1205, 177] width 652 height 28
select select "3"
click at [879, 163] on select "- Доставка Таксі Гості Сервіс" at bounding box center [1205, 177] width 652 height 28
click at [223, 270] on label "Авто" at bounding box center [229, 272] width 26 height 18
click at [214, 270] on input "Авто" at bounding box center [209, 271] width 10 height 10
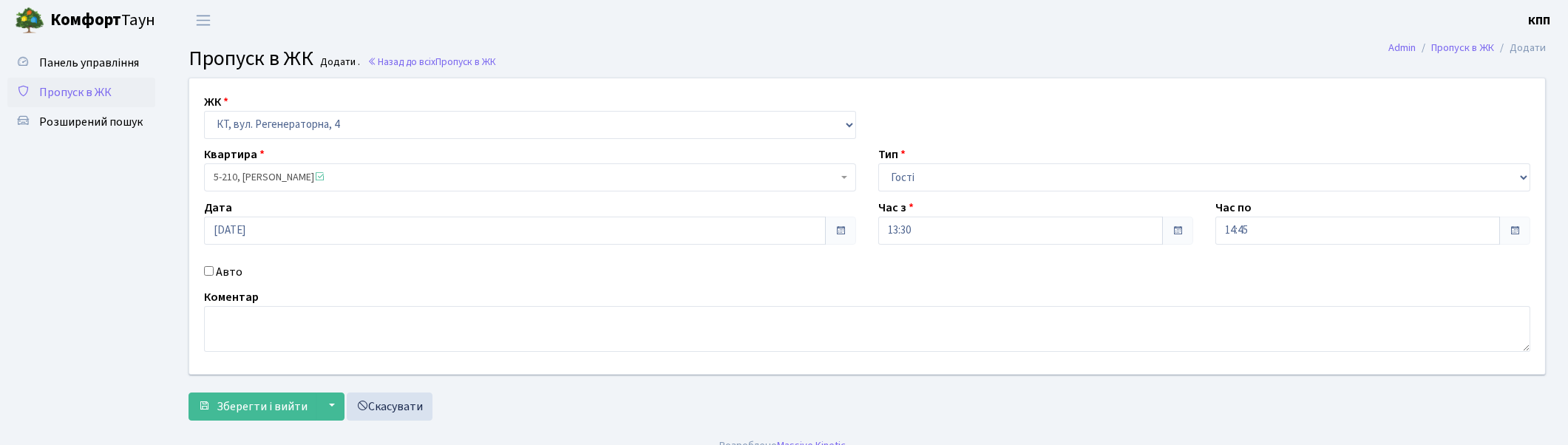
checkbox input "true"
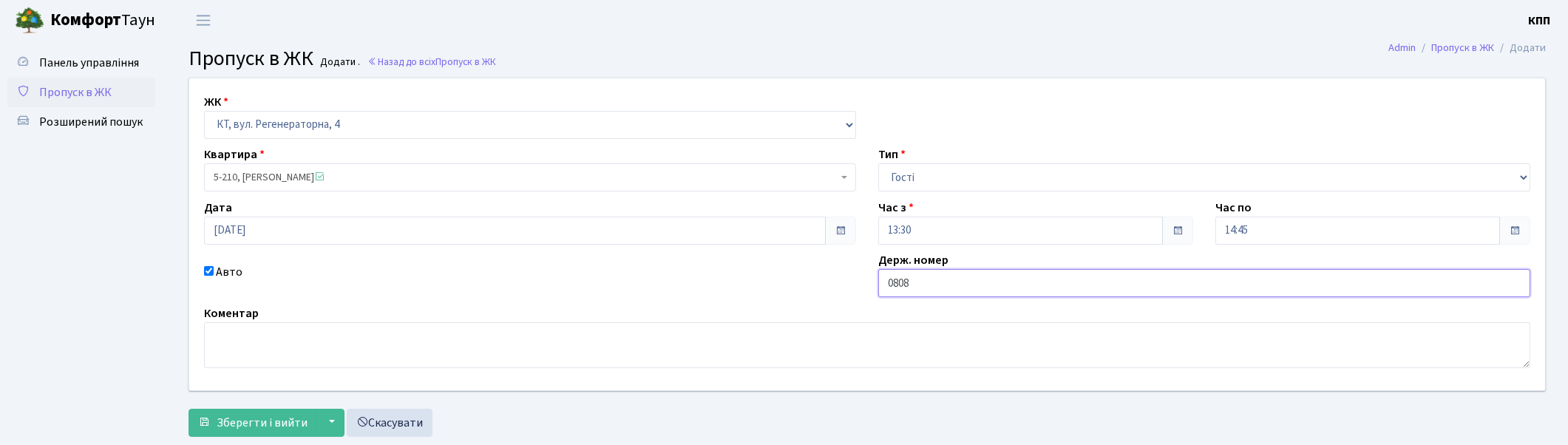
click at [883, 286] on input "0808" at bounding box center [1205, 283] width 652 height 28
click at [952, 287] on input "КА0808" at bounding box center [1205, 283] width 652 height 28
type input "КА0808РА"
click at [257, 421] on span "Зберегти і вийти" at bounding box center [261, 423] width 91 height 16
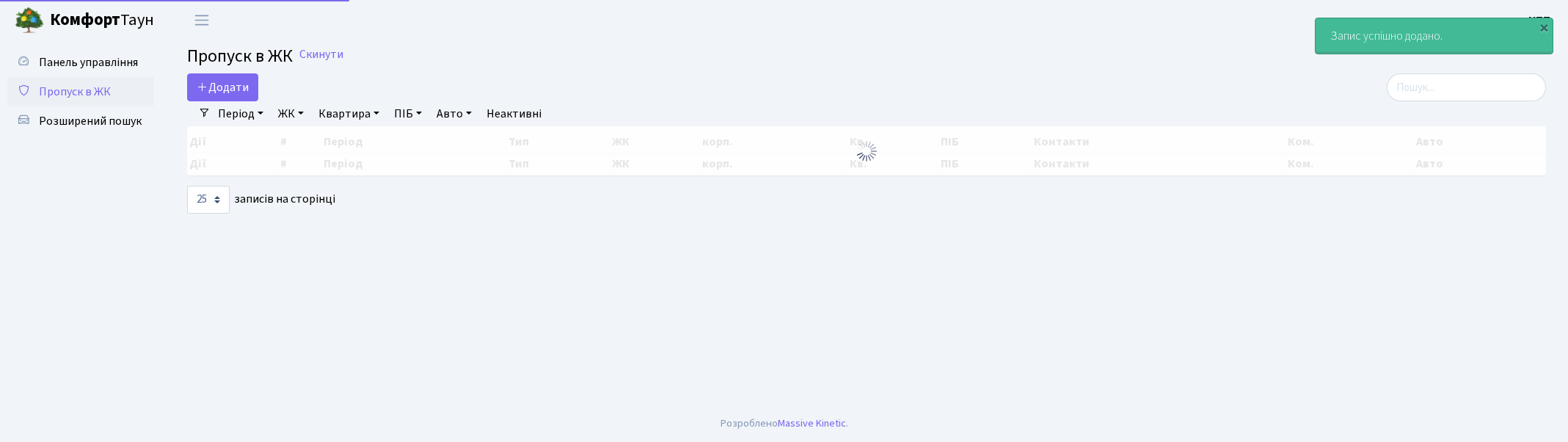
select select "25"
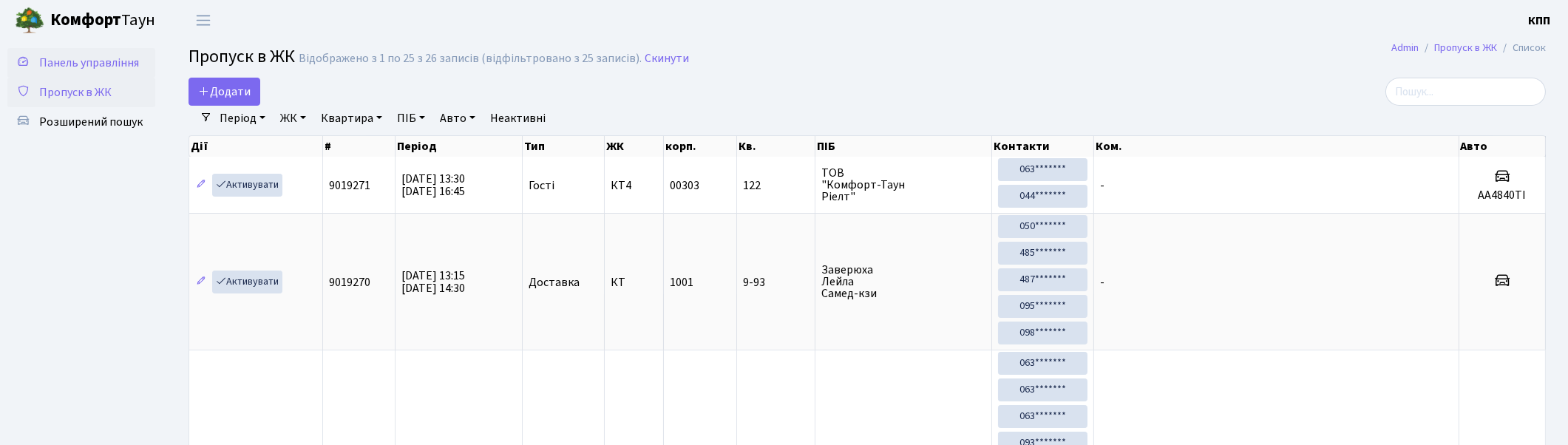
click at [120, 64] on span "Панель управління" at bounding box center [89, 63] width 100 height 16
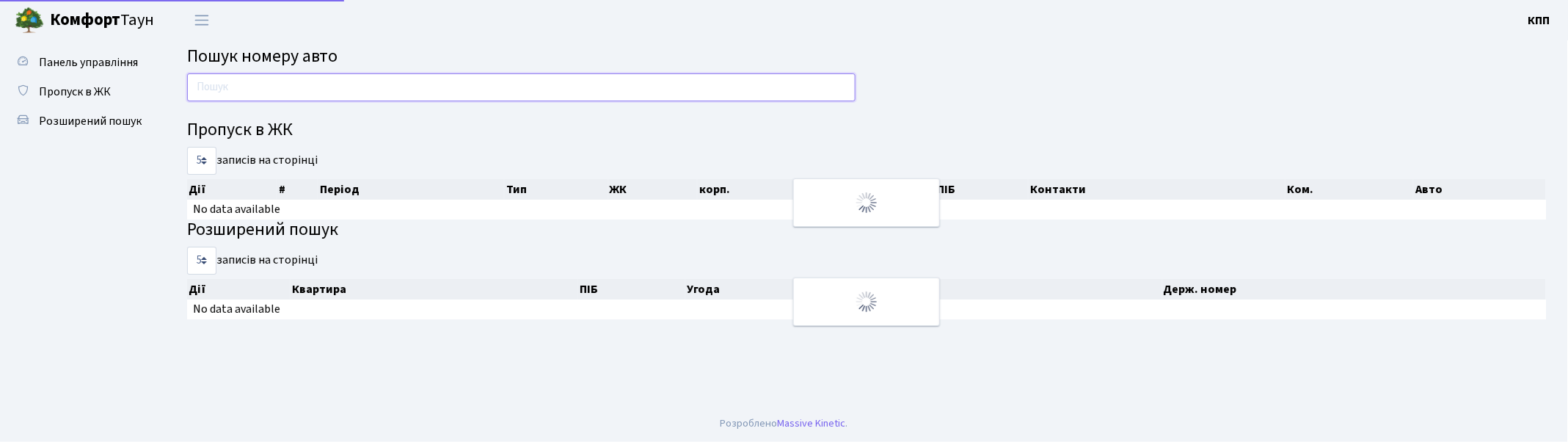
click at [225, 88] on input "text" at bounding box center [521, 87] width 669 height 28
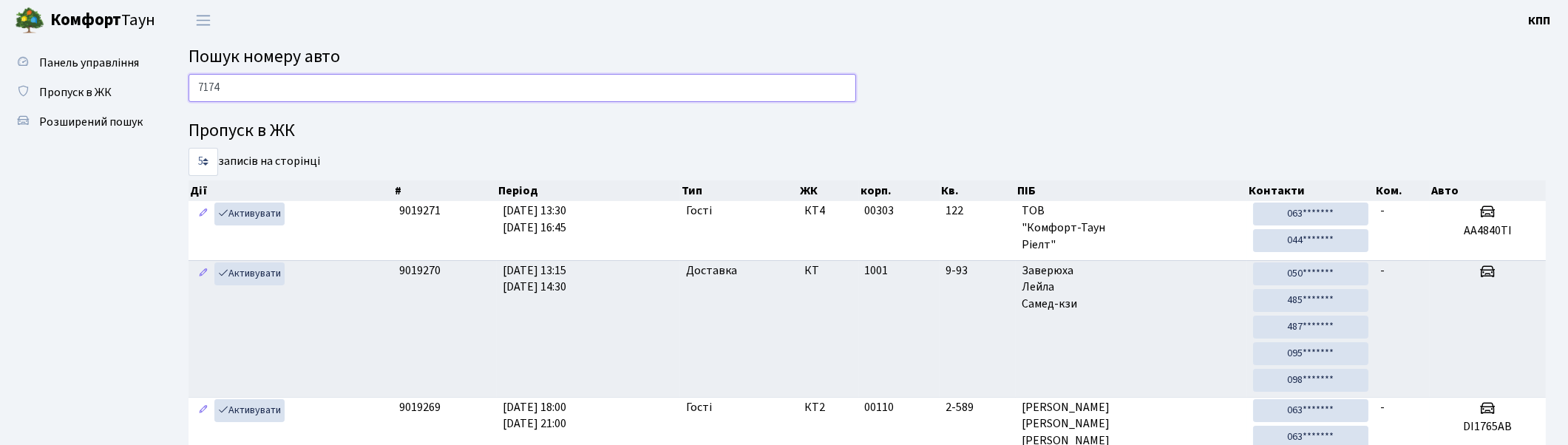
type input "7174"
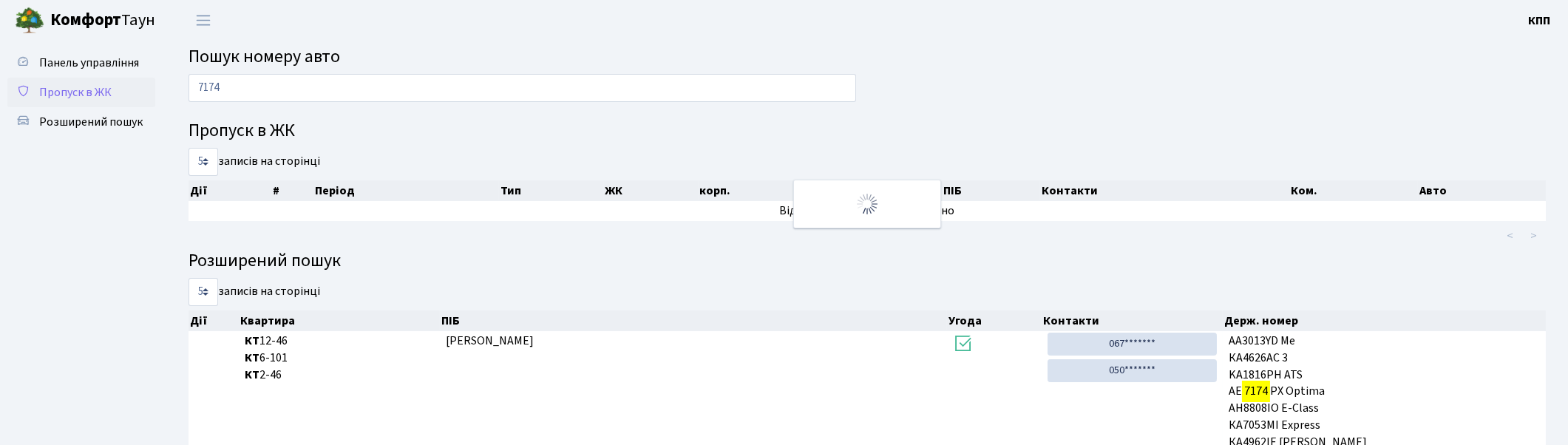
click at [42, 102] on link "Пропуск в ЖК" at bounding box center [81, 93] width 148 height 30
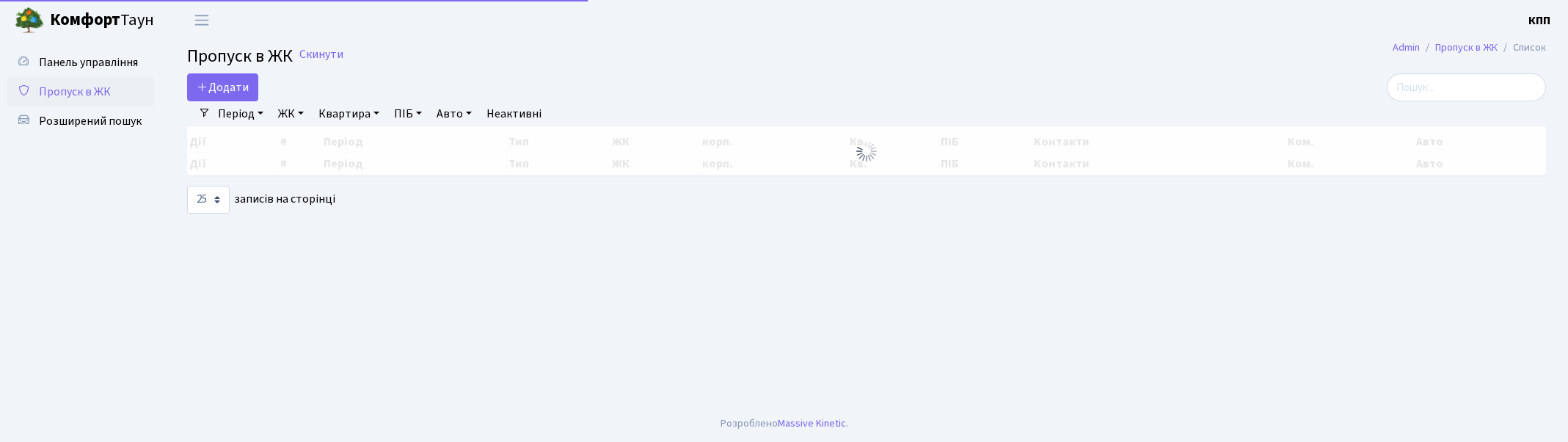
select select "25"
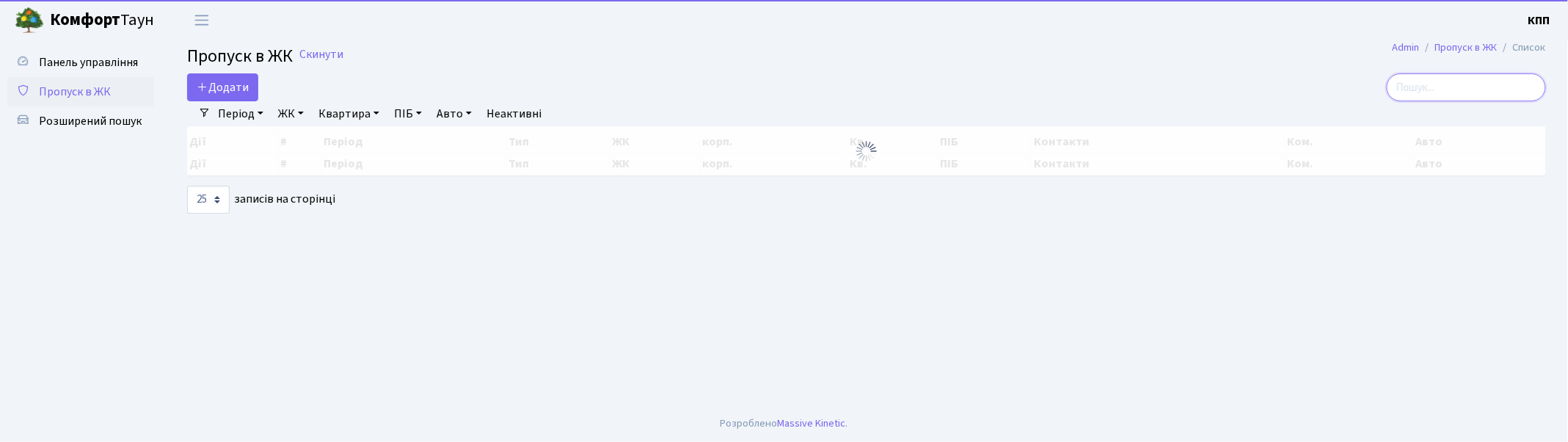
click at [1457, 93] on input "search" at bounding box center [1466, 87] width 159 height 28
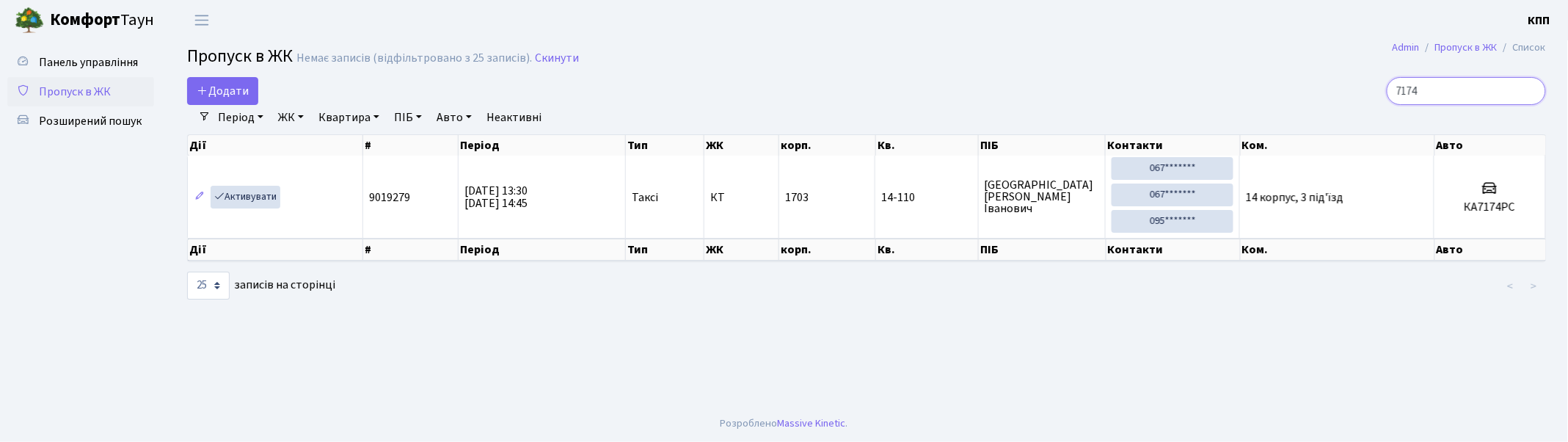
type input "7174"
click at [53, 94] on span "Пропуск в ЖК" at bounding box center [75, 92] width 72 height 16
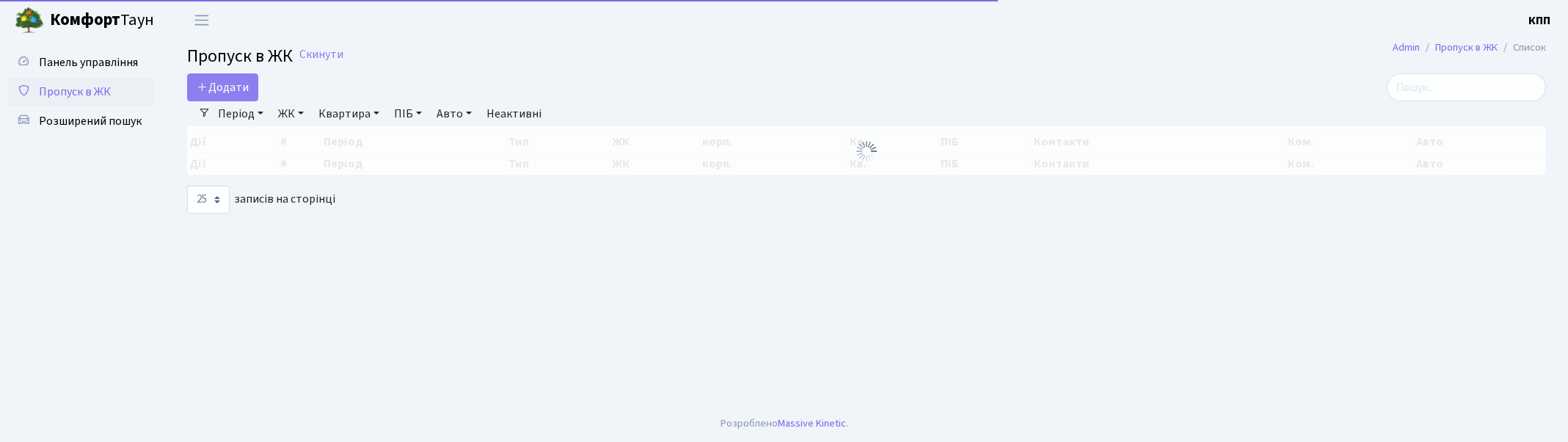
select select "25"
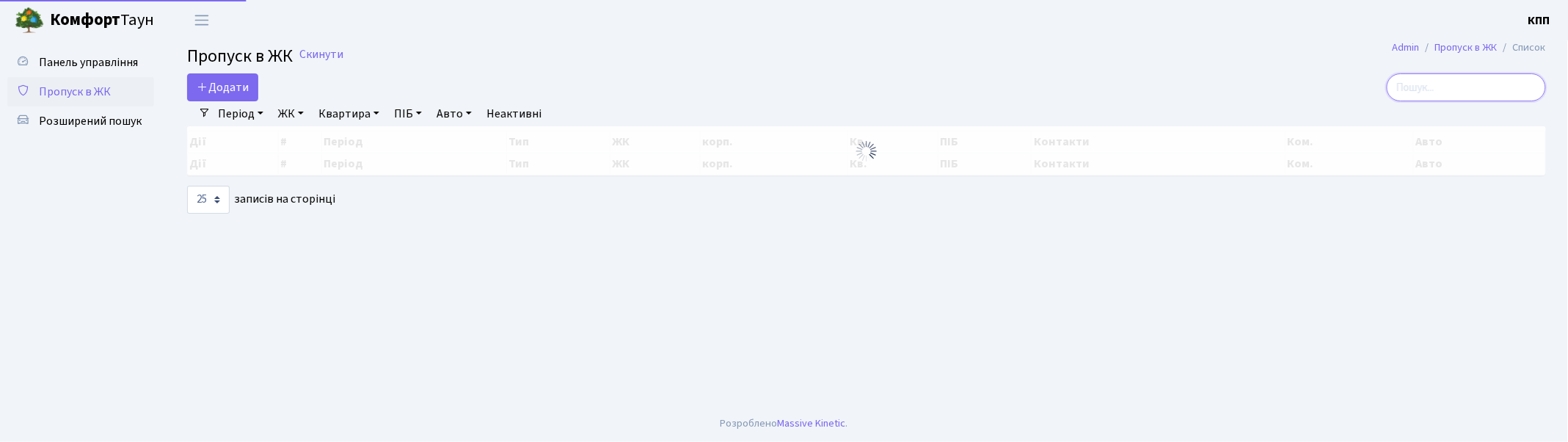
click at [1480, 84] on input "search" at bounding box center [1466, 87] width 159 height 28
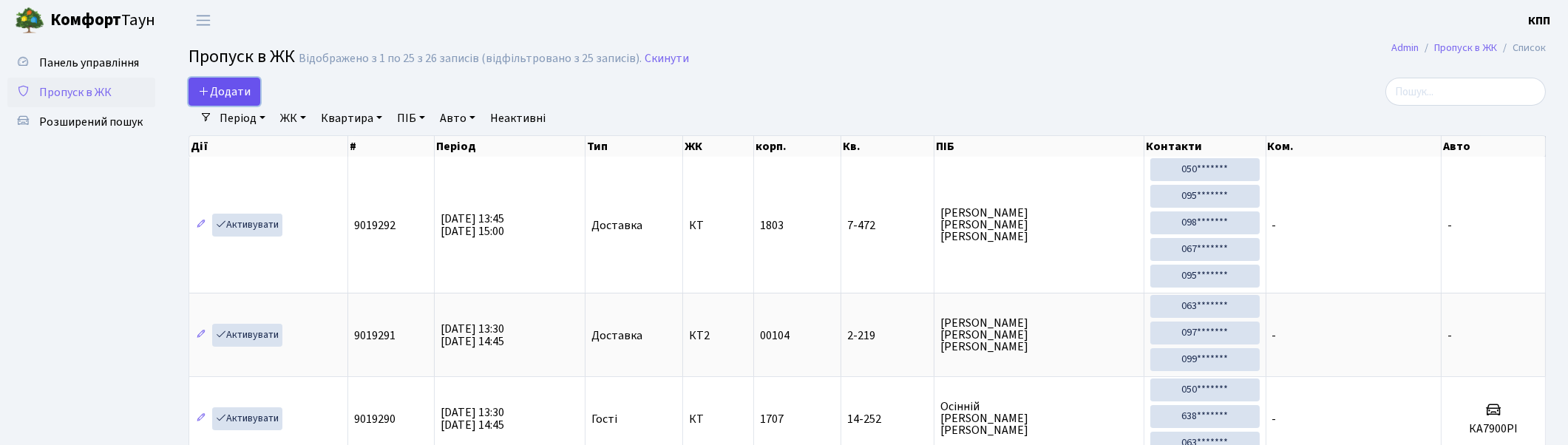
click at [243, 96] on span "Додати" at bounding box center [225, 92] width 52 height 16
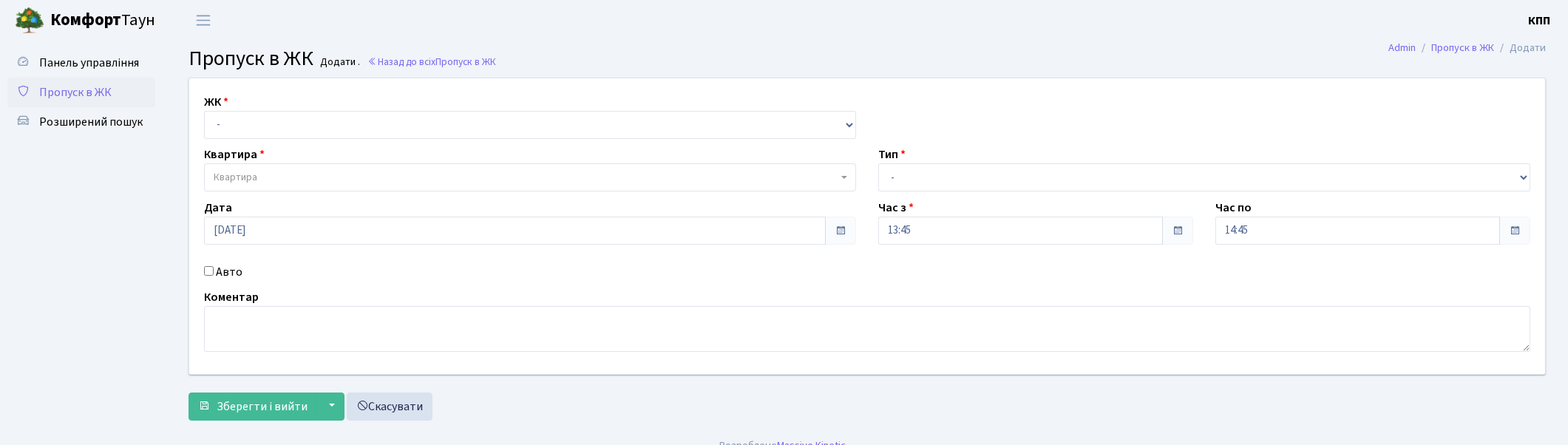
drag, startPoint x: 279, startPoint y: 108, endPoint x: 272, endPoint y: 131, distance: 24.0
click at [277, 109] on div "ЖК - КТ, вул. Регенераторна, 4 КТ2, просп. [STREET_ADDRESS] [STREET_ADDRESS] [P…" at bounding box center [529, 116] width 675 height 46
click at [272, 133] on select "- КТ, вул. Регенераторна, 4 КТ2, просп. Соборності, 17 КТ3, вул. Березнева, 16 …" at bounding box center [530, 125] width 652 height 28
select select "271"
click at [204, 111] on select "- КТ, вул. Регенераторна, 4 КТ2, просп. Соборності, 17 КТ3, вул. Березнева, 16 …" at bounding box center [530, 125] width 652 height 28
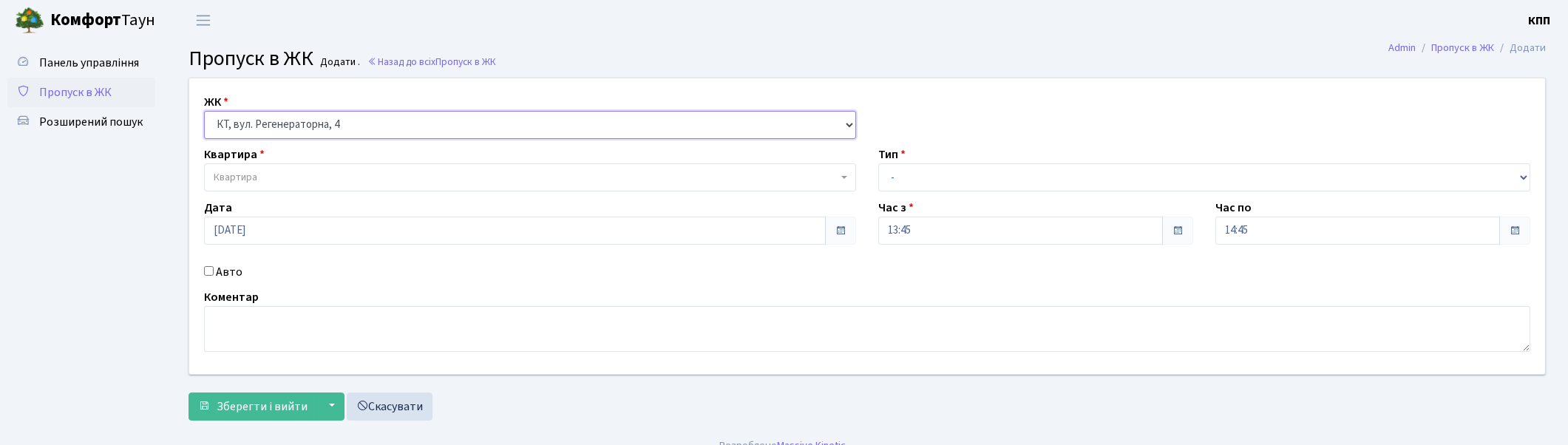
select select
click at [284, 177] on span "Квартира" at bounding box center [525, 177] width 624 height 15
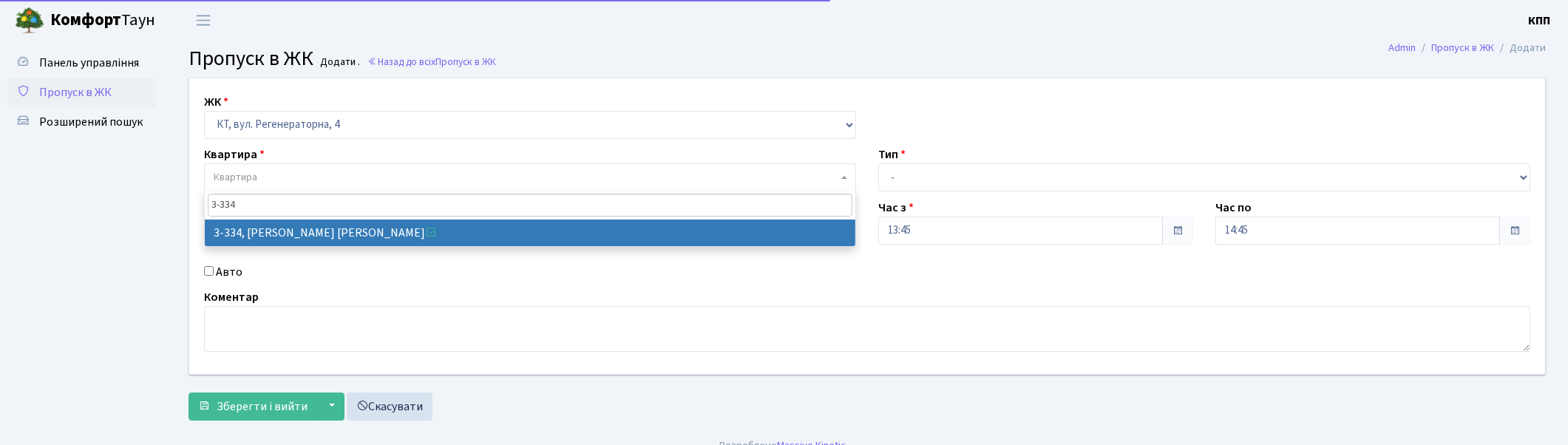
type input "3-334"
select select "1552"
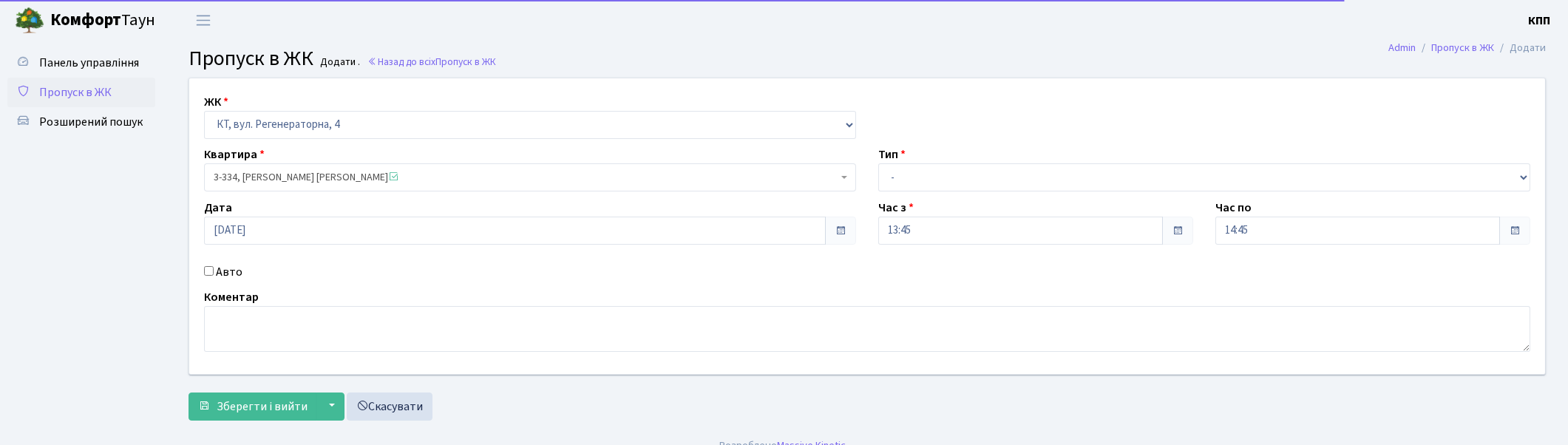
click at [231, 265] on label "Авто" at bounding box center [229, 272] width 26 height 18
click at [214, 266] on input "Авто" at bounding box center [209, 271] width 10 height 10
checkbox input "true"
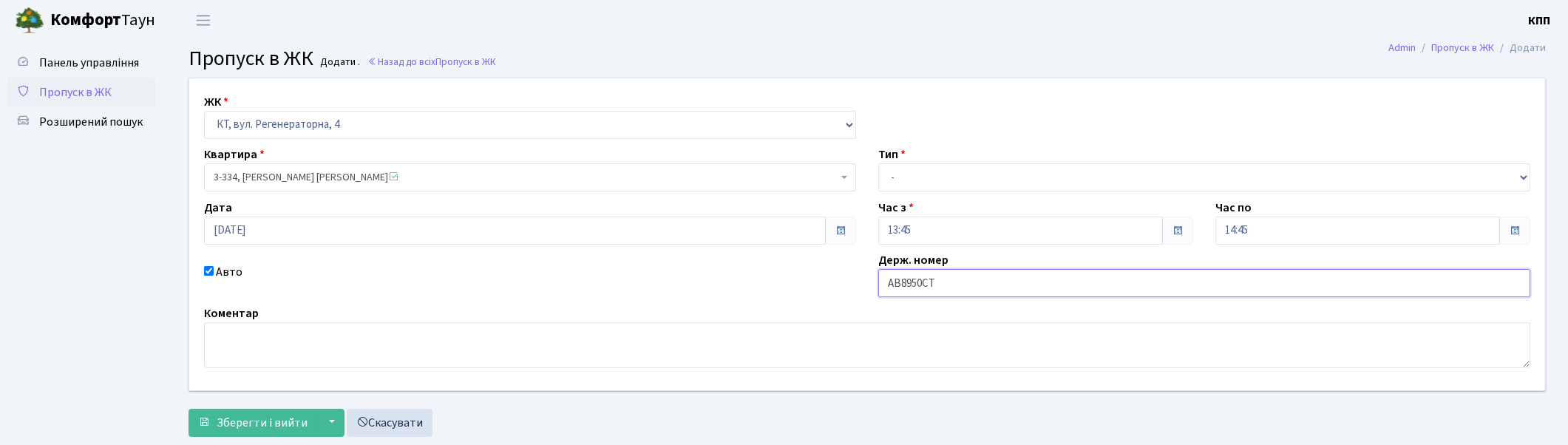
type input "АВ8950СТ"
click at [918, 182] on select "- Доставка Таксі Гості Сервіс" at bounding box center [1205, 177] width 652 height 28
select select "2"
click at [879, 163] on select "- Доставка Таксі Гості Сервіс" at bounding box center [1205, 177] width 652 height 28
click at [270, 426] on span "Зберегти і вийти" at bounding box center [261, 423] width 91 height 16
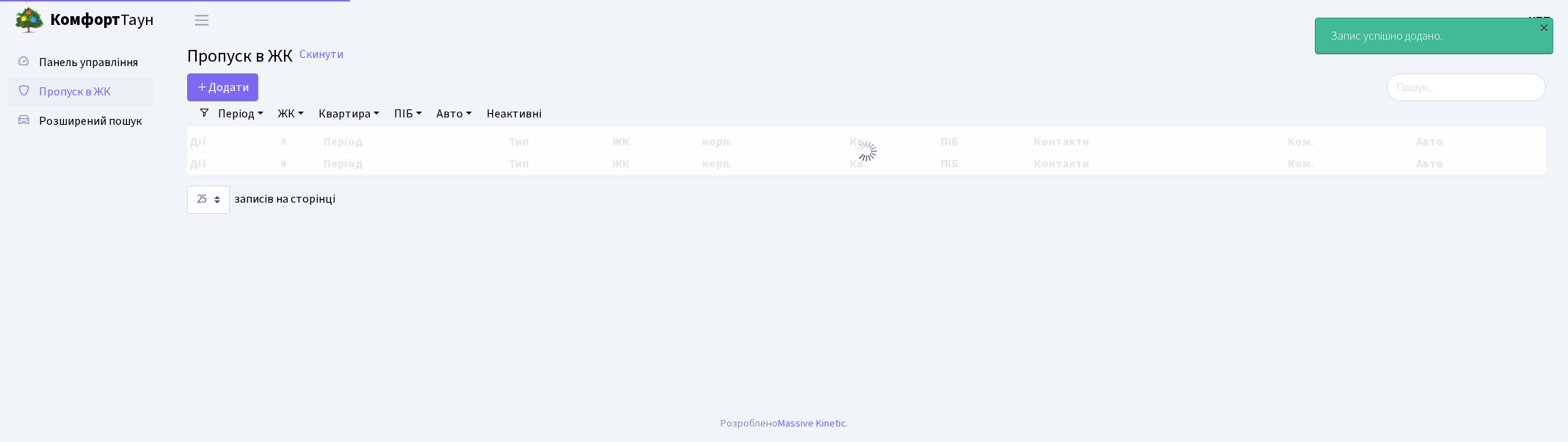
select select "25"
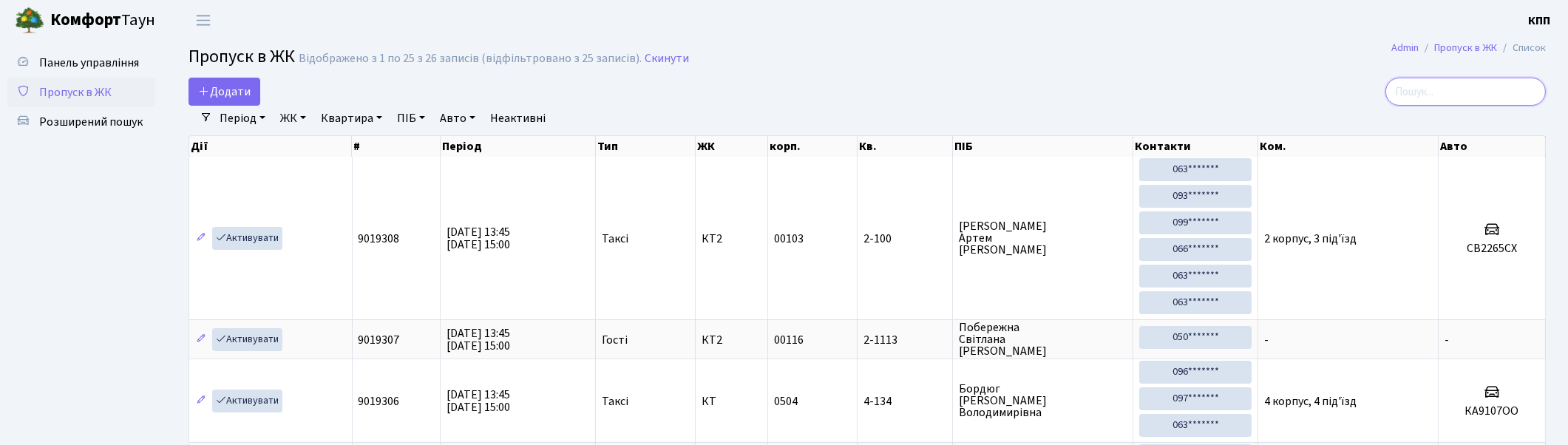
click at [1458, 82] on input "search" at bounding box center [1466, 92] width 161 height 28
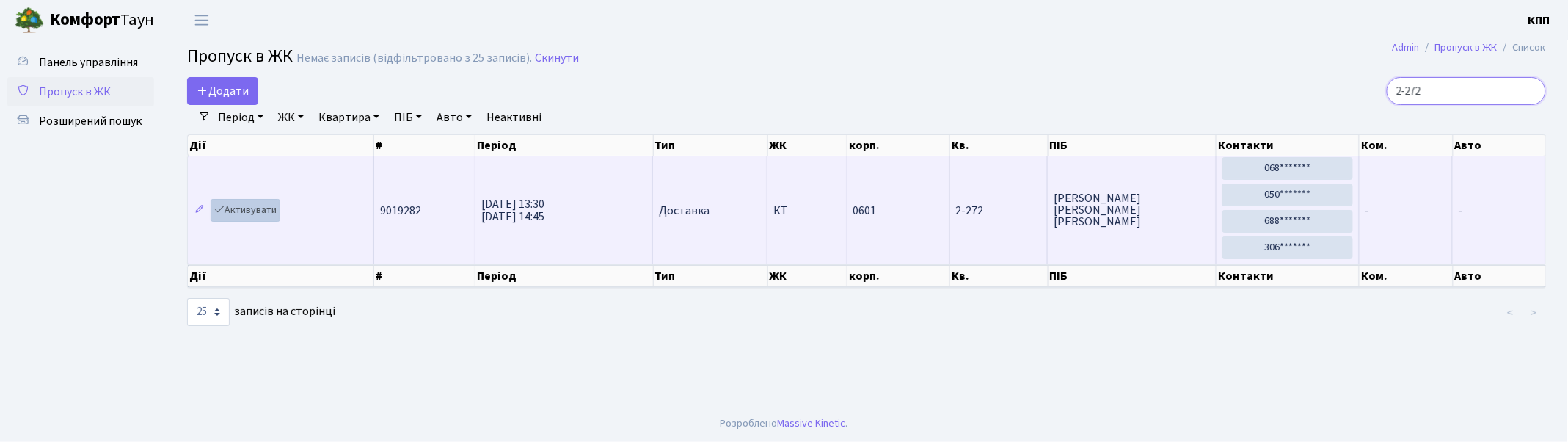
type input "2-272"
click at [252, 214] on link "Активувати" at bounding box center [246, 210] width 70 height 23
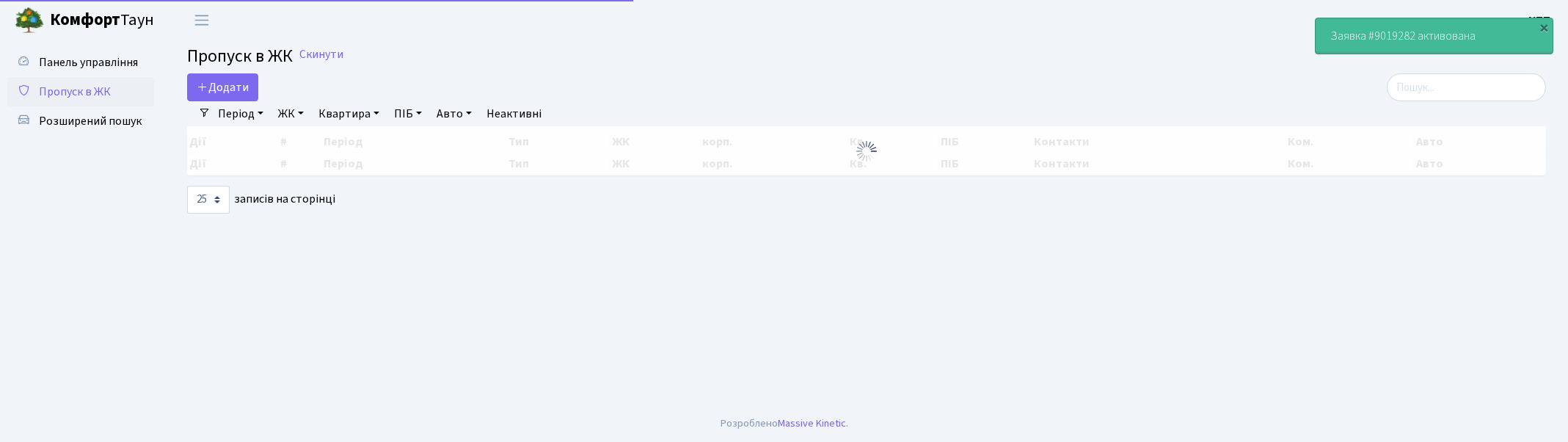
select select "25"
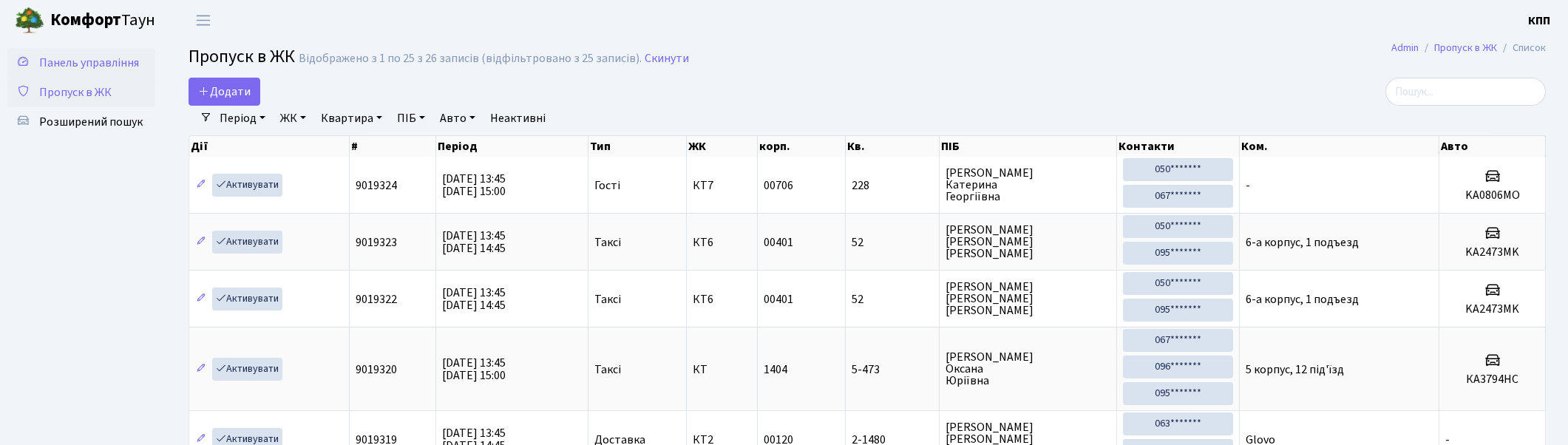
click at [111, 57] on span "Панель управління" at bounding box center [89, 63] width 100 height 16
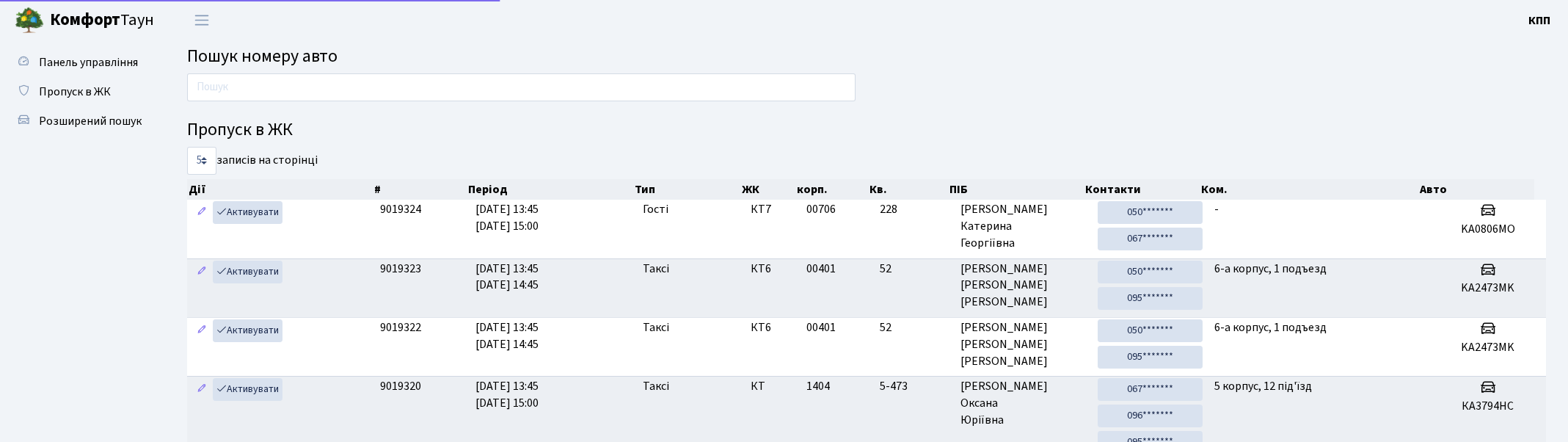
click at [313, 106] on div at bounding box center [520, 90] width 690 height 35
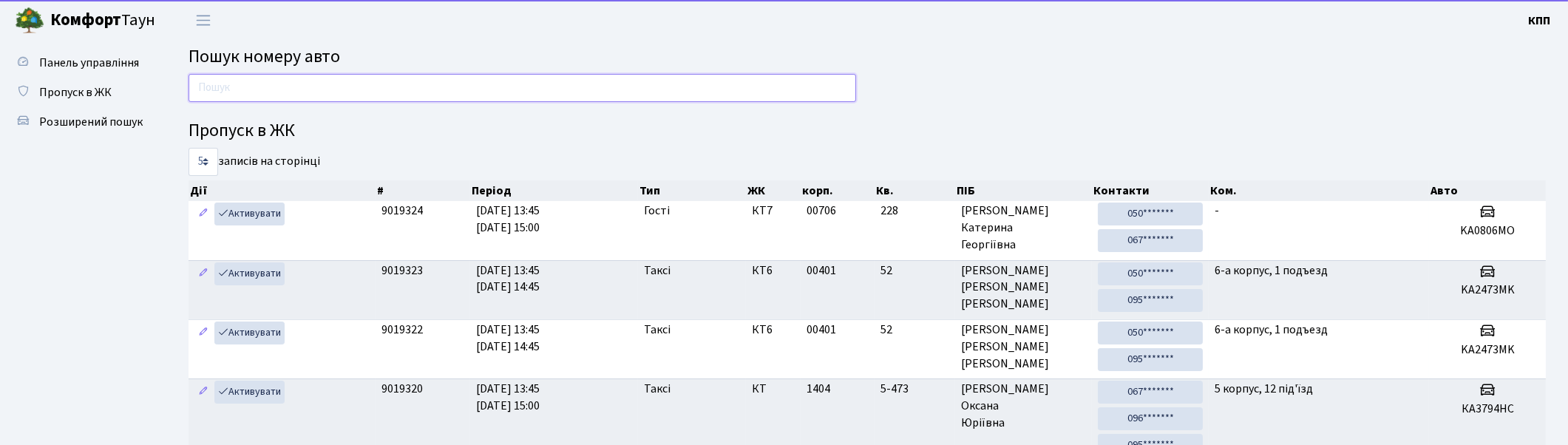
click at [305, 79] on input "text" at bounding box center [522, 88] width 668 height 28
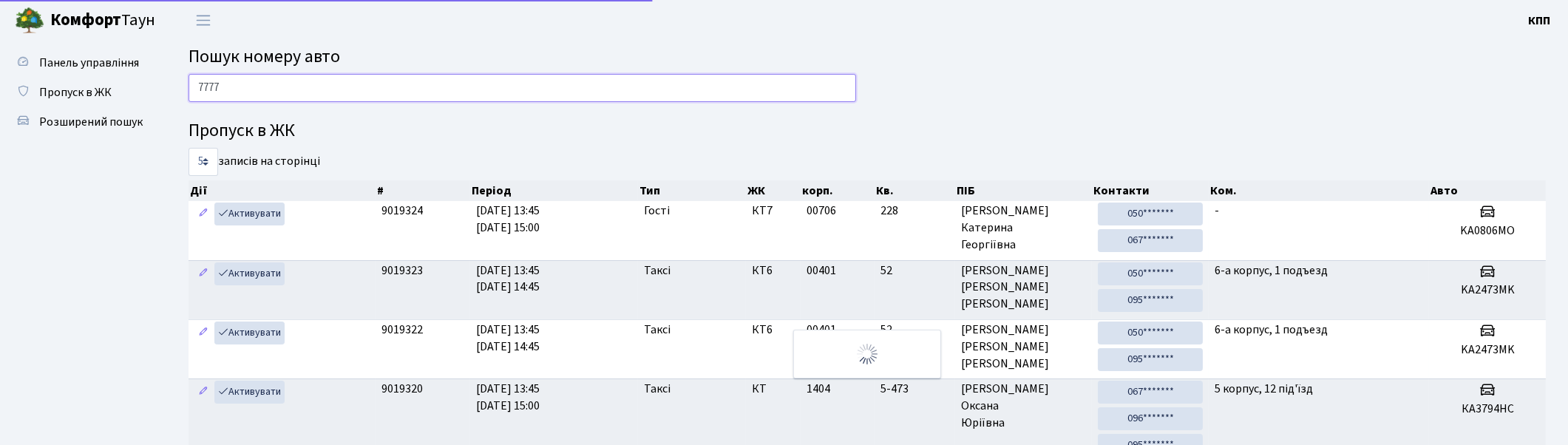
type input "7777"
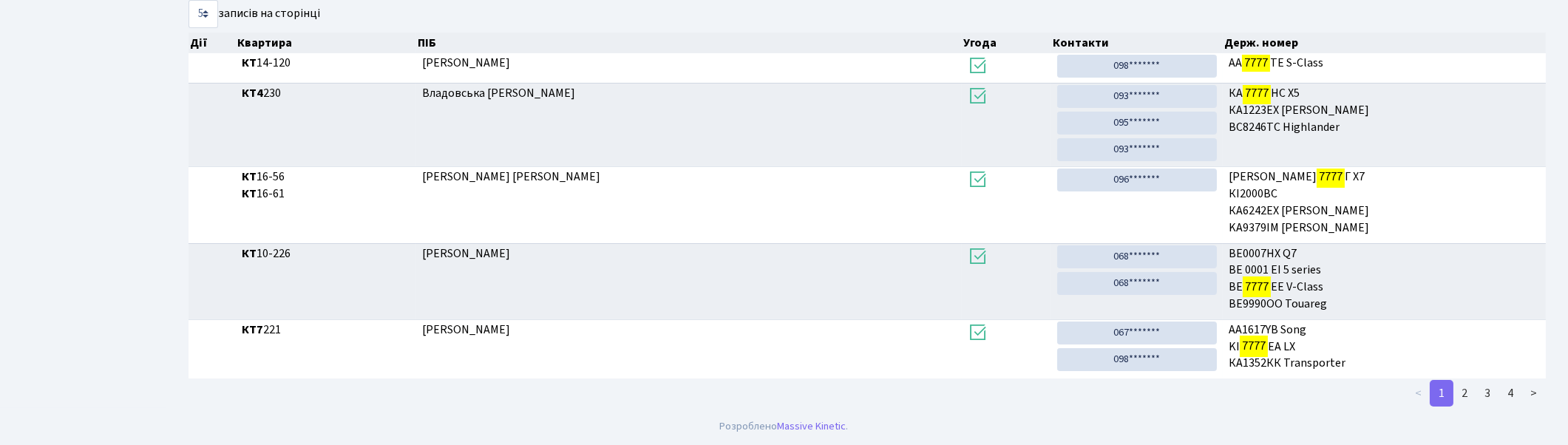
scroll to position [319, 0]
click at [1460, 387] on link "2" at bounding box center [1465, 393] width 24 height 26
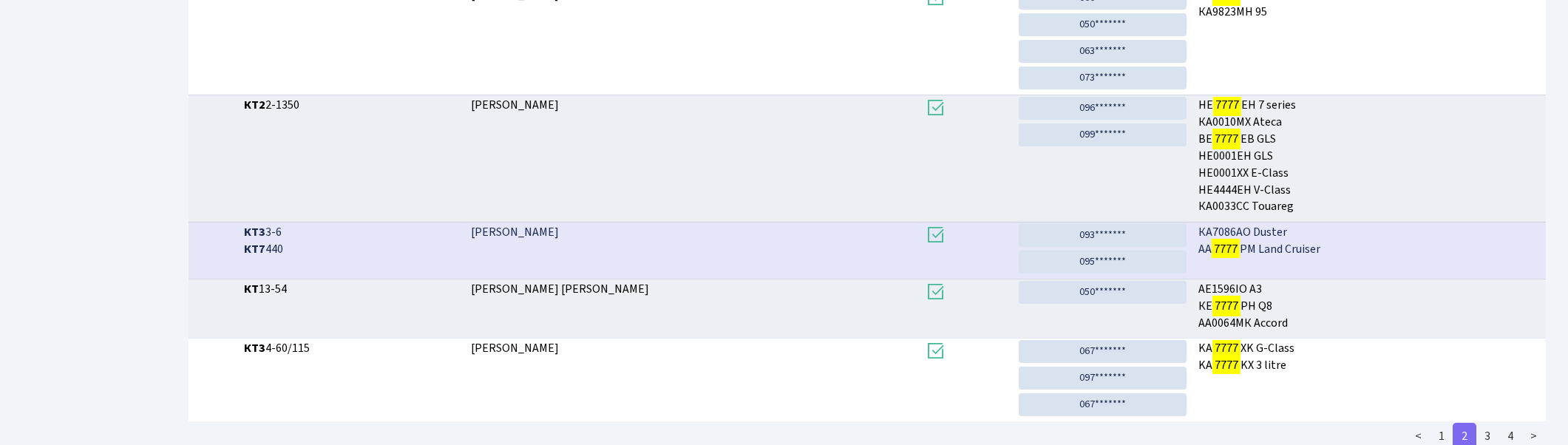
scroll to position [411, 0]
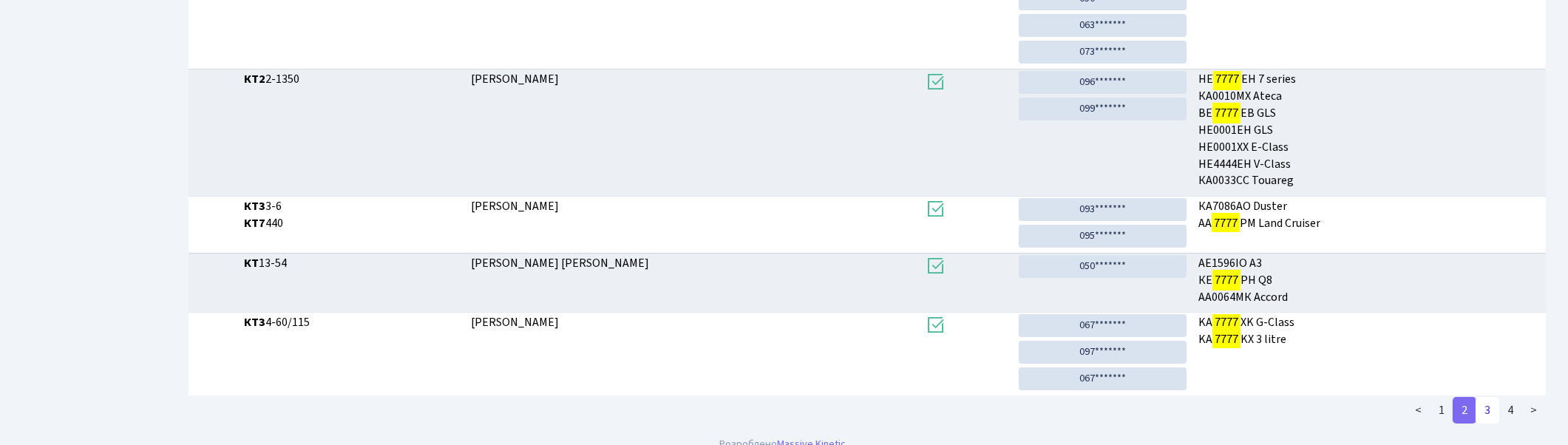
click at [1486, 414] on link "3" at bounding box center [1488, 410] width 24 height 26
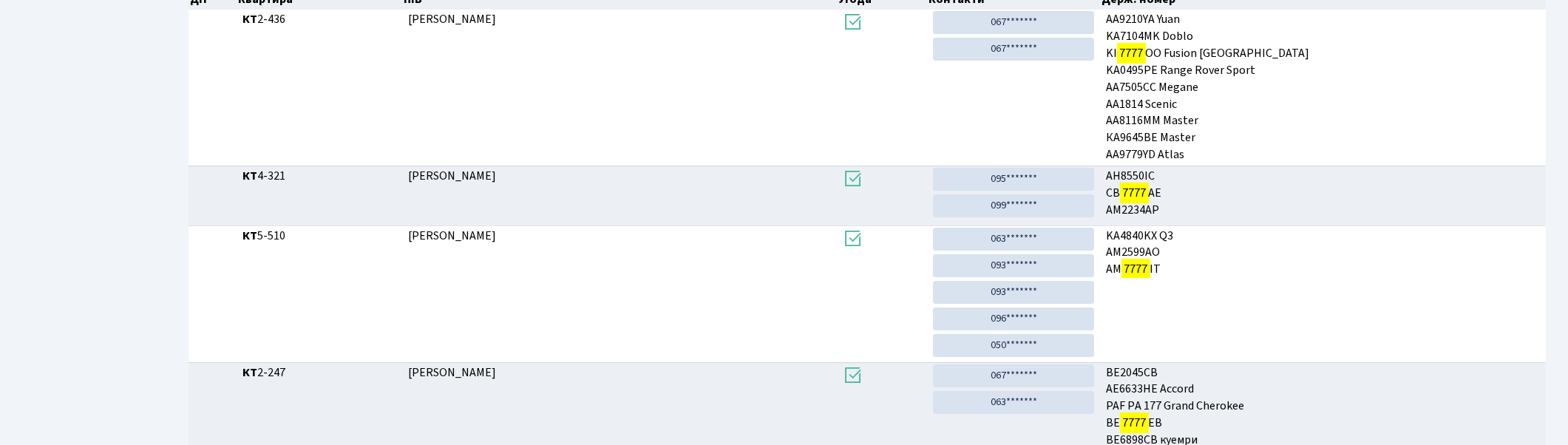
scroll to position [523, 0]
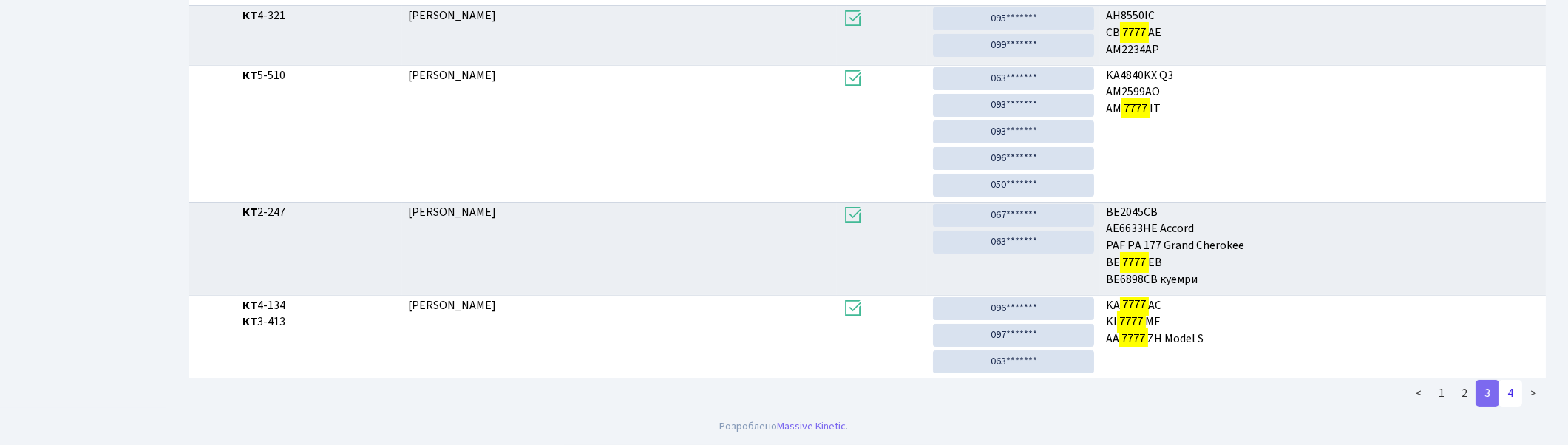
click at [1520, 392] on link "4" at bounding box center [1510, 393] width 24 height 26
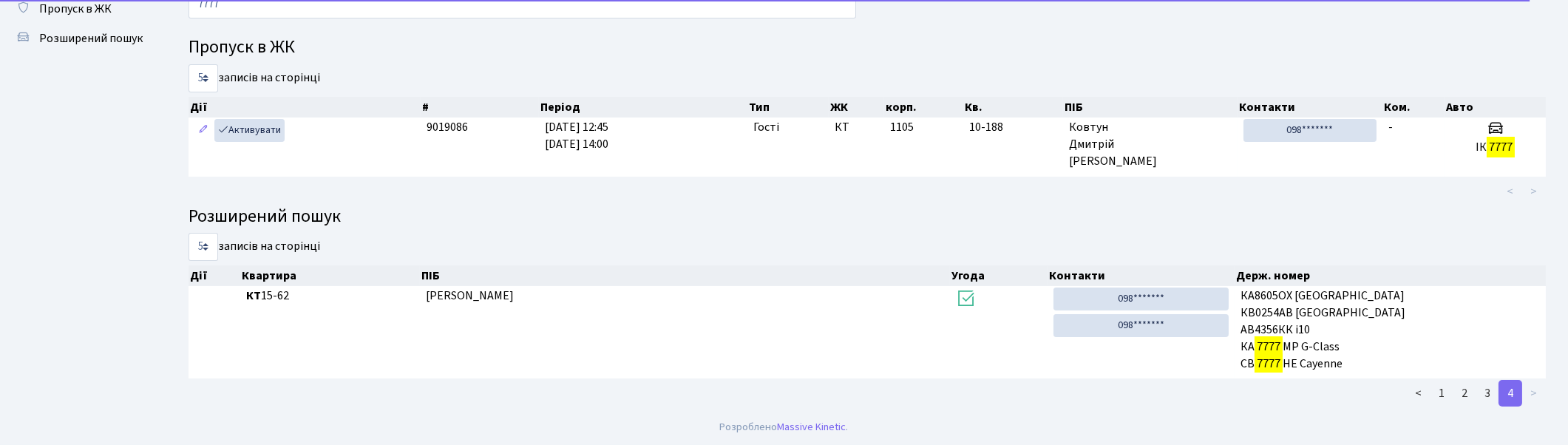
scroll to position [84, 0]
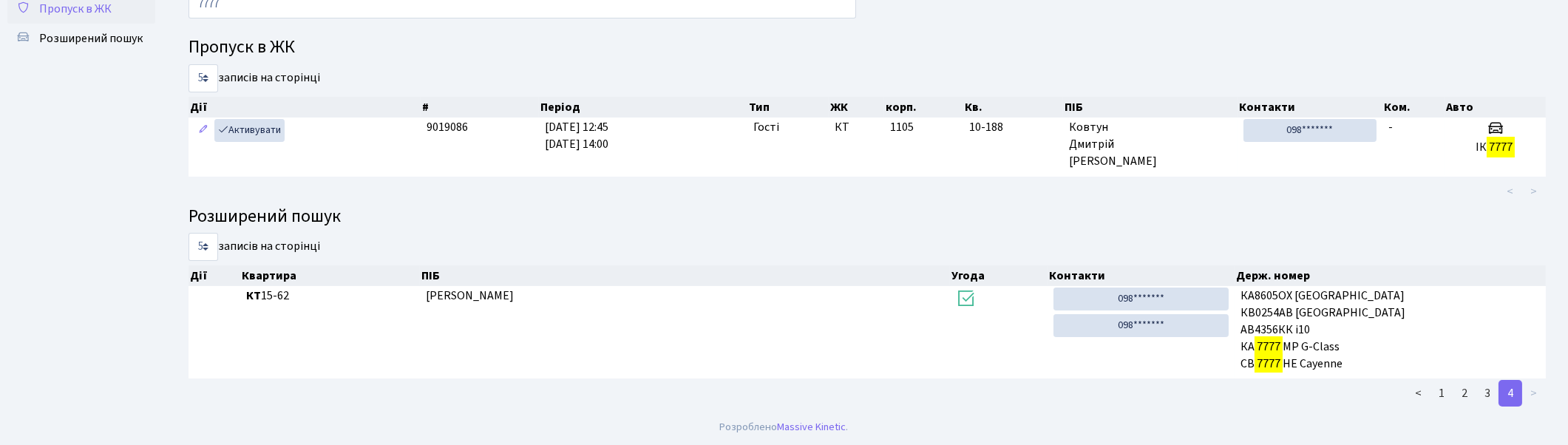
click at [79, 10] on span "Пропуск в ЖК" at bounding box center [75, 9] width 72 height 16
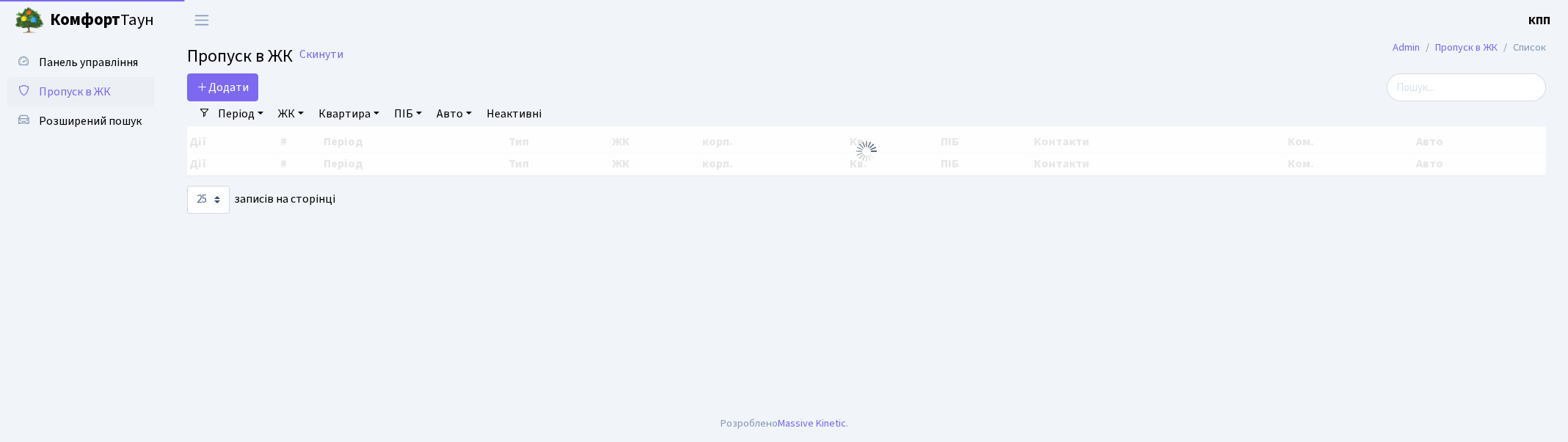
select select "25"
click at [1461, 90] on input "search" at bounding box center [1466, 87] width 159 height 28
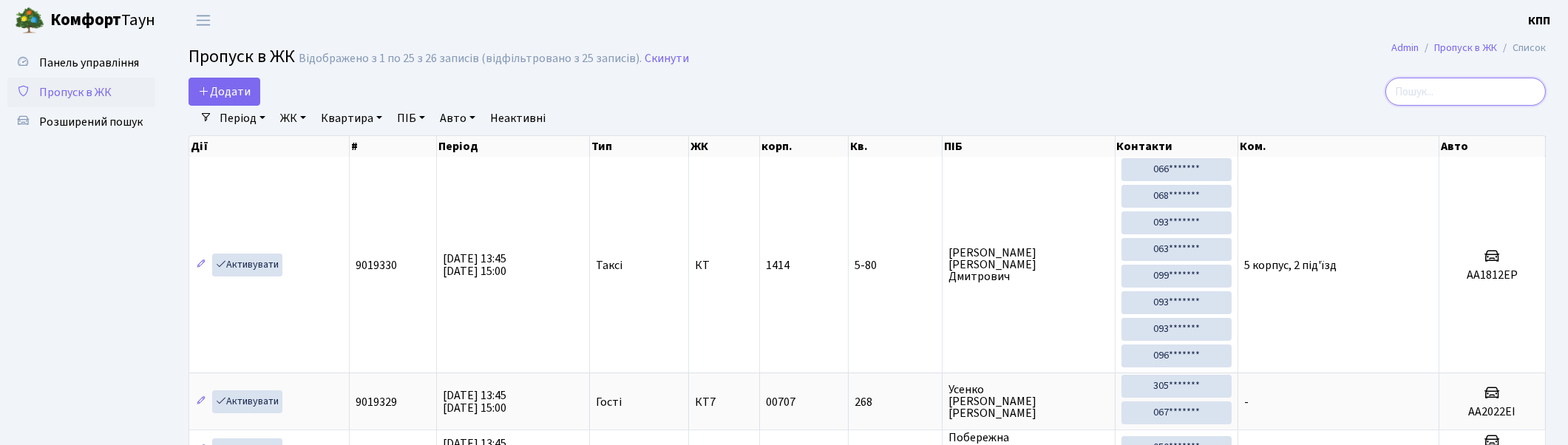
click at [1476, 91] on input "search" at bounding box center [1466, 92] width 161 height 28
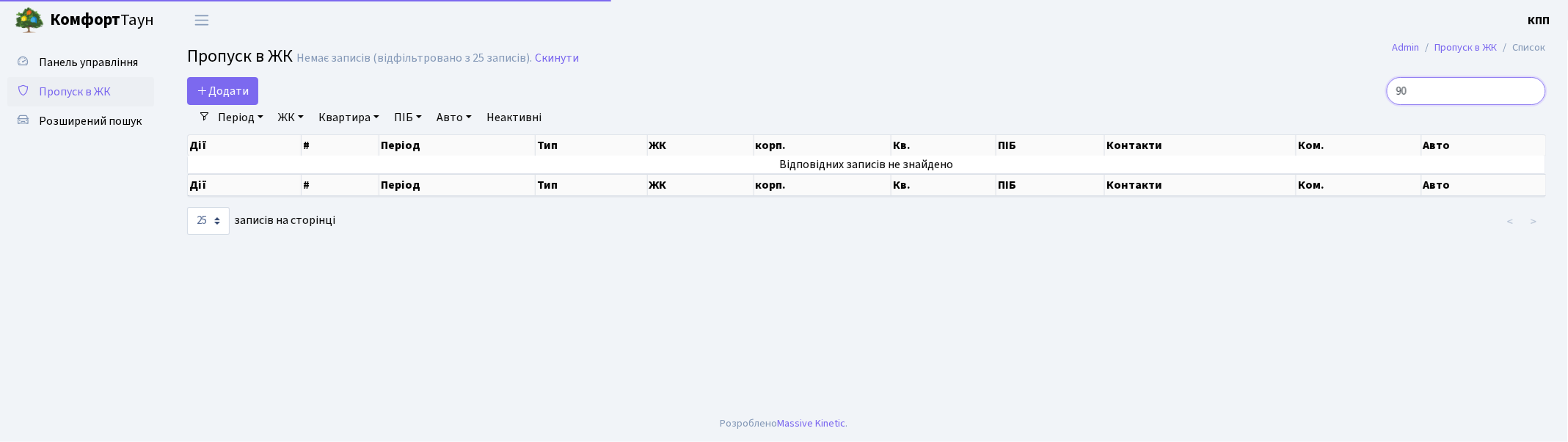
type input "9"
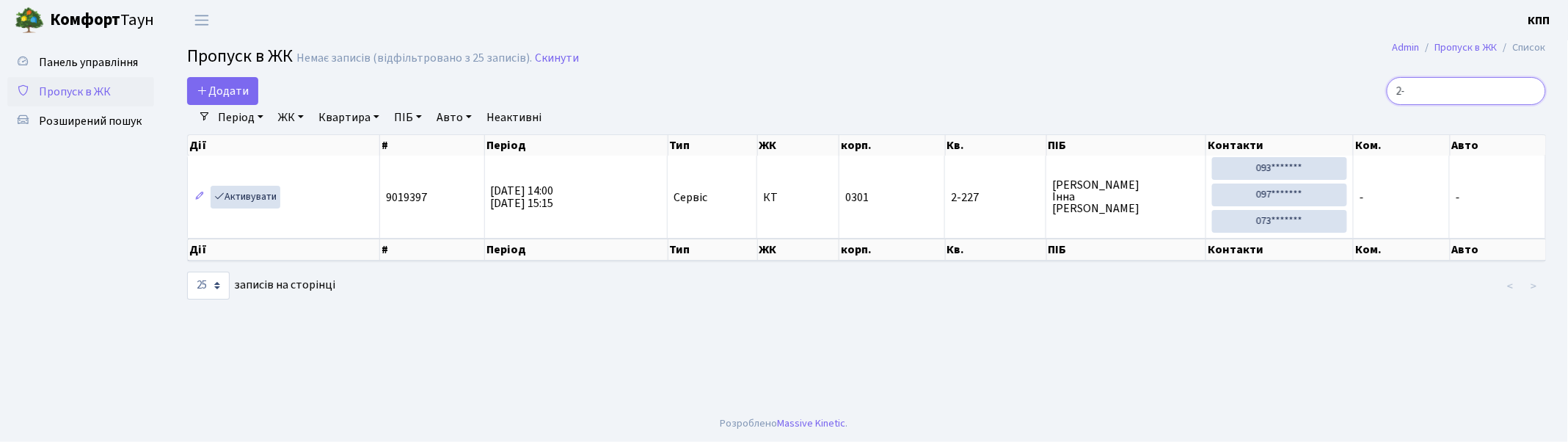
type input "2"
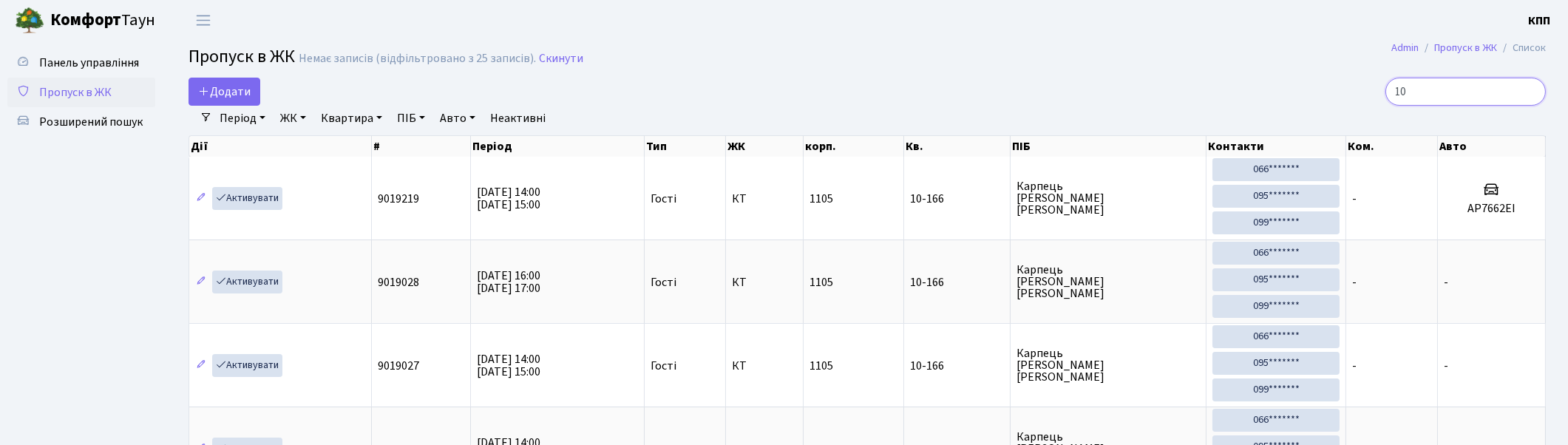
type input "1"
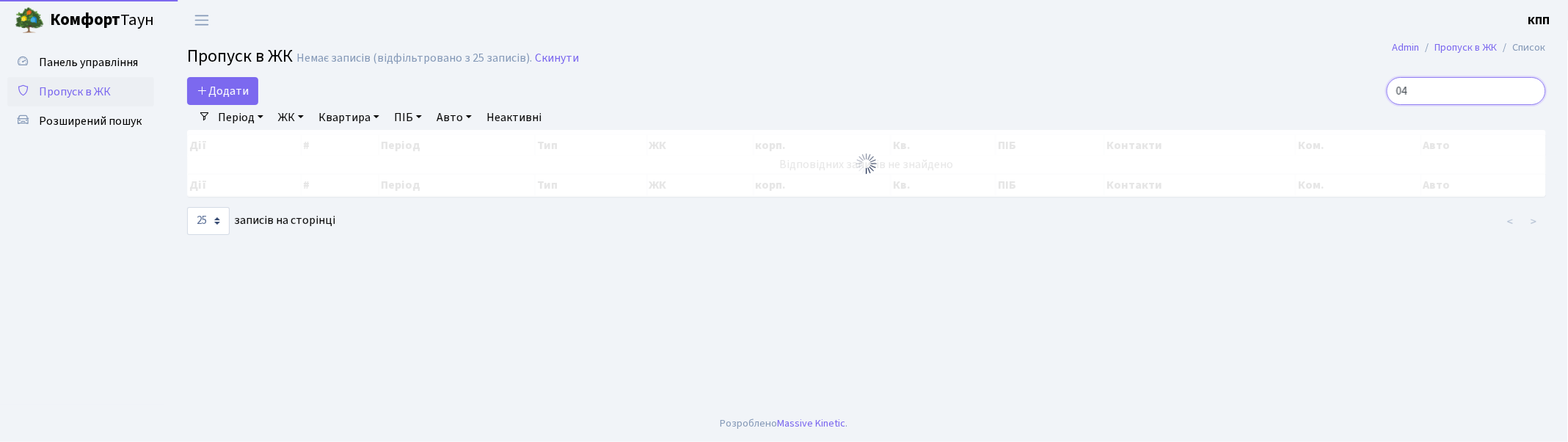
type input "0"
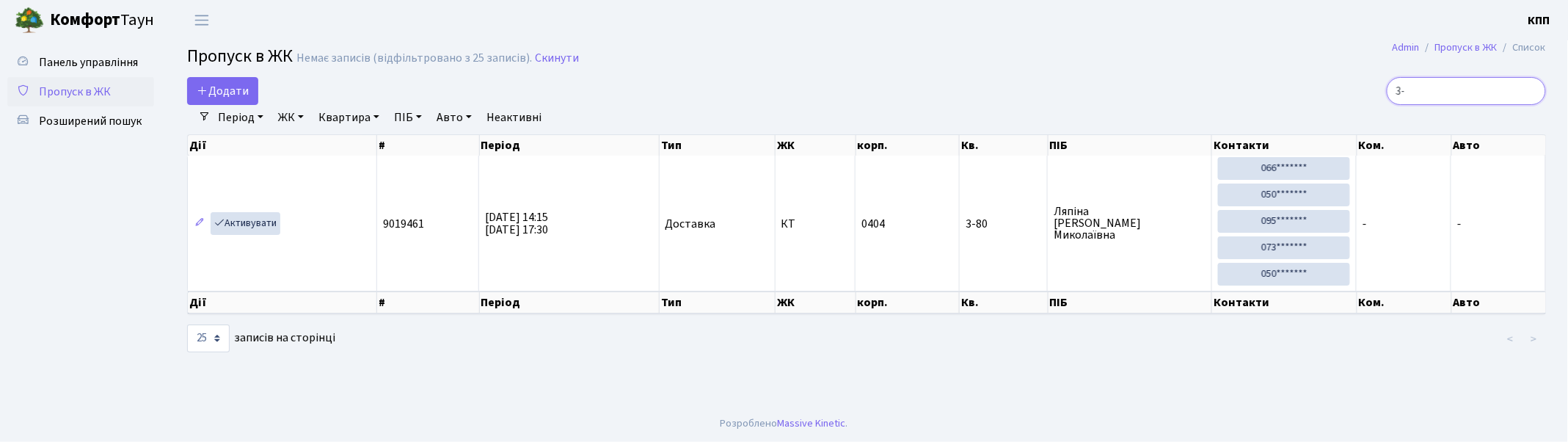
type input "3"
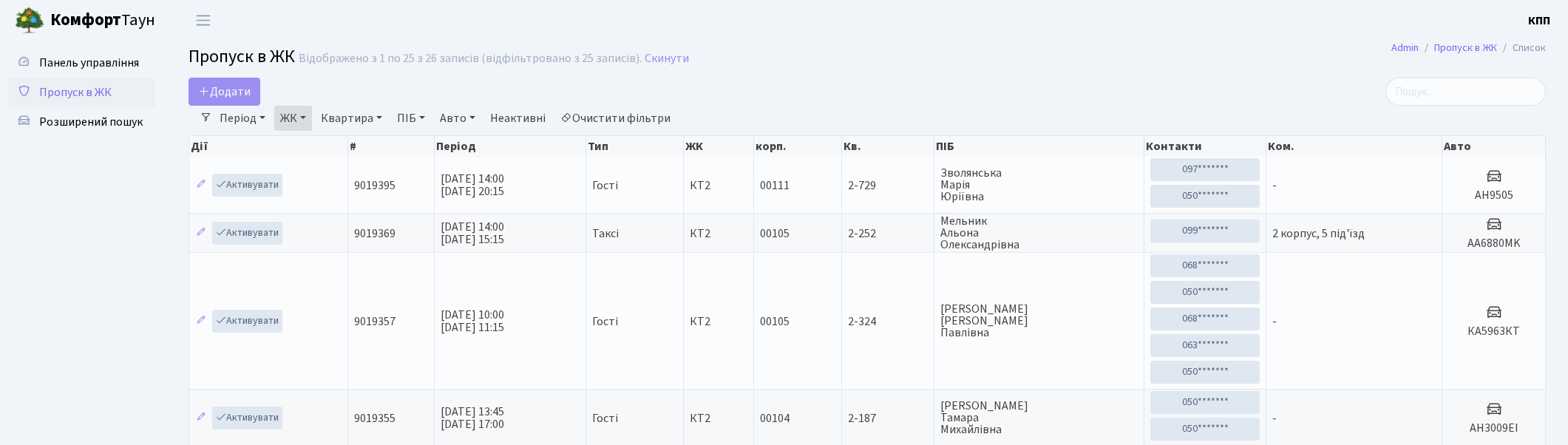
select select "25"
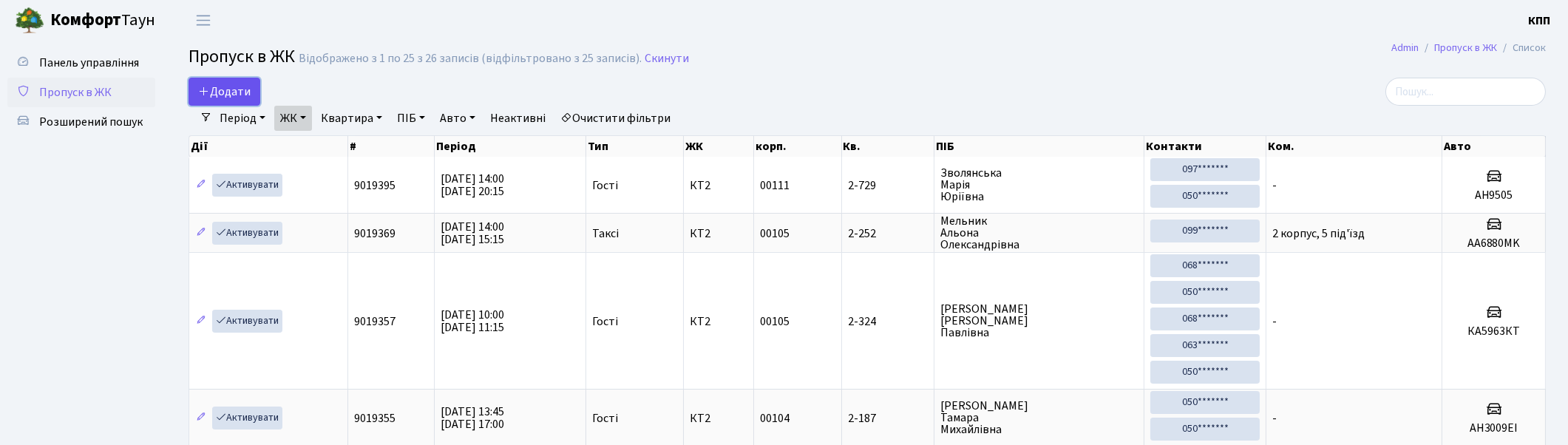
click at [232, 98] on span "Додати" at bounding box center [225, 92] width 52 height 16
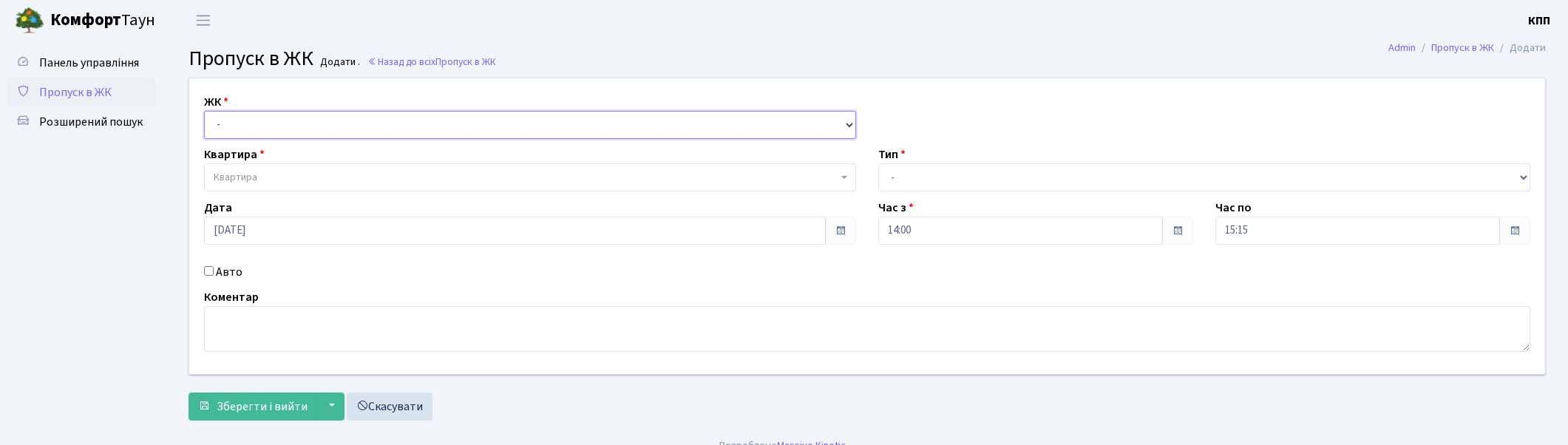
click at [275, 118] on select "- КТ, вул. Регенераторна, 4 КТ2, просп. Соборності, 17 КТ3, вул. Березнева, 16 …" at bounding box center [530, 125] width 652 height 28
select select "271"
click at [204, 111] on select "- КТ, вул. Регенераторна, 4 КТ2, просп. Соборності, 17 КТ3, вул. Березнева, 16 …" at bounding box center [530, 125] width 652 height 28
select select
click at [268, 179] on span "Квартира" at bounding box center [525, 177] width 624 height 15
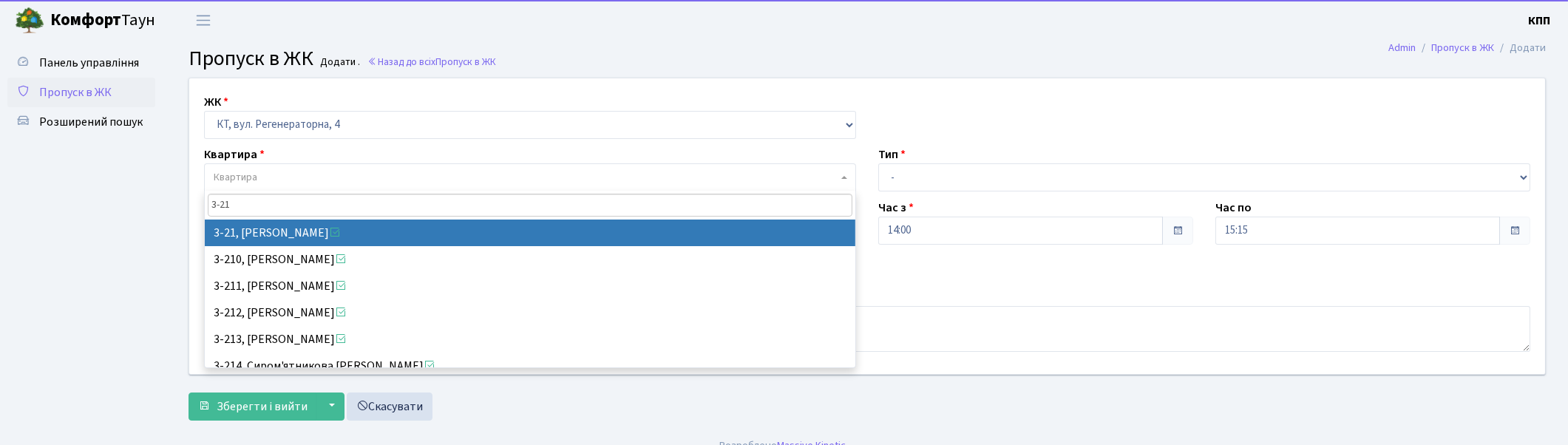
type input "3-21"
select select "992"
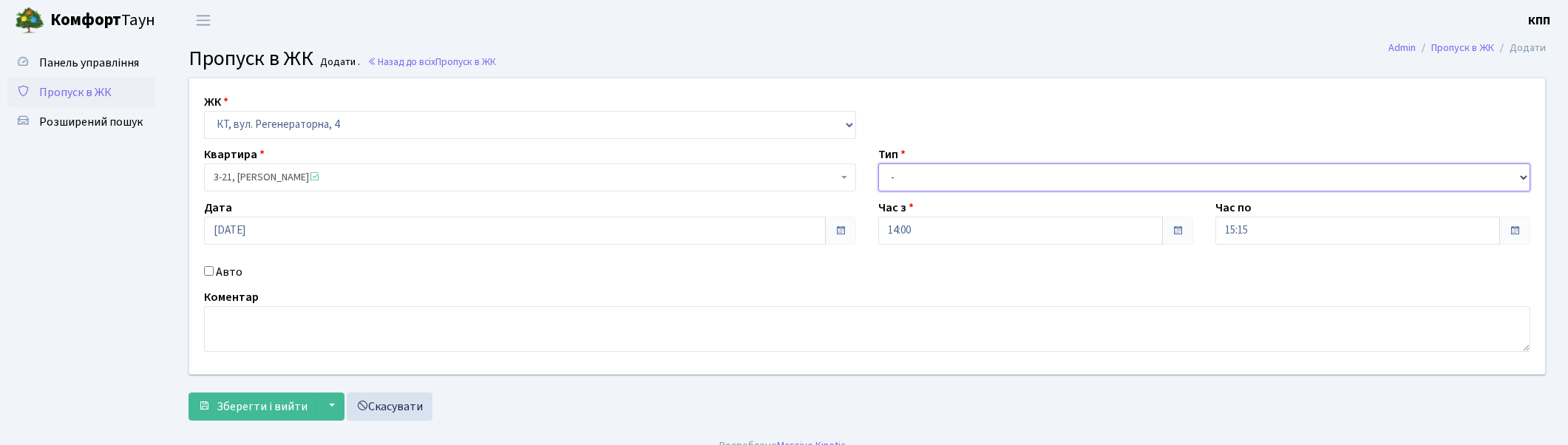
click at [920, 176] on select "- Доставка Таксі Гості Сервіс" at bounding box center [1205, 177] width 652 height 28
select select "18"
click at [879, 163] on select "- Доставка Таксі Гості Сервіс" at bounding box center [1205, 177] width 652 height 28
click at [418, 166] on span "3-21, Пархоменко Ірина Дмитрівна" at bounding box center [530, 177] width 652 height 28
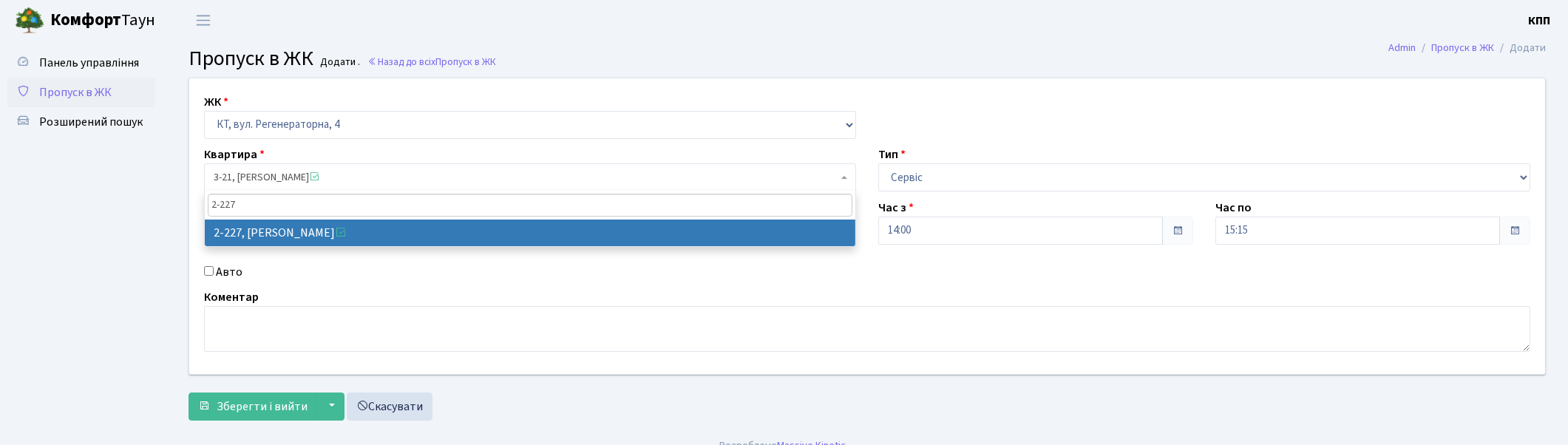
type input "2-227"
select select "492"
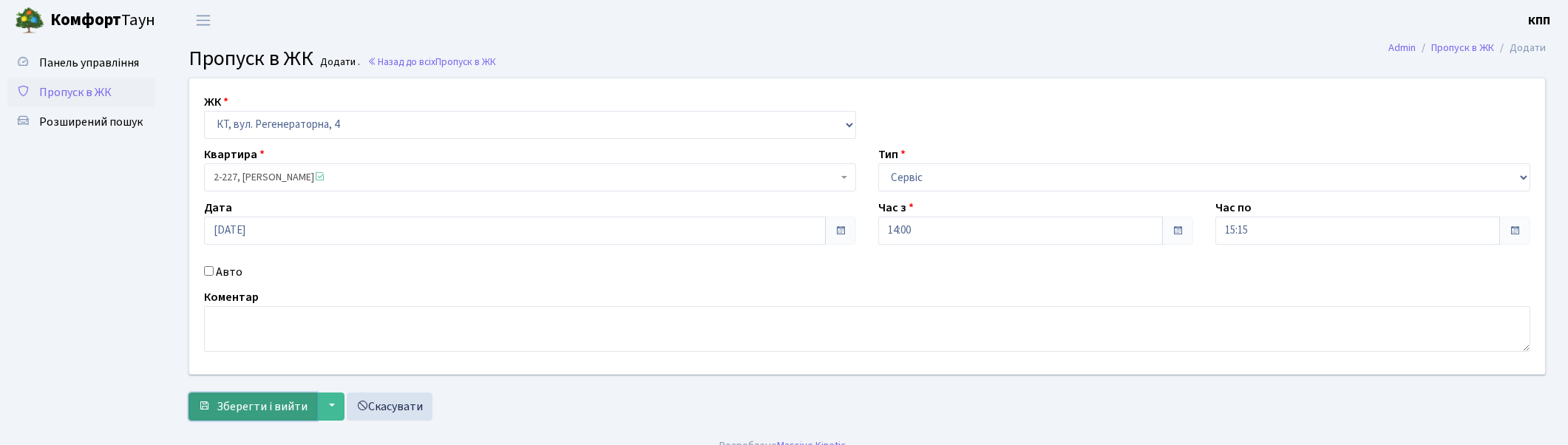
click at [227, 400] on span "Зберегти і вийти" at bounding box center [261, 406] width 91 height 16
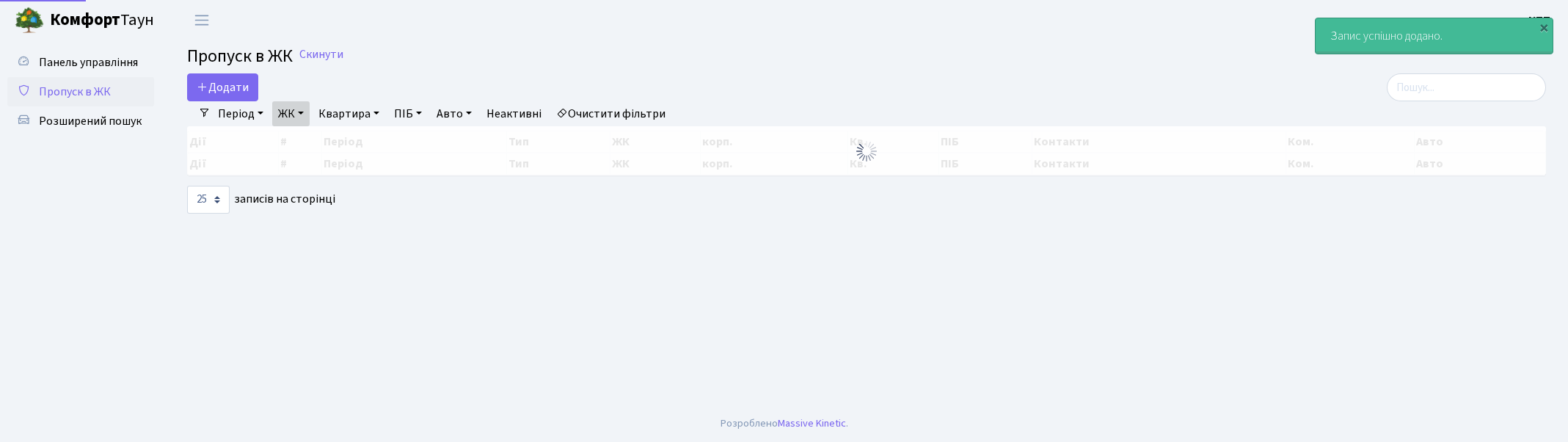
select select "25"
